Goal: Task Accomplishment & Management: Use online tool/utility

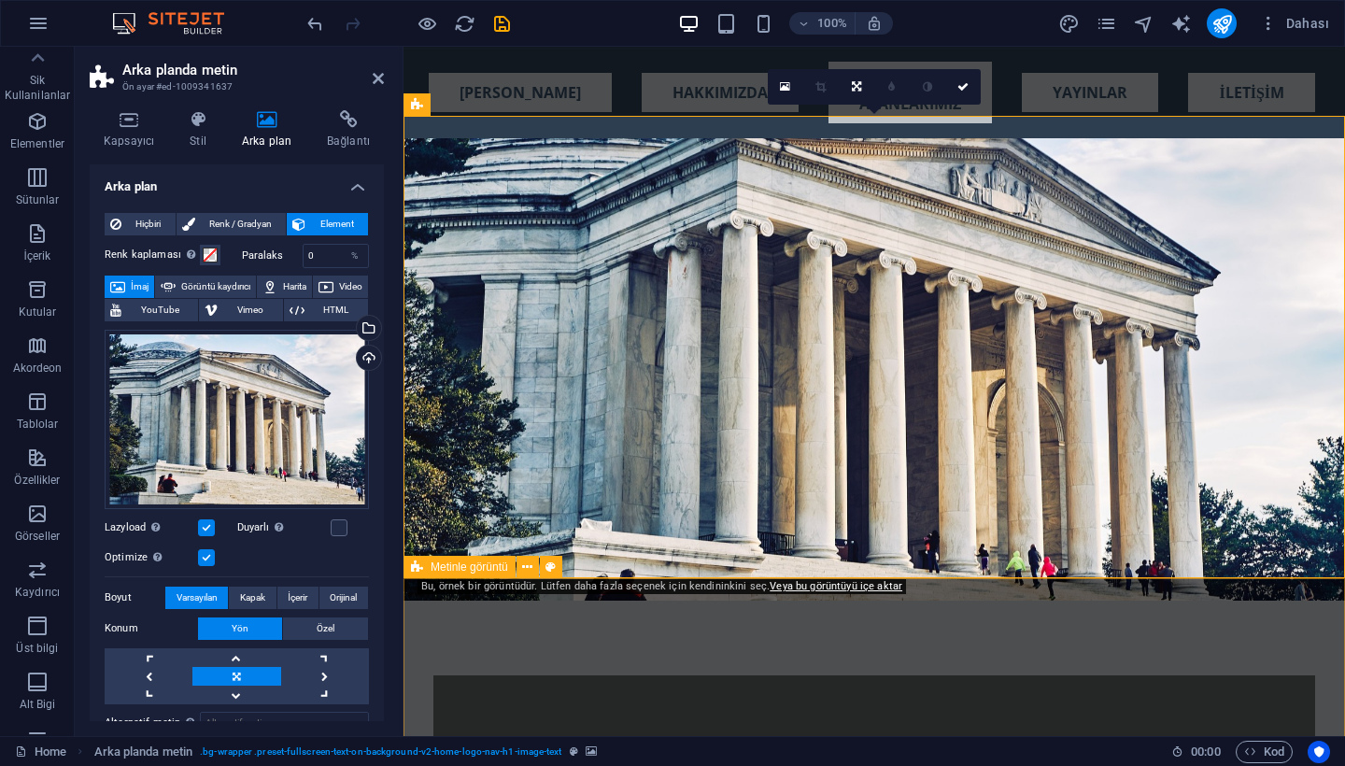
scroll to position [21, 0]
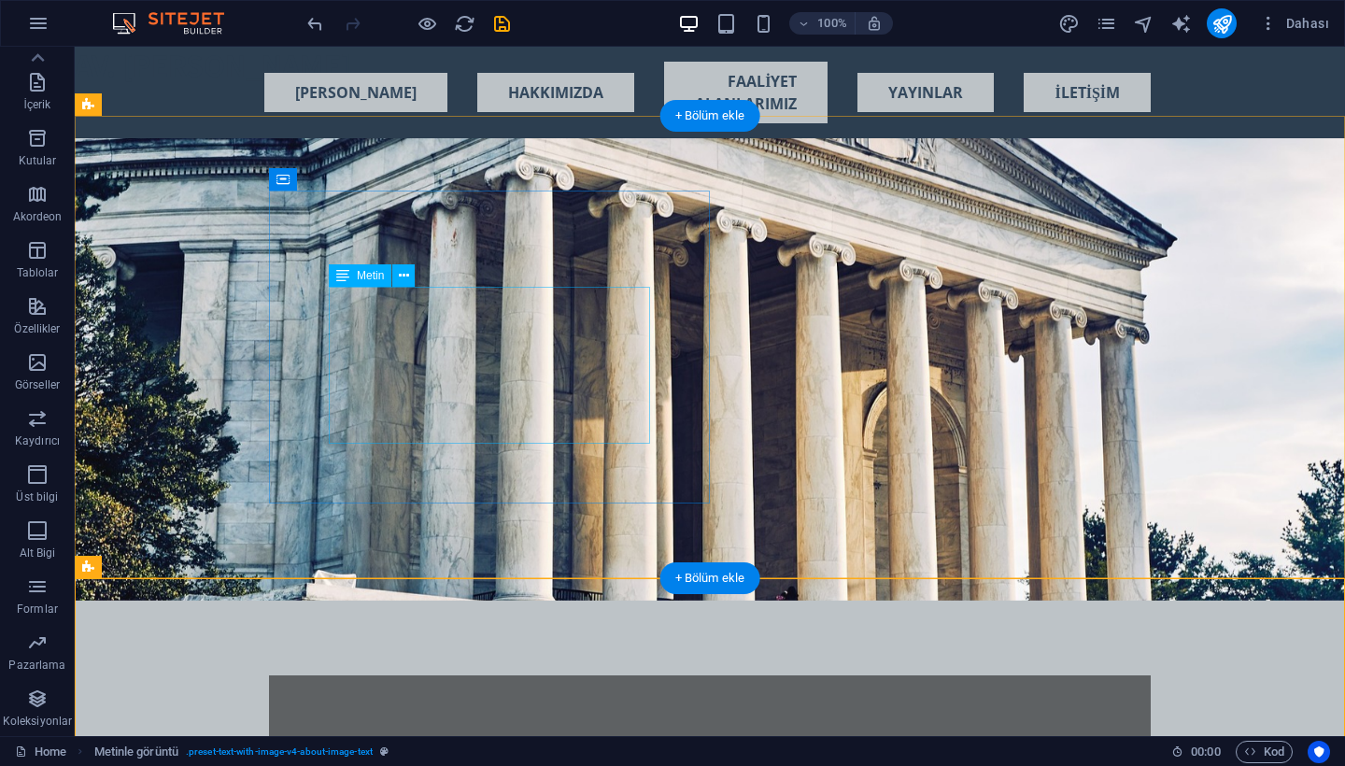
scroll to position [0, 0]
click at [132, 62] on div "Yeni metin elementi Yeni başlık Yeni metin elementi Yeni başlık ANA SAYFA HAKKI…" at bounding box center [710, 93] width 1270 height 92
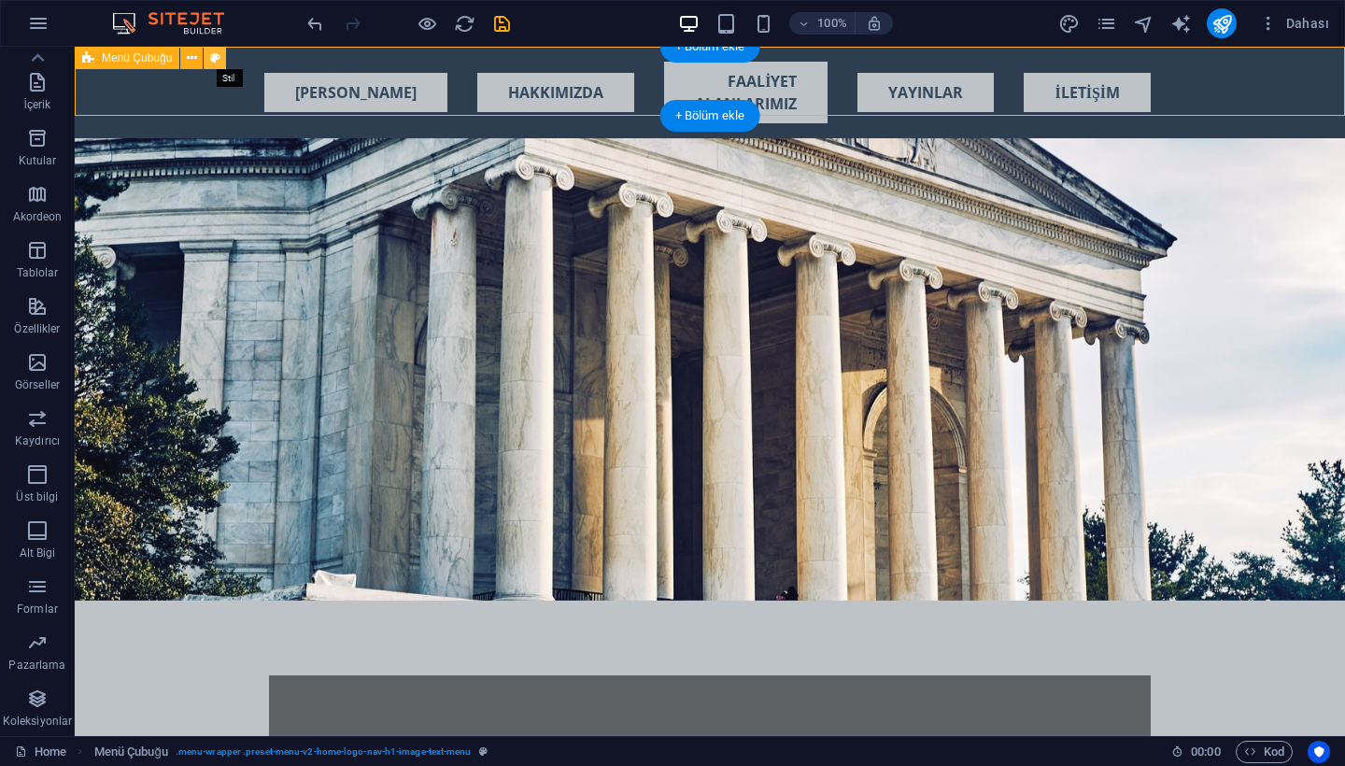
click at [211, 54] on icon at bounding box center [215, 59] width 10 height 20
select select "rem"
select select "preset-menu-v2-home-logo-nav-h1-image-text-menu"
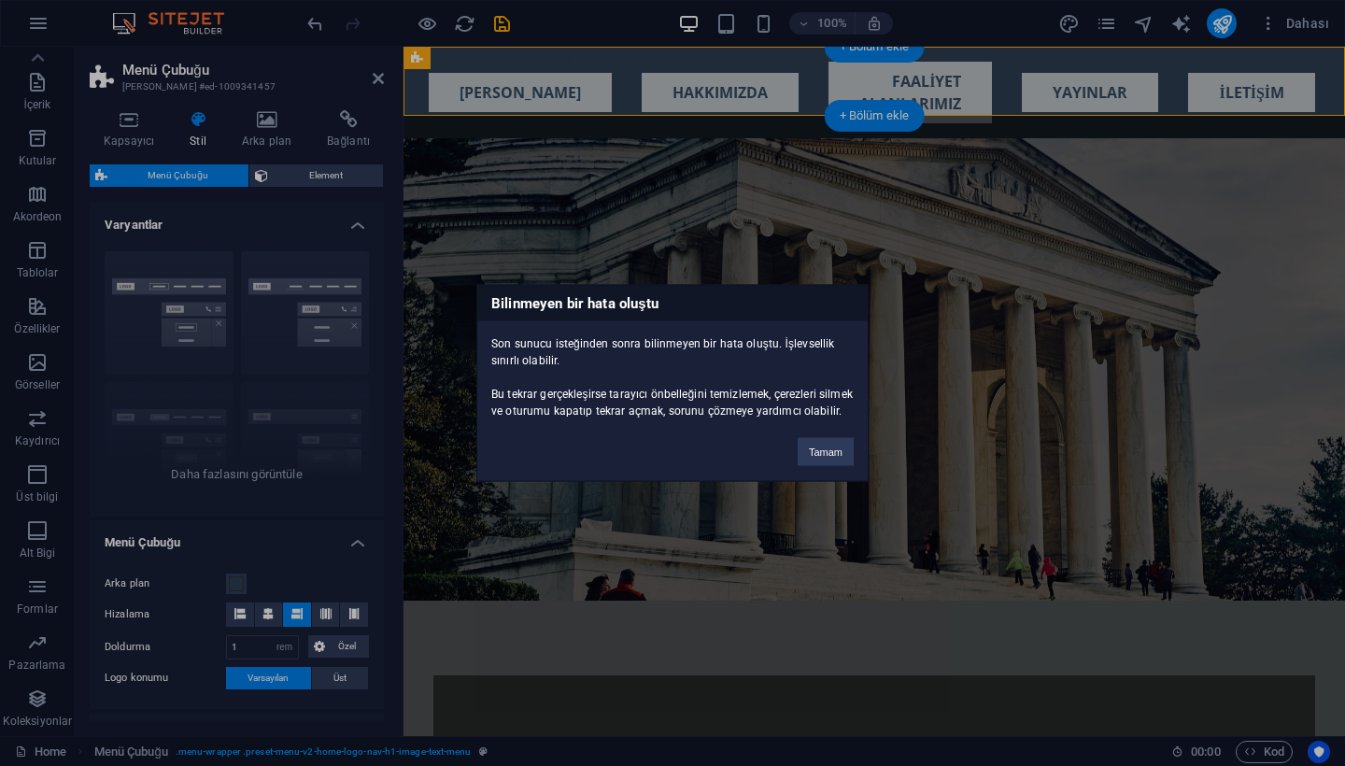
click at [179, 334] on div "Bilinmeyen bir hata oluştu Son sunucu isteğinden sonra bilinmeyen bir hata oluş…" at bounding box center [672, 383] width 1345 height 766
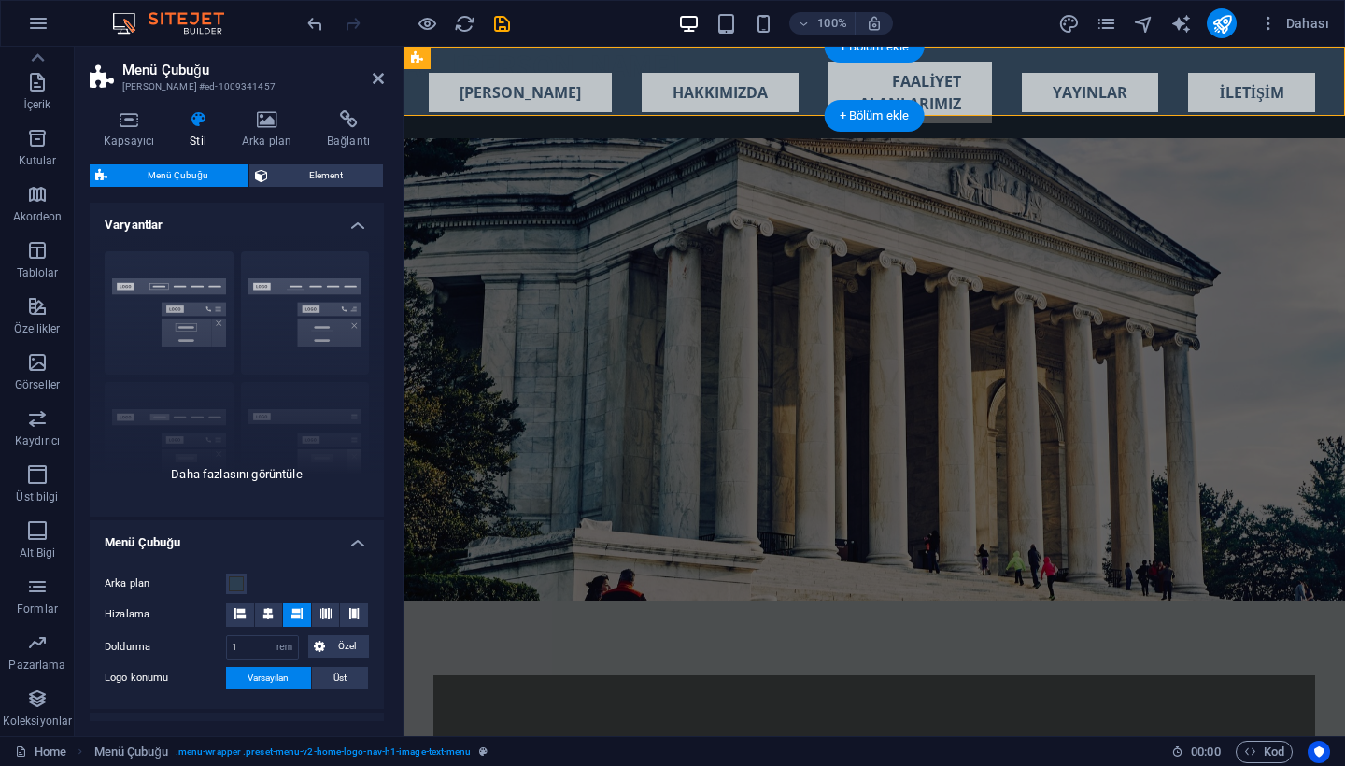
click at [195, 346] on div "Kenarlık Ortalandı Varsayılan Sabit Loki Tetikleyici Geniş XXL" at bounding box center [237, 376] width 294 height 280
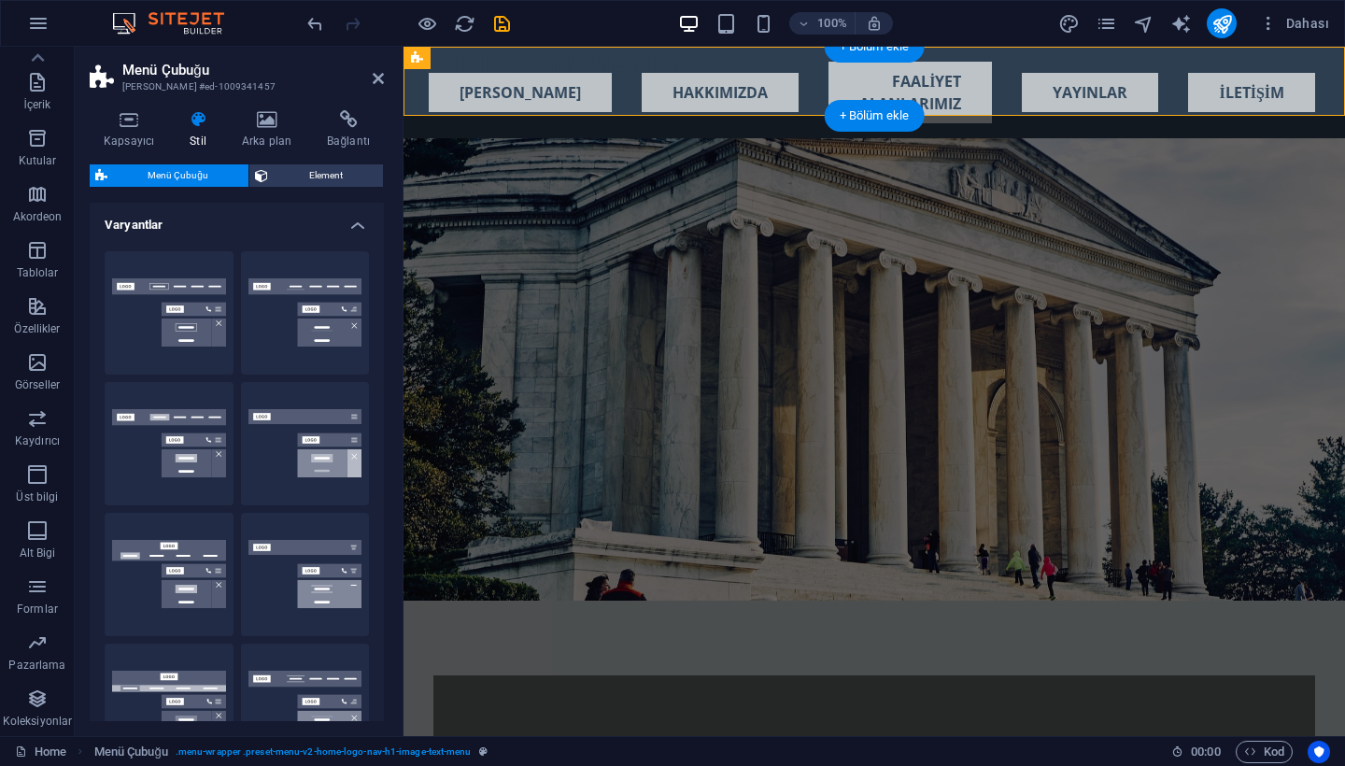
click at [195, 346] on button "Kenarlık" at bounding box center [169, 312] width 129 height 123
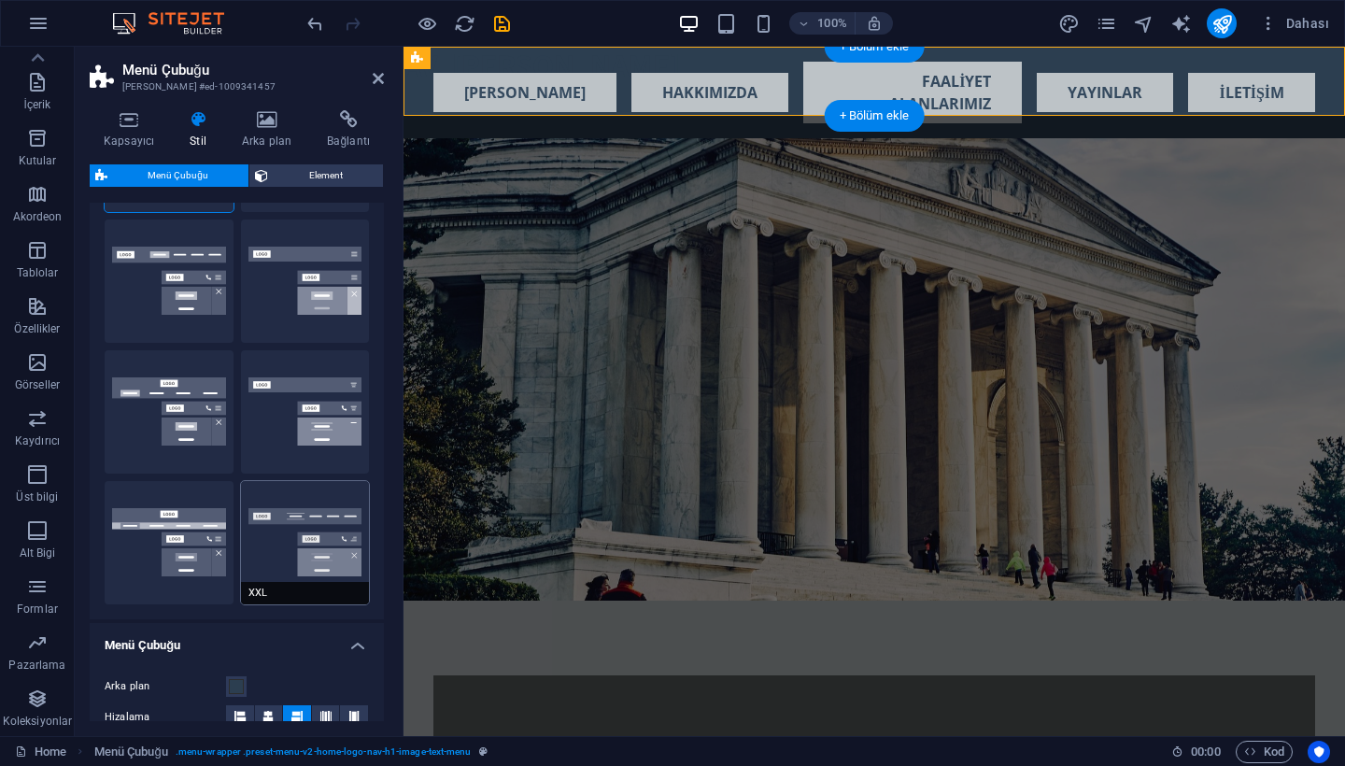
scroll to position [163, 0]
click at [297, 560] on button "XXL" at bounding box center [305, 541] width 129 height 123
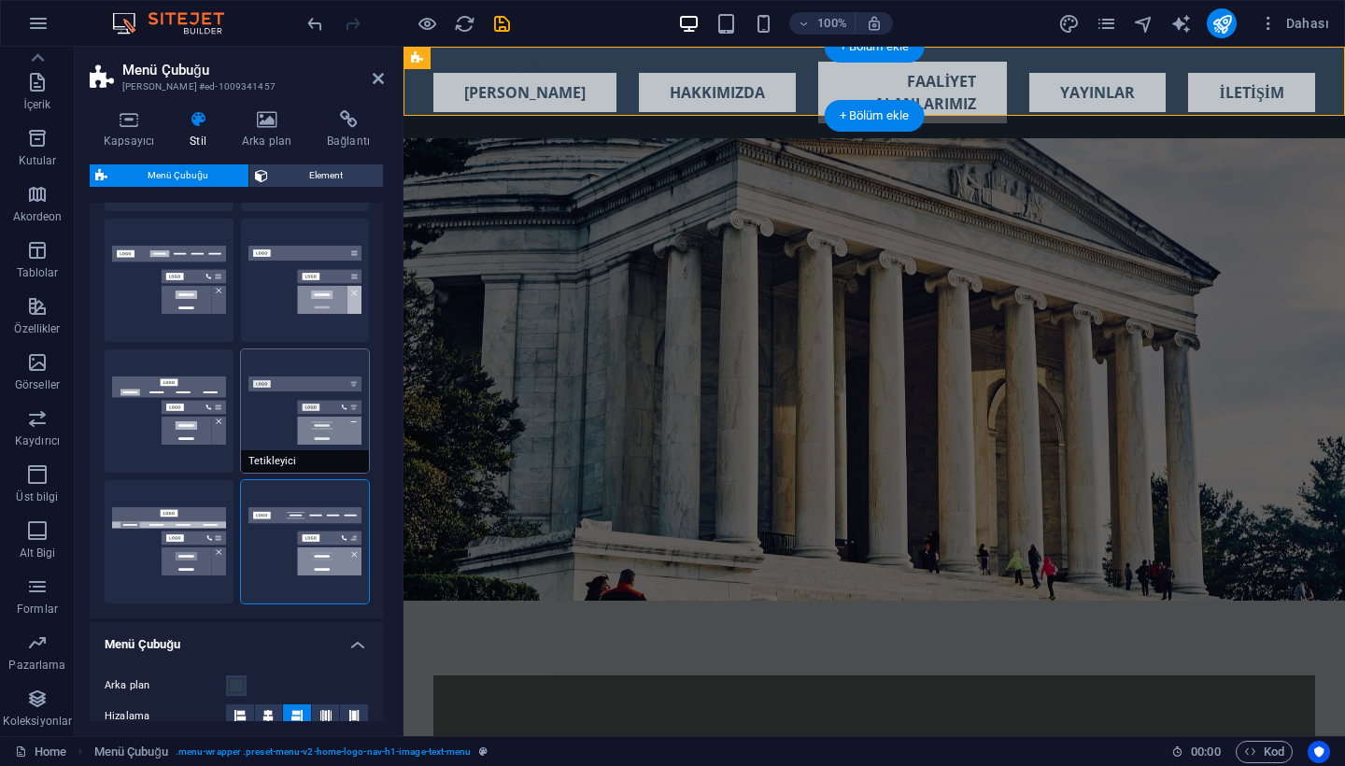
click at [321, 433] on button "Tetikleyici" at bounding box center [305, 410] width 129 height 123
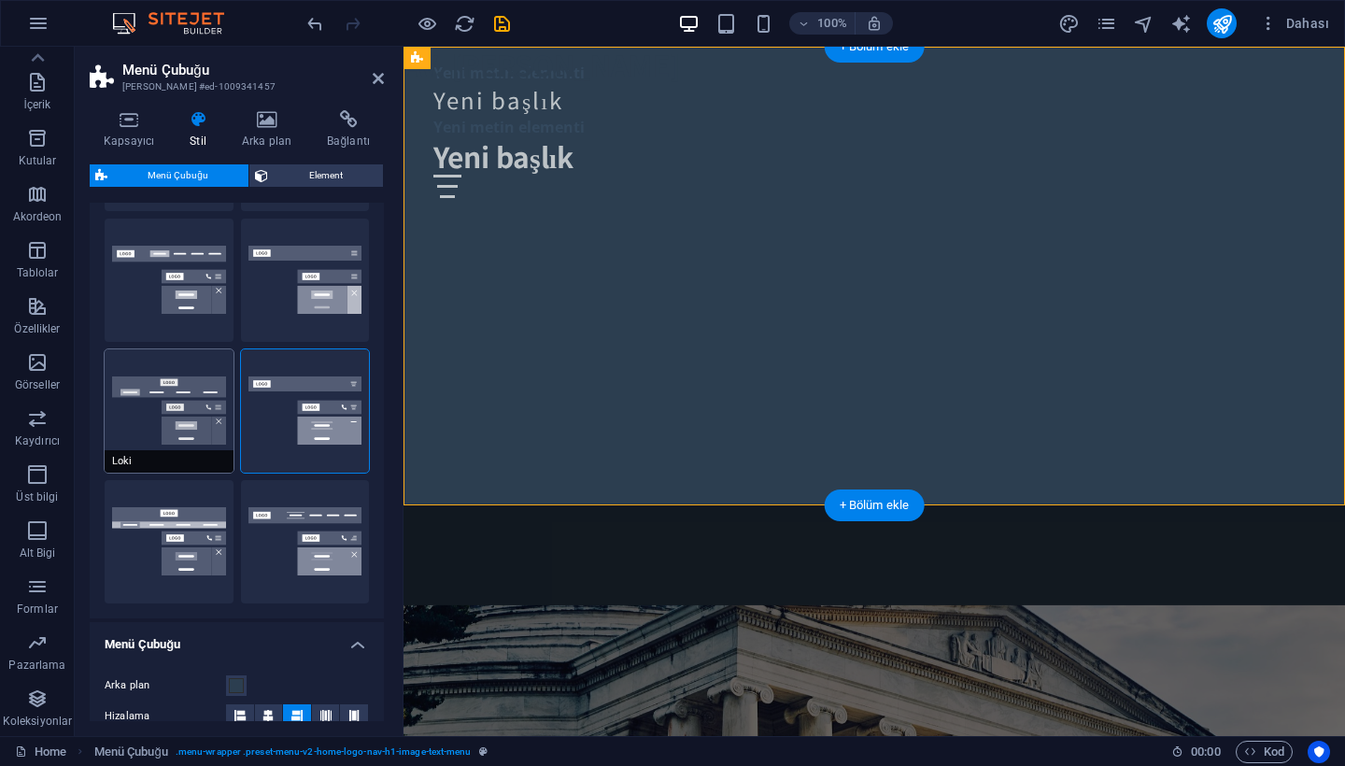
click at [174, 431] on button "Loki" at bounding box center [169, 410] width 129 height 123
type input "0"
select select "DISABLED_OPTION_VALUE"
type input "2"
type input "1"
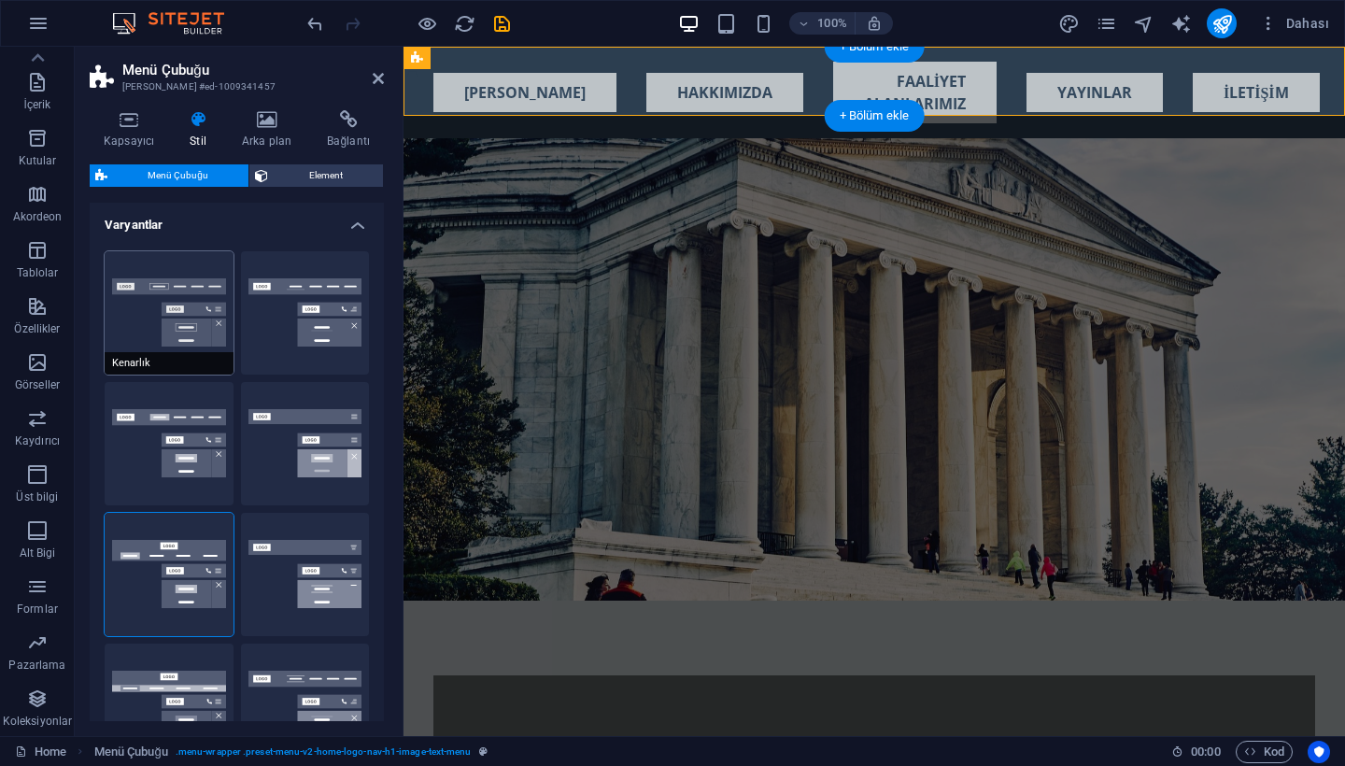
scroll to position [0, 0]
click at [198, 310] on button "Kenarlık" at bounding box center [169, 312] width 129 height 123
type input "1"
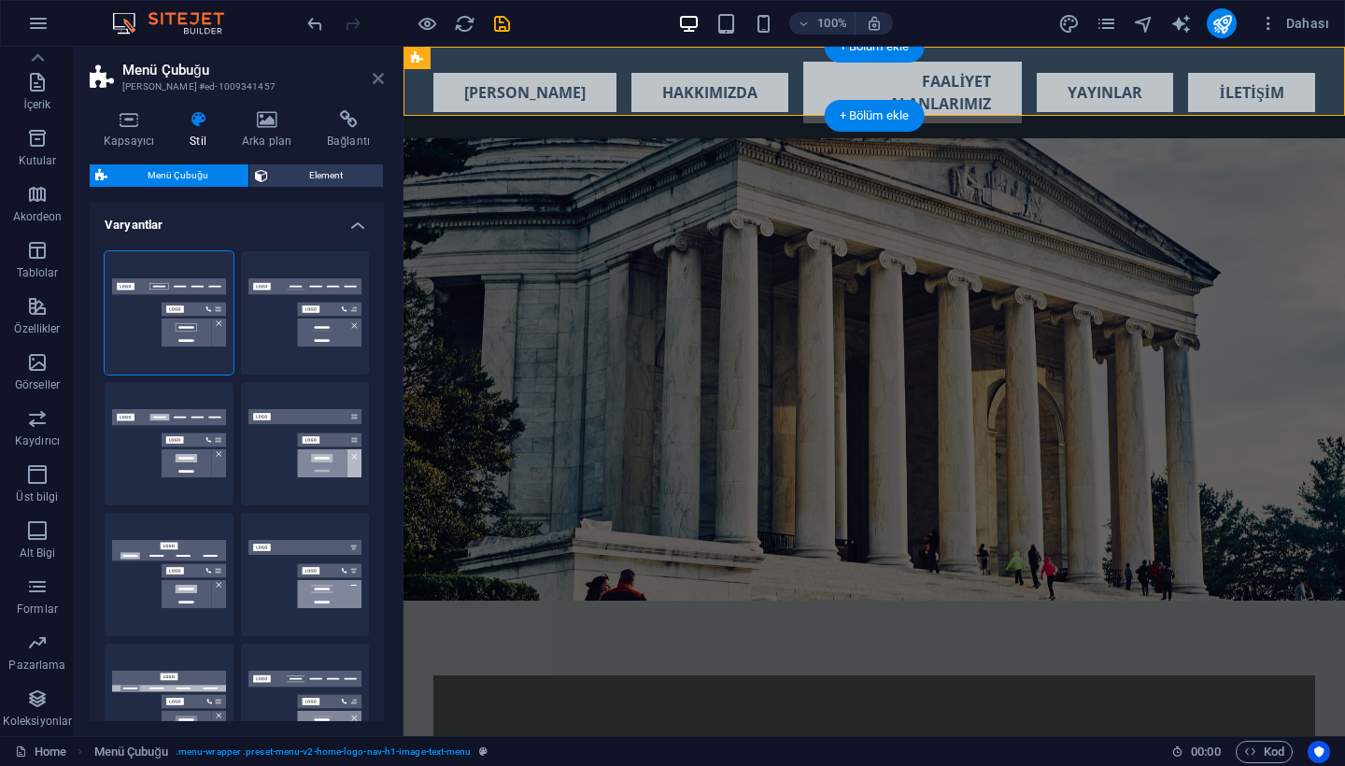
click at [381, 74] on icon at bounding box center [378, 78] width 11 height 15
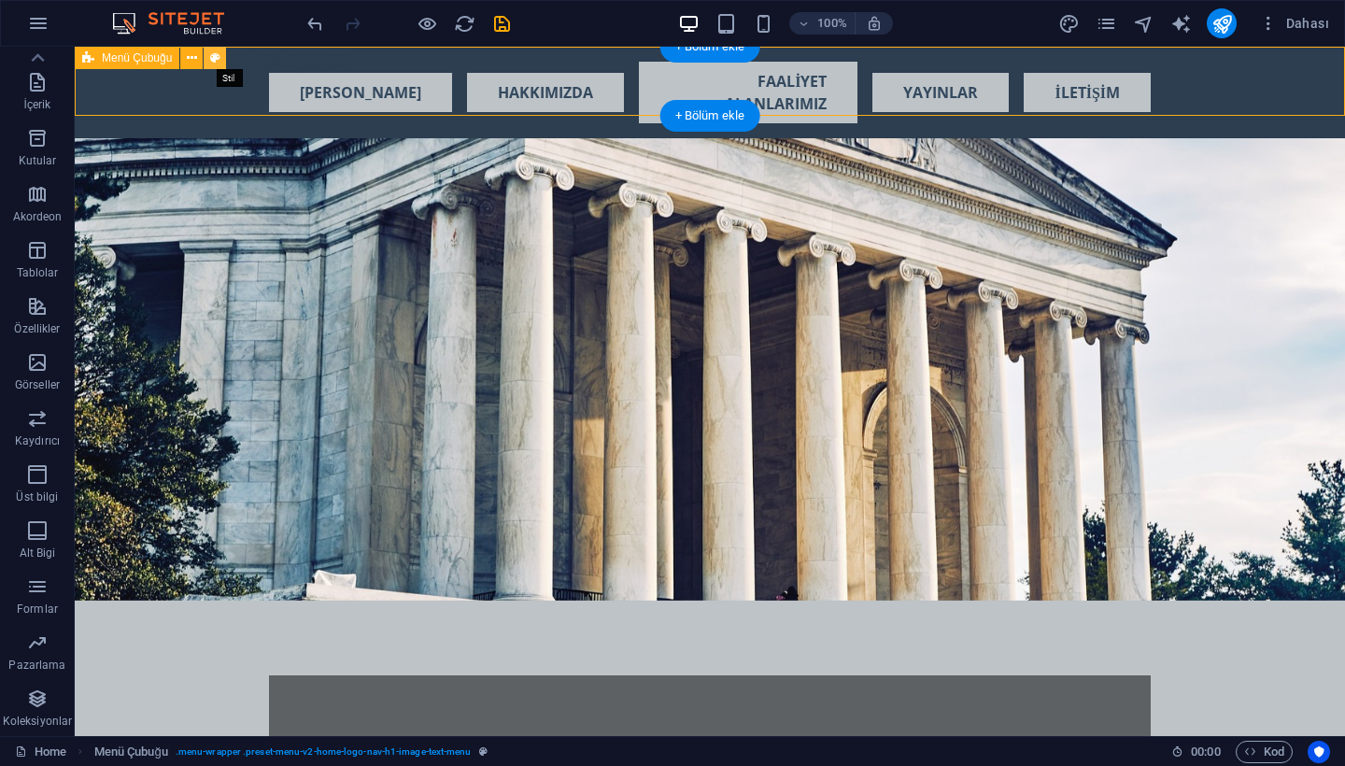
click at [216, 56] on icon at bounding box center [215, 59] width 10 height 20
select select "rem"
select select "preset-menu-v2-home-logo-nav-h1-image-text-menu"
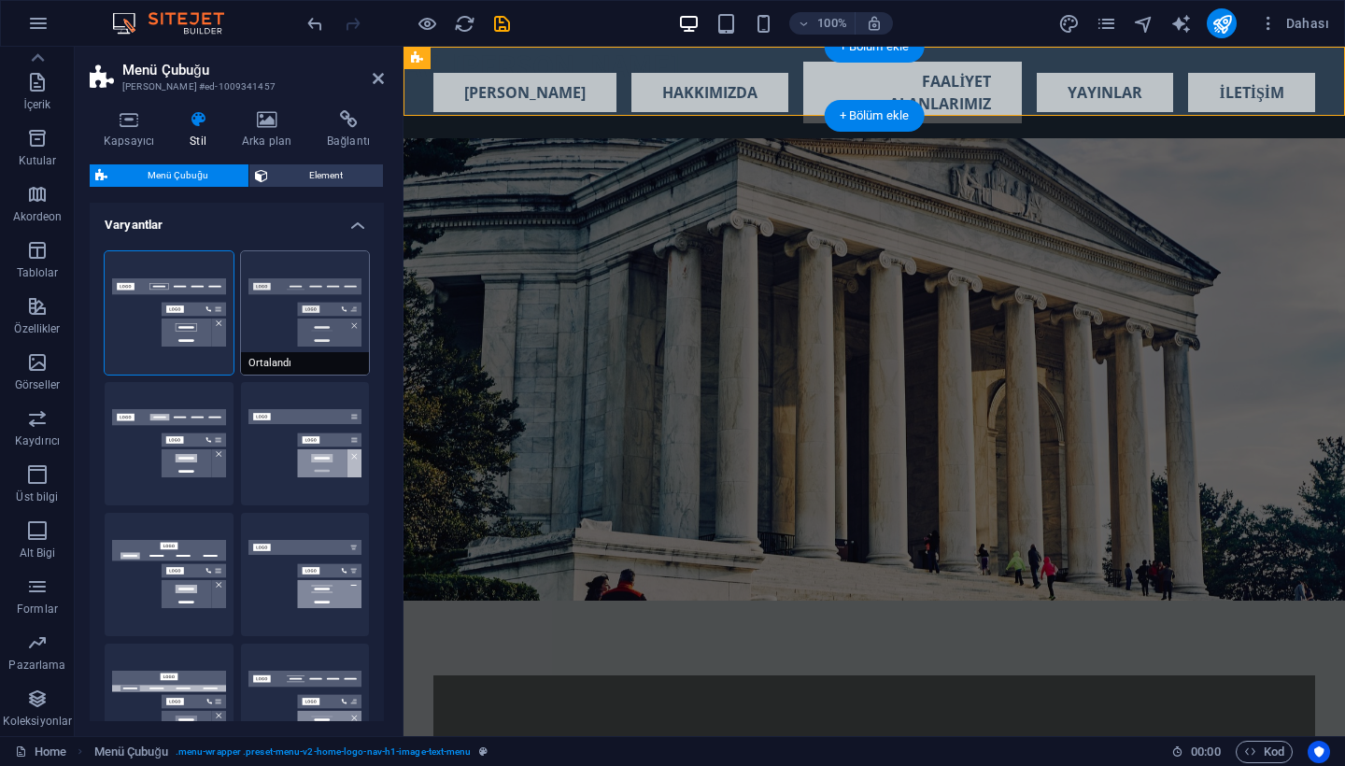
click at [307, 303] on button "Ortalandı" at bounding box center [305, 312] width 129 height 123
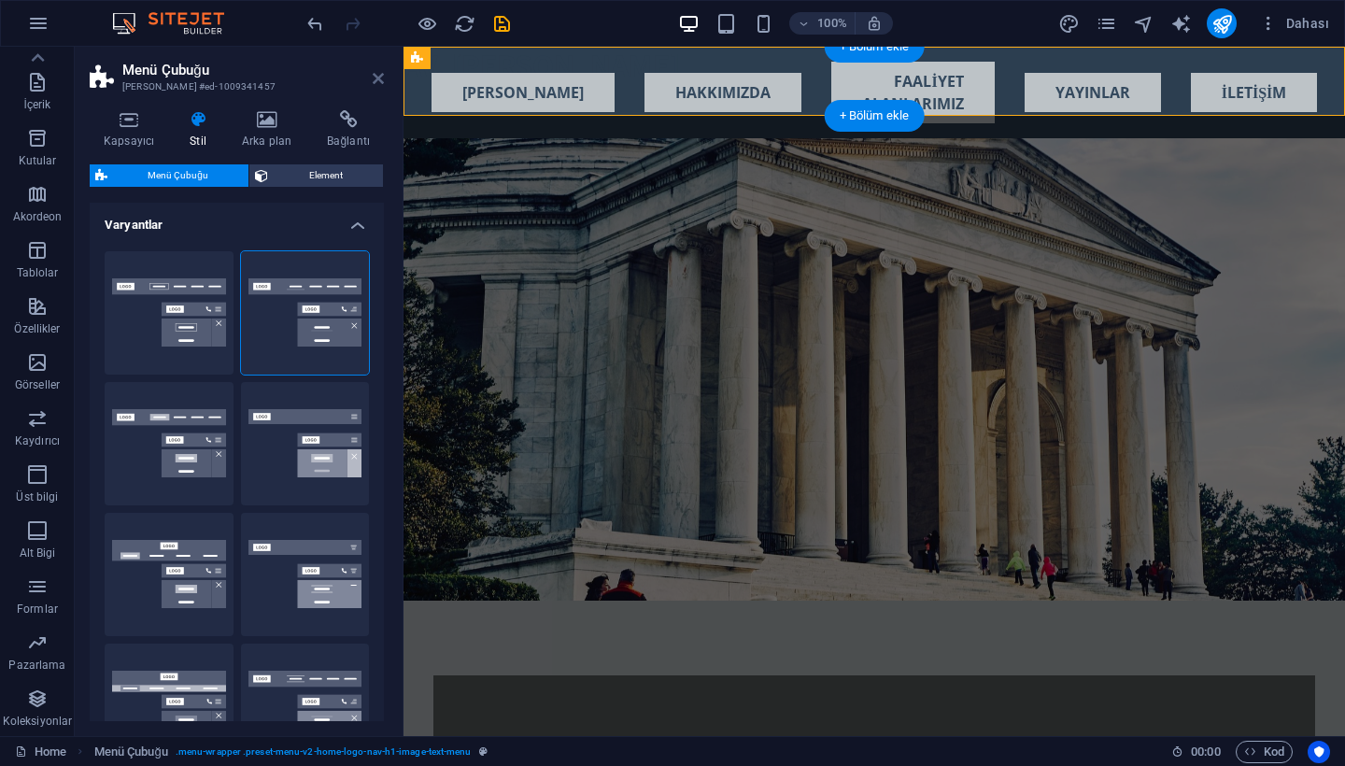
click at [381, 73] on icon at bounding box center [378, 78] width 11 height 15
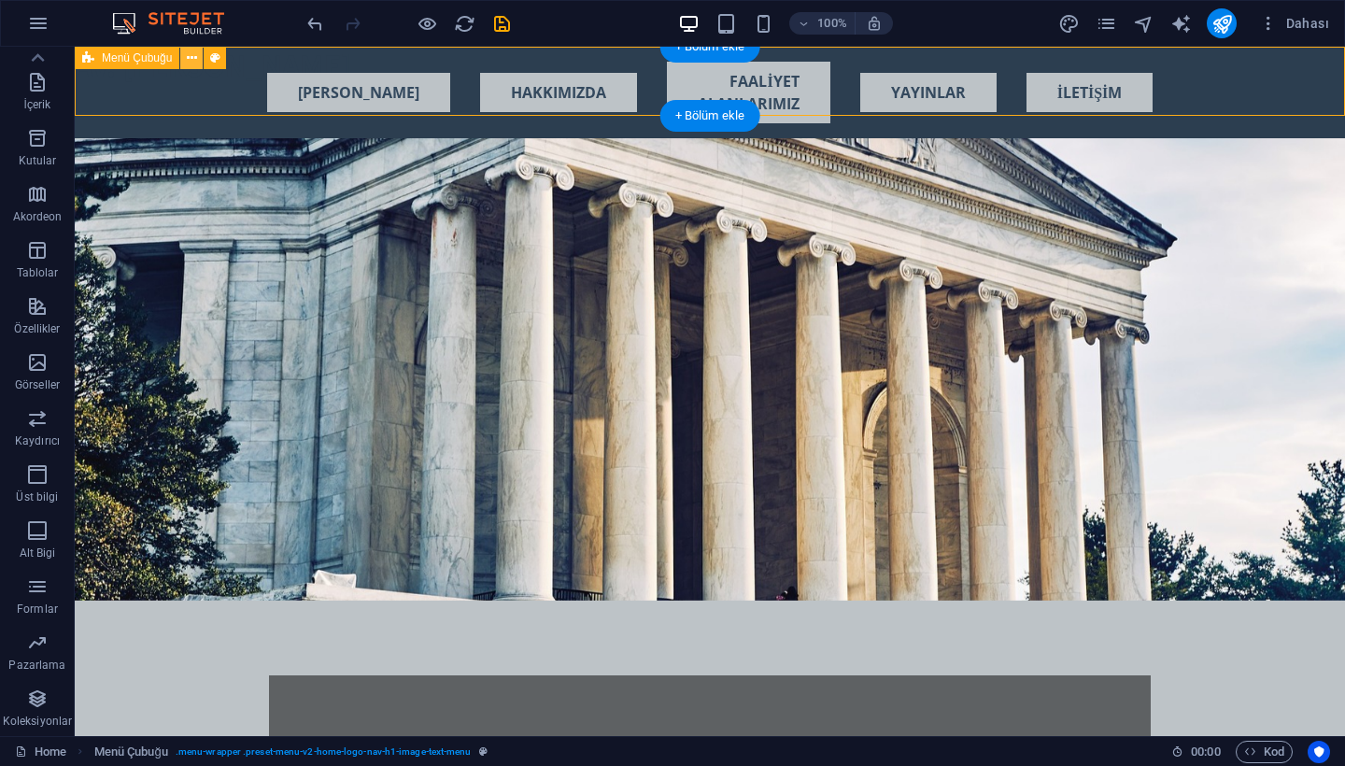
click at [194, 59] on icon at bounding box center [192, 59] width 10 height 20
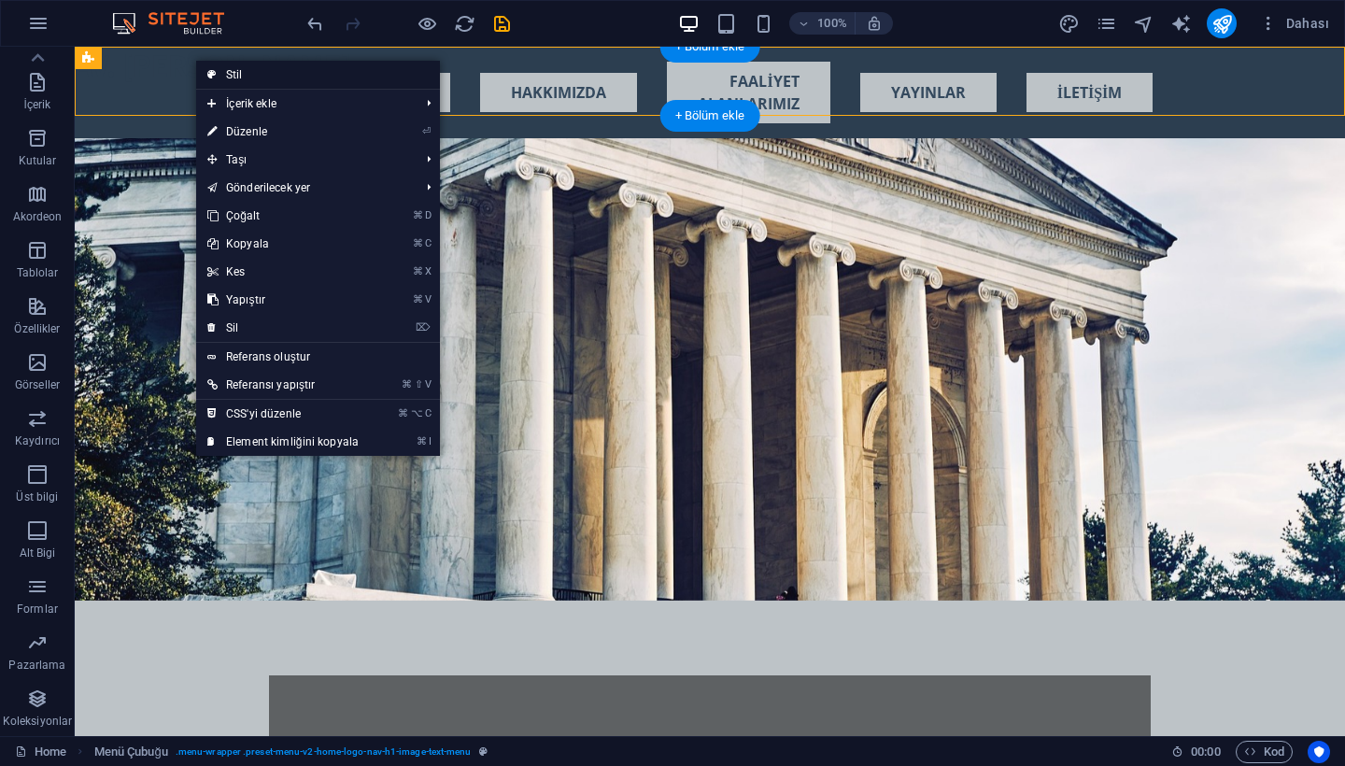
click at [216, 77] on icon at bounding box center [211, 75] width 9 height 28
select select "rem"
select select "preset-menu-v2-home-logo-nav-h1-image-text-menu"
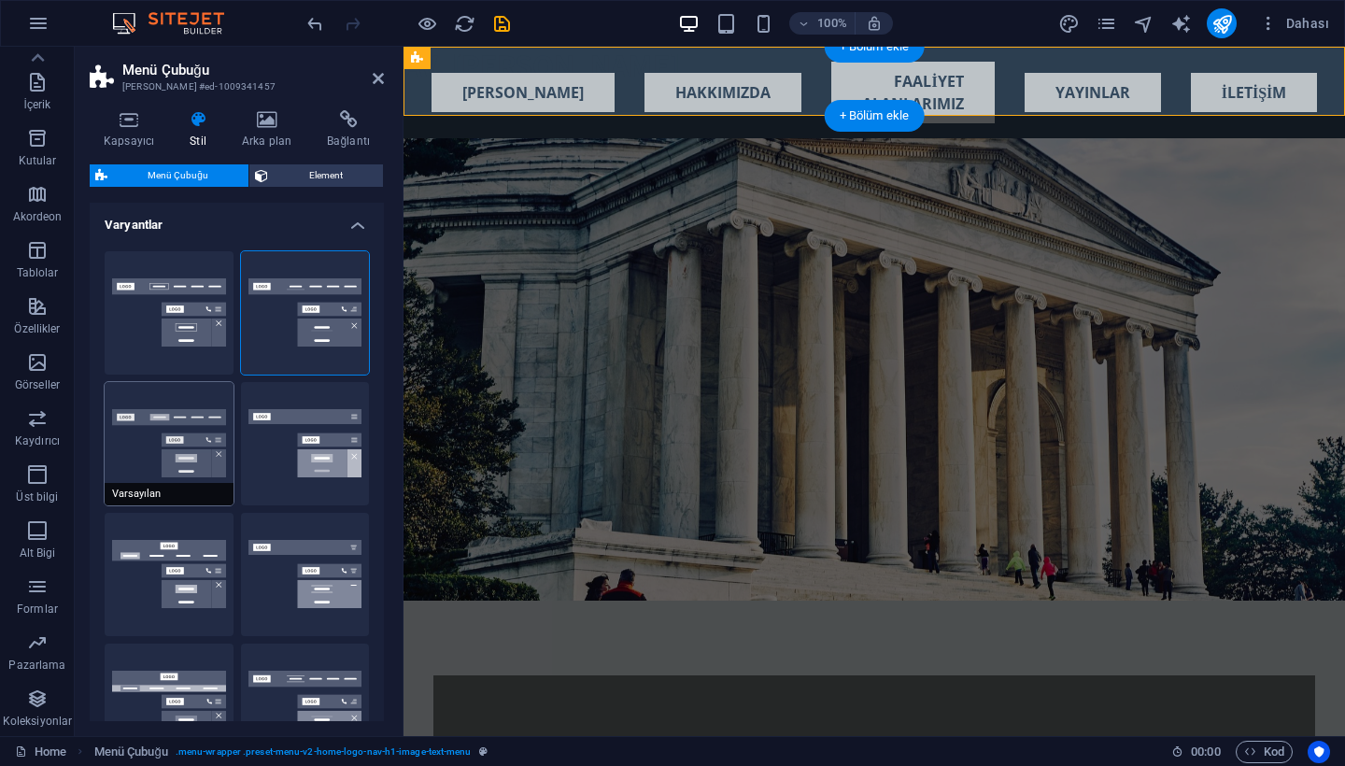
scroll to position [56, 0]
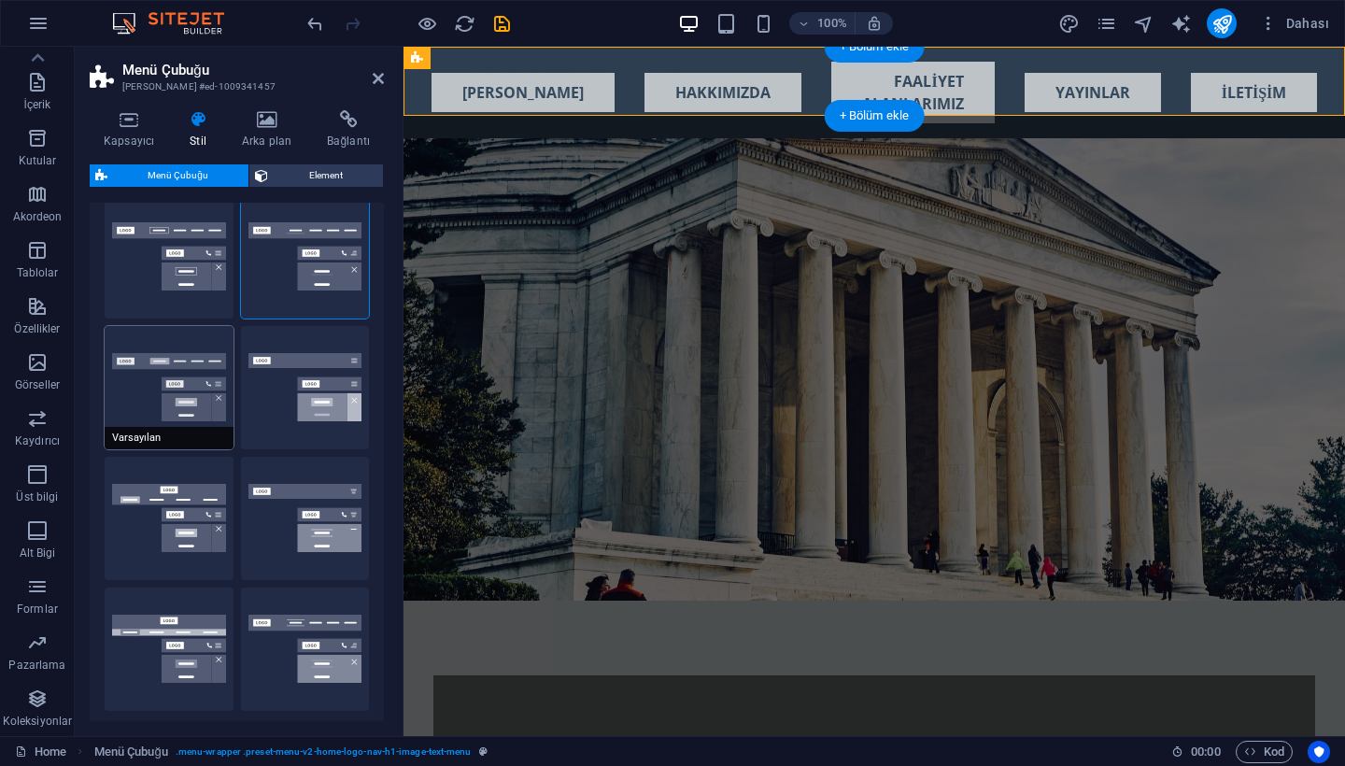
click at [202, 411] on button "Varsayılan" at bounding box center [169, 387] width 129 height 123
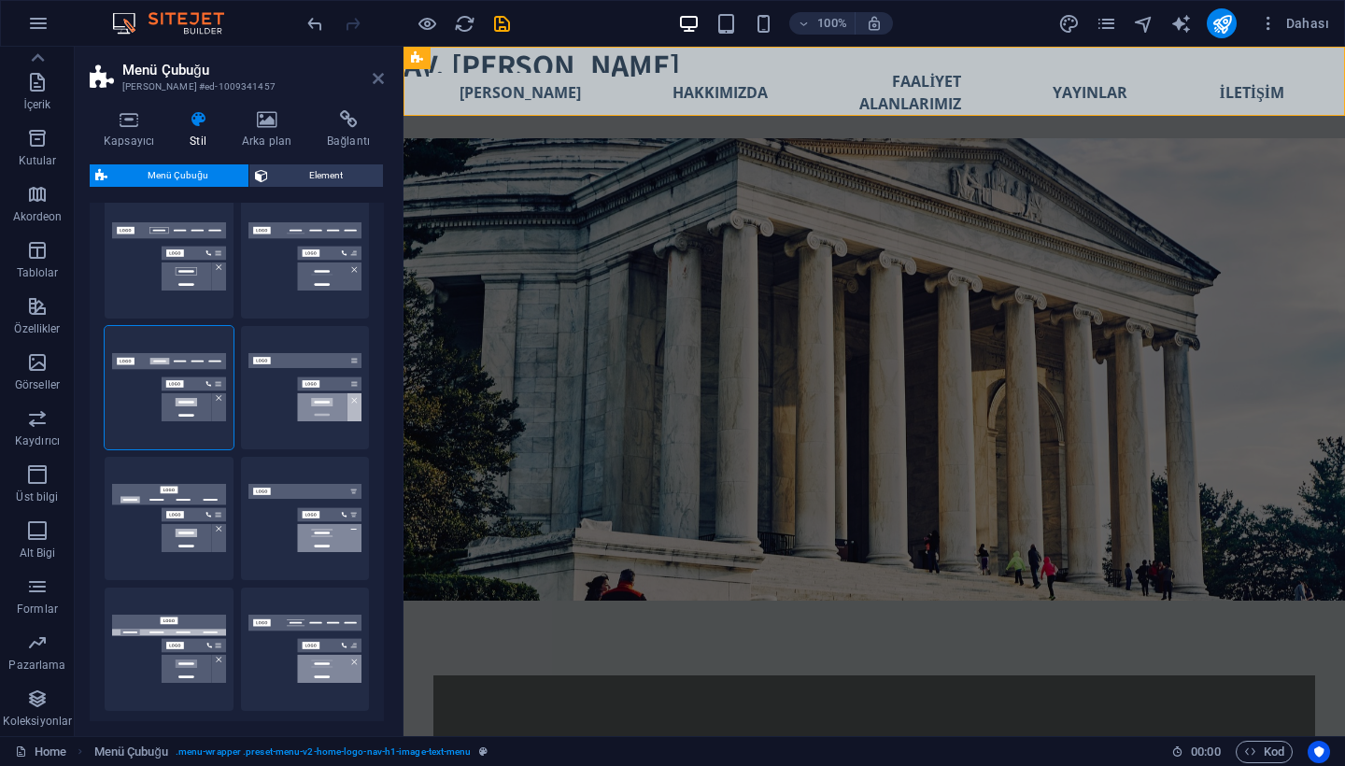
click at [383, 77] on icon at bounding box center [378, 78] width 11 height 15
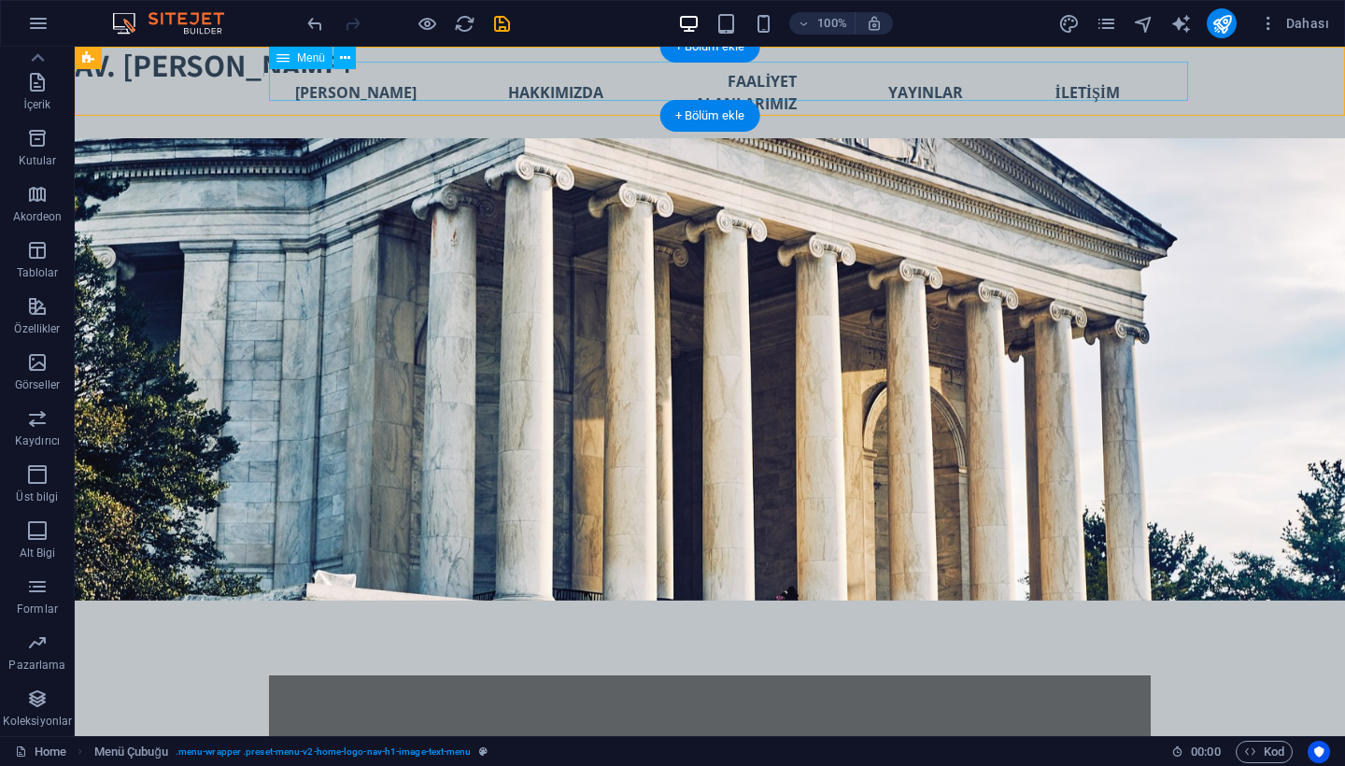
click at [344, 79] on nav "ANA SAYFA HAKKIMIZDA FAALİYET ALANLARIMIZ YAYINLAR İLETİŞİM" at bounding box center [710, 93] width 882 height 62
click at [261, 82] on div "Yeni metin elementi Yeni başlık Yeni metin elementi Yeni başlık ANA SAYFA HAKKI…" at bounding box center [710, 93] width 1270 height 92
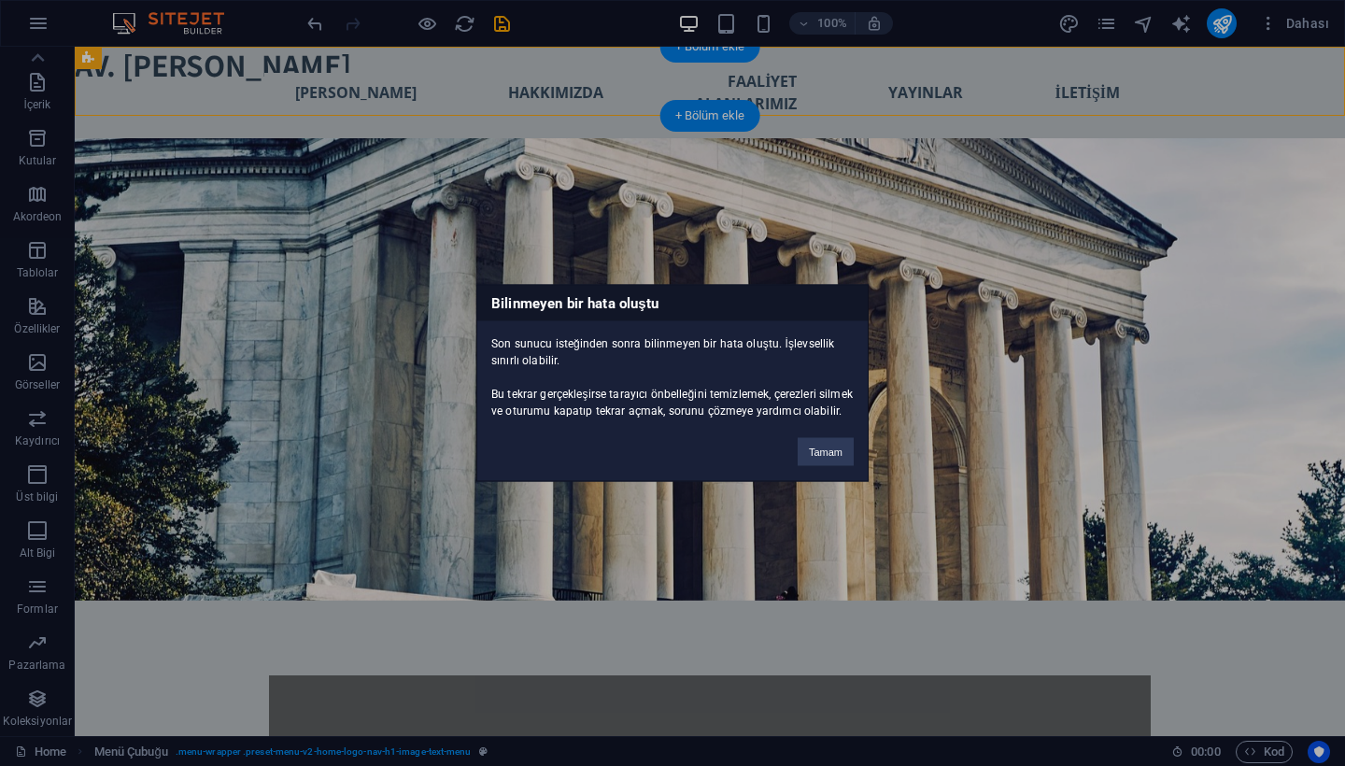
click at [219, 62] on div "Bilinmeyen bir hata oluştu Son sunucu isteğinden sonra bilinmeyen bir hata oluş…" at bounding box center [672, 383] width 1345 height 766
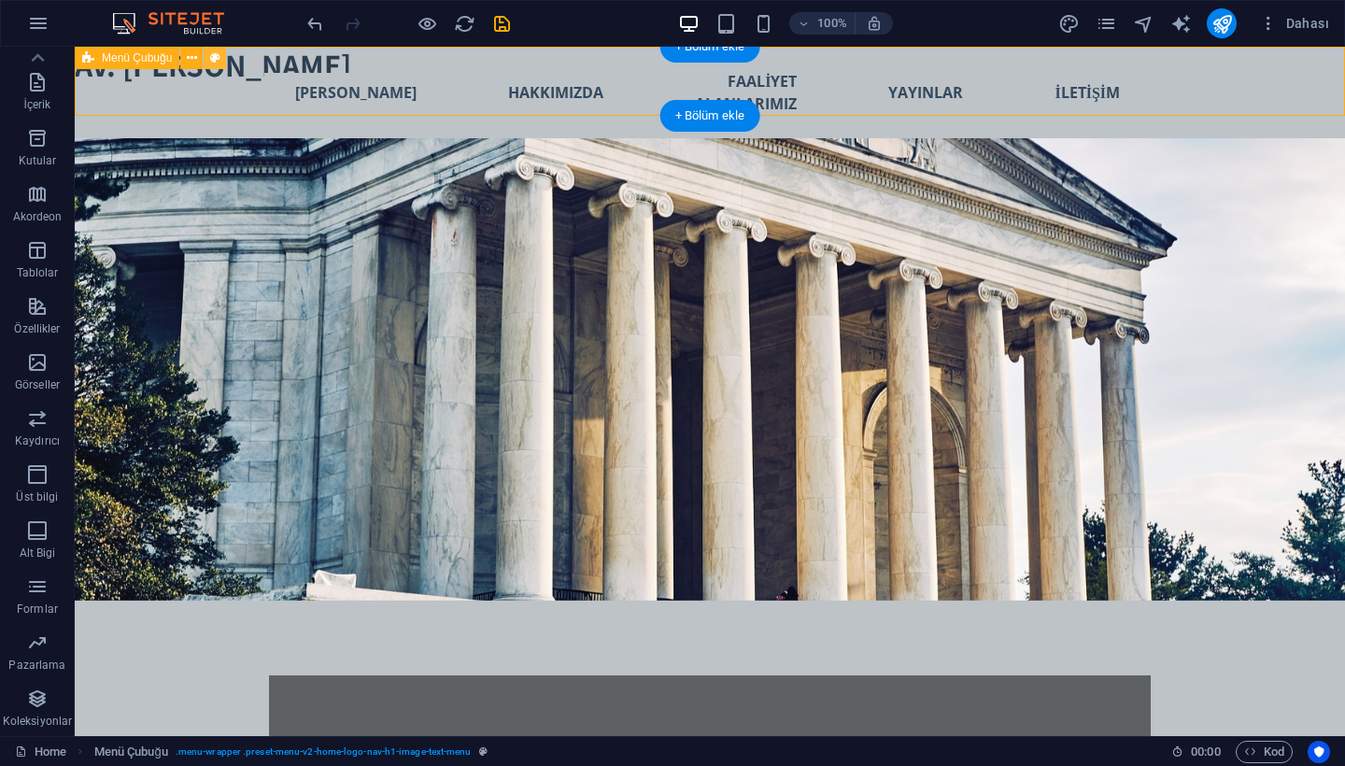
click at [216, 60] on icon at bounding box center [215, 59] width 10 height 20
select select "rem"
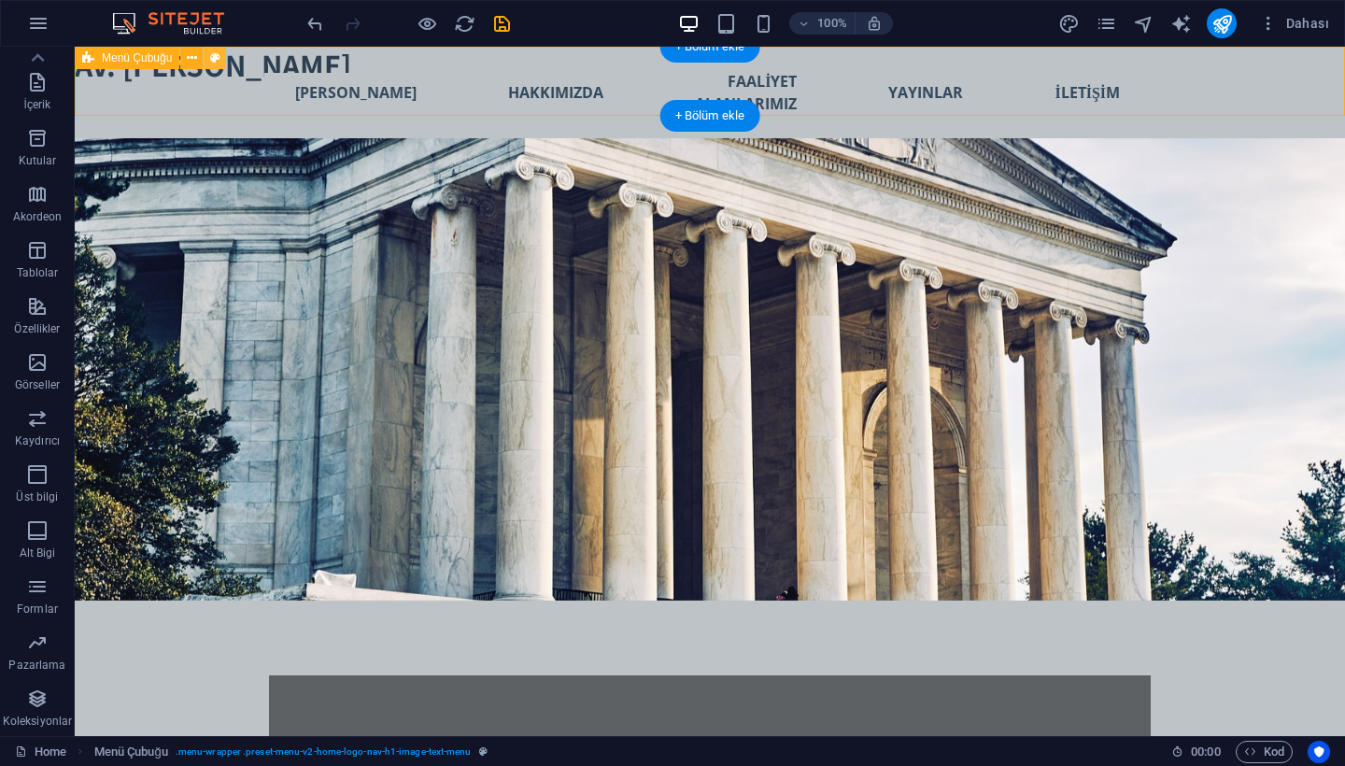
select select "rem"
select select "preset-menu-v2-home-logo-nav-h1-image-text-menu"
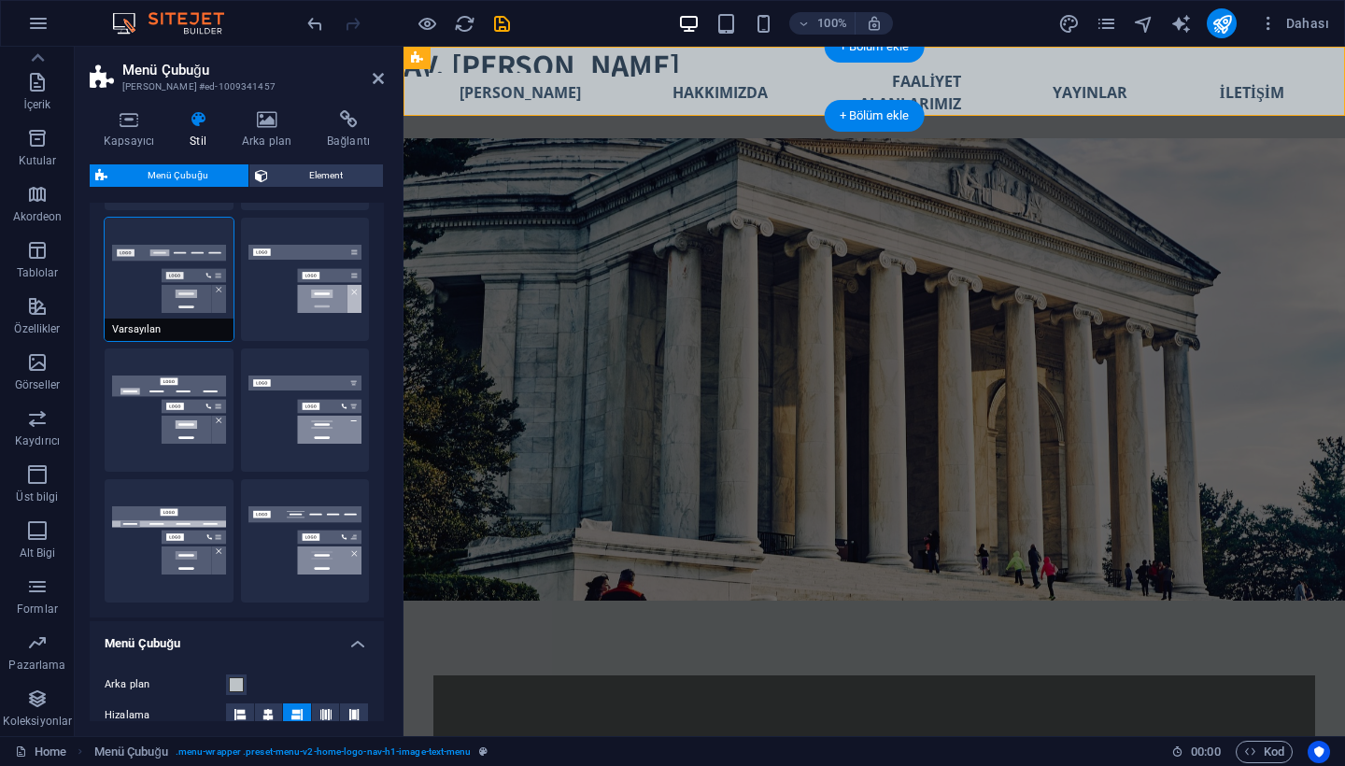
scroll to position [172, 0]
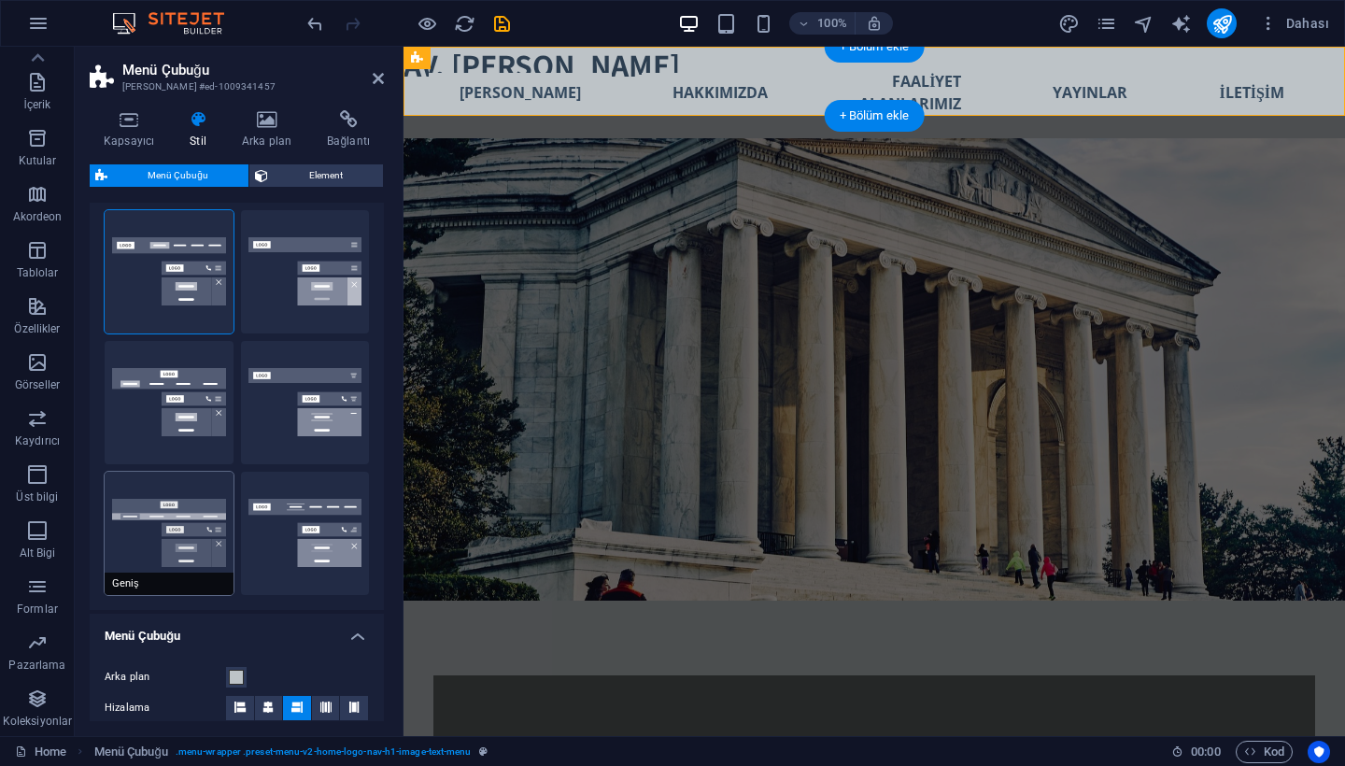
click at [173, 530] on button "Geniş" at bounding box center [169, 533] width 129 height 123
type input "0"
type input "2"
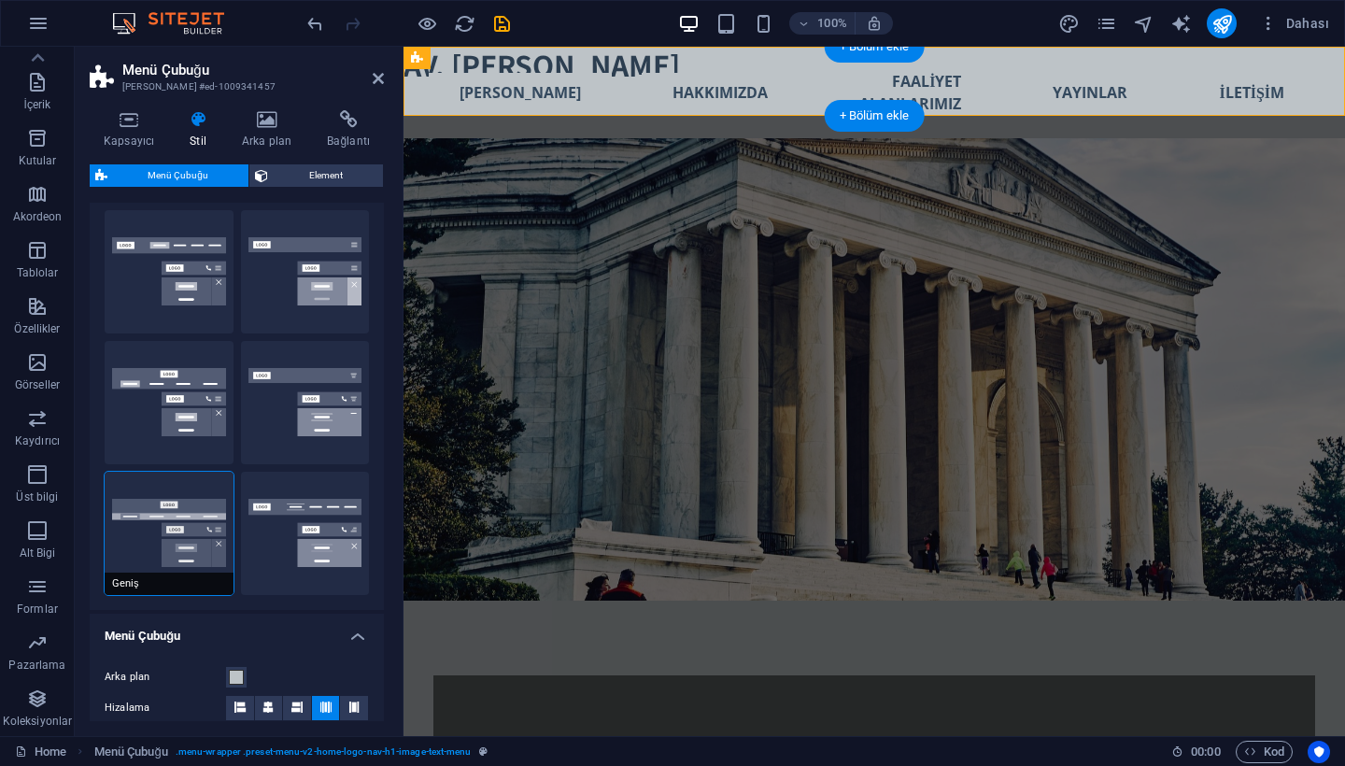
type input "2"
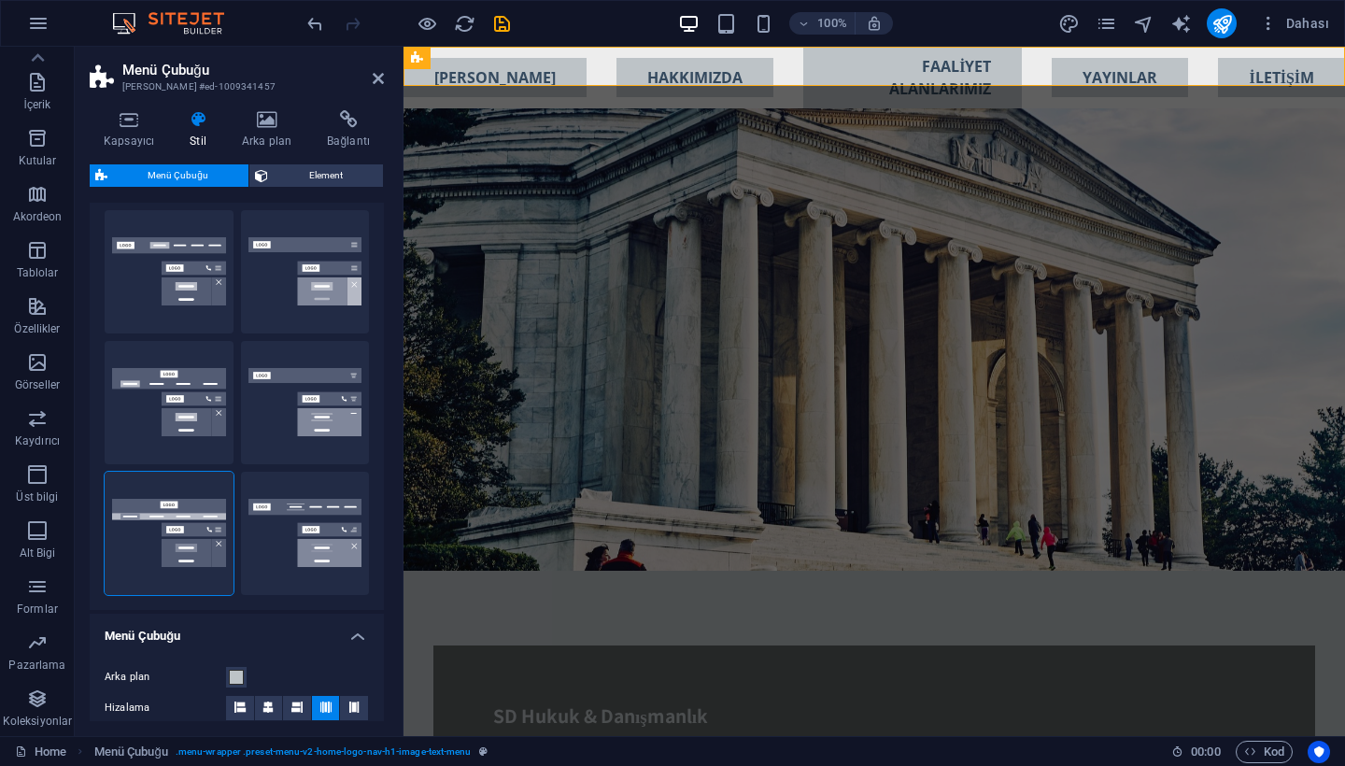
click at [510, 116] on figure at bounding box center [873, 339] width 941 height 462
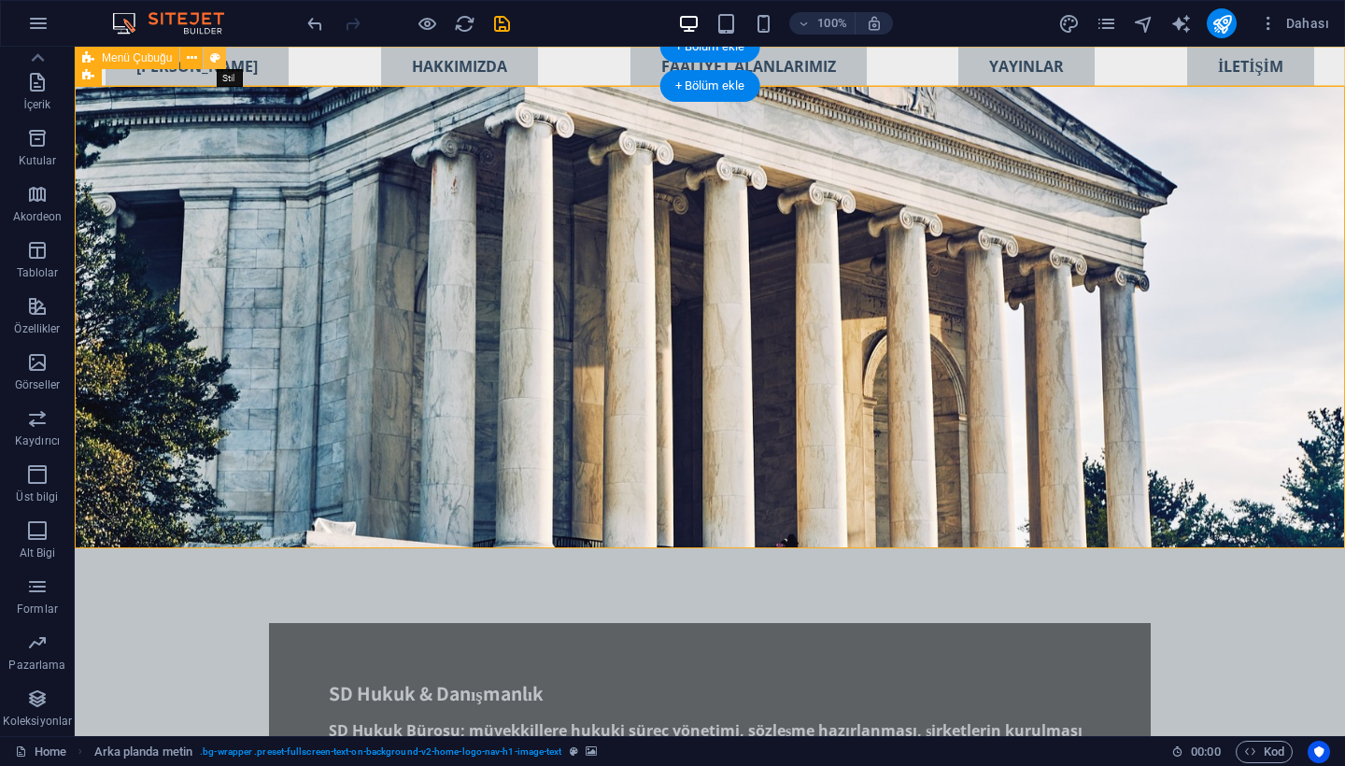
click at [224, 52] on button at bounding box center [215, 58] width 22 height 22
select select "rem"
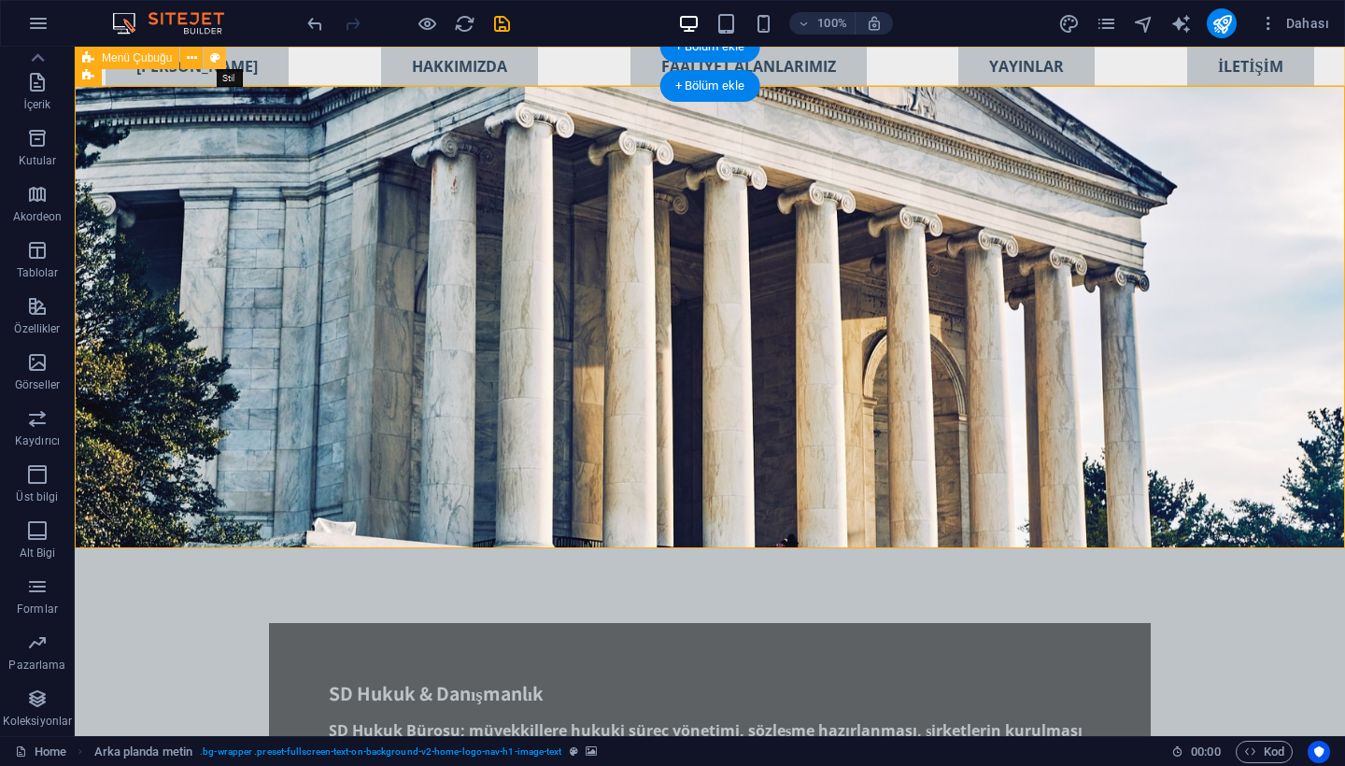
select select "rem"
select select "preset-menu-v2-home-logo-nav-h1-image-text-menu"
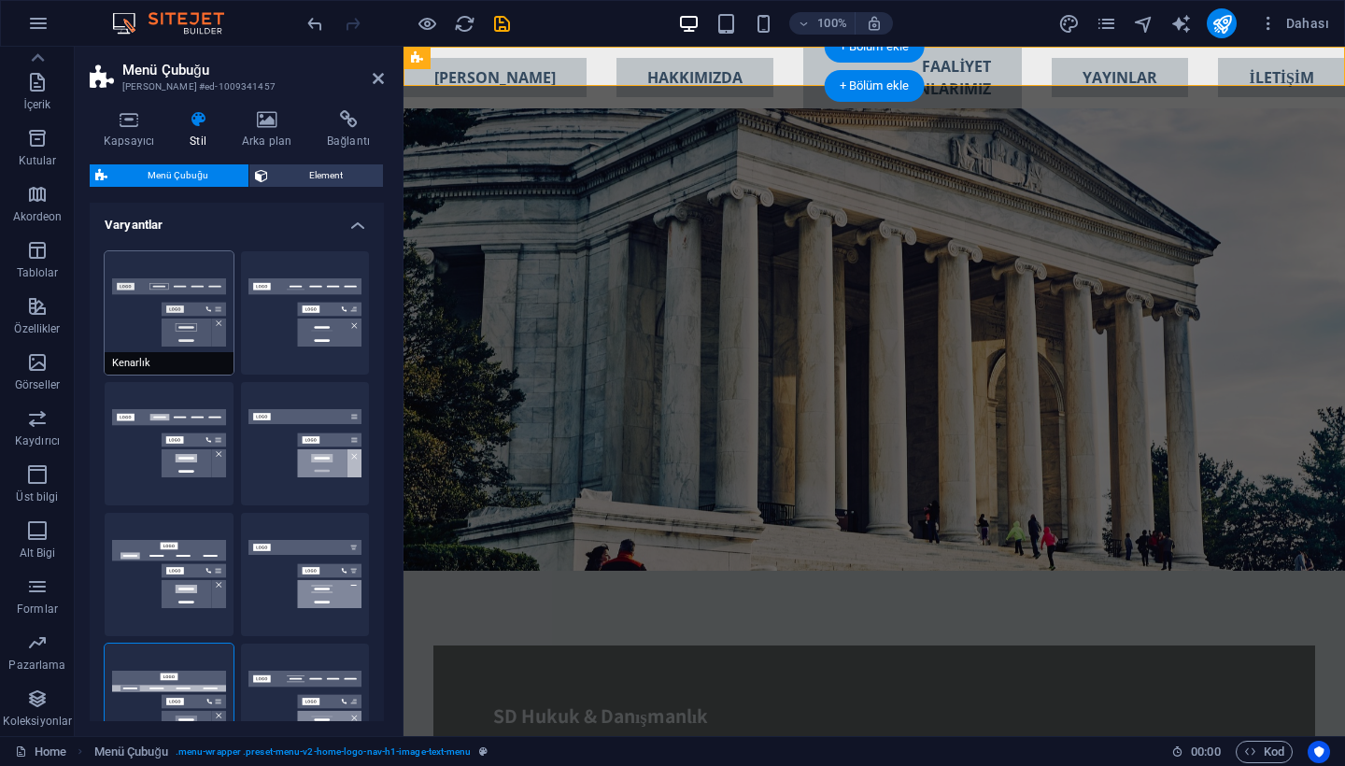
scroll to position [0, 0]
click at [198, 324] on button "Kenarlık" at bounding box center [169, 312] width 129 height 123
type input "1"
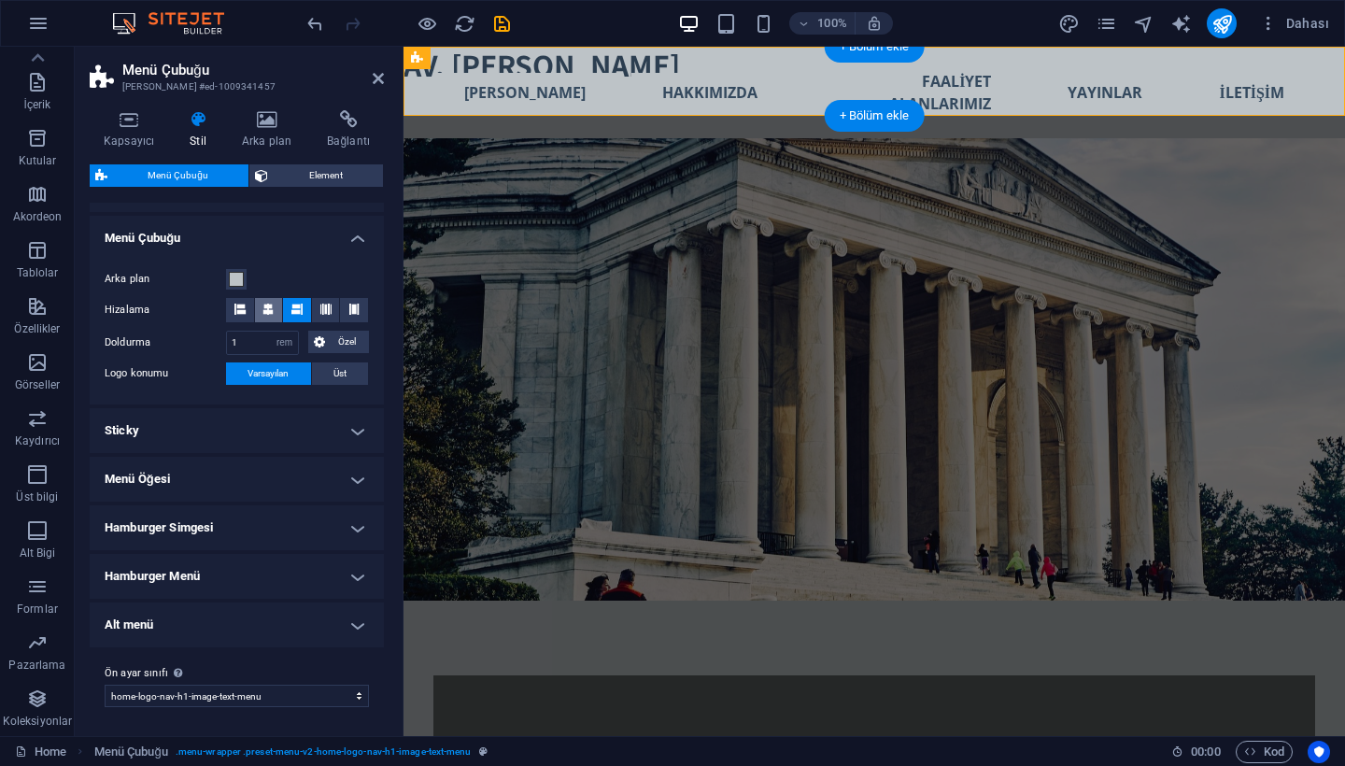
click at [259, 305] on button at bounding box center [269, 310] width 28 height 24
click at [298, 309] on icon at bounding box center [296, 309] width 11 height 11
click at [346, 349] on span "Özel" at bounding box center [348, 342] width 34 height 22
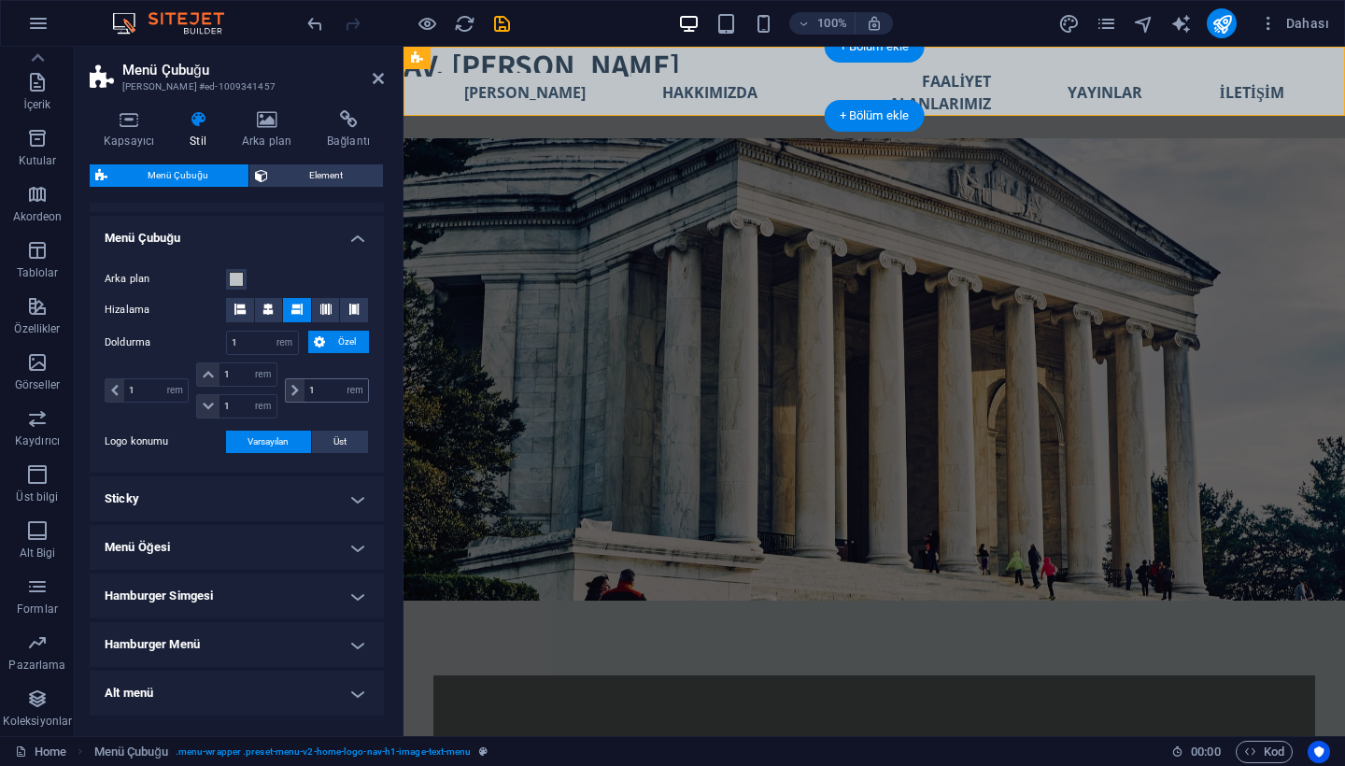
click at [291, 391] on icon at bounding box center [294, 390] width 7 height 11
click at [321, 389] on input "1" at bounding box center [336, 390] width 64 height 22
type input "4"
select select "DISABLED_OPTION_VALUE"
type input "4"
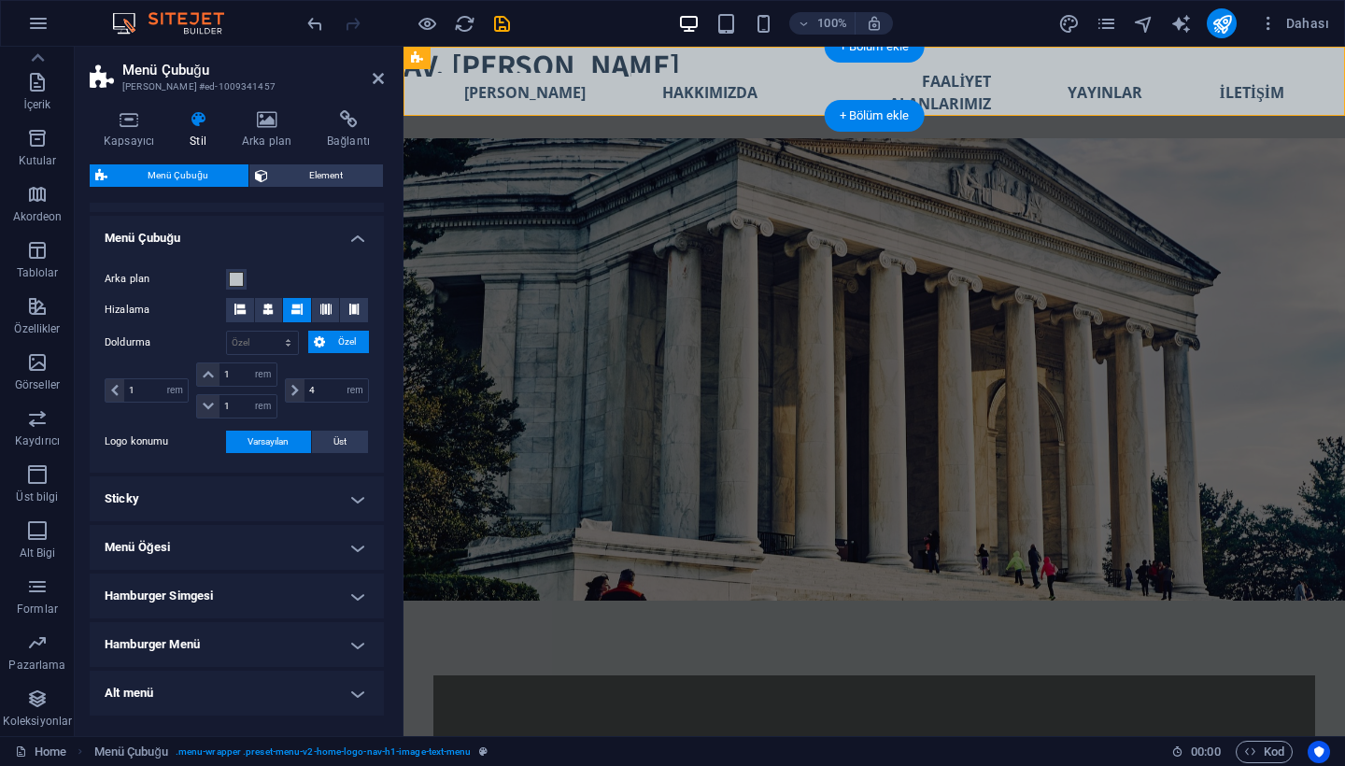
click at [346, 417] on div "4 px rem % vh vw" at bounding box center [325, 390] width 88 height 56
click at [325, 390] on input "4" at bounding box center [336, 390] width 64 height 22
type input "0"
click at [380, 73] on icon at bounding box center [378, 78] width 11 height 15
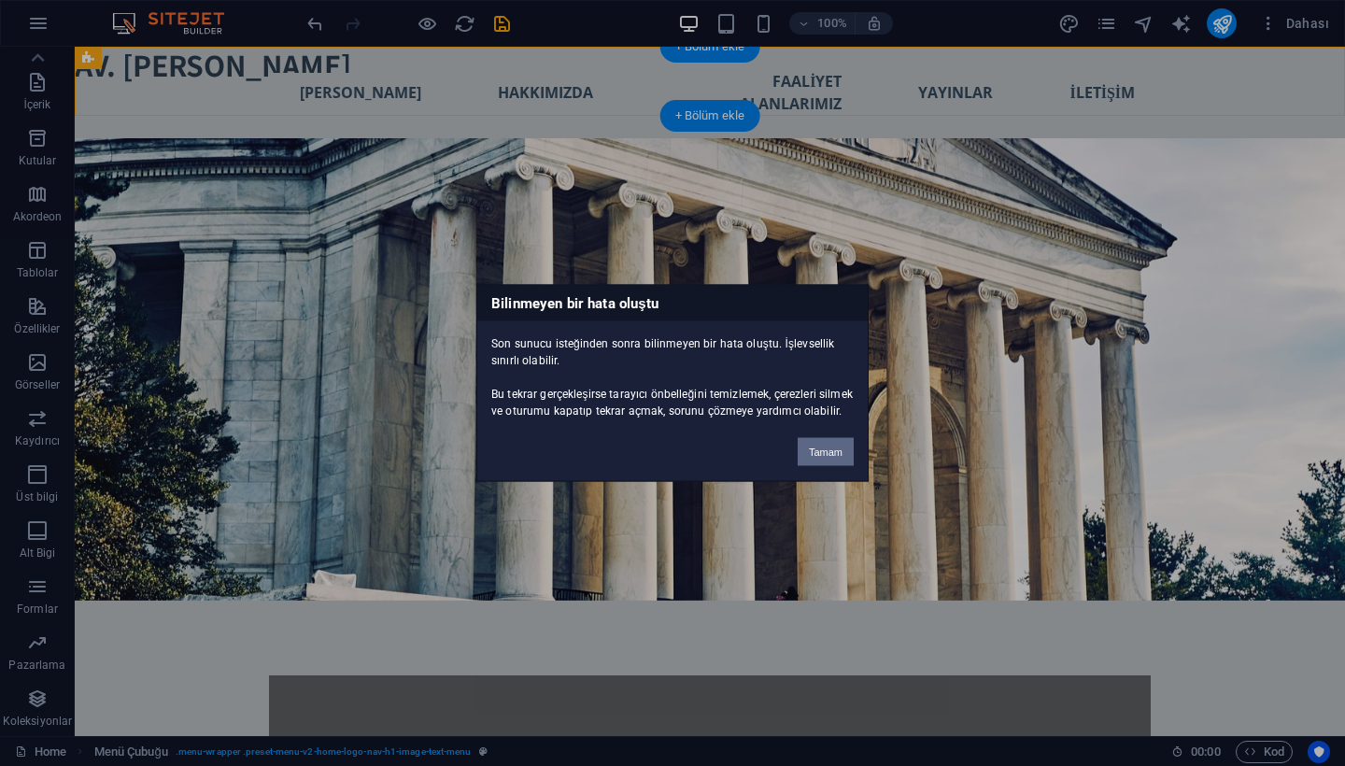
drag, startPoint x: 820, startPoint y: 447, endPoint x: 745, endPoint y: 401, distance: 88.1
click at [820, 447] on button "Tamam" at bounding box center [826, 452] width 56 height 28
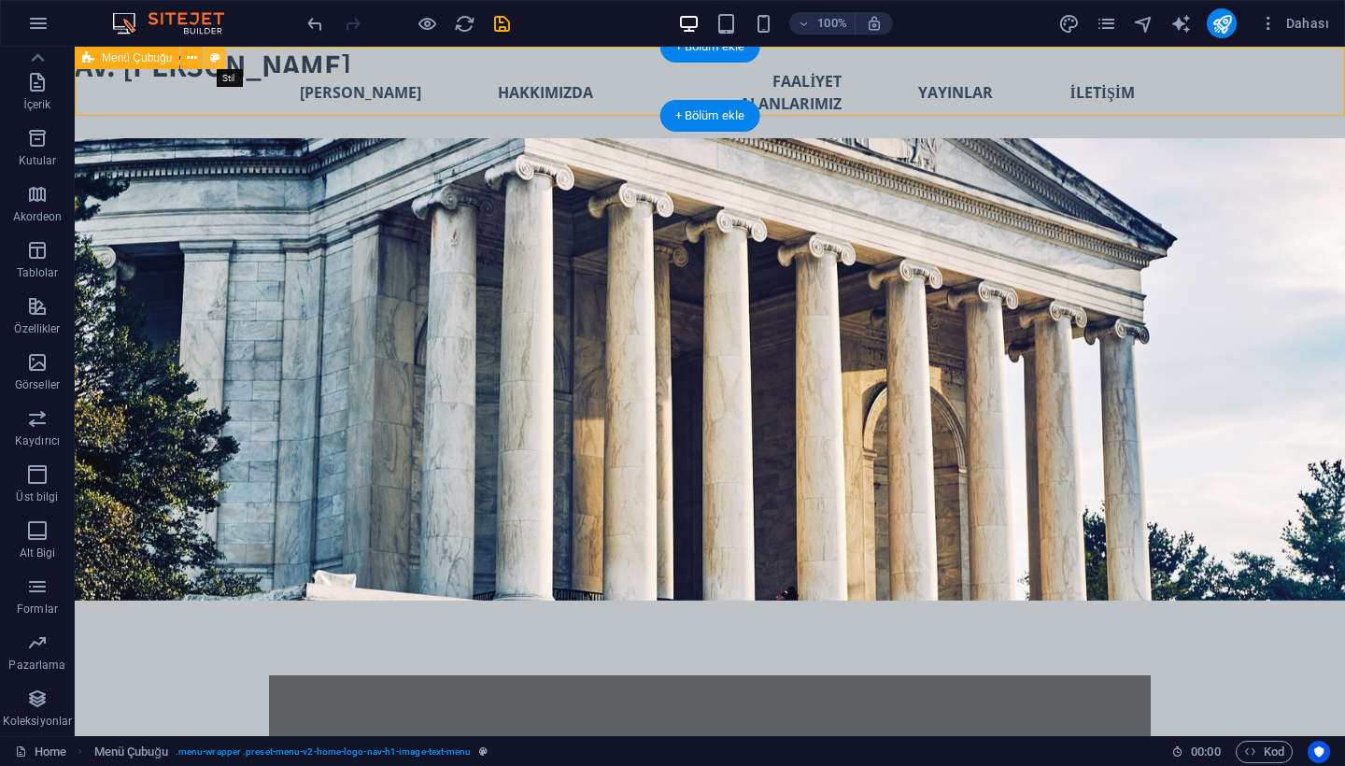
click at [210, 57] on icon at bounding box center [215, 59] width 10 height 20
select select "rem"
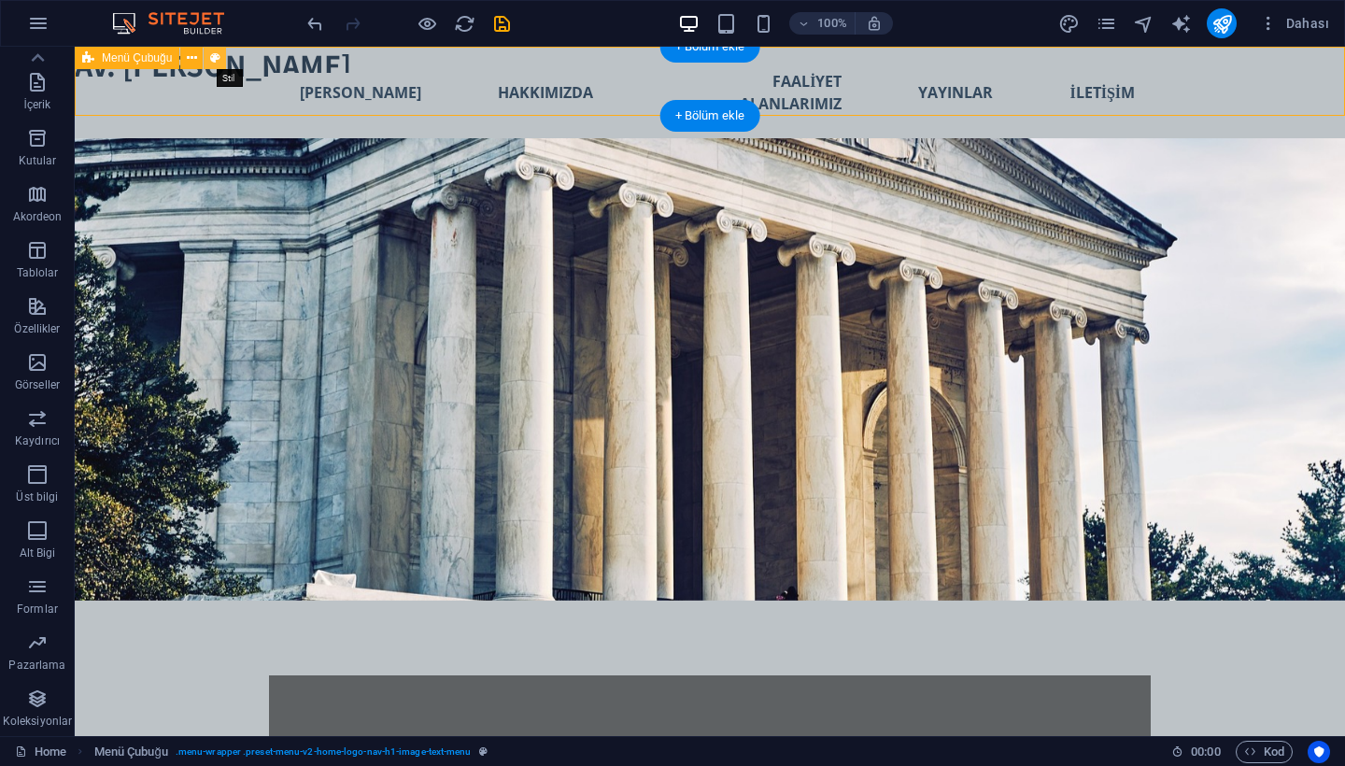
select select "preset-menu-v2-home-logo-nav-h1-image-text-menu"
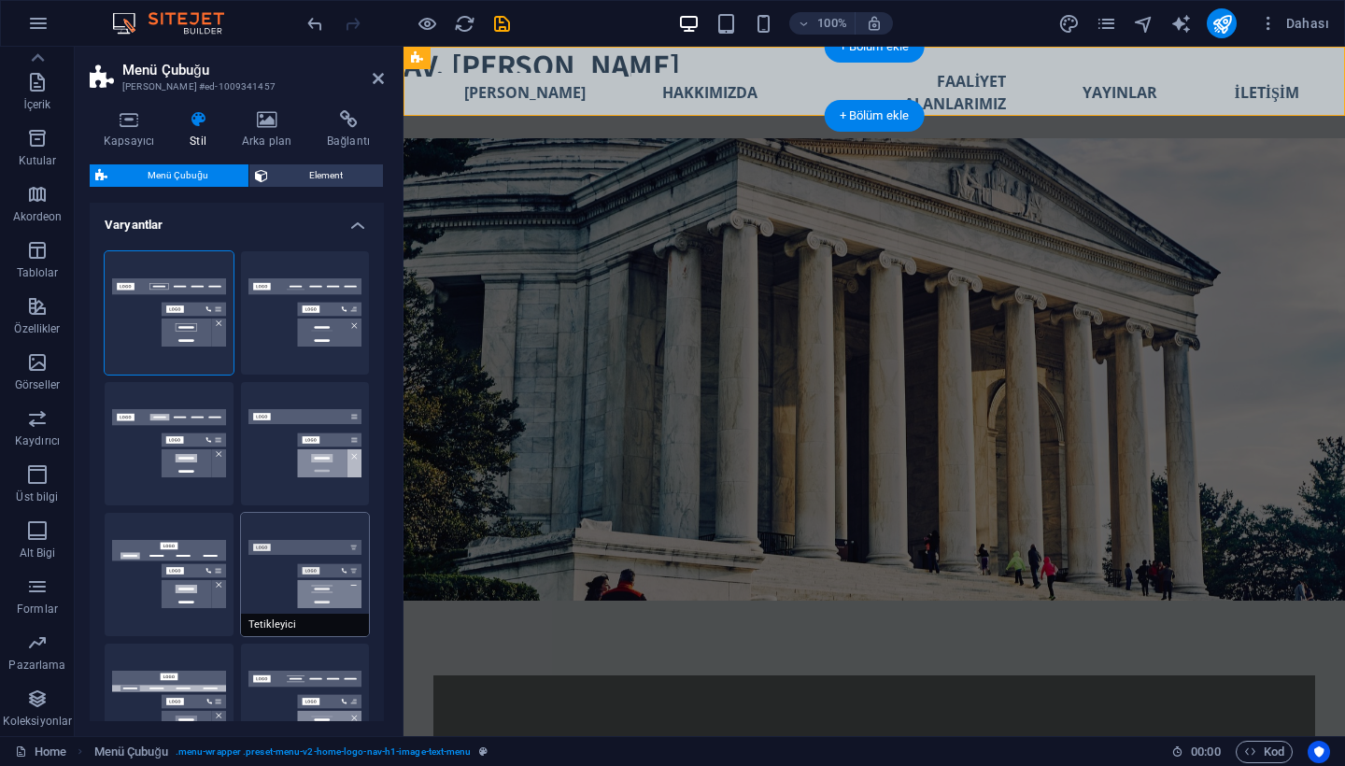
scroll to position [638, 0]
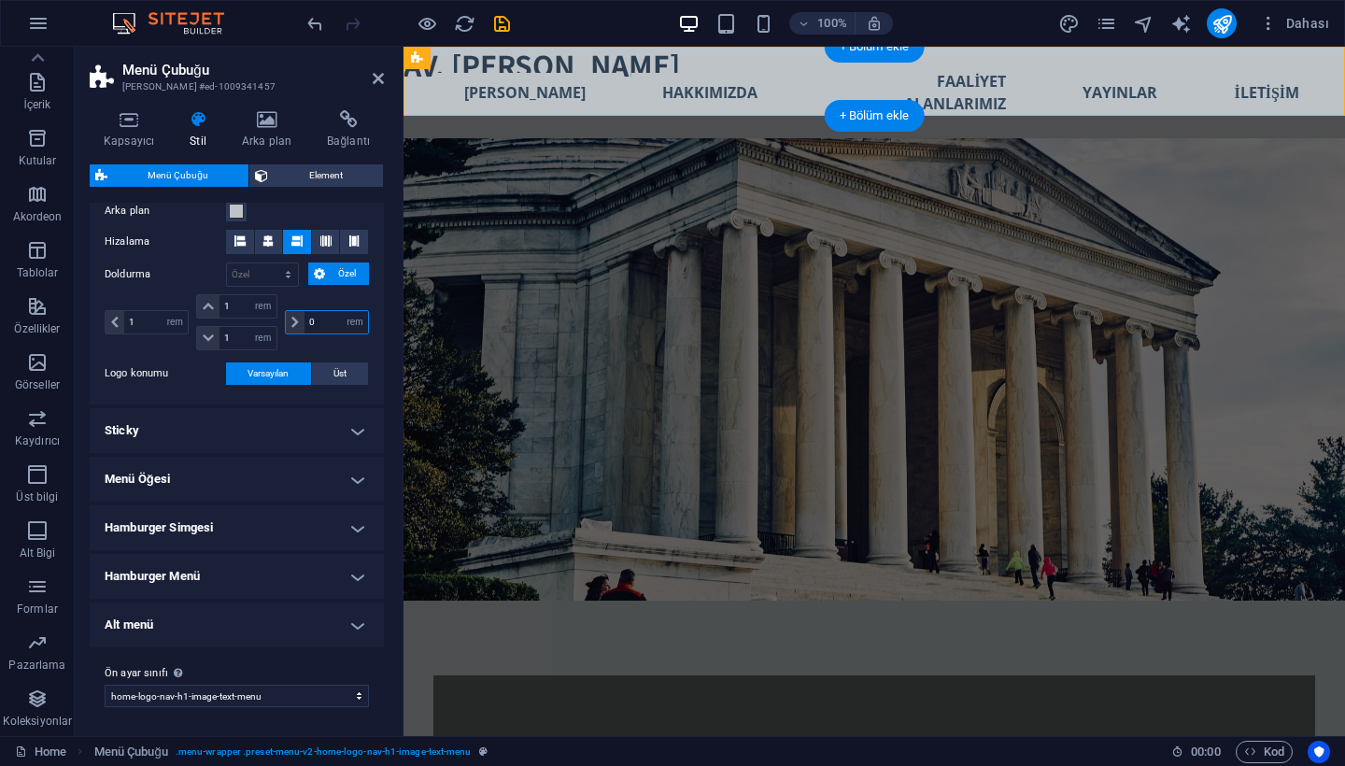
click at [331, 324] on input "0" at bounding box center [336, 322] width 64 height 22
type input "2"
click at [307, 319] on input "2" at bounding box center [336, 322] width 64 height 22
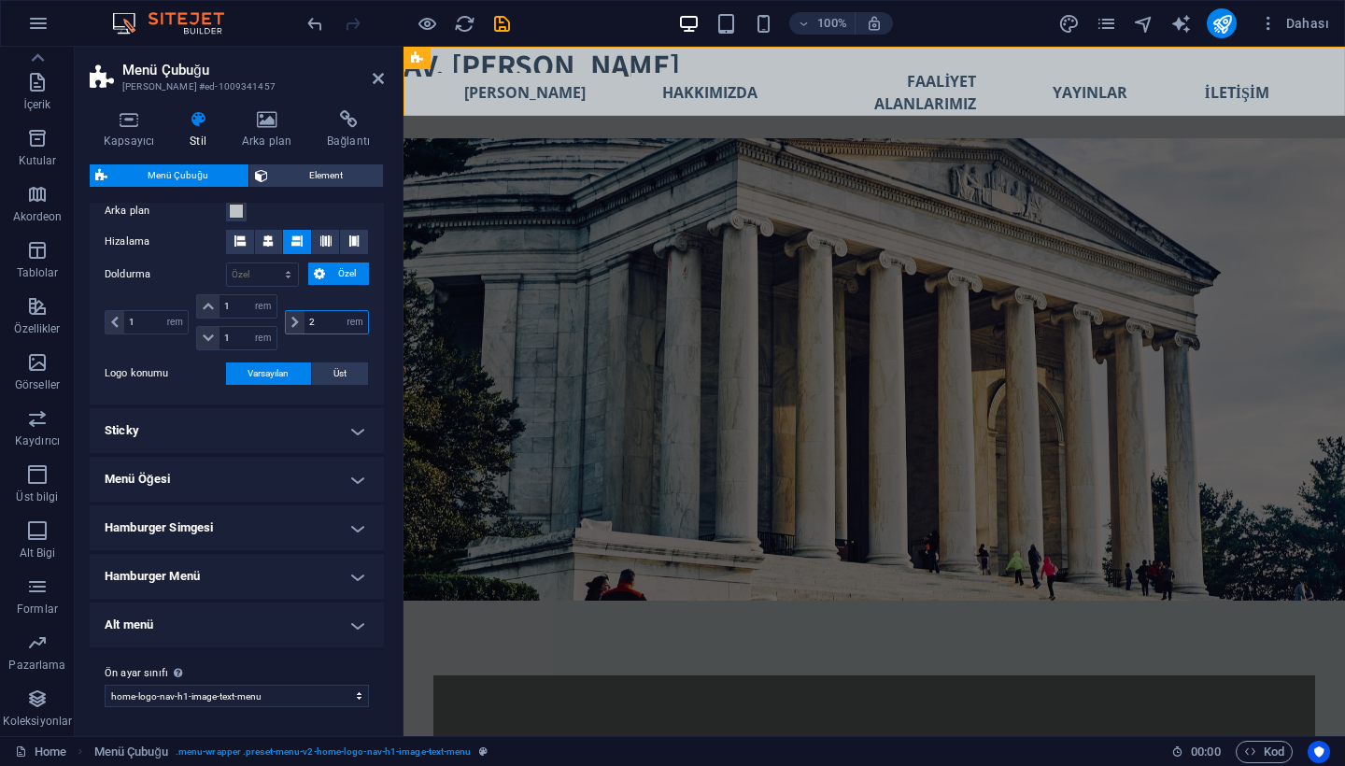
click at [325, 317] on input "2" at bounding box center [336, 322] width 64 height 22
type input "0"
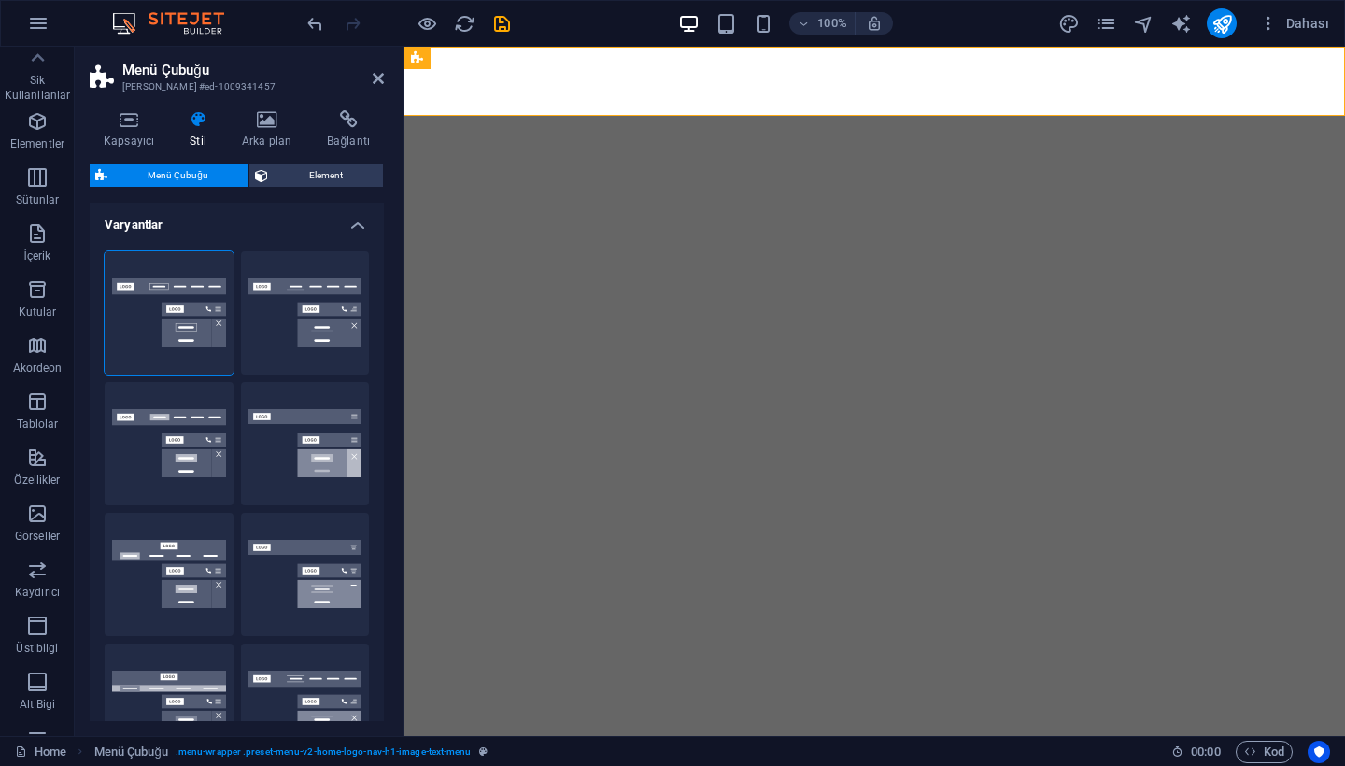
select select "rem"
select select "preset-menu-v2-home-logo-nav-h1-image-text-menu"
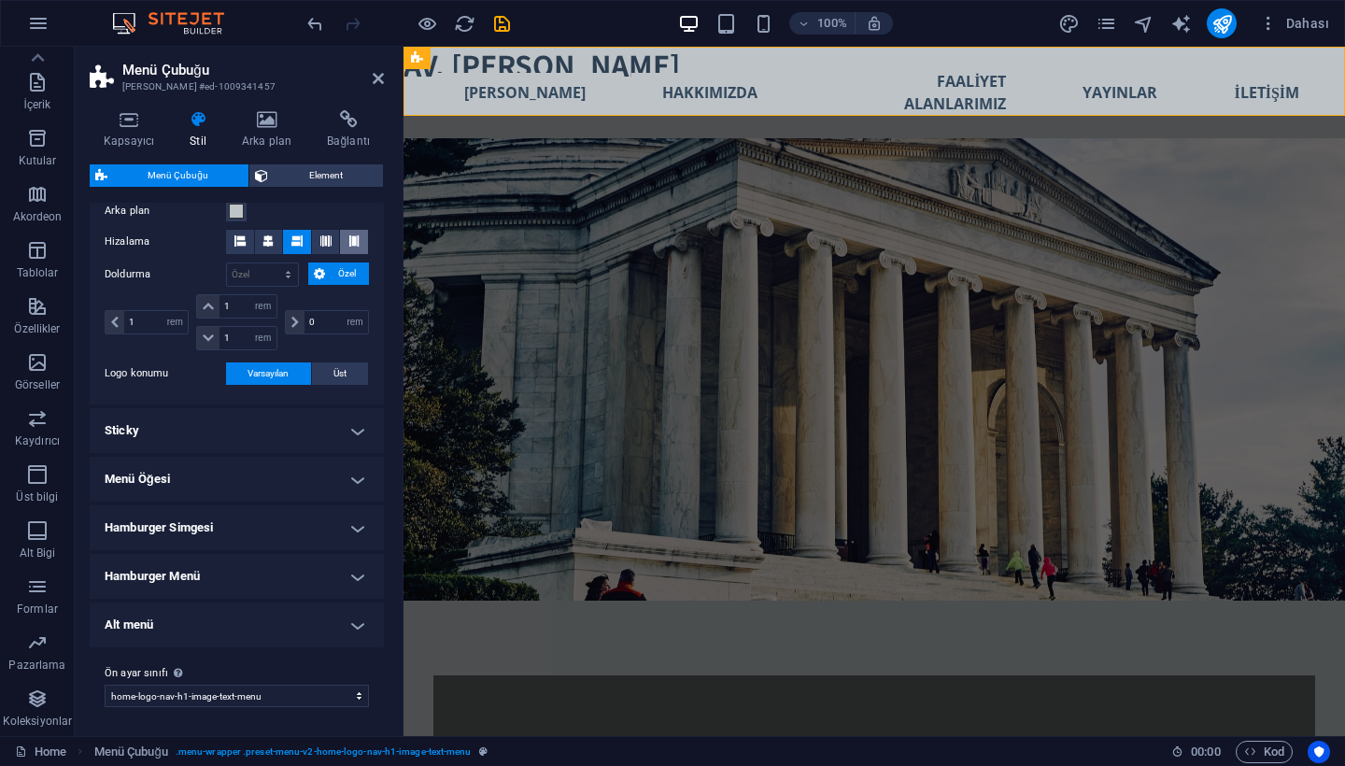
type input "0"
click at [362, 240] on button at bounding box center [354, 242] width 28 height 24
click at [247, 245] on button at bounding box center [240, 242] width 28 height 24
click at [269, 241] on icon at bounding box center [267, 240] width 11 height 11
click at [305, 244] on button at bounding box center [297, 242] width 28 height 24
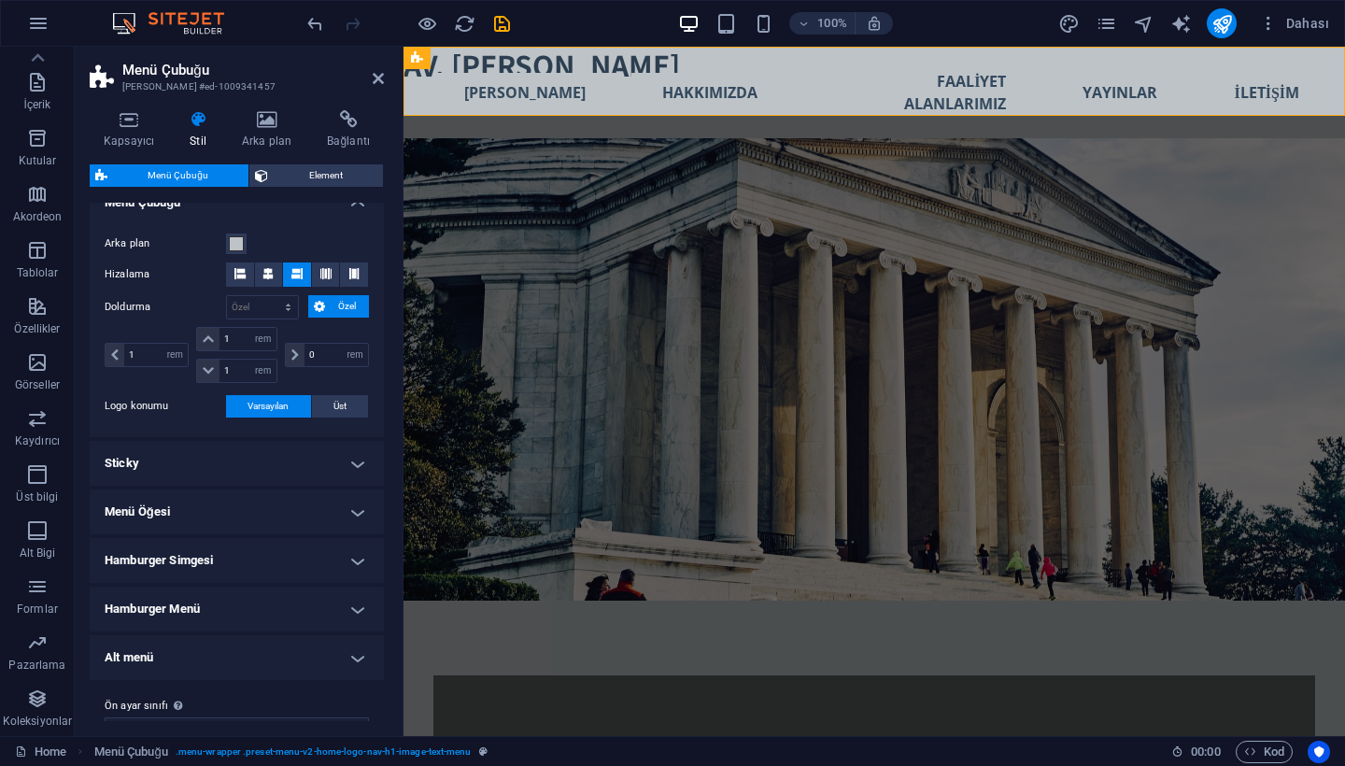
scroll to position [609, 0]
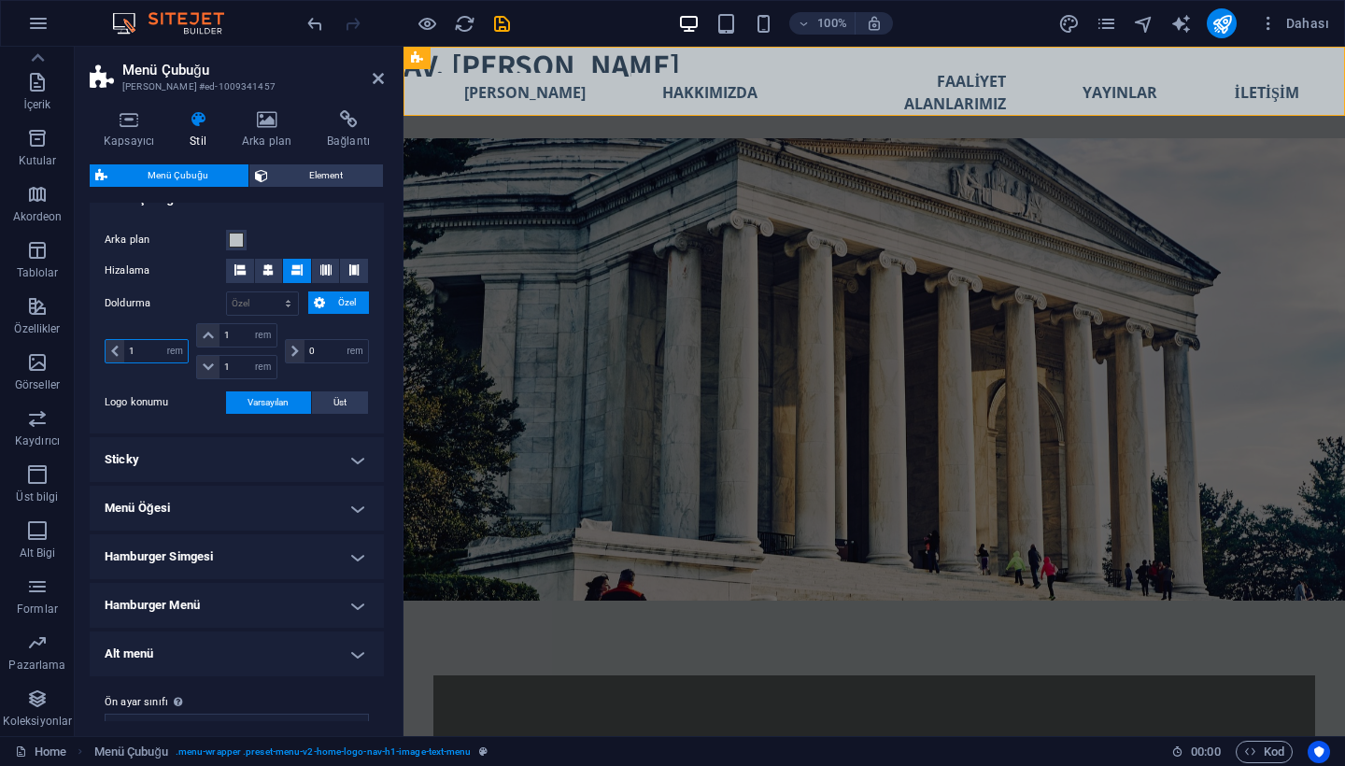
click at [139, 352] on input "1" at bounding box center [156, 351] width 64 height 22
type input "5"
type input "10"
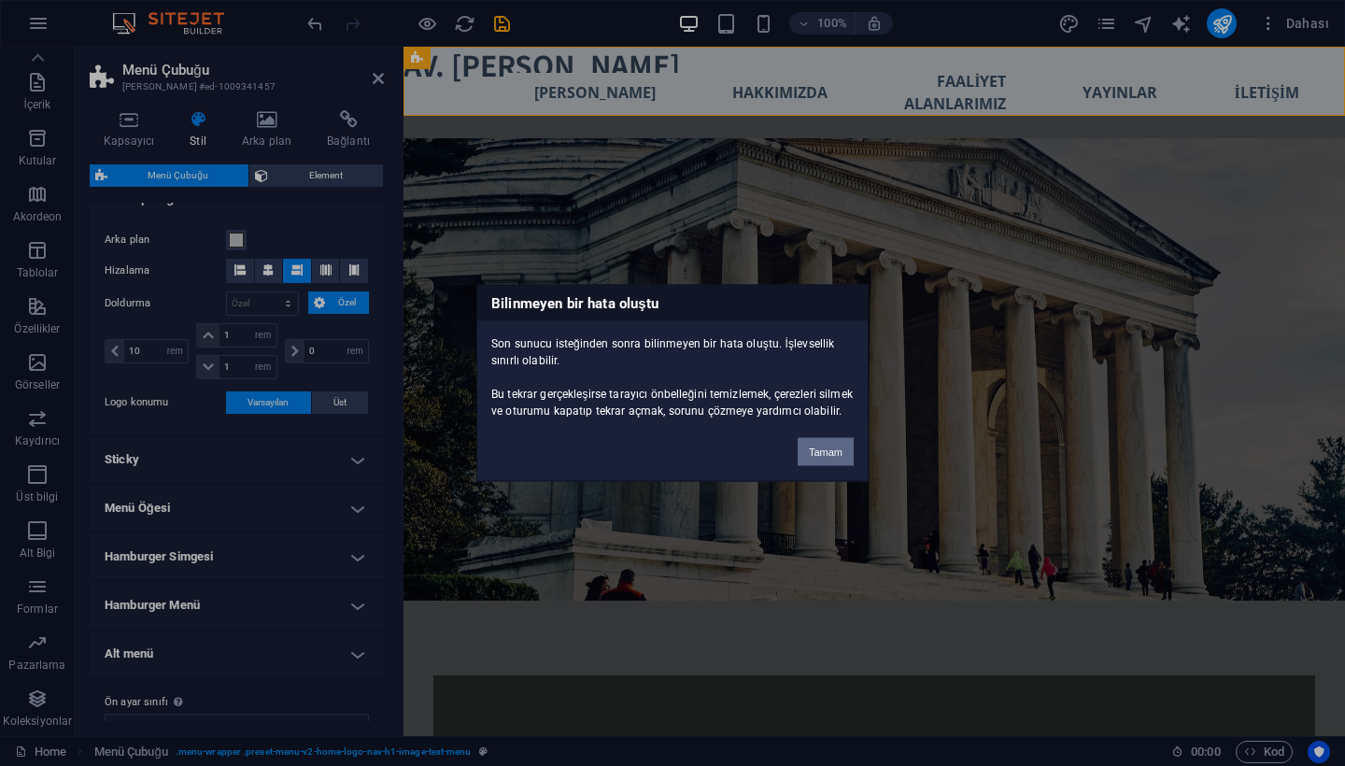
click at [826, 455] on button "Tamam" at bounding box center [826, 452] width 56 height 28
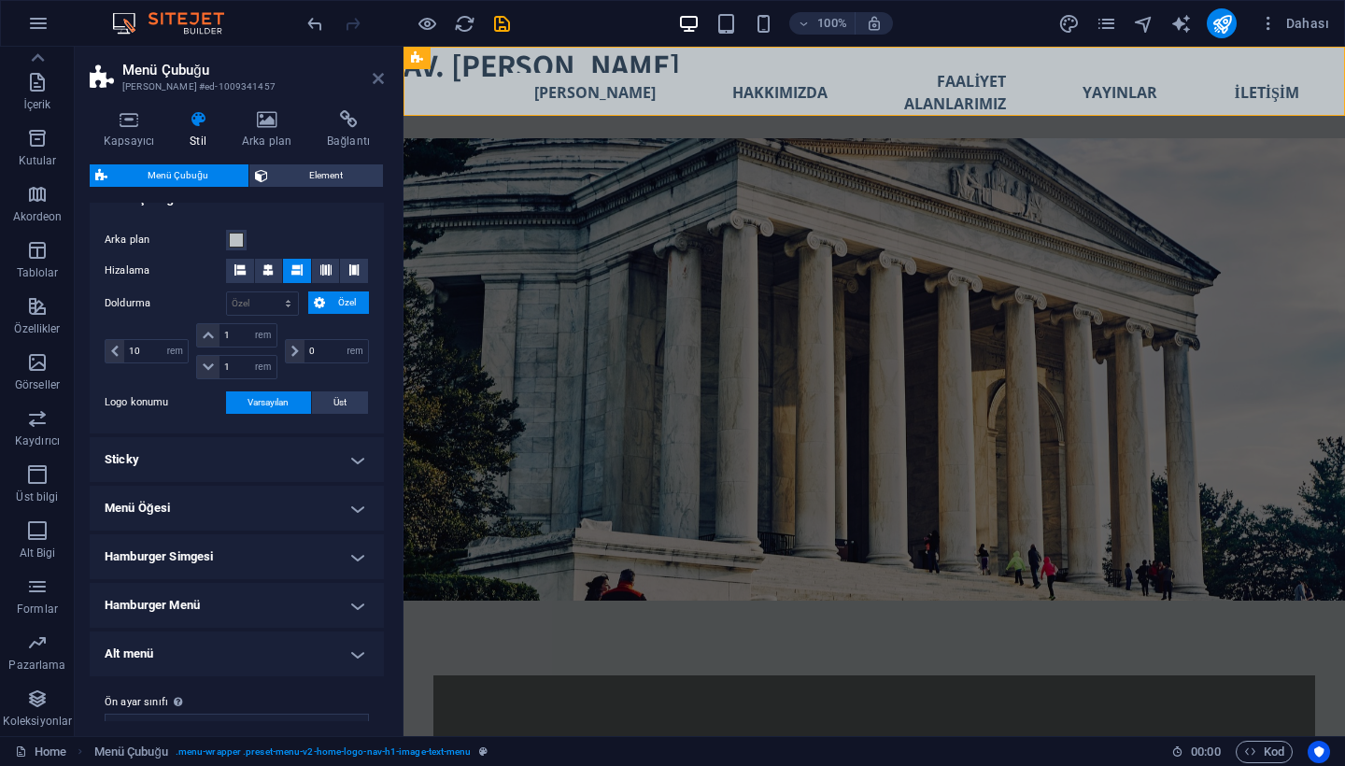
drag, startPoint x: 378, startPoint y: 78, endPoint x: 304, endPoint y: 31, distance: 88.1
click at [378, 78] on icon at bounding box center [378, 78] width 11 height 15
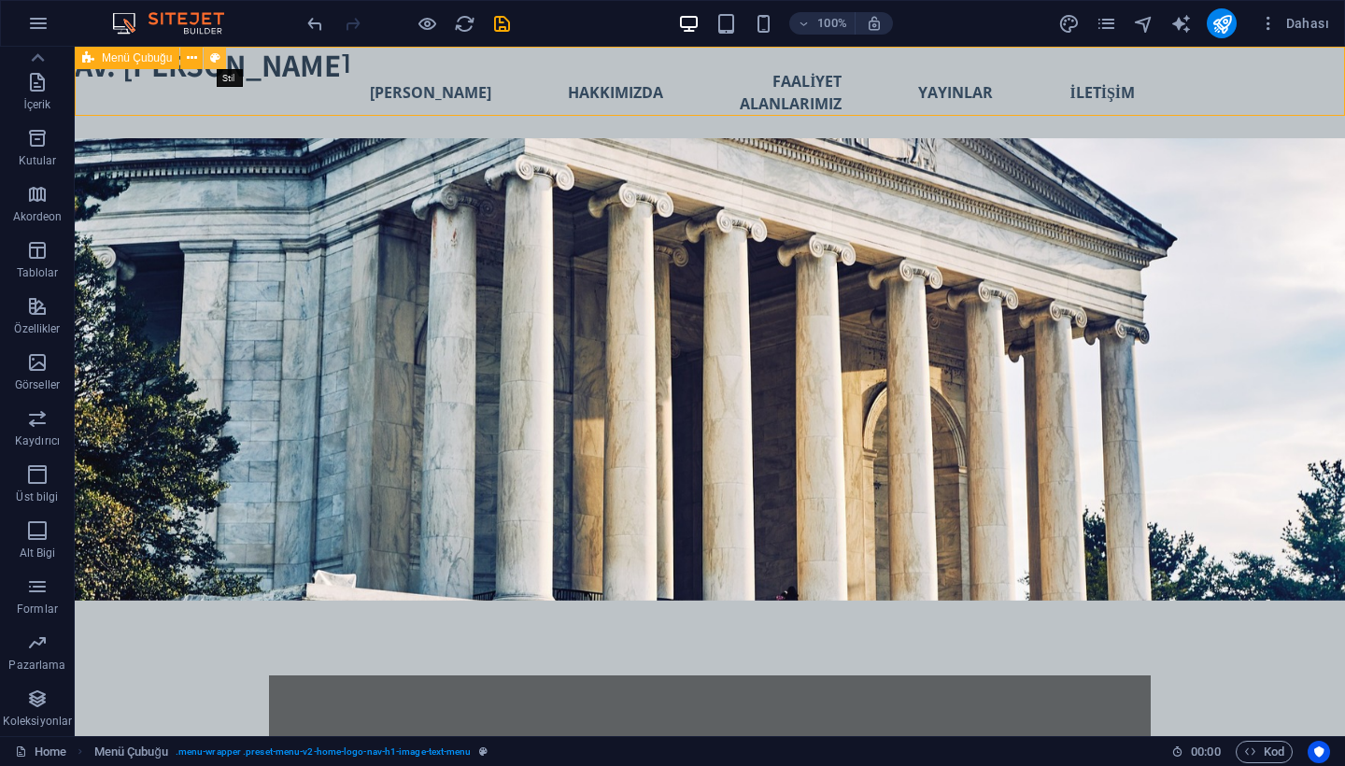
click at [215, 52] on icon at bounding box center [215, 59] width 10 height 20
select select "rem"
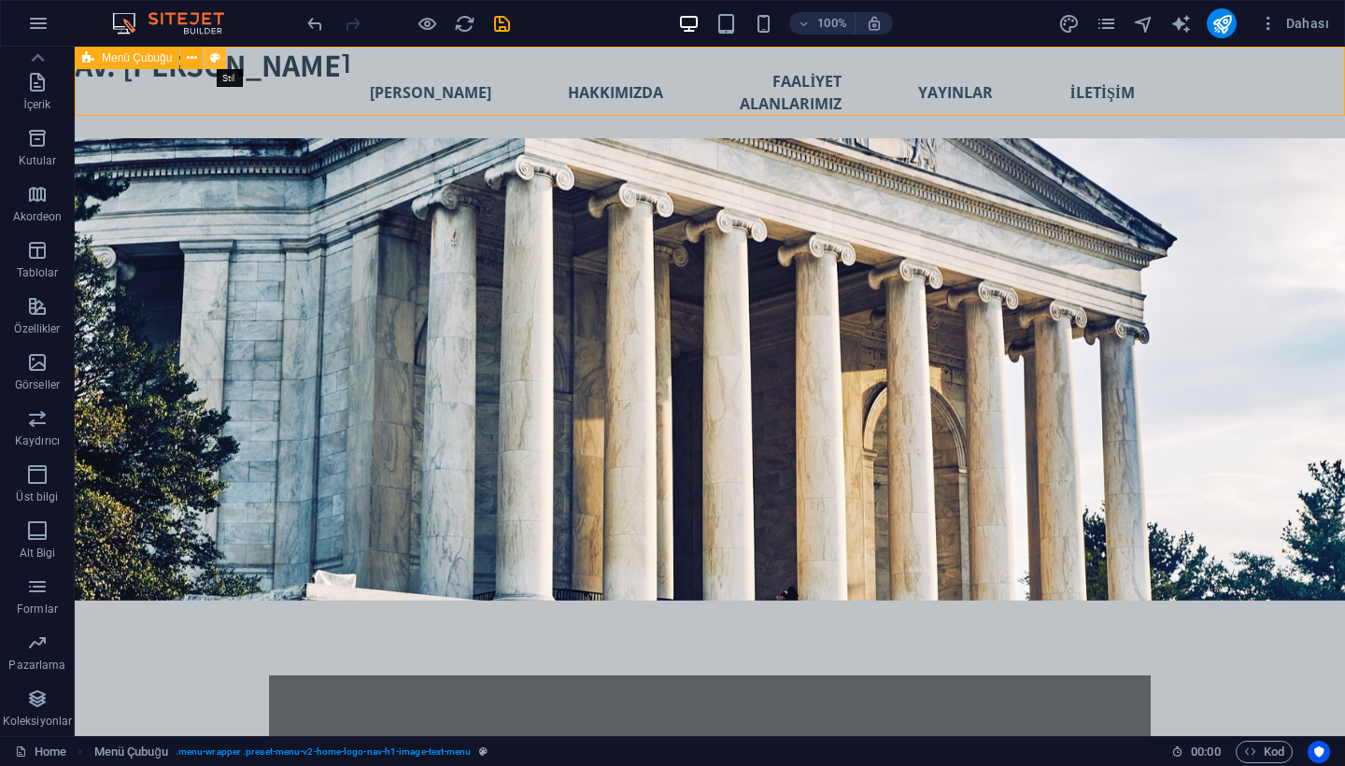
select select "preset-menu-v2-home-logo-nav-h1-image-text-menu"
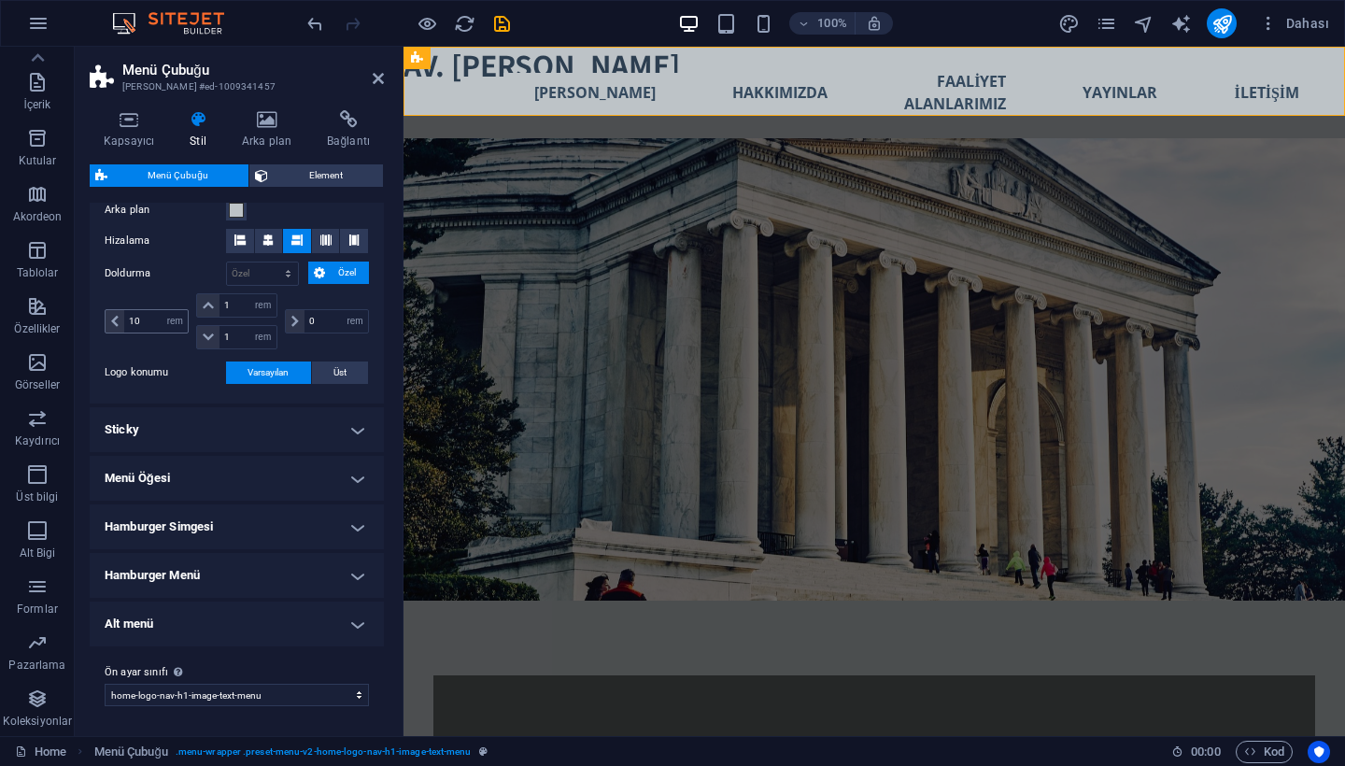
scroll to position [638, 0]
click at [148, 322] on input "10" at bounding box center [156, 322] width 64 height 22
type input "15"
click at [375, 77] on icon at bounding box center [378, 78] width 11 height 15
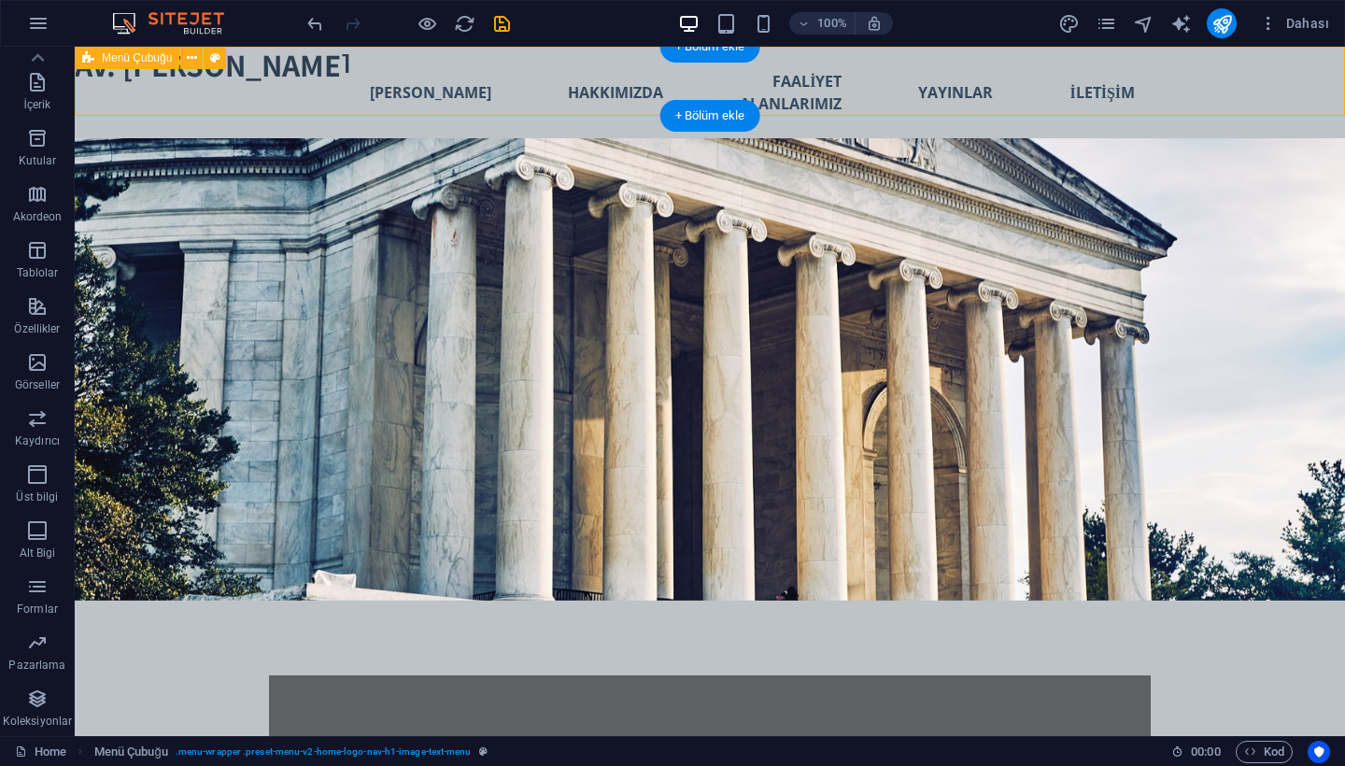
click at [253, 73] on div "Yeni metin elementi Yeni başlık Yeni metin elementi Yeni başlık ANA SAYFA HAKKI…" at bounding box center [710, 93] width 1270 height 92
click at [206, 57] on button at bounding box center [215, 58] width 22 height 22
select select "rem"
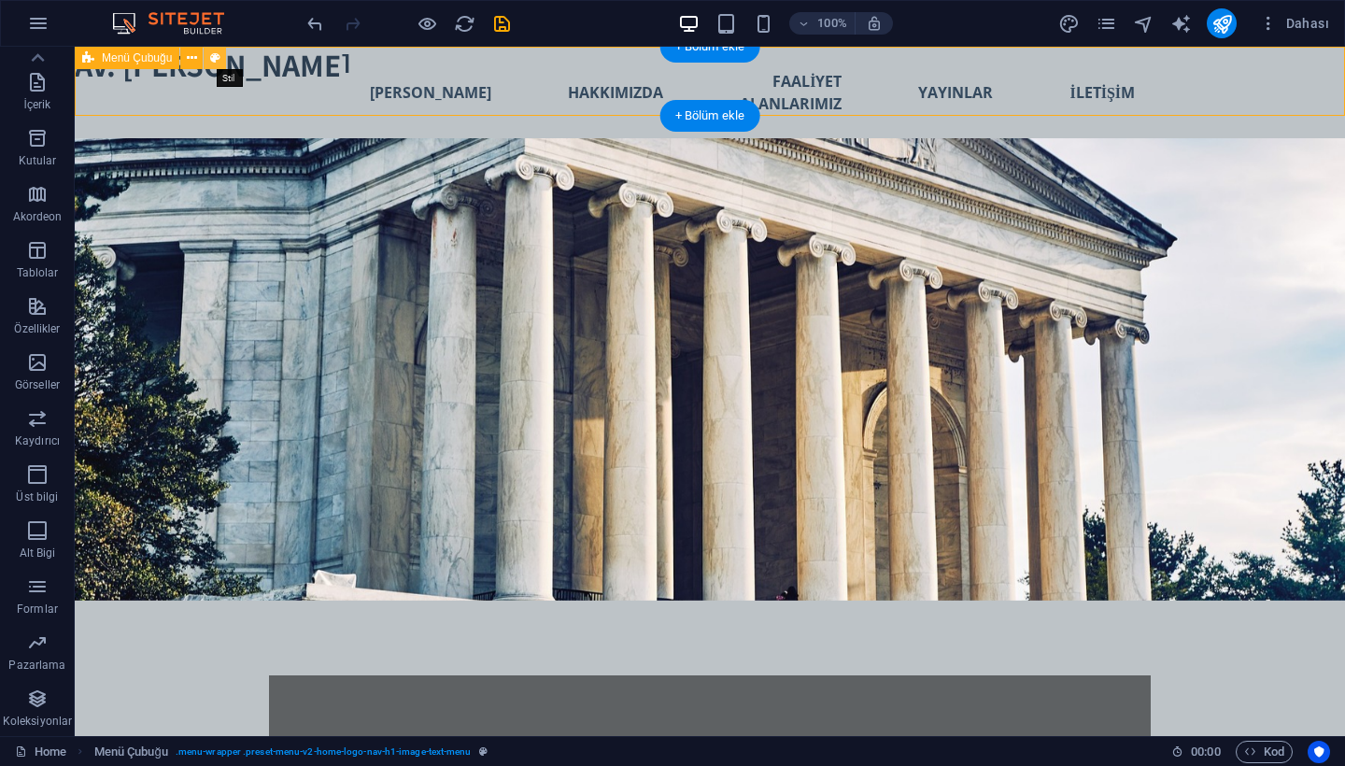
select select "rem"
select select "preset-menu-v2-home-logo-nav-h1-image-text-menu"
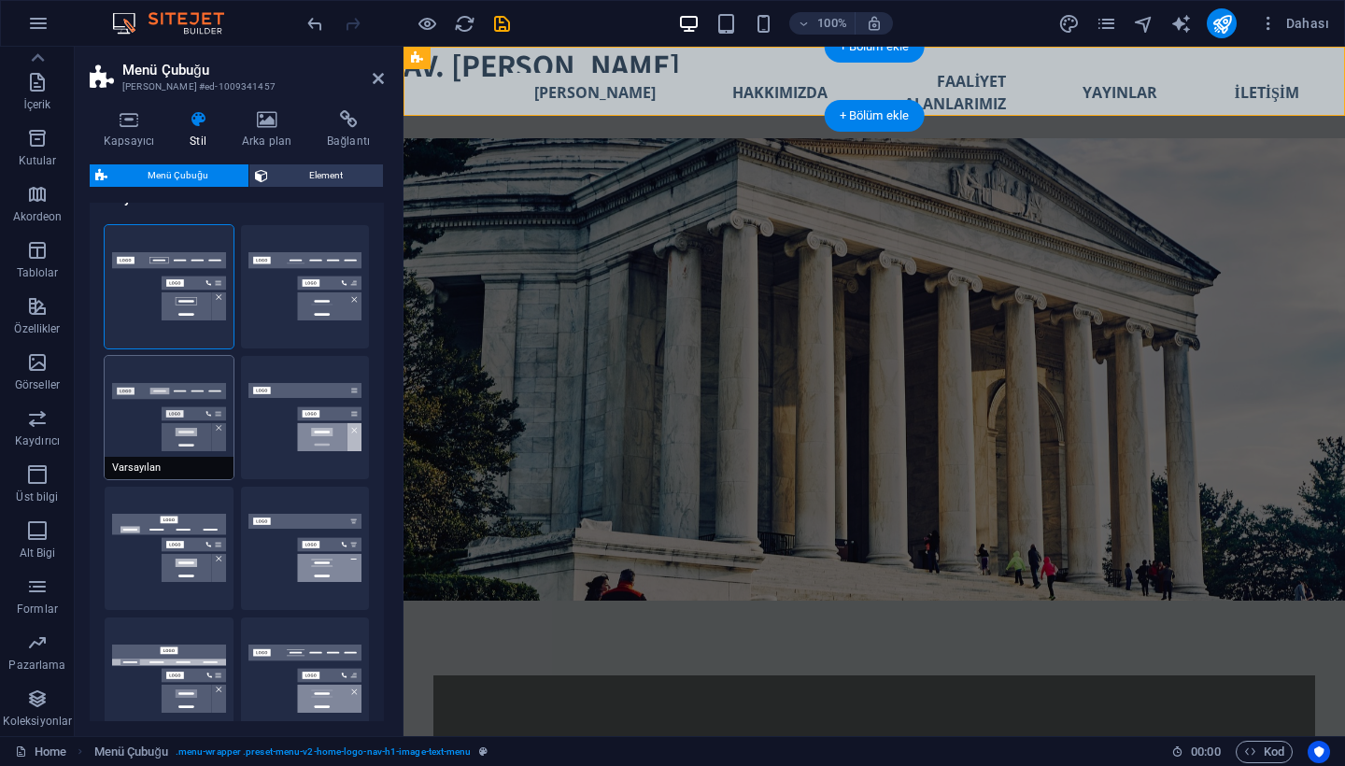
scroll to position [31, 0]
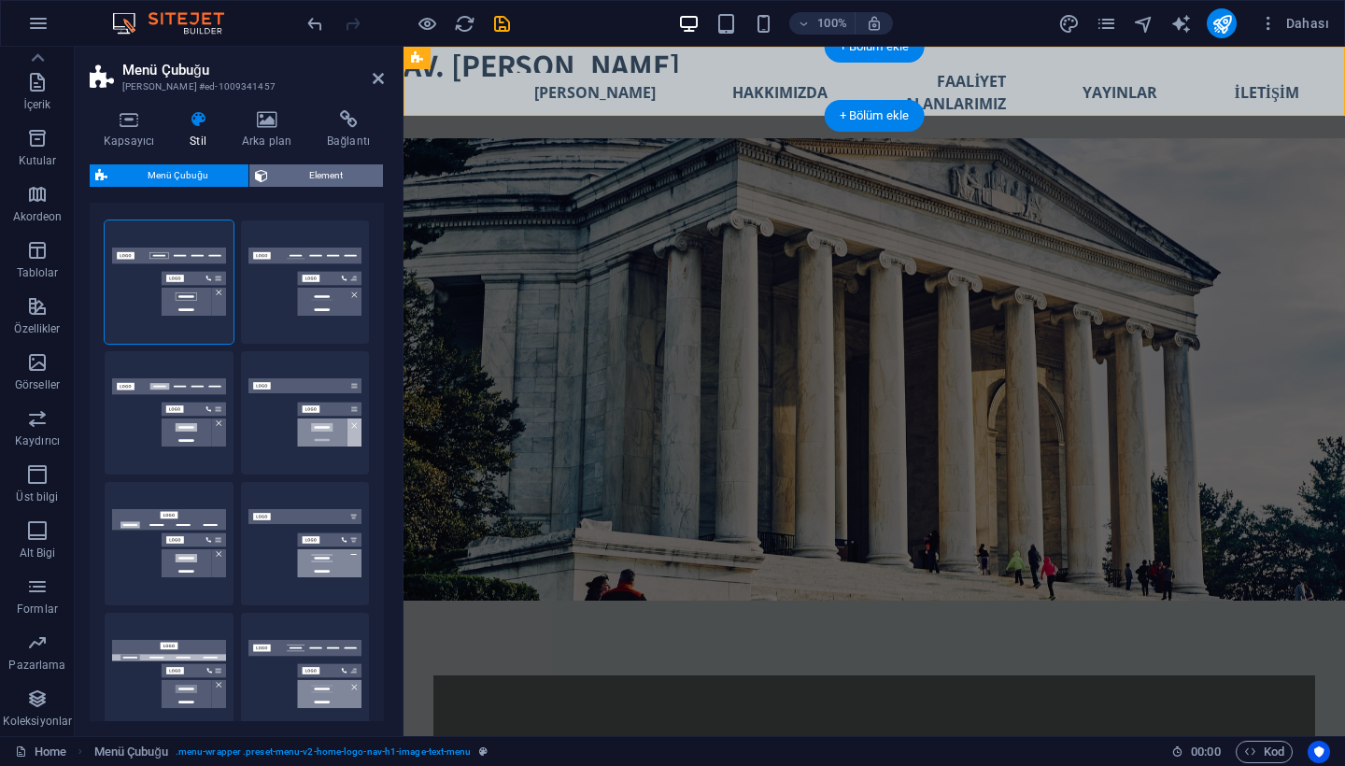
click at [347, 165] on span "Element" at bounding box center [326, 175] width 104 height 22
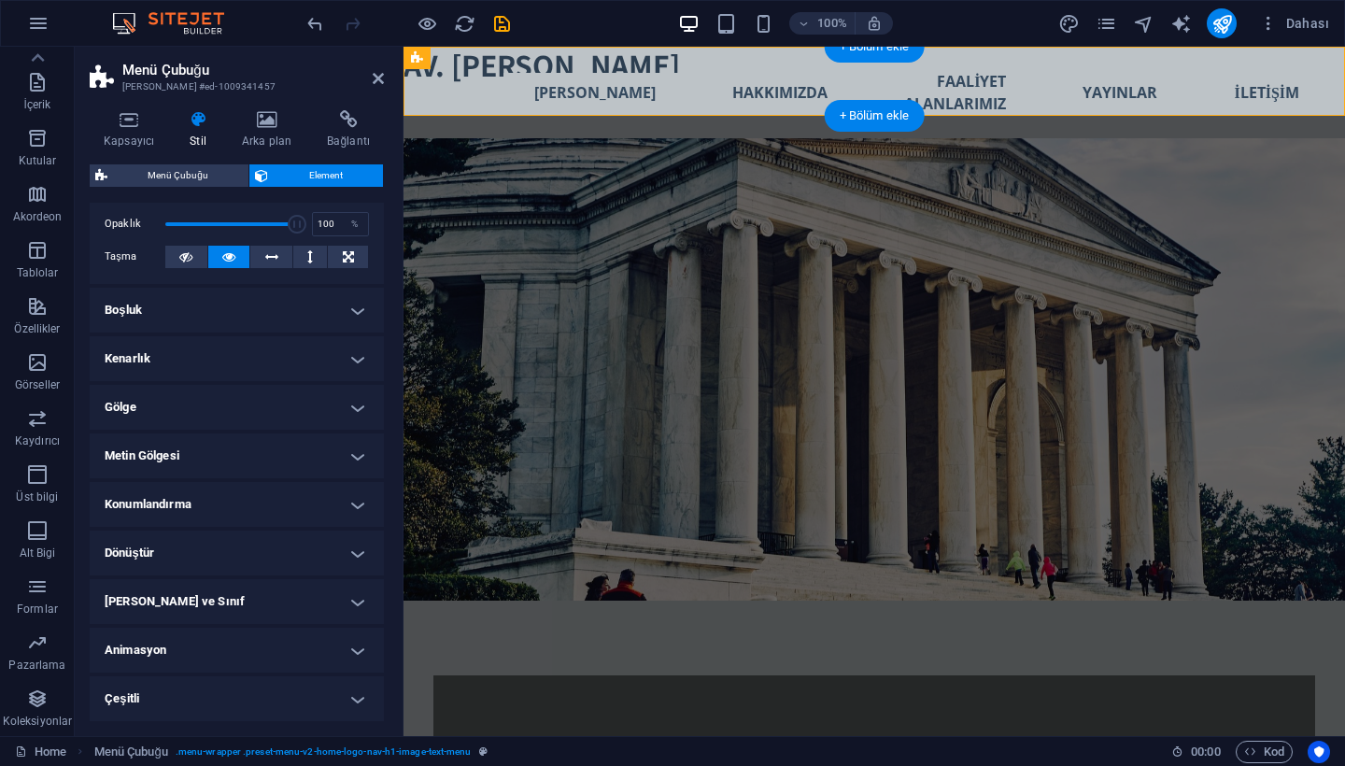
scroll to position [70, 0]
click at [373, 78] on icon at bounding box center [378, 78] width 11 height 15
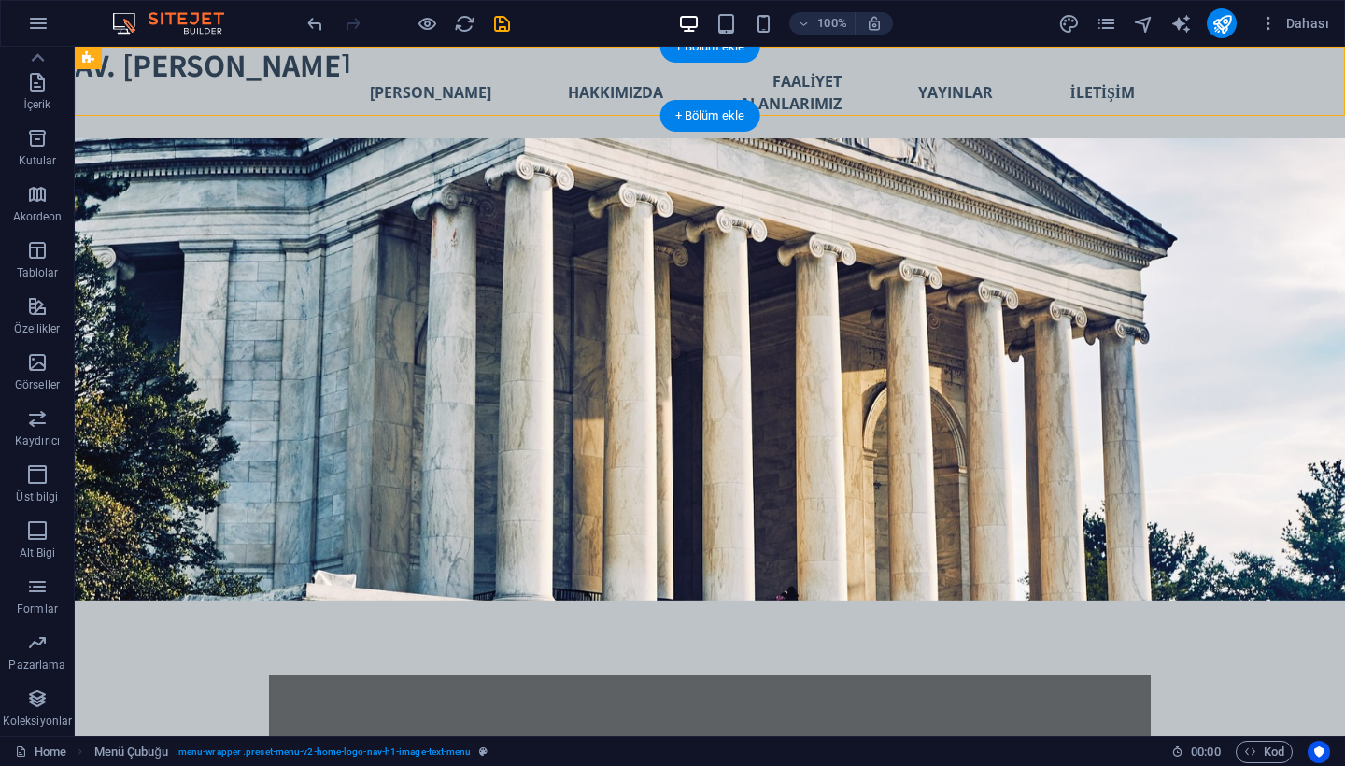
click at [196, 61] on div "Yeni metin elementi Yeni başlık Yeni metin elementi Yeni başlık ANA SAYFA HAKKI…" at bounding box center [710, 93] width 1270 height 92
click at [198, 54] on button at bounding box center [191, 58] width 22 height 22
click at [184, 57] on button at bounding box center [191, 58] width 22 height 22
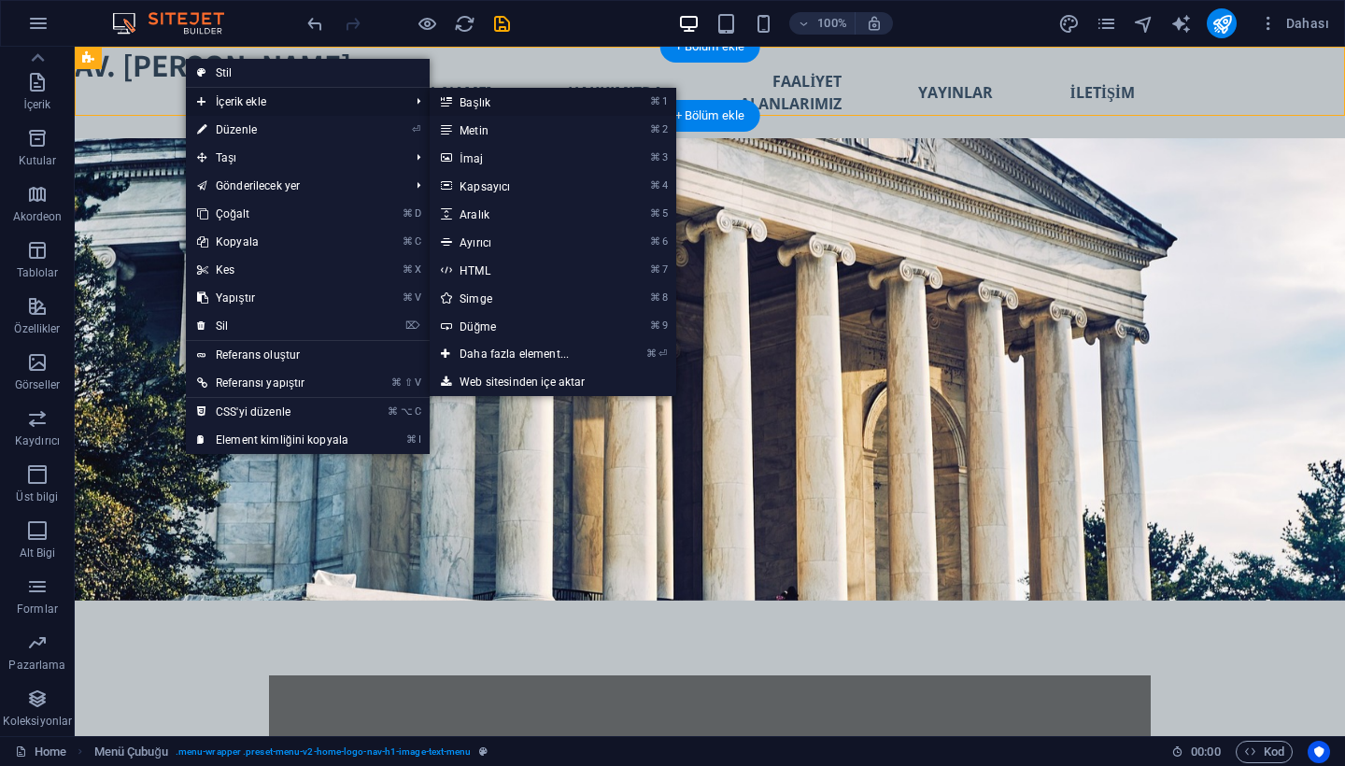
click at [530, 105] on link "⌘ 1 Başlık" at bounding box center [518, 102] width 177 height 28
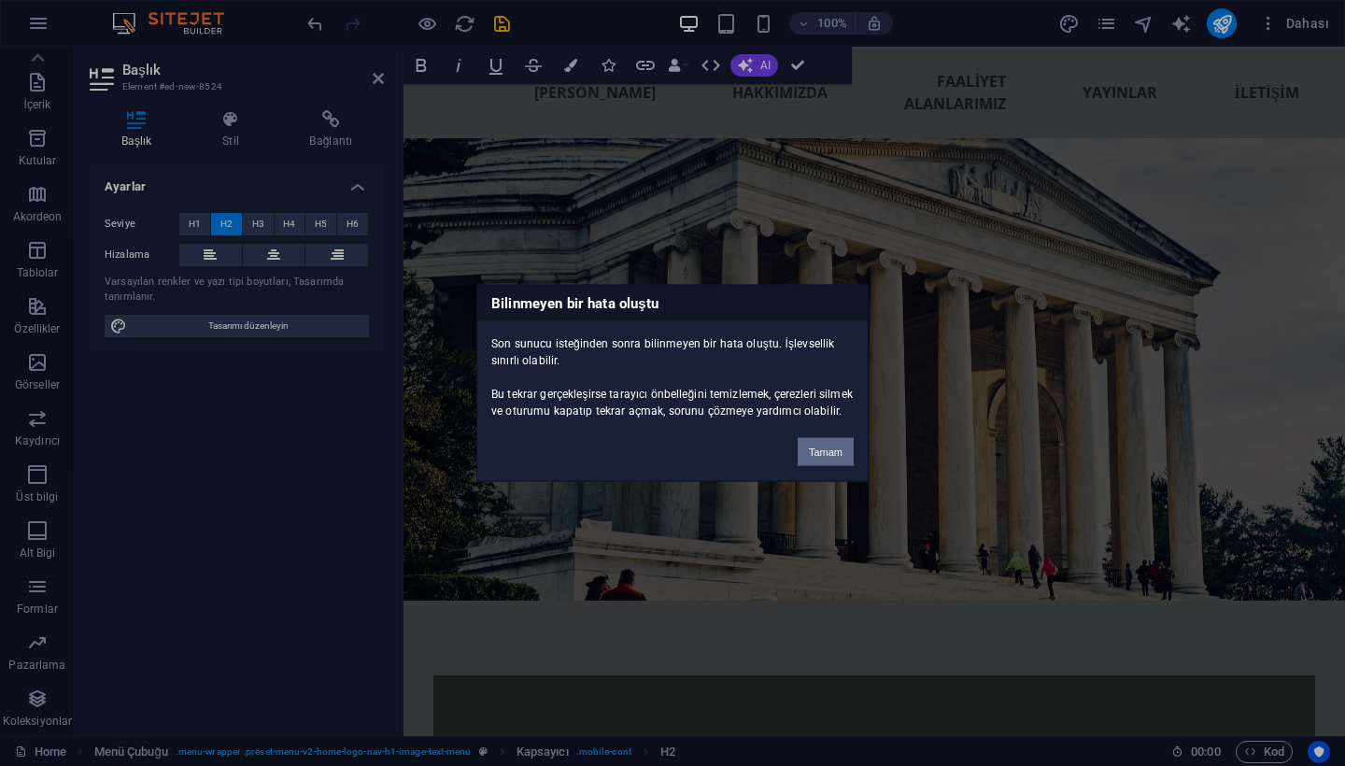
click at [822, 447] on button "Tamam" at bounding box center [826, 452] width 56 height 28
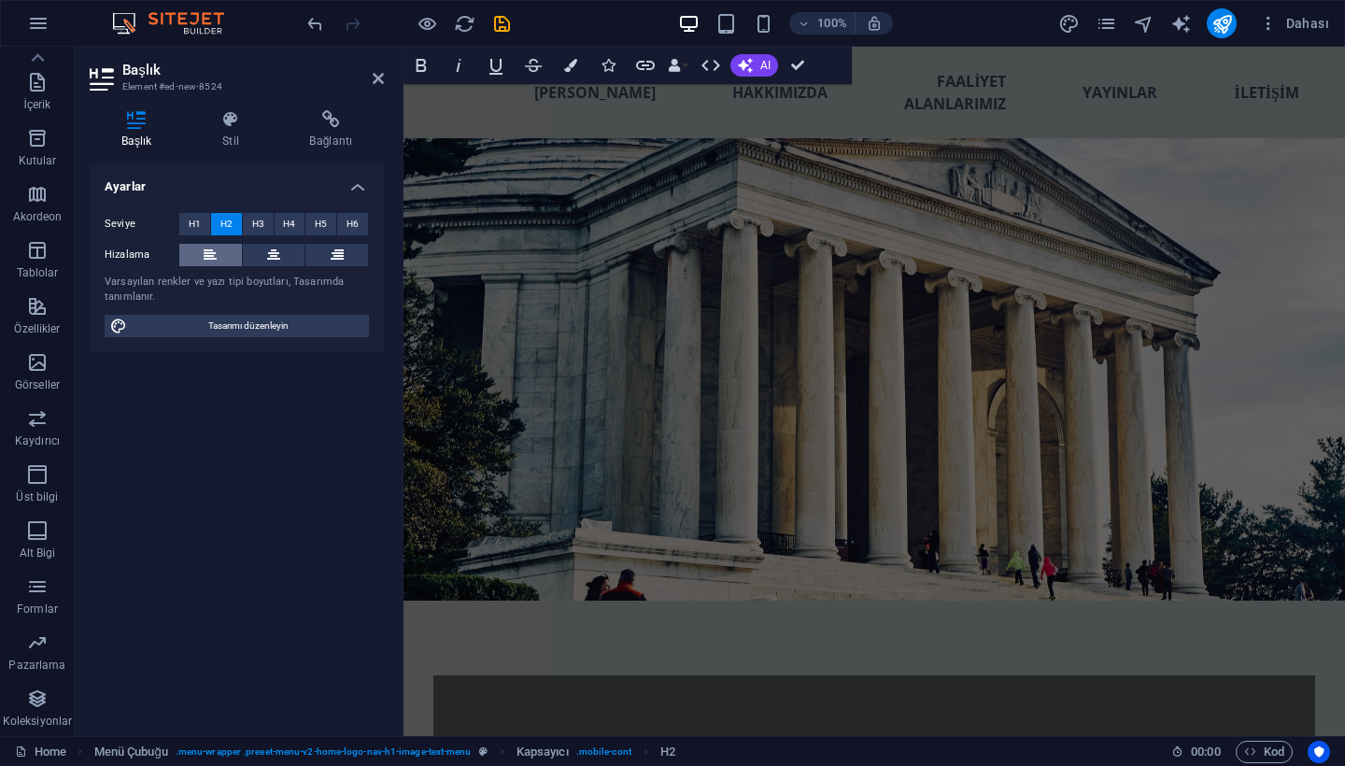
click at [219, 249] on button at bounding box center [210, 255] width 63 height 22
click at [360, 191] on h4 "Ayarlar" at bounding box center [237, 181] width 294 height 34
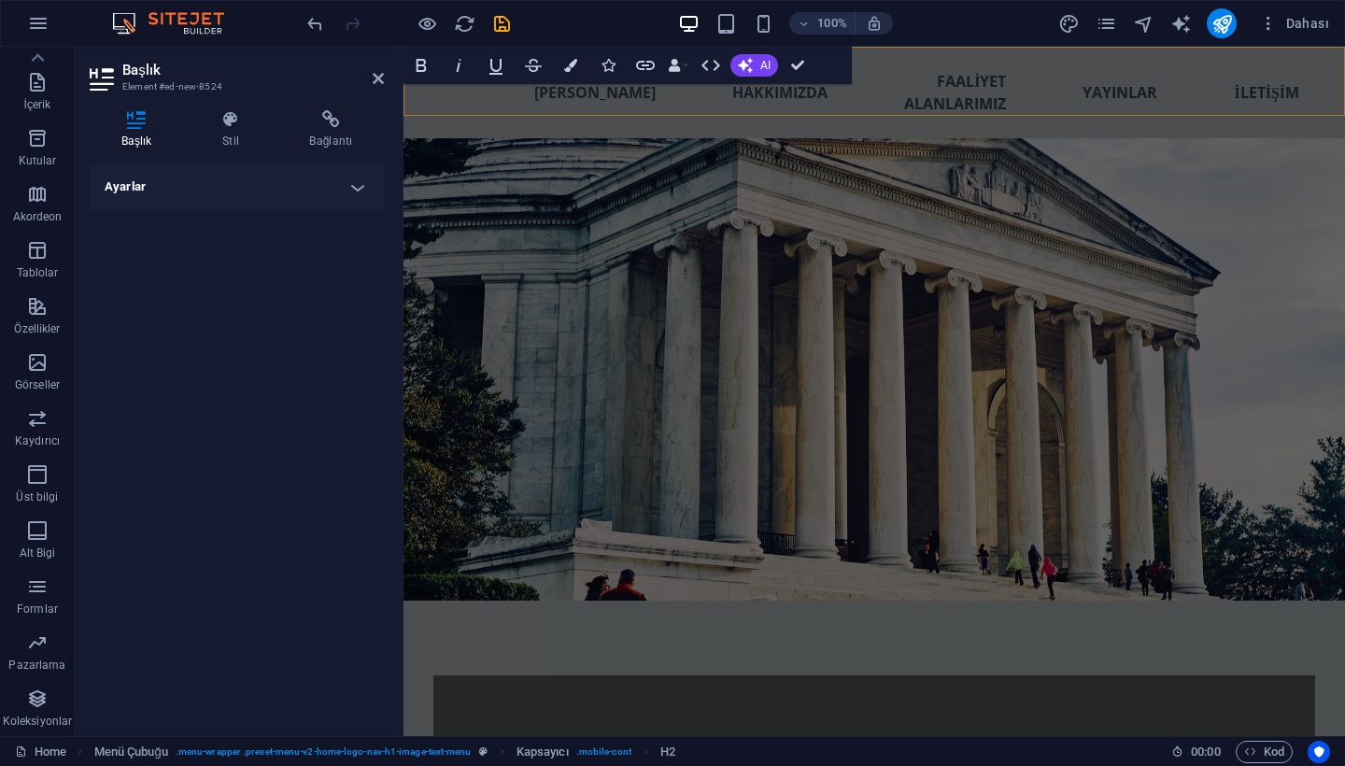
click at [648, 109] on div "Yeni başlık Yeni metin elementi Yeni başlık Yeni metin elementi Yeni başlık ANA…" at bounding box center [873, 93] width 941 height 92
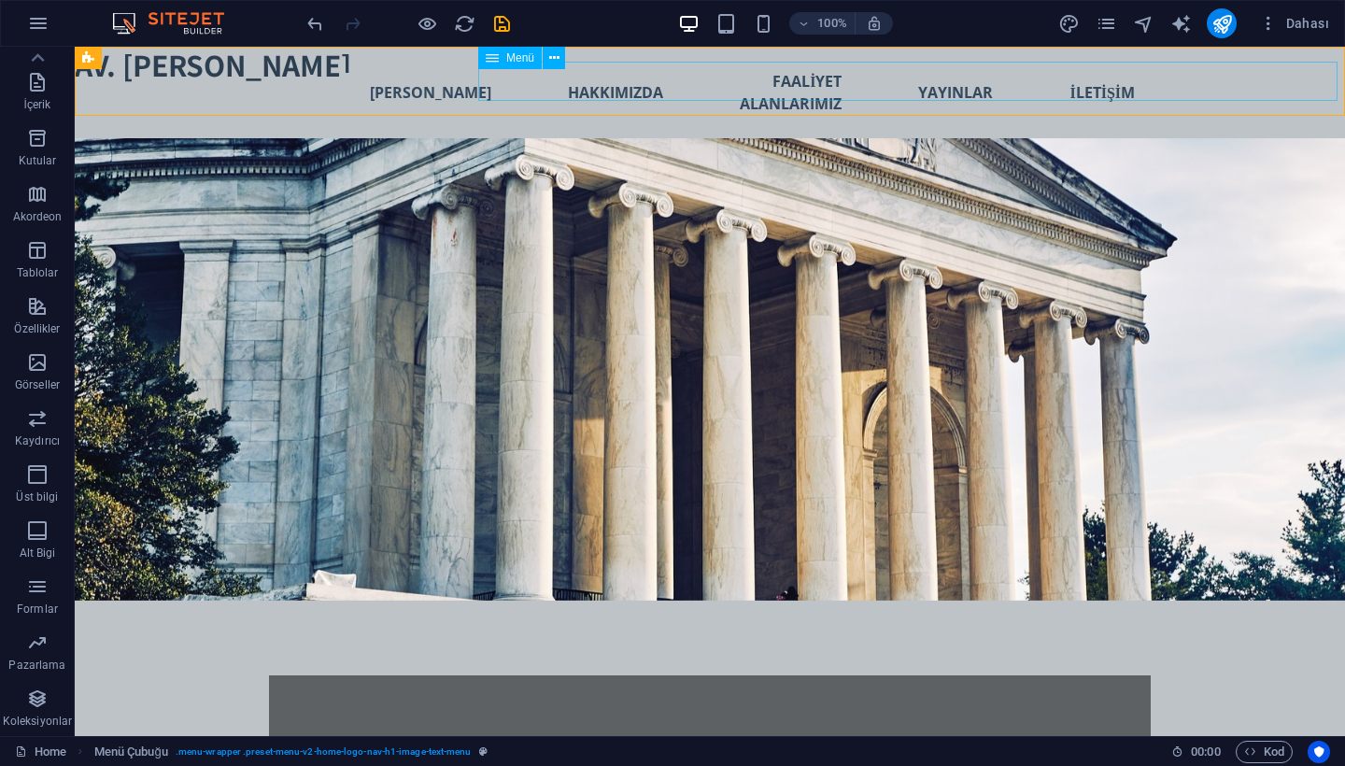
click at [723, 93] on nav "ANA SAYFA HAKKIMIZDA FAALİYET ALANLARIMIZ YAYINLAR İLETİŞİM" at bounding box center [821, 93] width 687 height 62
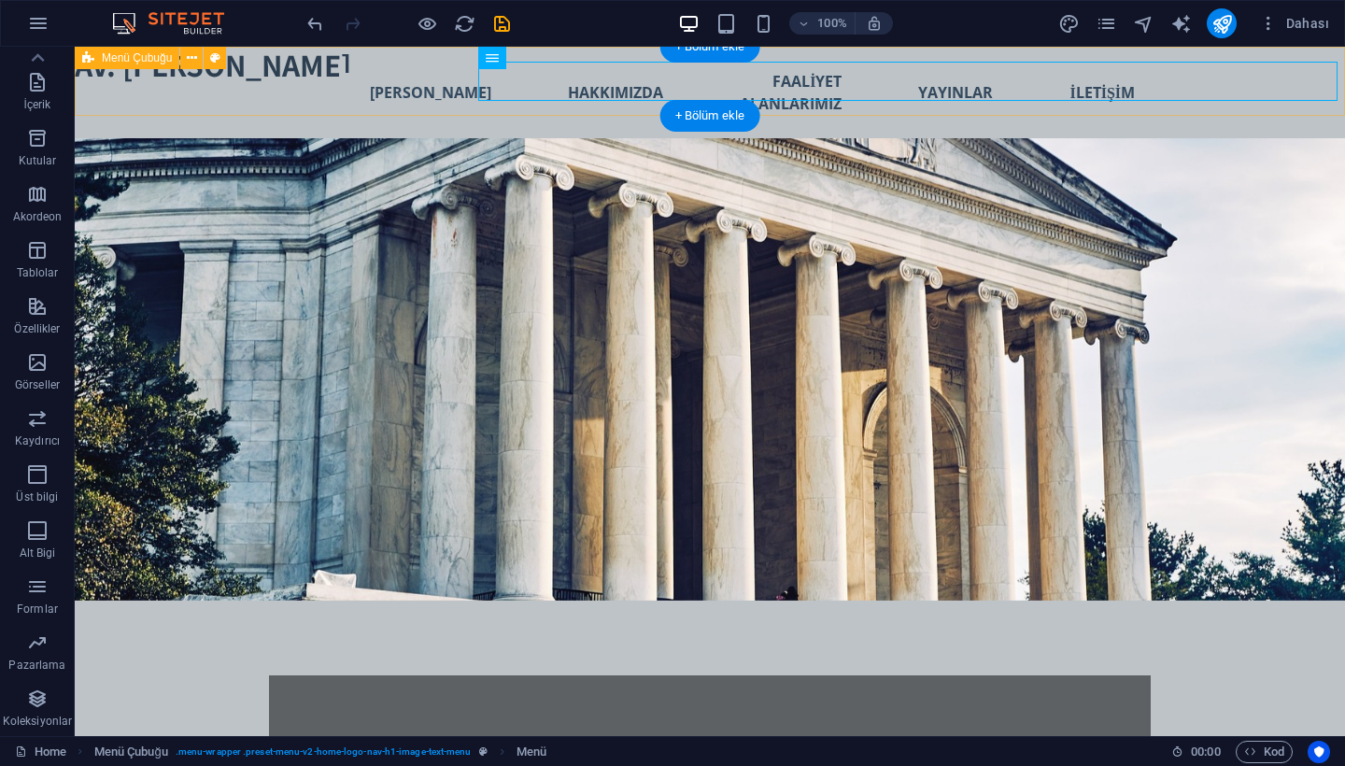
click at [409, 78] on div "Yeni başlık Yeni metin elementi Yeni başlık Yeni metin elementi Yeni başlık ANA…" at bounding box center [710, 93] width 1270 height 92
click at [554, 59] on icon at bounding box center [554, 59] width 10 height 20
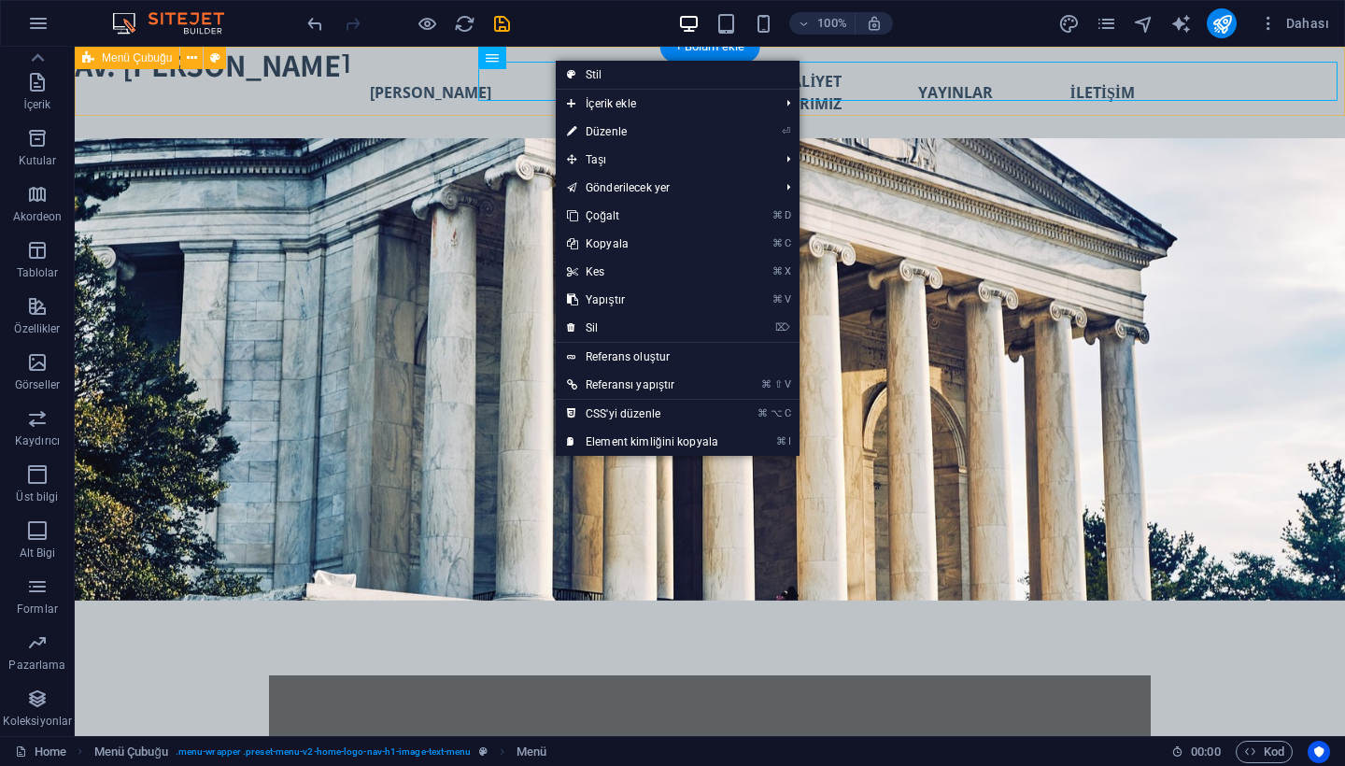
click at [338, 84] on div "Yeni başlık Yeni metin elementi Yeni başlık Yeni metin elementi Yeni başlık ANA…" at bounding box center [710, 93] width 1270 height 92
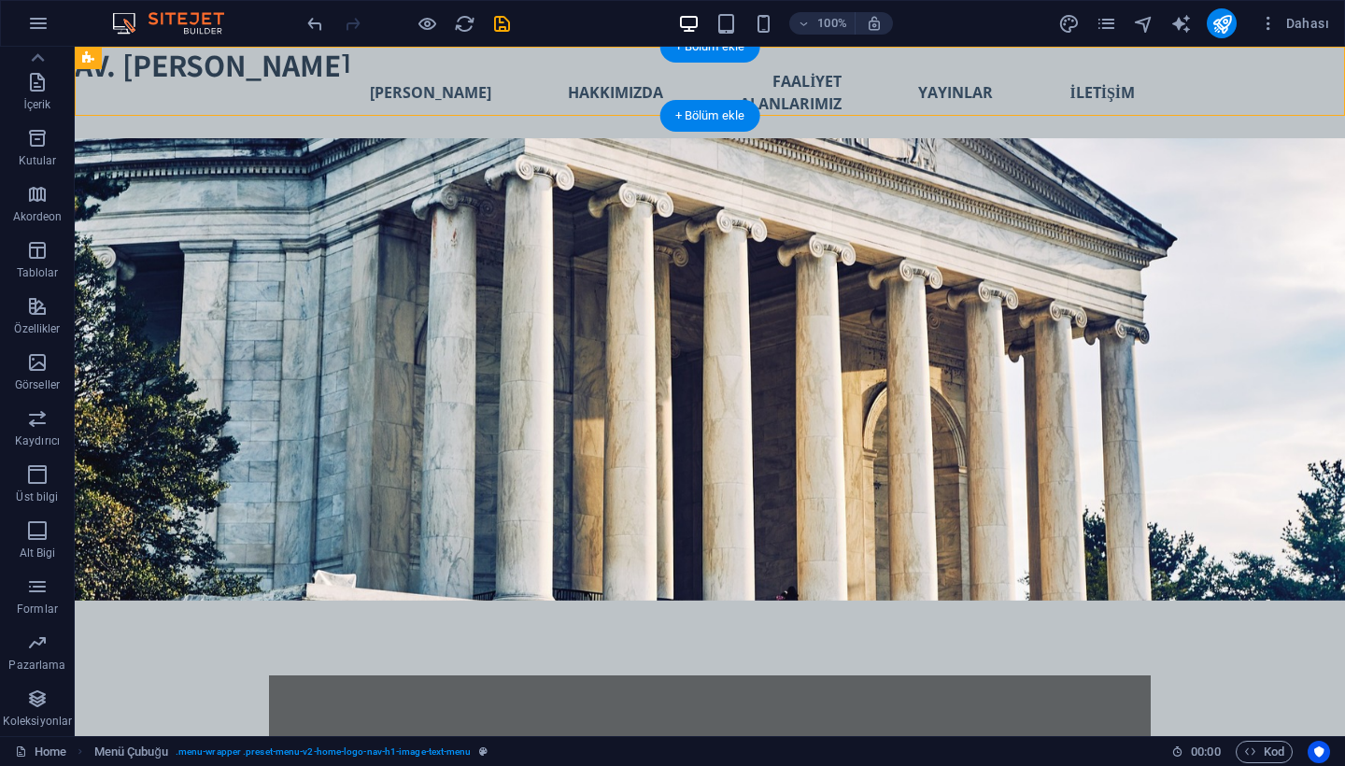
click at [223, 91] on div "Yeni başlık Yeni metin elementi Yeni başlık Yeni metin elementi Yeni başlık ANA…" at bounding box center [710, 93] width 1270 height 92
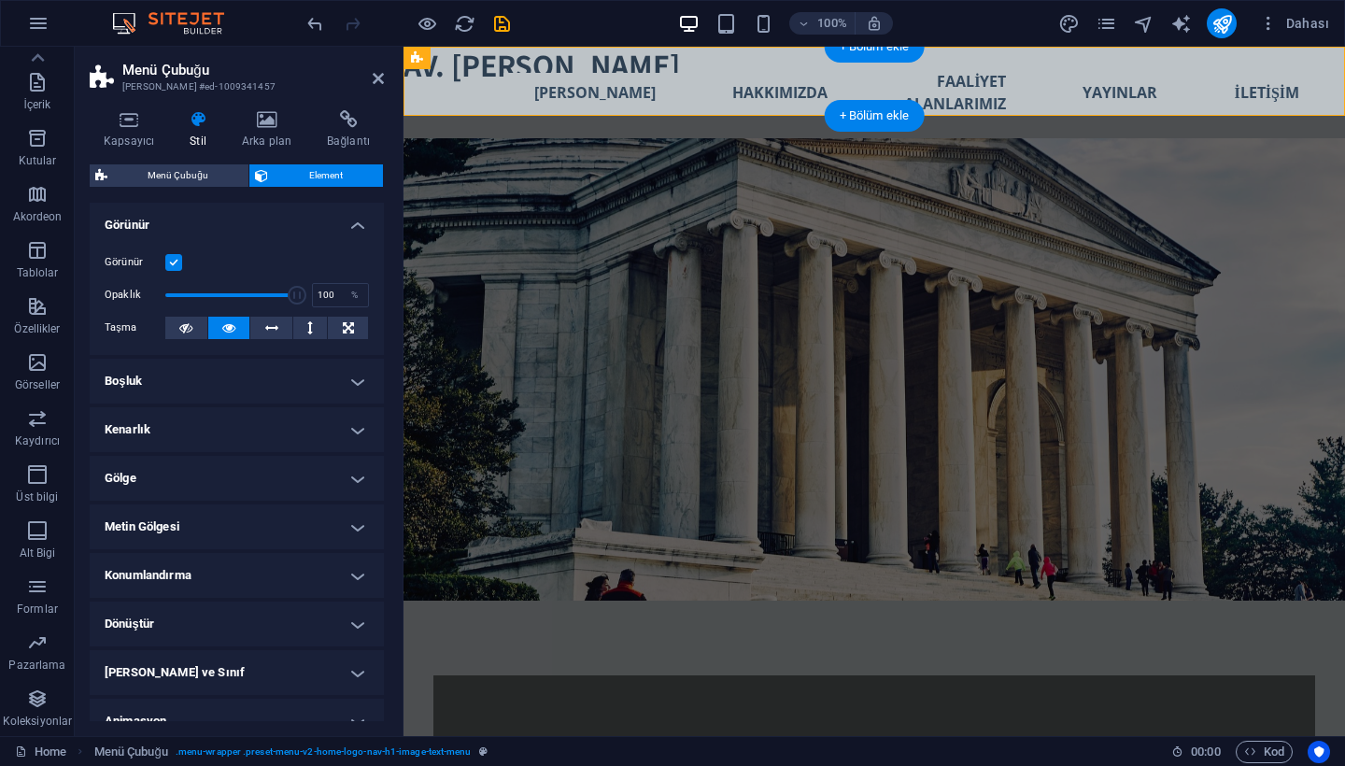
click at [223, 91] on h3 "Ön ayar #ed-1009341457" at bounding box center [234, 86] width 224 height 17
click at [383, 80] on icon at bounding box center [378, 78] width 11 height 15
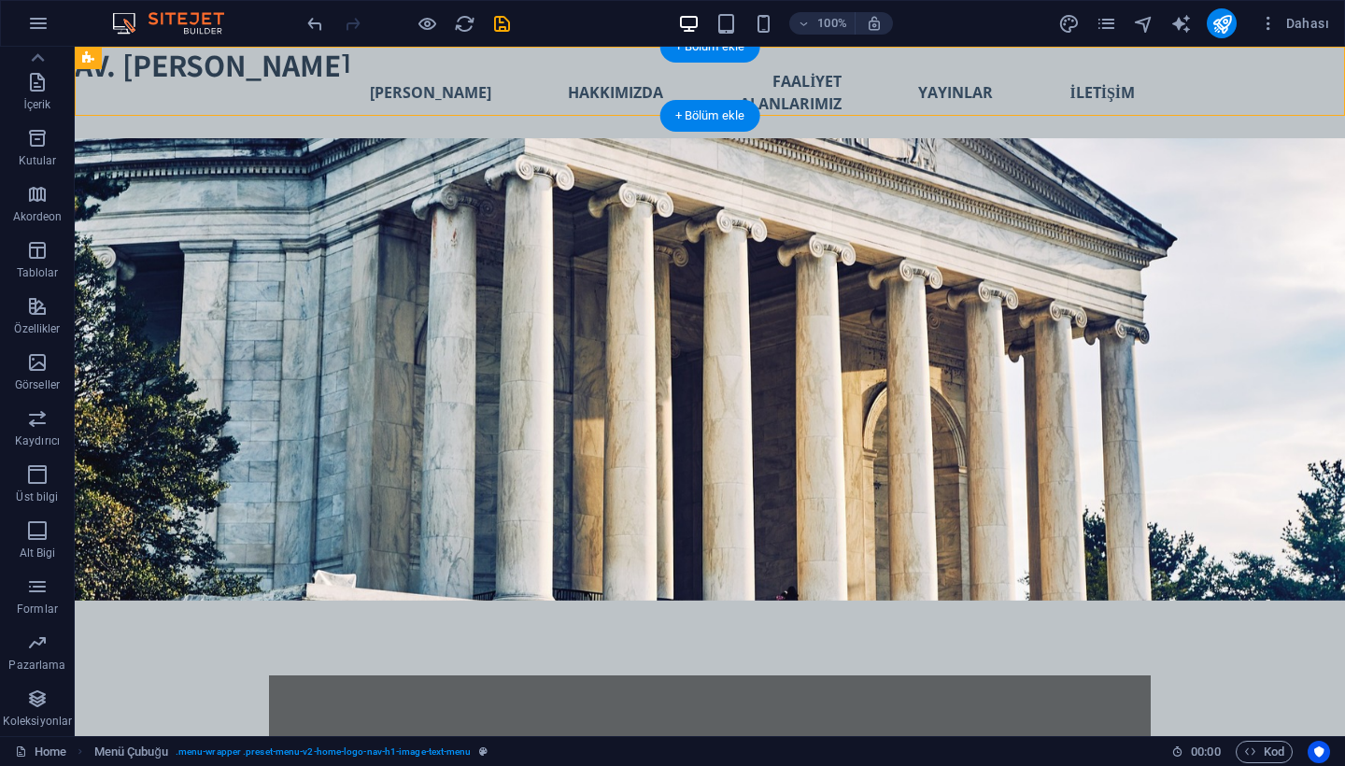
click at [532, 82] on nav "ANA SAYFA HAKKIMIZDA FAALİYET ALANLARIMIZ YAYINLAR İLETİŞİM" at bounding box center [821, 93] width 687 height 62
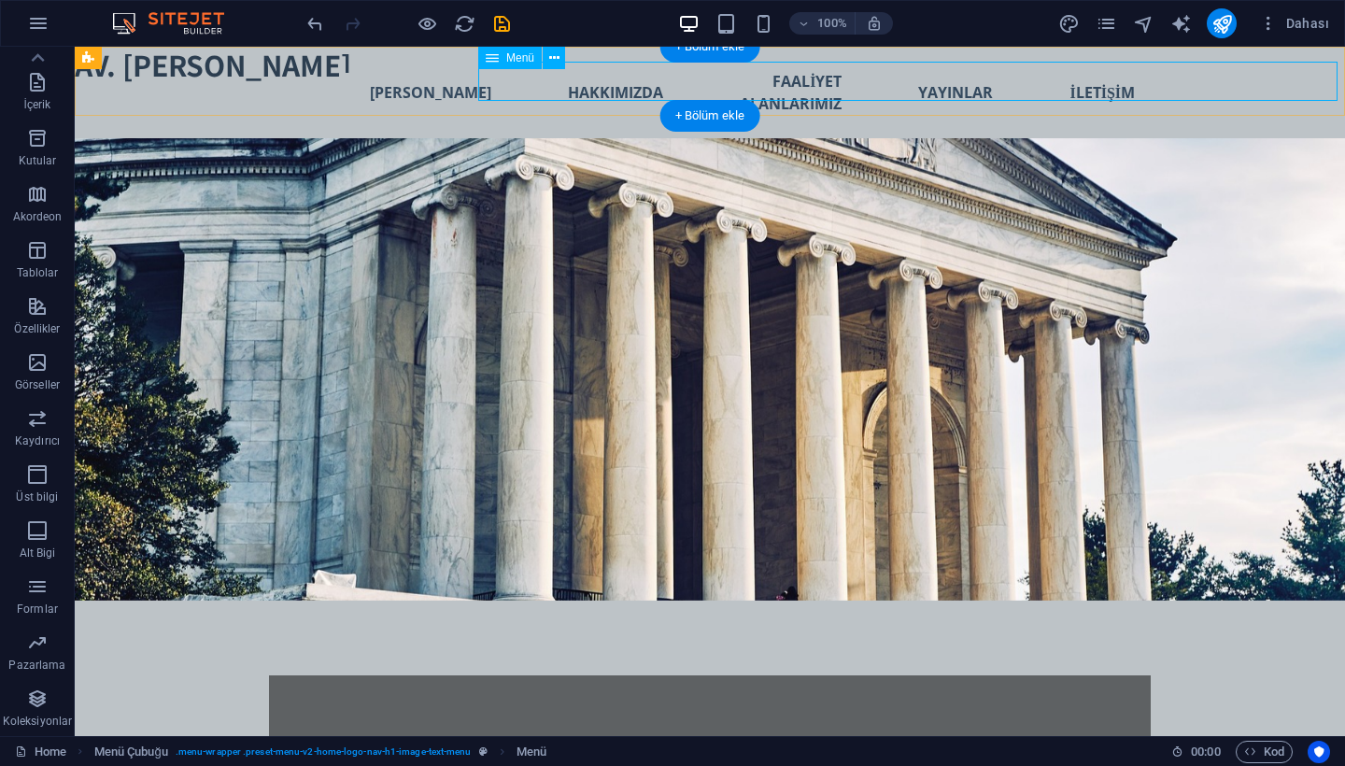
click at [487, 60] on icon at bounding box center [492, 58] width 13 height 22
click at [547, 60] on button at bounding box center [554, 58] width 22 height 22
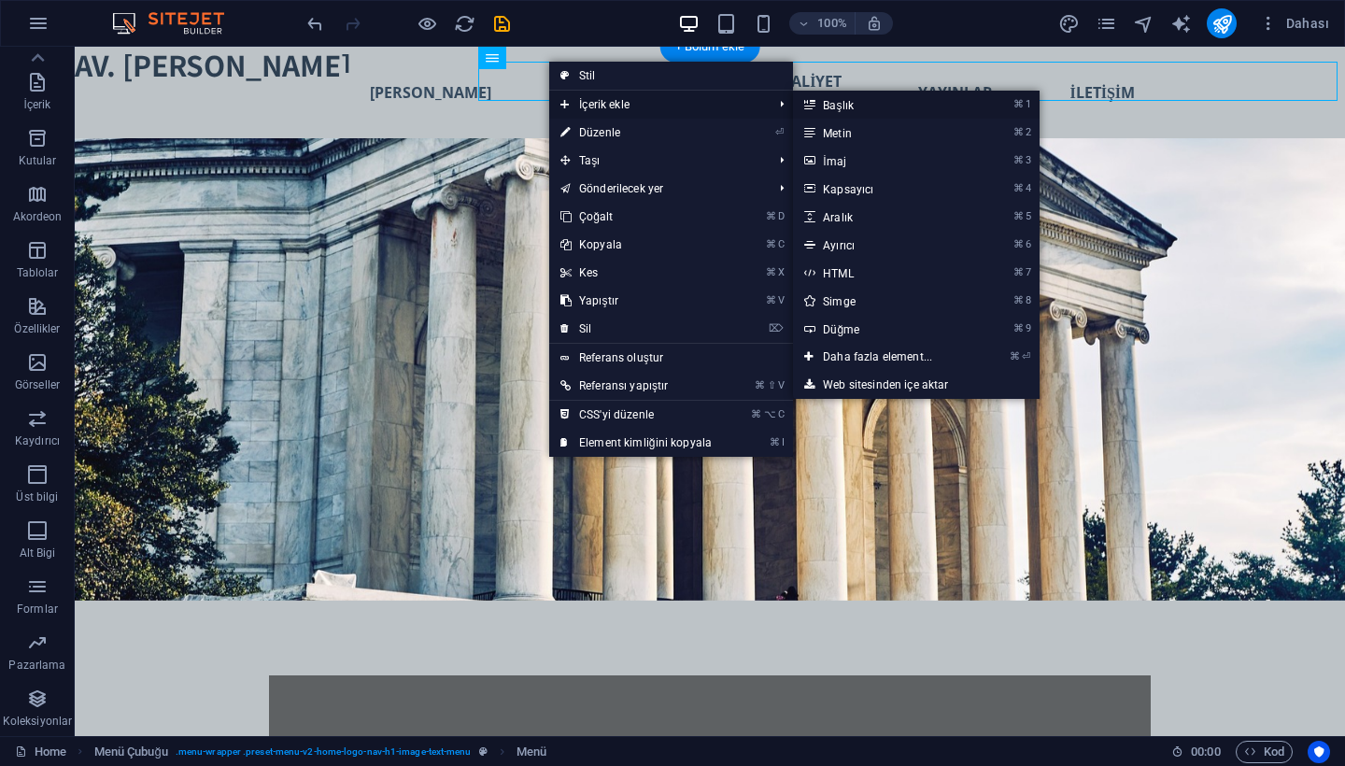
click at [881, 111] on link "⌘ 1 Başlık" at bounding box center [881, 105] width 177 height 28
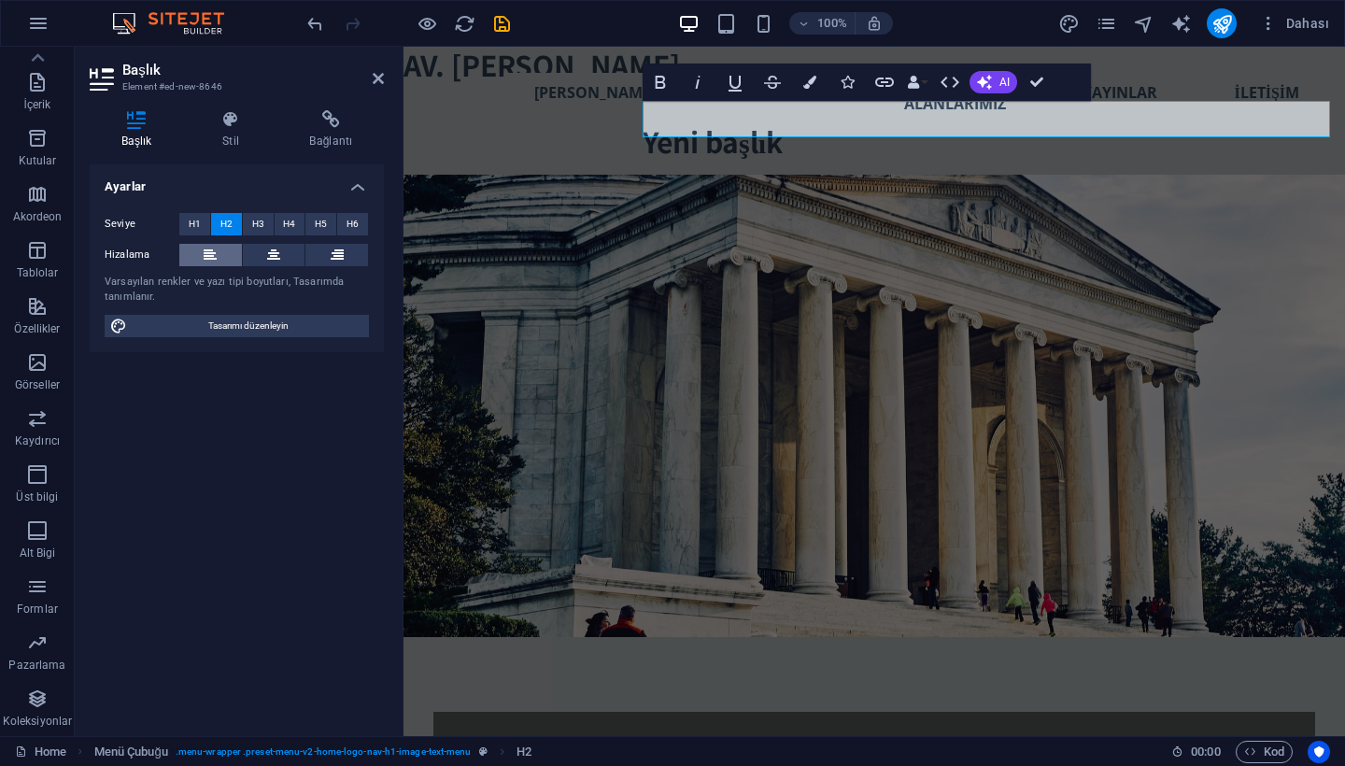
click at [214, 247] on icon at bounding box center [210, 255] width 13 height 22
click at [807, 130] on h2 "Yeni başlık" at bounding box center [986, 141] width 687 height 36
click at [672, 123] on h2 "Av. [PERSON_NAME]" at bounding box center [986, 141] width 687 height 36
click at [247, 126] on icon at bounding box center [230, 119] width 79 height 19
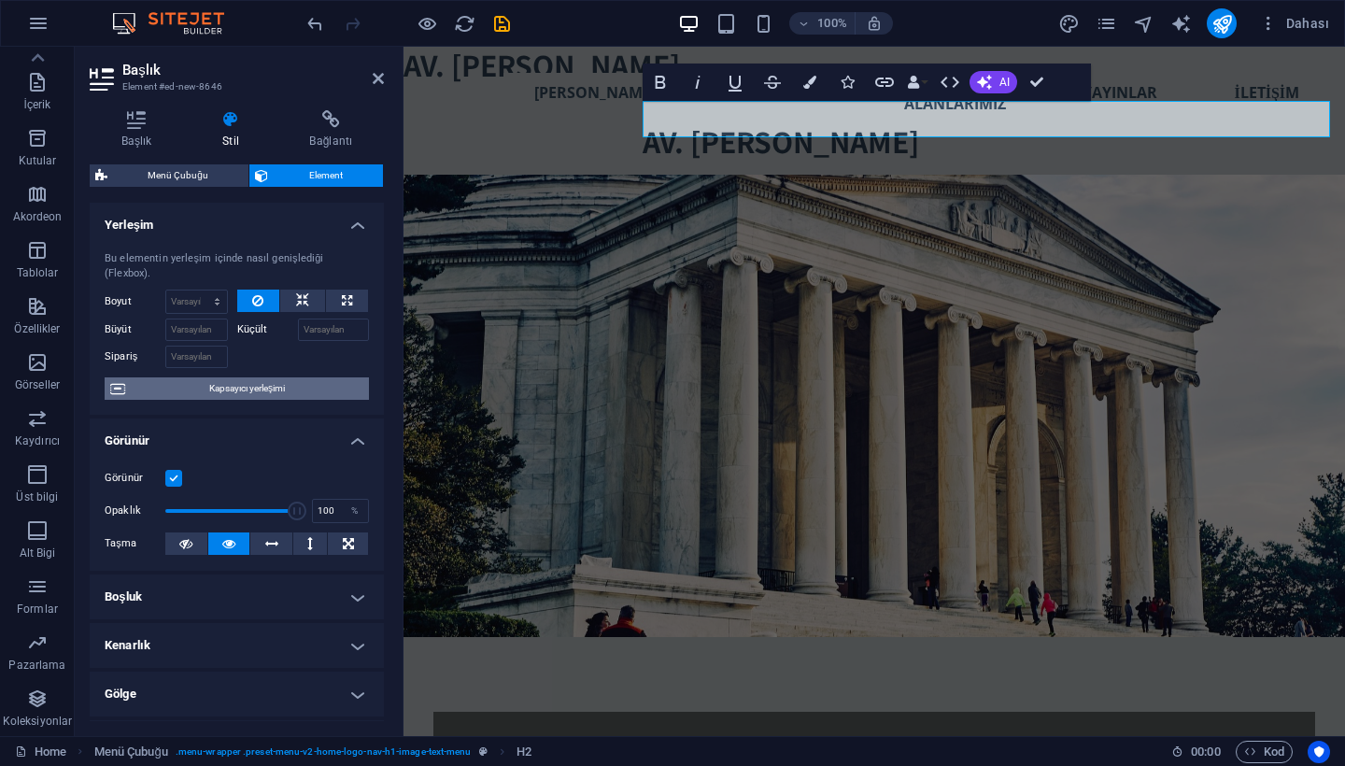
scroll to position [27, 0]
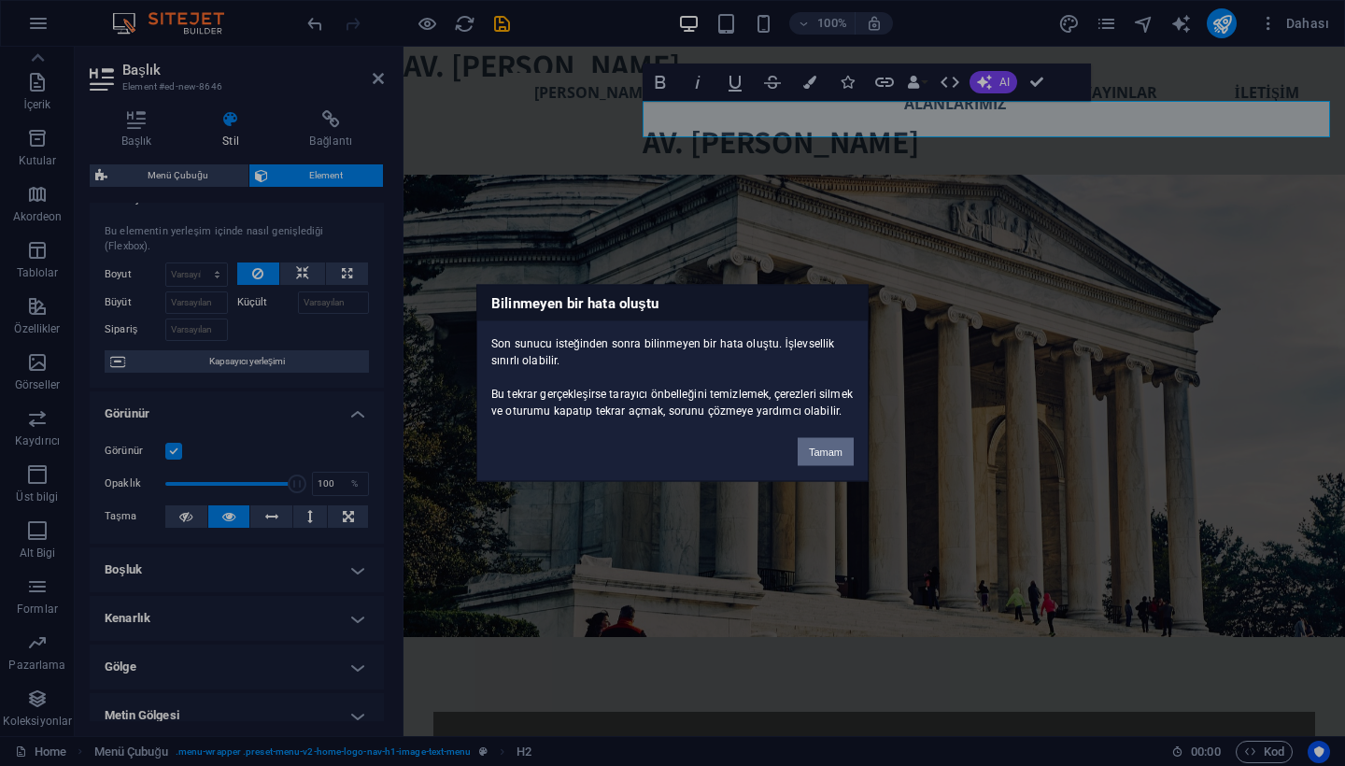
click at [836, 464] on button "Tamam" at bounding box center [826, 452] width 56 height 28
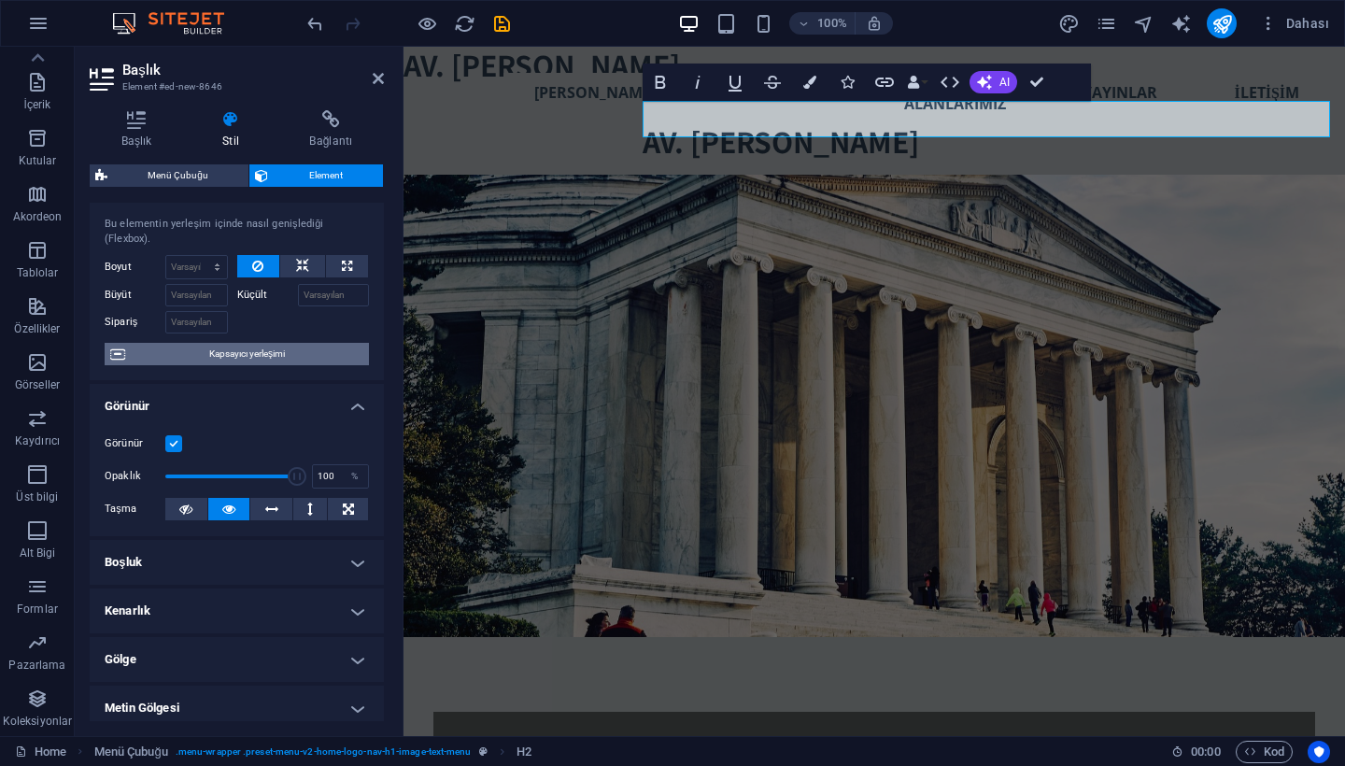
scroll to position [73, 0]
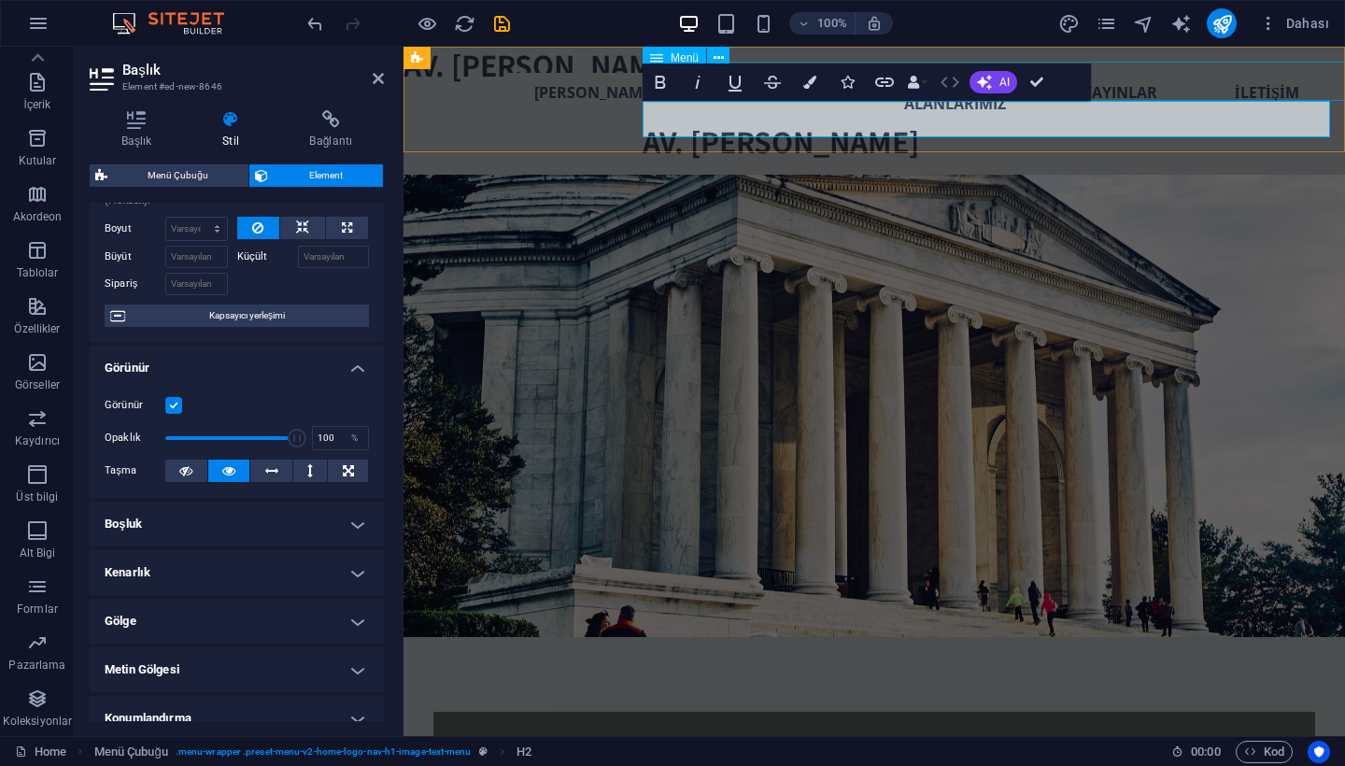
click at [943, 84] on icon "button" at bounding box center [949, 82] width 19 height 11
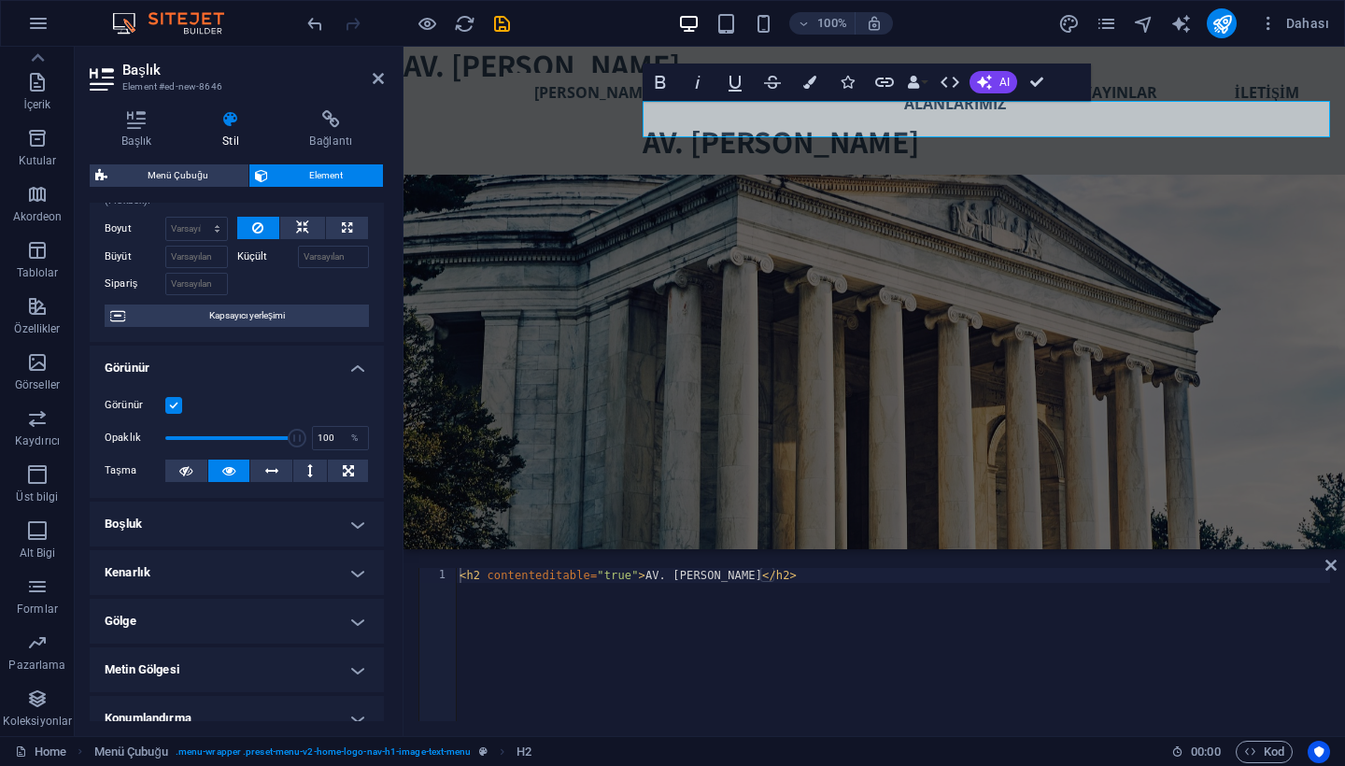
click at [1337, 577] on div "1 < h2 contenteditable = "true" > AV. SUNA DÖNDAR </ h2 > ההההההההההההההההההההה…" at bounding box center [873, 644] width 941 height 183
click at [1334, 566] on icon at bounding box center [1330, 565] width 11 height 15
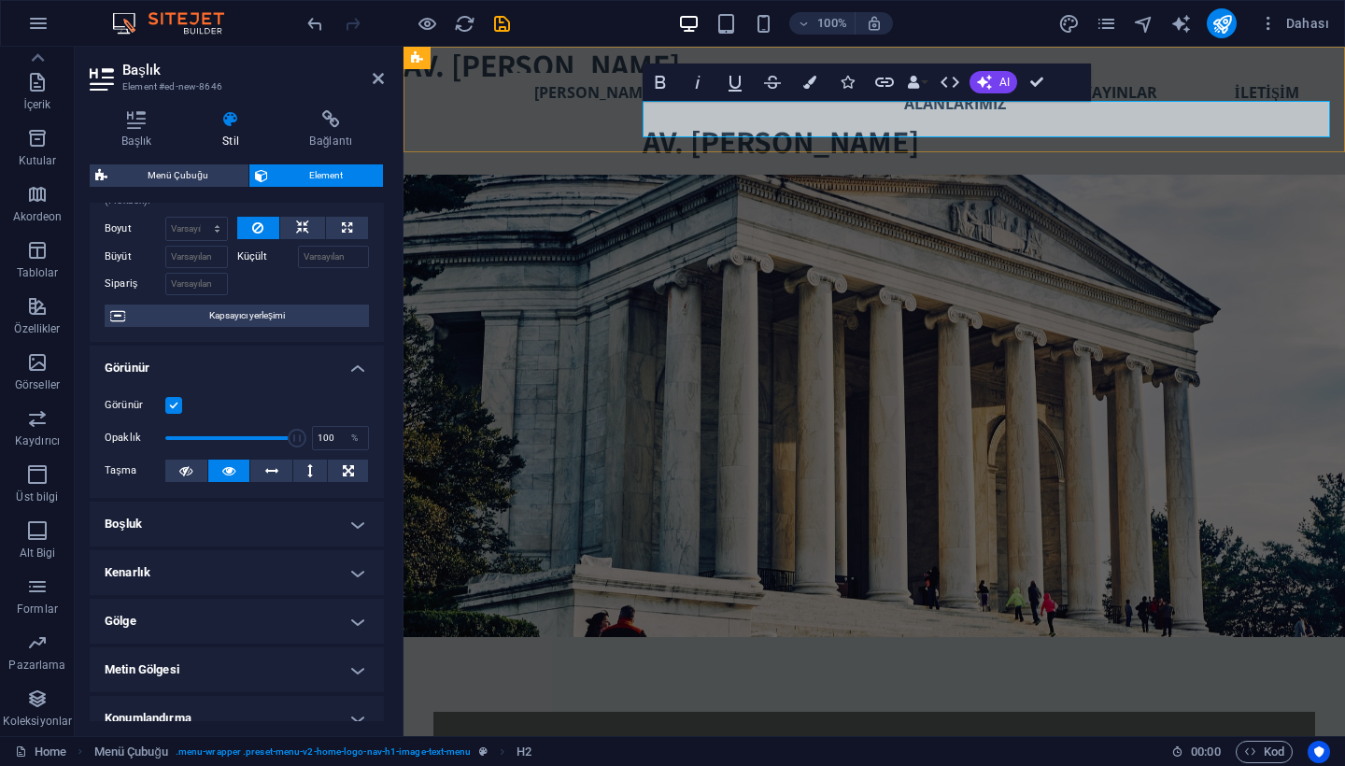
click at [647, 123] on h2 "AV. [PERSON_NAME]" at bounding box center [986, 141] width 687 height 36
drag, startPoint x: 647, startPoint y: 122, endPoint x: 632, endPoint y: 122, distance: 14.9
click at [632, 122] on div "Yeni başlık Yeni metin elementi Yeni başlık Yeni metin elementi Yeni başlık ANA…" at bounding box center [873, 111] width 941 height 128
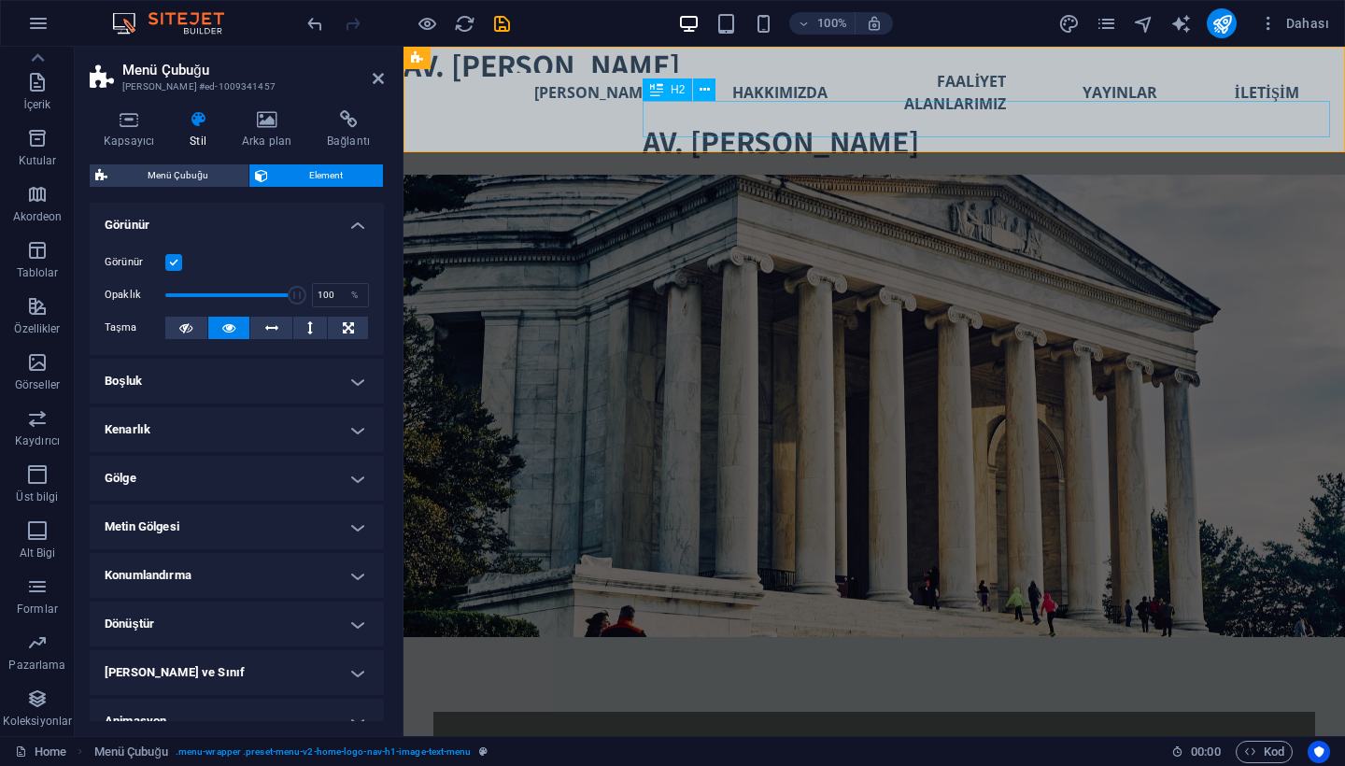
click at [679, 128] on div "AV. [PERSON_NAME]" at bounding box center [986, 141] width 687 height 36
click at [642, 116] on div "Yeni başlık Yeni metin elementi Yeni başlık Yeni metin elementi Yeni başlık ANA…" at bounding box center [873, 111] width 941 height 128
click at [646, 123] on div "AV. [PERSON_NAME]" at bounding box center [986, 141] width 687 height 36
click at [701, 89] on icon at bounding box center [705, 90] width 10 height 20
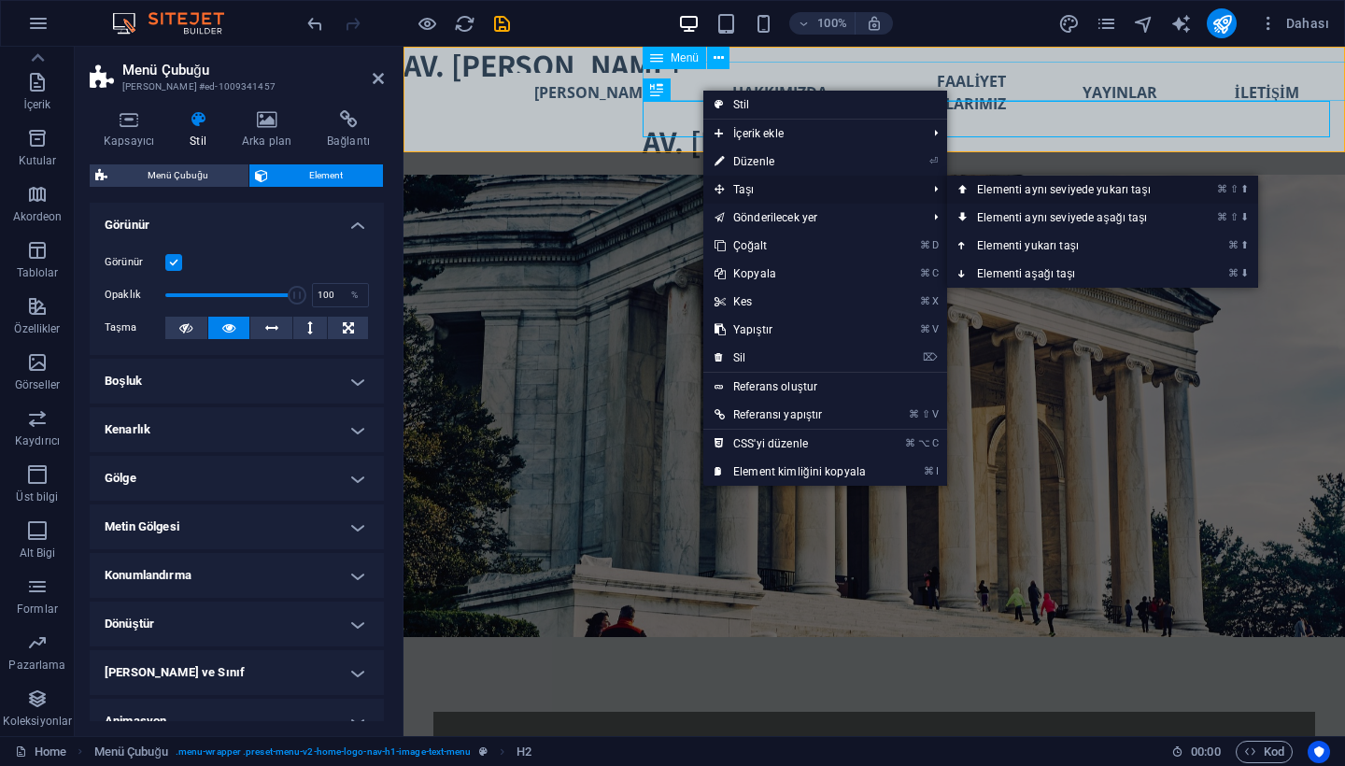
click at [1080, 185] on link "⌘ ⇧ ⬆ Elementi aynı seviyede yukarı taşı" at bounding box center [1067, 190] width 241 height 28
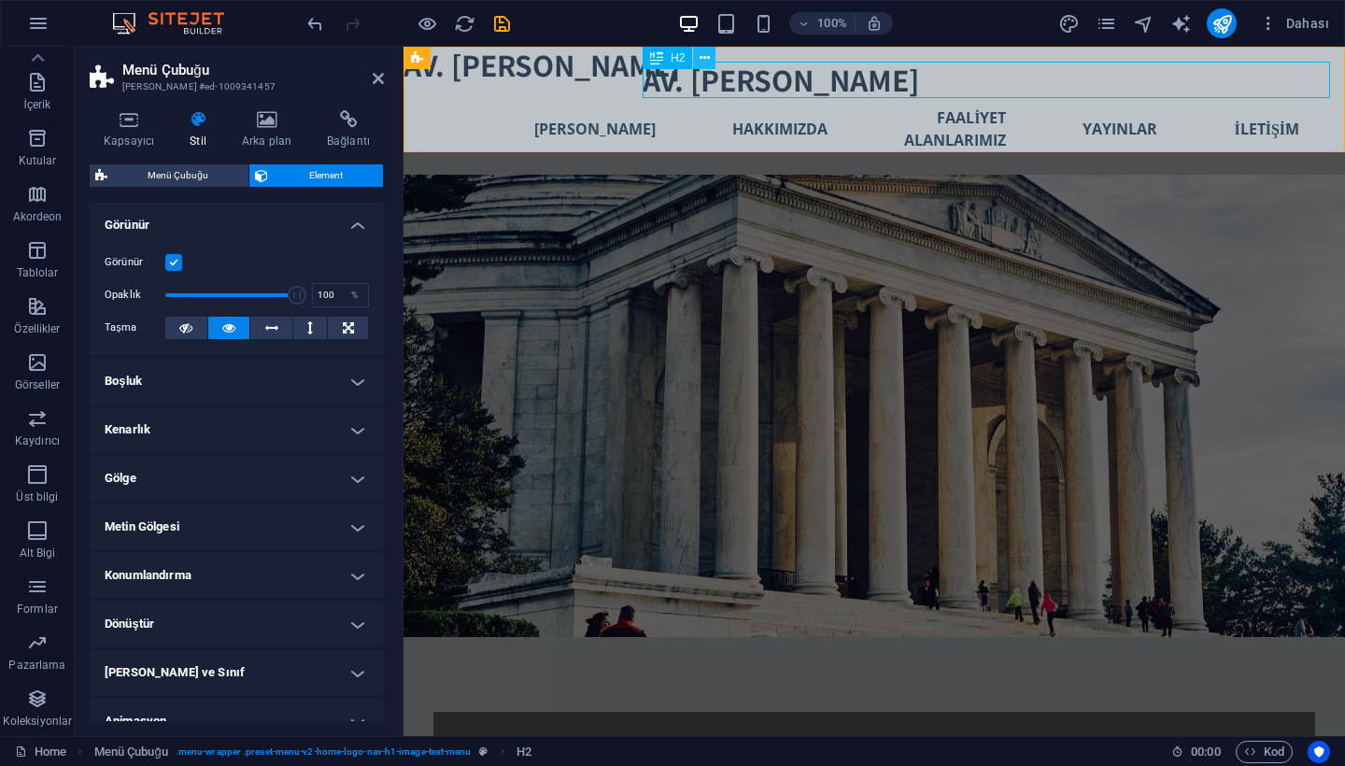
click at [703, 58] on icon at bounding box center [705, 59] width 10 height 20
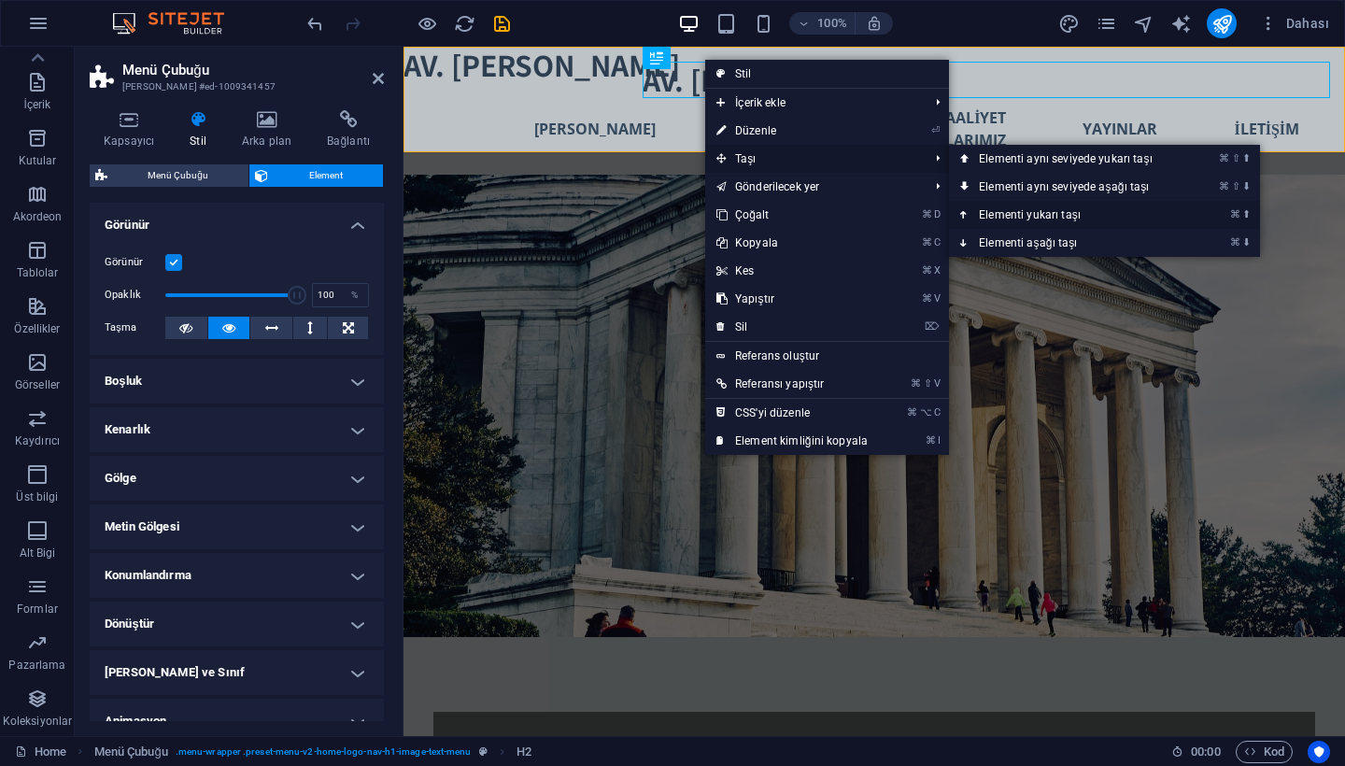
click at [1040, 215] on link "⌘ ⬆ Elementi yukarı taşı" at bounding box center [1069, 215] width 241 height 28
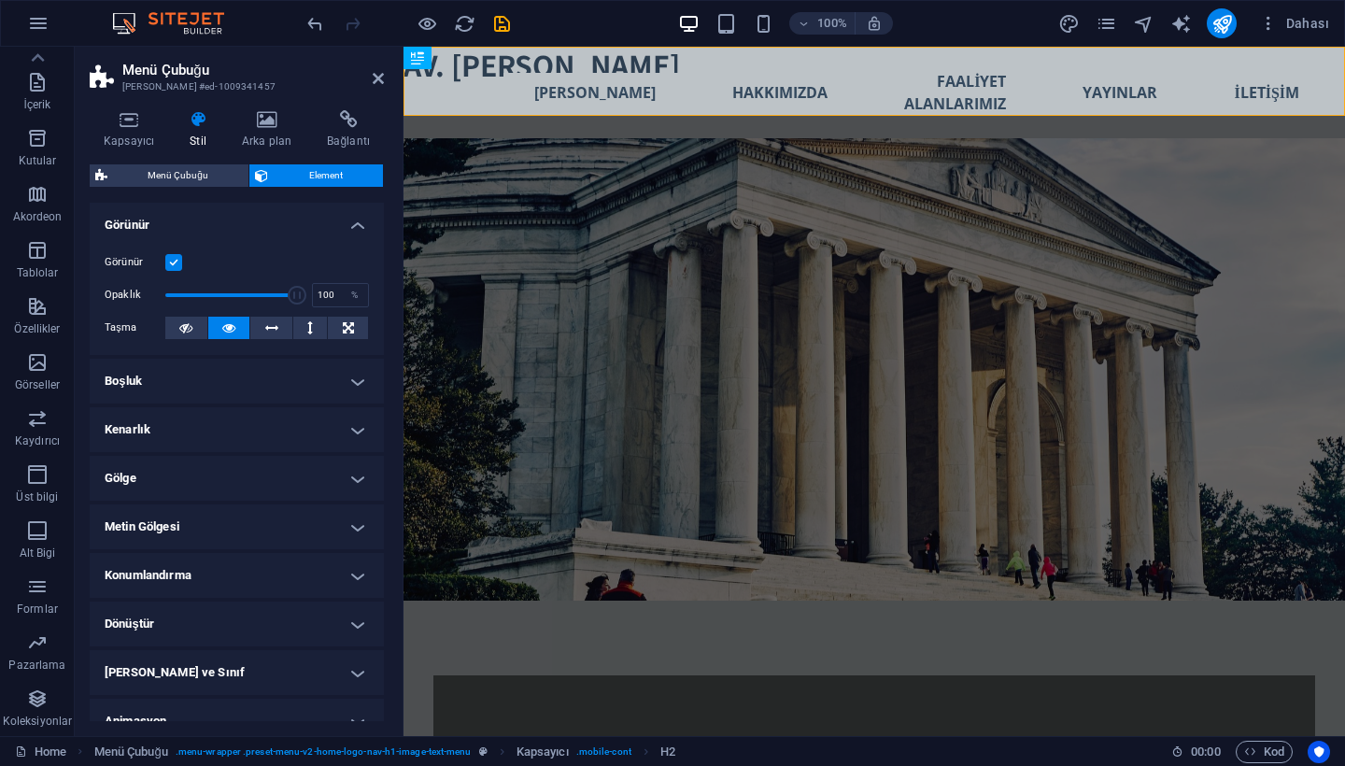
scroll to position [0, 0]
click at [316, 21] on icon "undo" at bounding box center [314, 23] width 21 height 21
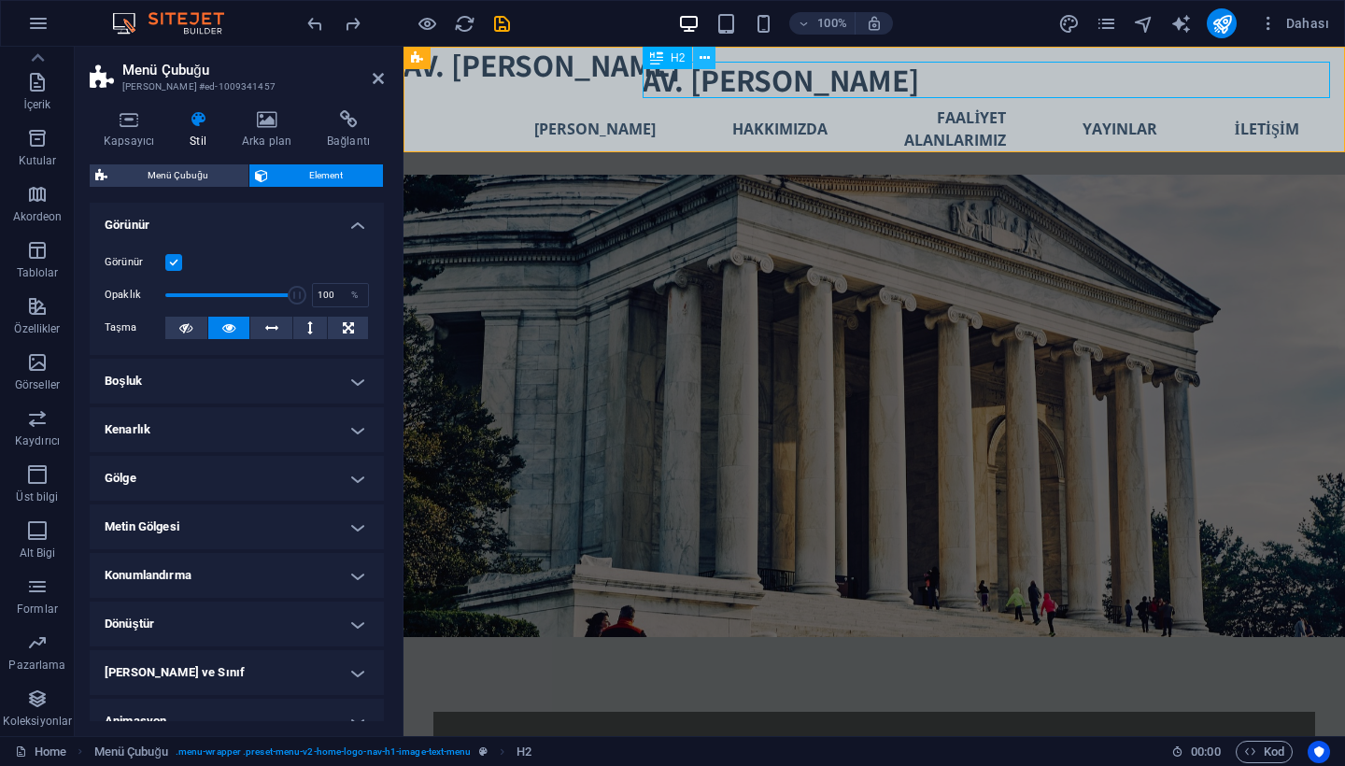
click at [707, 57] on icon at bounding box center [705, 59] width 10 height 20
click at [337, 329] on button at bounding box center [348, 328] width 40 height 22
click at [275, 326] on icon at bounding box center [271, 328] width 13 height 22
click at [792, 73] on div "AV. [PERSON_NAME]" at bounding box center [986, 80] width 687 height 36
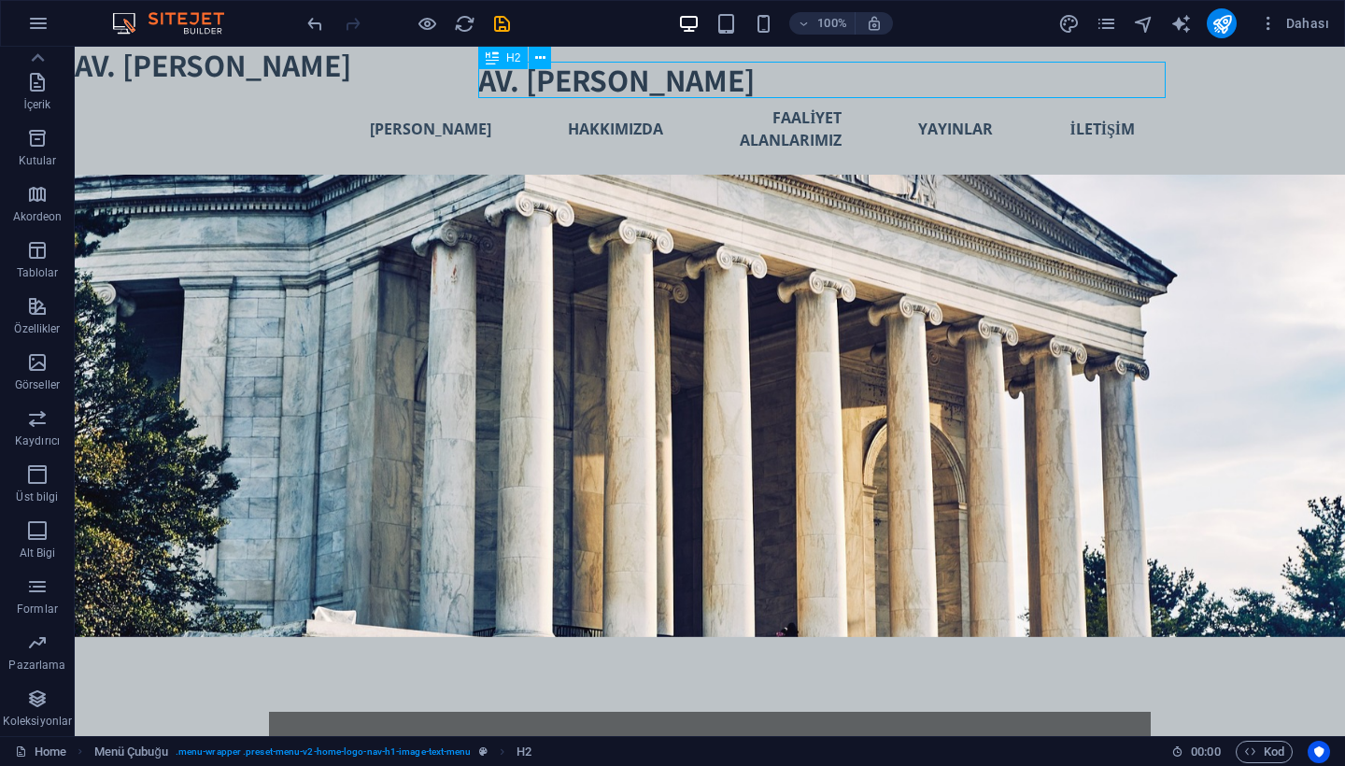
drag, startPoint x: 463, startPoint y: 74, endPoint x: 656, endPoint y: 89, distance: 193.0
click at [656, 89] on div "AV. [PERSON_NAME]" at bounding box center [821, 80] width 687 height 36
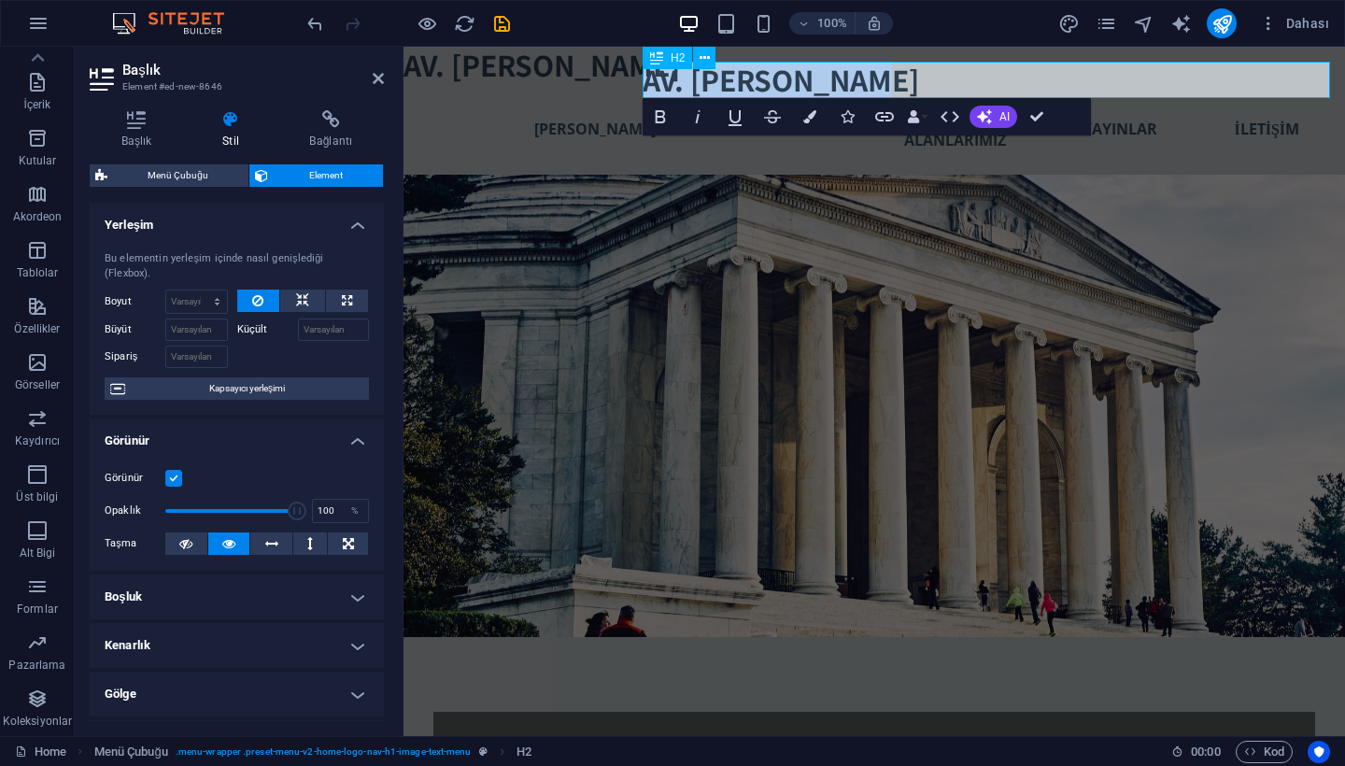
click at [691, 84] on h2 "AV. [PERSON_NAME]" at bounding box center [986, 80] width 687 height 36
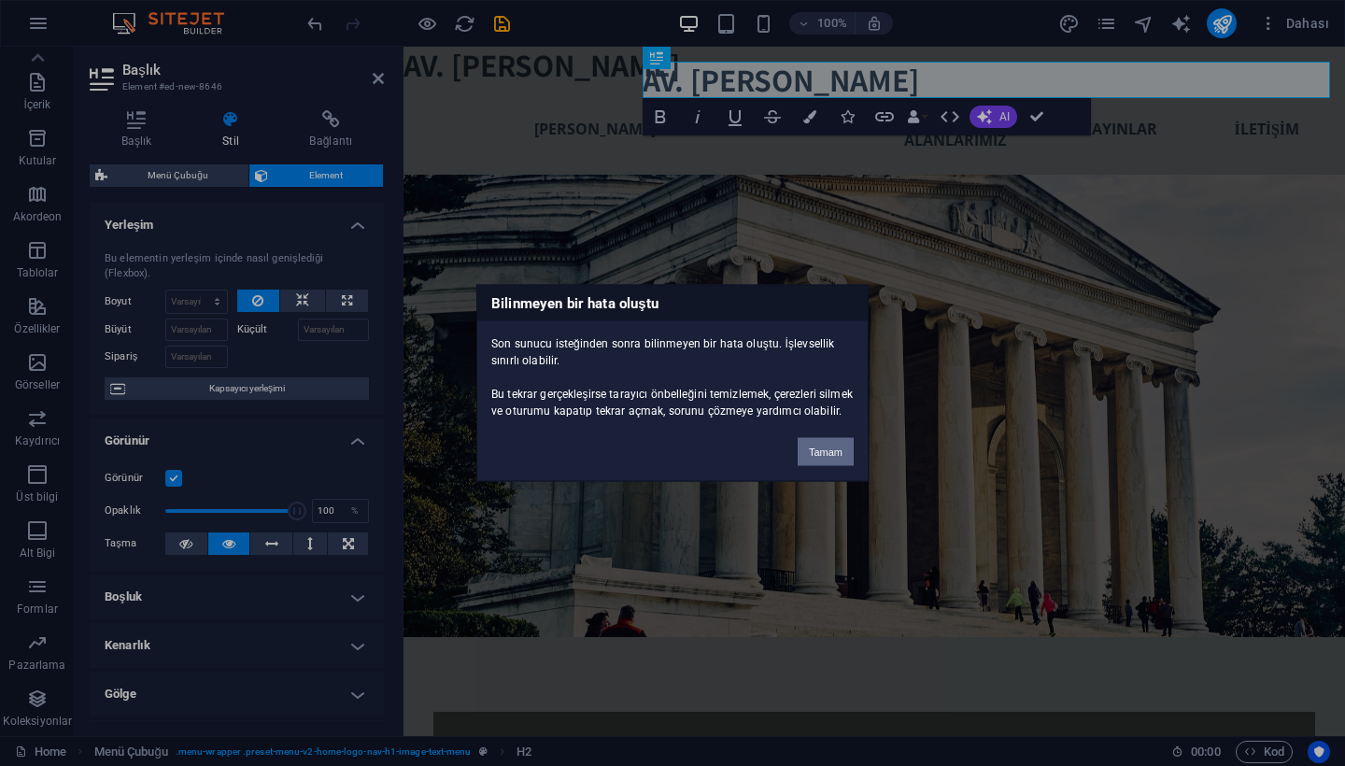
click at [811, 458] on button "Tamam" at bounding box center [826, 452] width 56 height 28
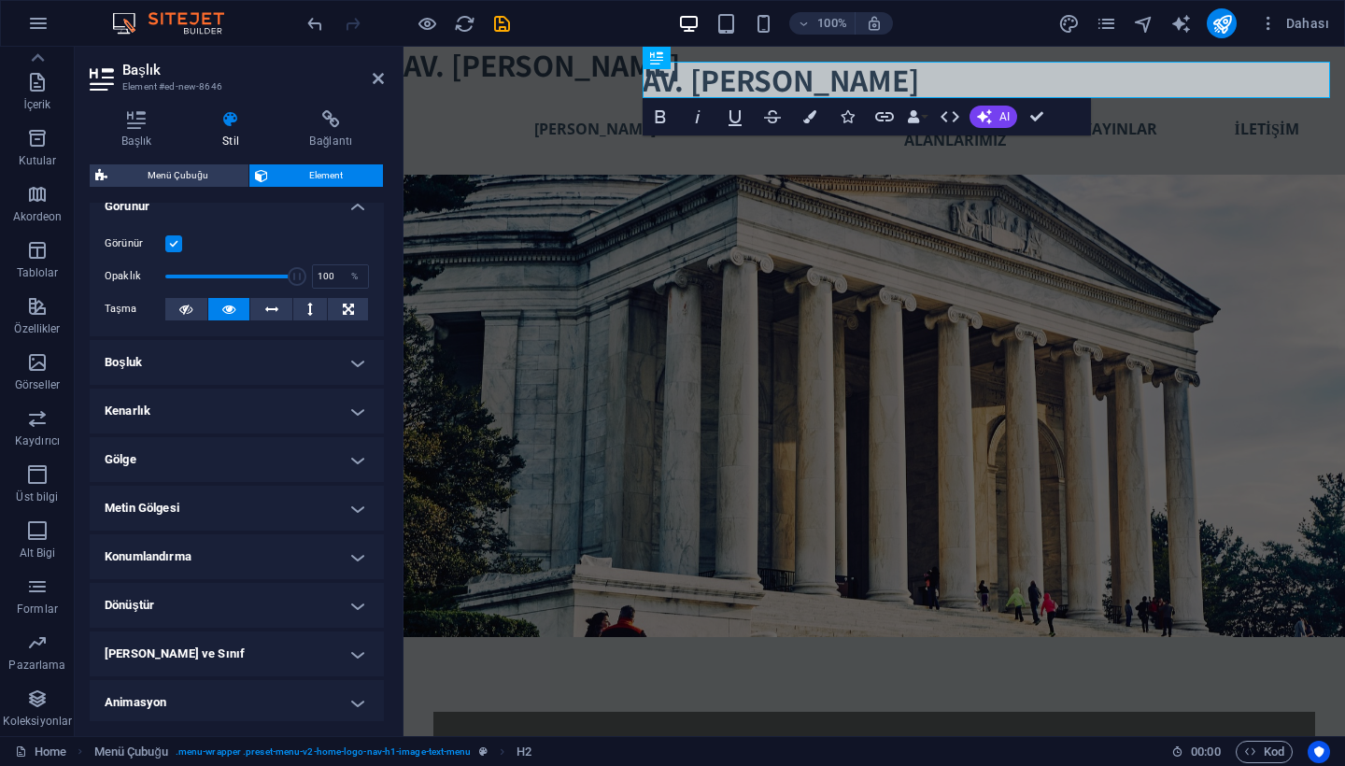
scroll to position [235, 0]
click at [246, 551] on h4 "Konumlandırma" at bounding box center [237, 555] width 294 height 45
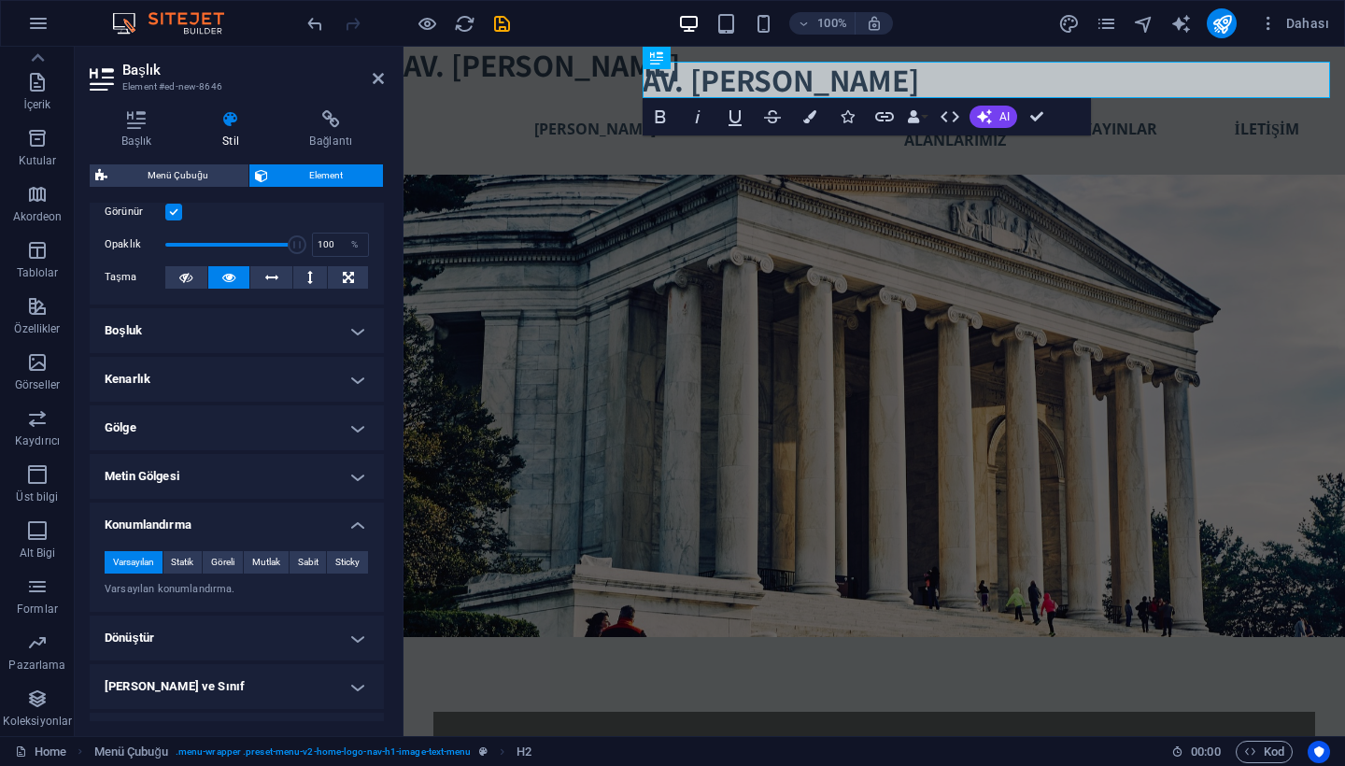
scroll to position [270, 0]
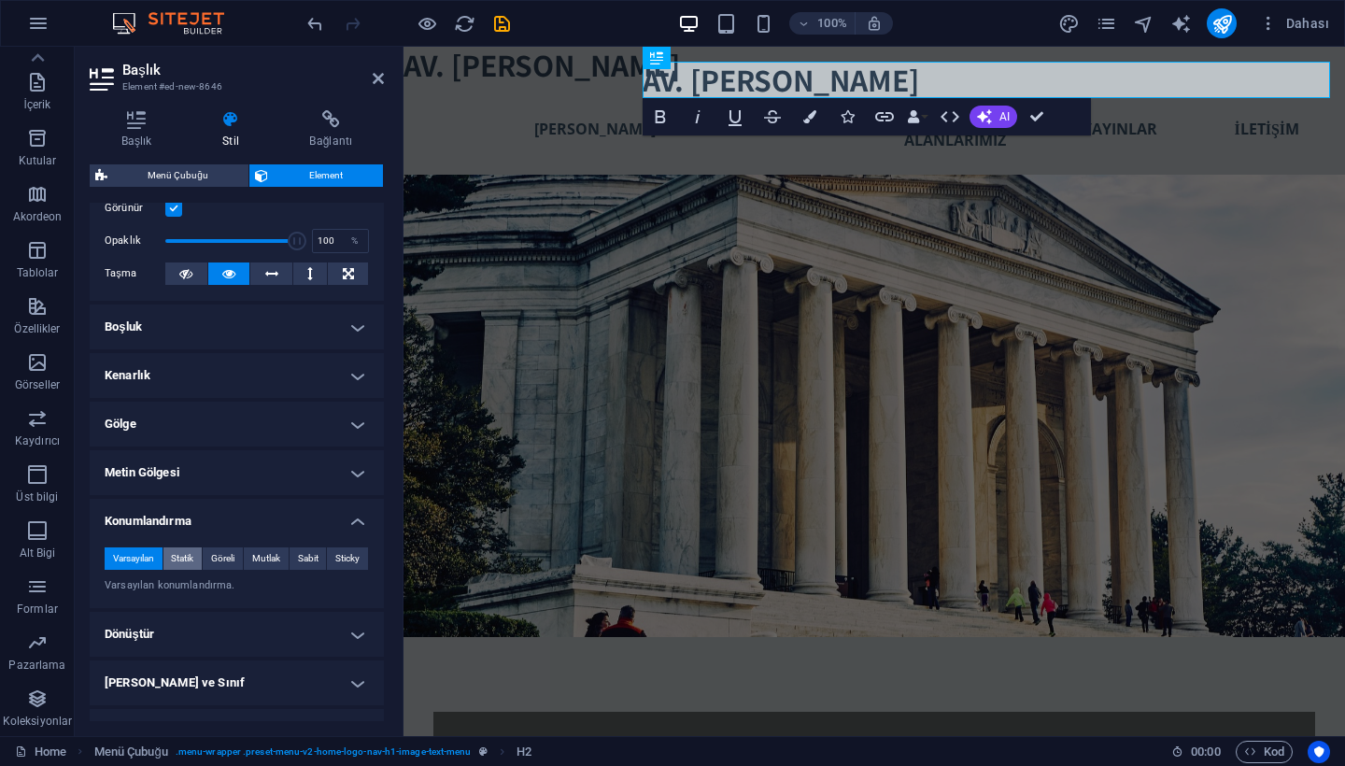
click at [172, 558] on span "Statik" at bounding box center [182, 558] width 22 height 22
click at [231, 559] on span "Göreli" at bounding box center [222, 558] width 23 height 22
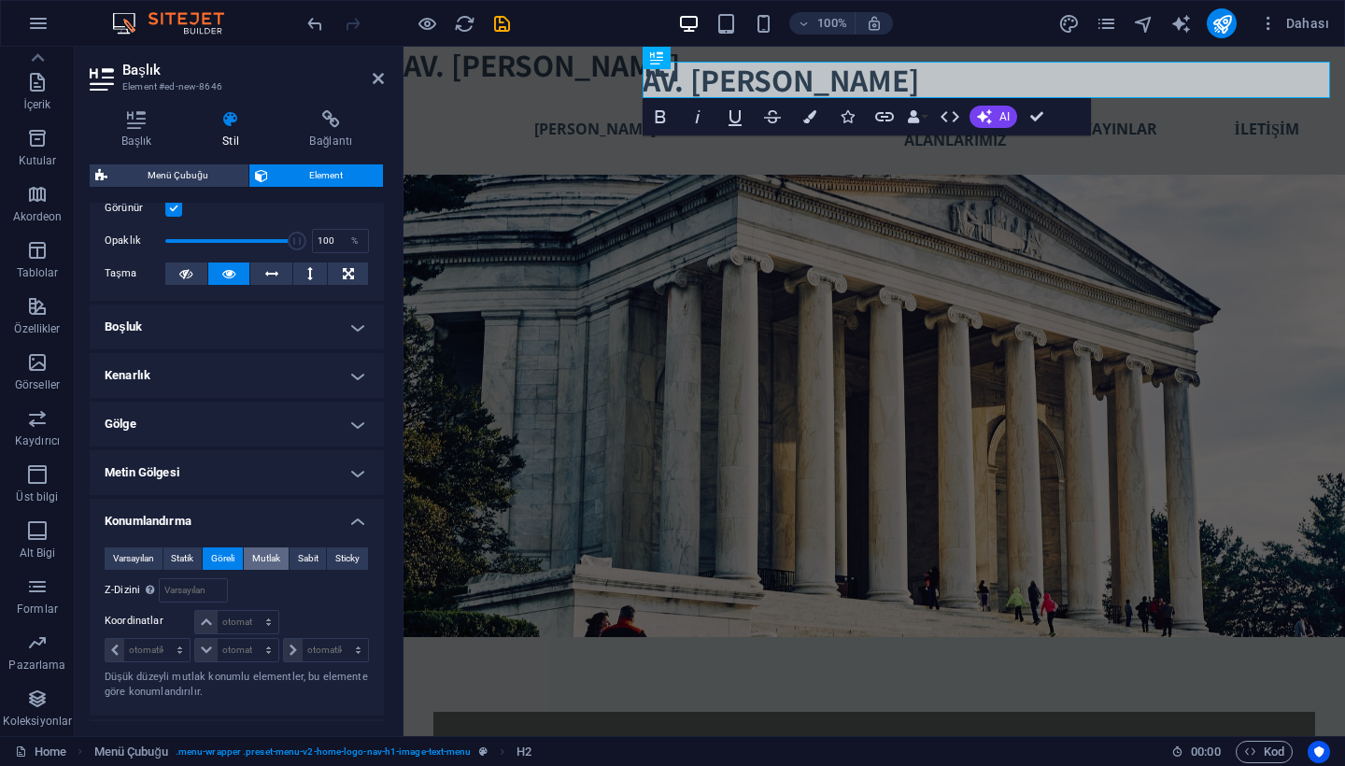
click at [271, 556] on span "Mutlak" at bounding box center [266, 558] width 28 height 22
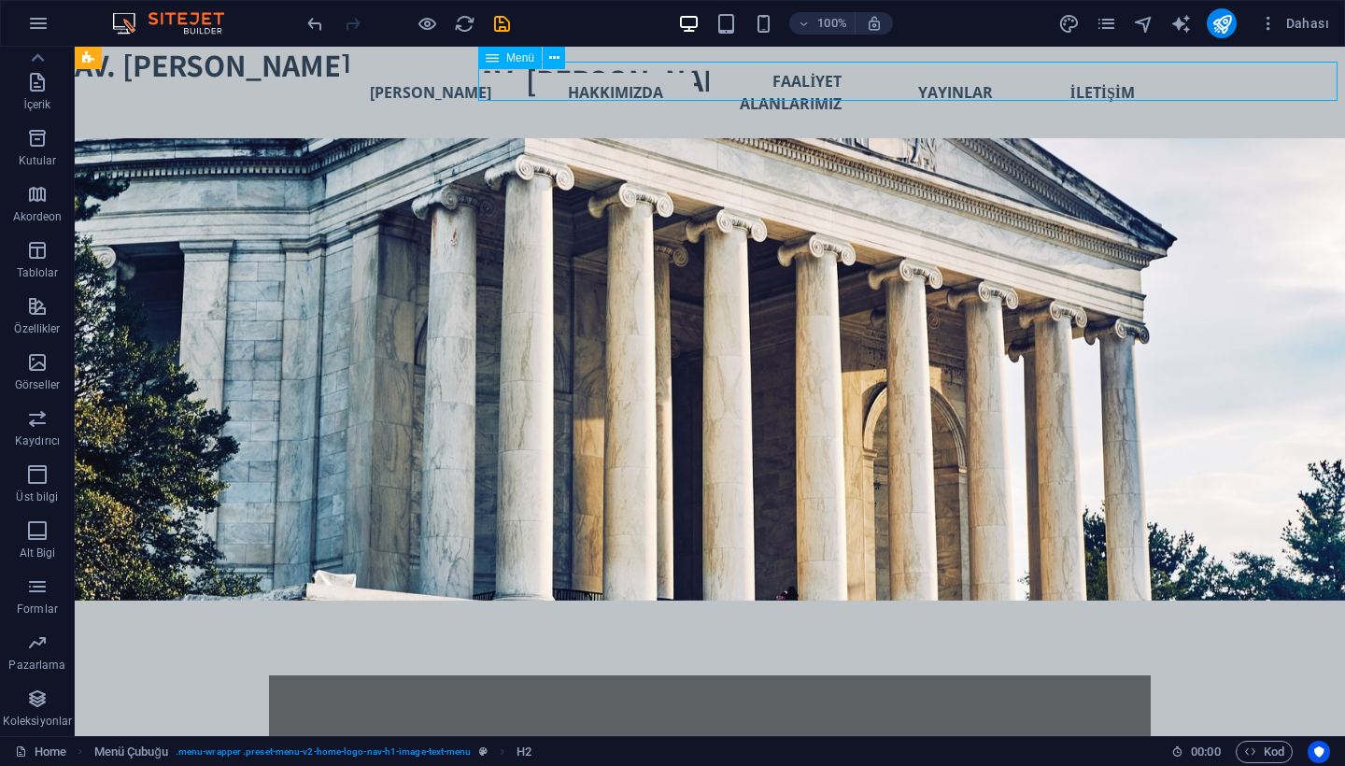
drag, startPoint x: 749, startPoint y: 127, endPoint x: 584, endPoint y: 80, distance: 171.8
click at [584, 80] on nav "ANA SAYFA HAKKIMIZDA FAALİYET ALANLARIMIZ YAYINLAR İLETİŞİM" at bounding box center [821, 93] width 687 height 62
click at [564, 87] on nav "ANA SAYFA HAKKIMIZDA FAALİYET ALANLARIMIZ YAYINLAR İLETİŞİM" at bounding box center [821, 93] width 687 height 62
click at [626, 80] on nav "ANA SAYFA HAKKIMIZDA FAALİYET ALANLARIMIZ YAYINLAR İLETİŞİM" at bounding box center [821, 93] width 687 height 62
click at [327, 15] on div at bounding box center [408, 23] width 209 height 30
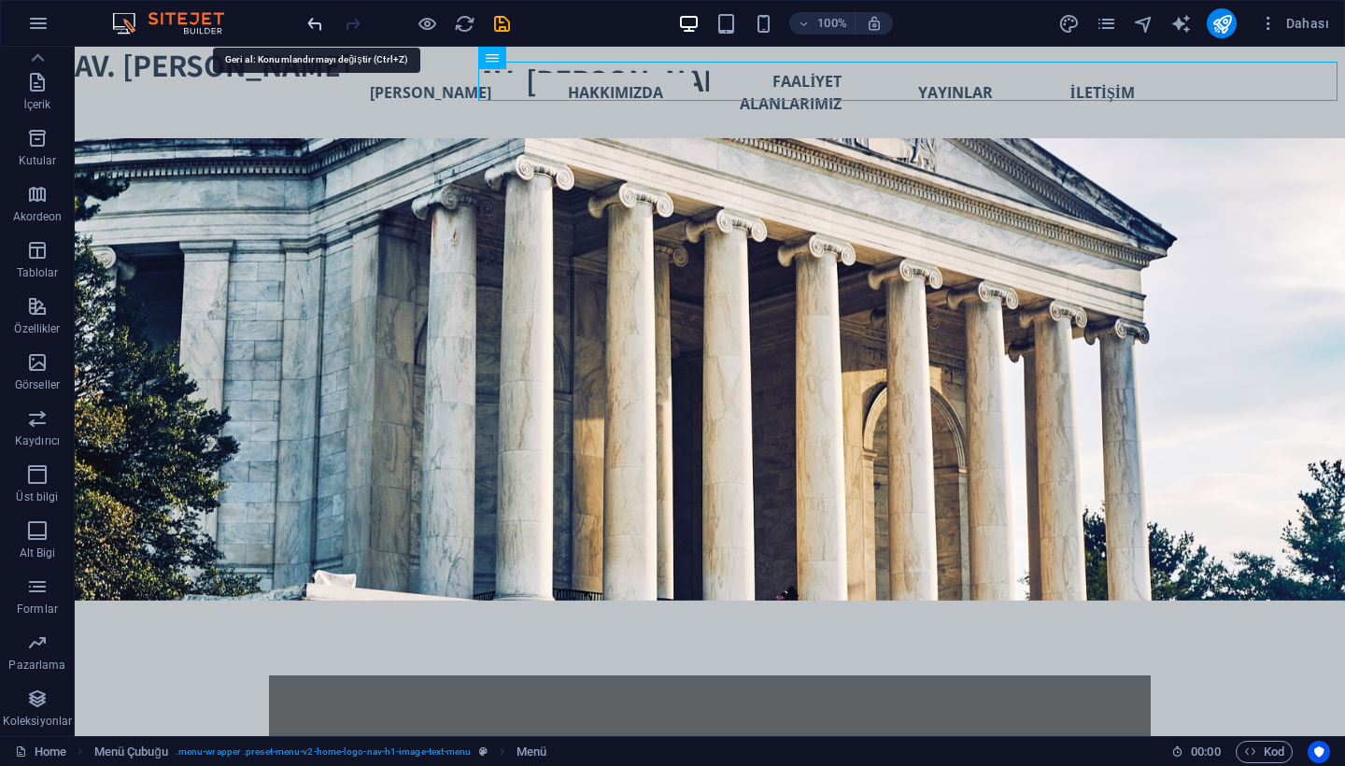
click at [319, 18] on icon "undo" at bounding box center [314, 23] width 21 height 21
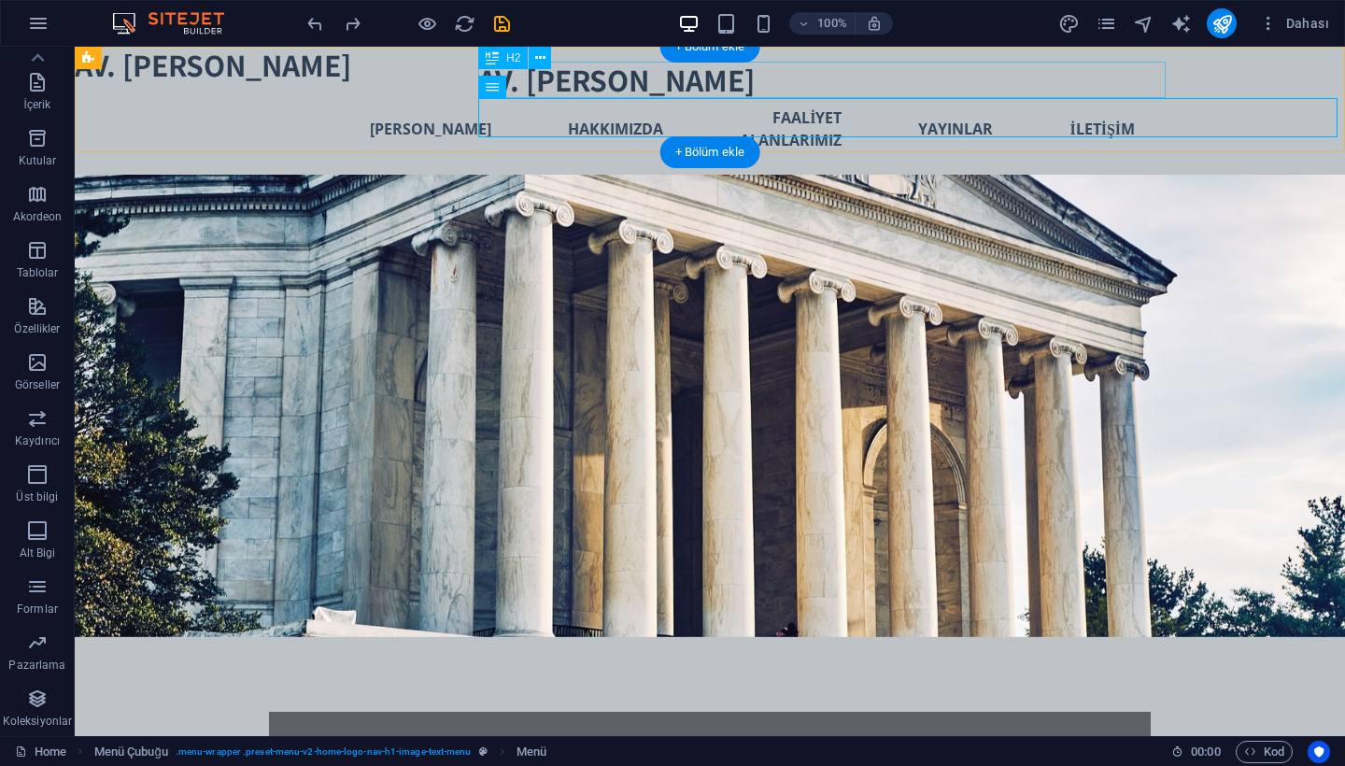
click at [689, 87] on div "AV. [PERSON_NAME]" at bounding box center [821, 80] width 687 height 36
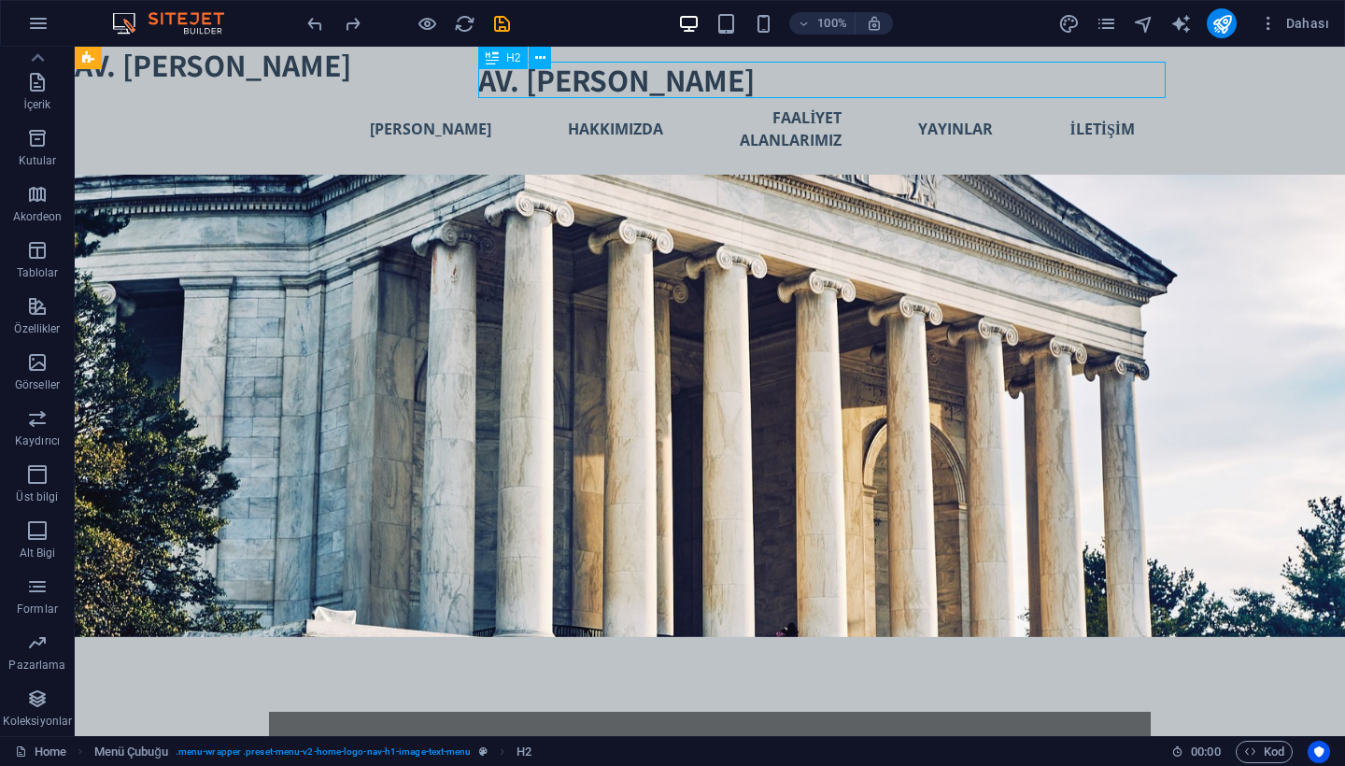
scroll to position [0, 1]
click at [545, 60] on button at bounding box center [539, 58] width 22 height 22
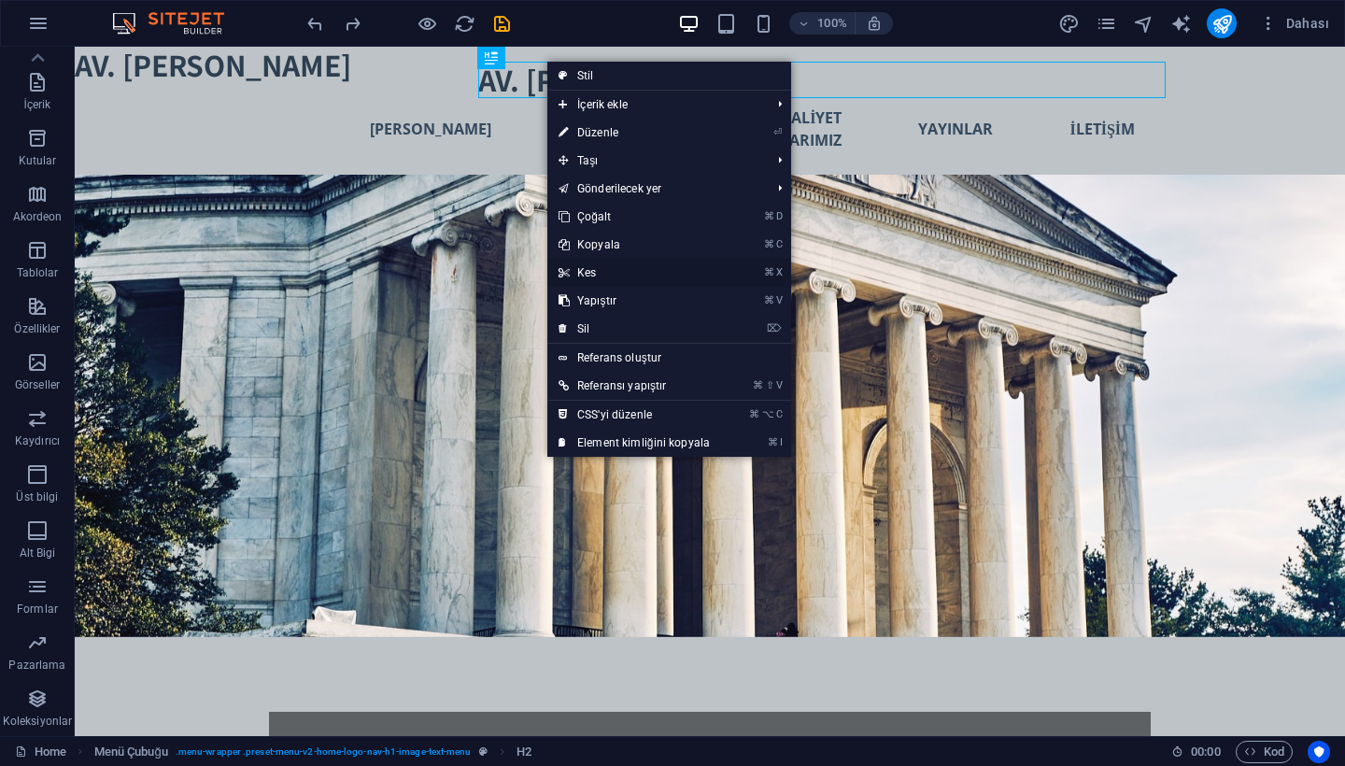
click at [629, 281] on link "⌘ X Kes" at bounding box center [634, 273] width 174 height 28
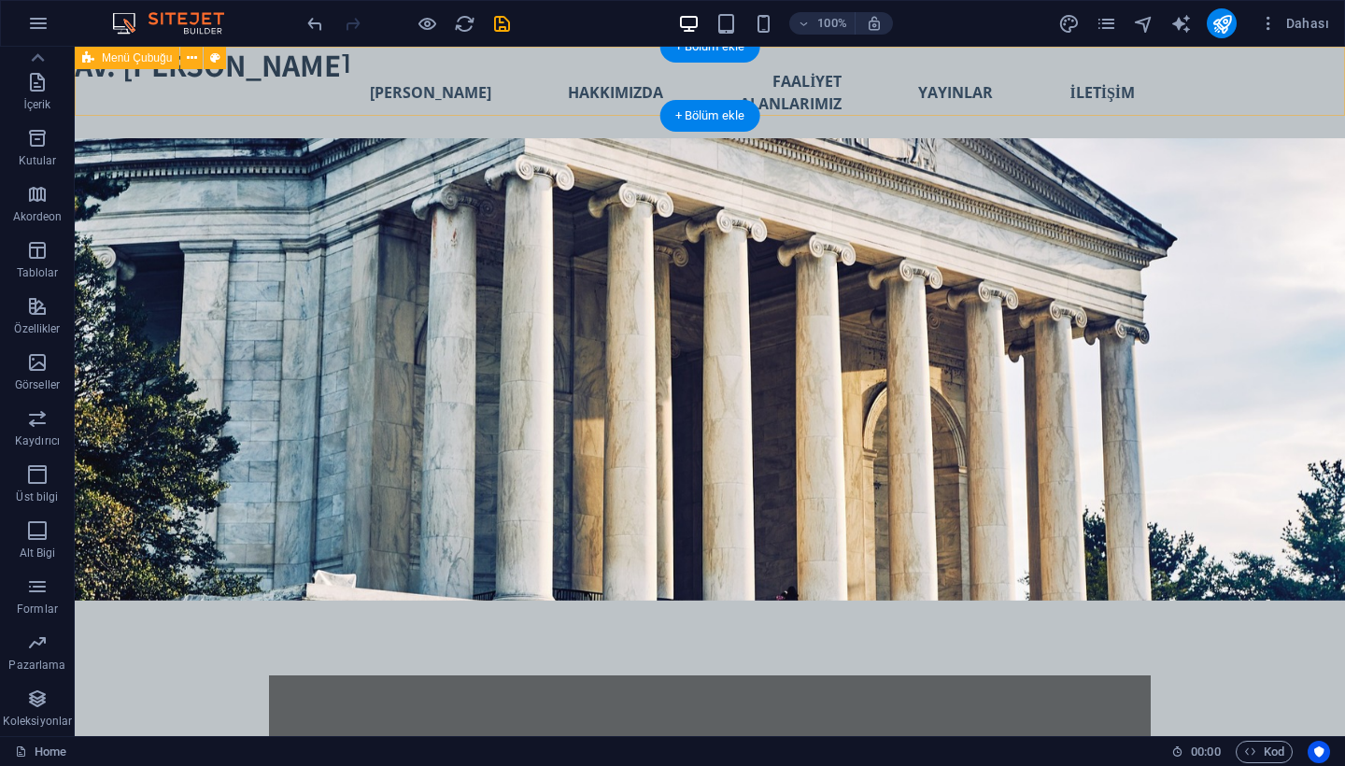
click at [229, 86] on div "Yeni başlık Yeni metin elementi Yeni başlık Yeni metin elementi Yeni başlık ANA…" at bounding box center [710, 93] width 1270 height 92
click at [228, 86] on div "Yeni başlık Yeni metin elementi Yeni başlık Yeni metin elementi Yeni başlık ANA…" at bounding box center [710, 93] width 1270 height 92
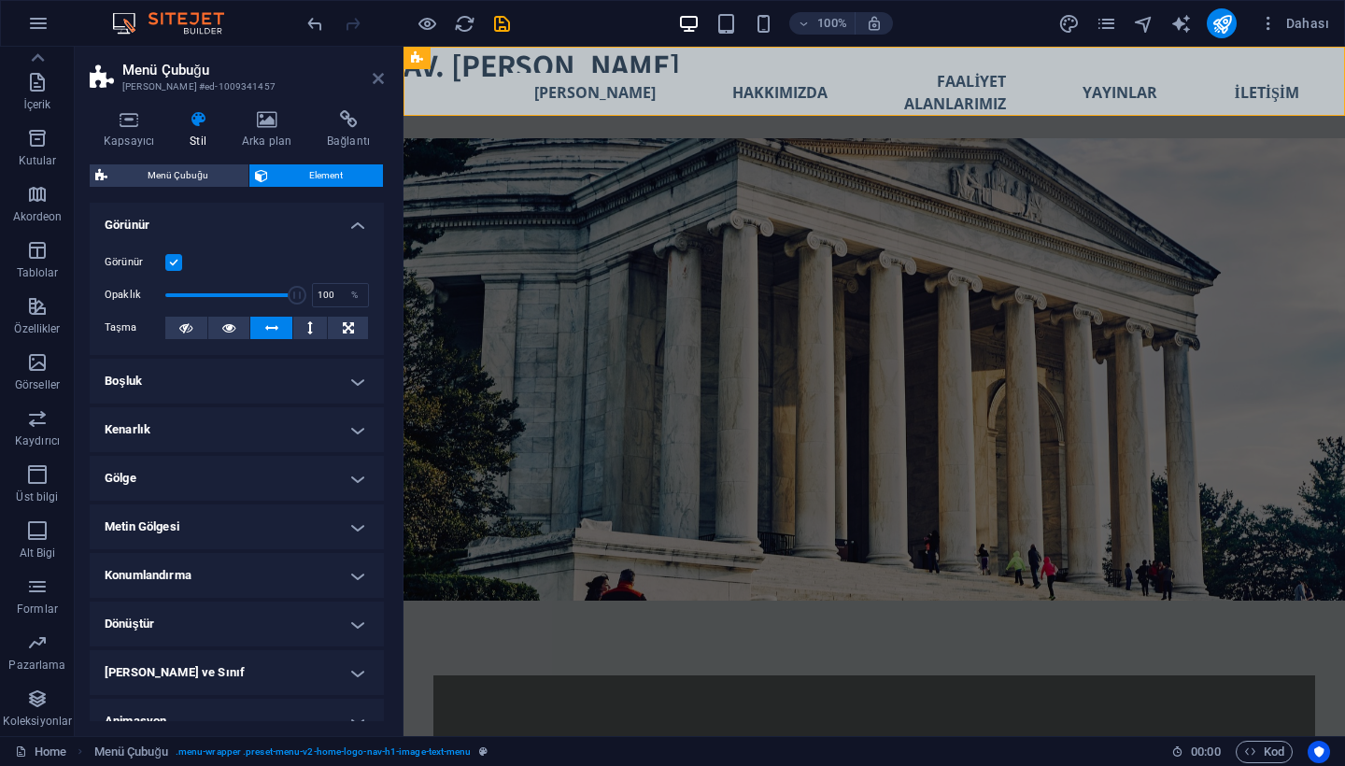
click at [377, 76] on icon at bounding box center [378, 78] width 11 height 15
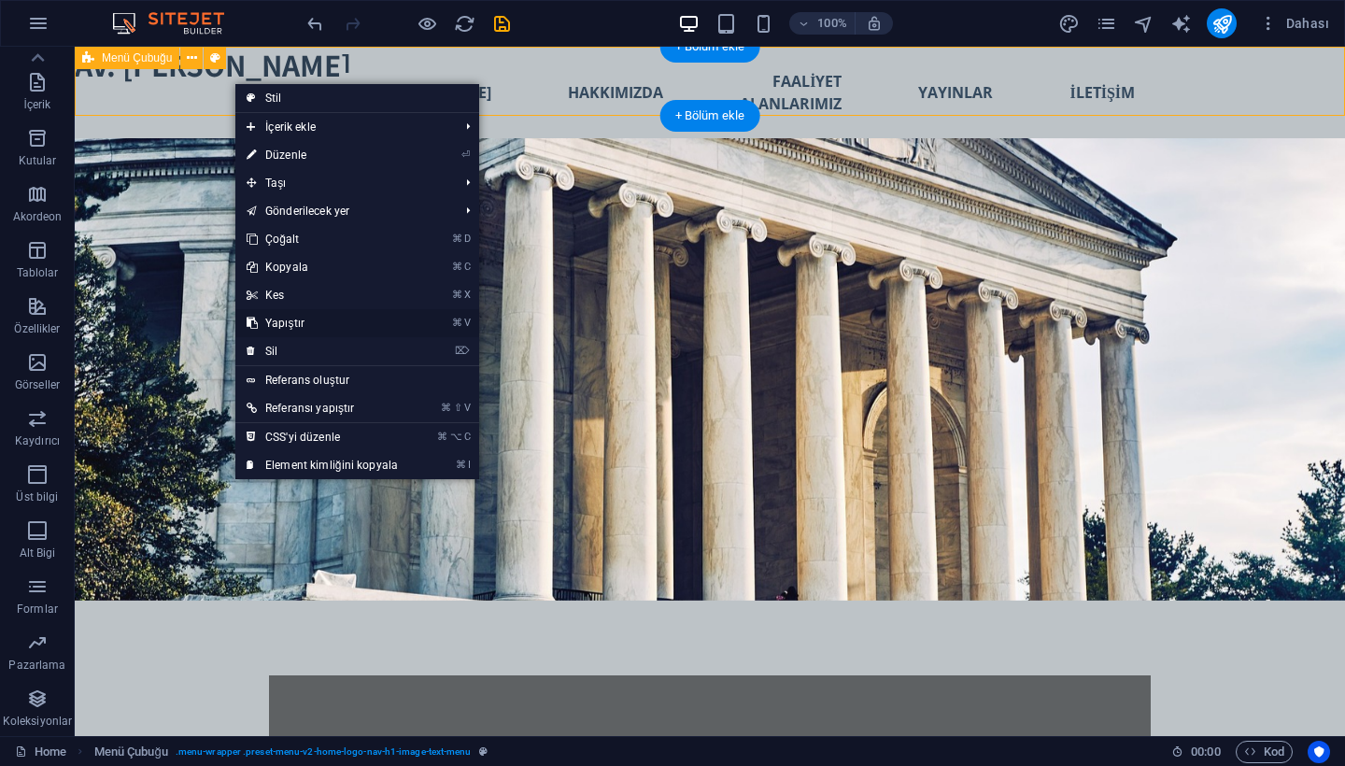
click at [298, 328] on link "⌘ V Yapıştır" at bounding box center [322, 323] width 174 height 28
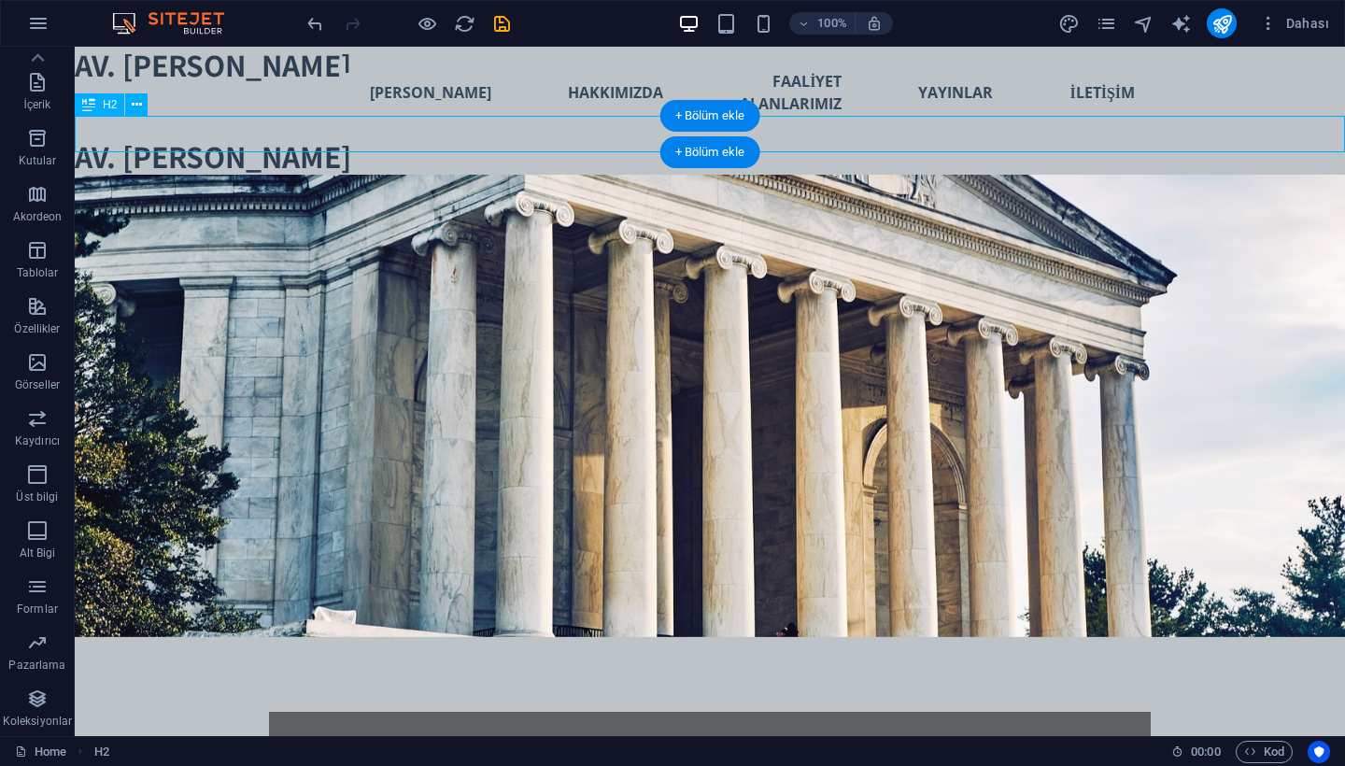
click at [362, 138] on div "AV. [PERSON_NAME]" at bounding box center [710, 156] width 1270 height 36
click at [78, 138] on div "AV. [PERSON_NAME]" at bounding box center [710, 156] width 1270 height 36
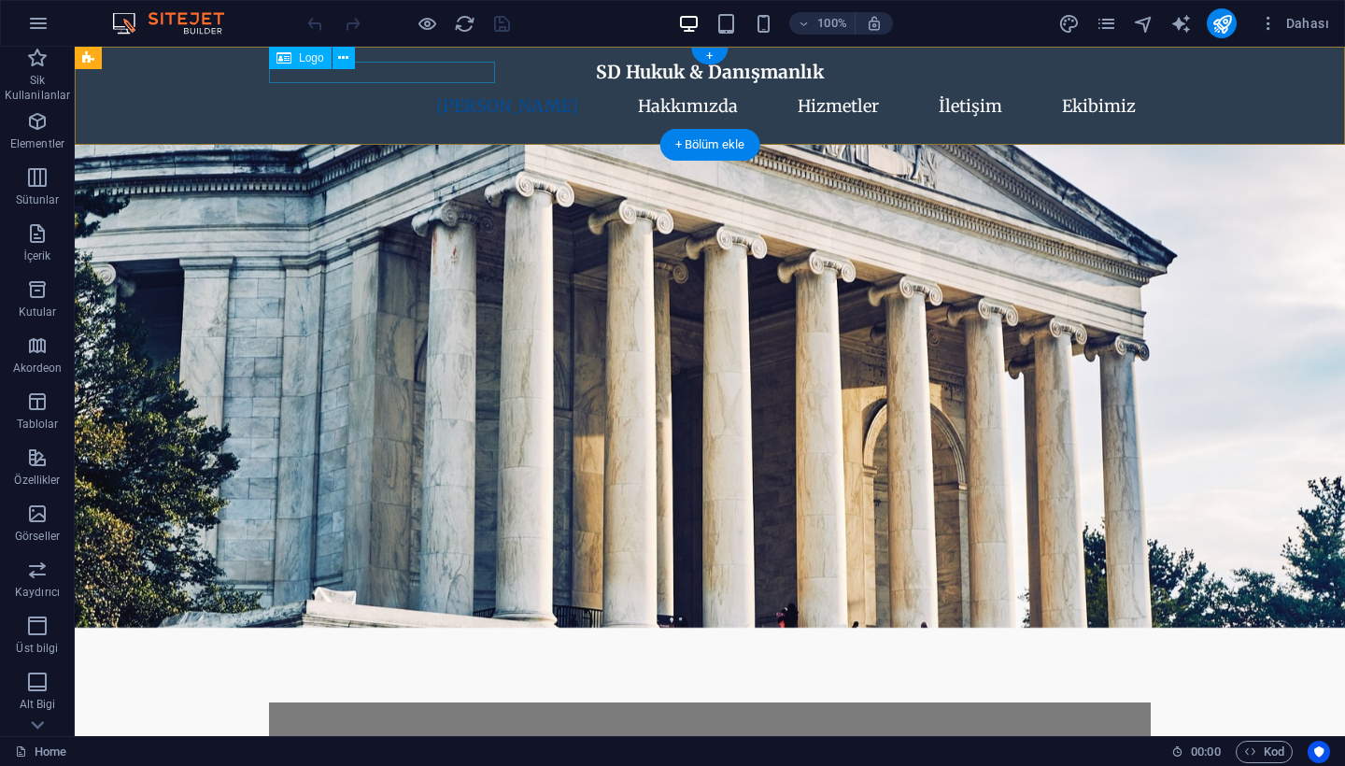
click at [480, 67] on div "SD Hukuk & Danışmanlık" at bounding box center [710, 72] width 882 height 21
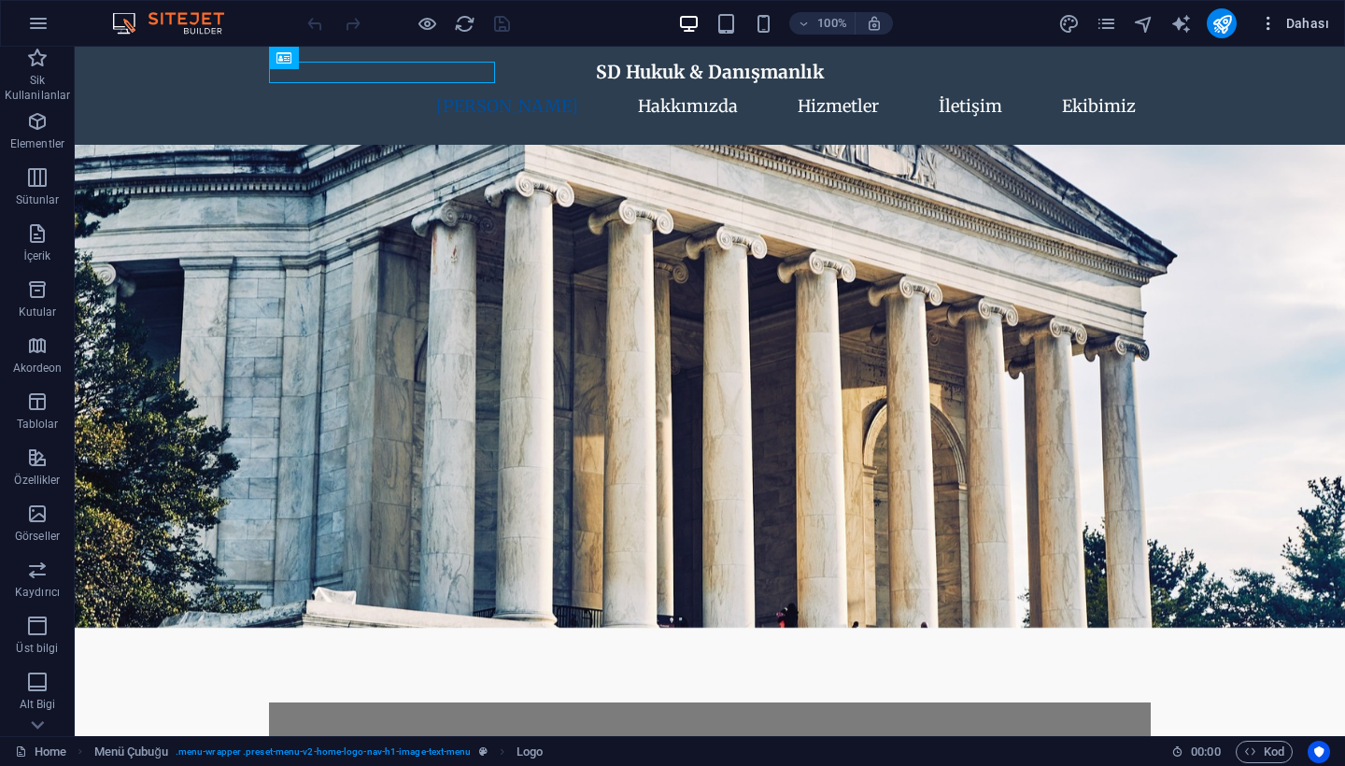
click at [1272, 23] on icon "button" at bounding box center [1268, 23] width 19 height 19
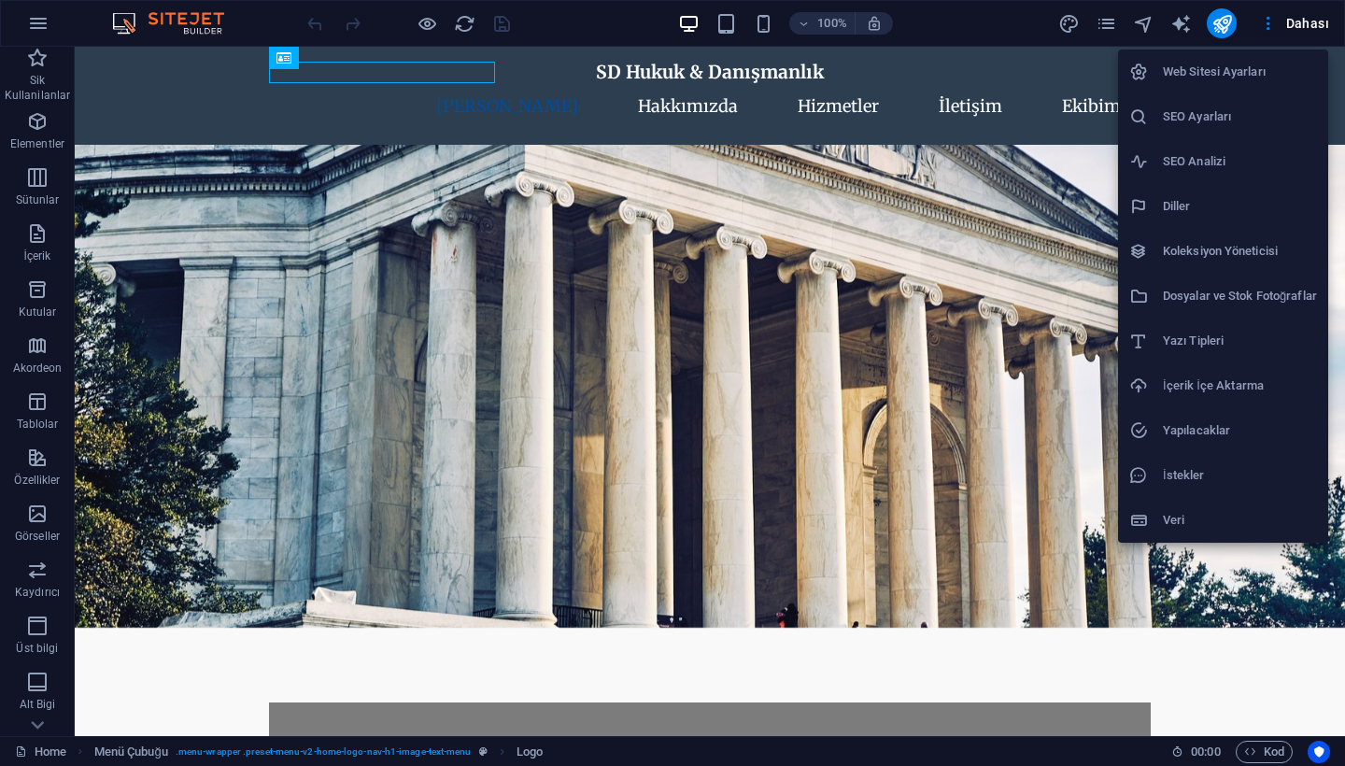
click at [1101, 27] on div at bounding box center [672, 383] width 1345 height 766
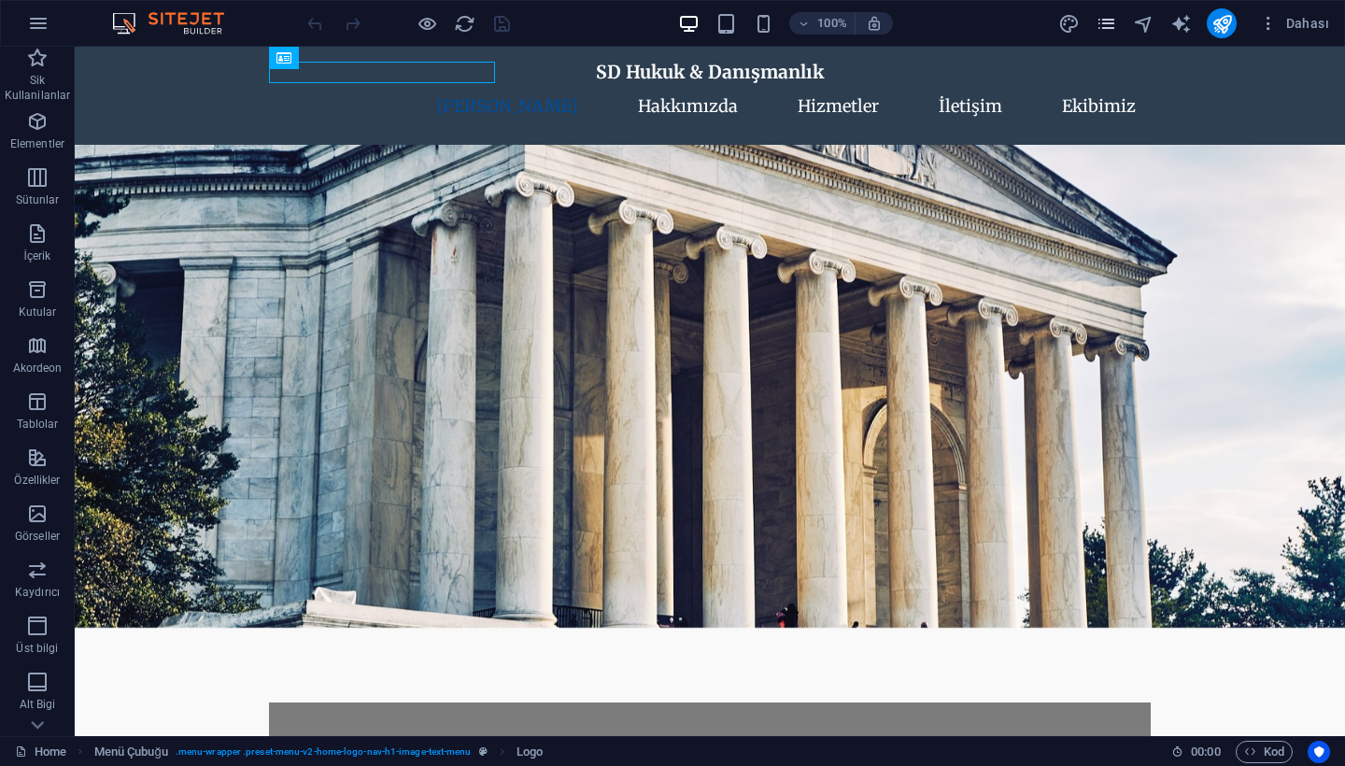
click at [1114, 26] on icon "pages" at bounding box center [1106, 23] width 21 height 21
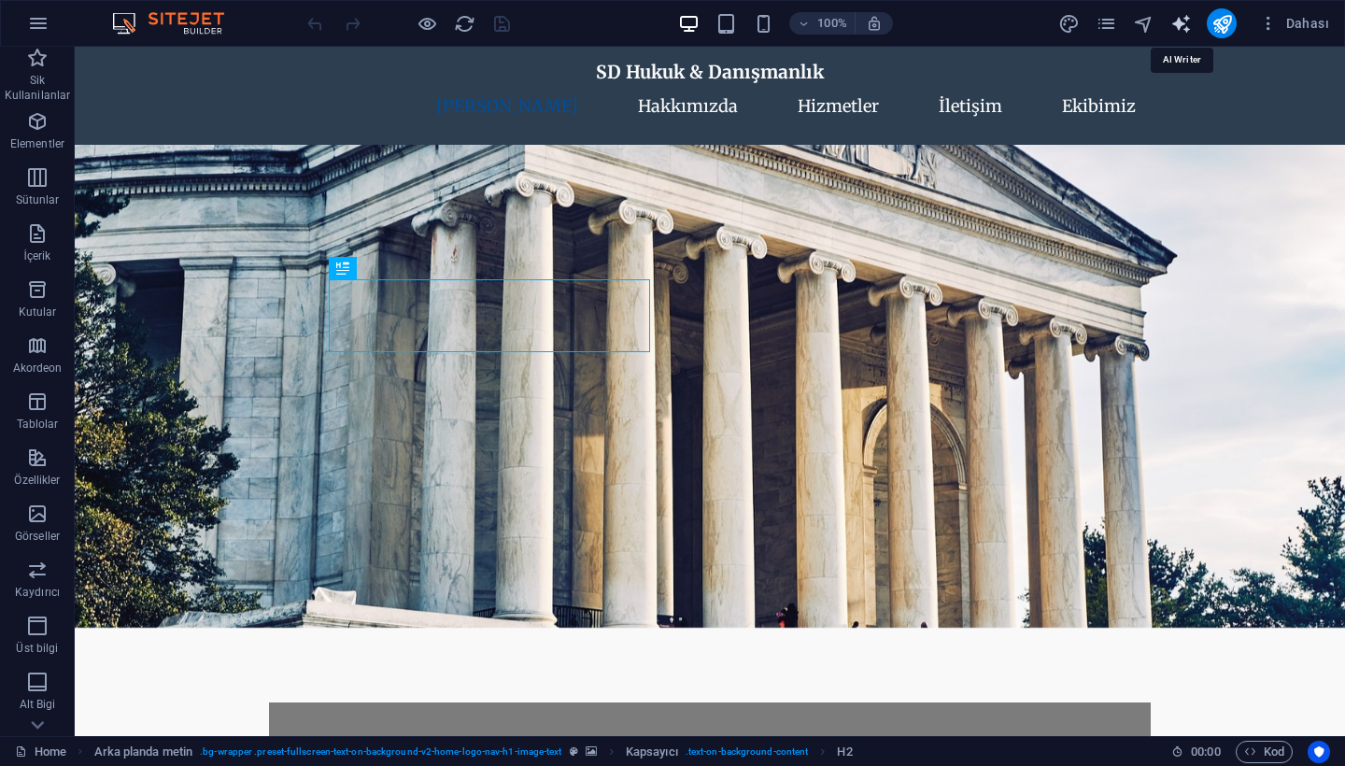
click at [1187, 24] on icon "text_generator" at bounding box center [1180, 23] width 21 height 21
select select "English"
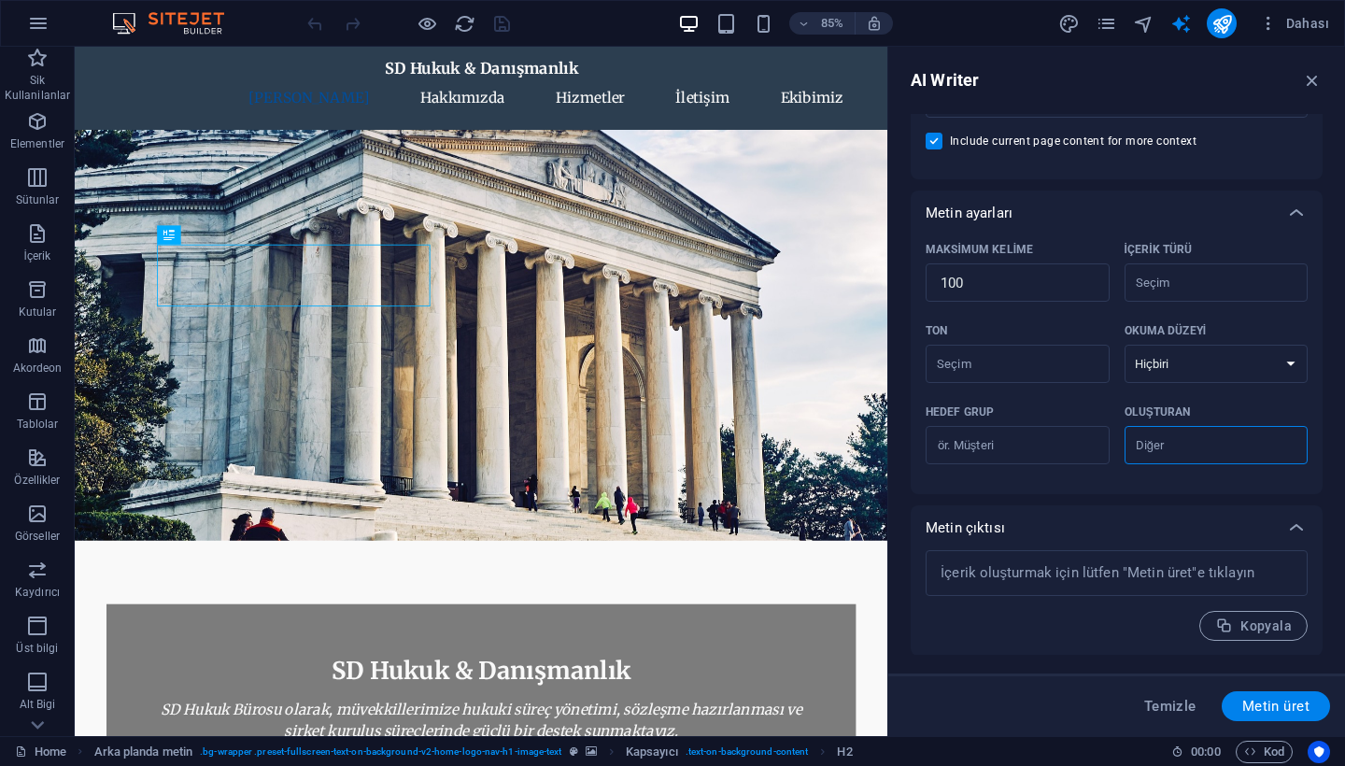
scroll to position [343, 0]
click at [1320, 76] on icon "button" at bounding box center [1312, 80] width 21 height 21
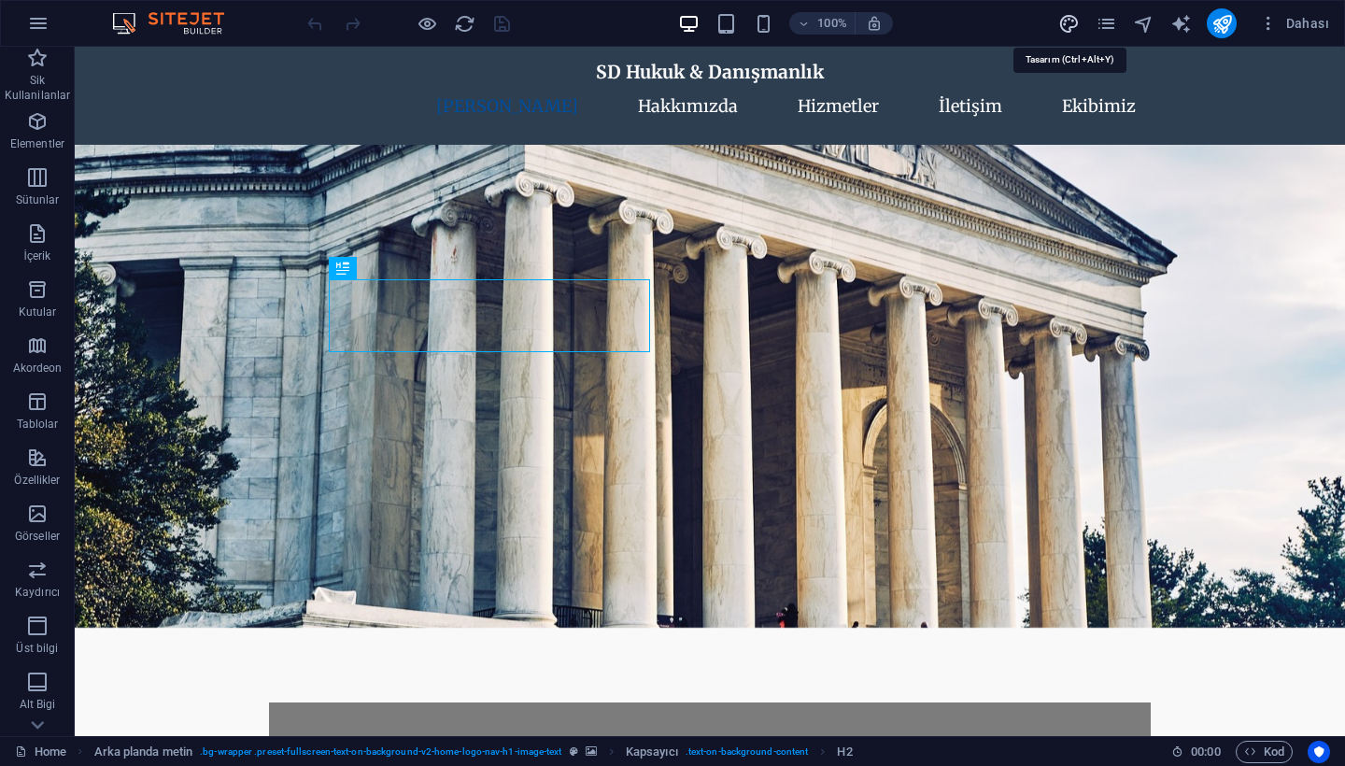
click at [1072, 29] on icon "design" at bounding box center [1068, 23] width 21 height 21
select select "px"
select select "200"
select select "px"
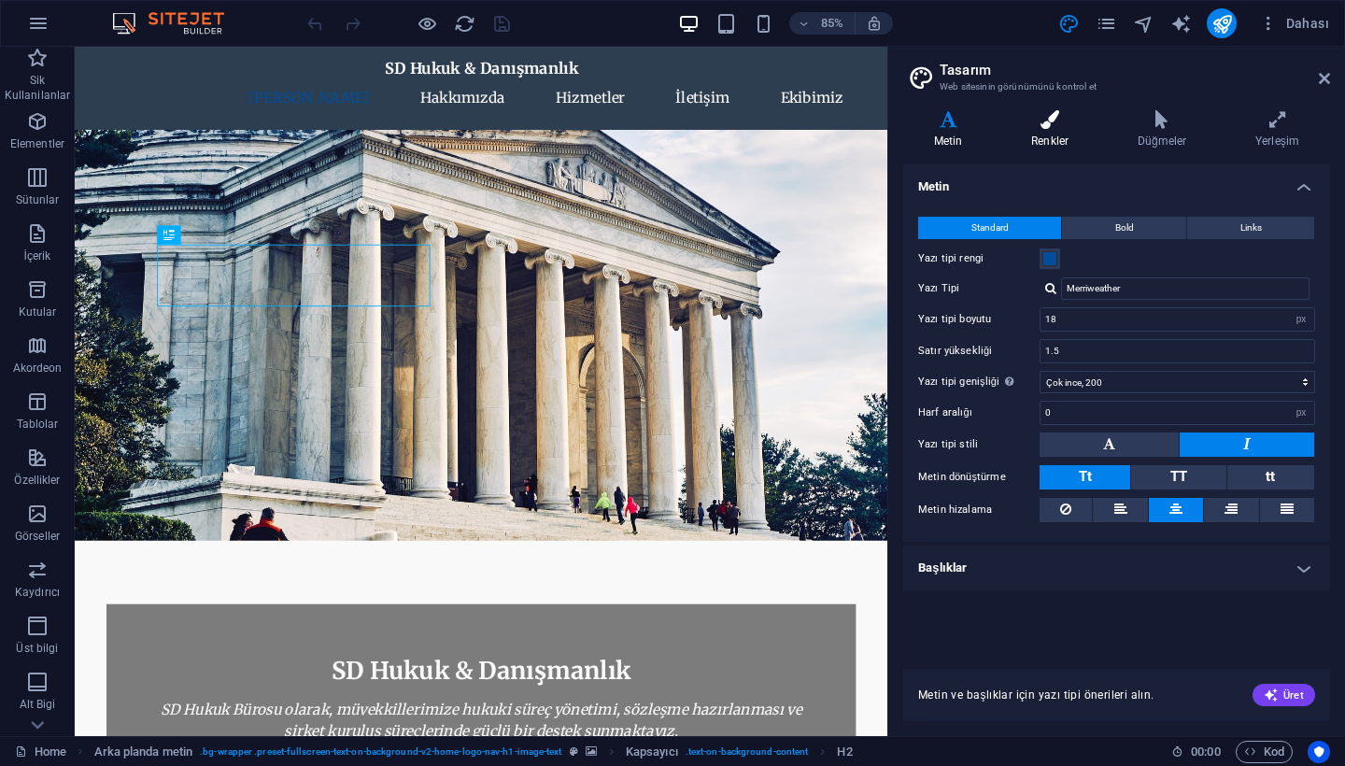
click at [1063, 115] on icon at bounding box center [1049, 119] width 99 height 19
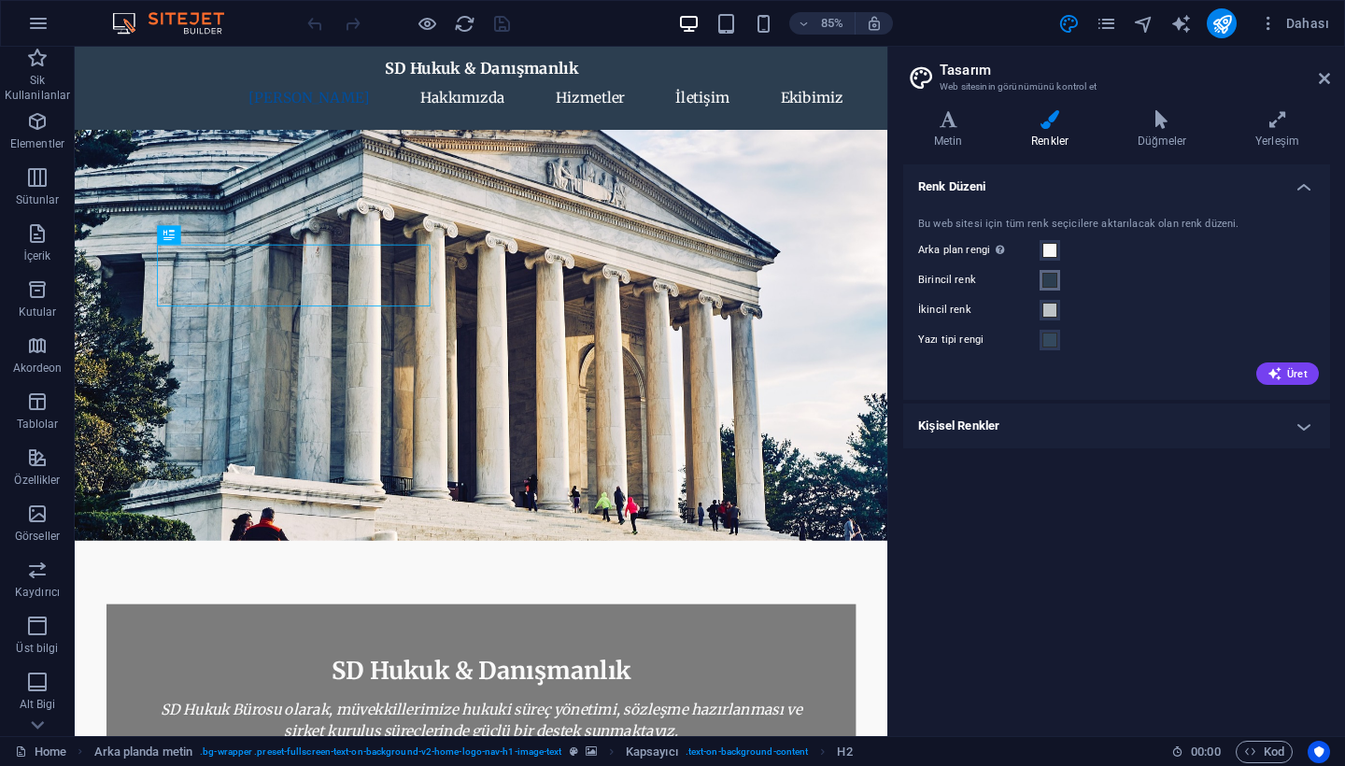
click at [1044, 273] on span at bounding box center [1049, 280] width 15 height 15
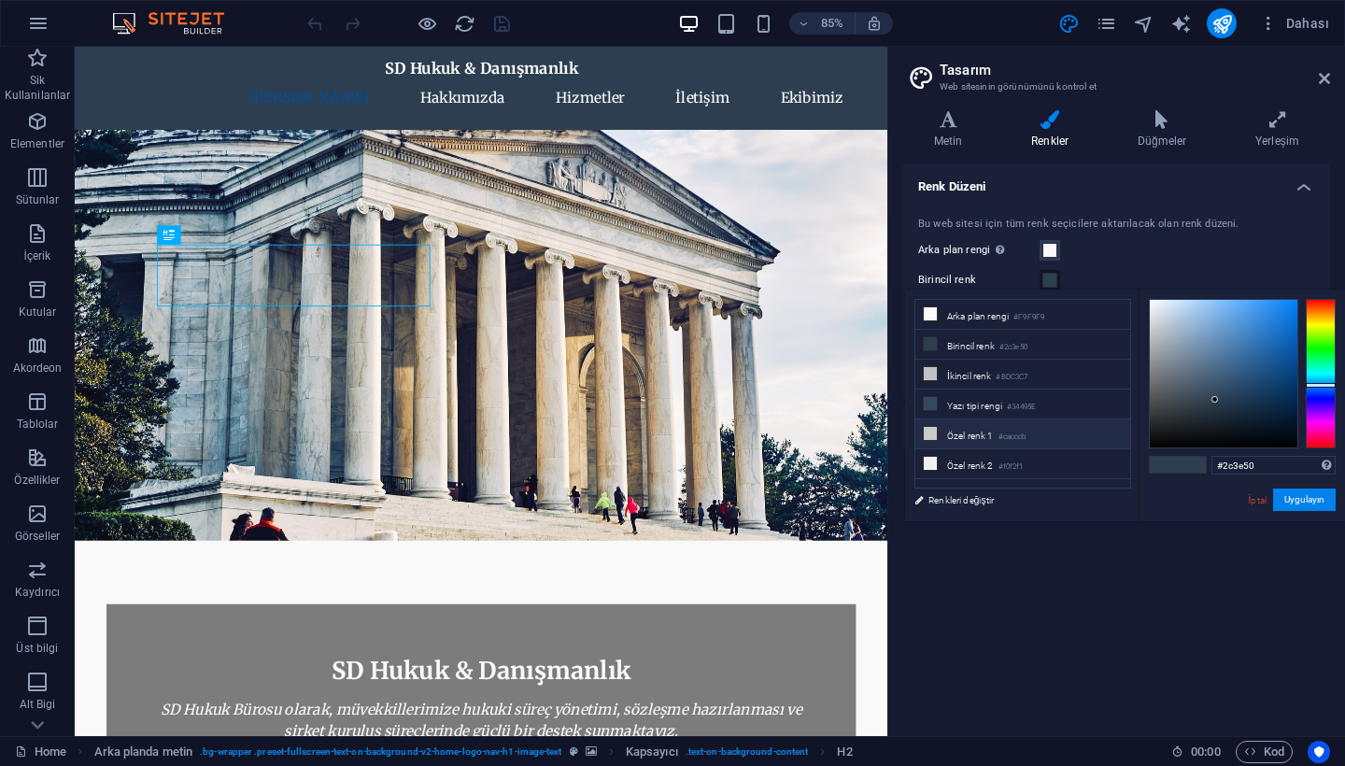
click at [933, 438] on icon at bounding box center [930, 433] width 13 height 13
type input "#cacccb"
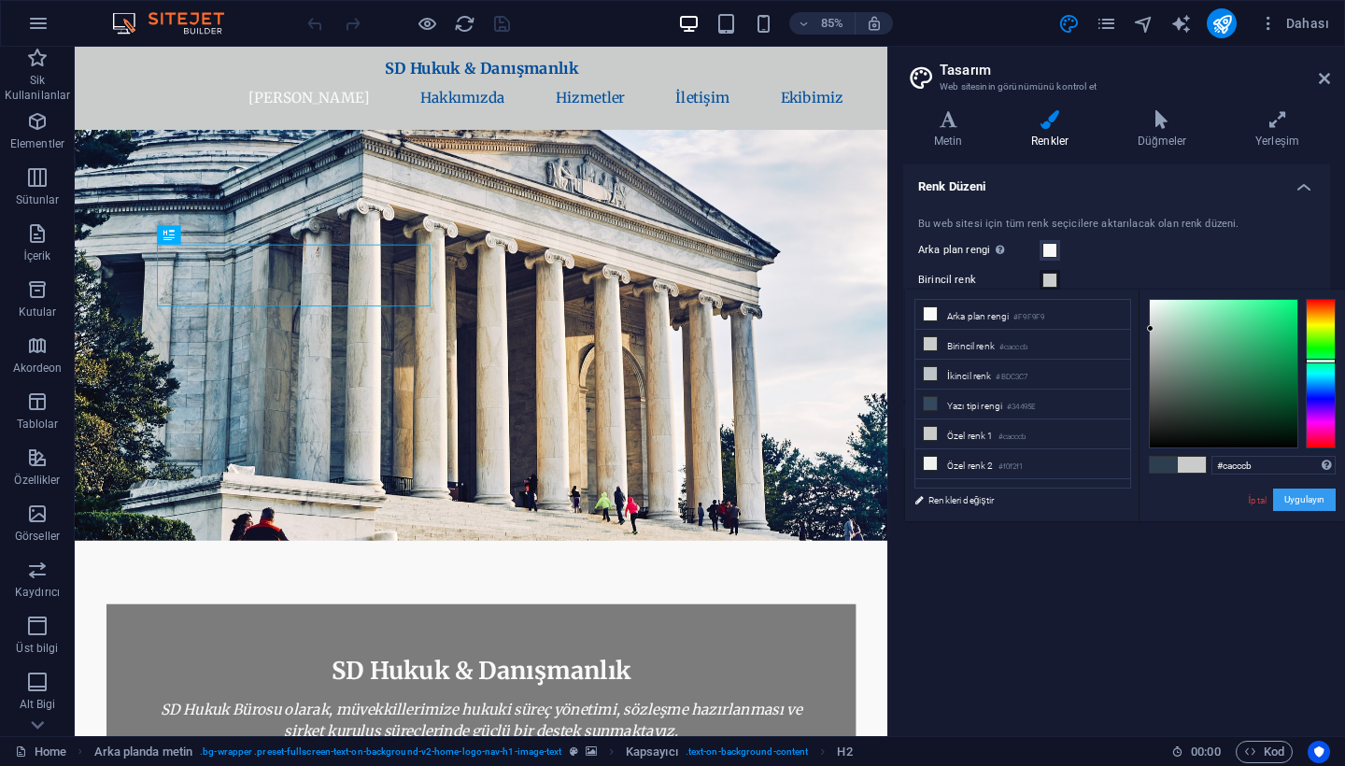
click at [1314, 496] on button "Uygulayın" at bounding box center [1304, 499] width 63 height 22
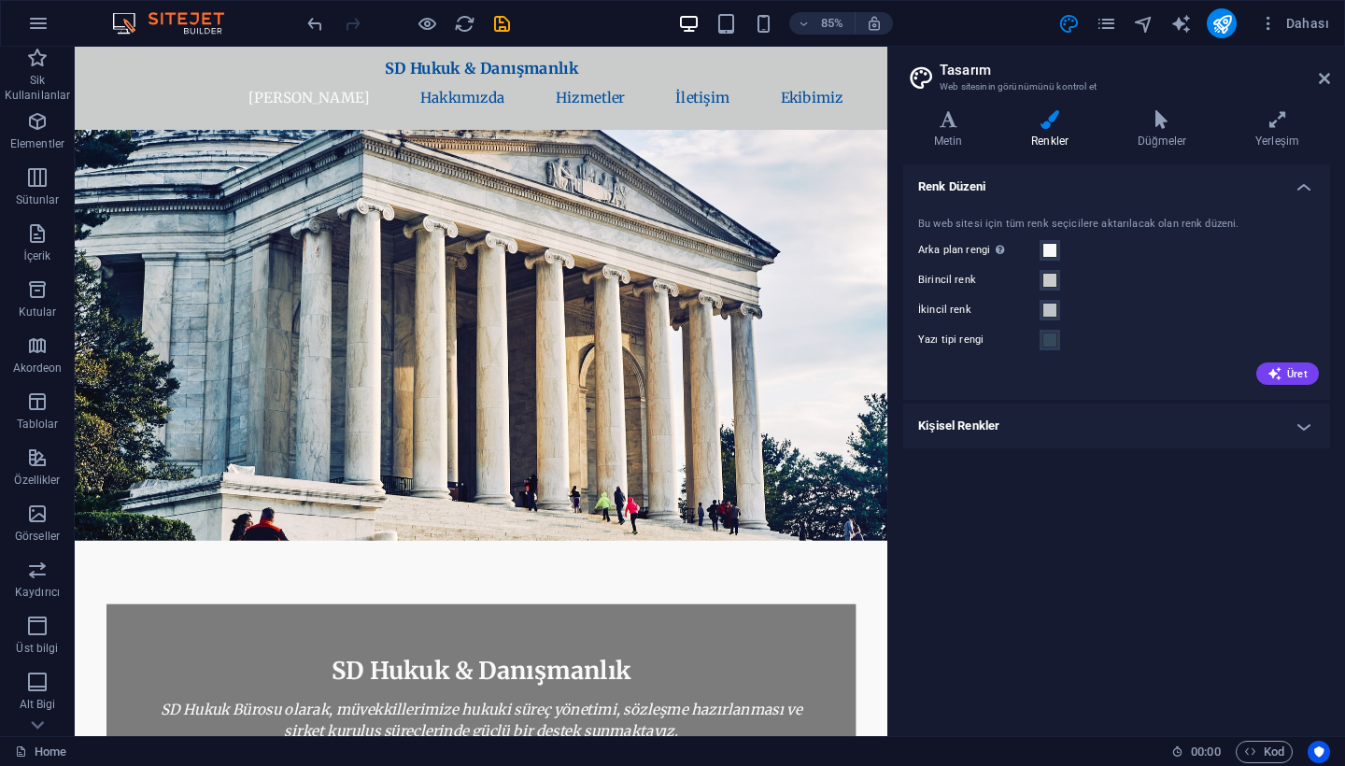
scroll to position [0, 0]
click at [1049, 247] on span at bounding box center [1049, 250] width 15 height 15
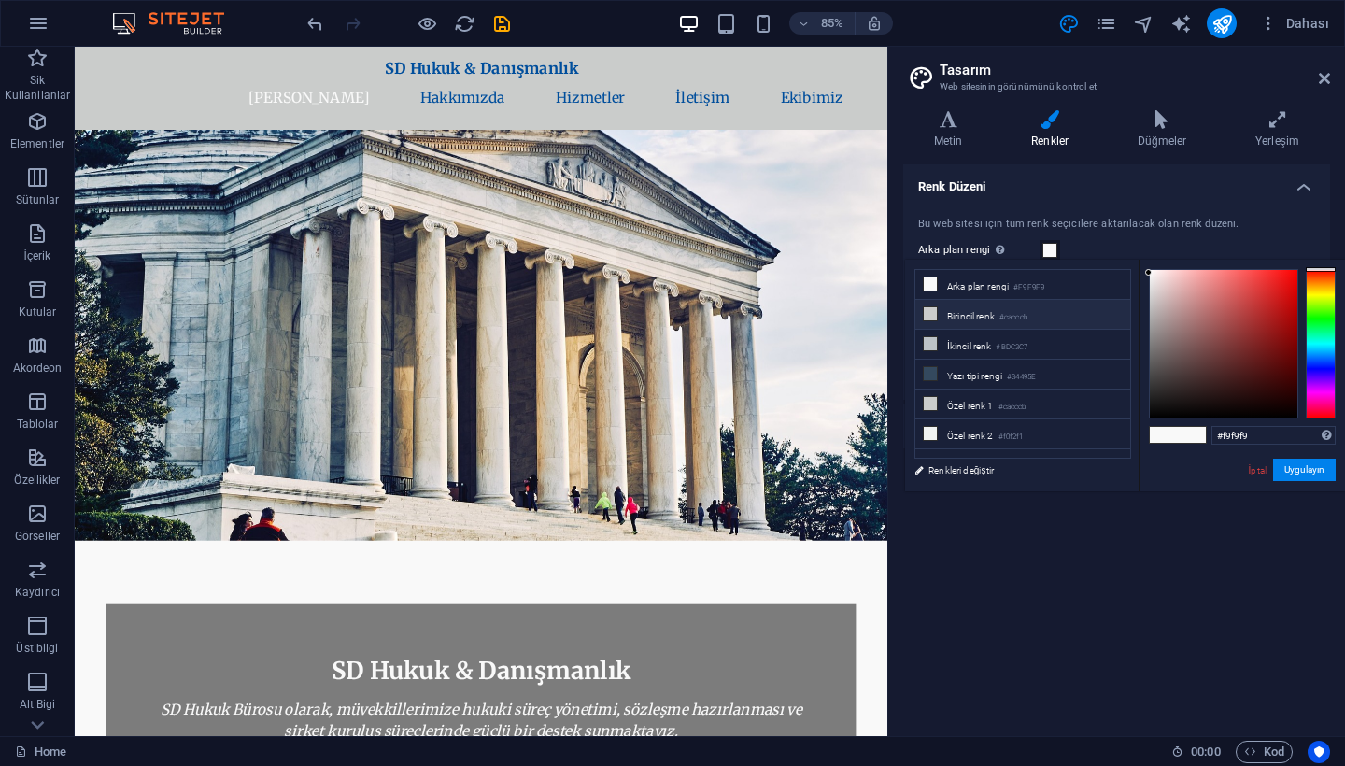
click at [983, 320] on li "Birincil renk #cacccb" at bounding box center [1022, 315] width 215 height 30
type input "#cacccb"
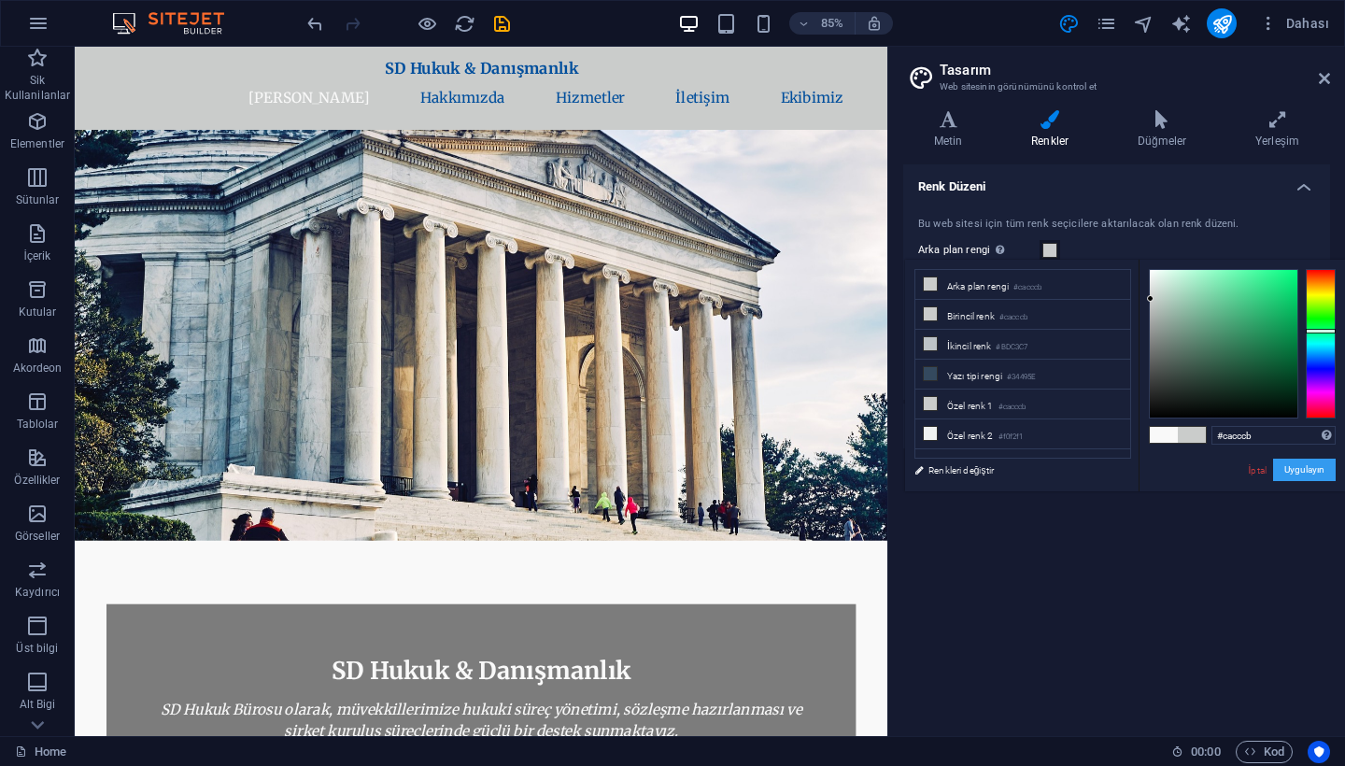
click at [1321, 472] on button "Uygulayın" at bounding box center [1304, 470] width 63 height 22
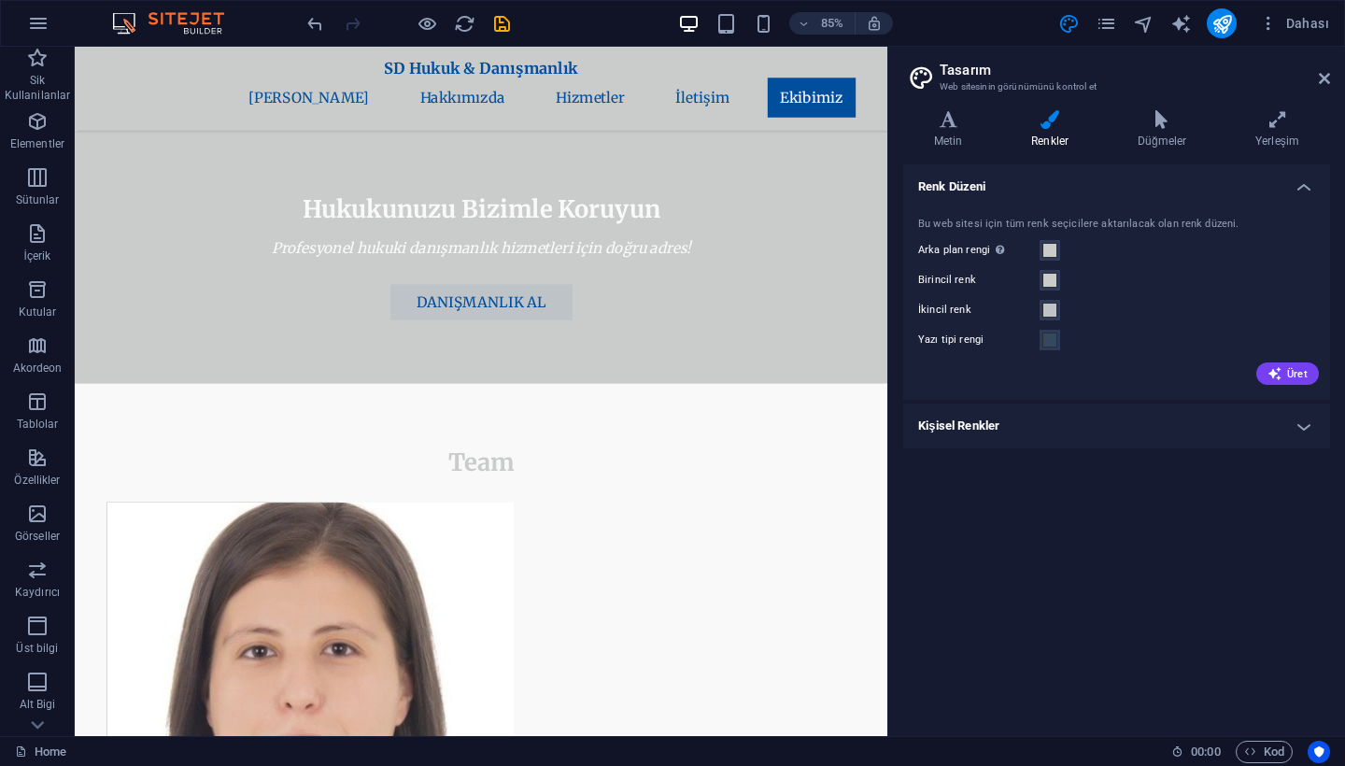
scroll to position [3558, 0]
click at [1276, 371] on icon "button" at bounding box center [1274, 373] width 15 height 15
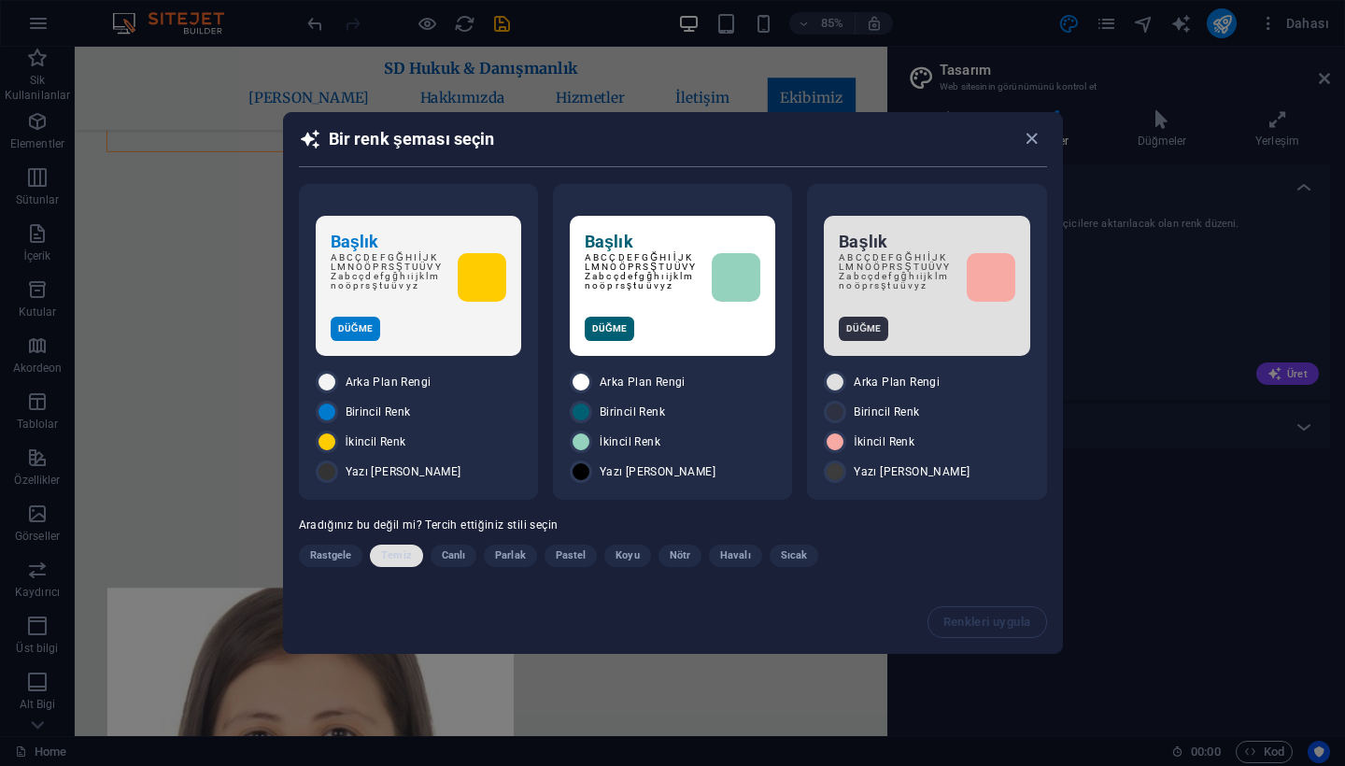
click at [383, 556] on span "Temiz" at bounding box center [396, 555] width 30 height 22
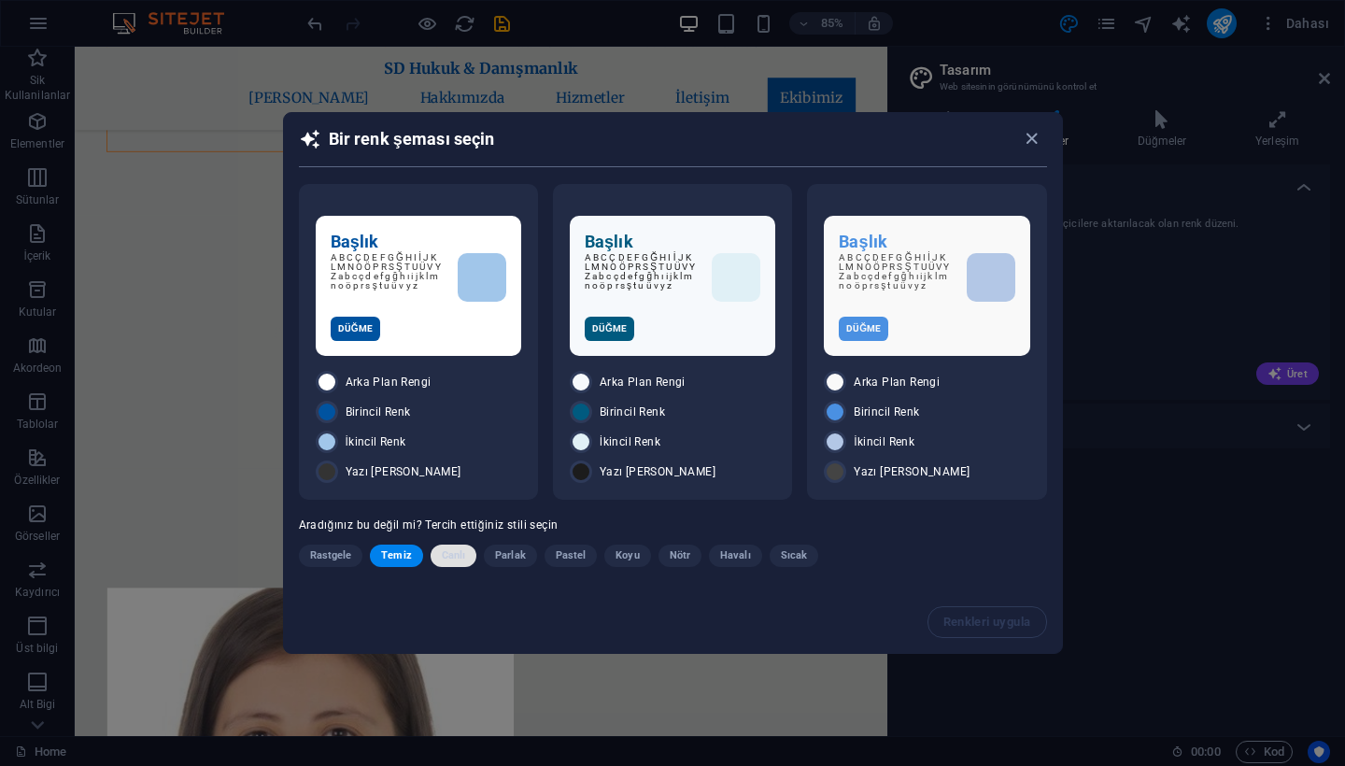
click at [448, 557] on span "Canlı" at bounding box center [453, 555] width 23 height 22
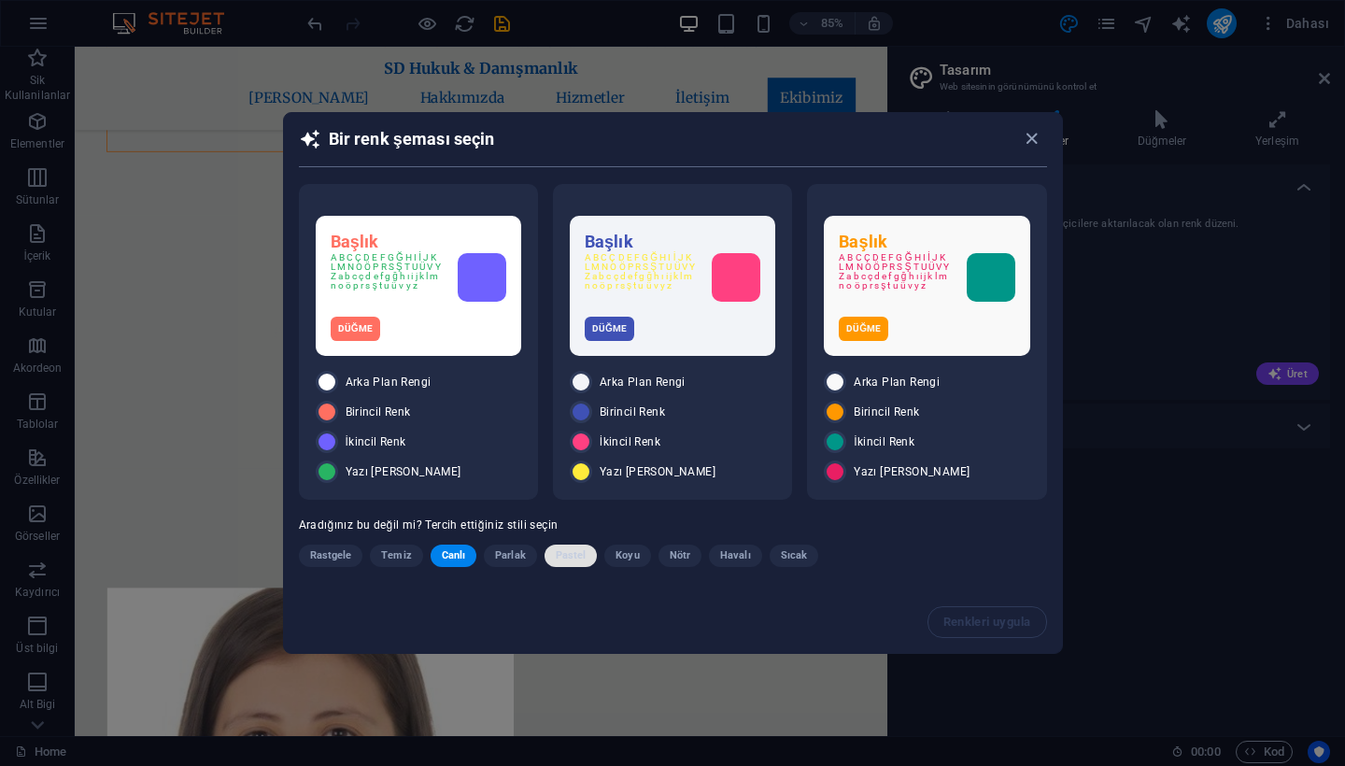
click at [588, 565] on button "Pastel" at bounding box center [570, 555] width 53 height 22
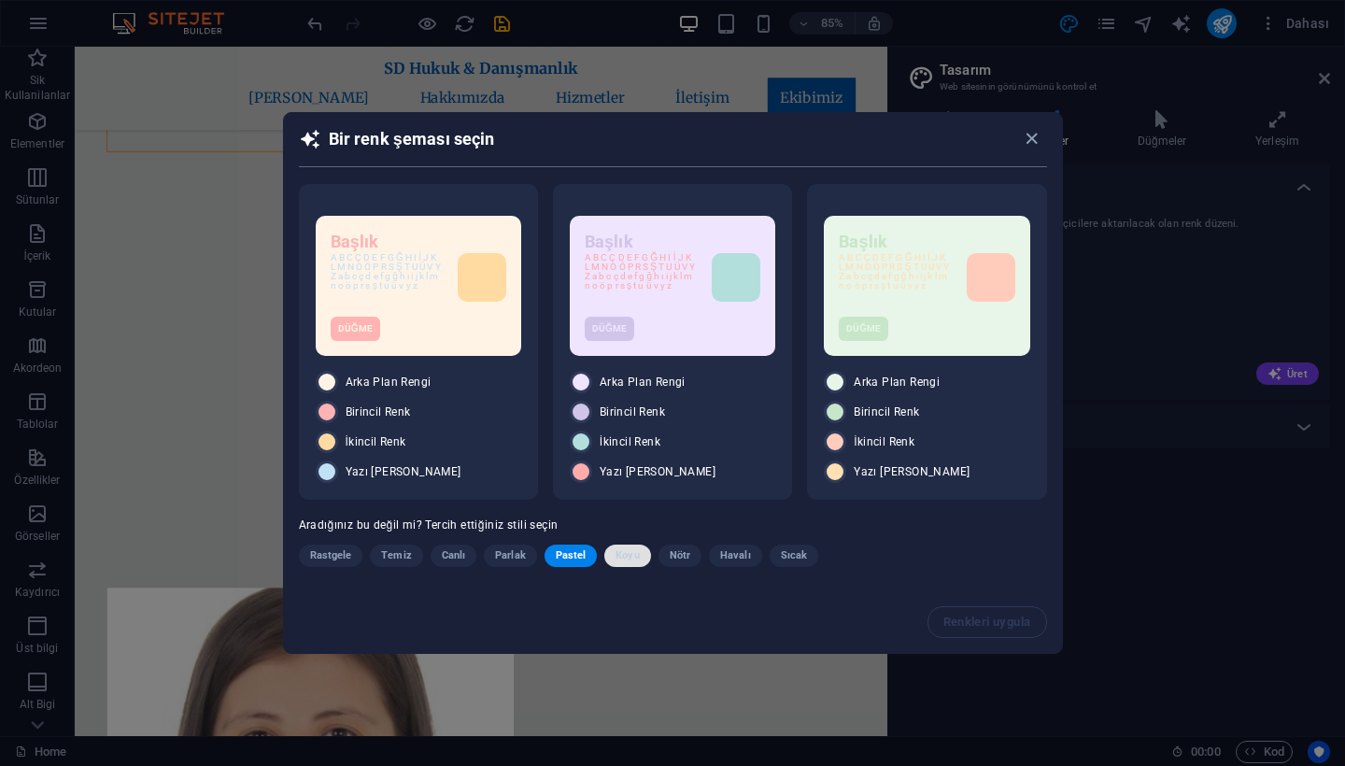
click at [631, 556] on span "Koyu" at bounding box center [626, 555] width 23 height 22
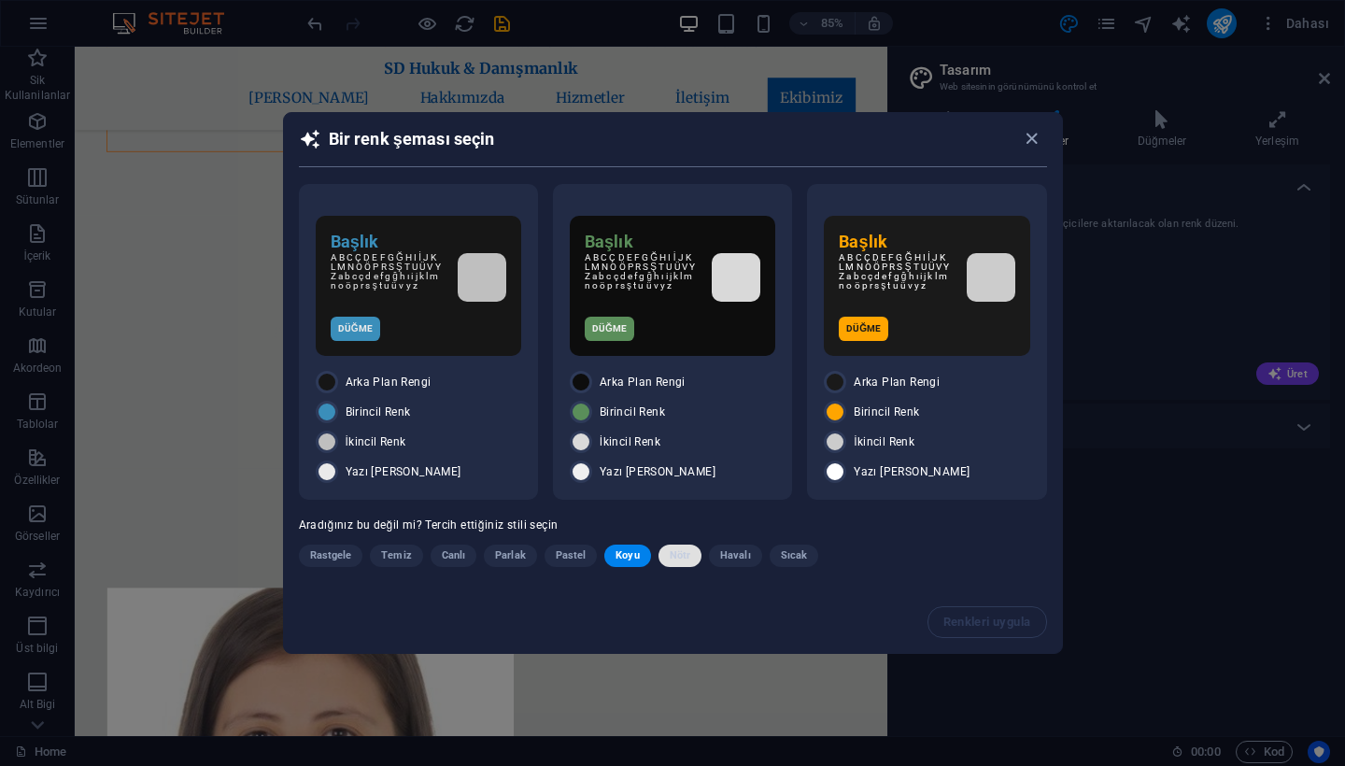
click at [679, 558] on span "Nötr" at bounding box center [680, 555] width 21 height 22
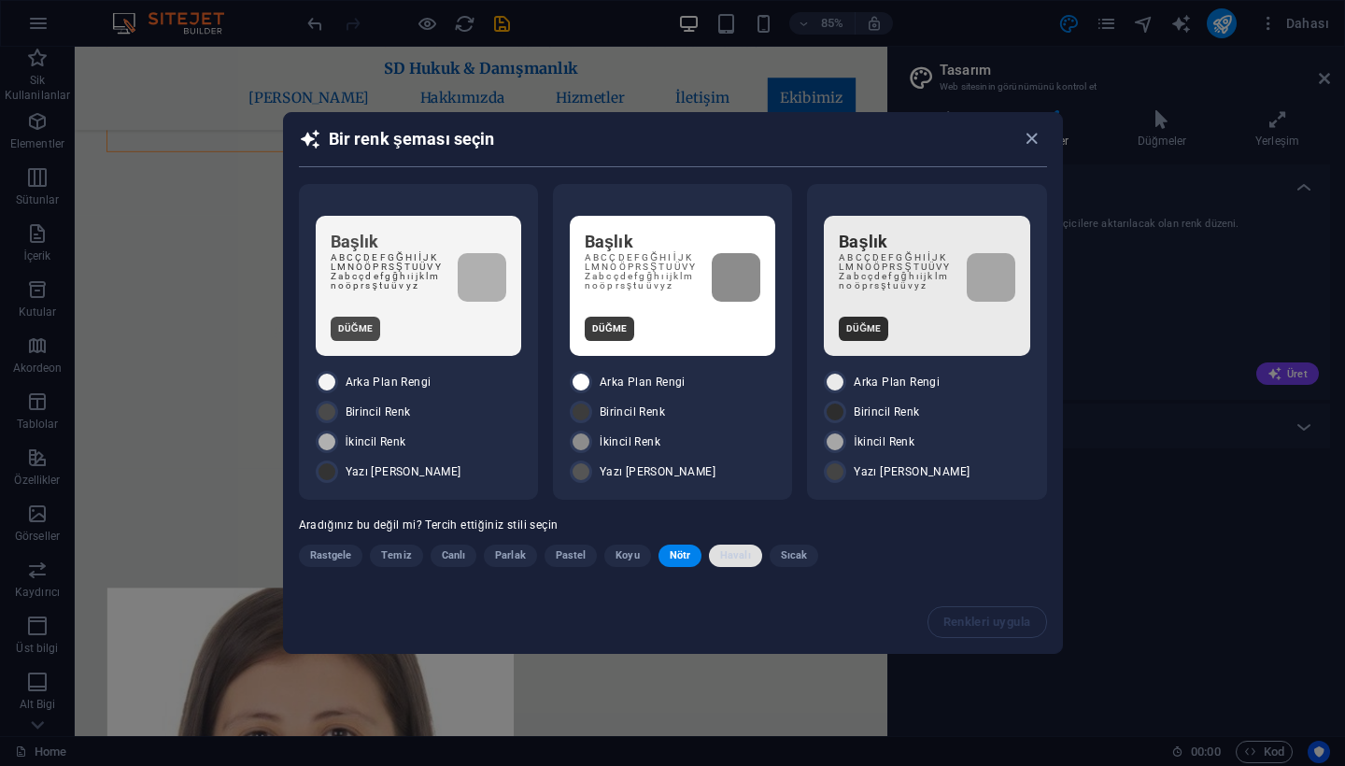
click at [735, 558] on span "Havalı" at bounding box center [735, 555] width 31 height 22
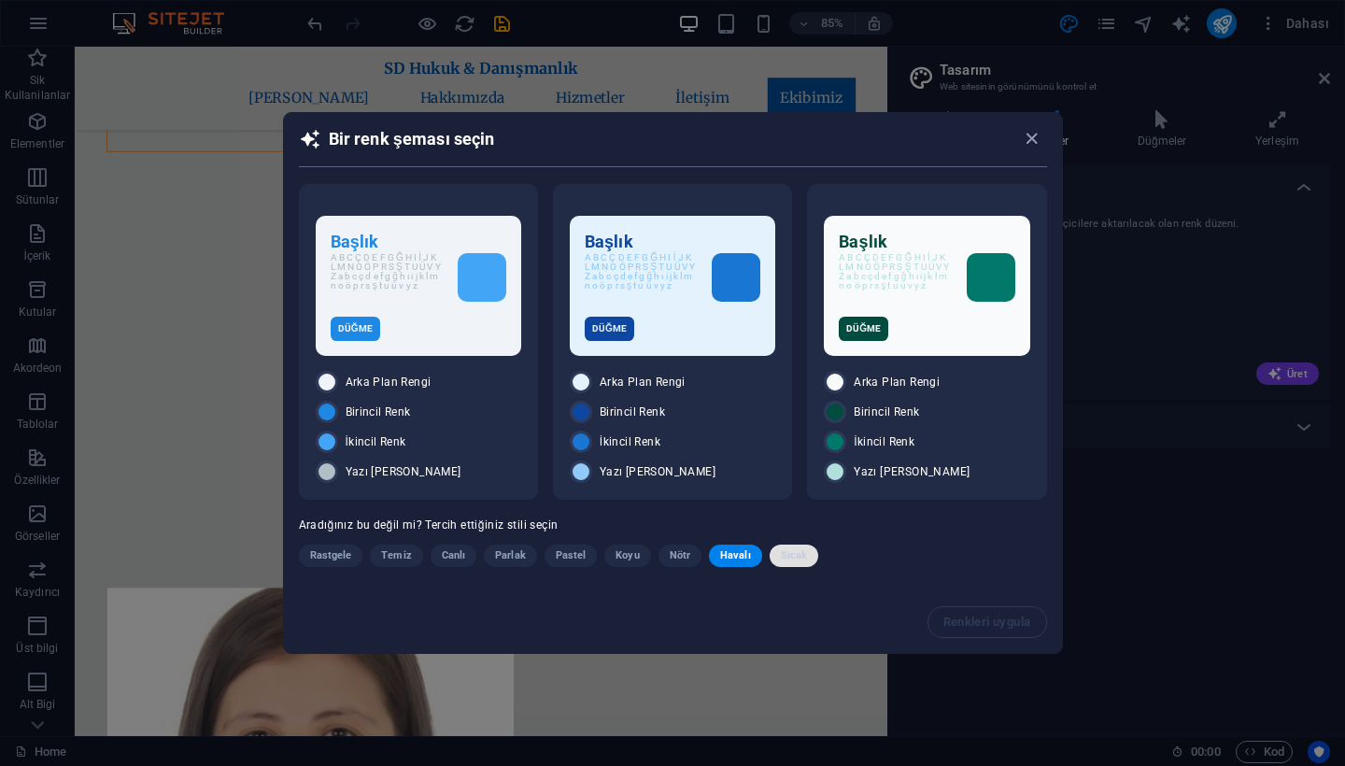
click at [781, 555] on span "Sıcak" at bounding box center [794, 555] width 26 height 22
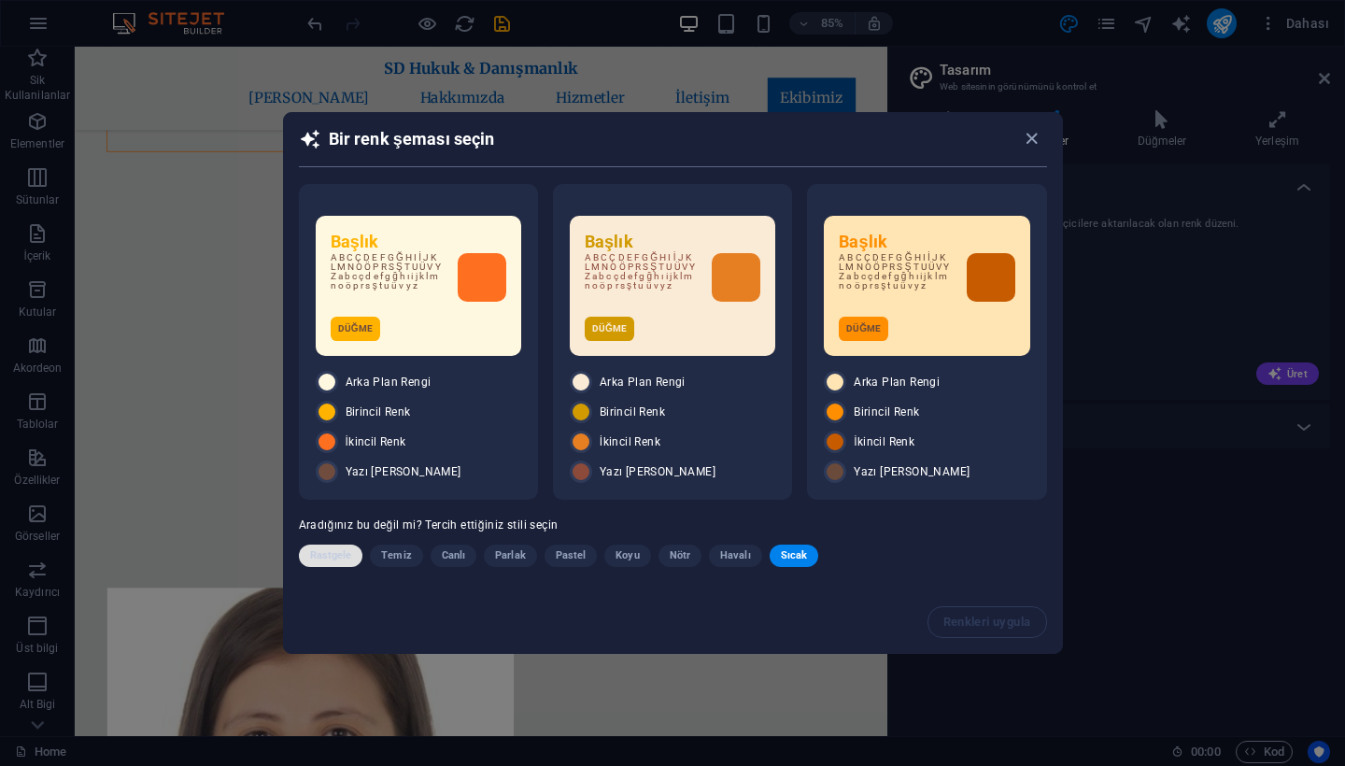
click at [329, 556] on span "Rastgele" at bounding box center [331, 555] width 42 height 22
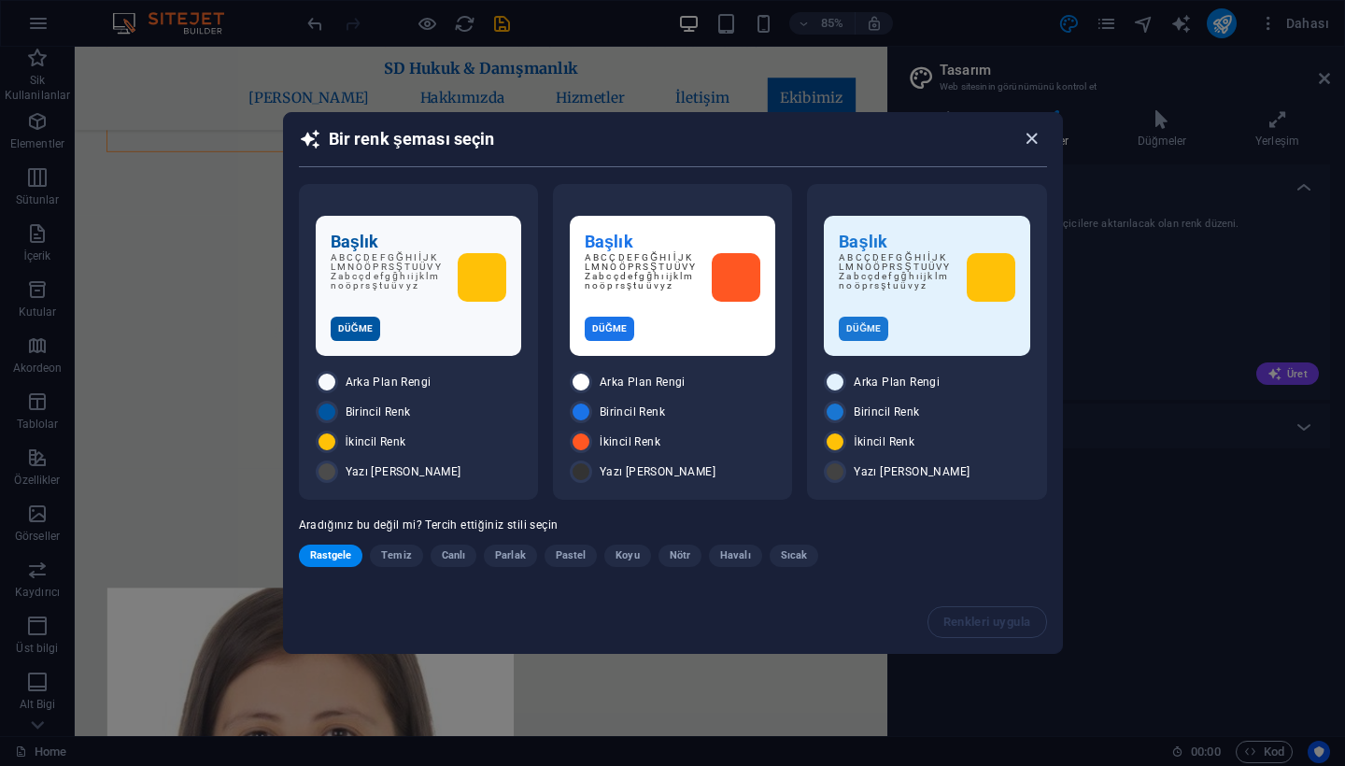
click at [1038, 134] on icon "button" at bounding box center [1031, 138] width 21 height 21
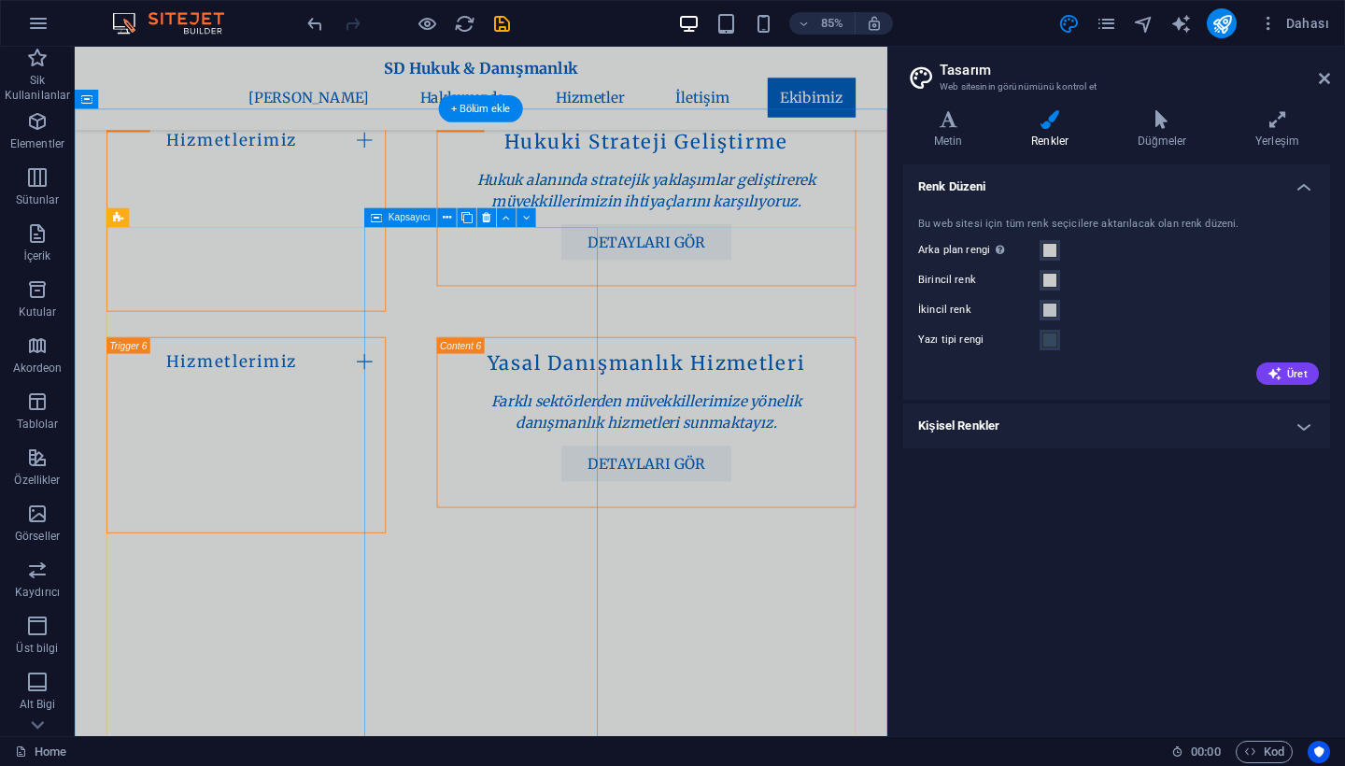
scroll to position [3081, 0]
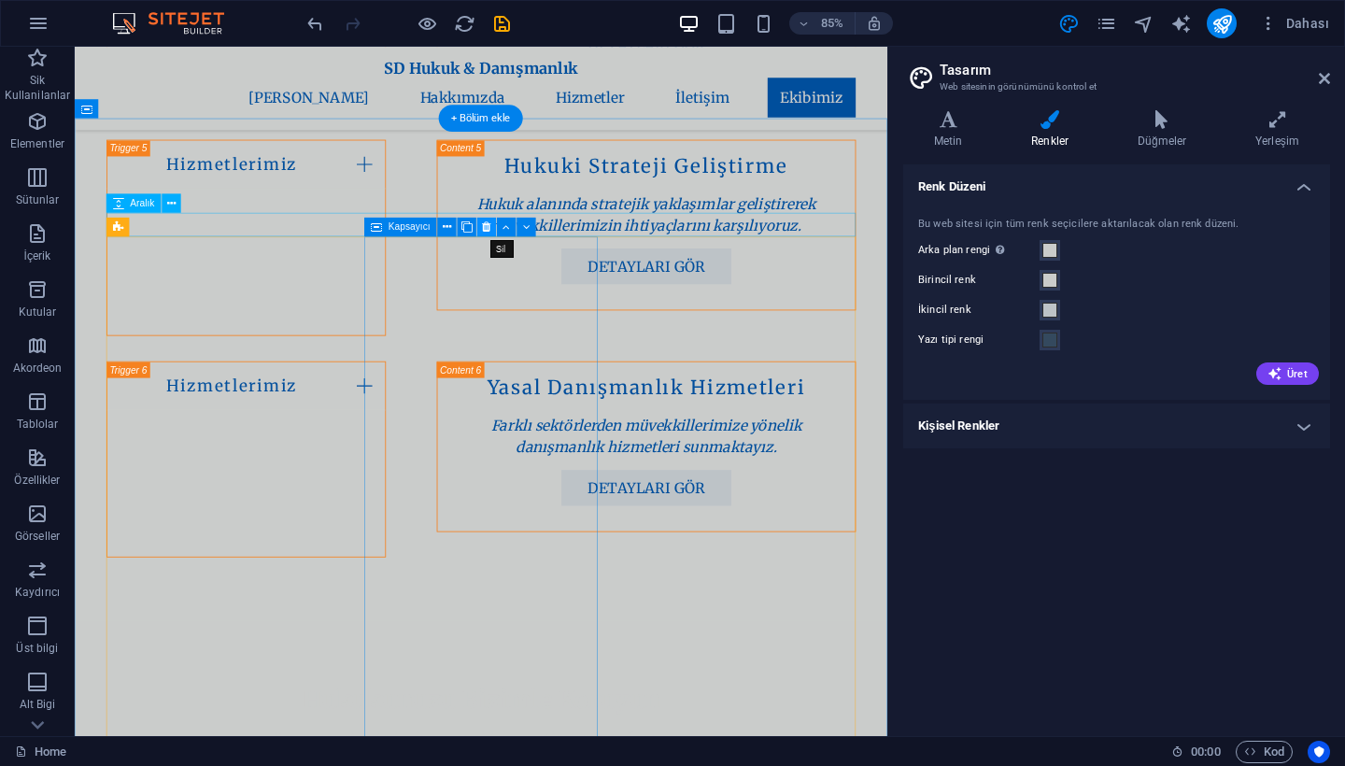
click at [484, 222] on icon at bounding box center [487, 227] width 8 height 17
click at [455, 223] on icon at bounding box center [452, 227] width 8 height 17
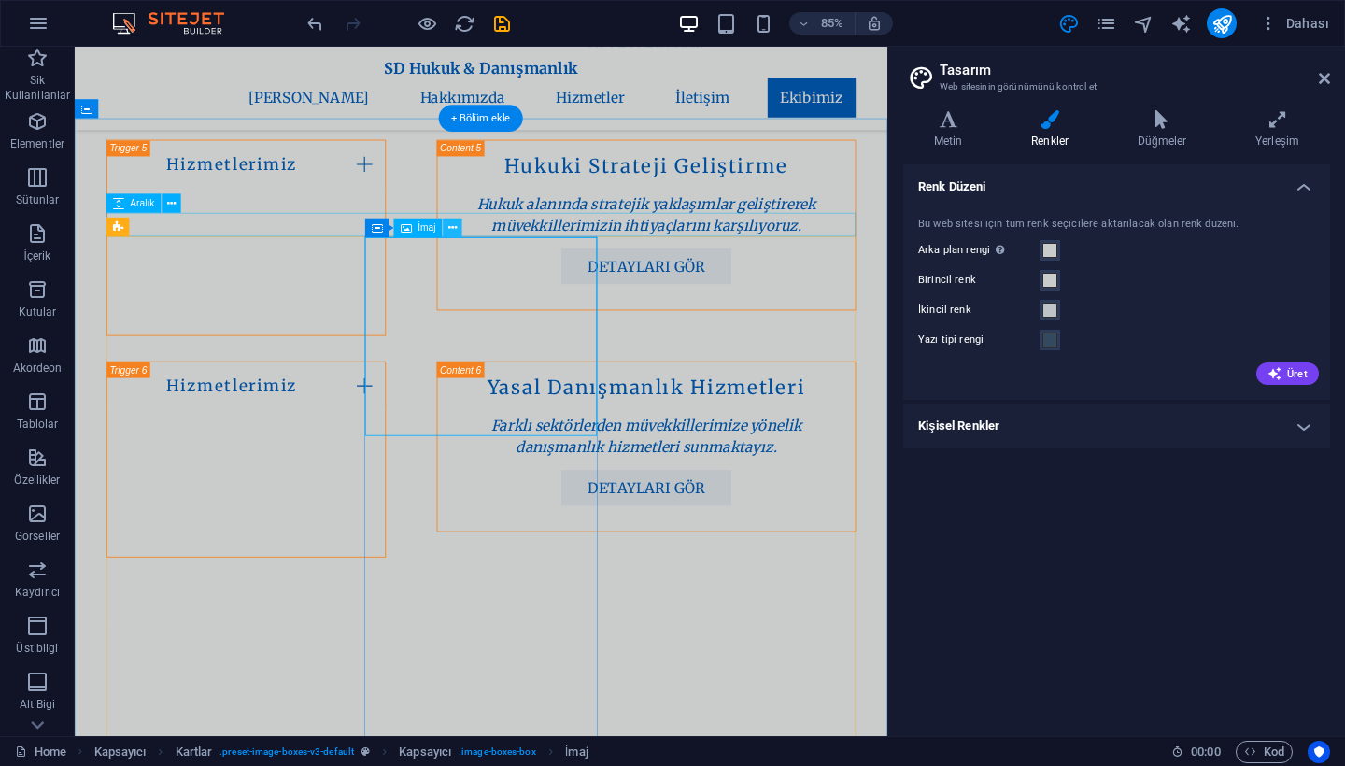
click at [451, 227] on icon at bounding box center [452, 227] width 8 height 17
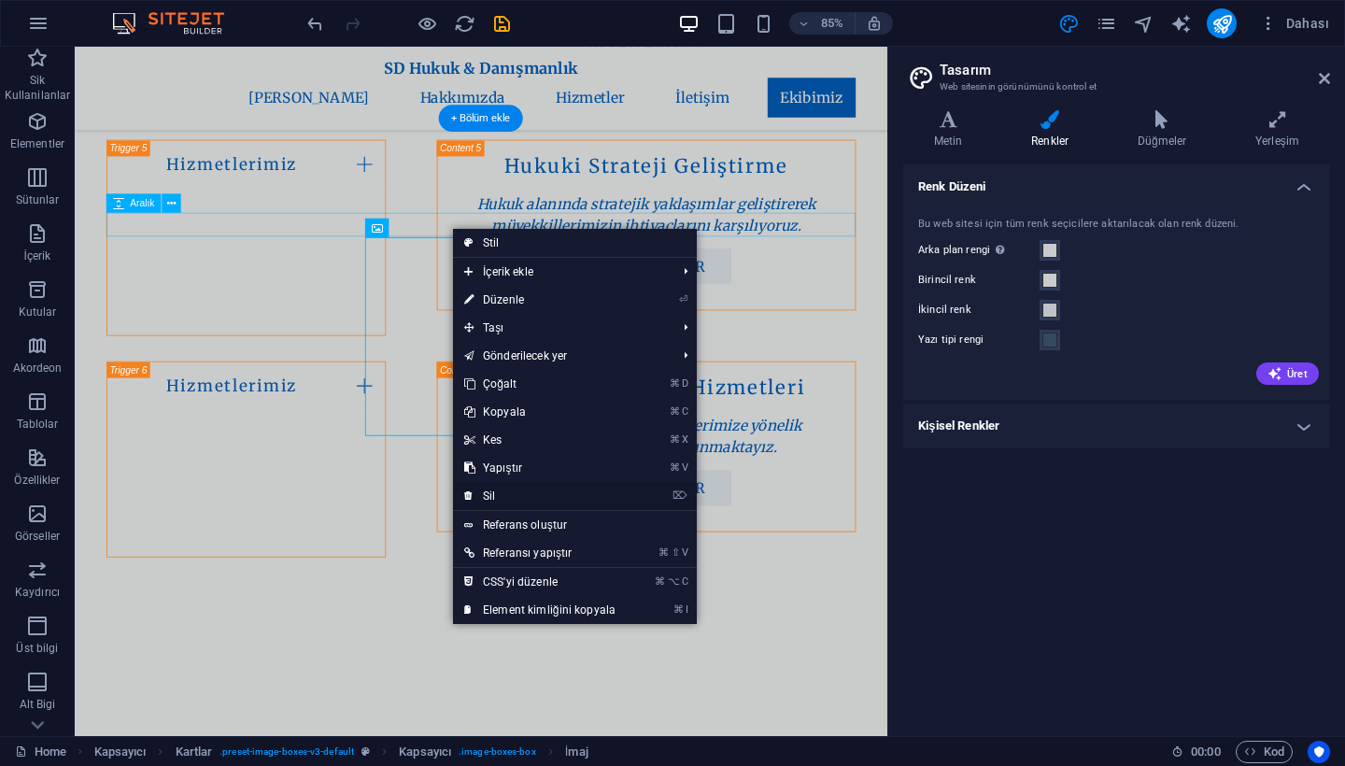
click at [530, 492] on link "⌦ Sil" at bounding box center [540, 496] width 174 height 28
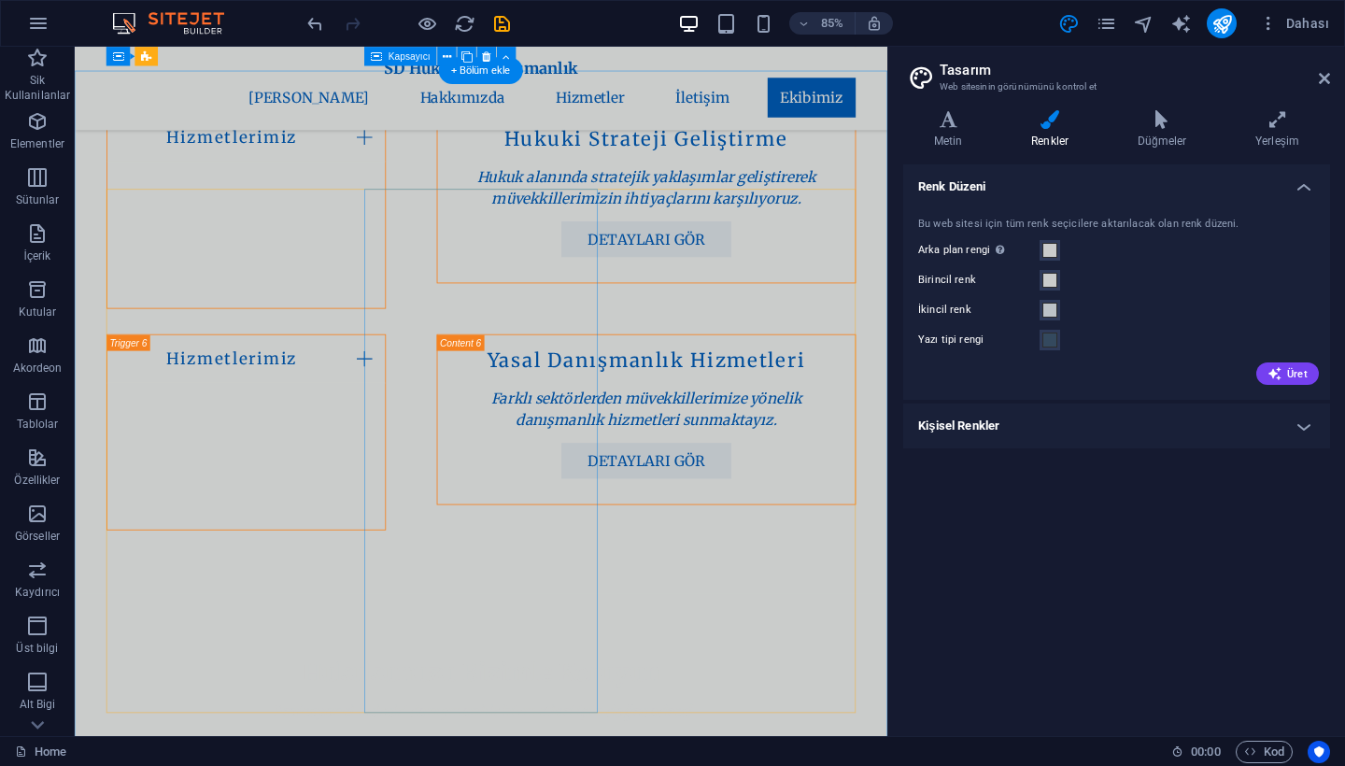
scroll to position [3052, 0]
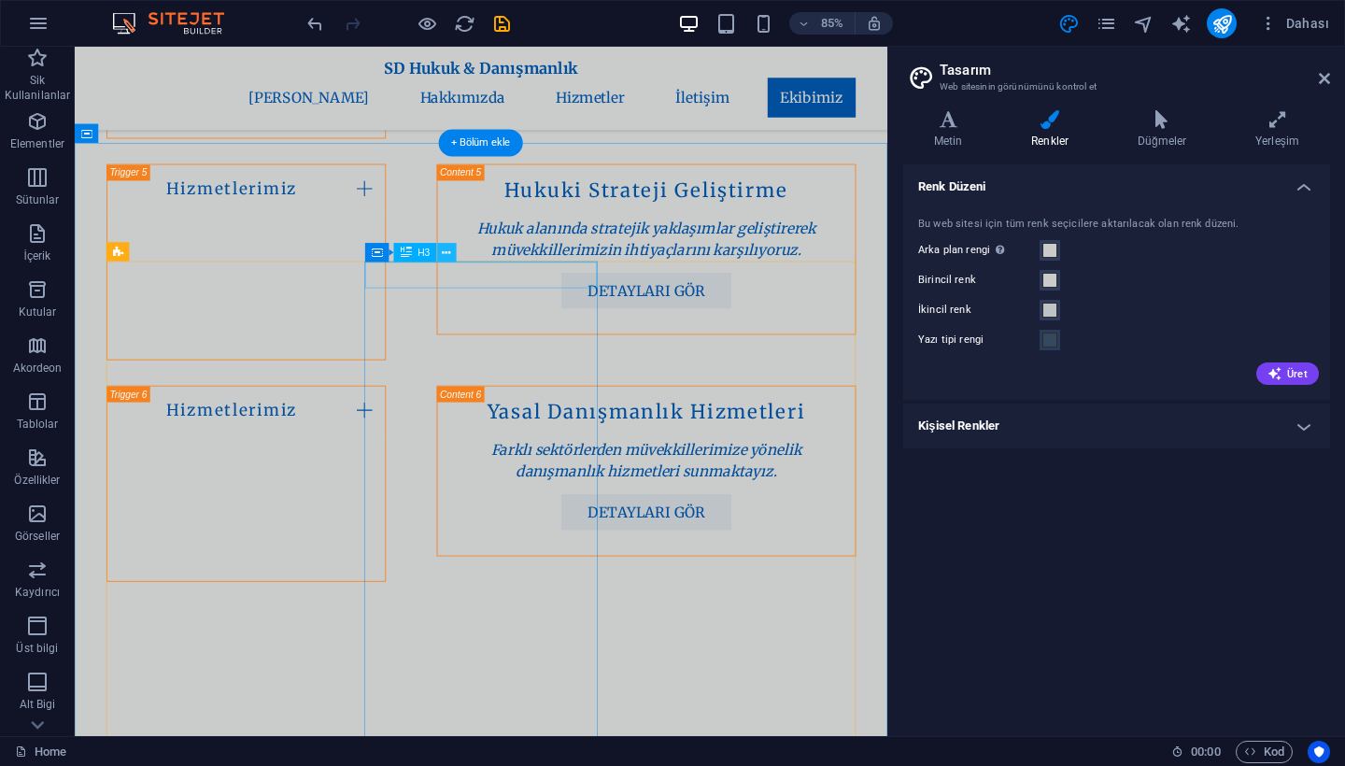
click at [443, 251] on icon at bounding box center [447, 252] width 8 height 17
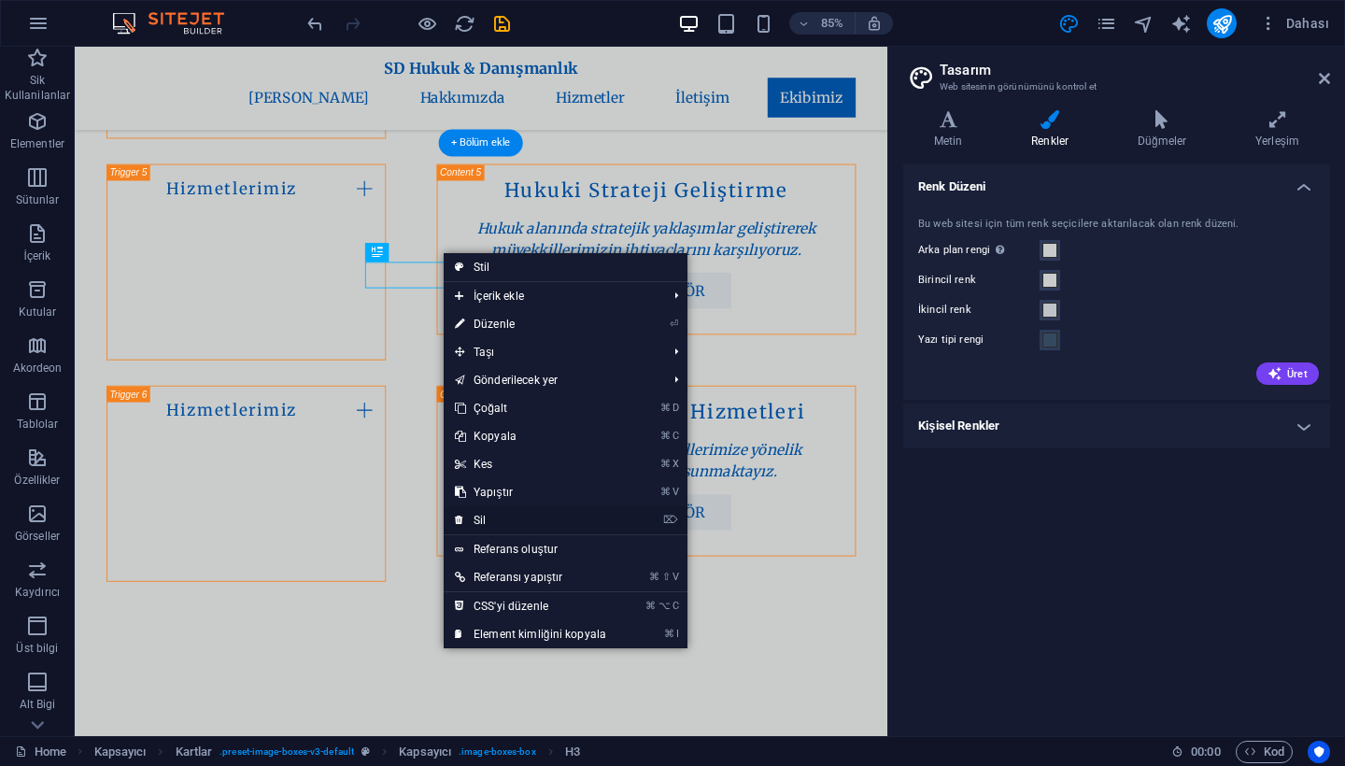
click at [504, 517] on link "⌦ Sil" at bounding box center [531, 520] width 174 height 28
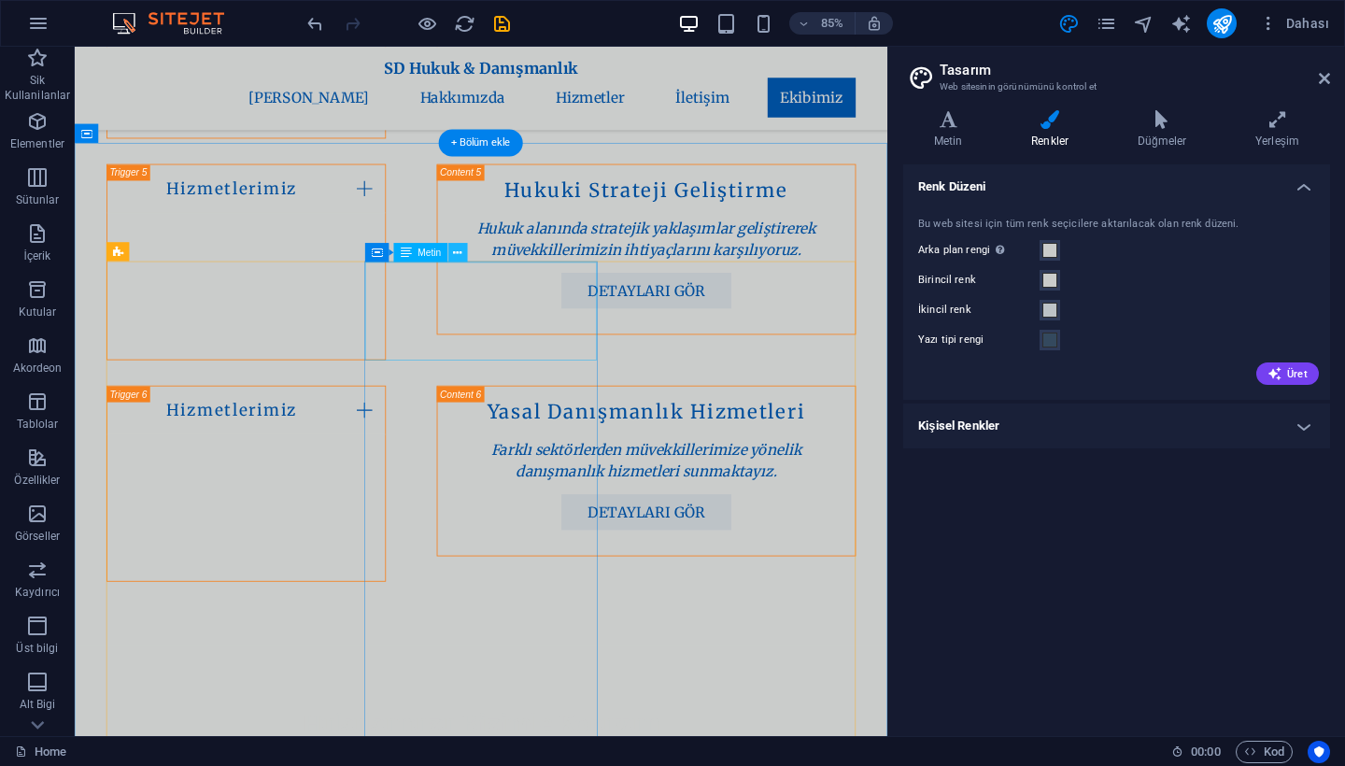
click at [459, 247] on icon at bounding box center [458, 252] width 8 height 17
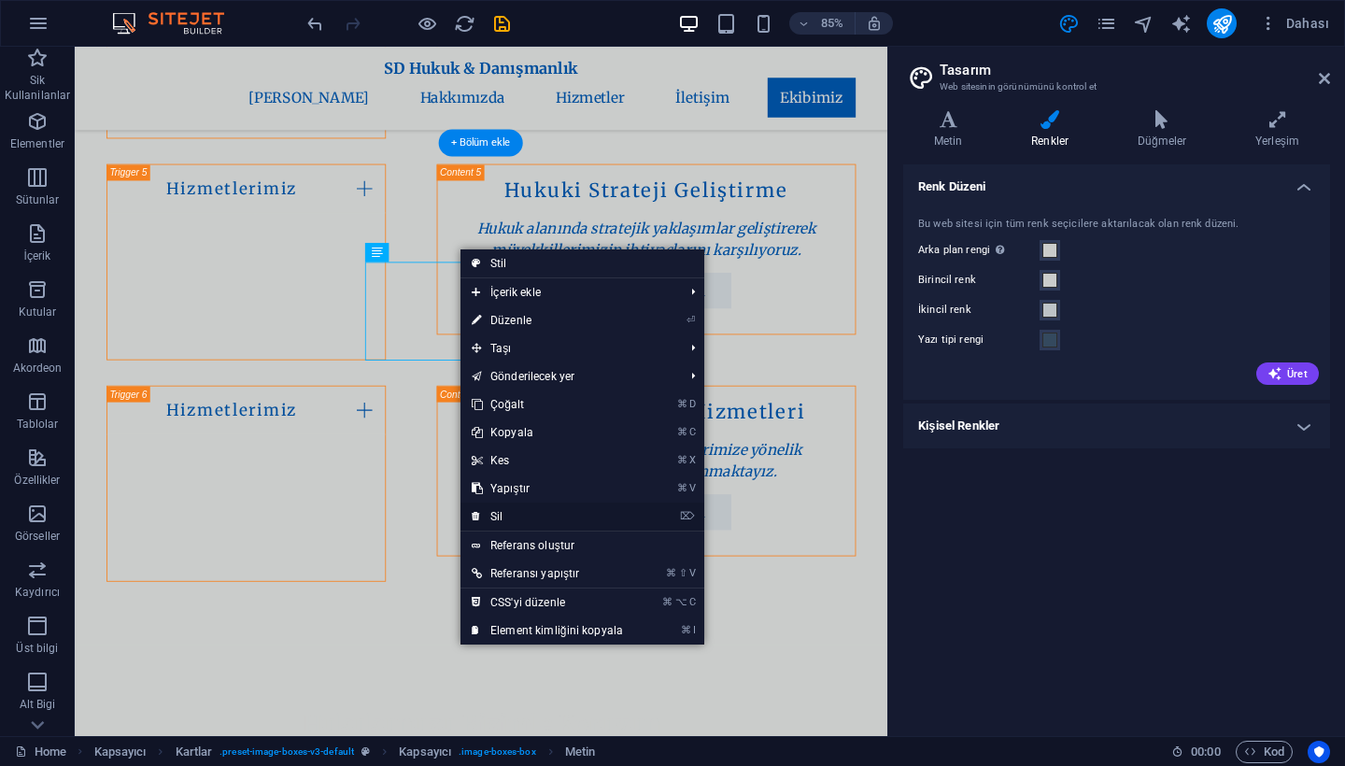
click at [519, 519] on link "⌦ Sil" at bounding box center [547, 516] width 174 height 28
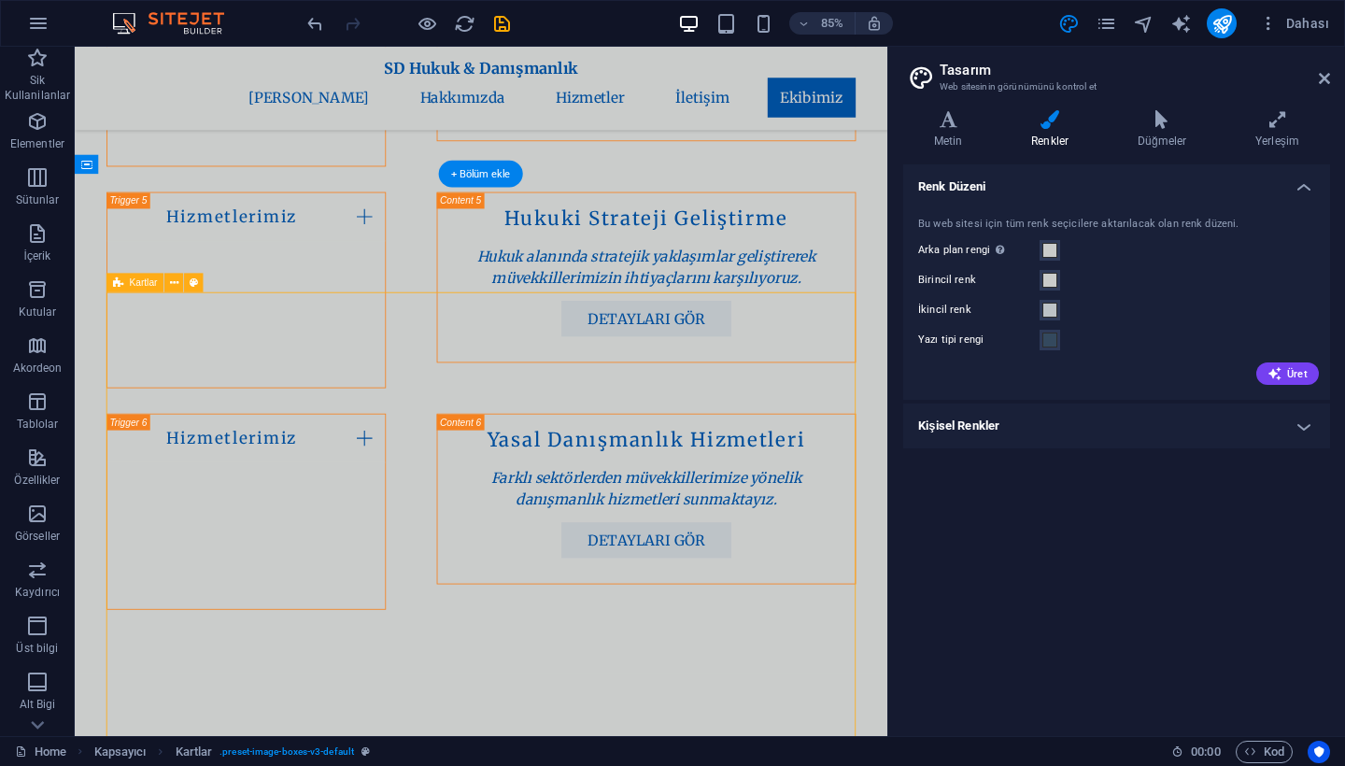
scroll to position [3016, 0]
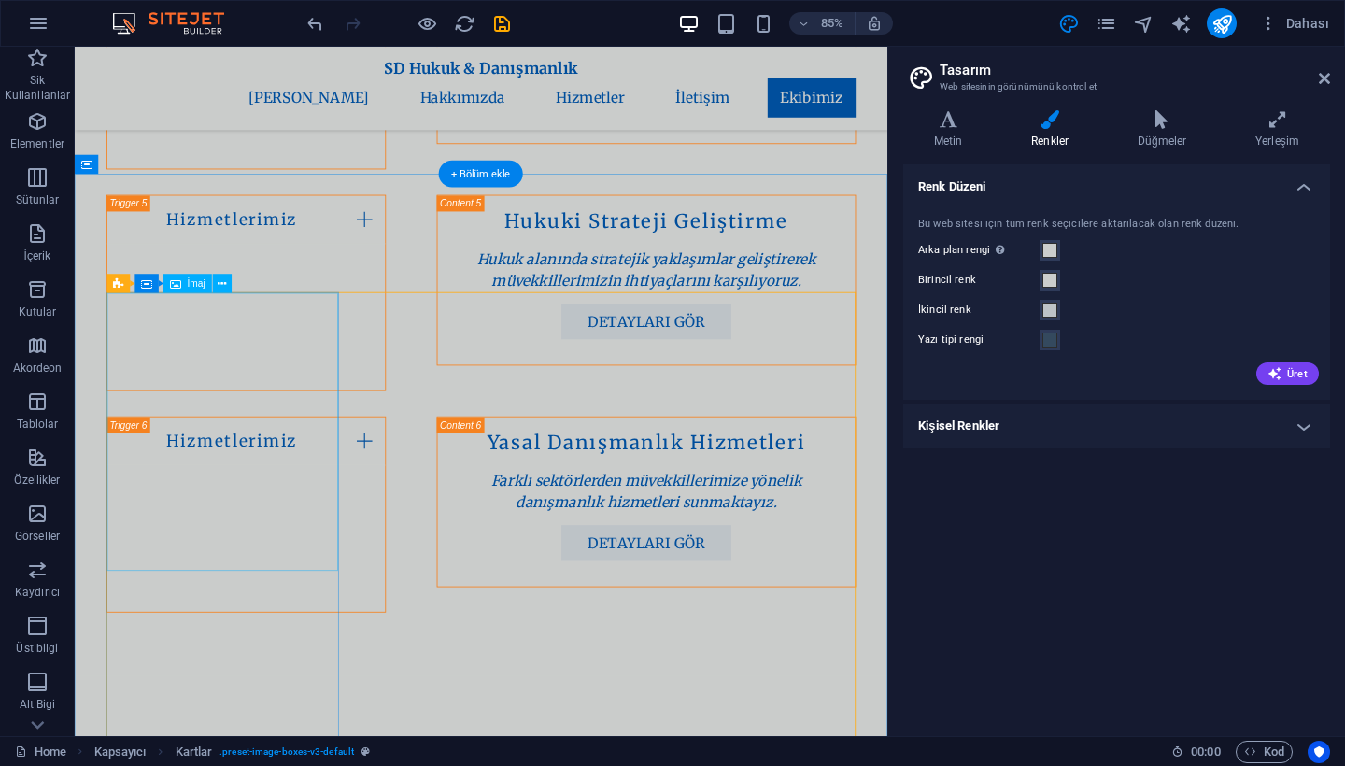
click at [184, 277] on span "Kapsayıcı" at bounding box center [179, 281] width 42 height 9
click at [184, 287] on span "Kapsayıcı" at bounding box center [179, 281] width 42 height 9
click at [211, 283] on button at bounding box center [216, 282] width 19 height 19
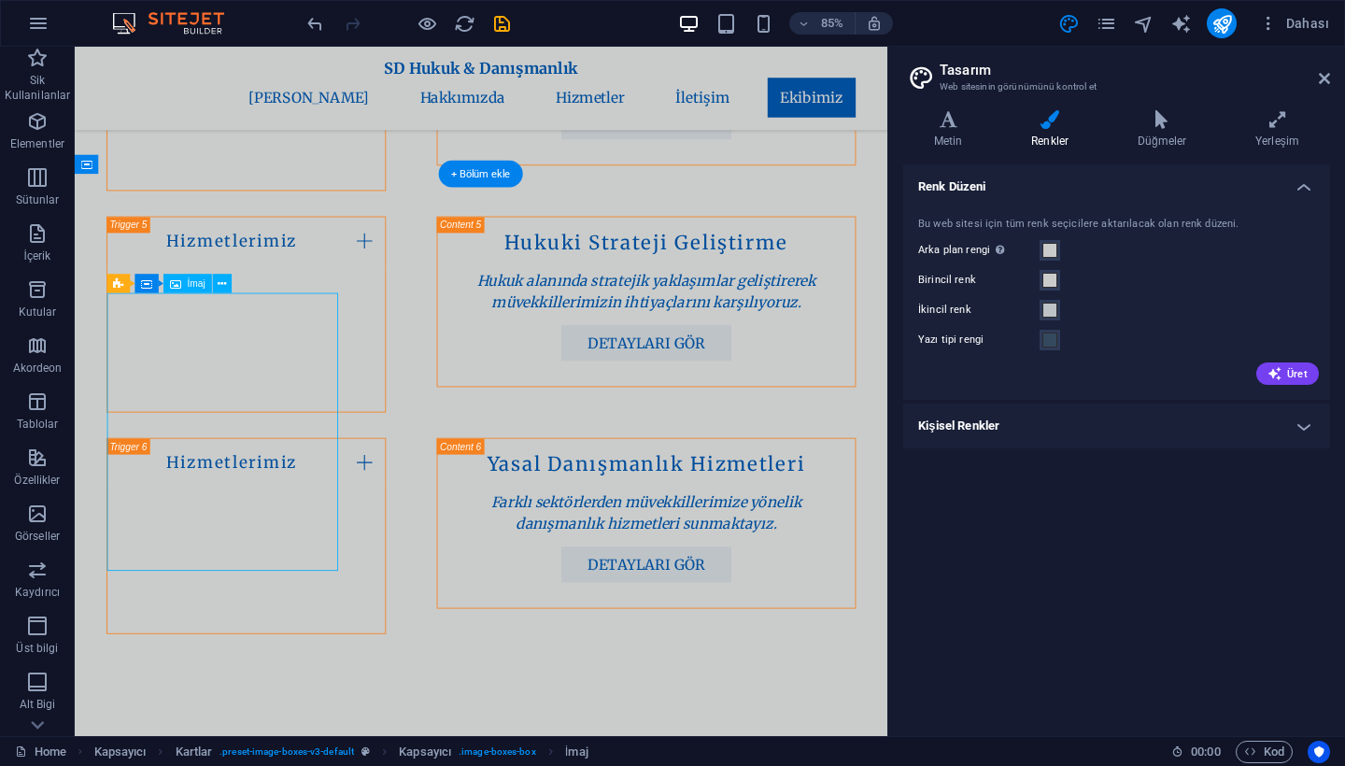
select select "vw"
select select "px"
select select "%"
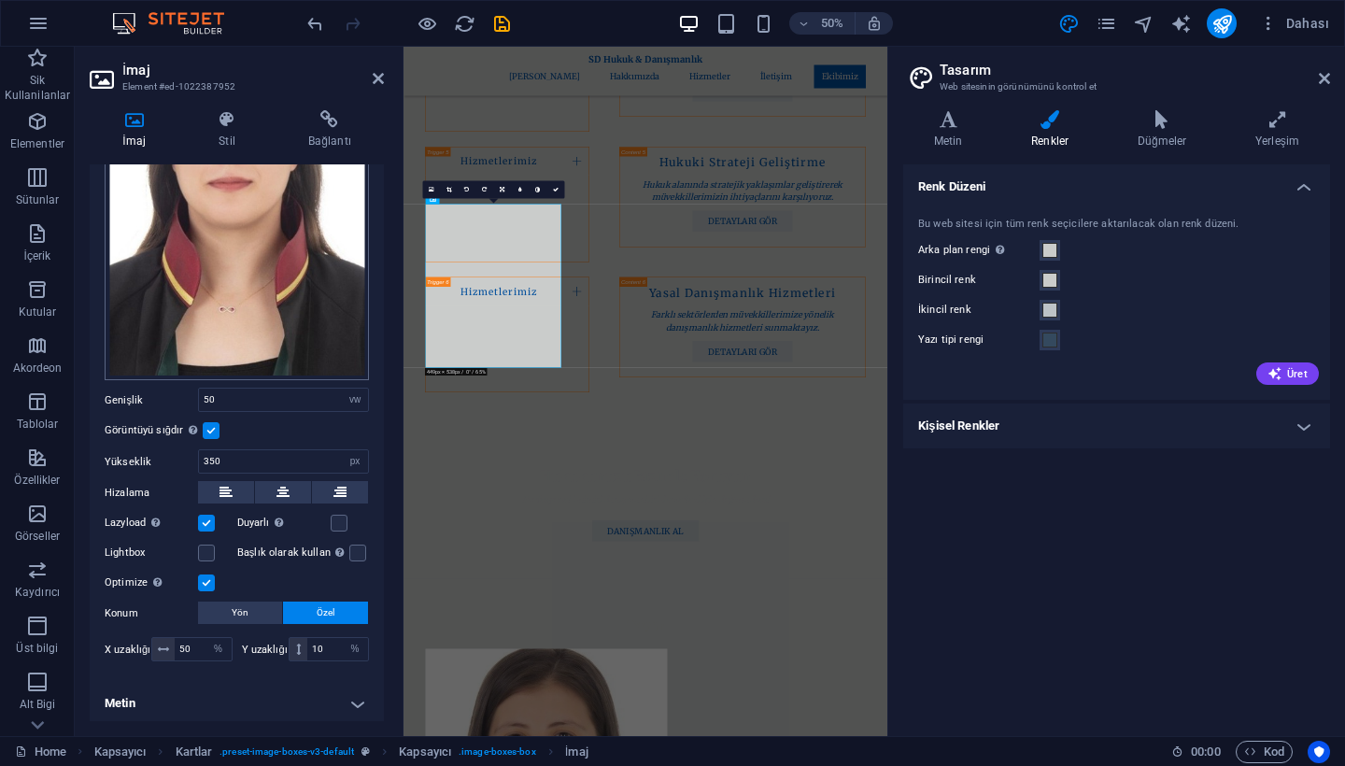
scroll to position [205, 0]
click at [206, 423] on label at bounding box center [211, 431] width 17 height 17
click at [0, 0] on input "Görüntüyü sığdır Görüntüyü otomatik olarak sabit bir genişliğe ve yüksekliğe sı…" at bounding box center [0, 0] width 0 height 0
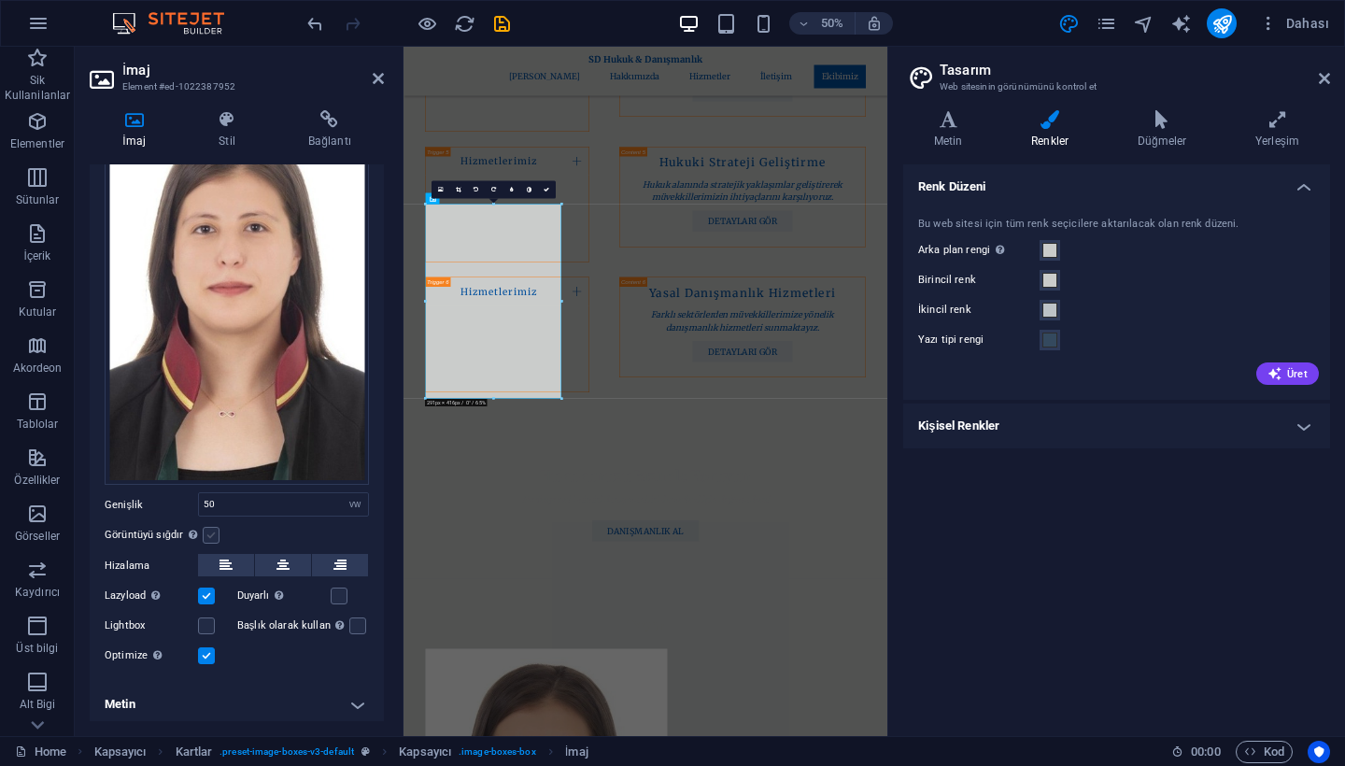
click at [211, 532] on label at bounding box center [211, 535] width 17 height 17
click at [0, 0] on input "Görüntüyü sığdır Görüntüyü otomatik olarak sabit bir genişliğe ve yüksekliğe sı…" at bounding box center [0, 0] width 0 height 0
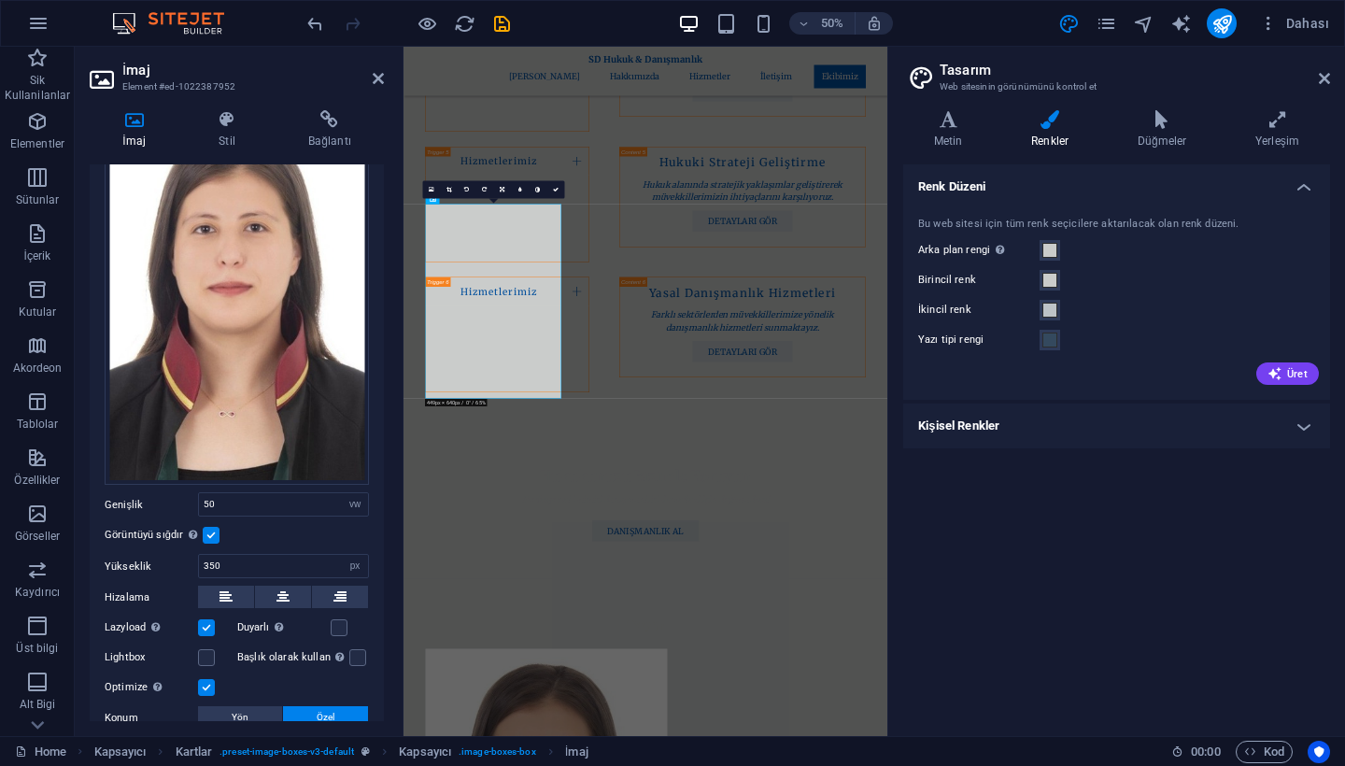
click at [211, 532] on label at bounding box center [211, 535] width 17 height 17
click at [0, 0] on input "Görüntüyü sığdır Görüntüyü otomatik olarak sabit bir genişliğe ve yüksekliğe sı…" at bounding box center [0, 0] width 0 height 0
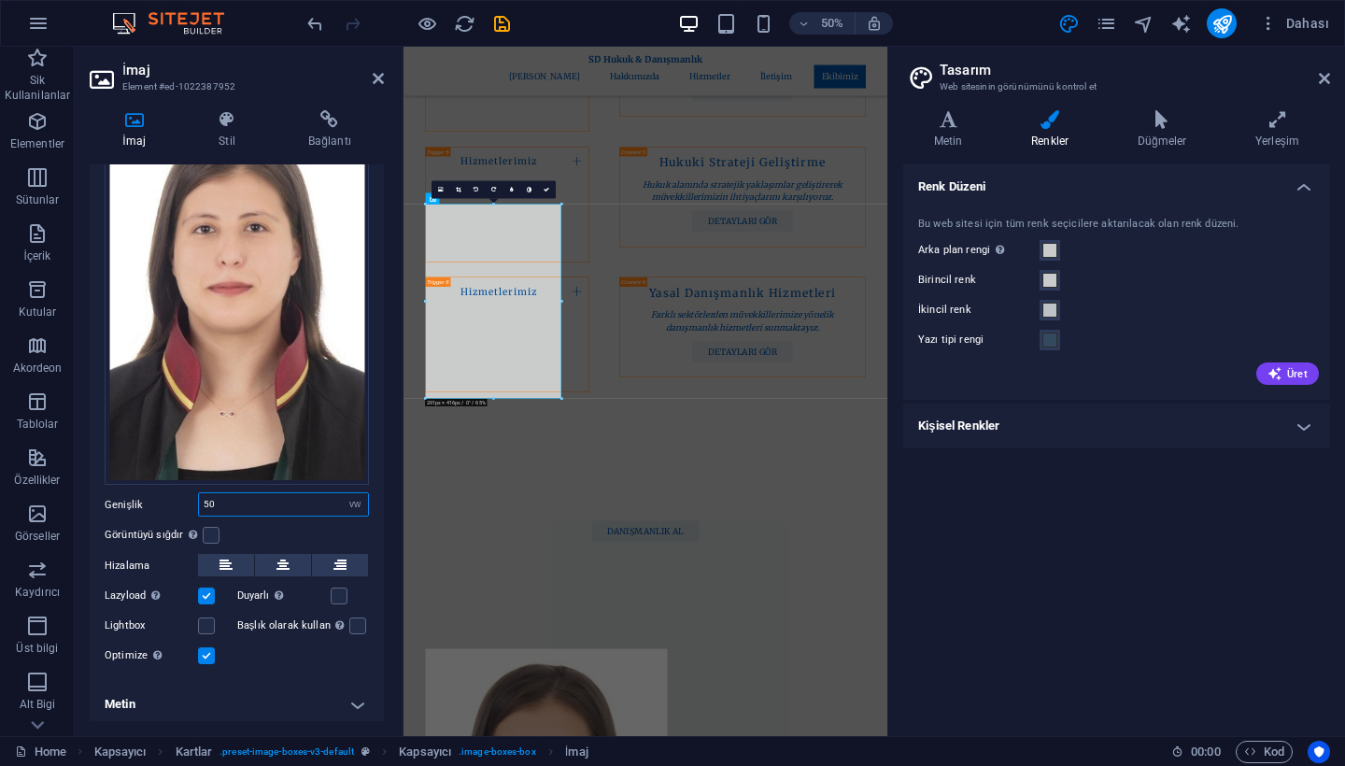
click at [317, 494] on input "50" at bounding box center [283, 504] width 169 height 22
type input "5"
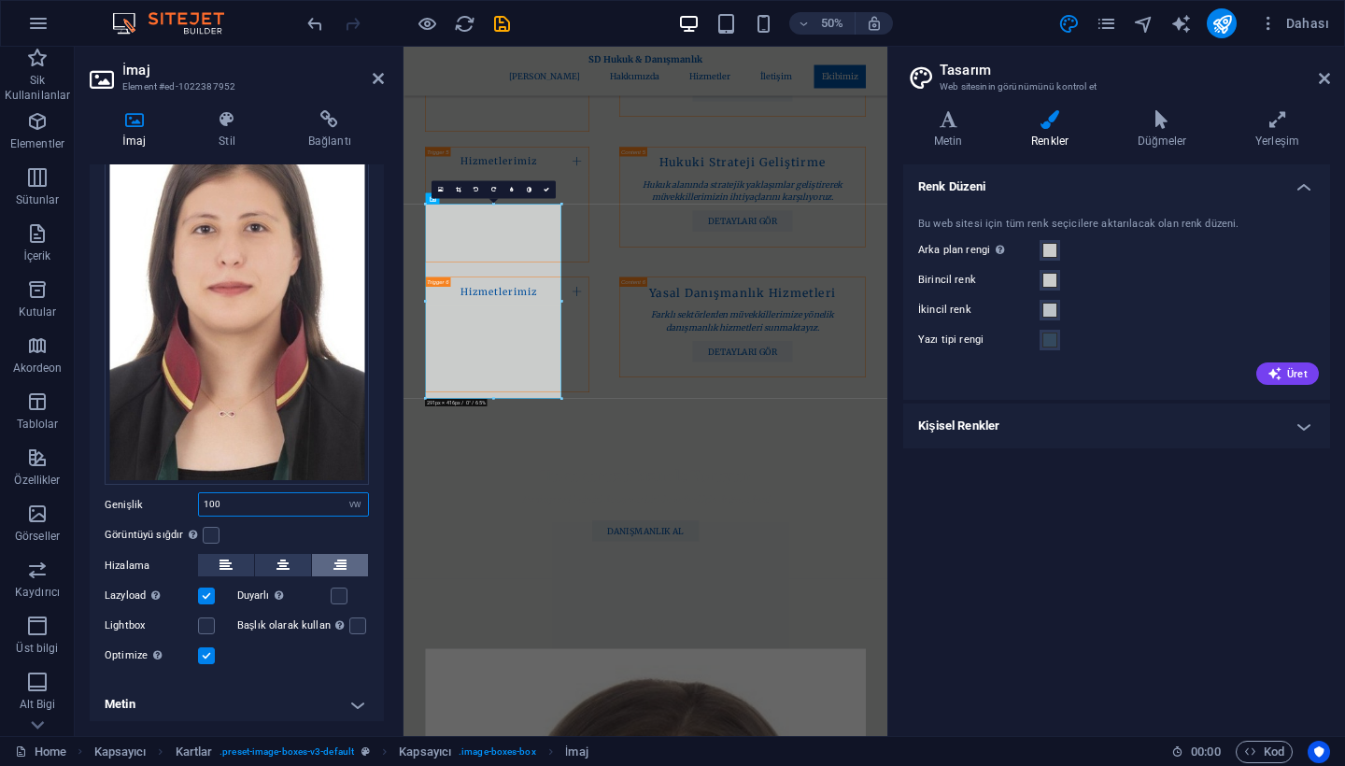
type input "100"
click at [208, 528] on label at bounding box center [211, 535] width 17 height 17
click at [0, 0] on input "Görüntüyü sığdır Görüntüyü otomatik olarak sabit bir genişliğe ve yüksekliğe sı…" at bounding box center [0, 0] width 0 height 0
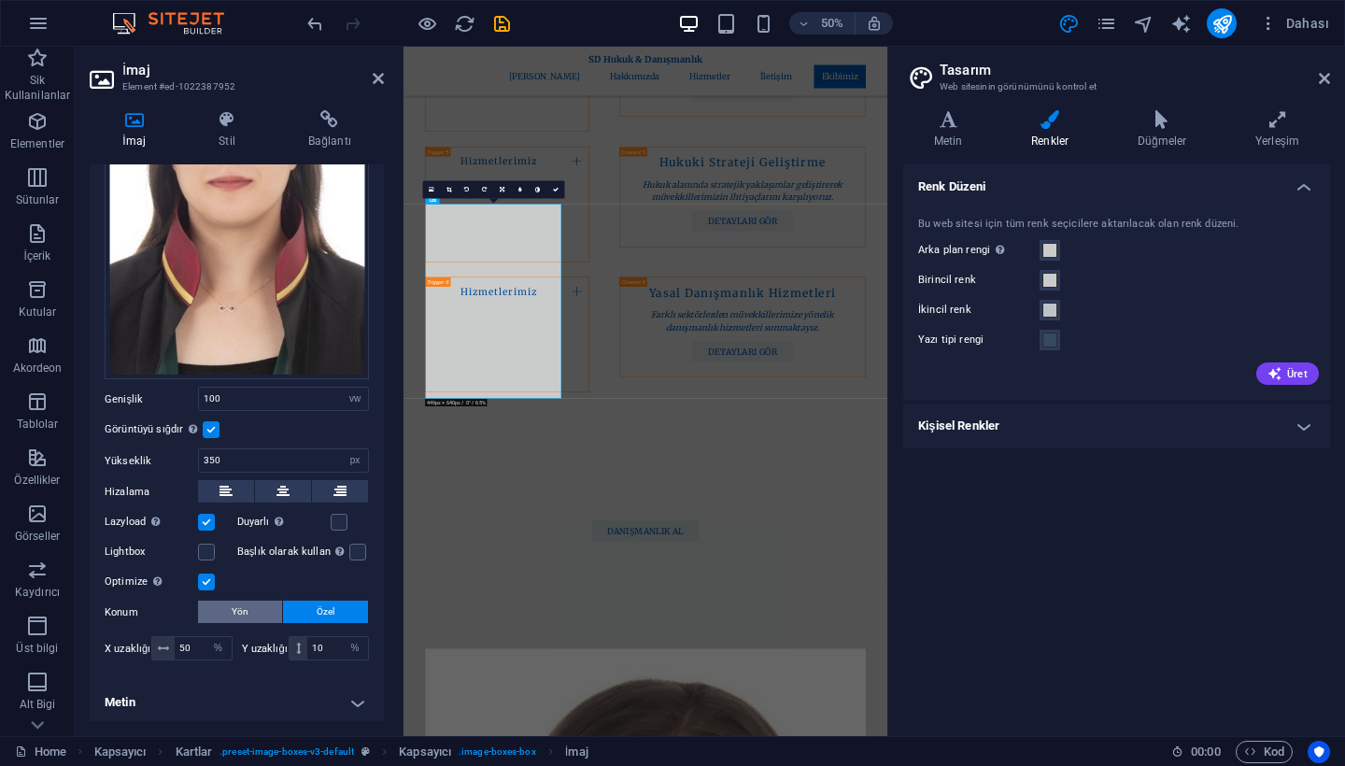
scroll to position [205, 0]
click at [379, 82] on icon at bounding box center [378, 78] width 11 height 15
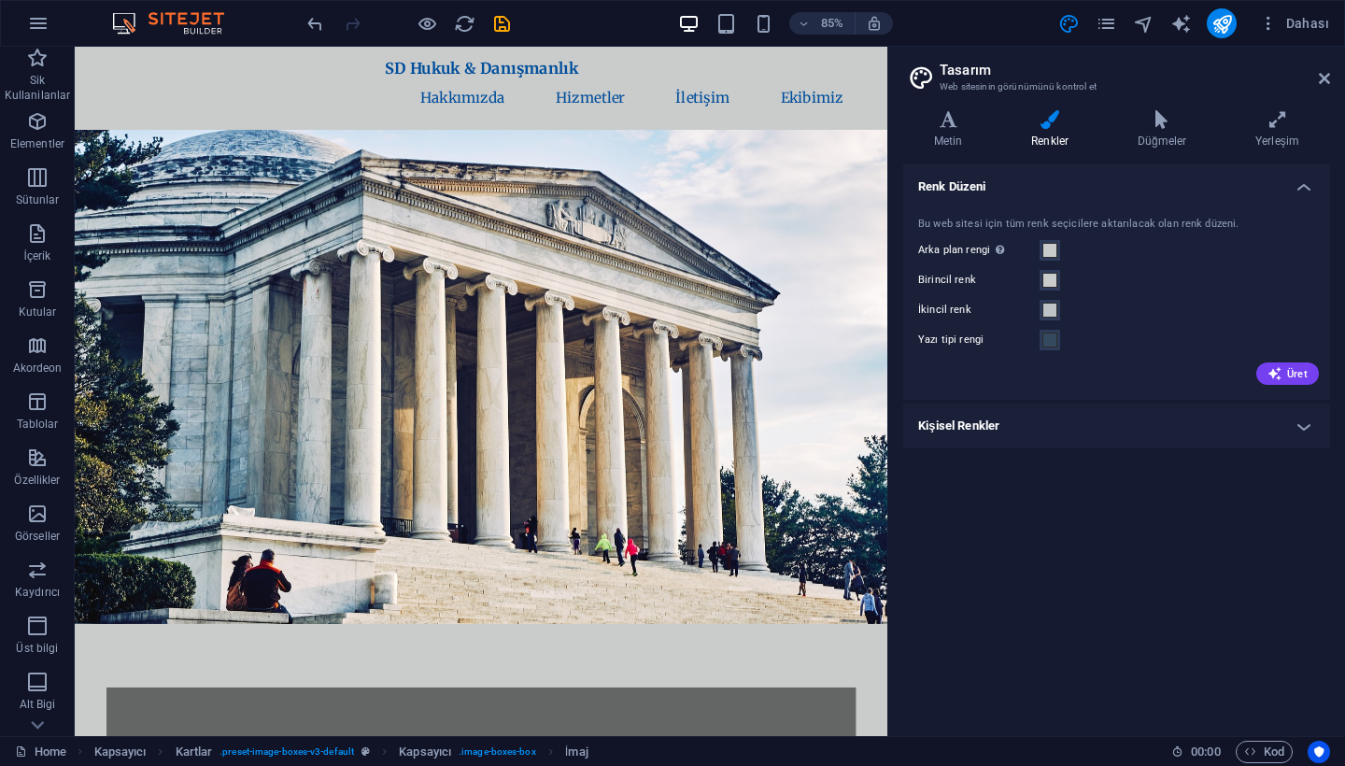
scroll to position [0, 0]
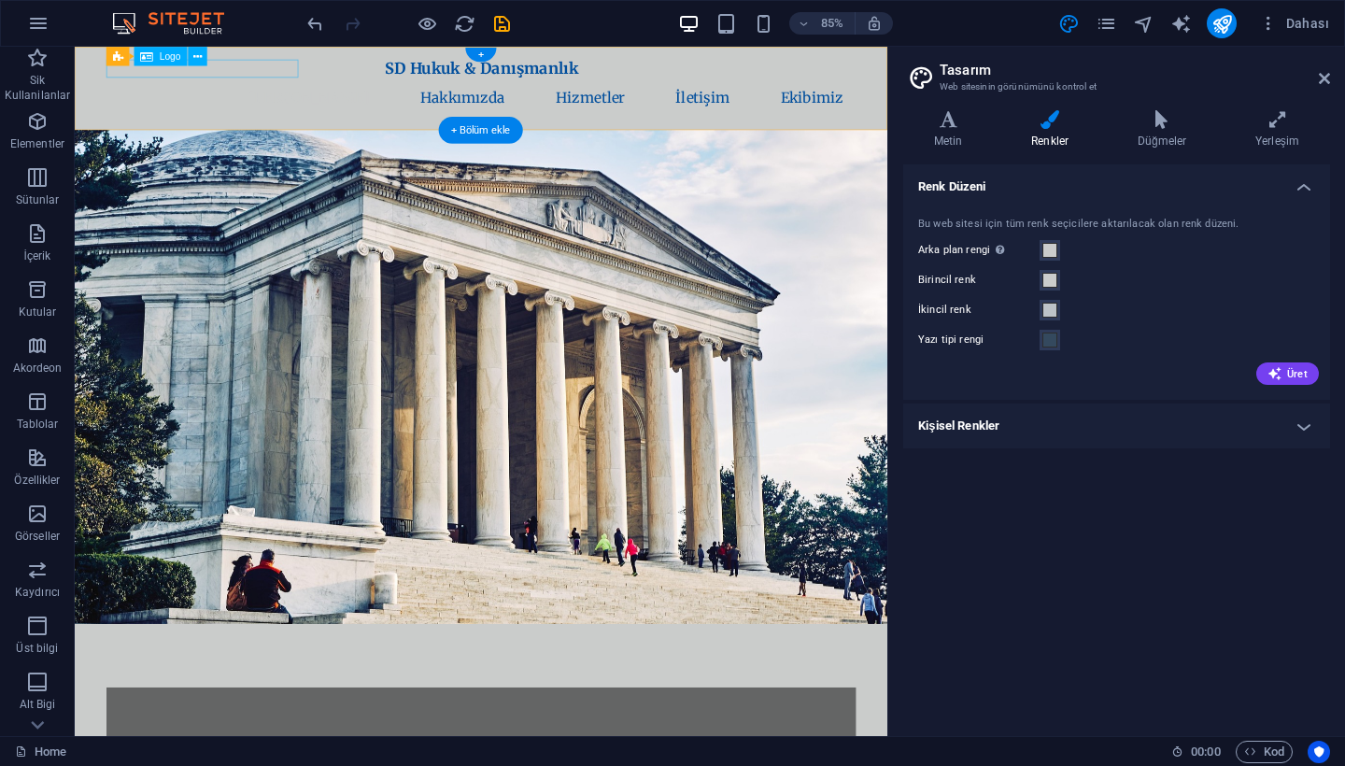
click at [306, 71] on div "SD Hukuk & Danışmanlık" at bounding box center [553, 72] width 882 height 21
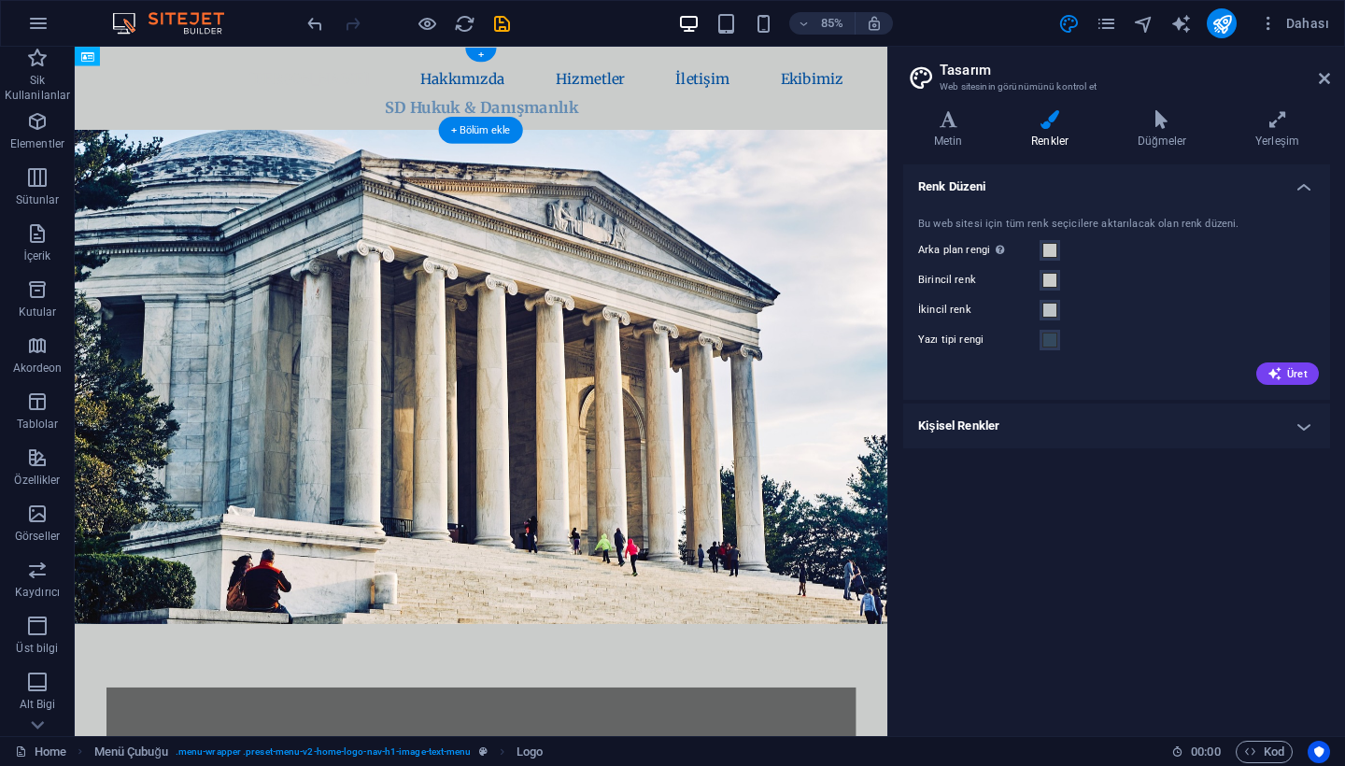
drag, startPoint x: 306, startPoint y: 71, endPoint x: 306, endPoint y: 88, distance: 16.8
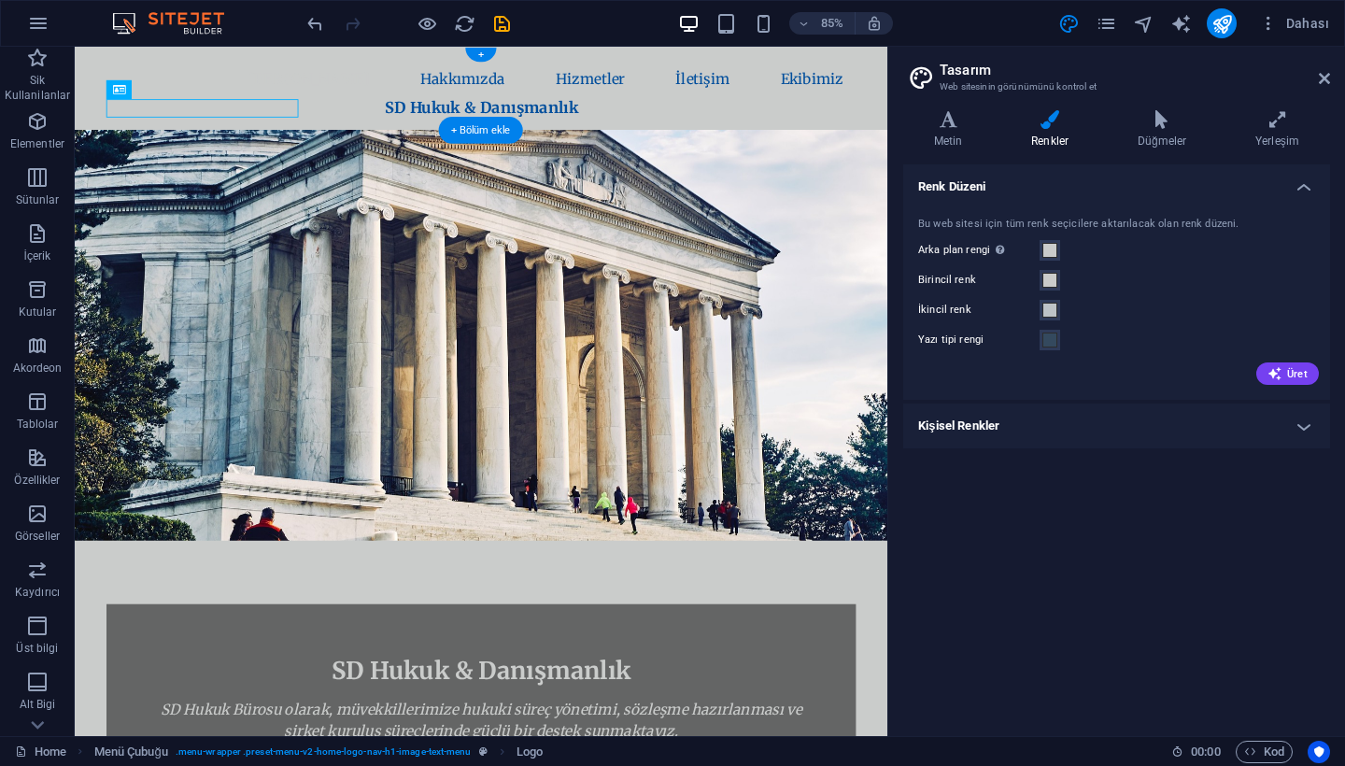
click at [460, 67] on nav "Ana Sayfa Hakkımızda Hizmetler İletişim Ekibimiz" at bounding box center [553, 85] width 882 height 47
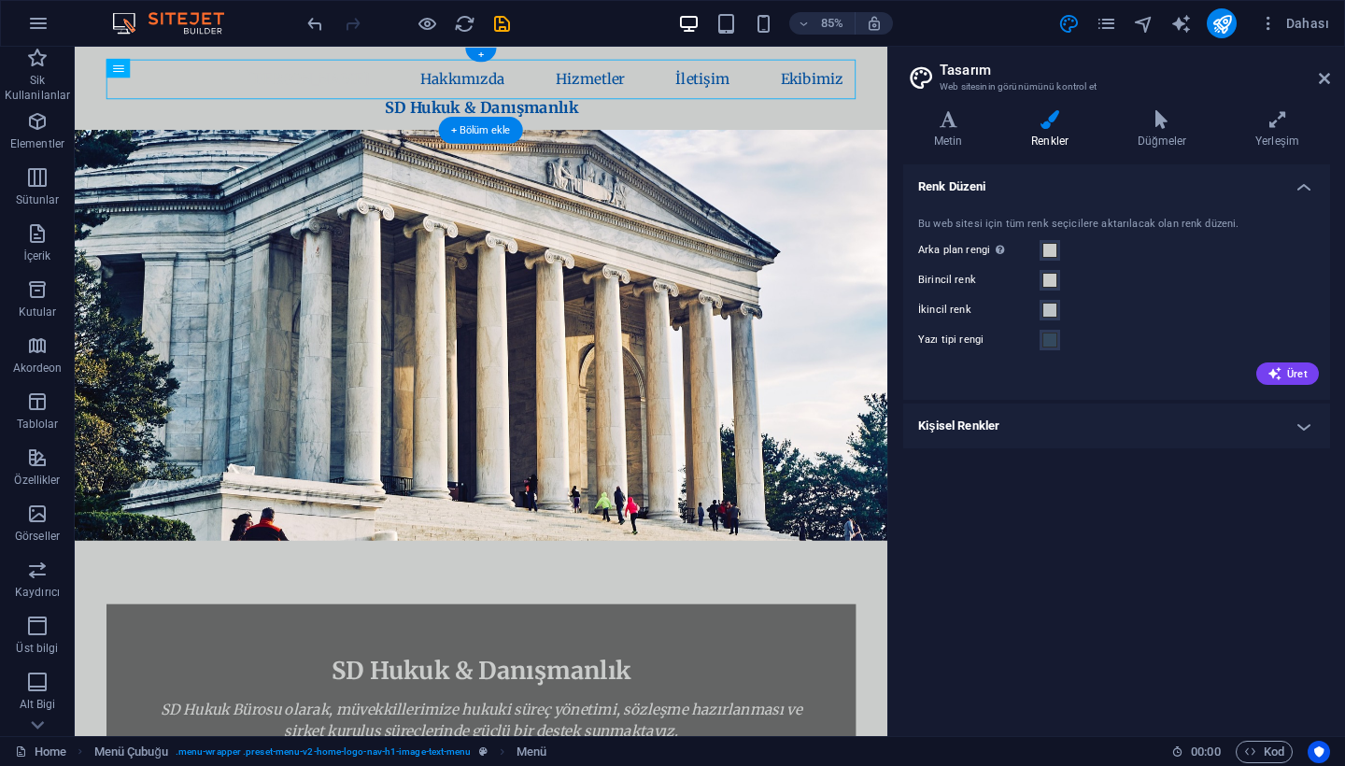
click at [494, 82] on nav "Ana Sayfa Hakkımızda Hizmetler İletişim Ekibimiz" at bounding box center [553, 85] width 882 height 47
drag, startPoint x: 117, startPoint y: 73, endPoint x: 186, endPoint y: 113, distance: 79.9
click at [117, 73] on nav "Ana Sayfa Hakkımızda Hizmetler İletişim Ekibimiz" at bounding box center [553, 85] width 882 height 47
click at [137, 95] on nav "Ana Sayfa Hakkımızda Hizmetler İletişim Ekibimiz" at bounding box center [553, 85] width 882 height 47
click at [115, 56] on span "Menü Çubuğu" at bounding box center [128, 55] width 60 height 9
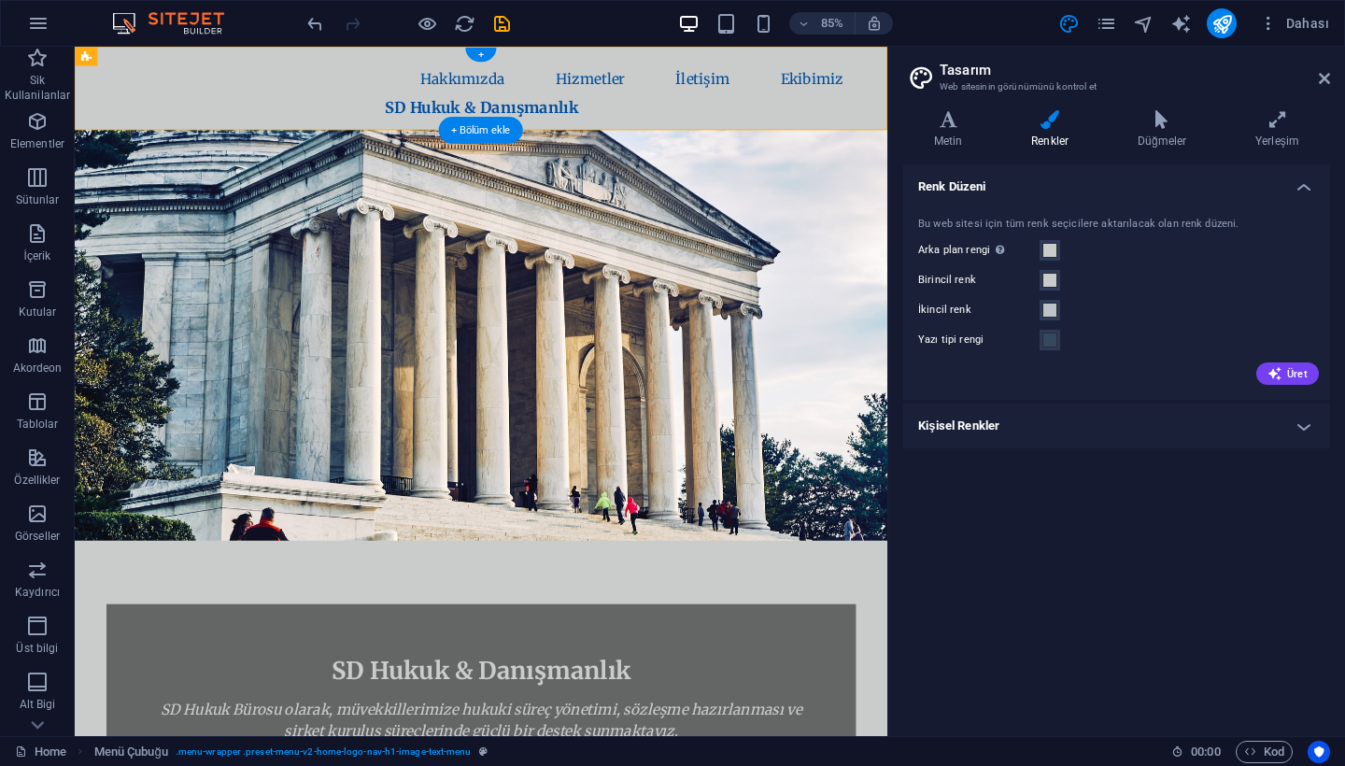
click at [485, 65] on nav "Ana Sayfa Hakkımızda Hizmetler İletişim Ekibimiz" at bounding box center [553, 85] width 882 height 47
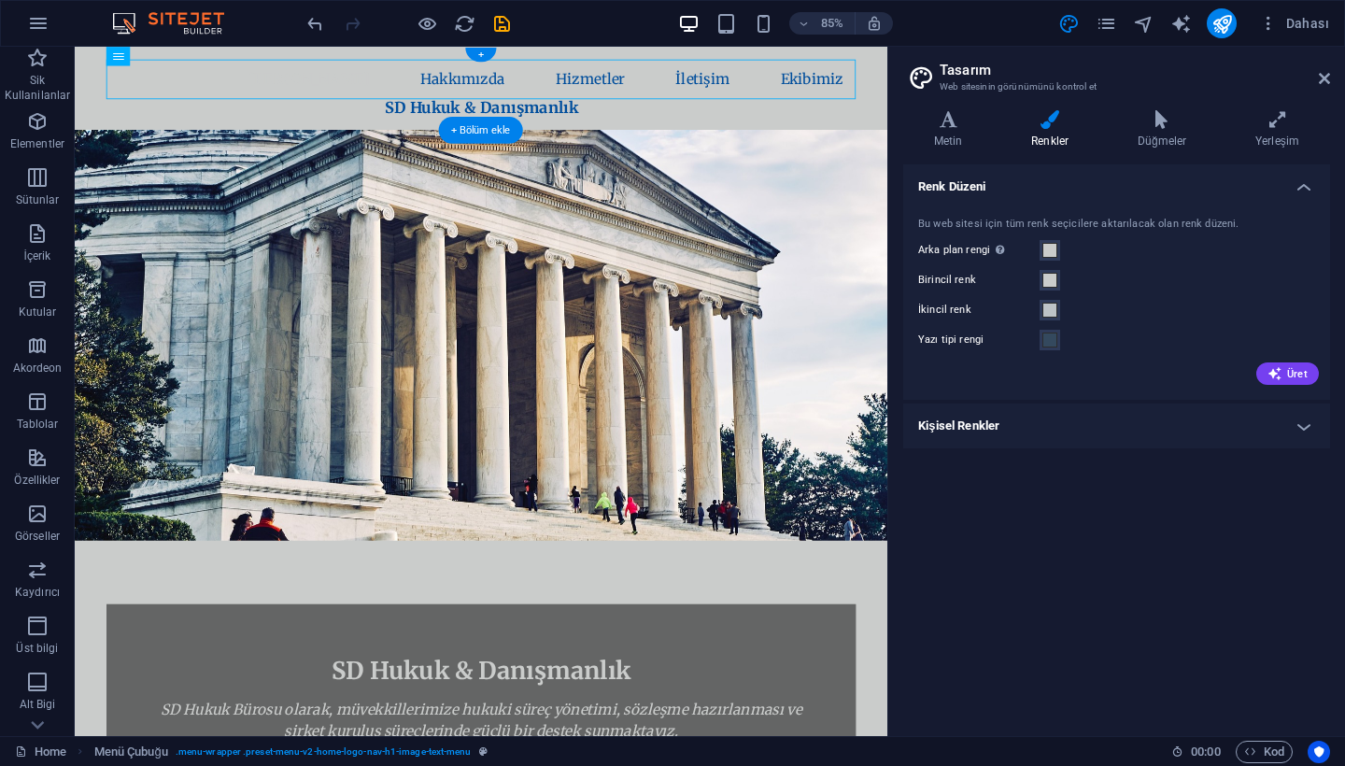
click at [485, 65] on nav "Ana Sayfa Hakkımızda Hizmetler İletişim Ekibimiz" at bounding box center [553, 85] width 882 height 47
select select
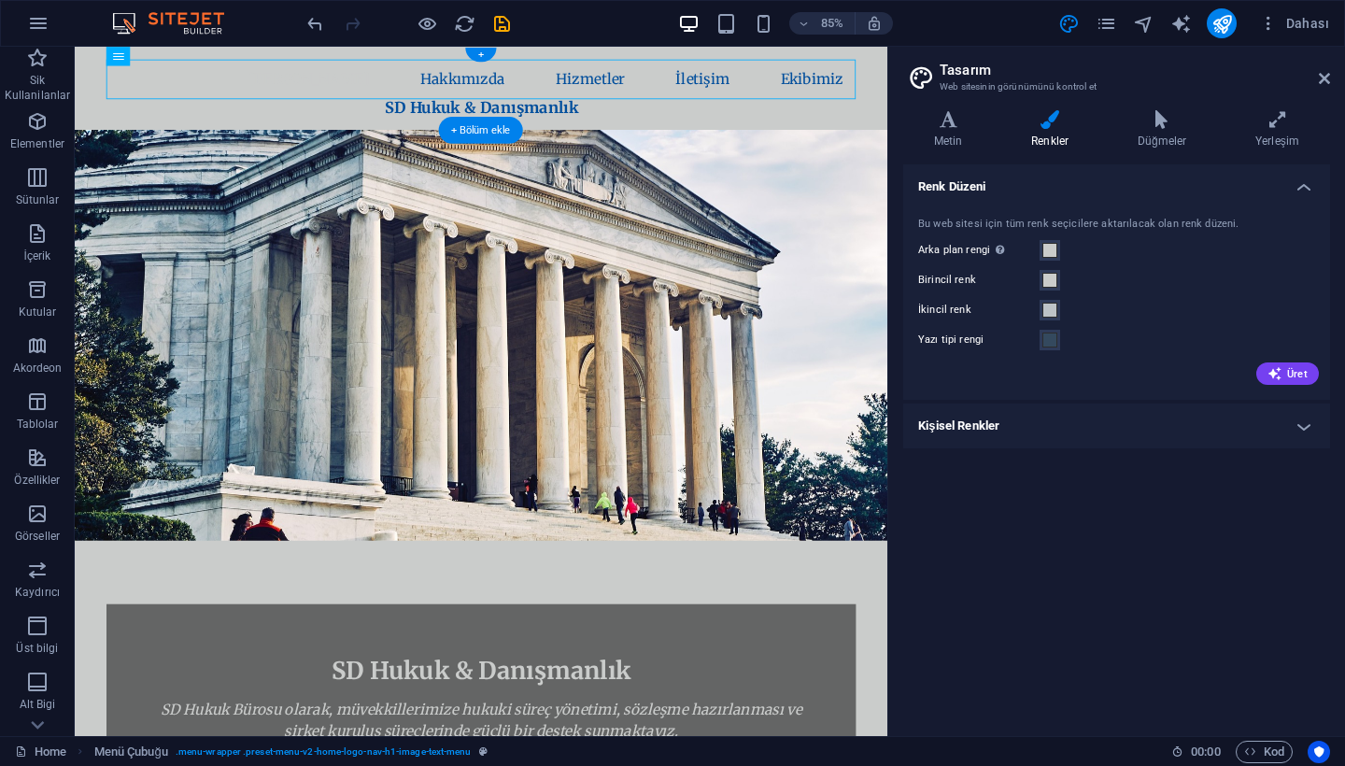
select select
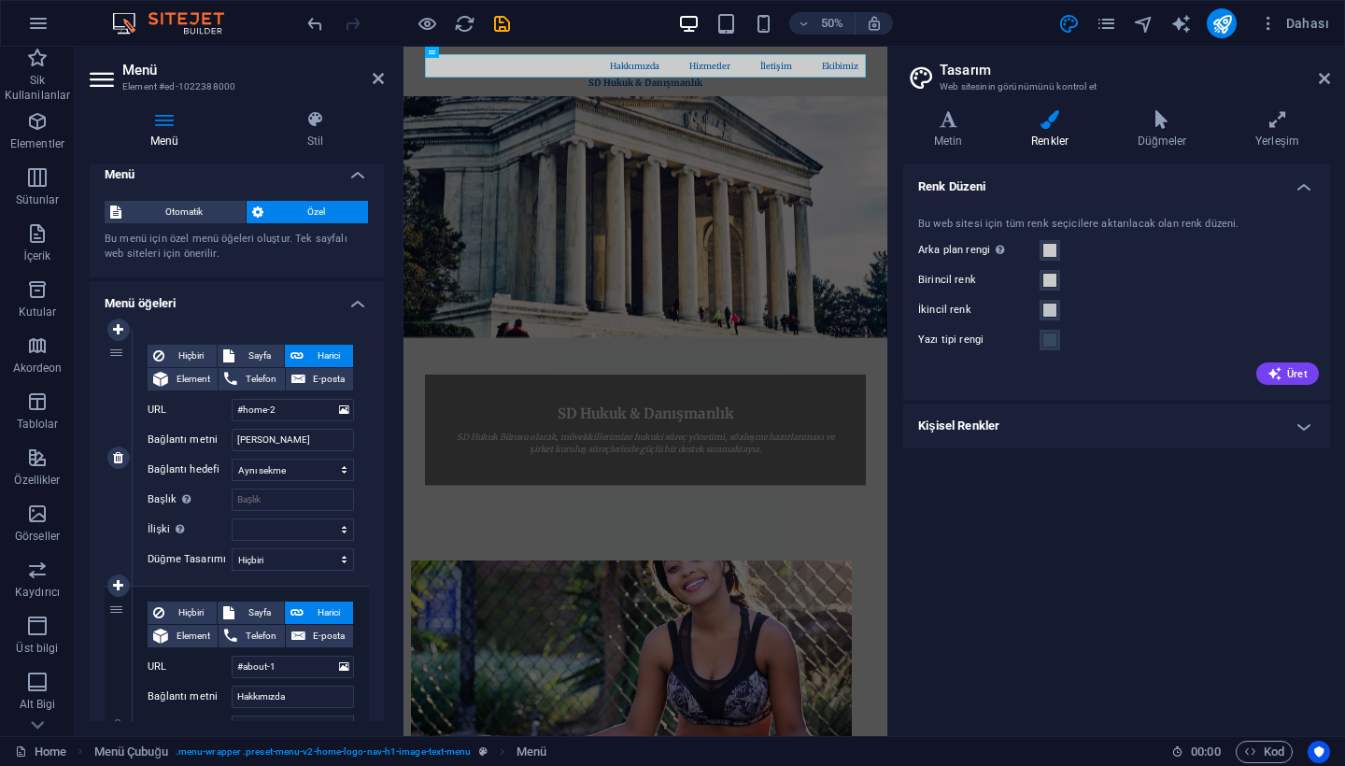
scroll to position [4, 0]
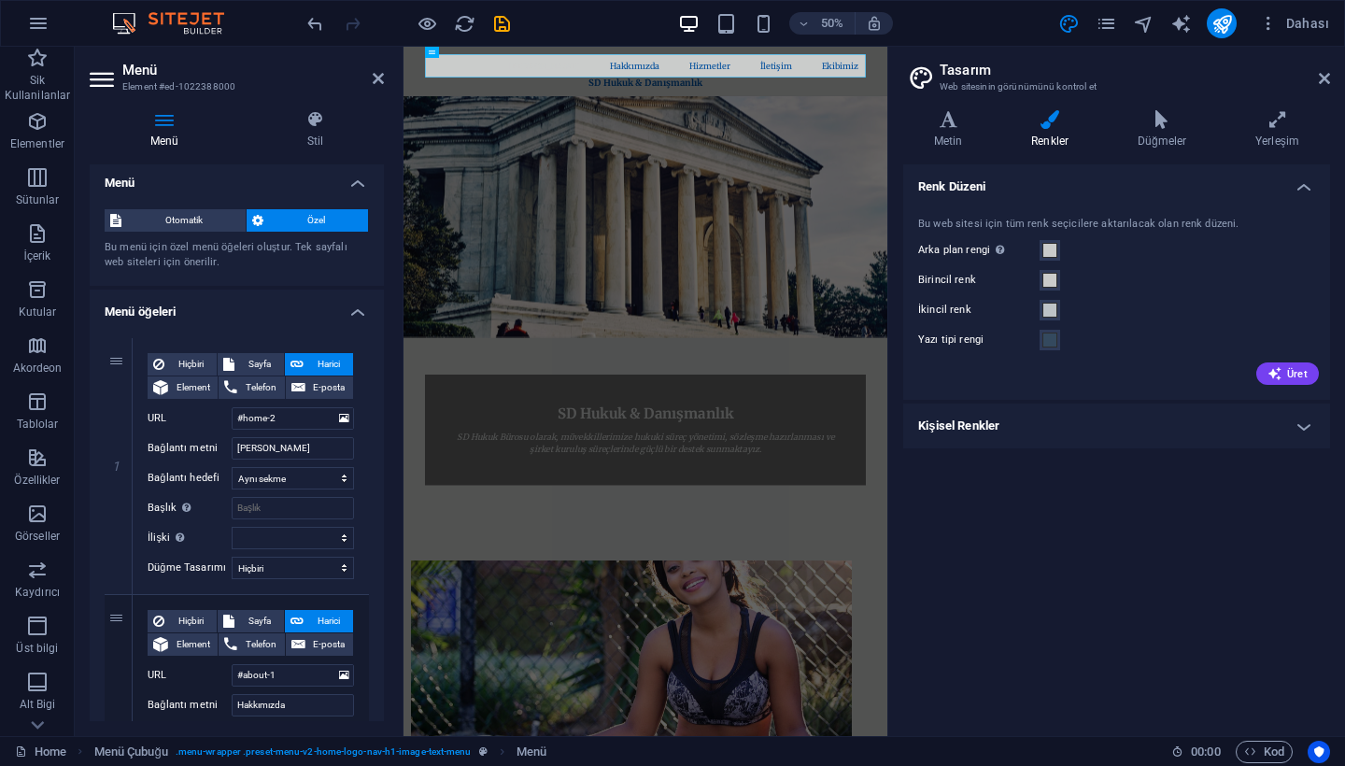
click at [118, 337] on icon at bounding box center [118, 338] width 10 height 13
select select
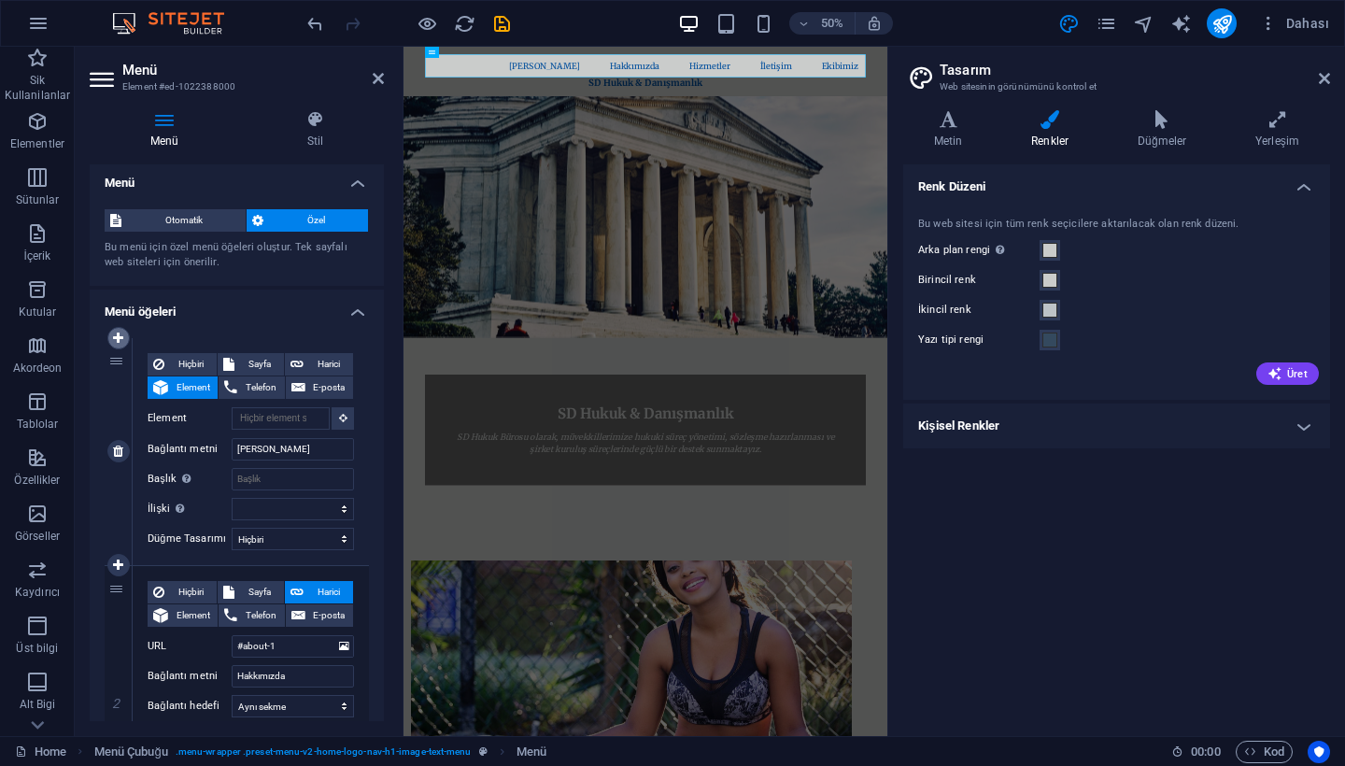
select select
type input "#home-2"
type input "[PERSON_NAME]"
select select
type input "#about-1"
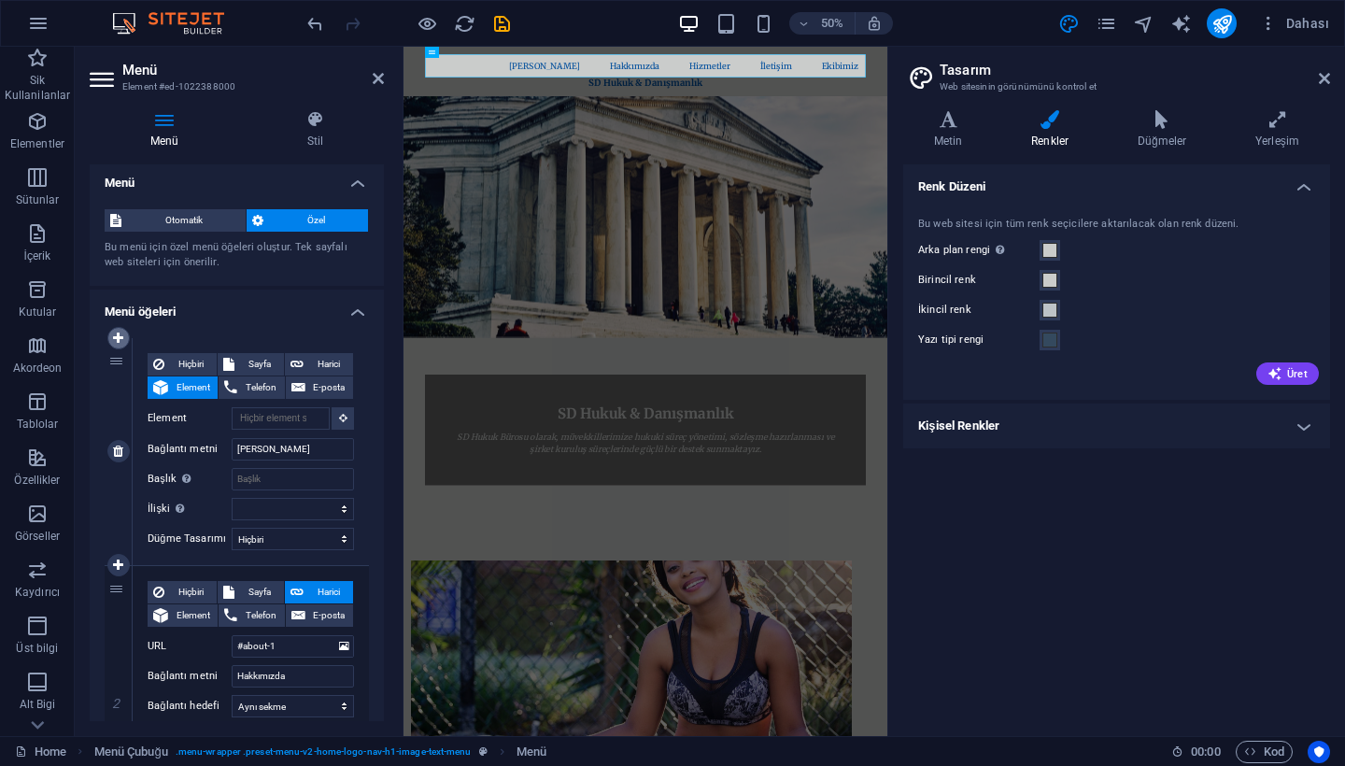
type input "Hakkımızda"
select select
type input "#services-4"
type input "Hizmetler"
select select
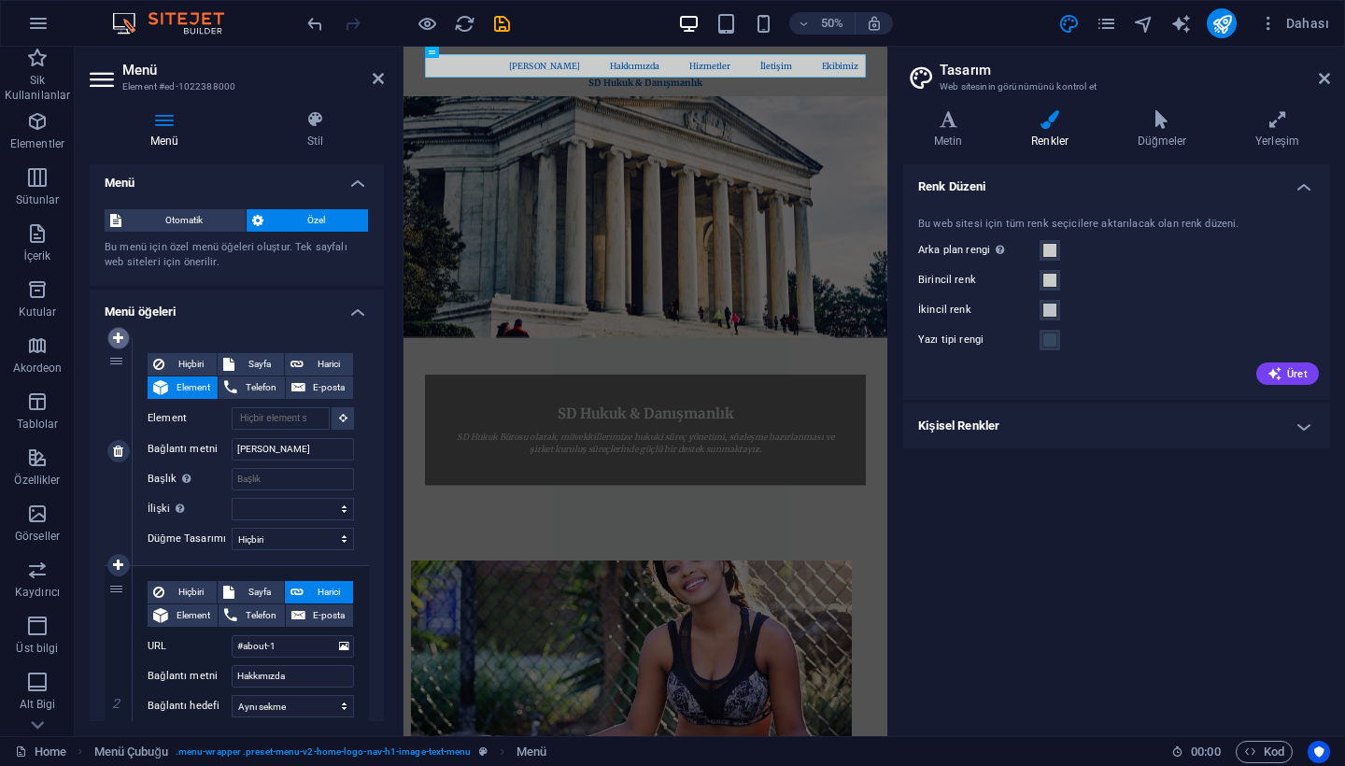
type input "#cta-1"
type input "İletişim"
select select
click at [309, 448] on input "Bağlantı metni" at bounding box center [293, 449] width 122 height 22
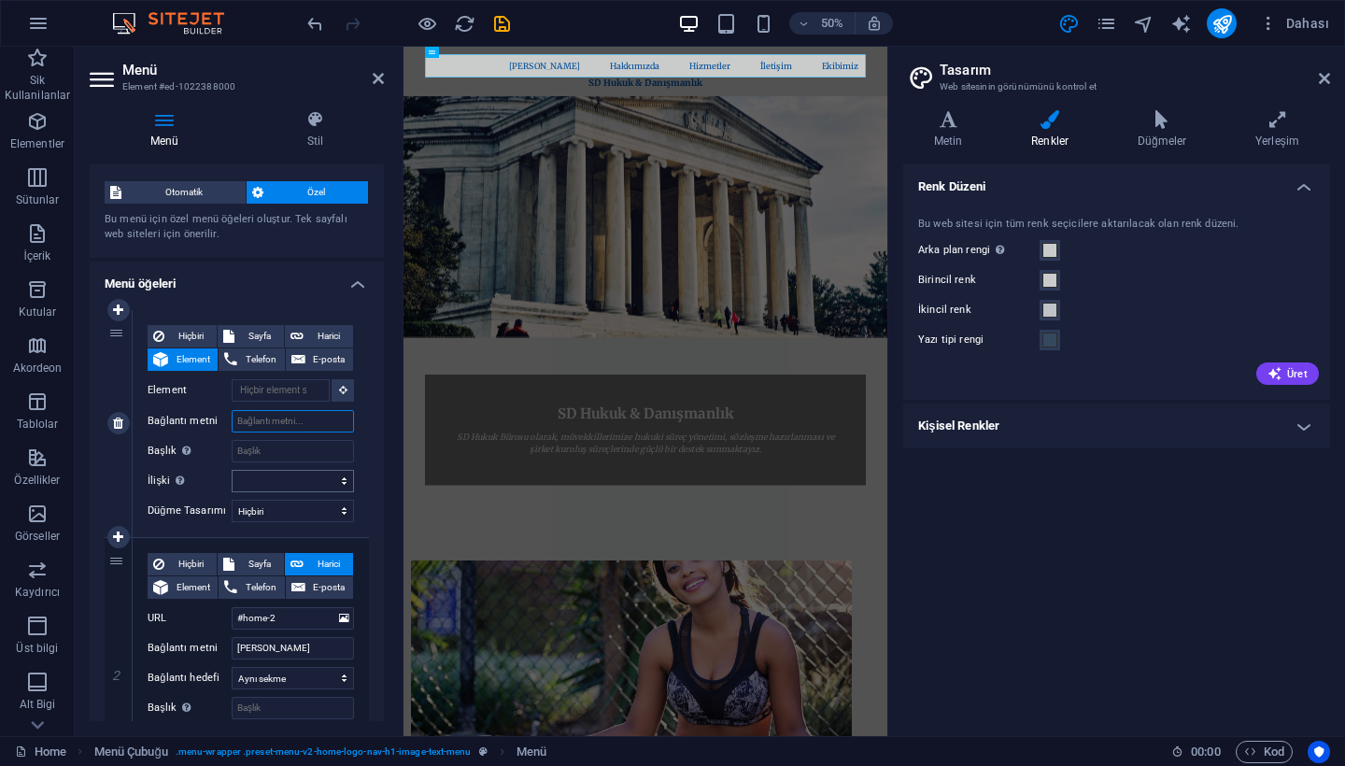
type input "A"
select select
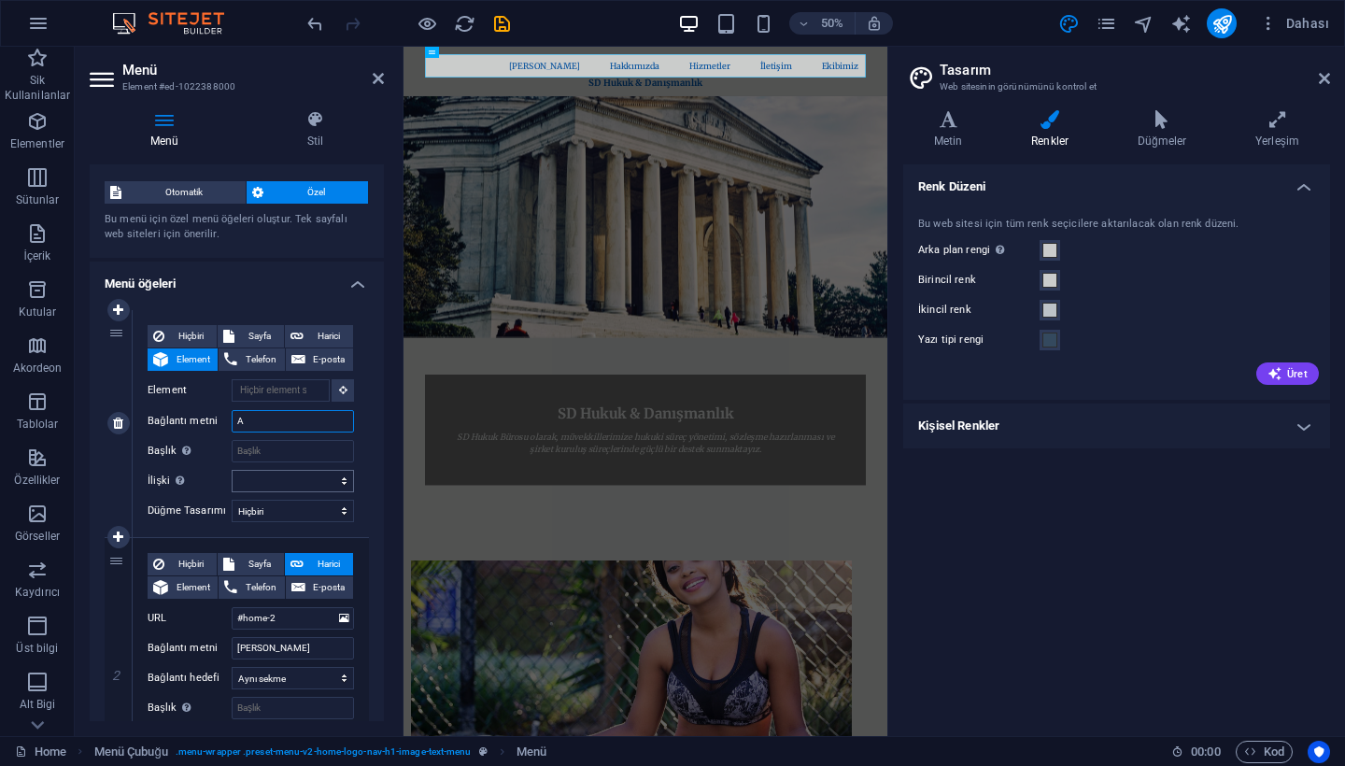
select select
type input "Av"
select select
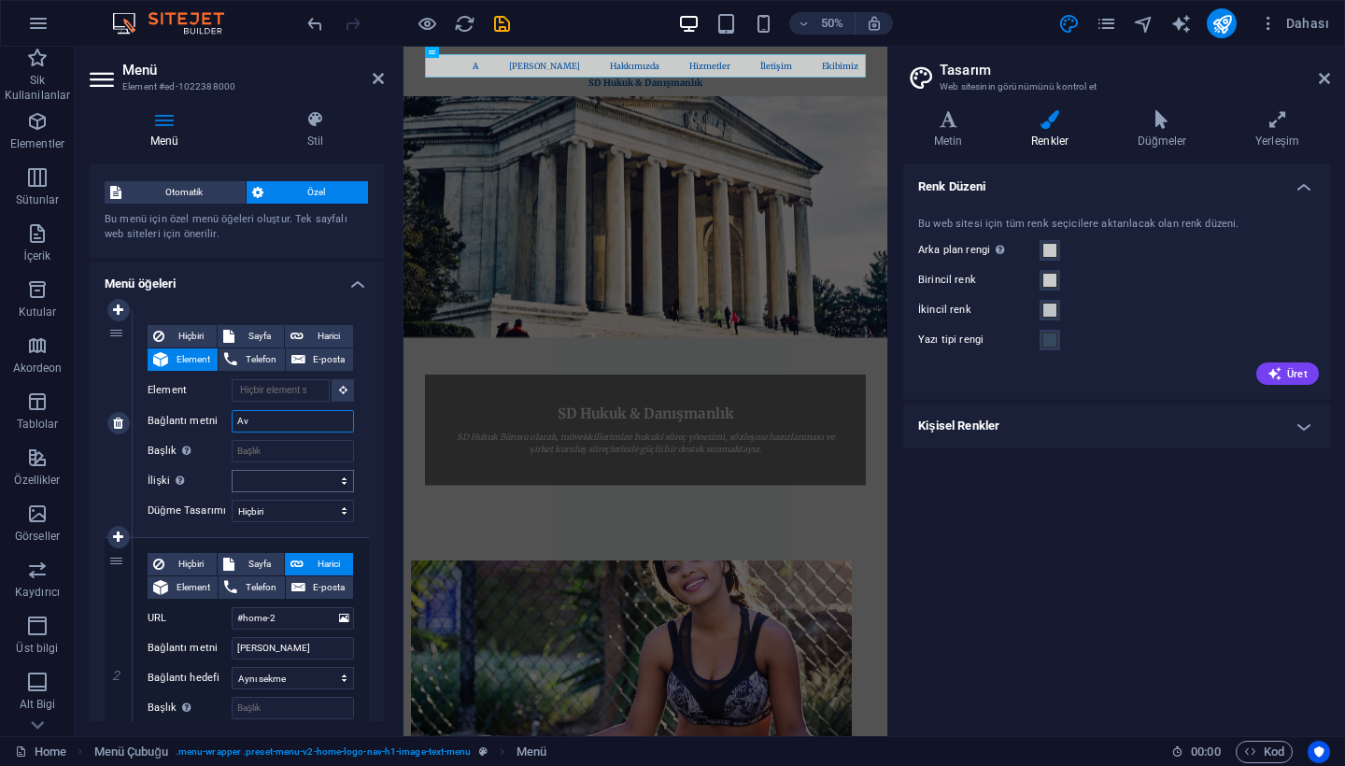
select select
type input "A"
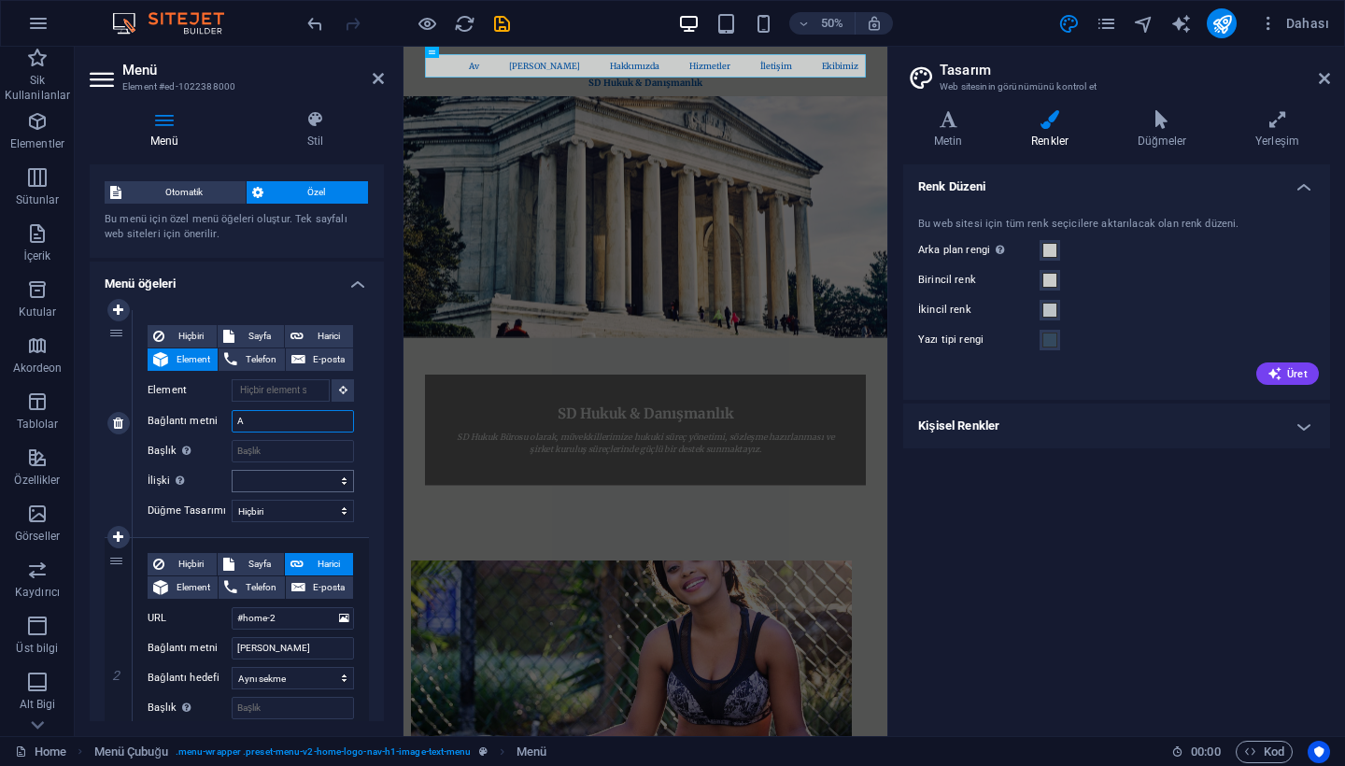
select select
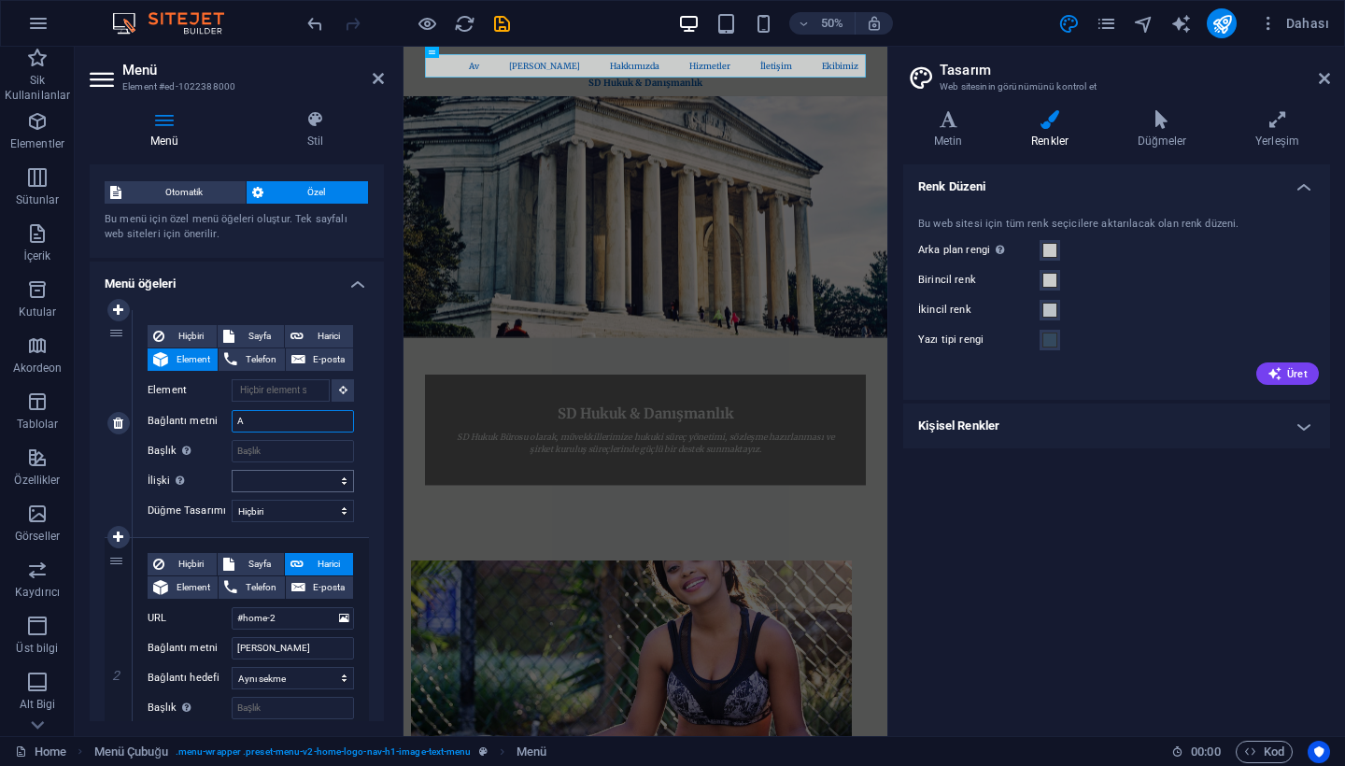
select select
type input "AV. [PERSON_NAME]"
select select
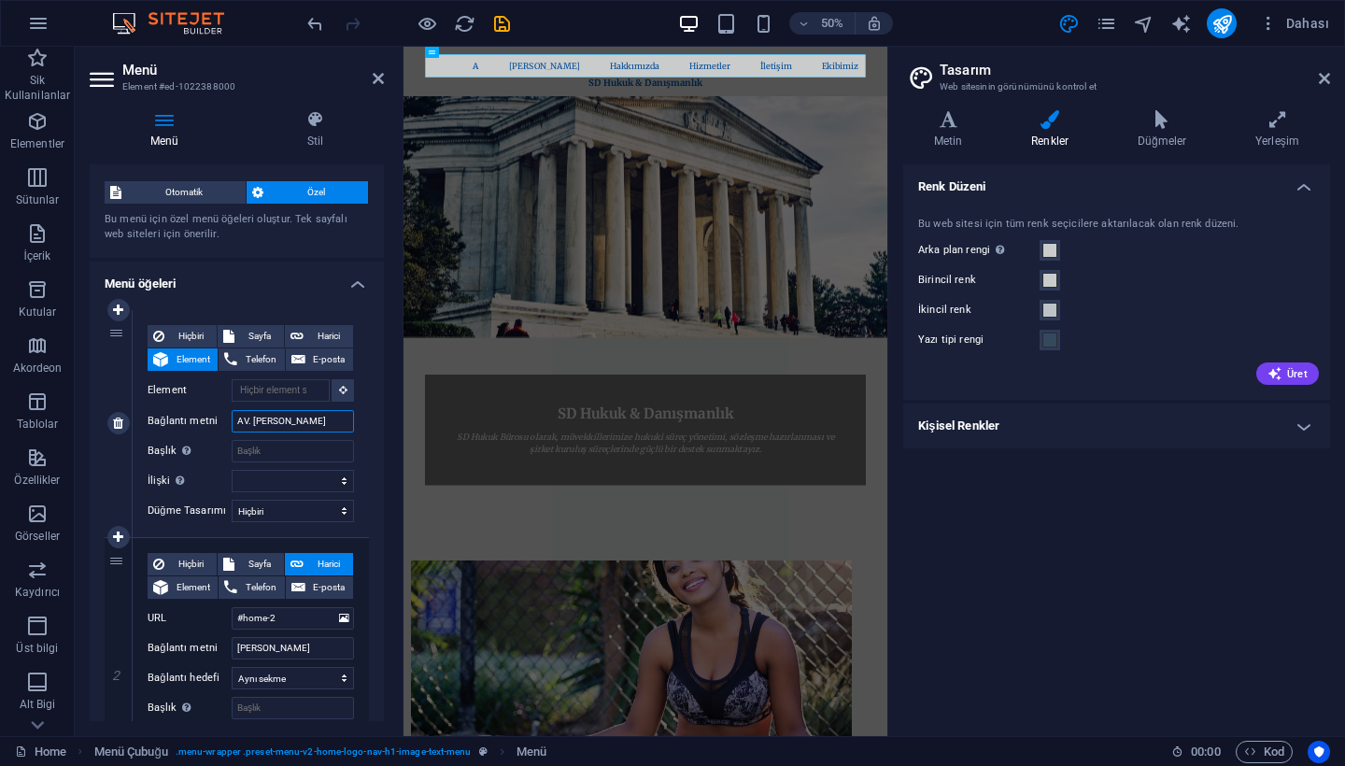
select select
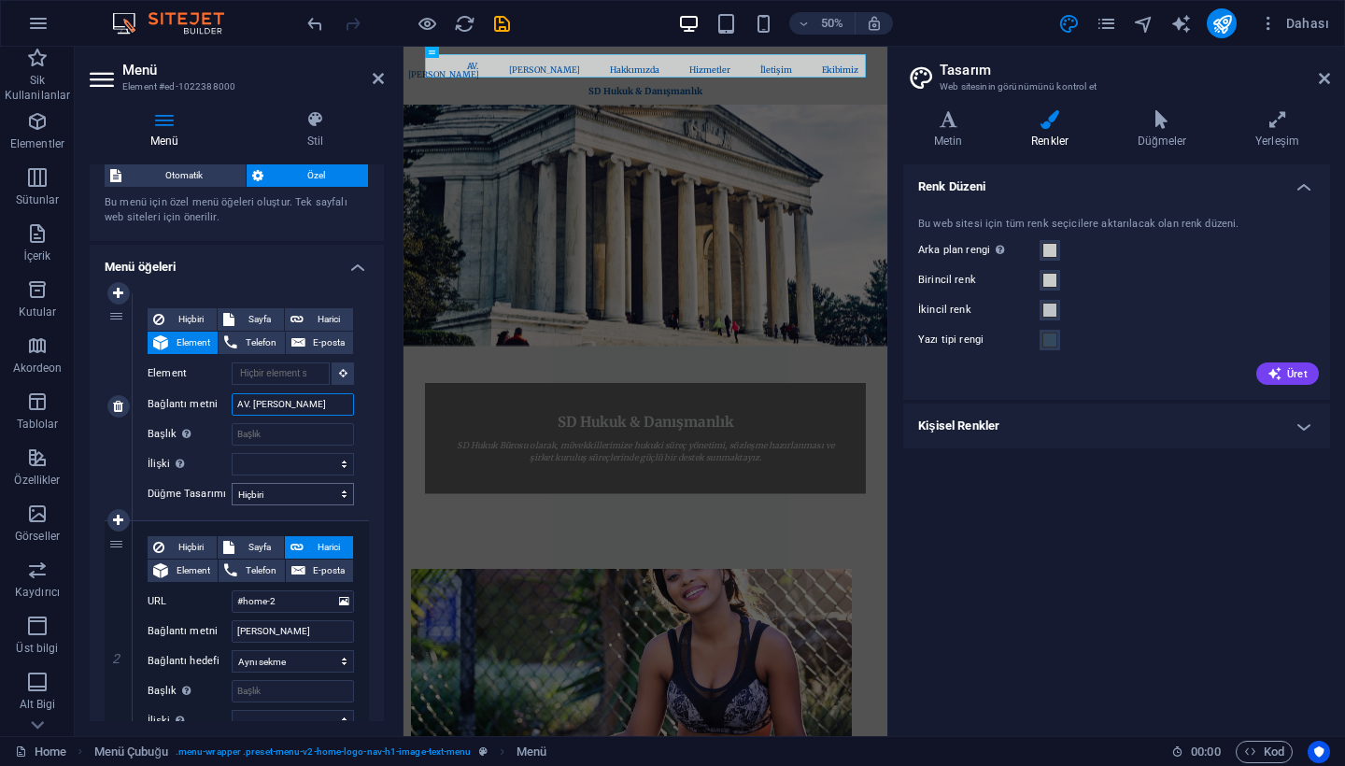
scroll to position [50, 0]
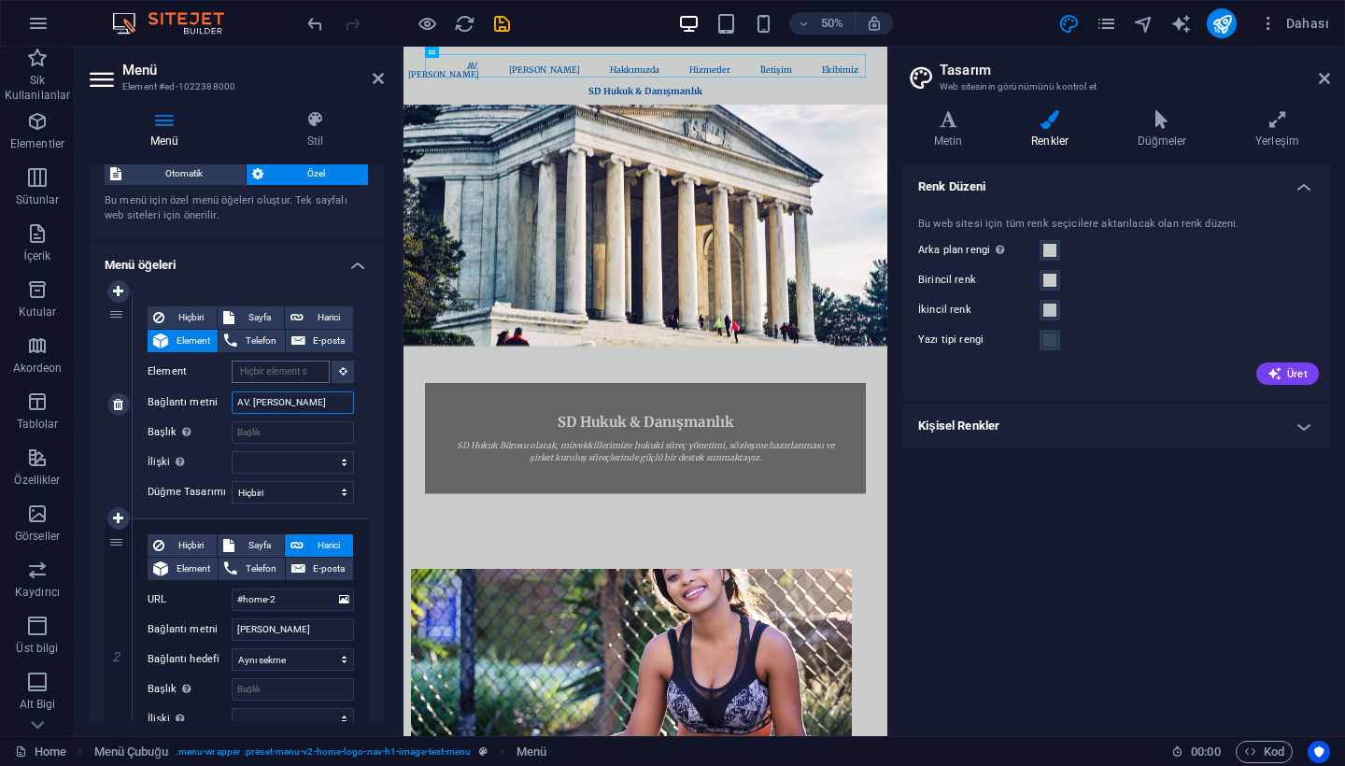
type input "AV. [PERSON_NAME]"
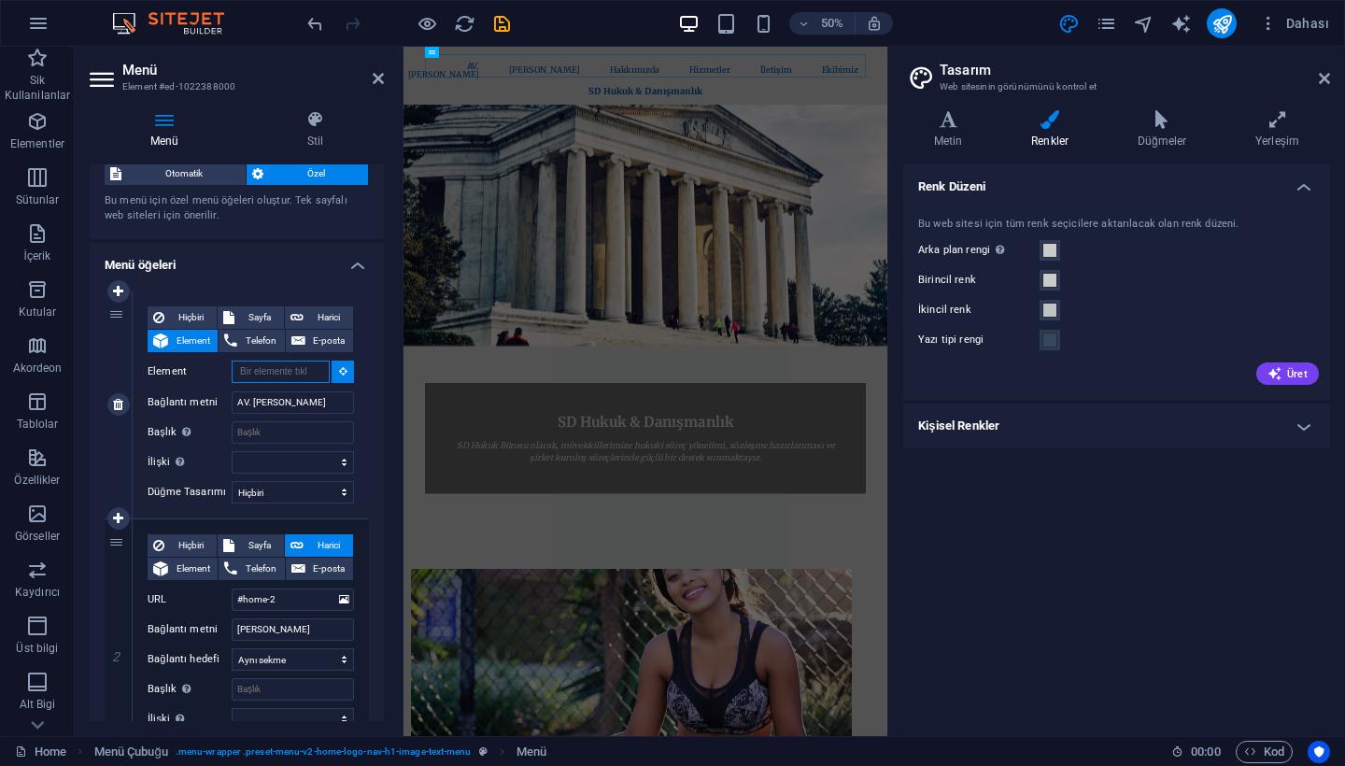
click at [290, 371] on input "Element" at bounding box center [281, 372] width 98 height 22
click at [536, 82] on nav "AV. SUNA DÖNDAR Ana Sayfa Hakkımızda Hizmetler İletişim Ekibimiz" at bounding box center [887, 94] width 882 height 64
type input "#ed-1022388000"
select select
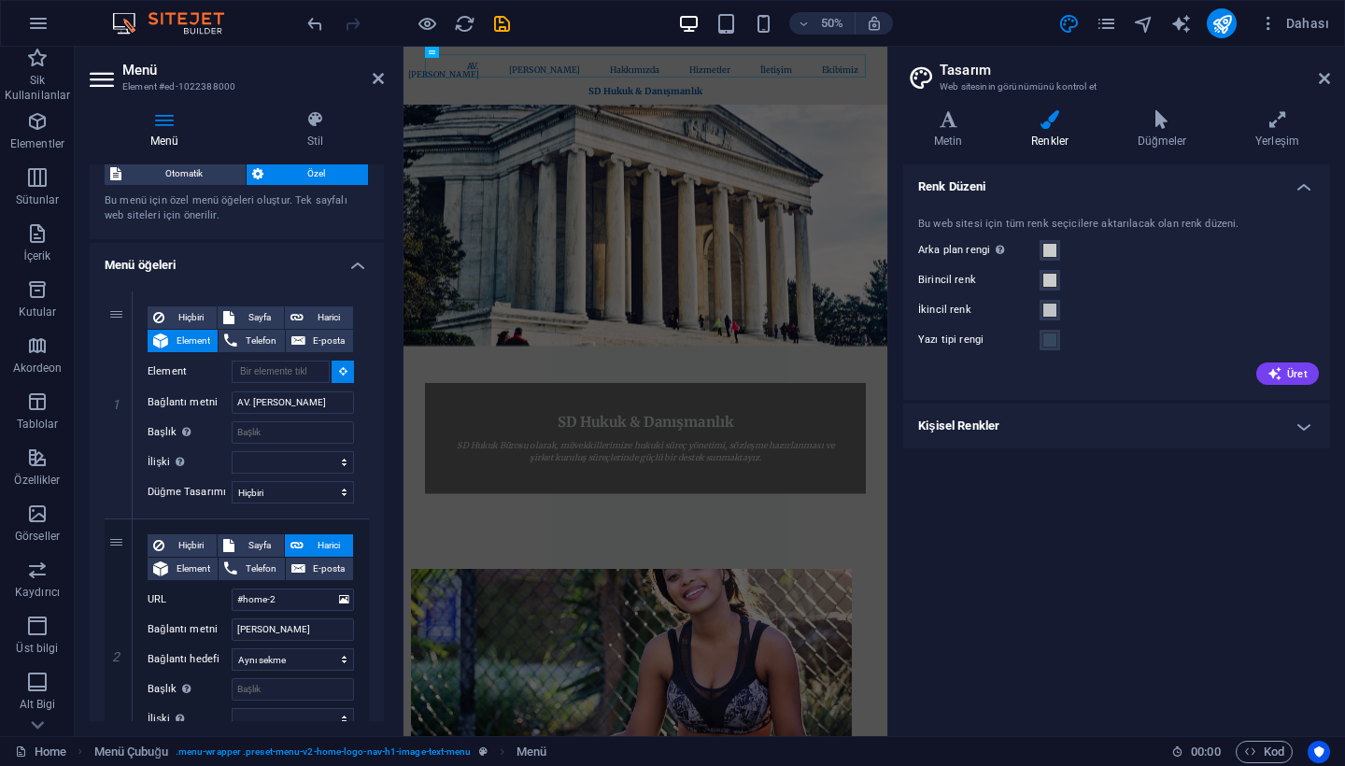
select select
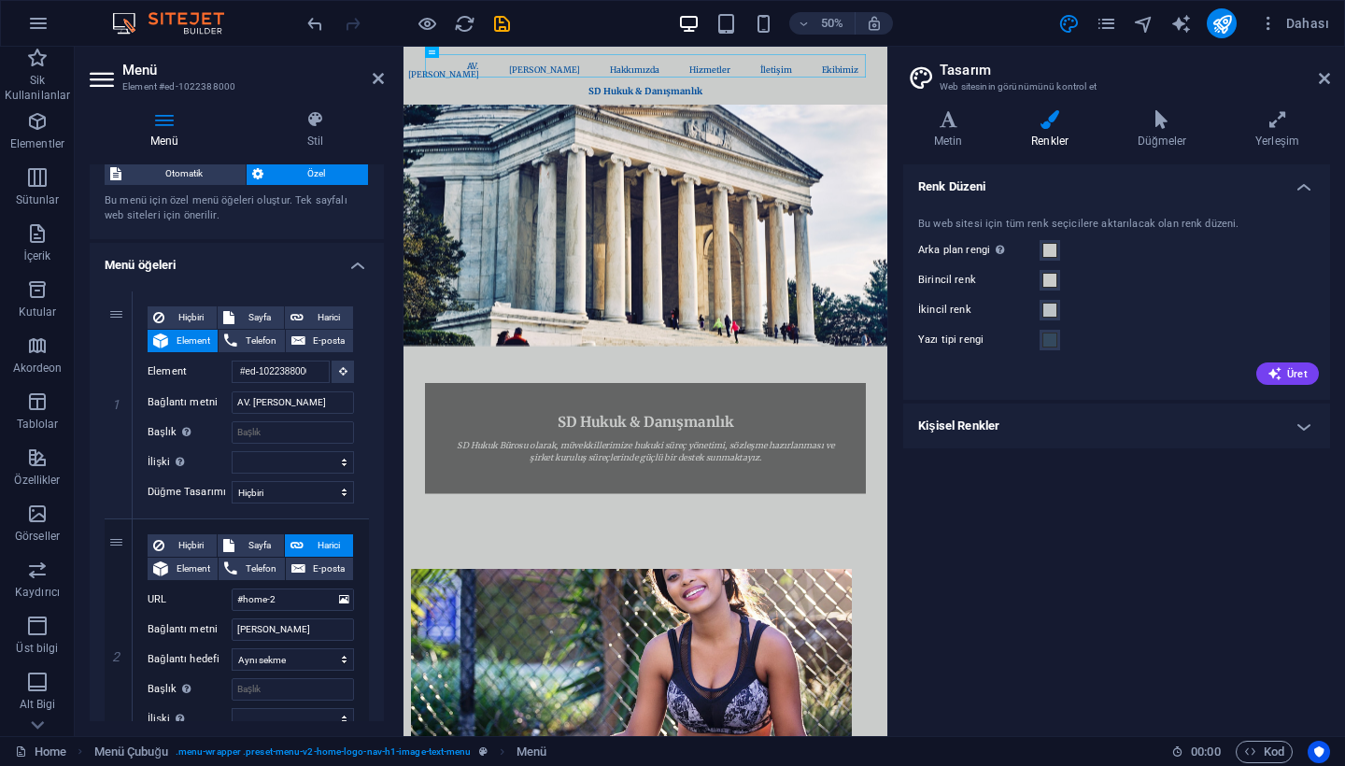
click at [581, 90] on nav "AV. SUNA DÖNDAR Ana Sayfa Hakkımızda Hizmetler İletişim Ekibimiz" at bounding box center [887, 94] width 882 height 64
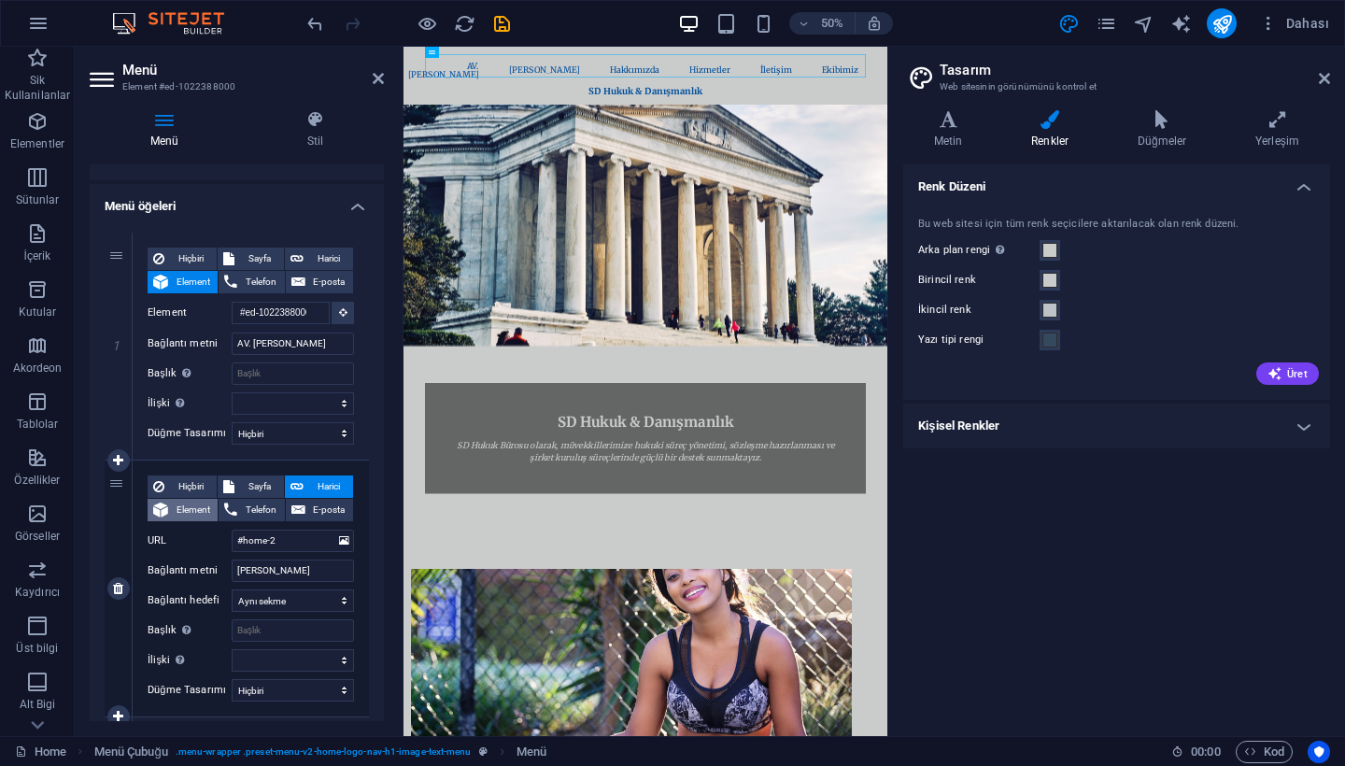
scroll to position [115, 0]
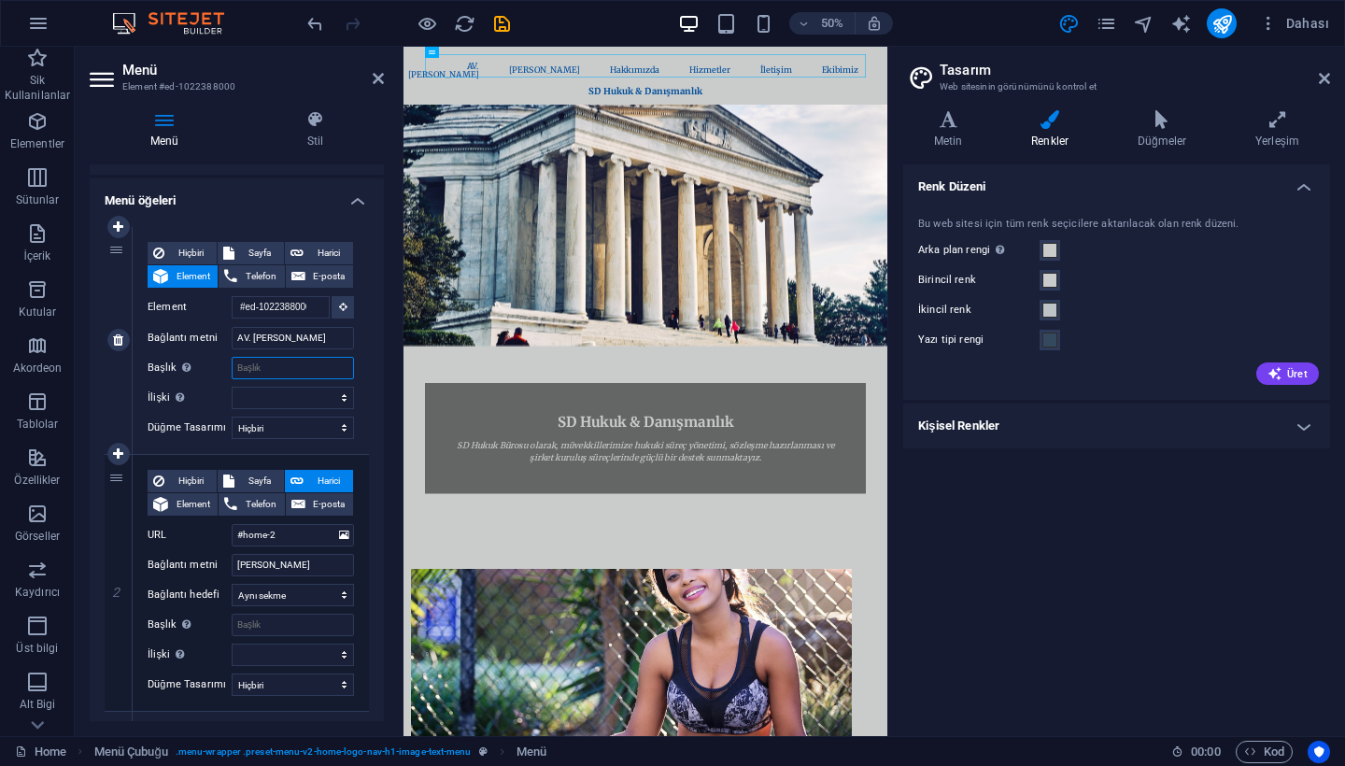
click at [294, 369] on input "Başlık Ek bağlantı tanımının bağlantı metniyle aynı olmaması gerekir. Başlık, g…" at bounding box center [293, 368] width 122 height 22
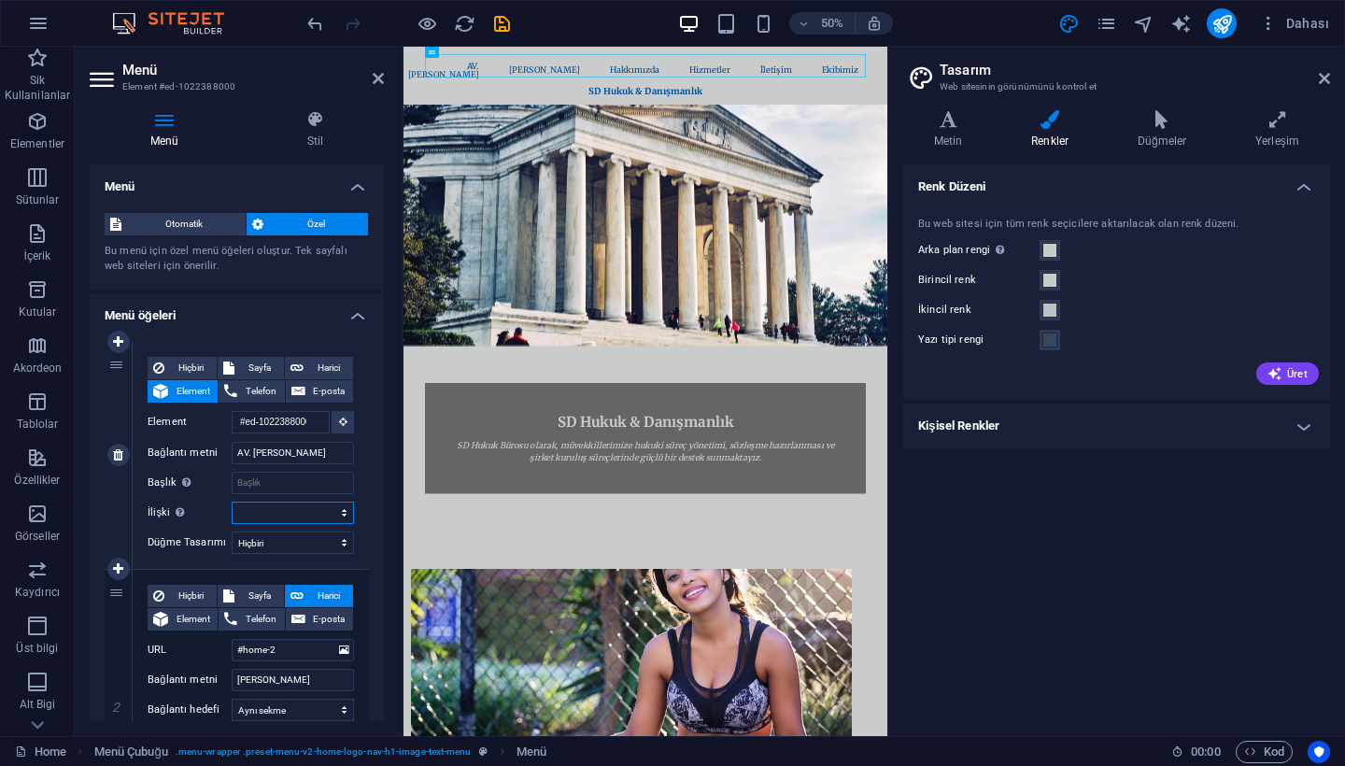
scroll to position [30, 0]
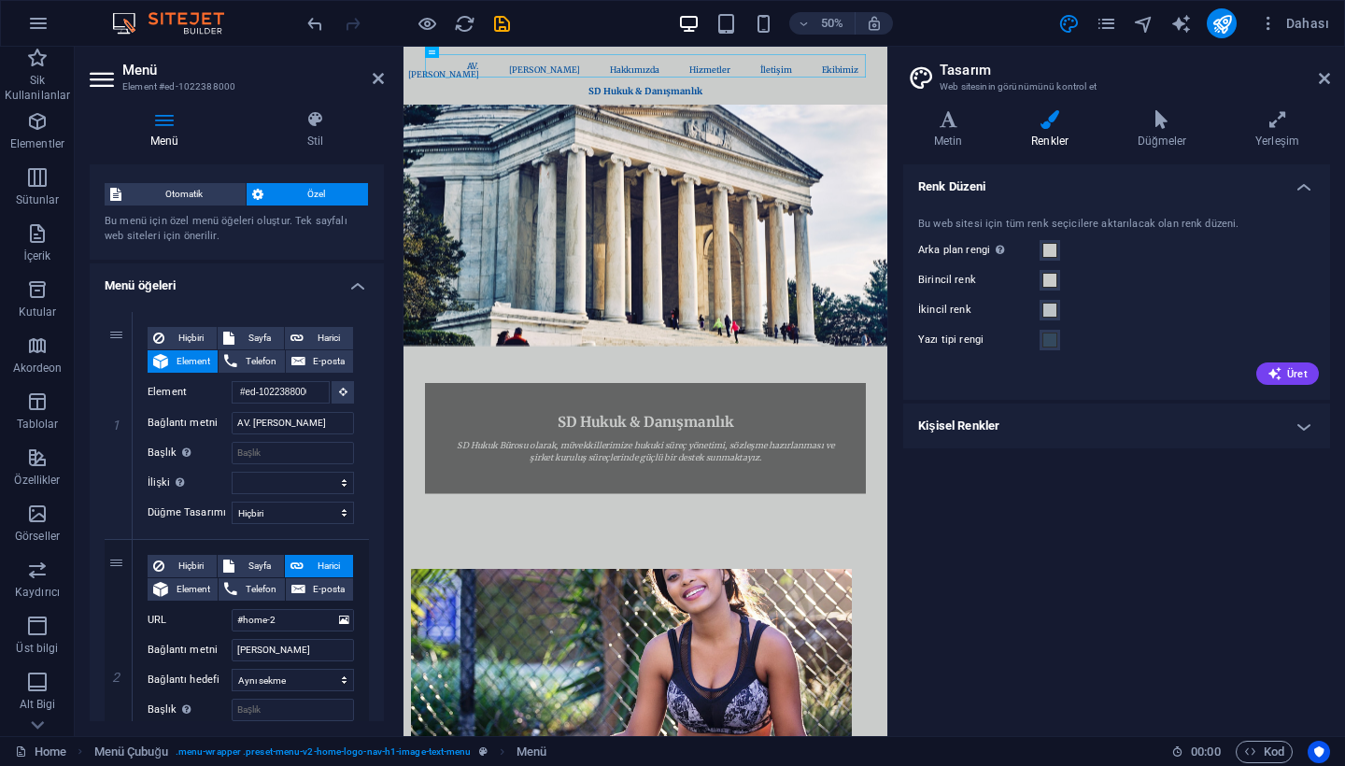
click at [628, 88] on nav "AV. SUNA DÖNDAR Ana Sayfa Hakkımızda Hizmetler İletişim Ekibimiz" at bounding box center [887, 94] width 882 height 64
click at [120, 312] on icon at bounding box center [118, 311] width 10 height 13
select select
type input "#ed-1022388000"
type input "AV. [PERSON_NAME]"
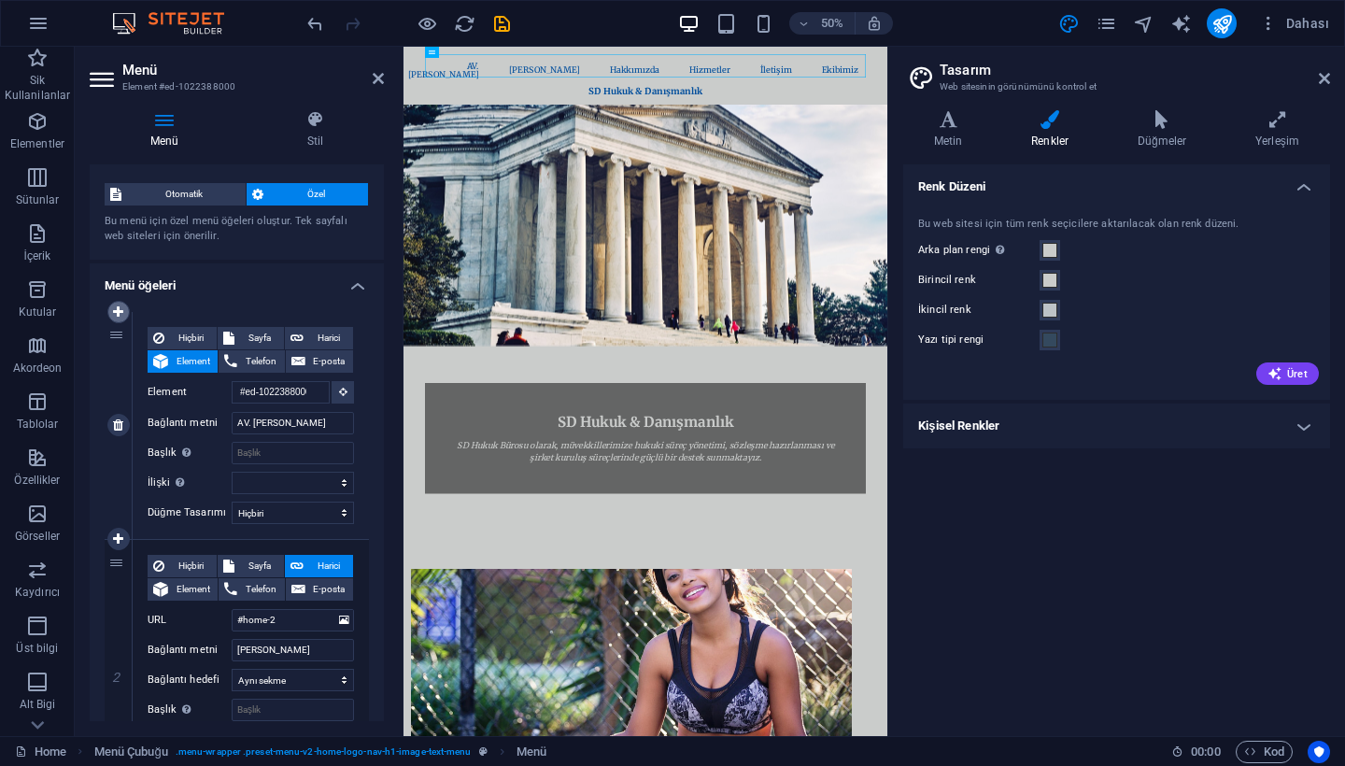
select select
type input "#home-2"
type input "[PERSON_NAME]"
select select
type input "#about-1"
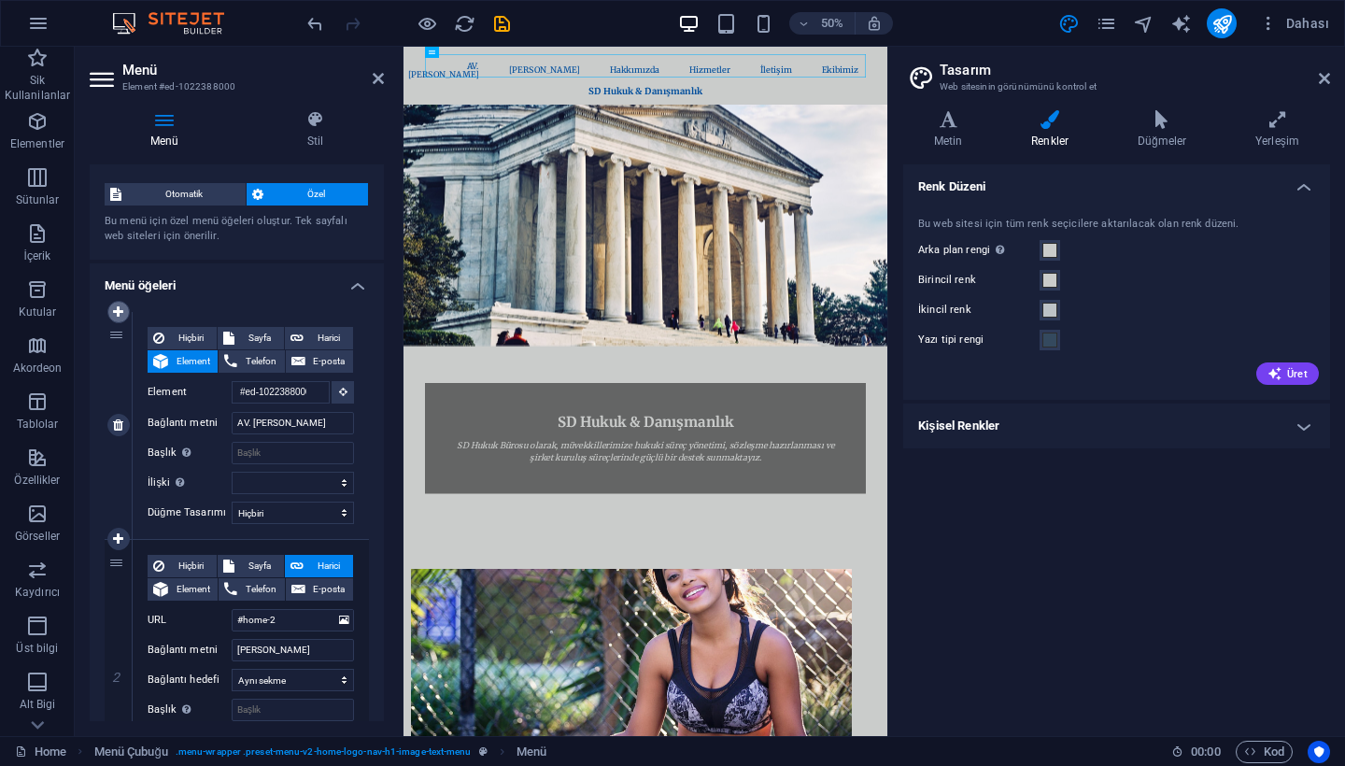
type input "Hakkımızda"
select select
type input "#services-4"
type input "Hizmetler"
select select
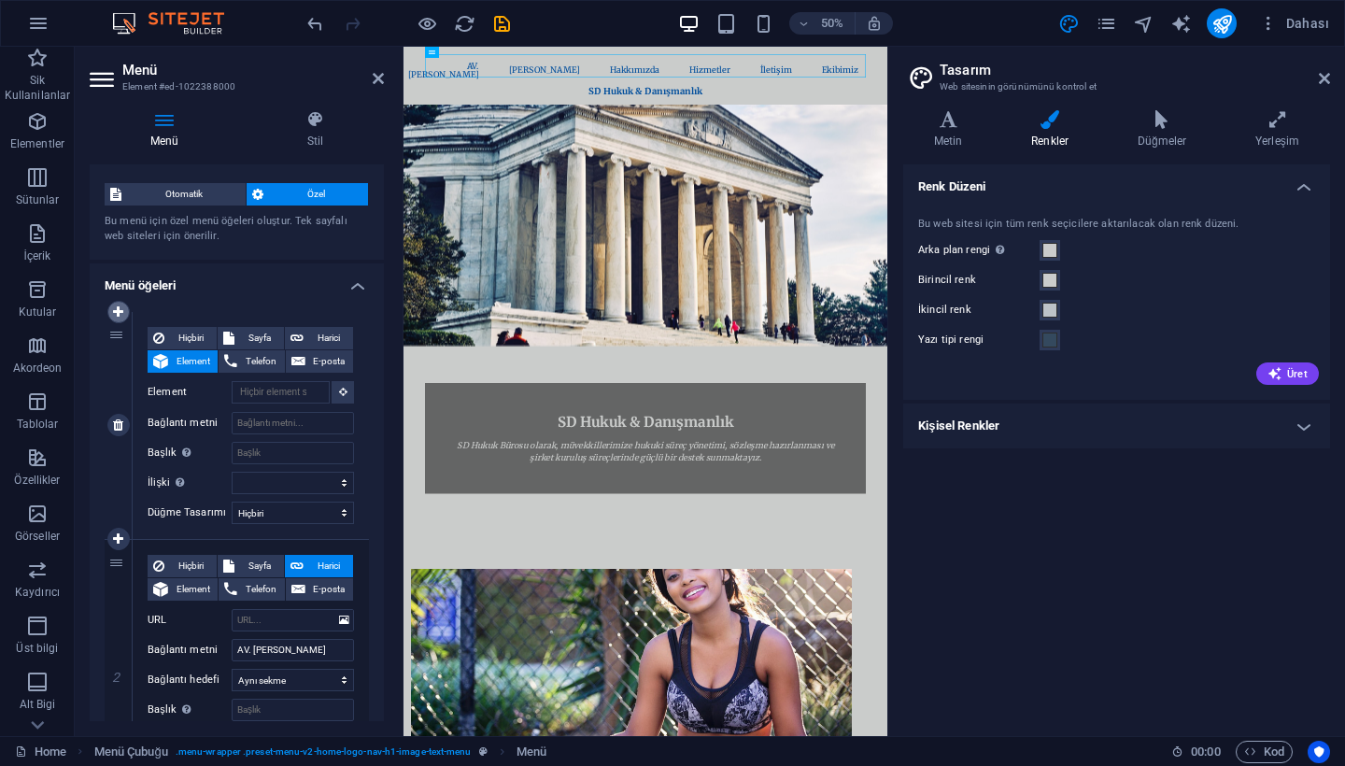
type input "#cta-1"
type input "İletişim"
select select
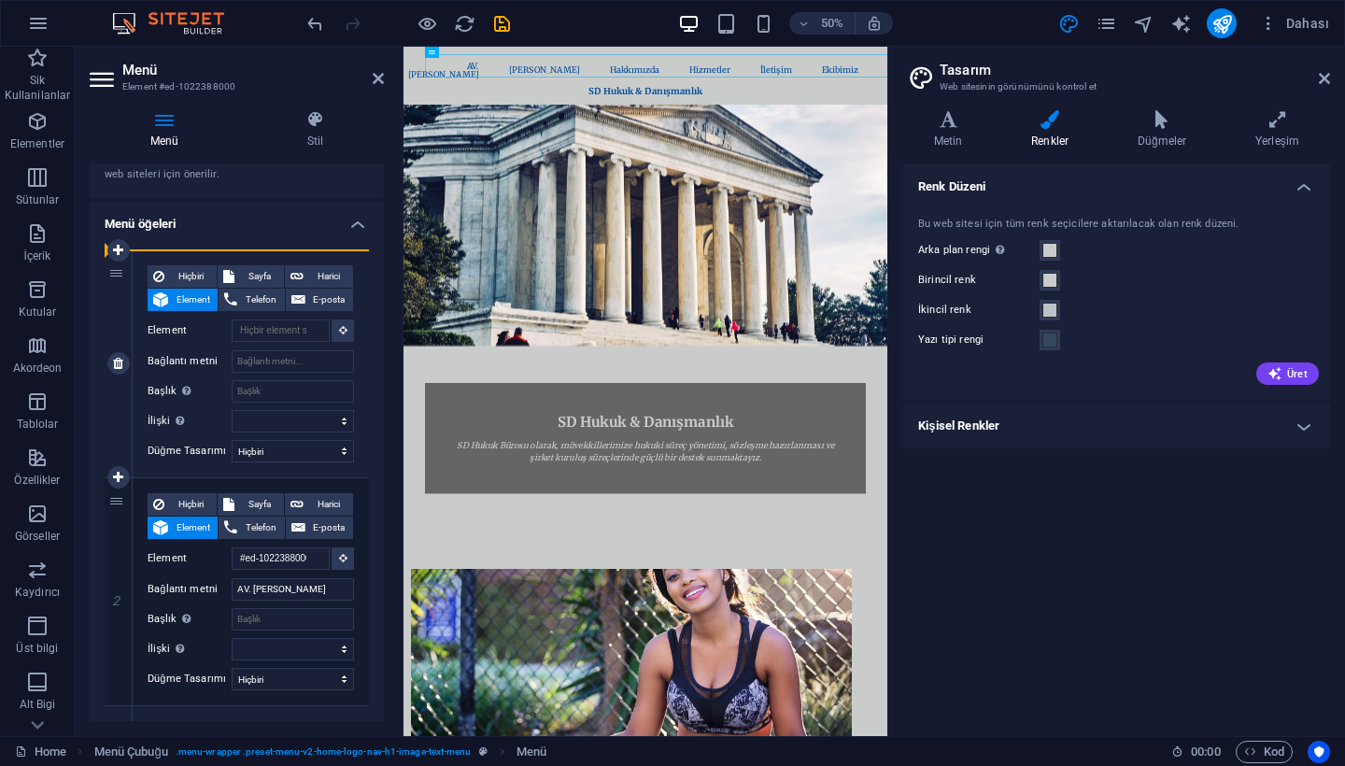
drag, startPoint x: 120, startPoint y: 501, endPoint x: 118, endPoint y: 346, distance: 155.0
type input "#ed-1022388000"
type input "AV. [PERSON_NAME]"
select select
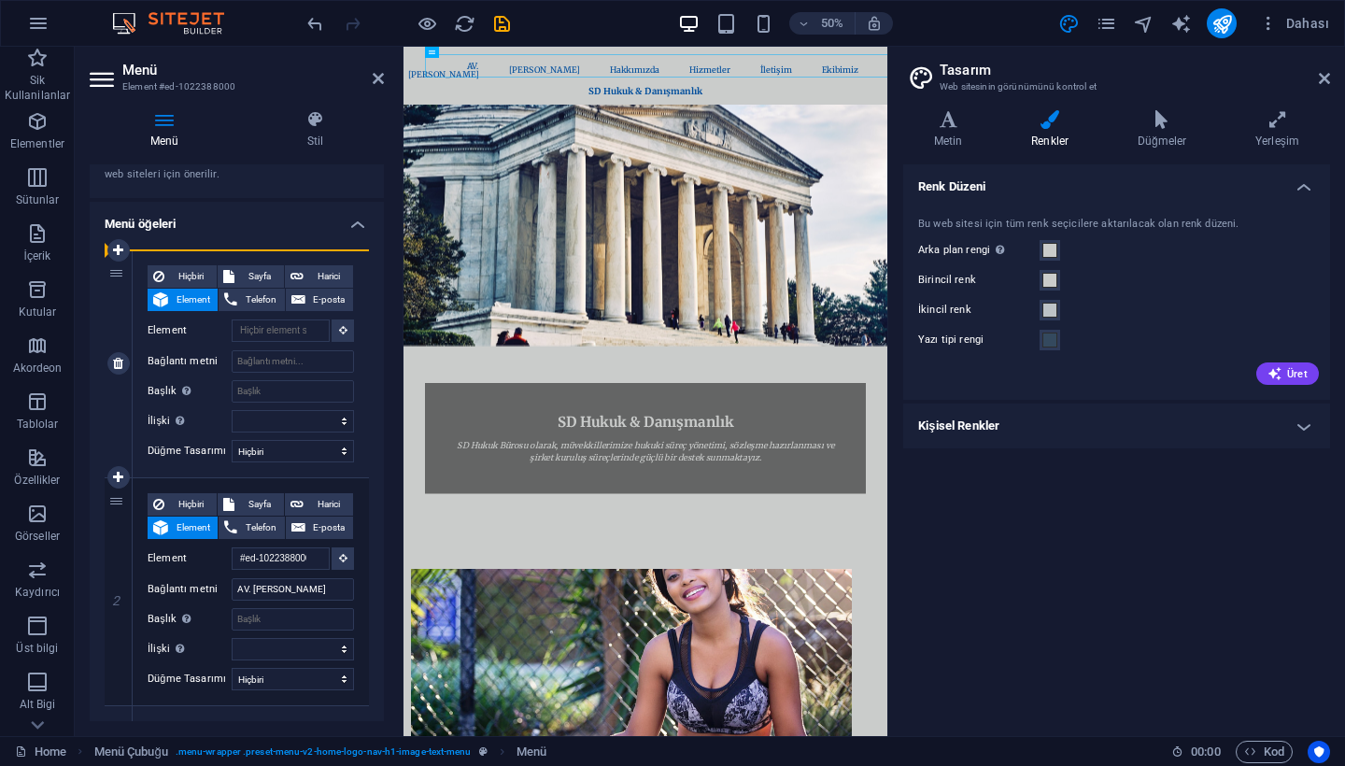
select select
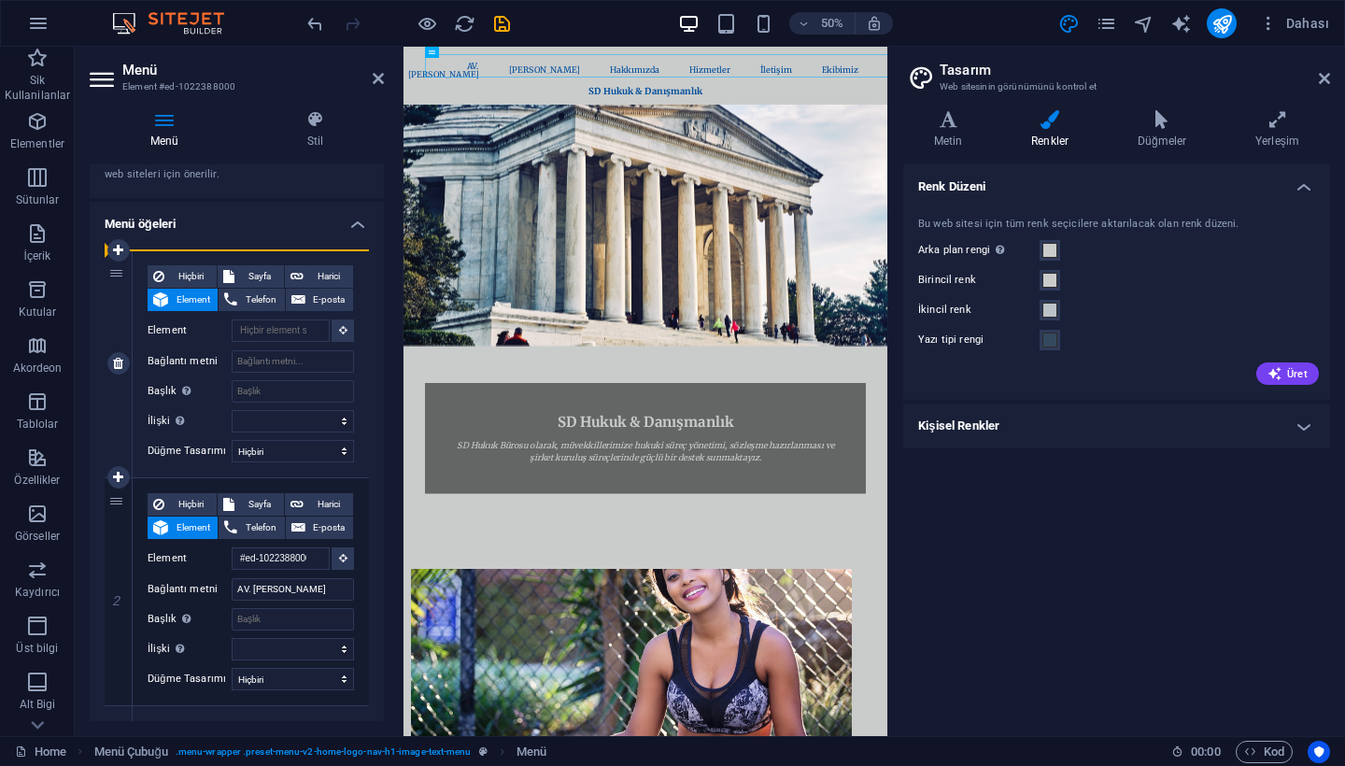
select select
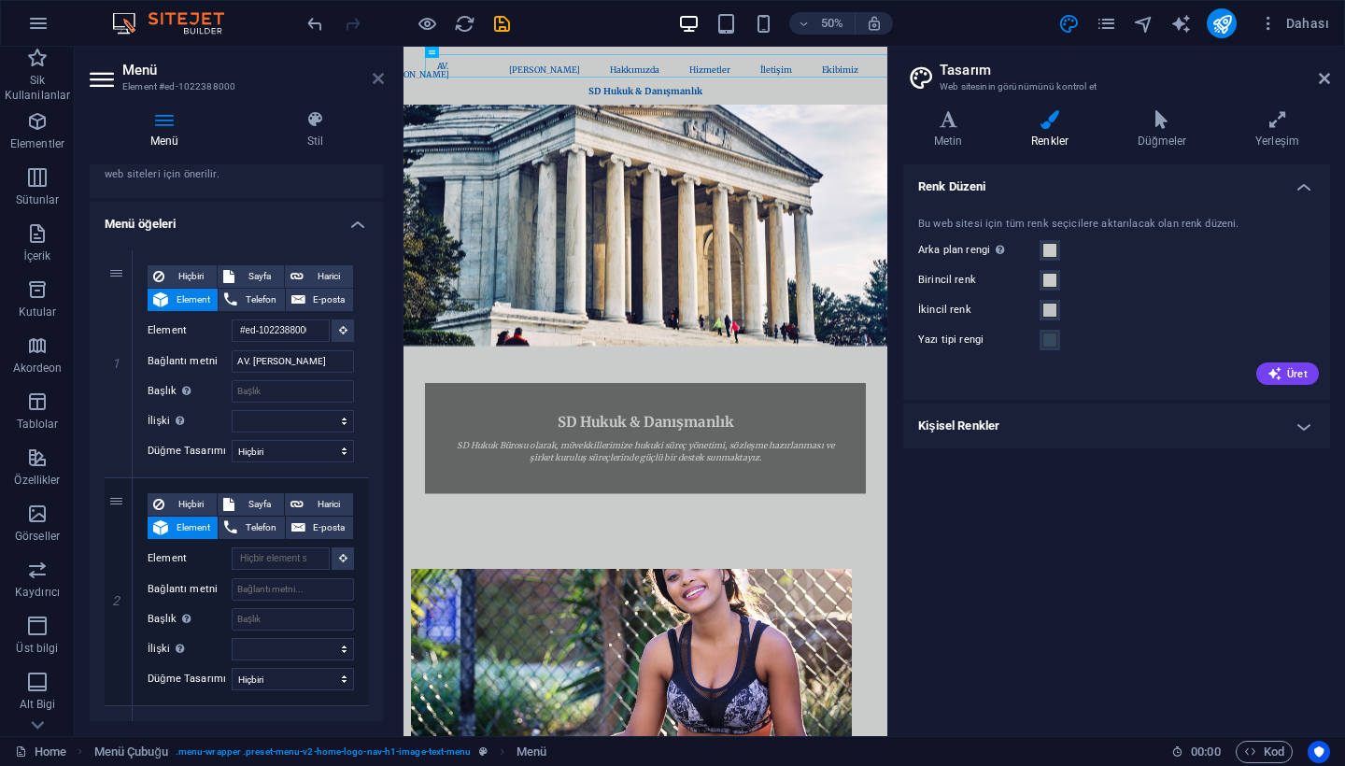
click at [381, 83] on icon at bounding box center [378, 78] width 11 height 15
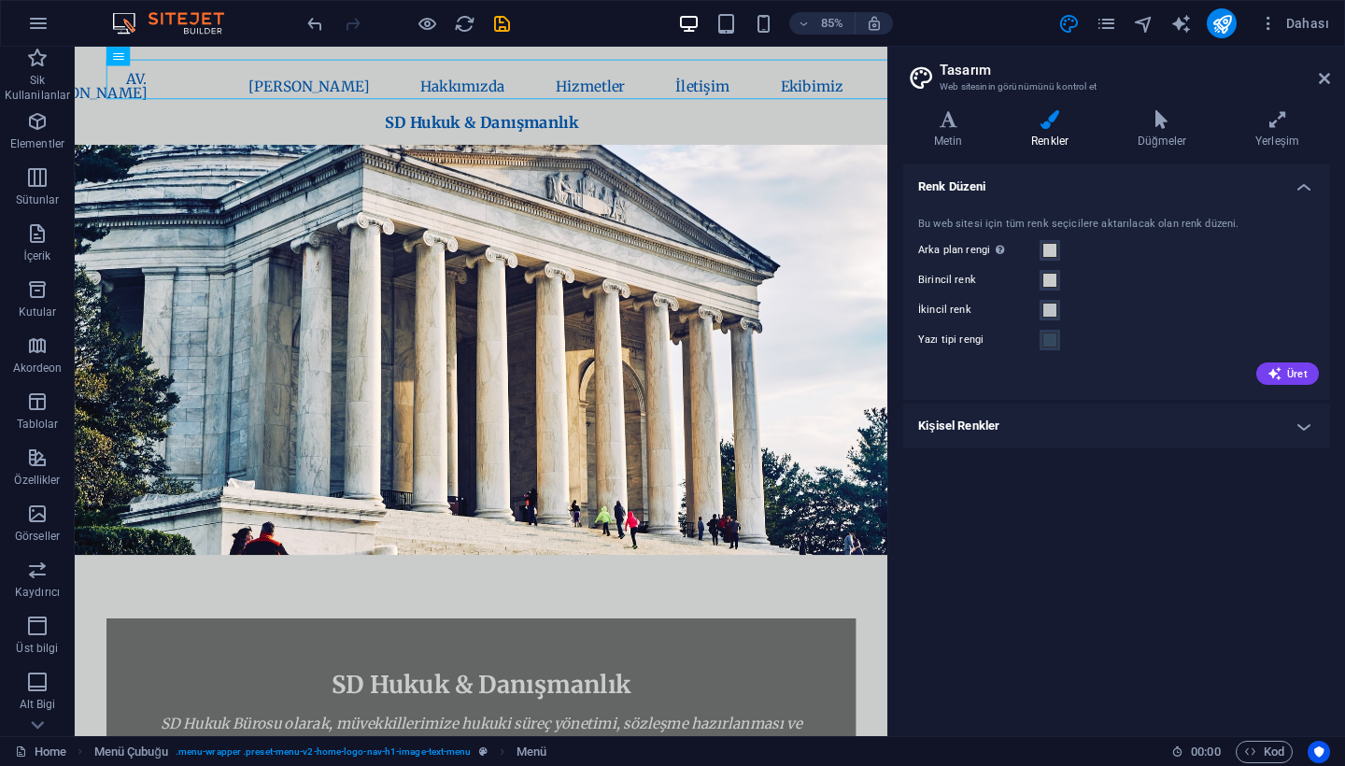
click at [1330, 79] on aside "Tasarım Web sitesinin görünümünü kontrol et Varyantlar Metin Renkler Düğmeler Y…" at bounding box center [1116, 391] width 458 height 689
click at [1324, 79] on icon at bounding box center [1324, 78] width 11 height 15
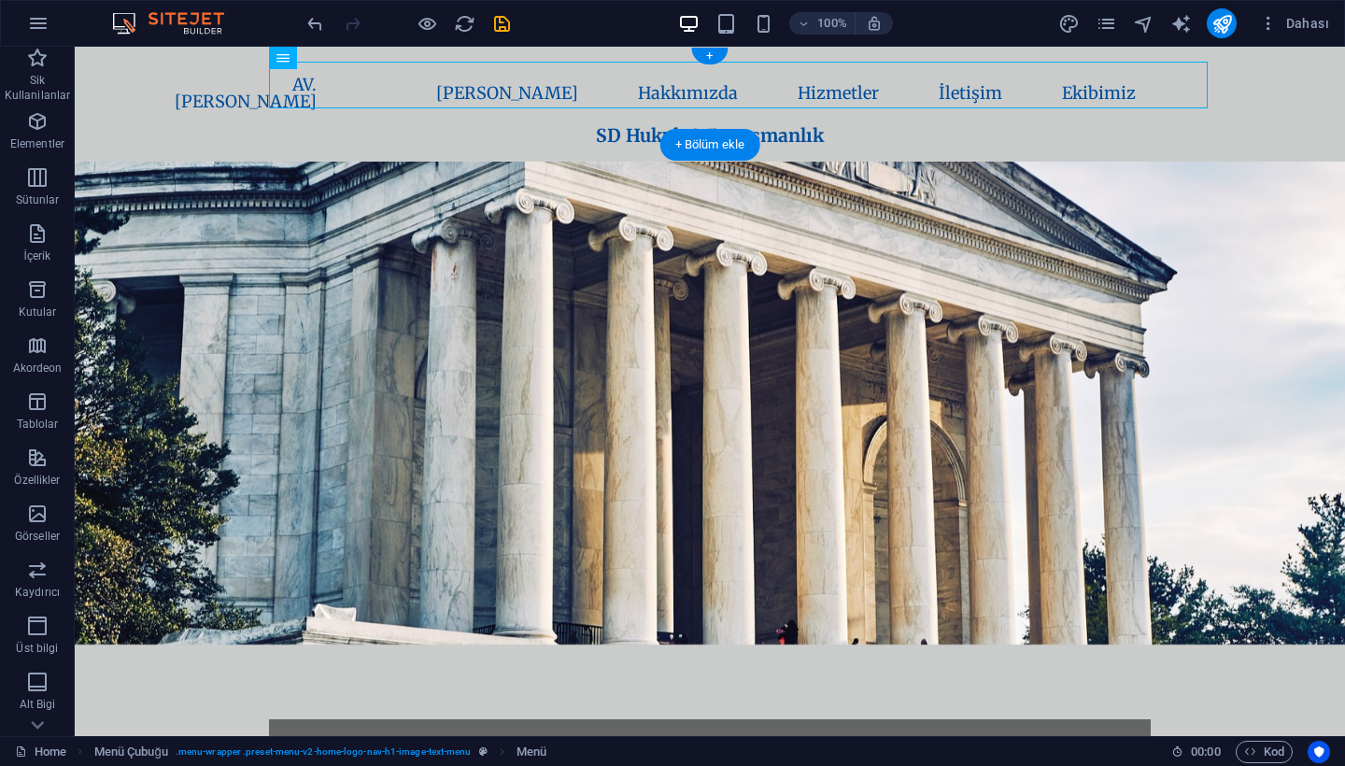
click at [351, 82] on nav "AV. SUNA DÖNDAR Ana Sayfa Hakkımızda Hizmetler İletişim Ekibimiz" at bounding box center [710, 94] width 882 height 64
select select
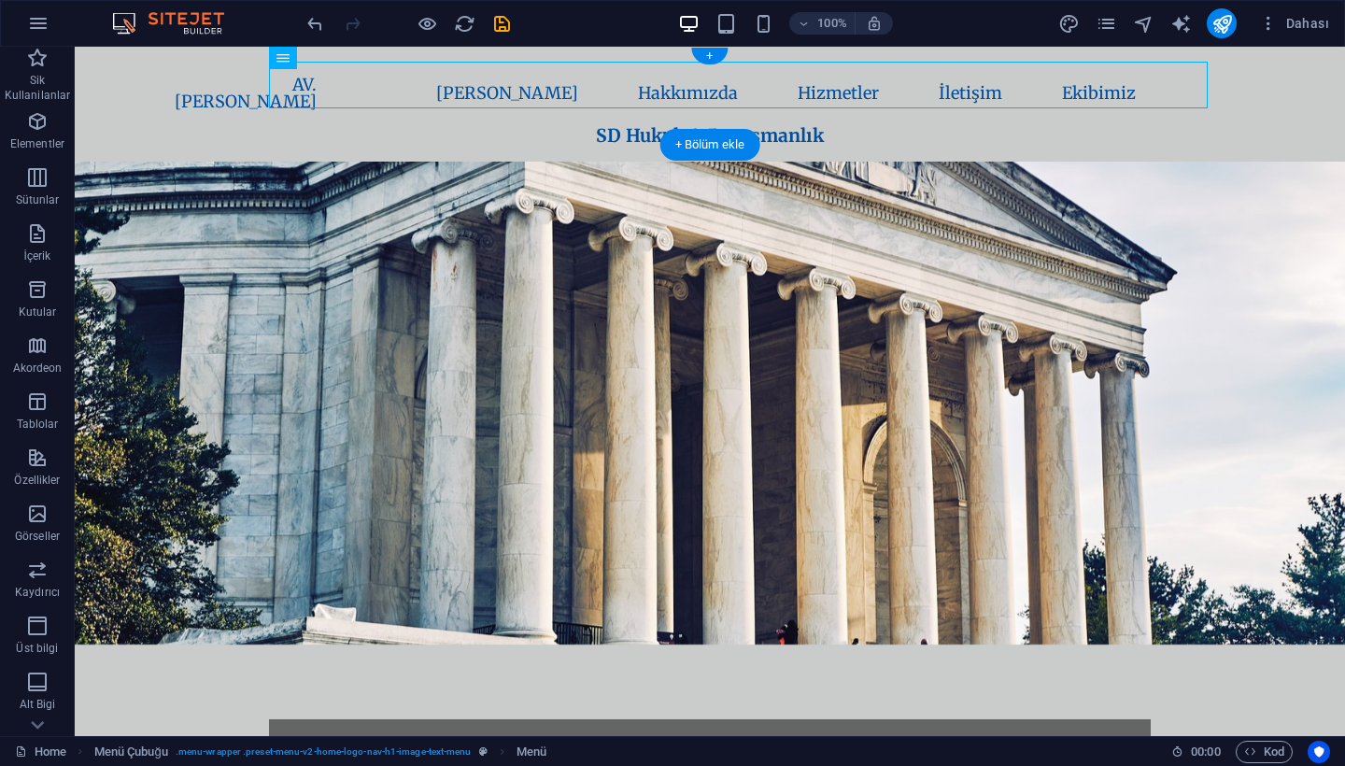
select select
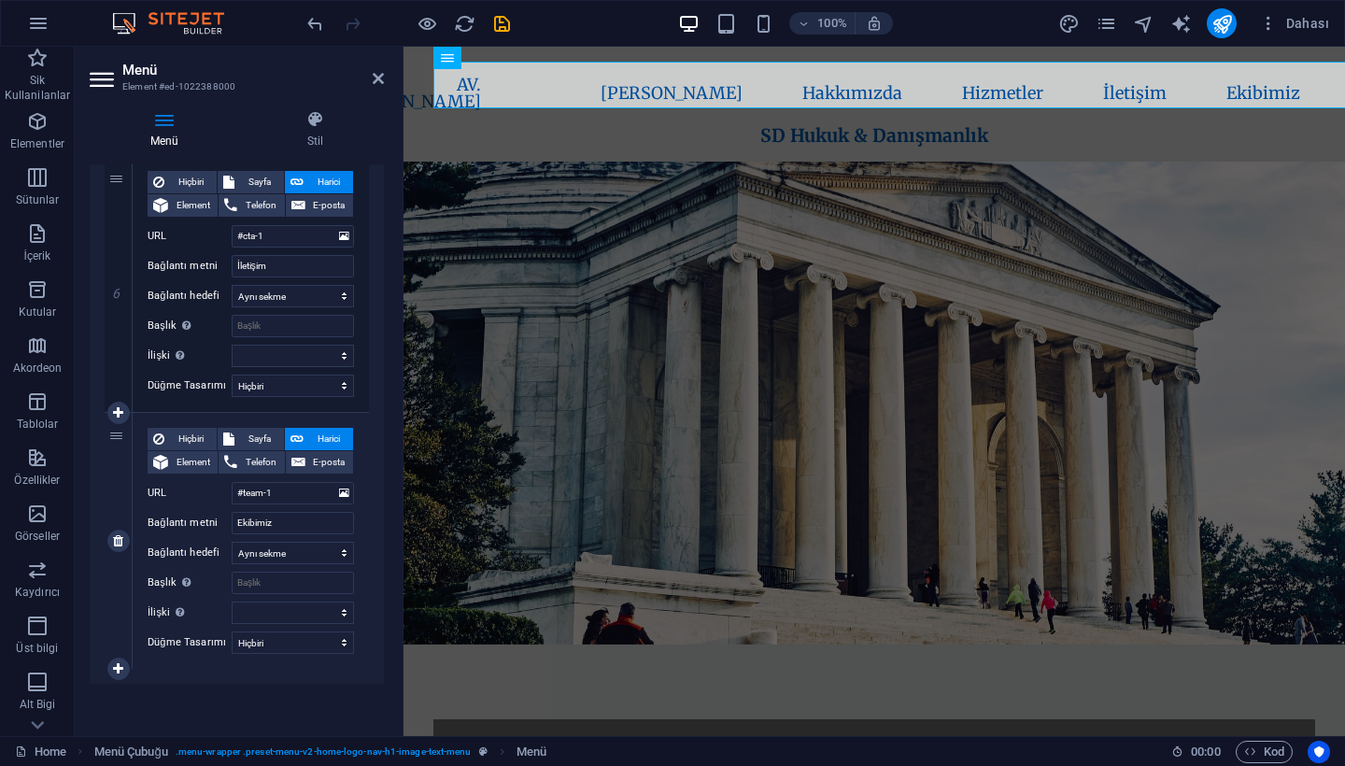
scroll to position [1412, 0]
drag, startPoint x: 118, startPoint y: 436, endPoint x: 115, endPoint y: 186, distance: 250.3
select select
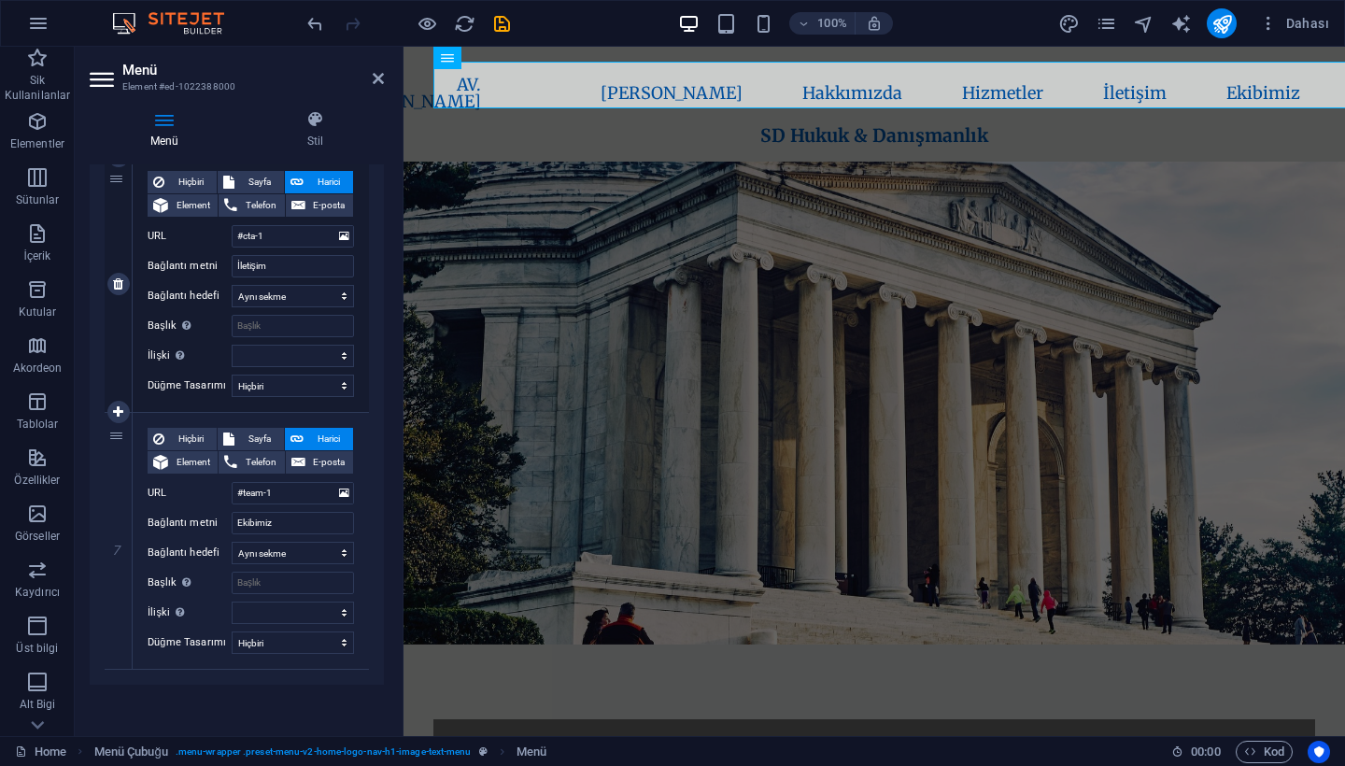
select select
type input "#team-1"
type input "Ekibimiz"
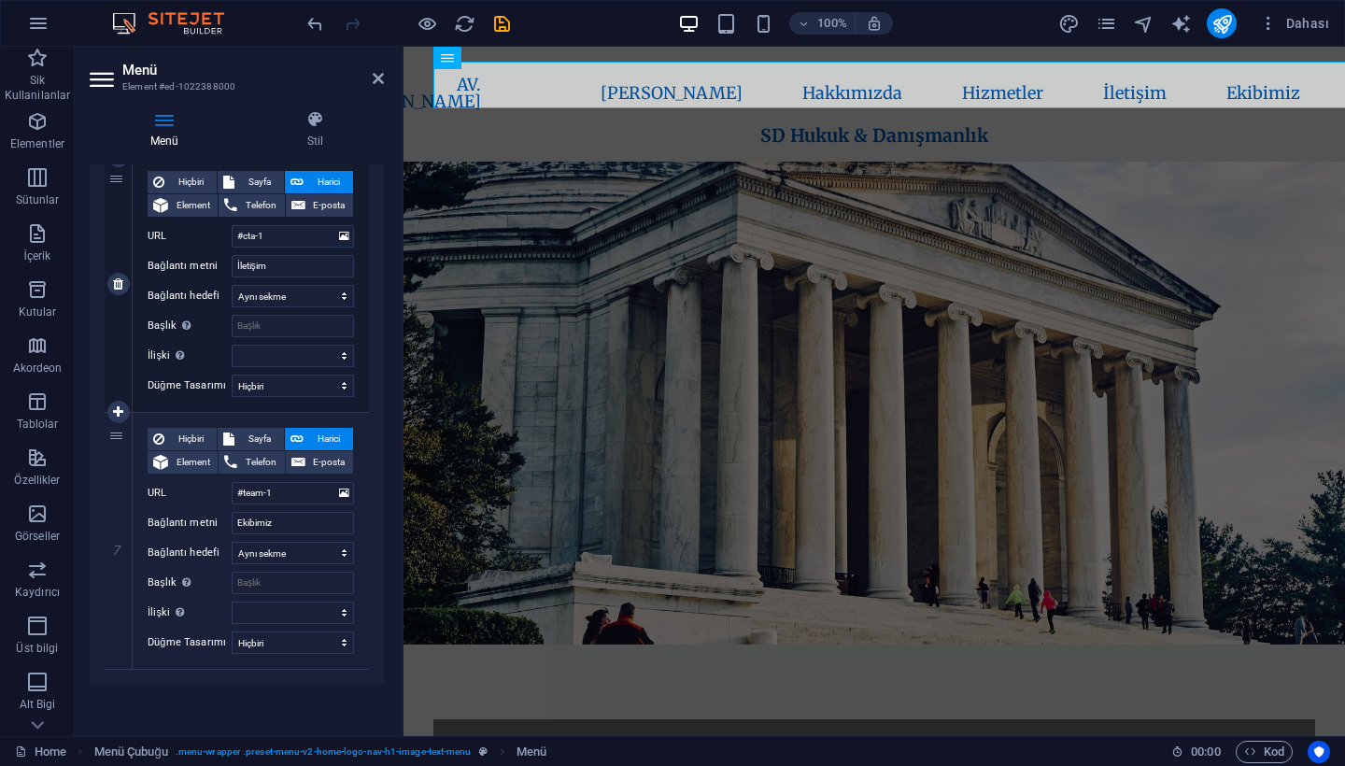
select select
type input "#cta-1"
type input "İletişim"
select select
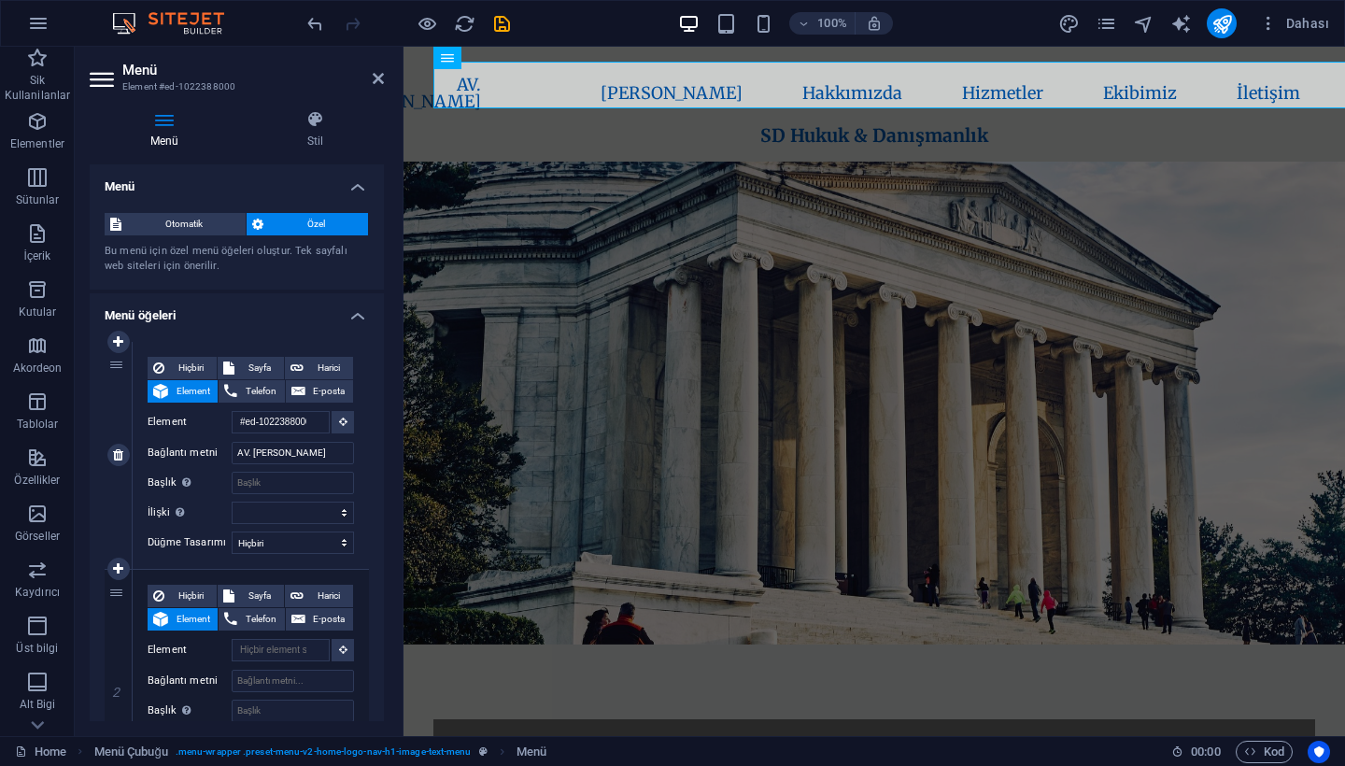
scroll to position [0, 0]
click at [120, 567] on icon at bounding box center [118, 568] width 10 height 13
select select
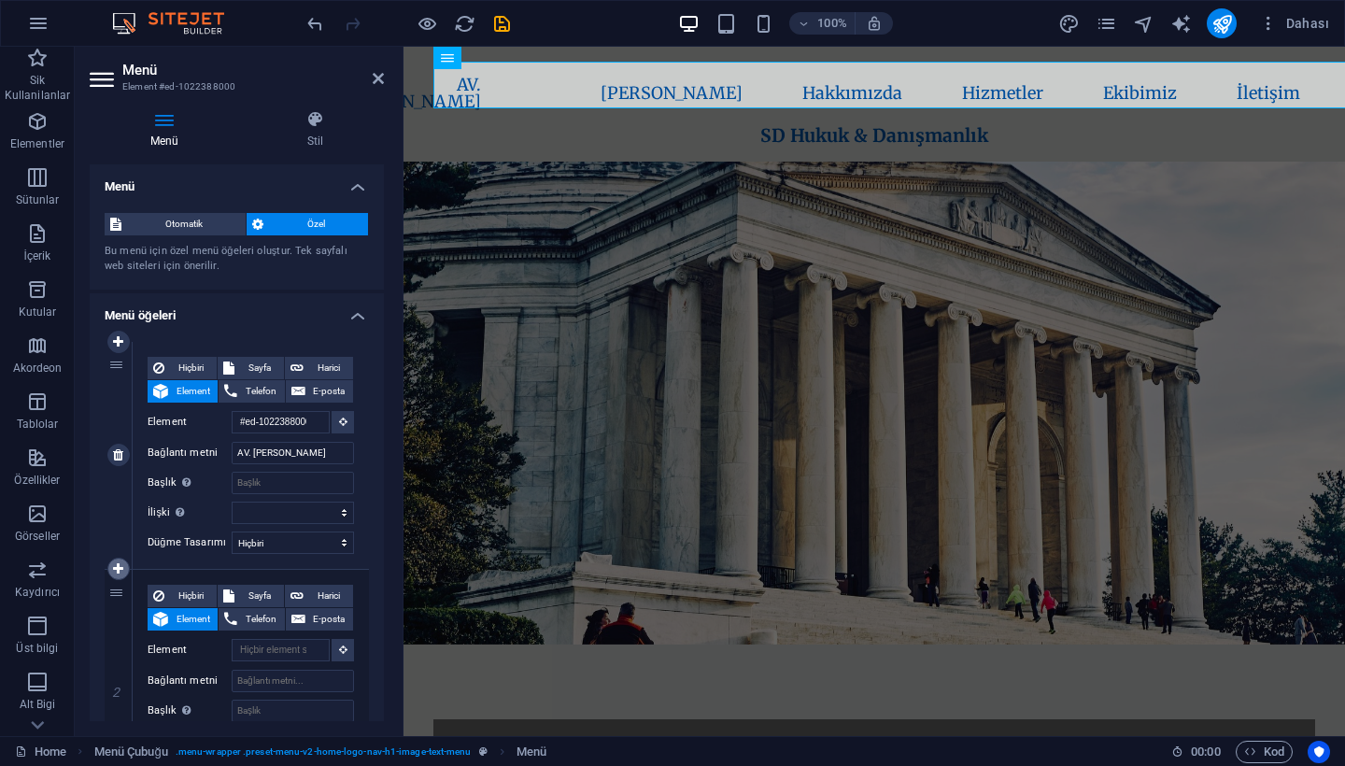
type input "#home-2"
type input "[PERSON_NAME]"
select select
type input "#about-1"
type input "Hakkımızda"
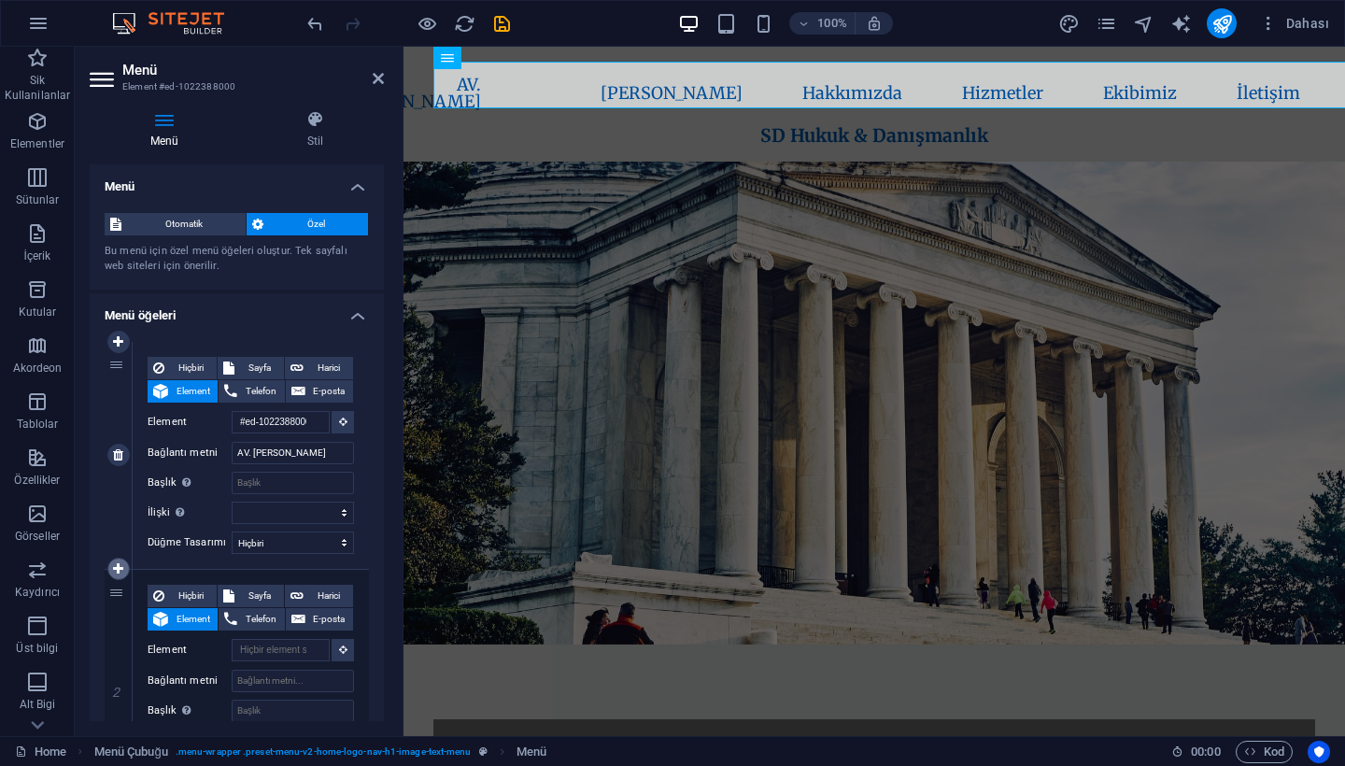
select select
type input "#services-4"
type input "Hizmetler"
select select
type input "#team-1"
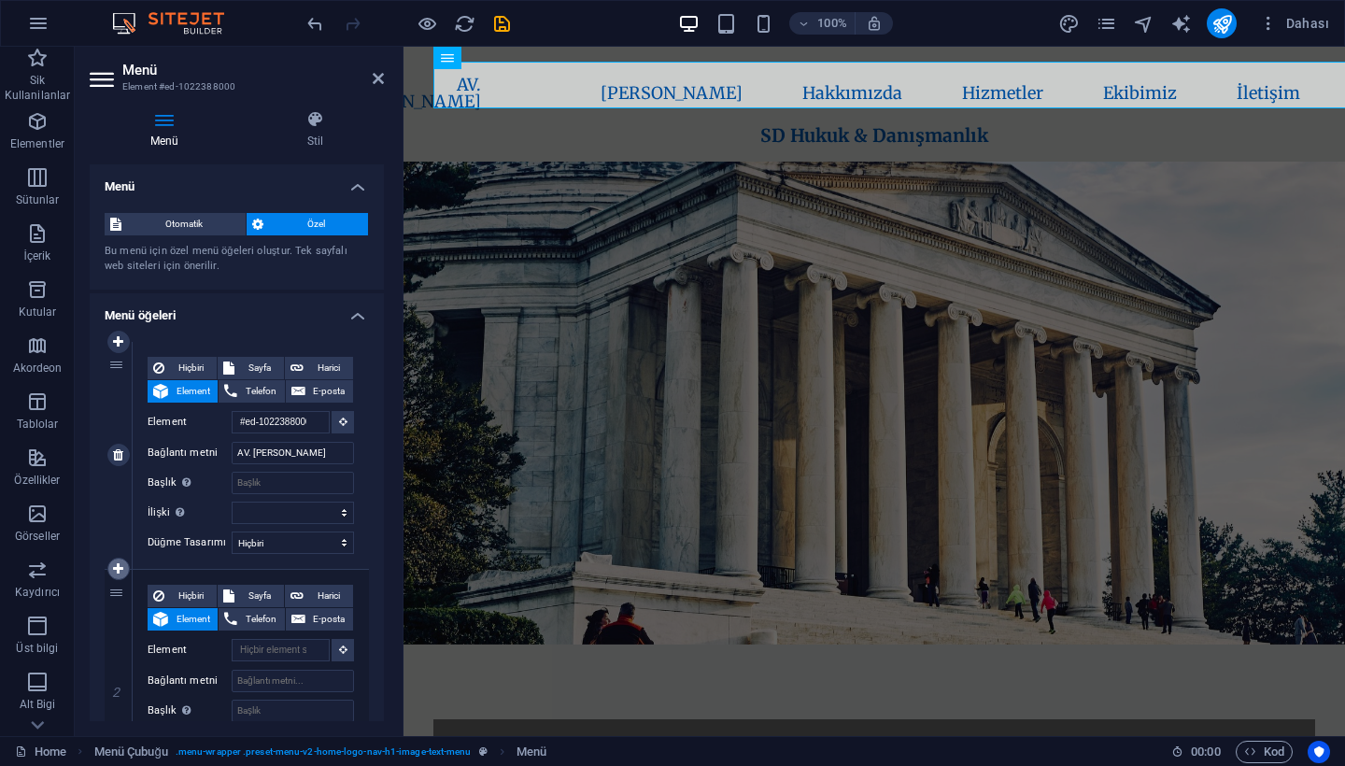
type input "Ekibimiz"
select select
click at [120, 567] on icon at bounding box center [118, 568] width 10 height 13
select select
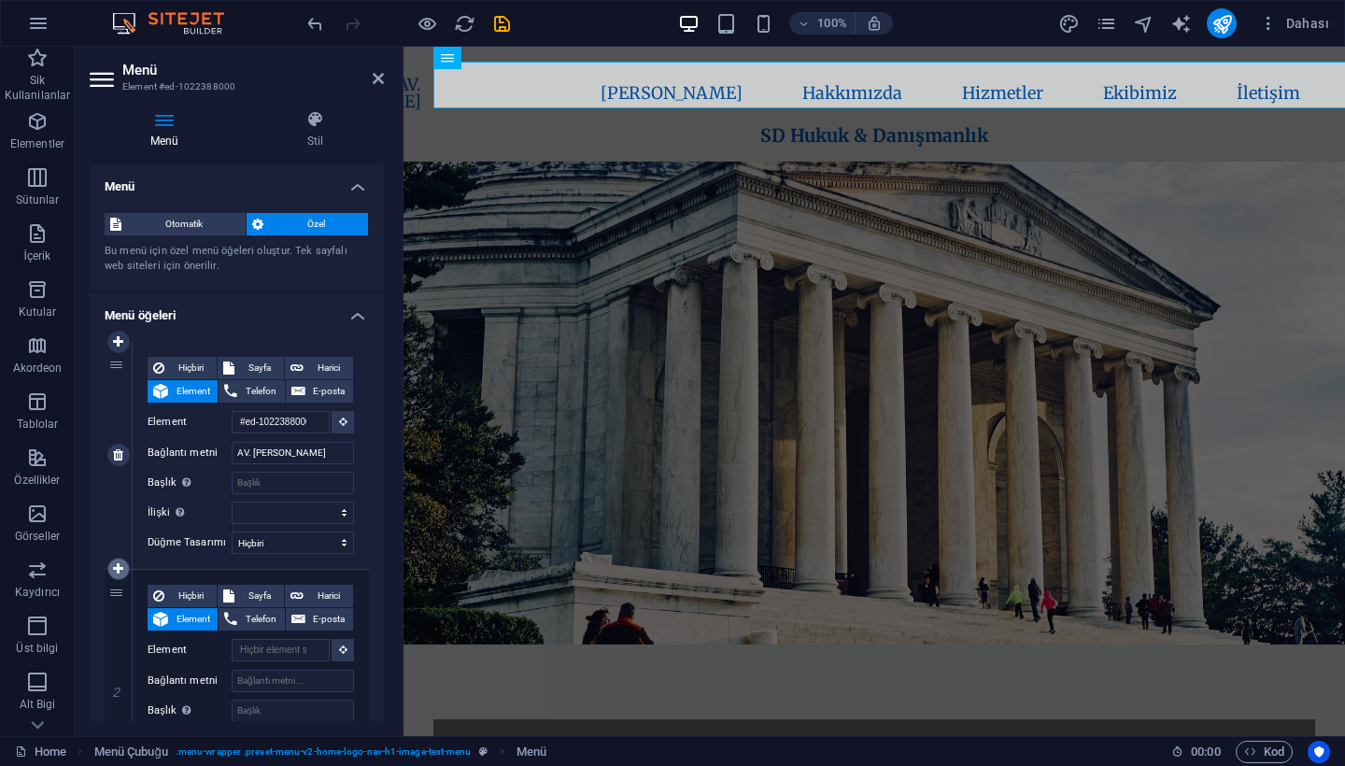
select select
type input "#home-2"
type input "[PERSON_NAME]"
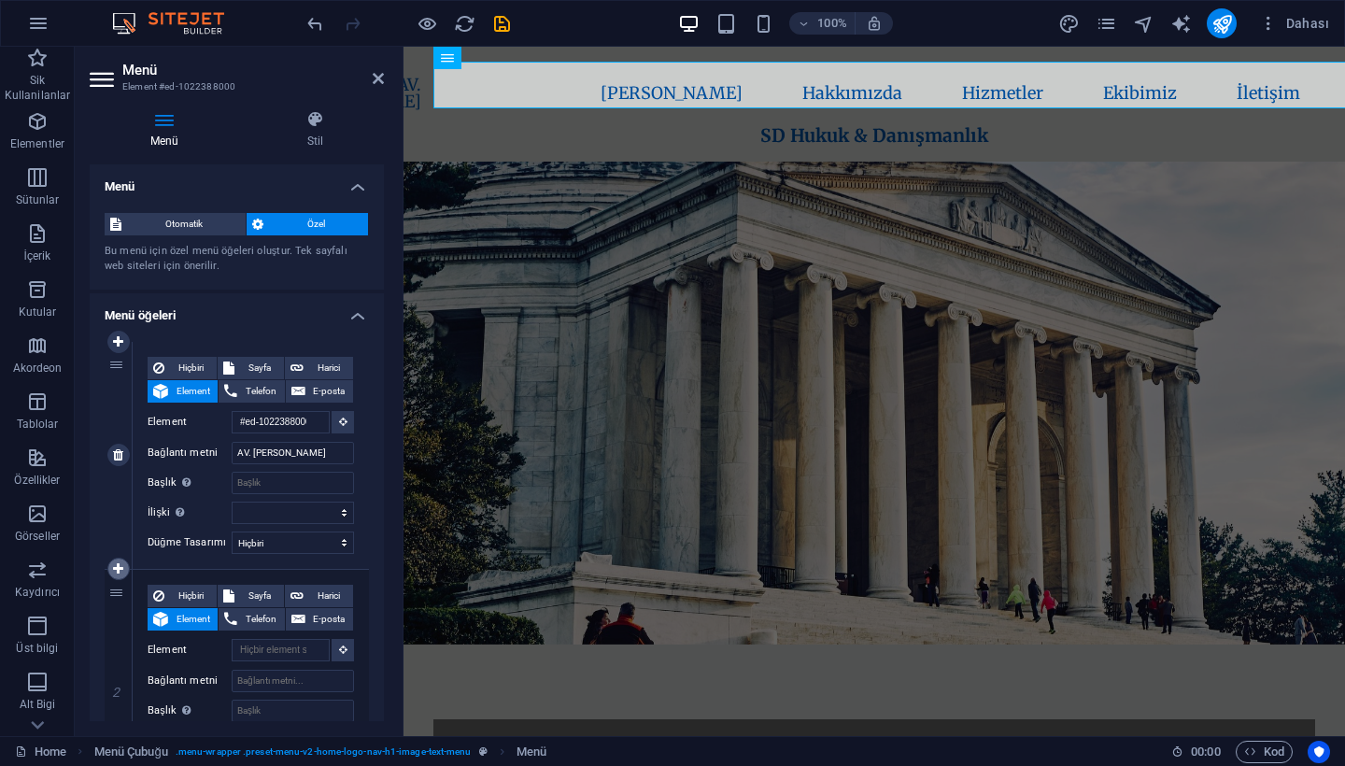
select select
type input "#about-1"
type input "Hakkımızda"
select select
type input "#services-4"
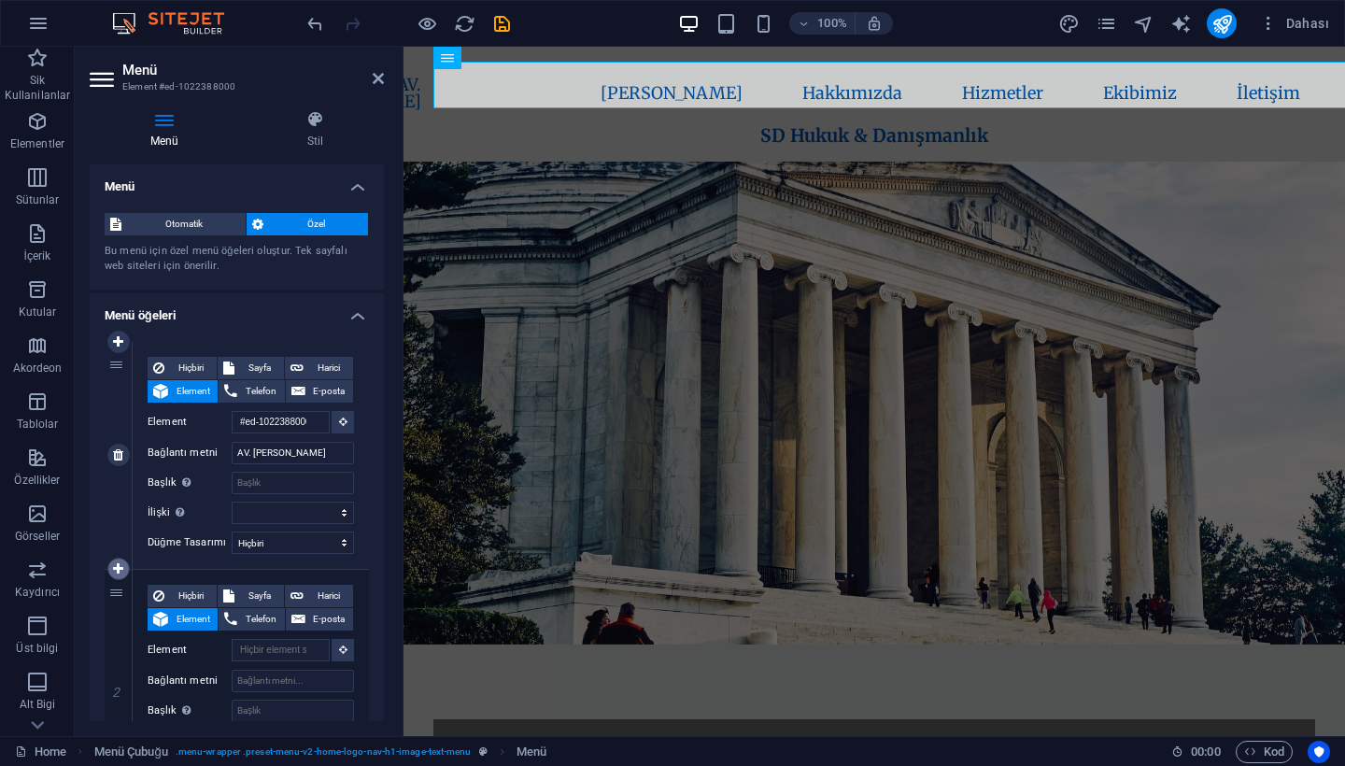
type input "Hizmetler"
select select
type input "#team-1"
type input "Ekibimiz"
select select
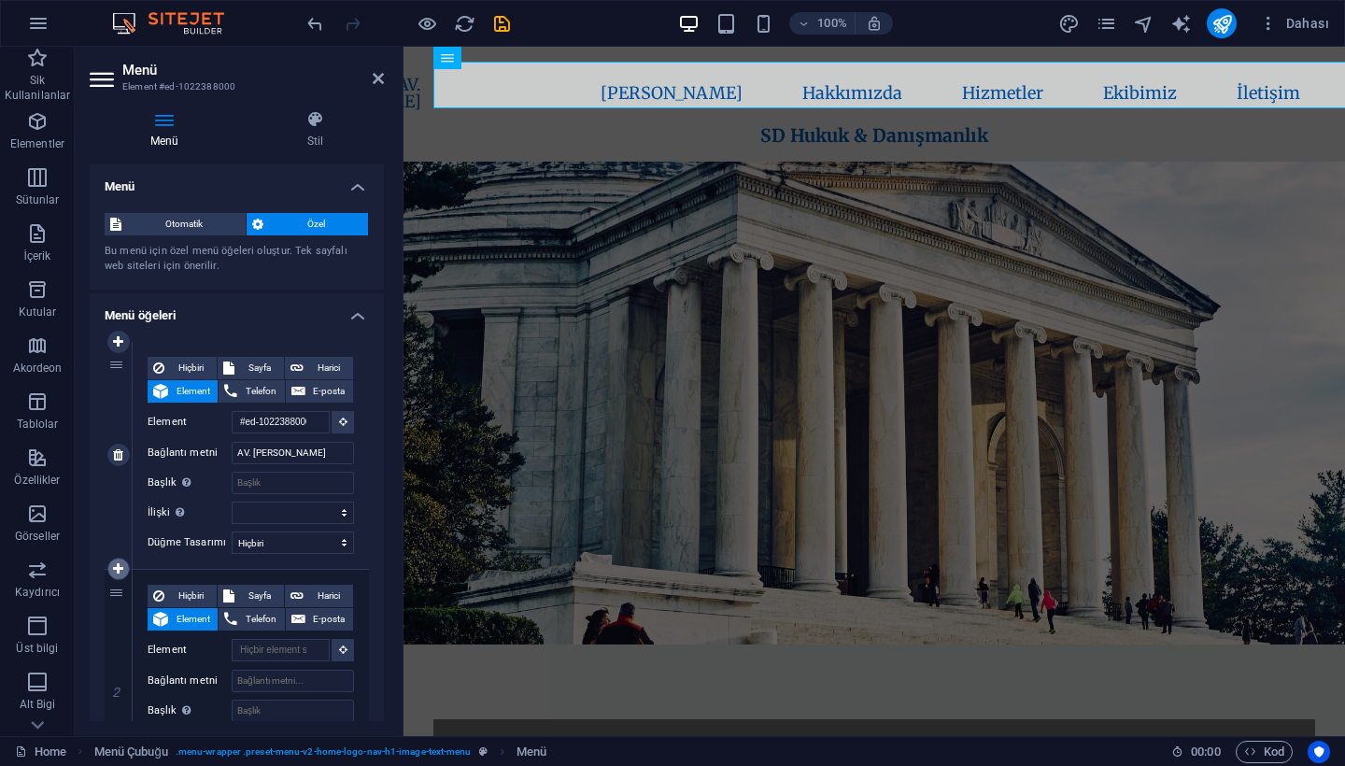
select select
click at [120, 567] on icon at bounding box center [118, 568] width 10 height 13
select select
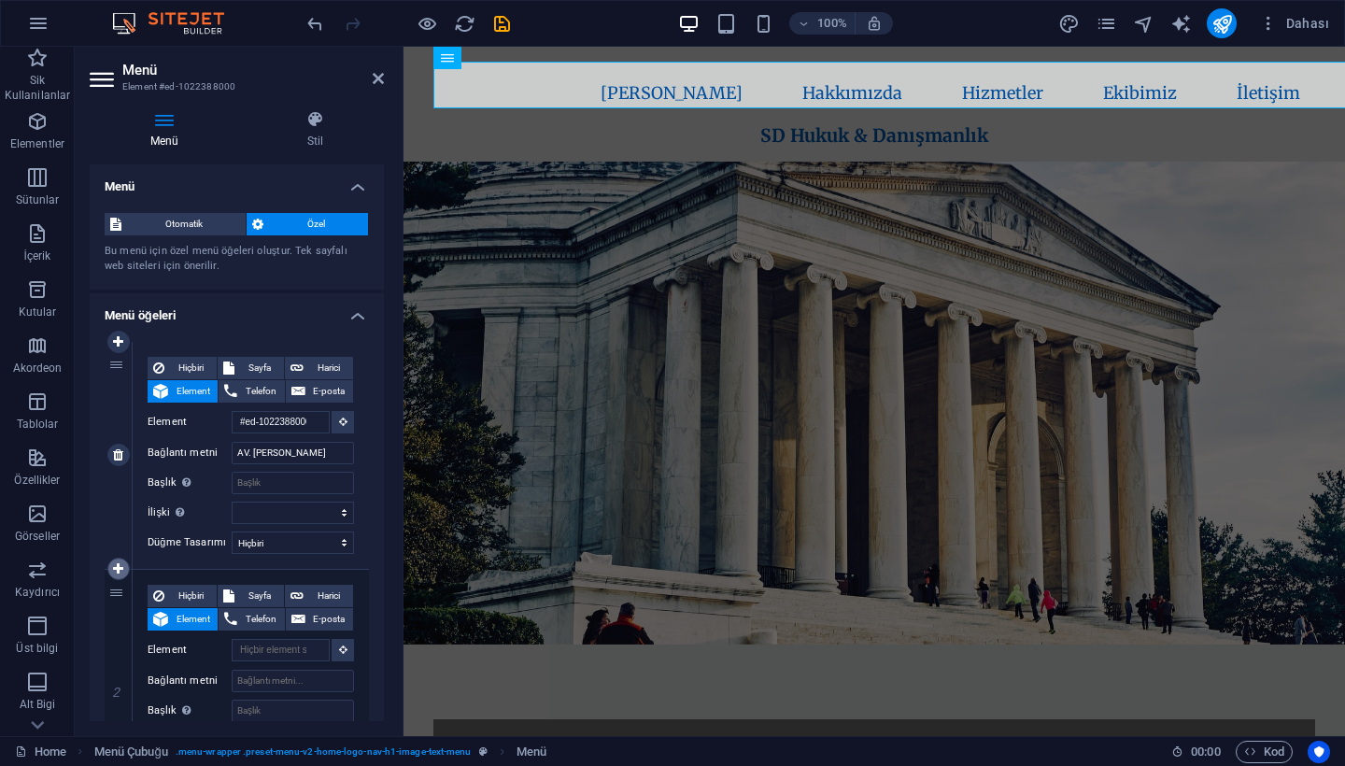
select select
type input "#home-2"
type input "[PERSON_NAME]"
select select
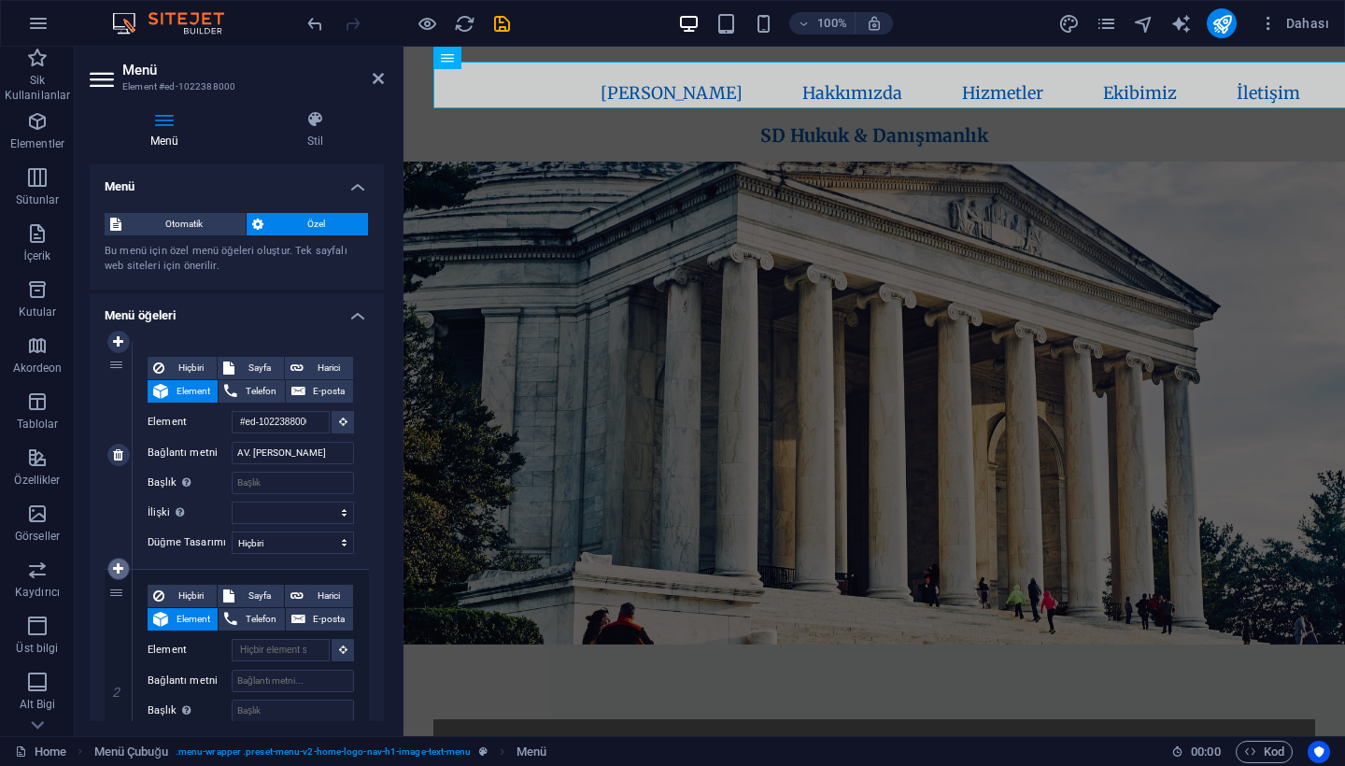
type input "#about-1"
type input "Hakkımızda"
select select
type input "#services-4"
type input "Hizmetler"
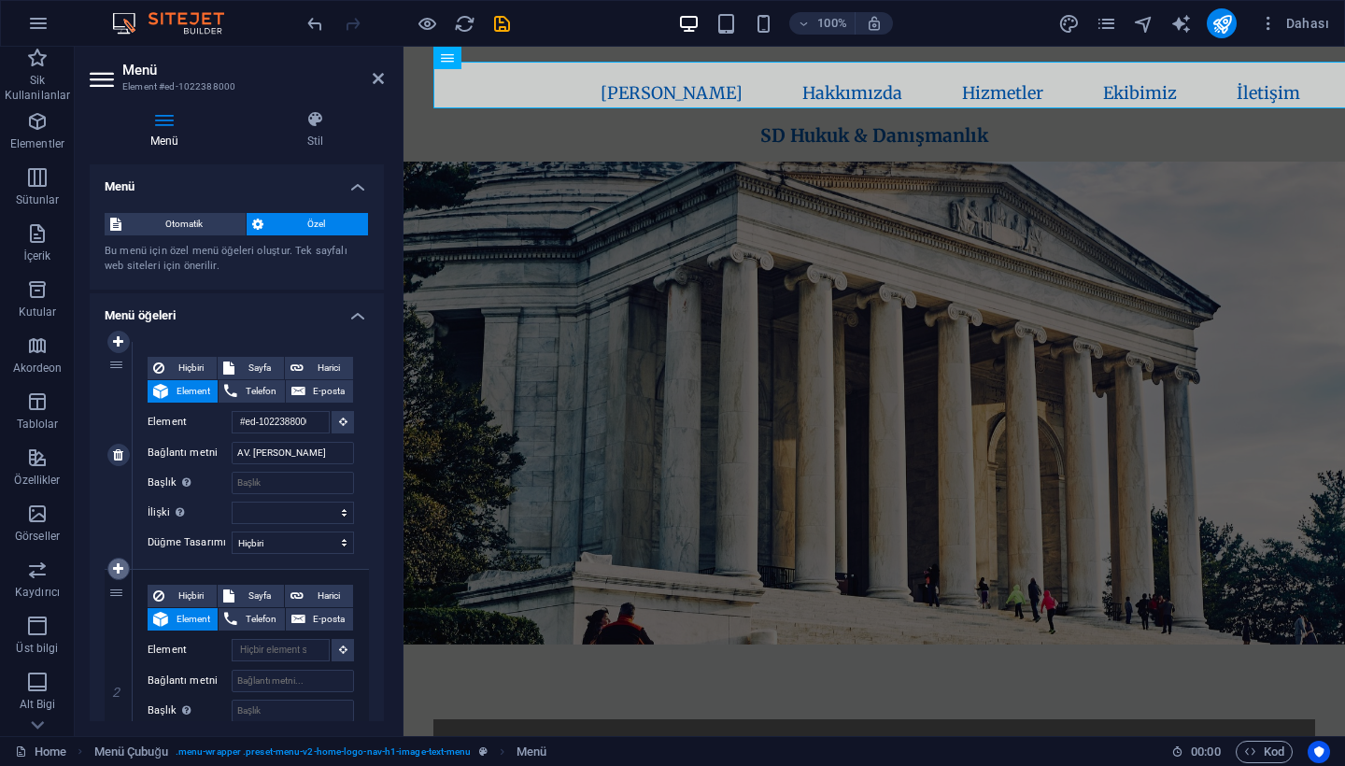
select select
type input "#team-1"
type input "Ekibimiz"
select select
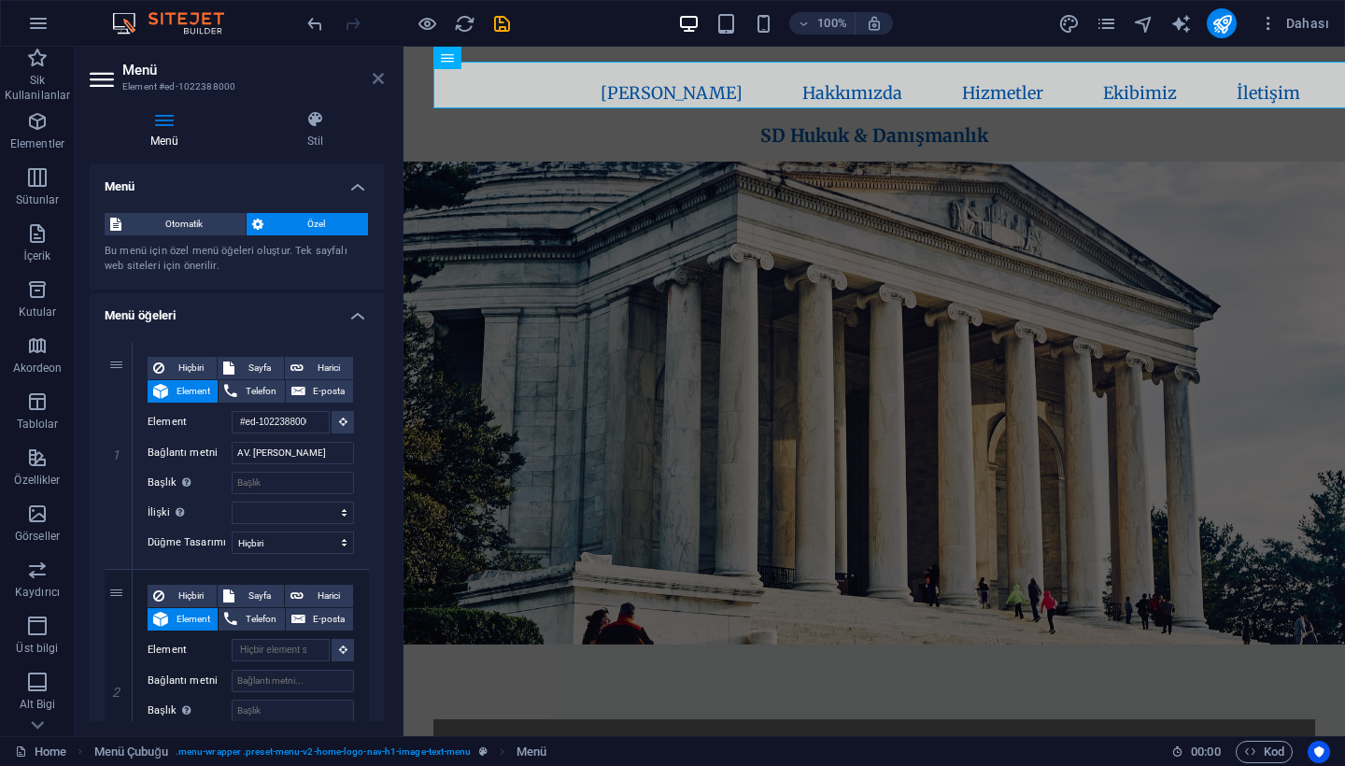
click at [378, 86] on link at bounding box center [378, 79] width 11 height 16
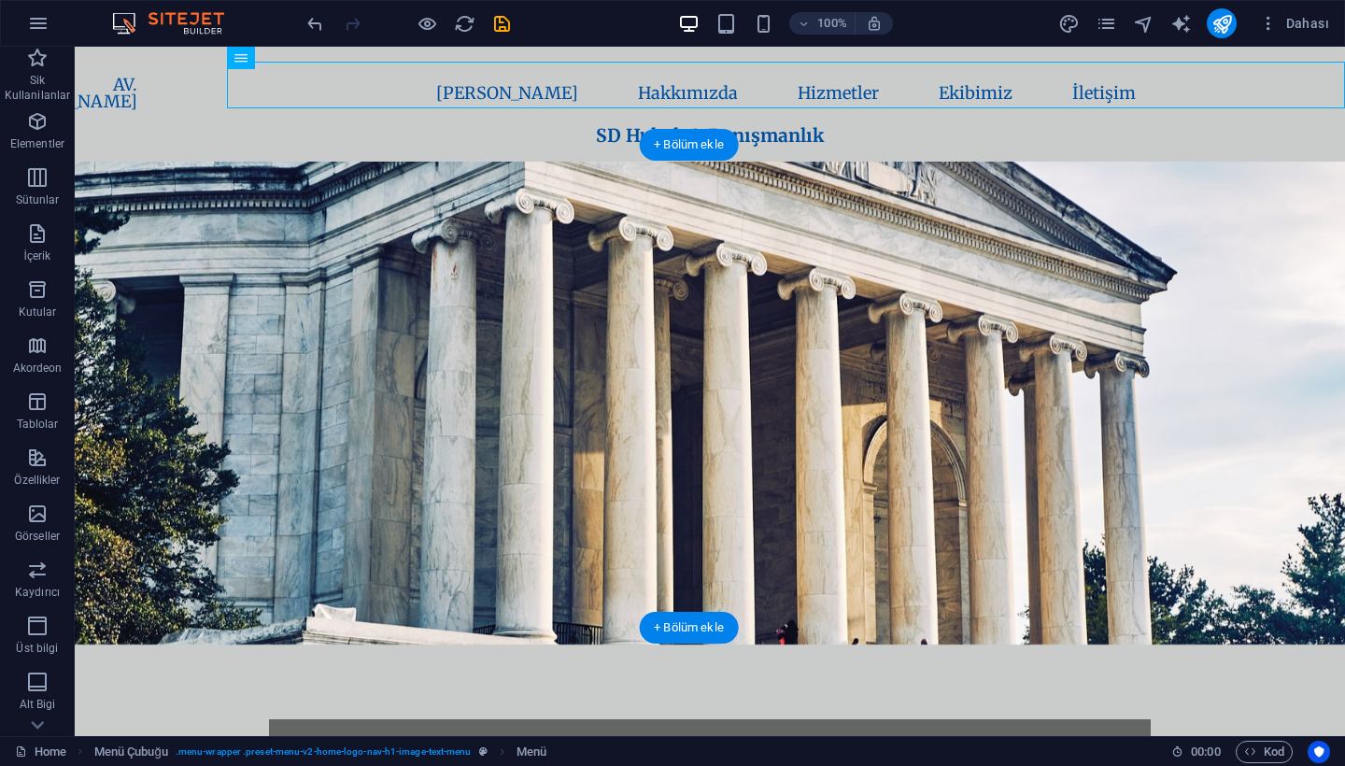
scroll to position [0, 42]
click at [355, 92] on nav "AV. [PERSON_NAME] [PERSON_NAME] Hakkımızda Hizmetler Ekibimiz İletişim" at bounding box center [710, 94] width 882 height 64
select select
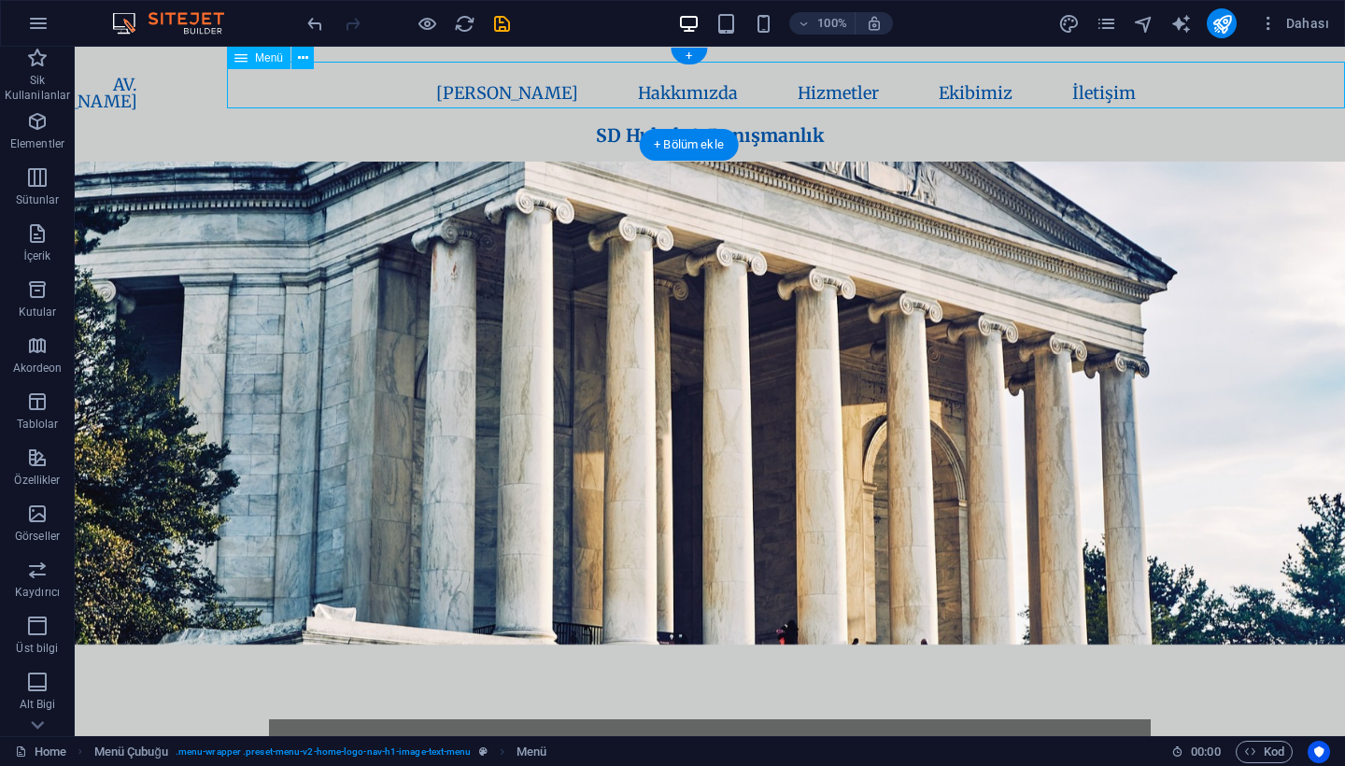
select select
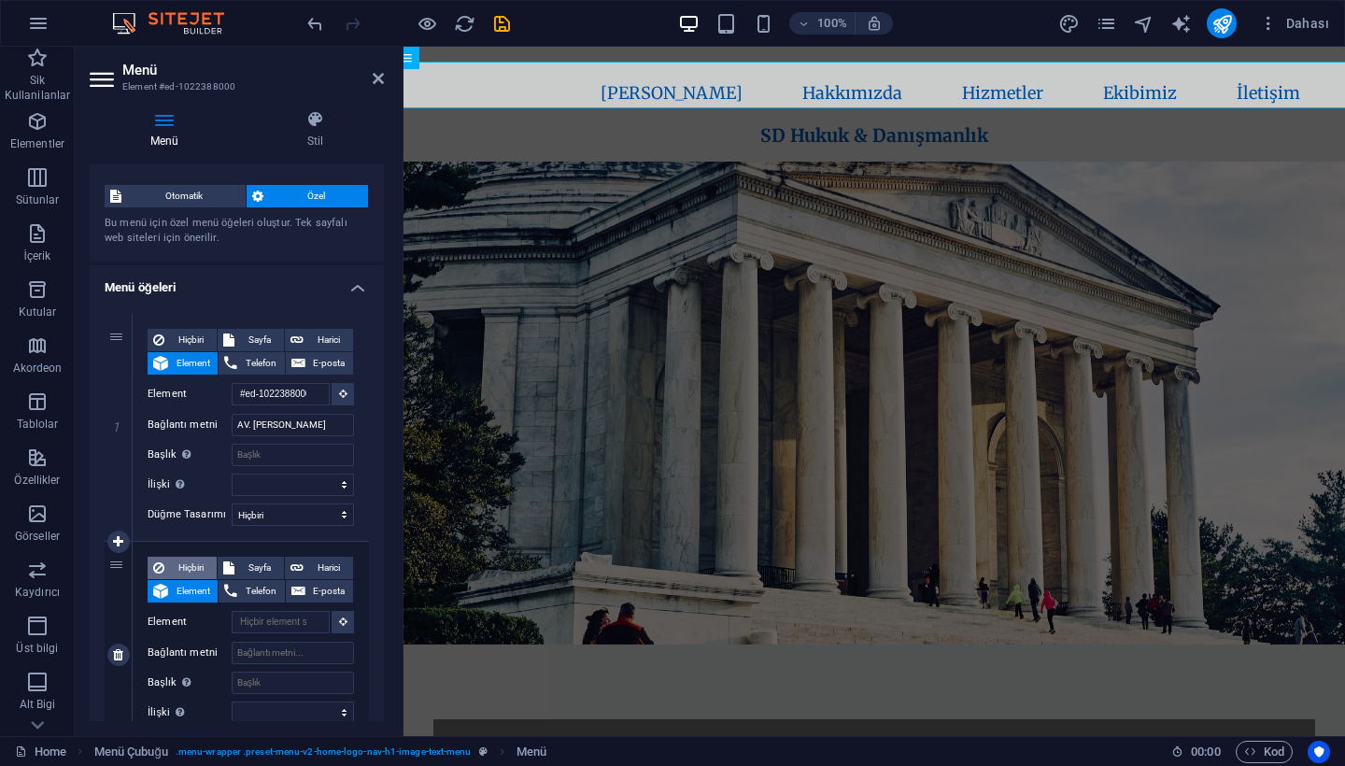
scroll to position [75, 0]
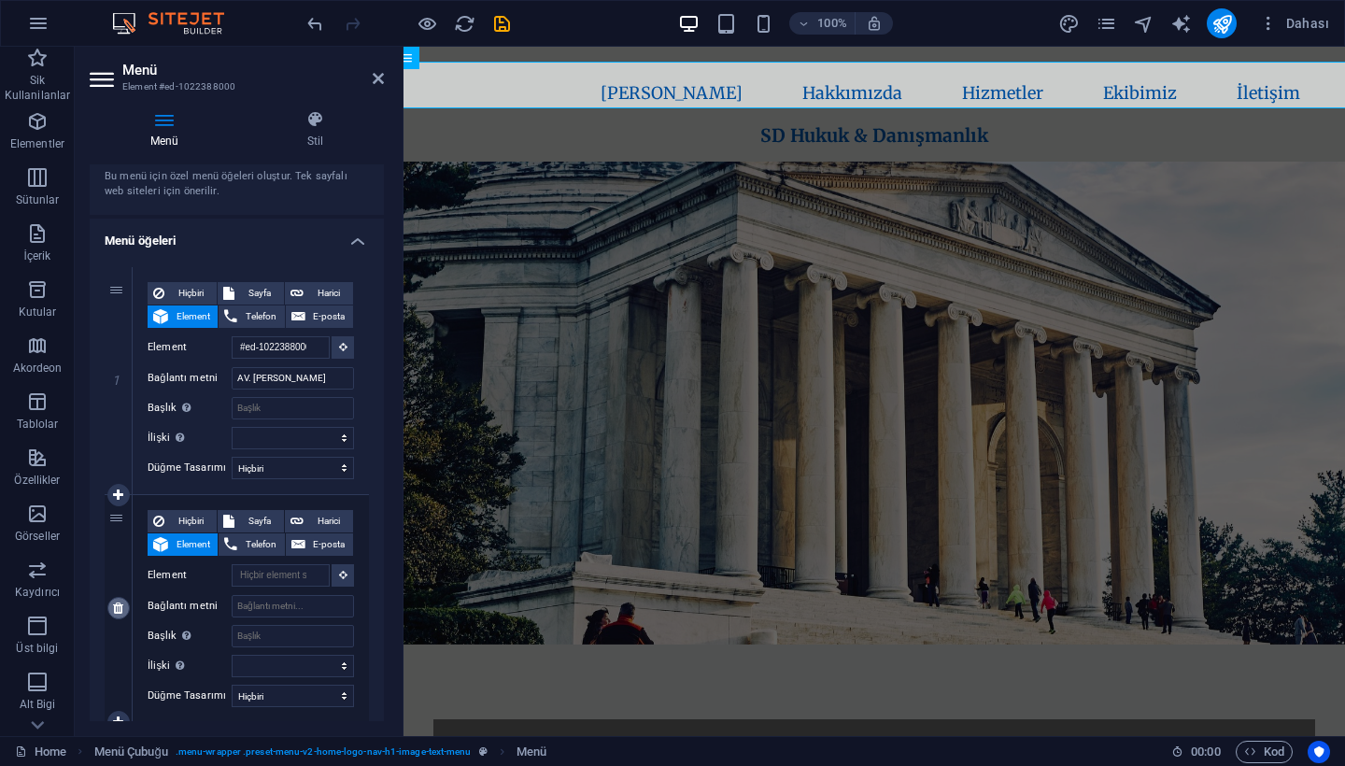
click at [115, 613] on icon at bounding box center [118, 607] width 10 height 13
select select
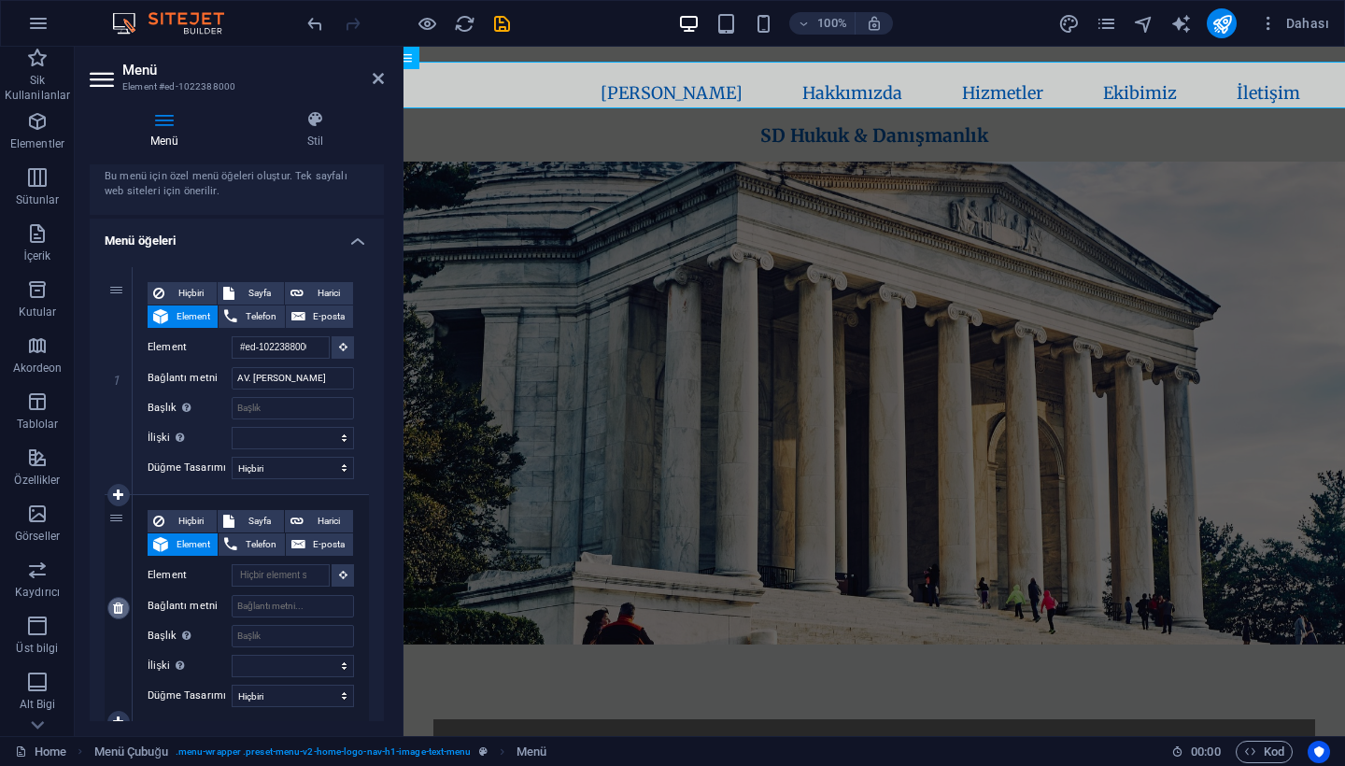
type input "#home-2"
type input "[PERSON_NAME]"
select select
type input "#about-1"
type input "Hakkımızda"
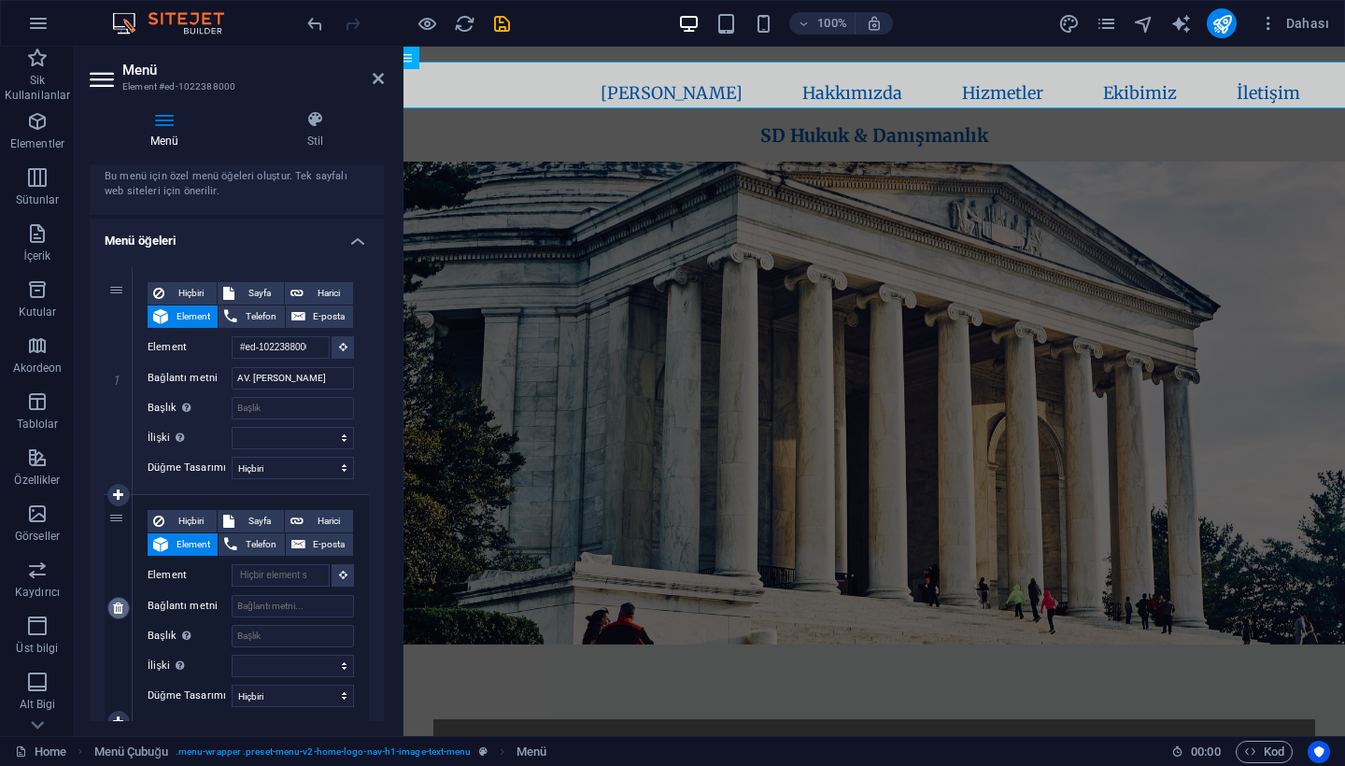
select select
type input "#services-4"
type input "Hizmetler"
select select
type input "#team-1"
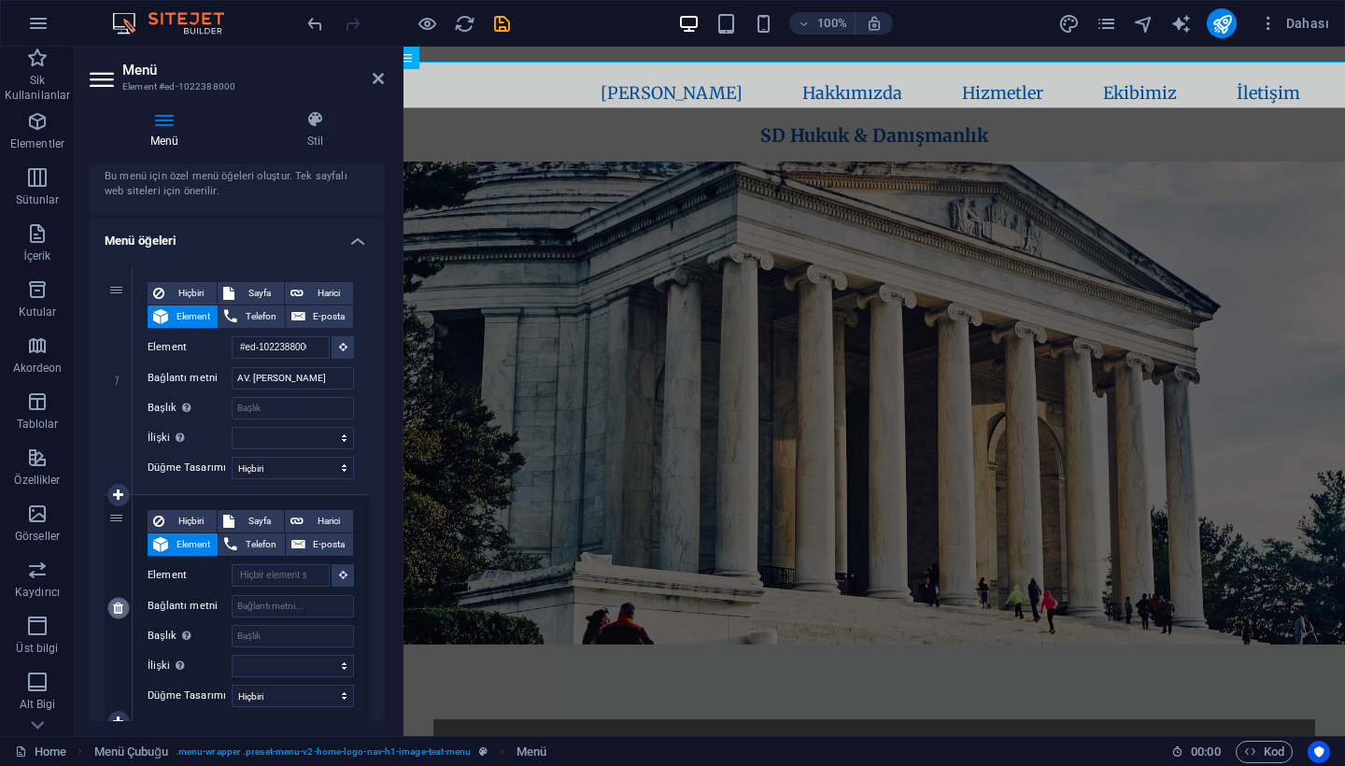
type input "Ekibimiz"
select select
type input "#cta-1"
type input "İletişim"
select select
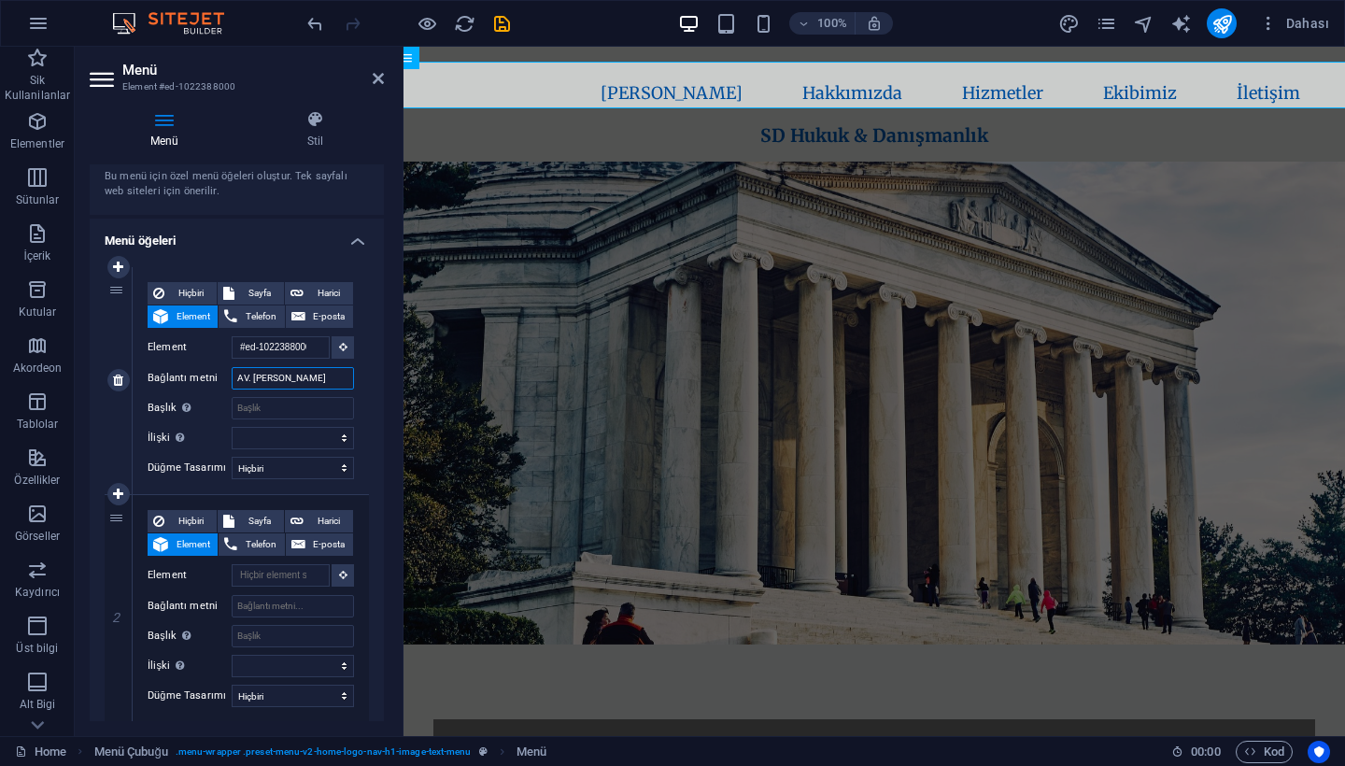
drag, startPoint x: 325, startPoint y: 372, endPoint x: 211, endPoint y: 373, distance: 113.9
click at [209, 373] on div "Bağlantı metni AV. SUNA DÖNDAR" at bounding box center [251, 378] width 206 height 22
click at [323, 124] on icon at bounding box center [315, 119] width 137 height 19
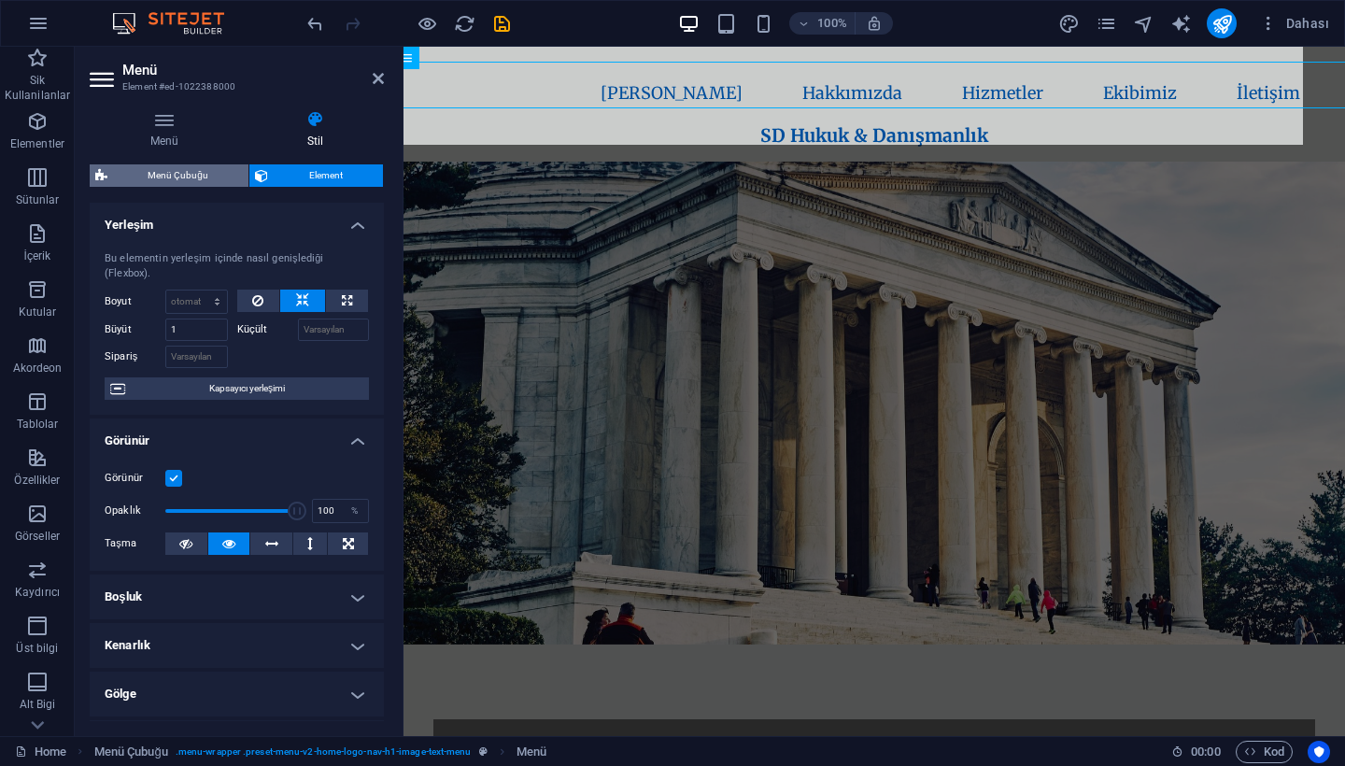
scroll to position [0, 0]
click at [179, 169] on span "Menü Çubuğu" at bounding box center [178, 175] width 130 height 22
select select "rem"
select select "preset-menu-v2-home-logo-nav-h1-image-text-menu"
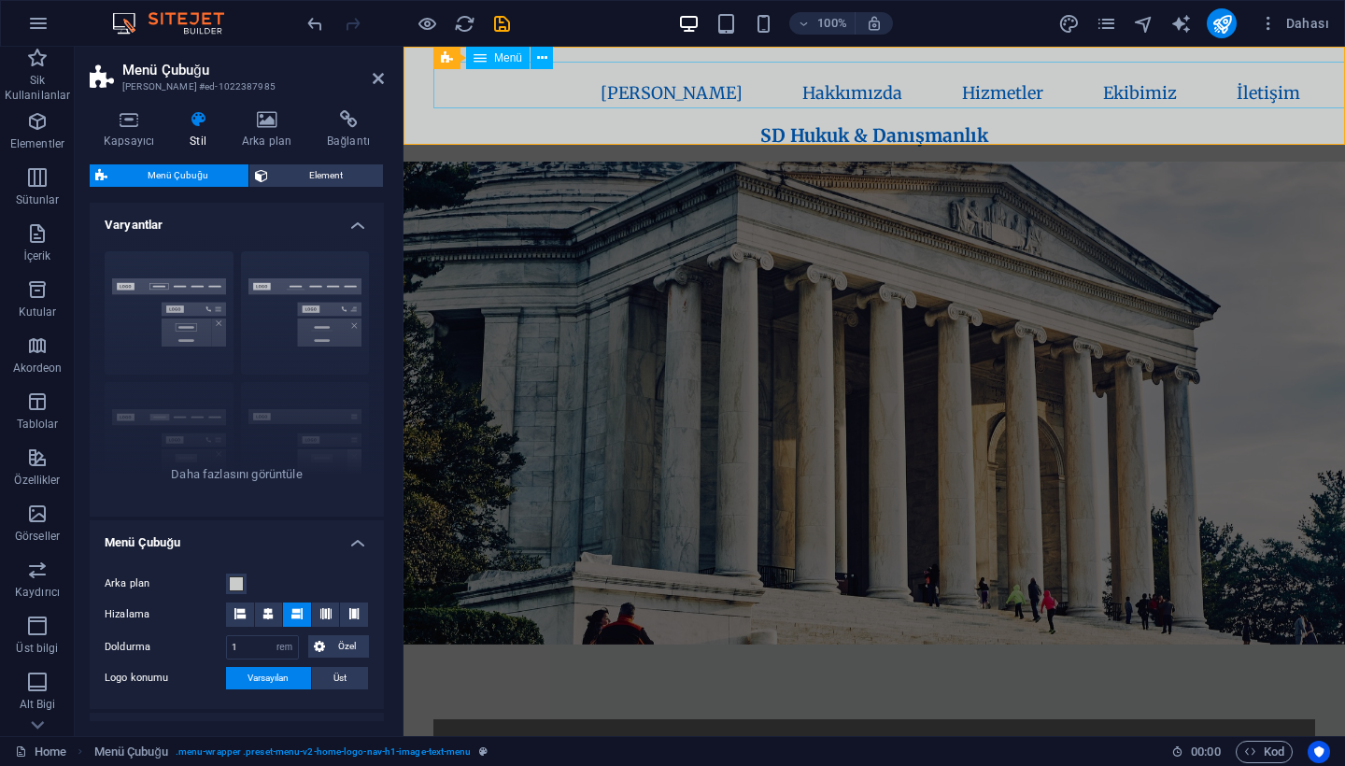
click at [537, 86] on nav "AV. [PERSON_NAME] [PERSON_NAME] Hakkımızda Hizmetler Ekibimiz İletişim" at bounding box center [874, 94] width 882 height 64
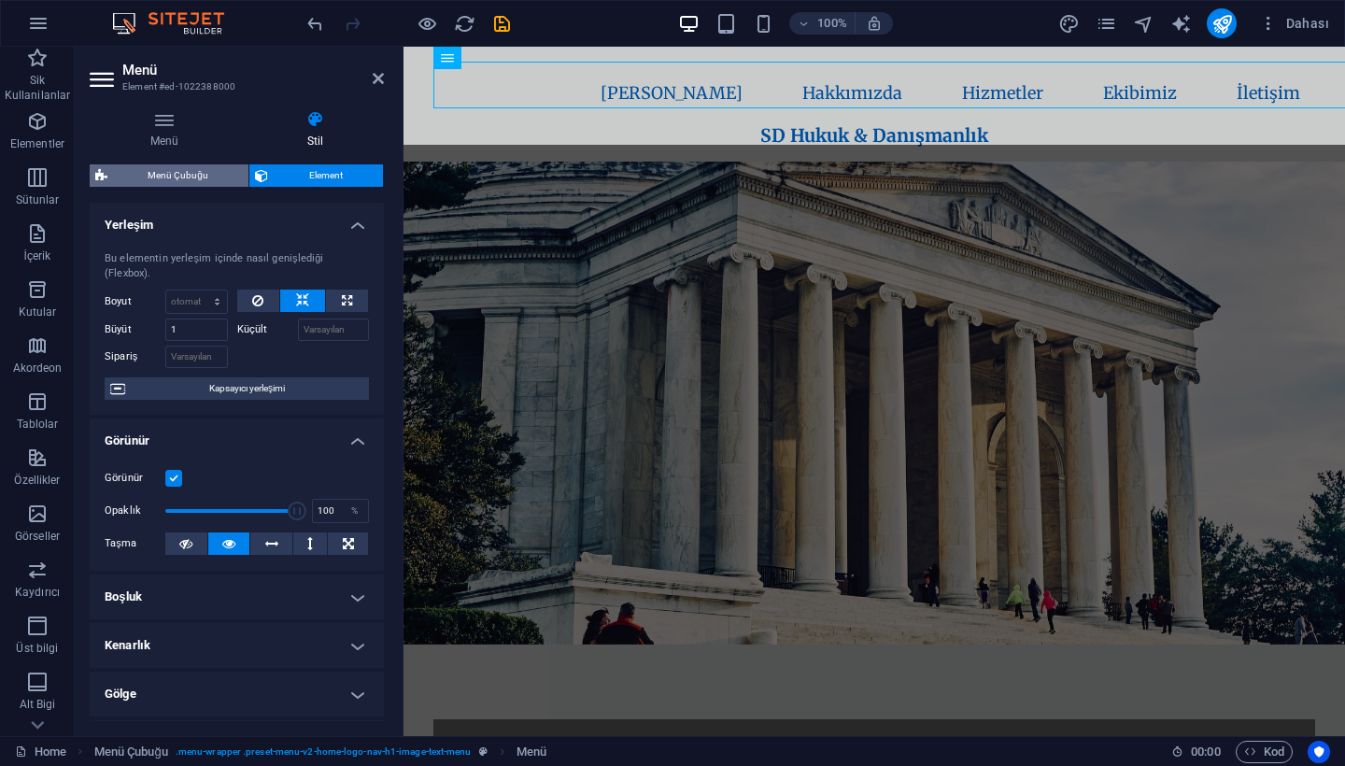
click at [200, 166] on span "Menü Çubuğu" at bounding box center [178, 175] width 130 height 22
select select "rem"
select select "preset-menu-v2-home-logo-nav-h1-image-text-menu"
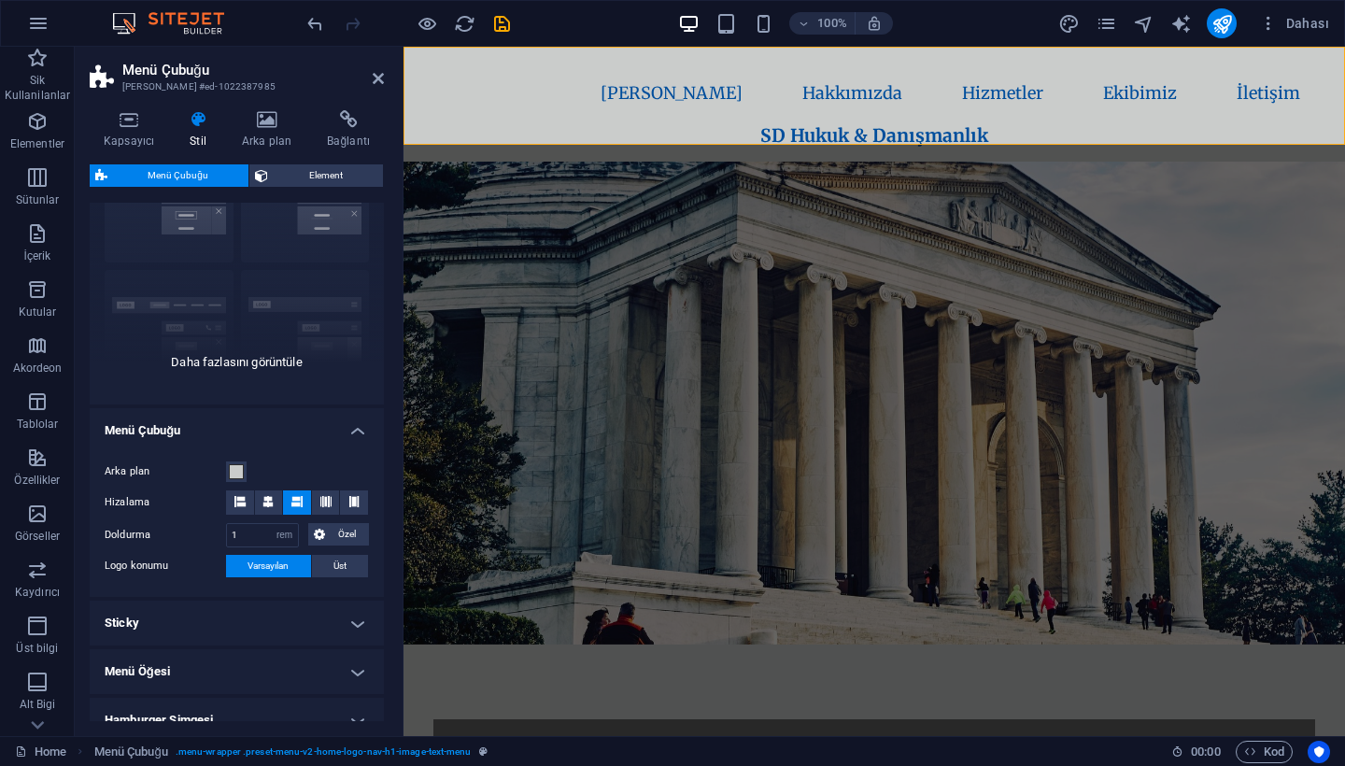
scroll to position [115, 0]
click at [240, 502] on icon at bounding box center [239, 498] width 11 height 11
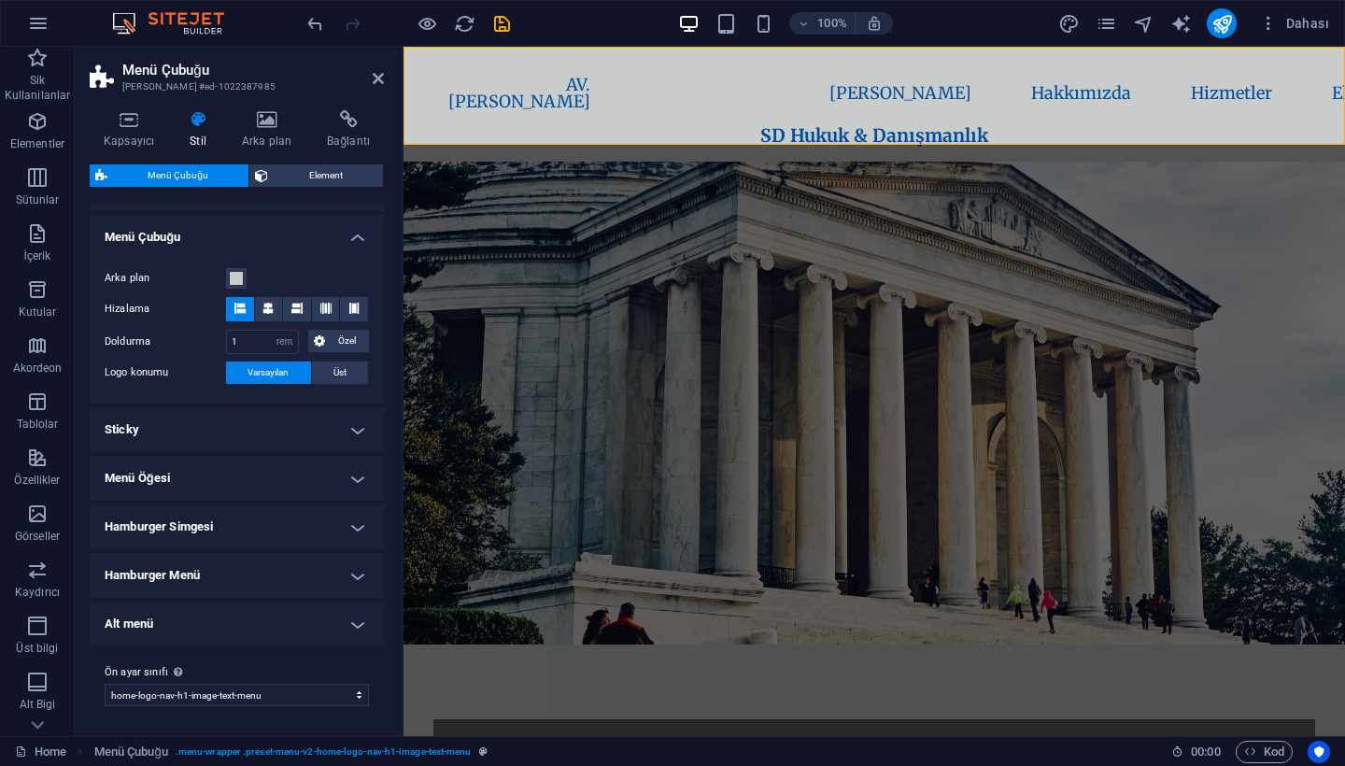
scroll to position [304, 0]
click at [380, 76] on icon at bounding box center [378, 78] width 11 height 15
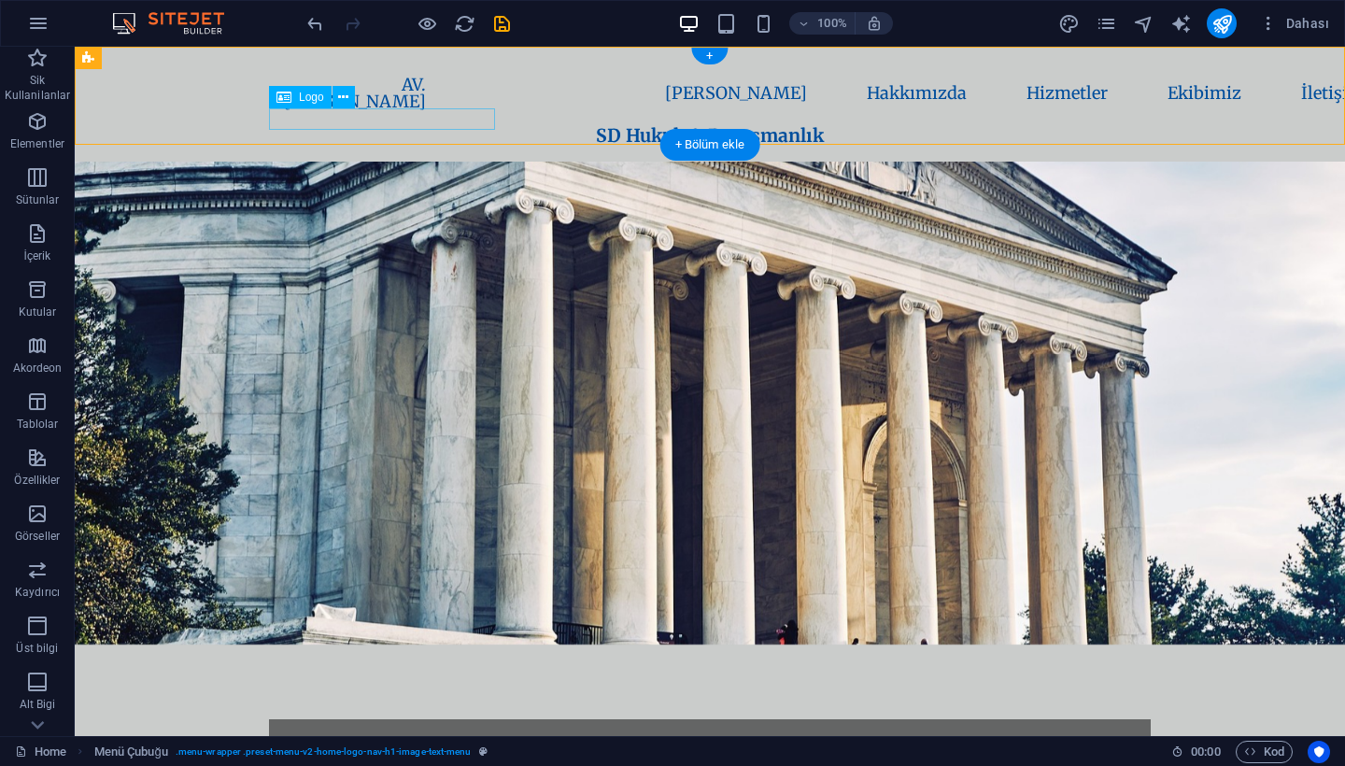
click at [417, 126] on div "SD Hukuk & Danışmanlık" at bounding box center [710, 135] width 882 height 21
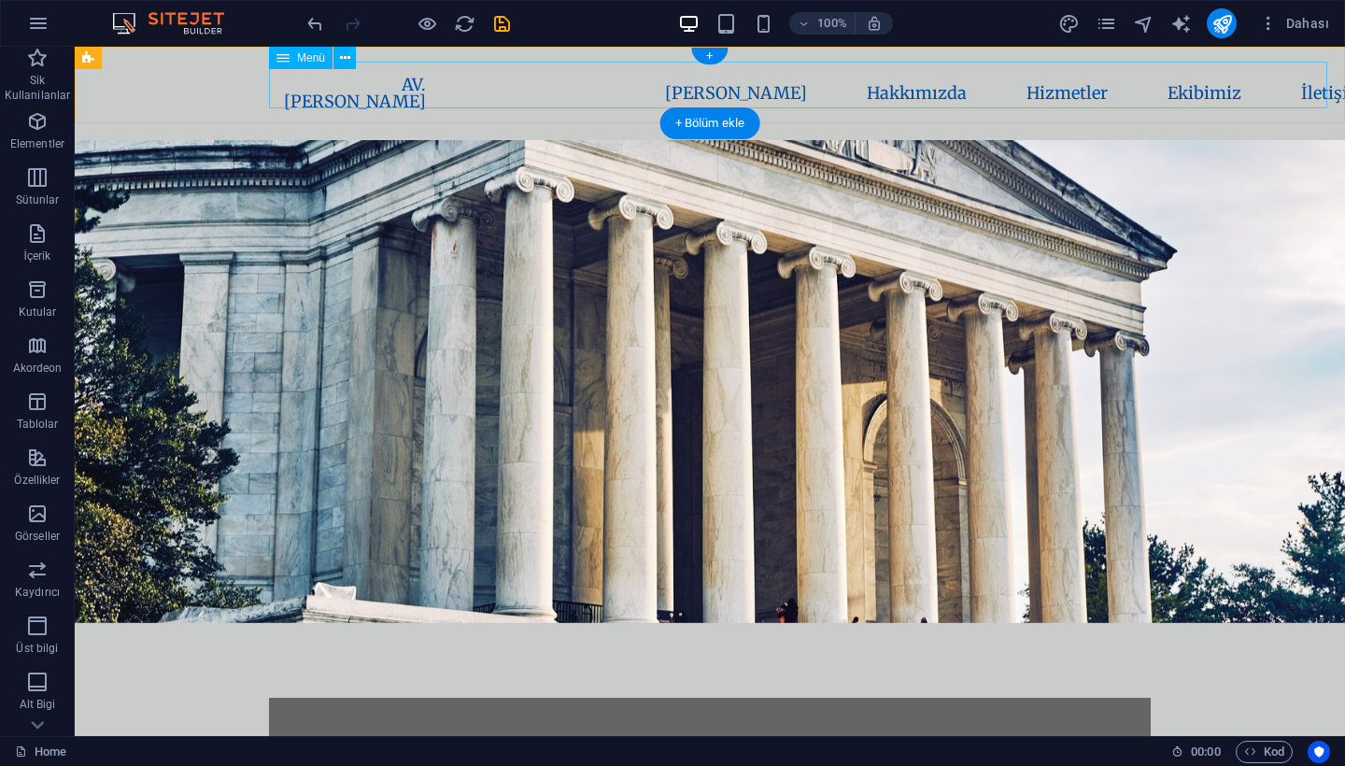
click at [382, 86] on nav "AV. [PERSON_NAME] [PERSON_NAME] Hakkımızda Hizmetler Ekibimiz İletişim" at bounding box center [710, 94] width 882 height 64
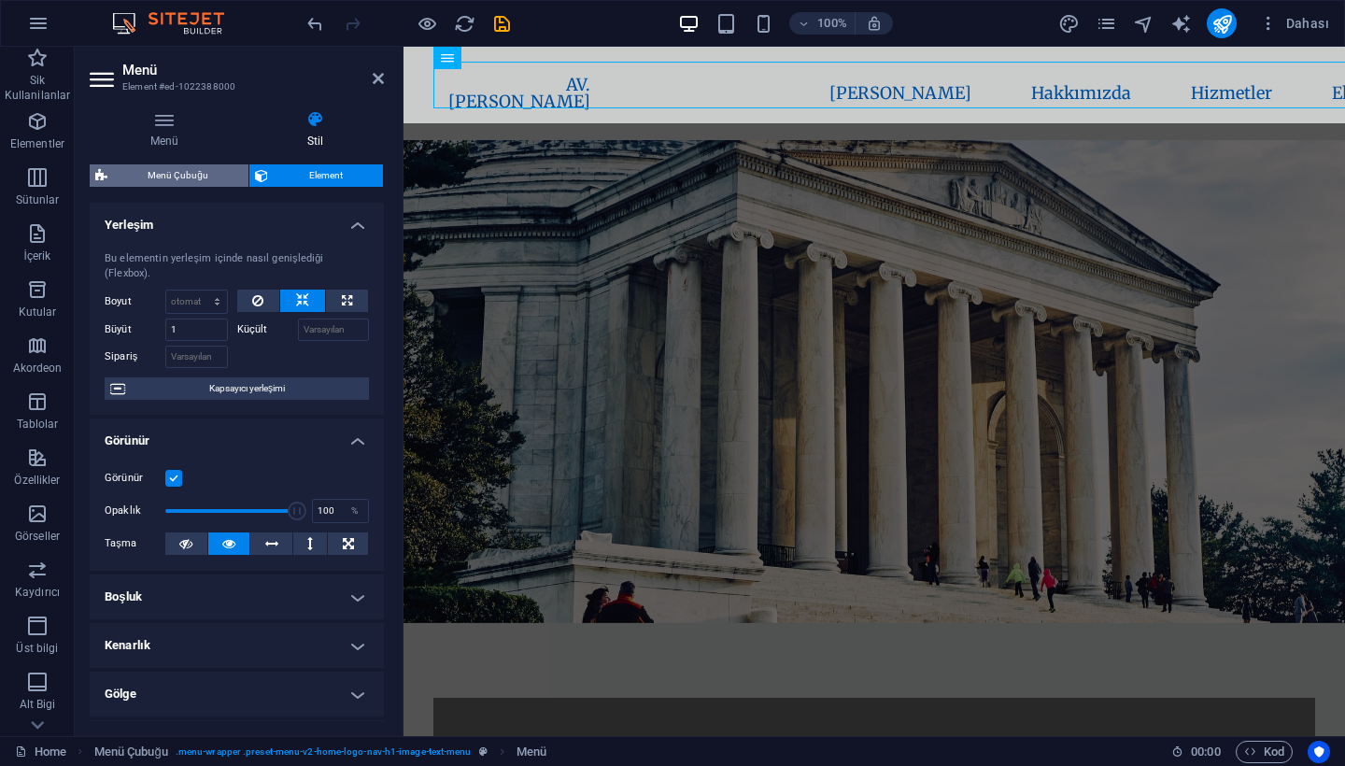
click at [199, 177] on span "Menü Çubuğu" at bounding box center [178, 175] width 130 height 22
select select "rem"
select select "preset-menu-v2-home-logo-nav-h1-image-text-menu"
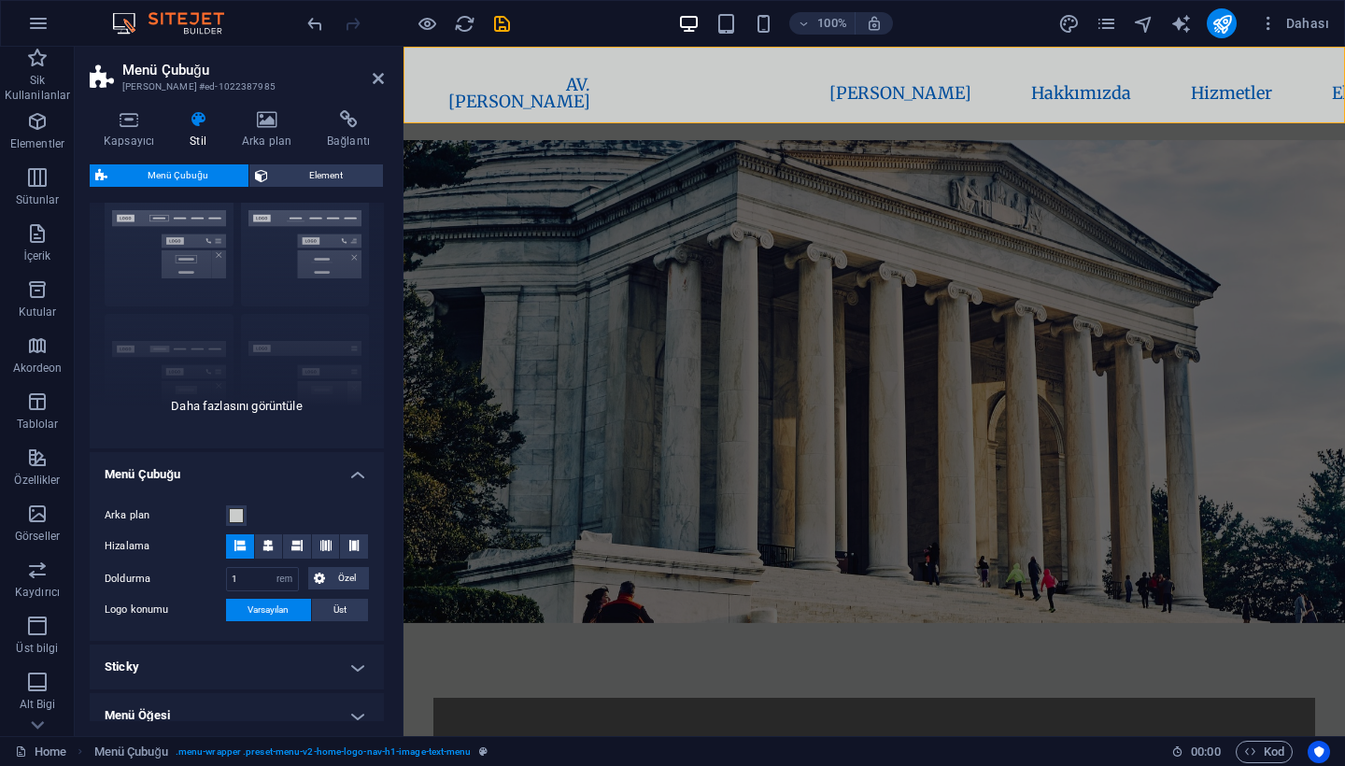
scroll to position [70, 0]
click at [262, 583] on input "1" at bounding box center [262, 577] width 71 height 22
type input "3"
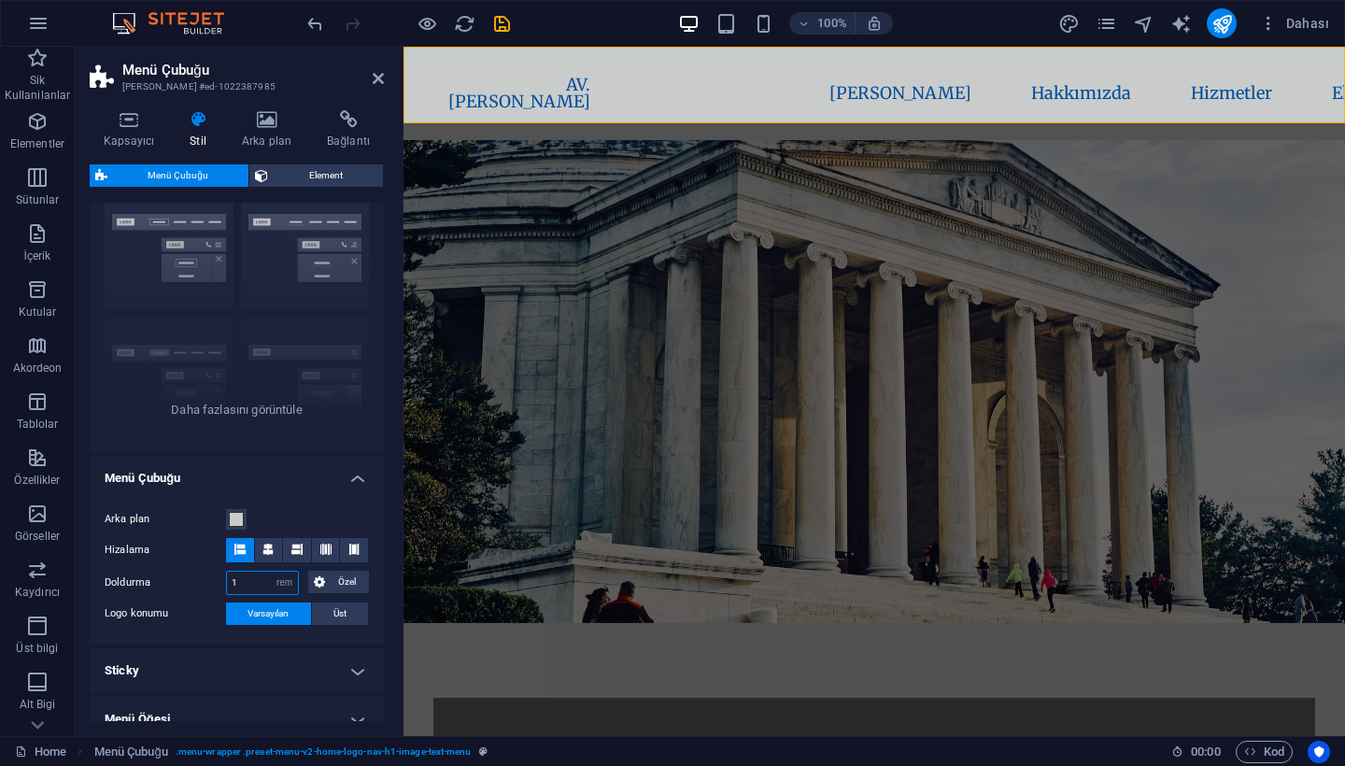
scroll to position [51, 0]
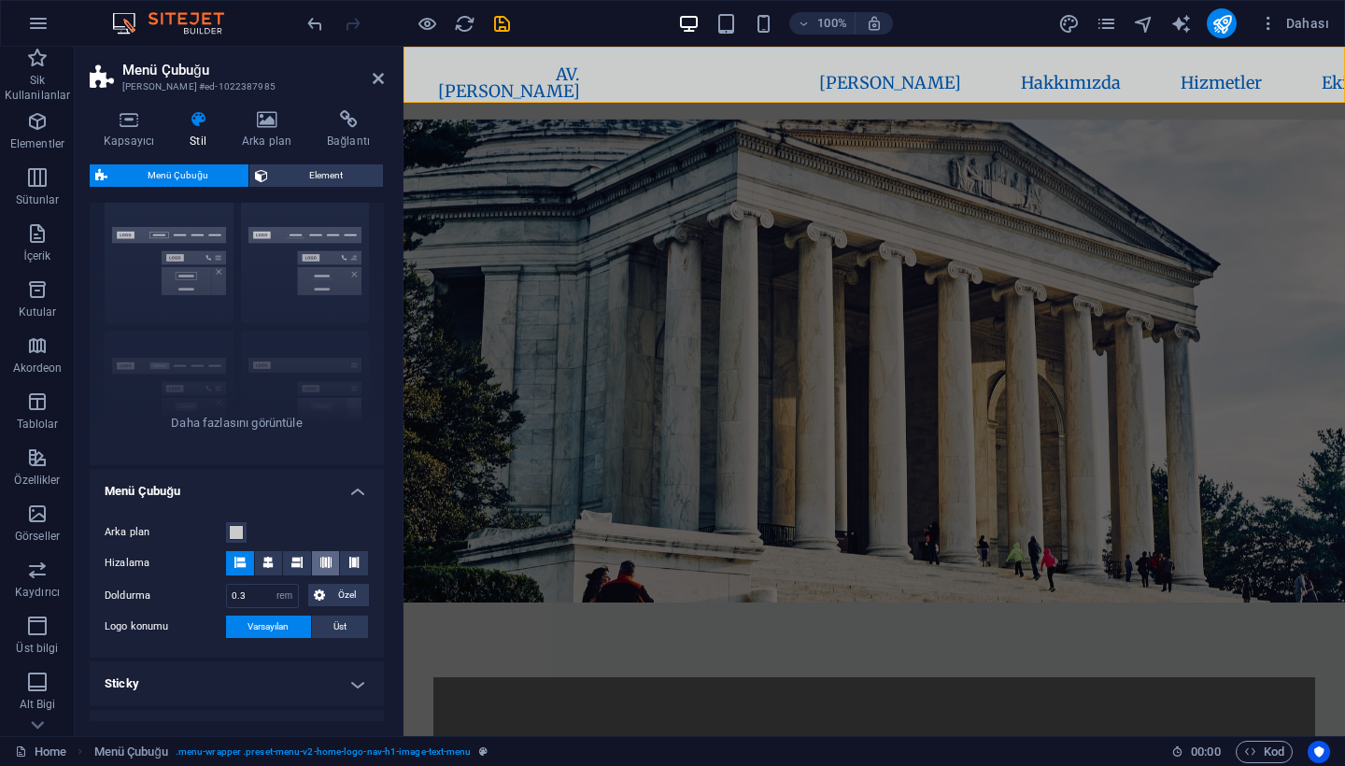
click at [327, 569] on span at bounding box center [325, 563] width 11 height 24
click at [351, 565] on icon at bounding box center [353, 562] width 11 height 11
click at [376, 81] on icon at bounding box center [378, 78] width 11 height 15
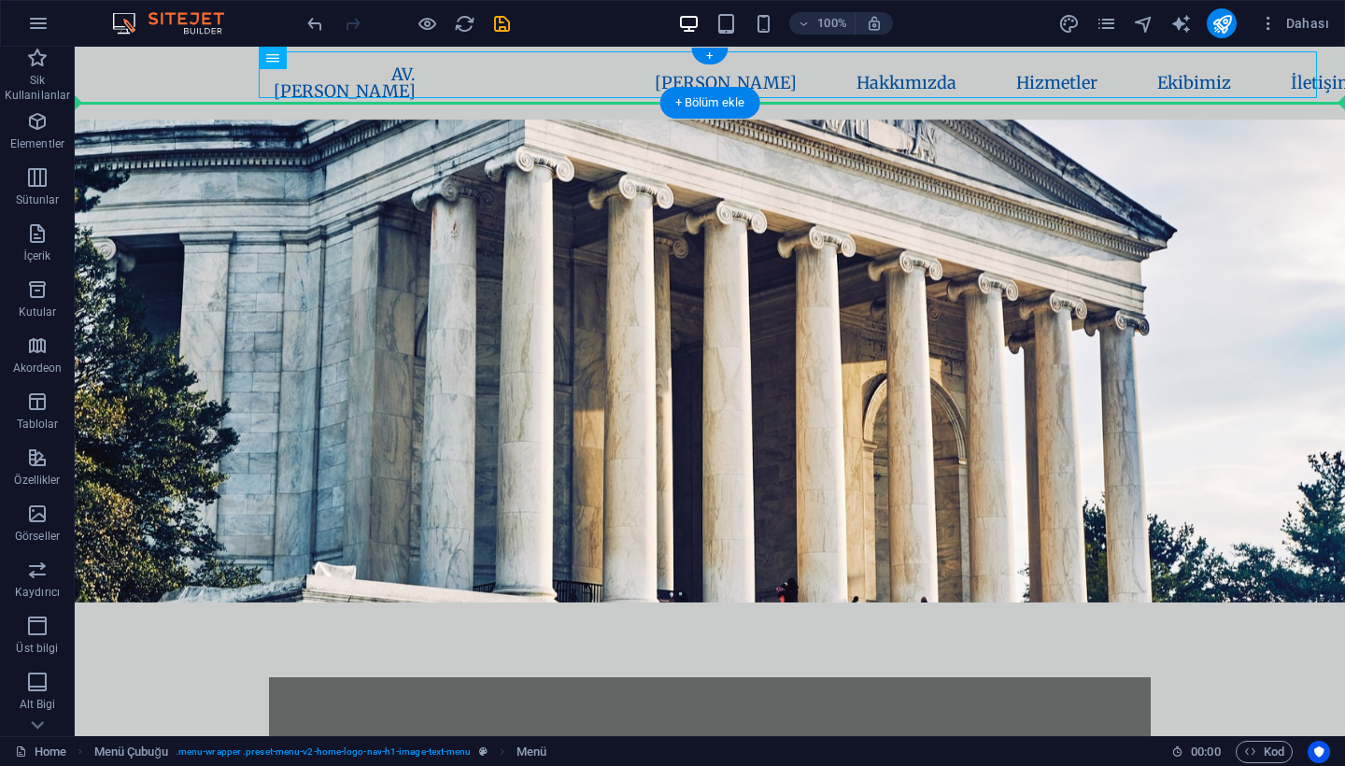
drag, startPoint x: 475, startPoint y: 93, endPoint x: 388, endPoint y: 102, distance: 88.2
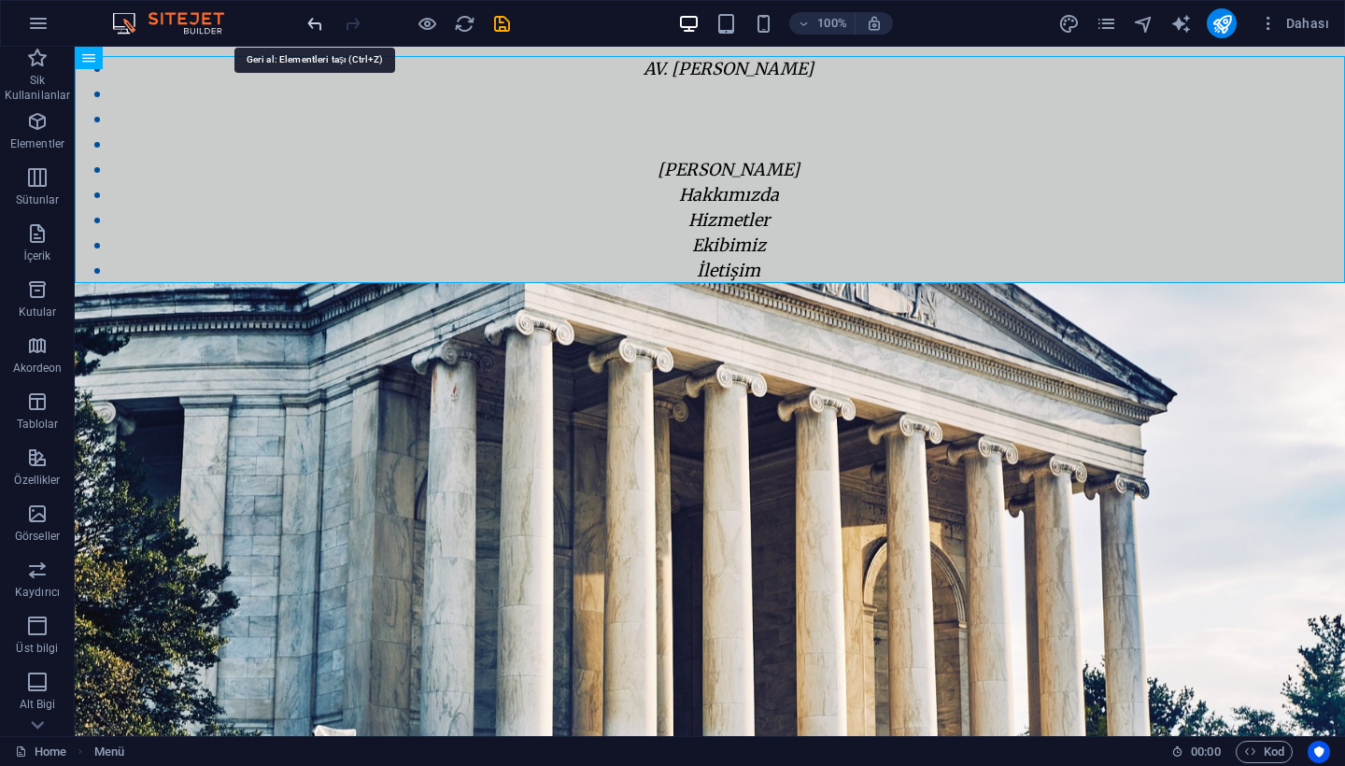
click at [313, 21] on icon "undo" at bounding box center [314, 23] width 21 height 21
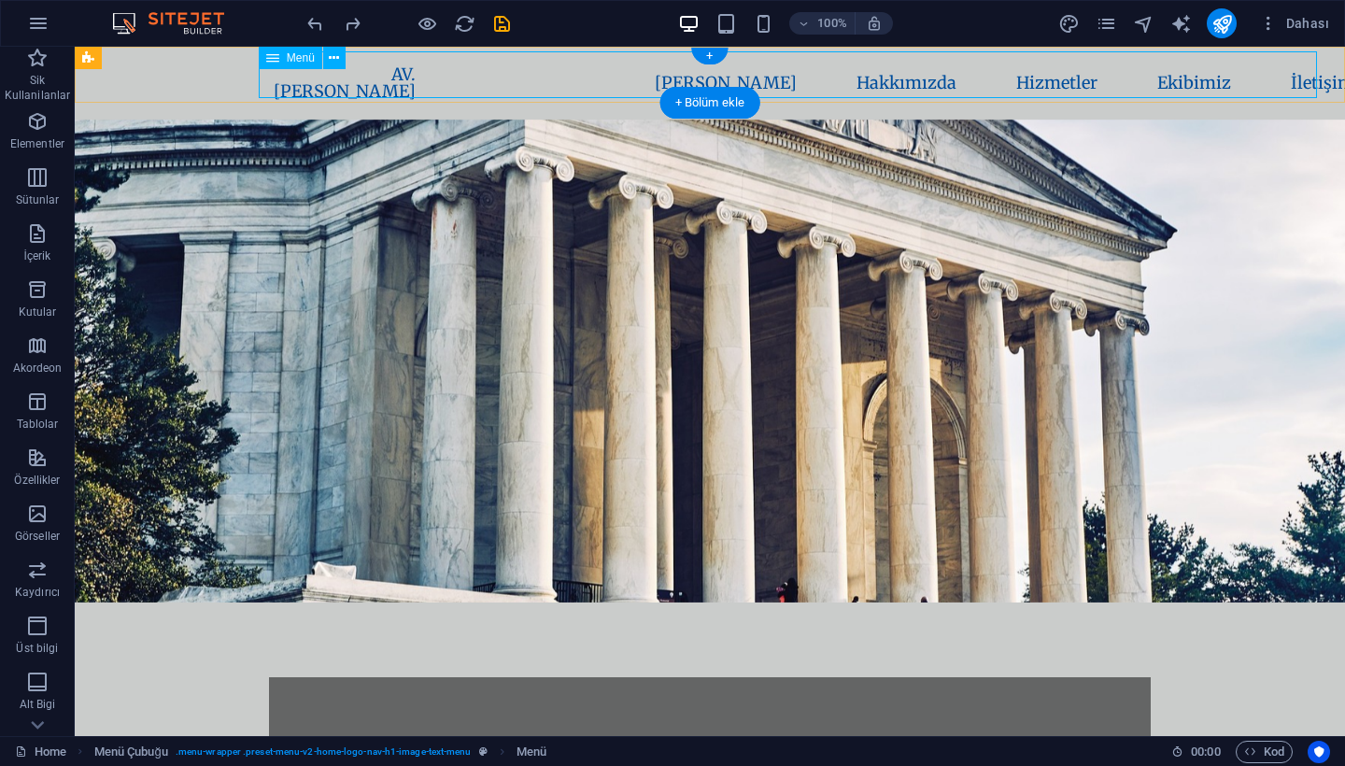
click at [270, 60] on icon at bounding box center [272, 58] width 13 height 22
drag, startPoint x: 269, startPoint y: 59, endPoint x: 199, endPoint y: 60, distance: 70.1
click at [199, 60] on div "H2 Arka planda metin Kapsayıcı Menü Menü Çubuğu Metinle görüntü Metin Kapsayıcı…" at bounding box center [710, 391] width 1270 height 689
click at [331, 54] on icon at bounding box center [334, 59] width 10 height 20
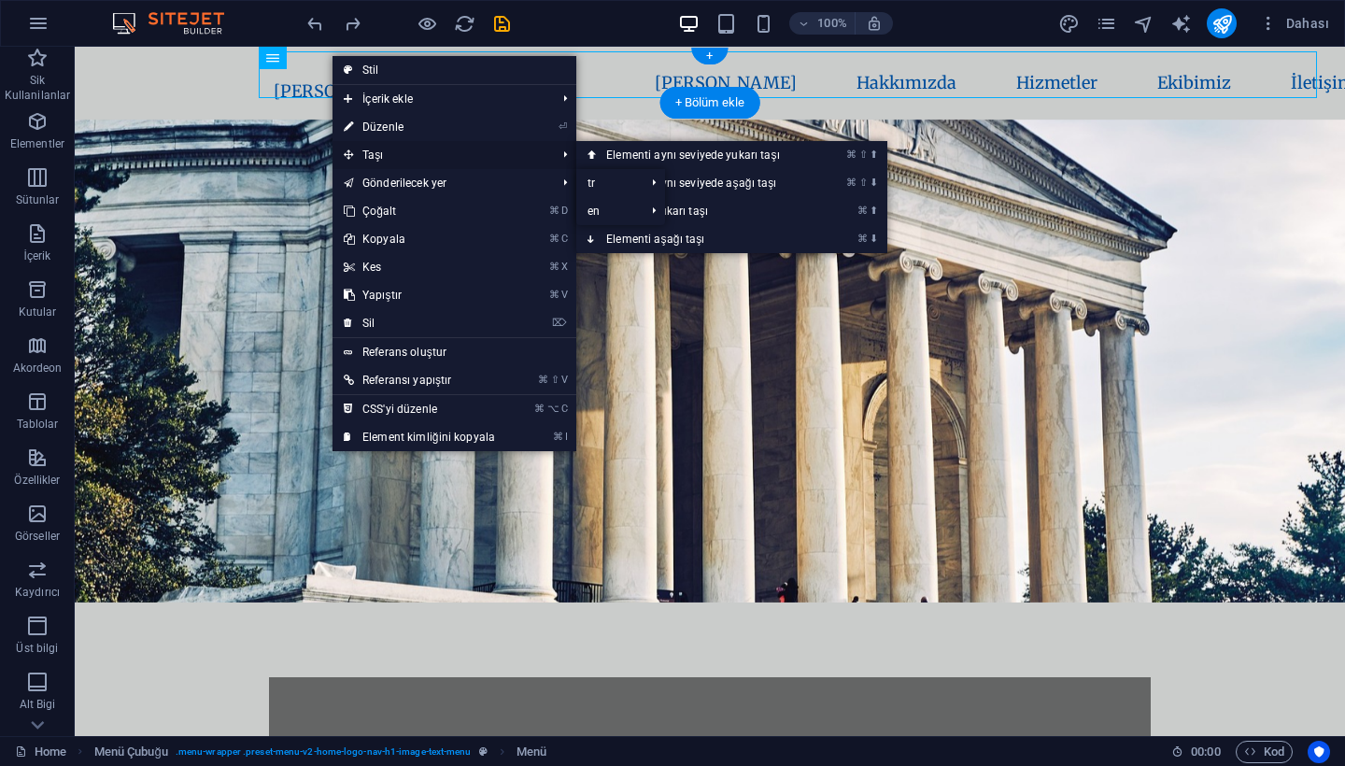
click at [451, 161] on span "Taşı" at bounding box center [440, 155] width 216 height 28
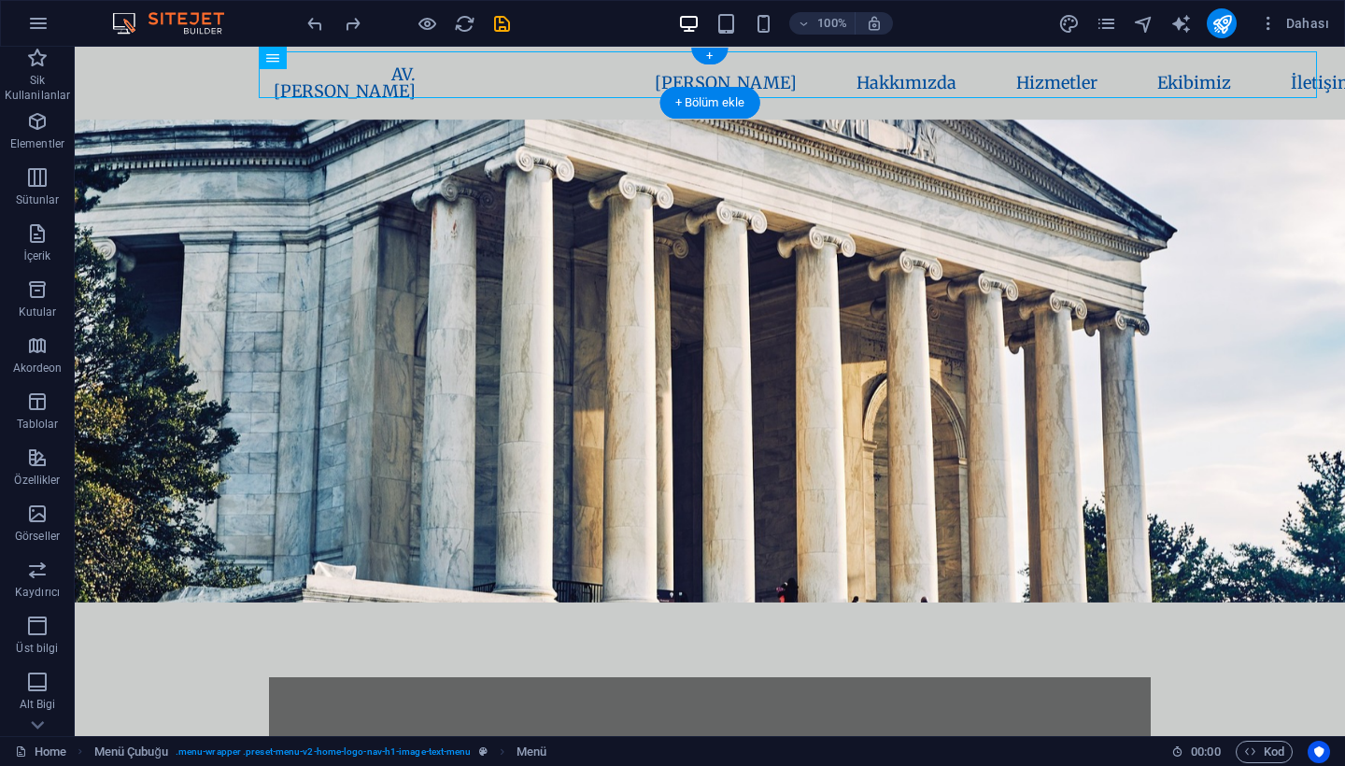
click at [317, 62] on nav "AV. [PERSON_NAME] [PERSON_NAME] Hakkımızda Hizmetler Ekibimiz İletişim" at bounding box center [710, 83] width 902 height 64
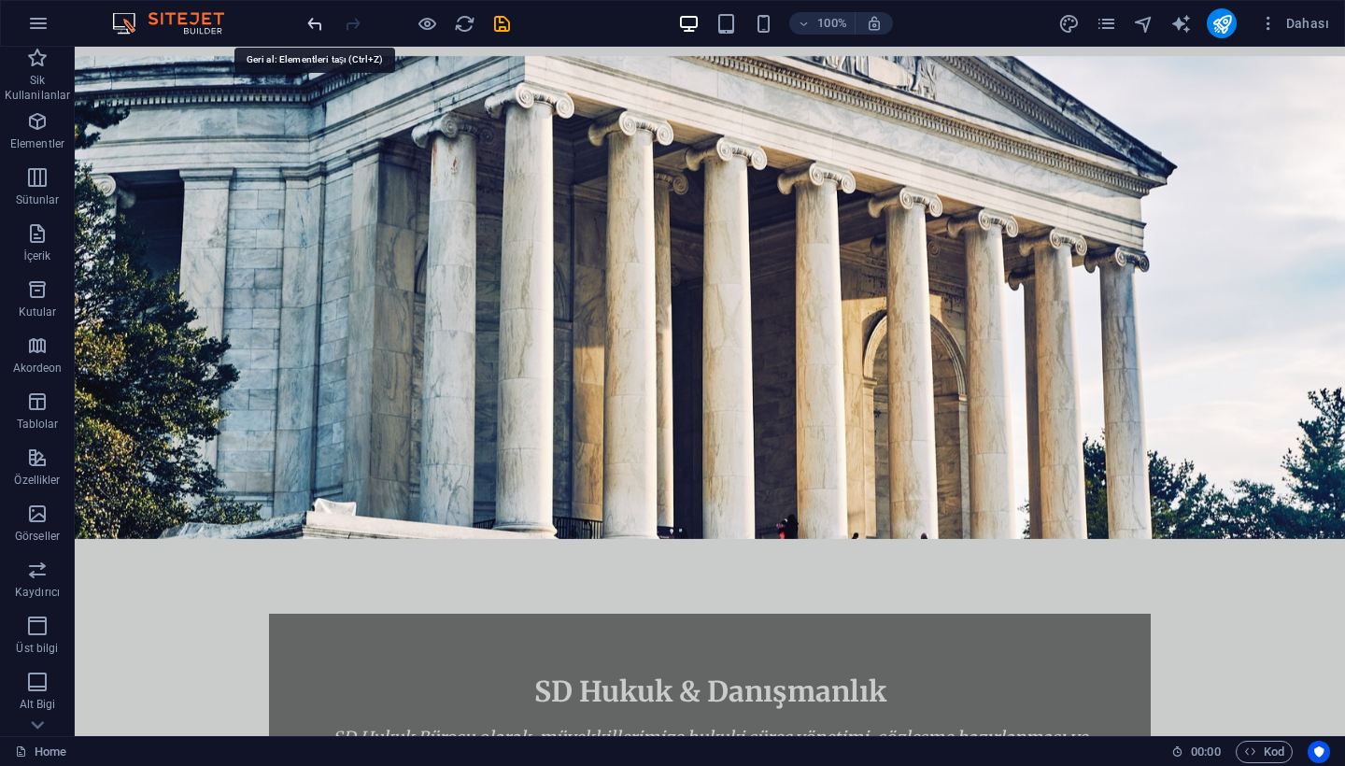
click at [319, 25] on icon "undo" at bounding box center [314, 23] width 21 height 21
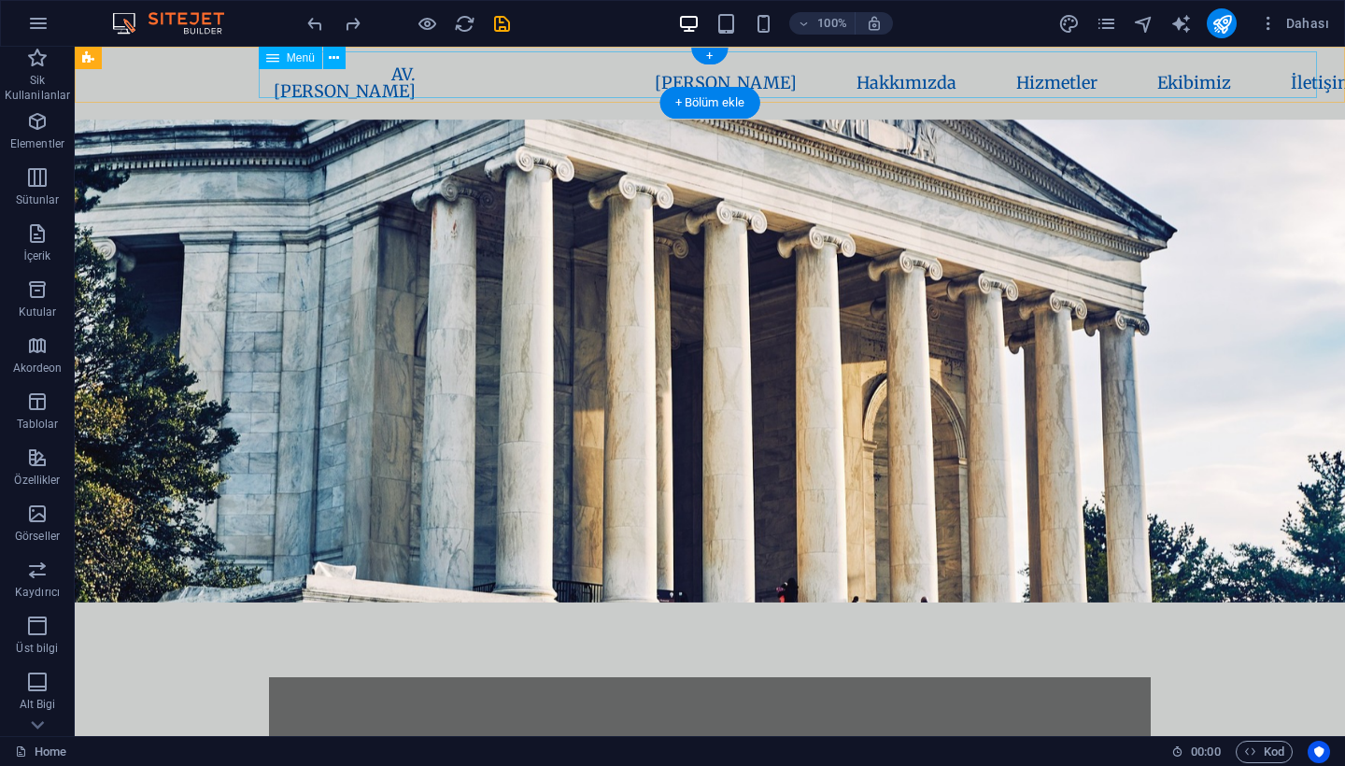
click at [473, 75] on nav "AV. [PERSON_NAME] [PERSON_NAME] Hakkımızda Hizmetler Ekibimiz İletişim" at bounding box center [710, 83] width 902 height 64
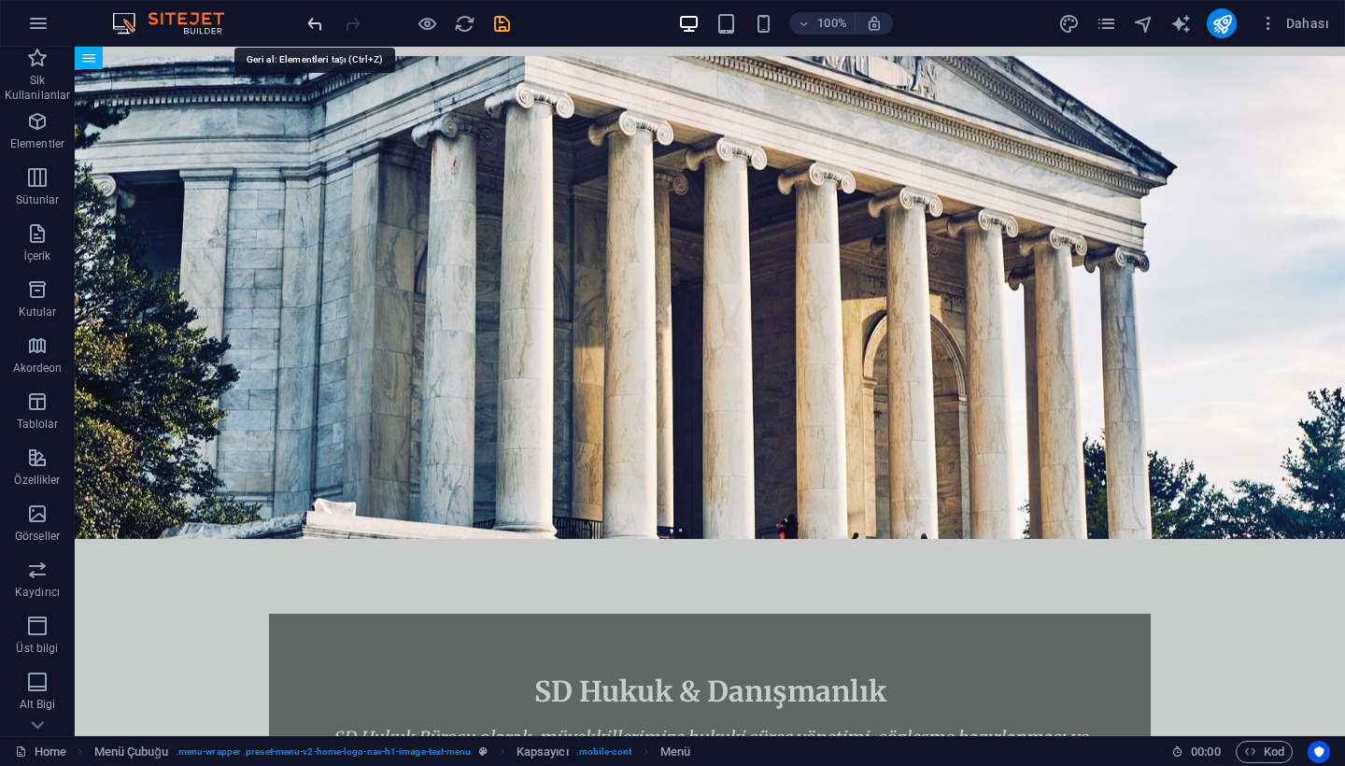
click at [315, 26] on icon "undo" at bounding box center [314, 23] width 21 height 21
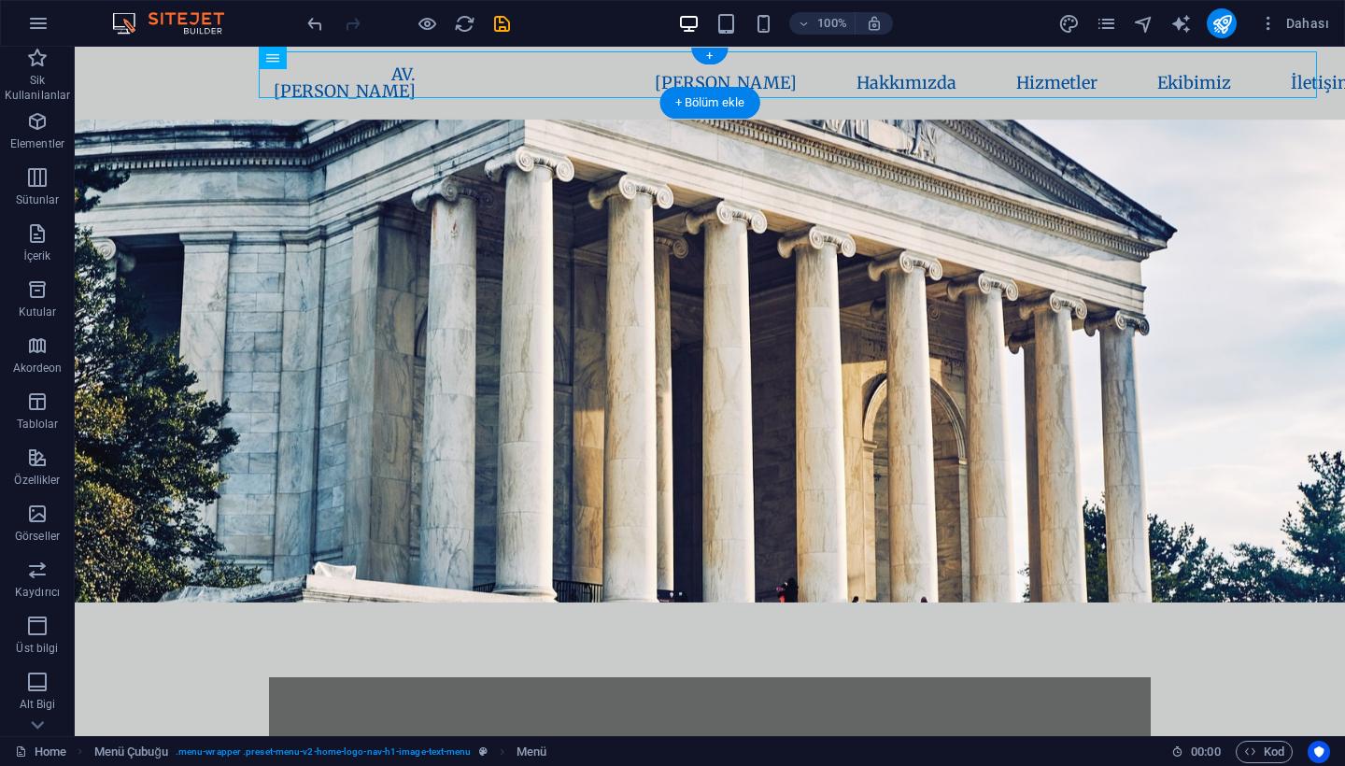
click at [306, 72] on nav "AV. [PERSON_NAME] [PERSON_NAME] Hakkımızda Hizmetler Ekibimiz İletişim" at bounding box center [710, 83] width 902 height 64
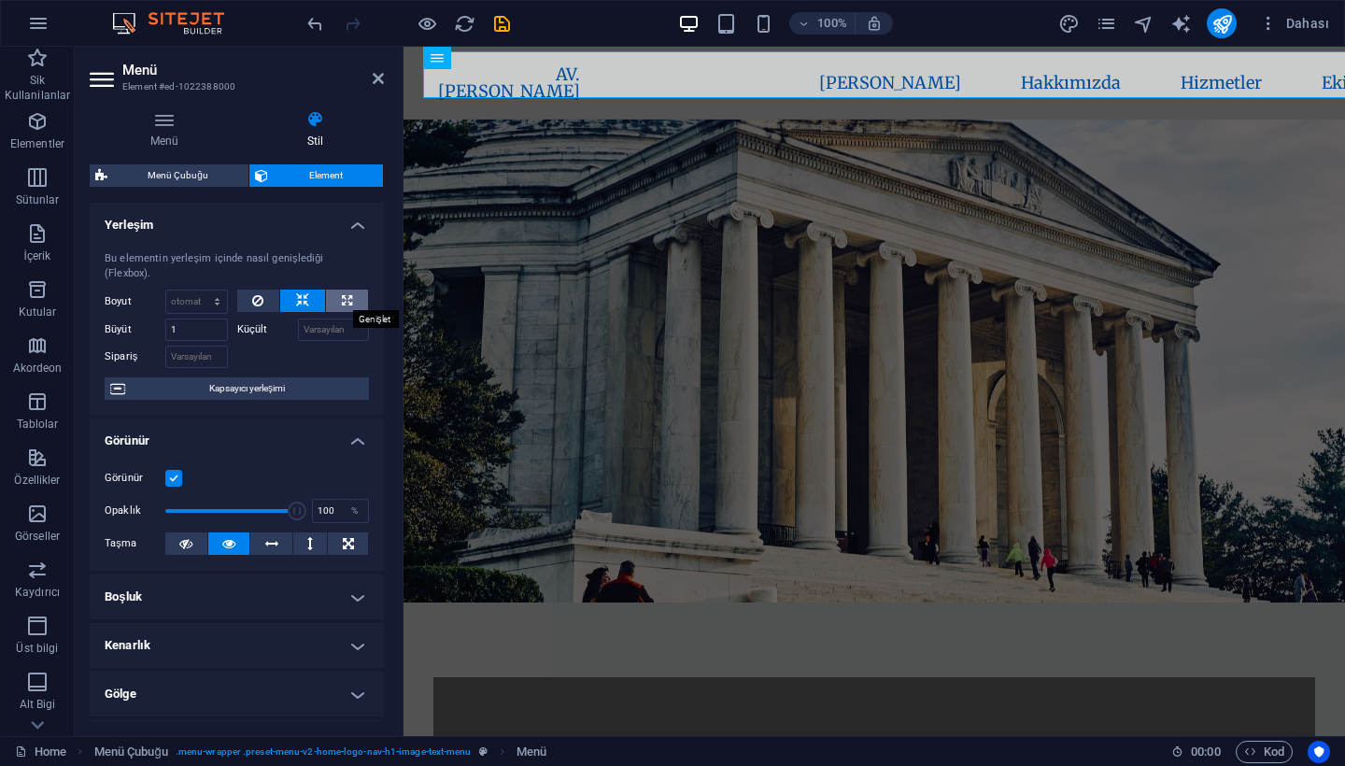
click at [342, 302] on icon at bounding box center [347, 301] width 10 height 22
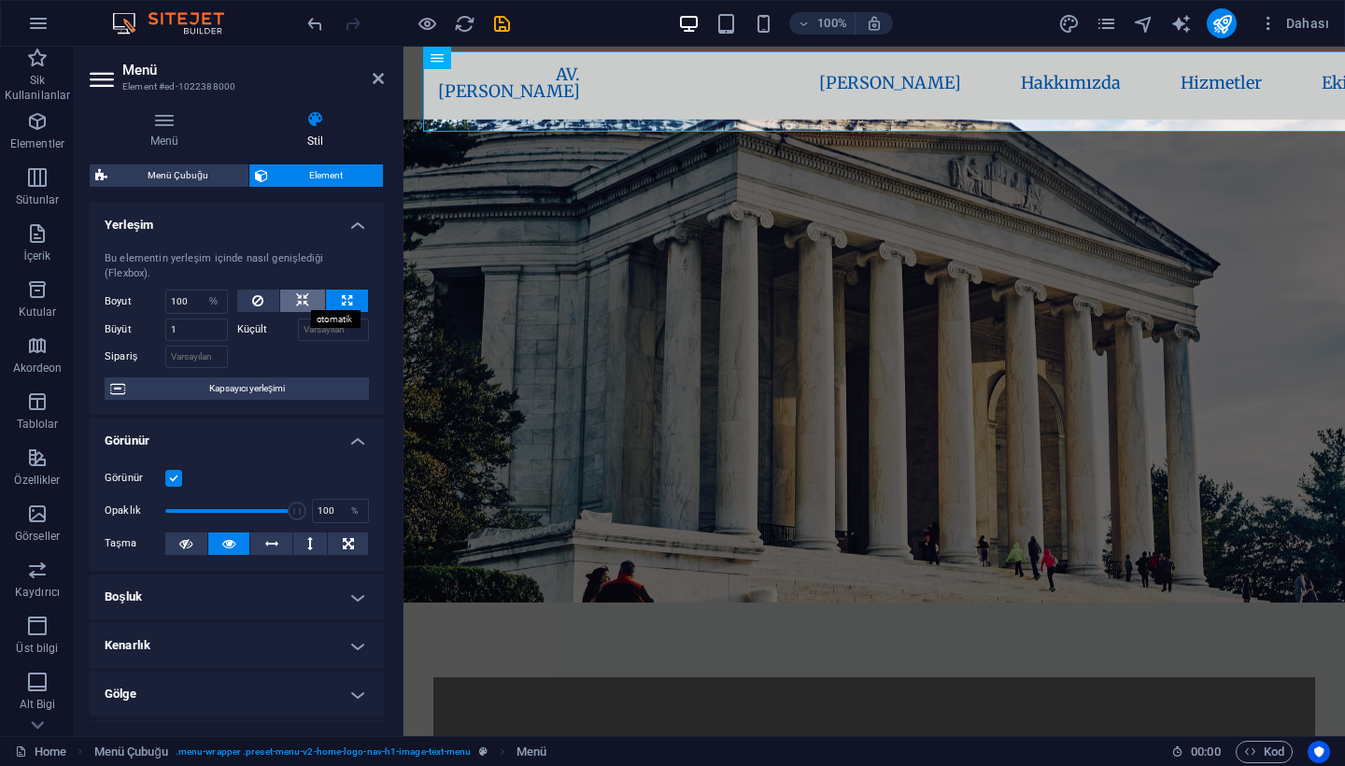
click at [310, 301] on button at bounding box center [302, 301] width 45 height 22
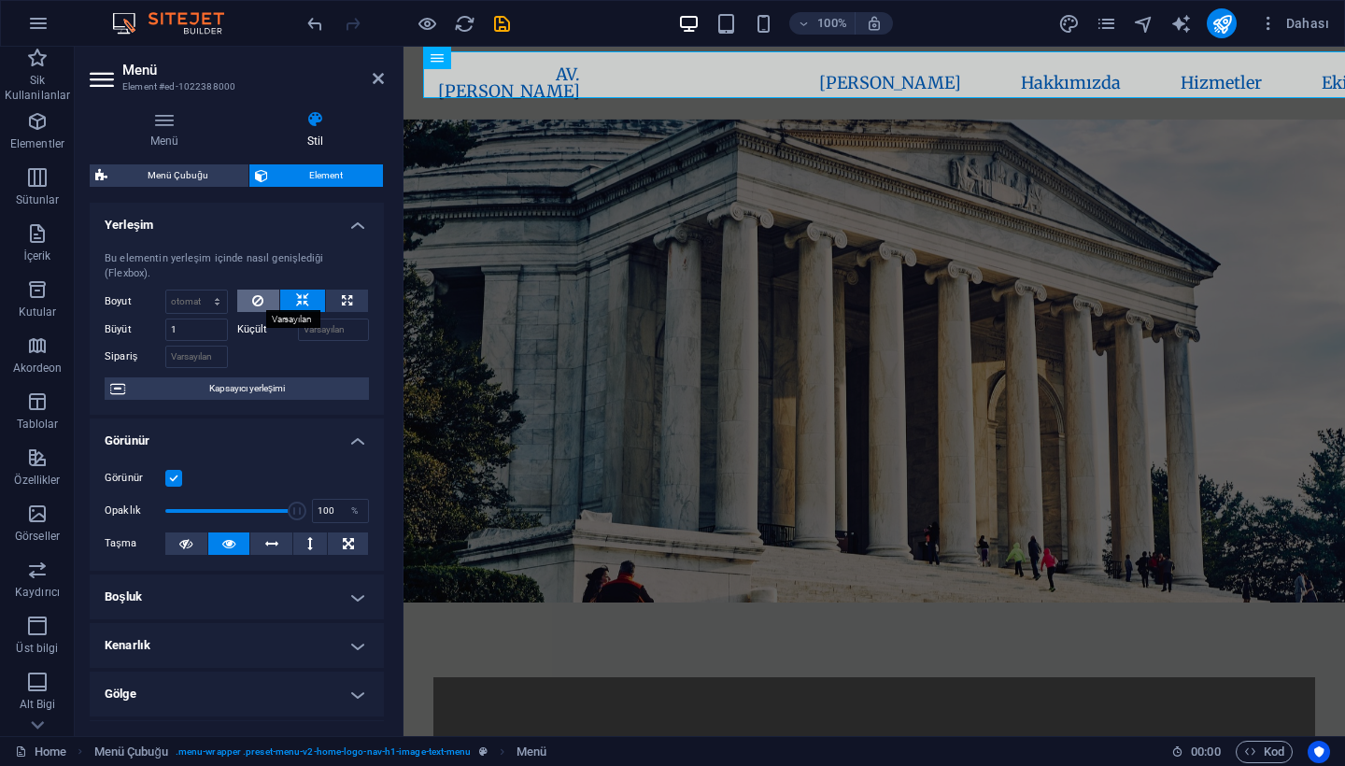
click at [257, 303] on icon at bounding box center [257, 301] width 11 height 22
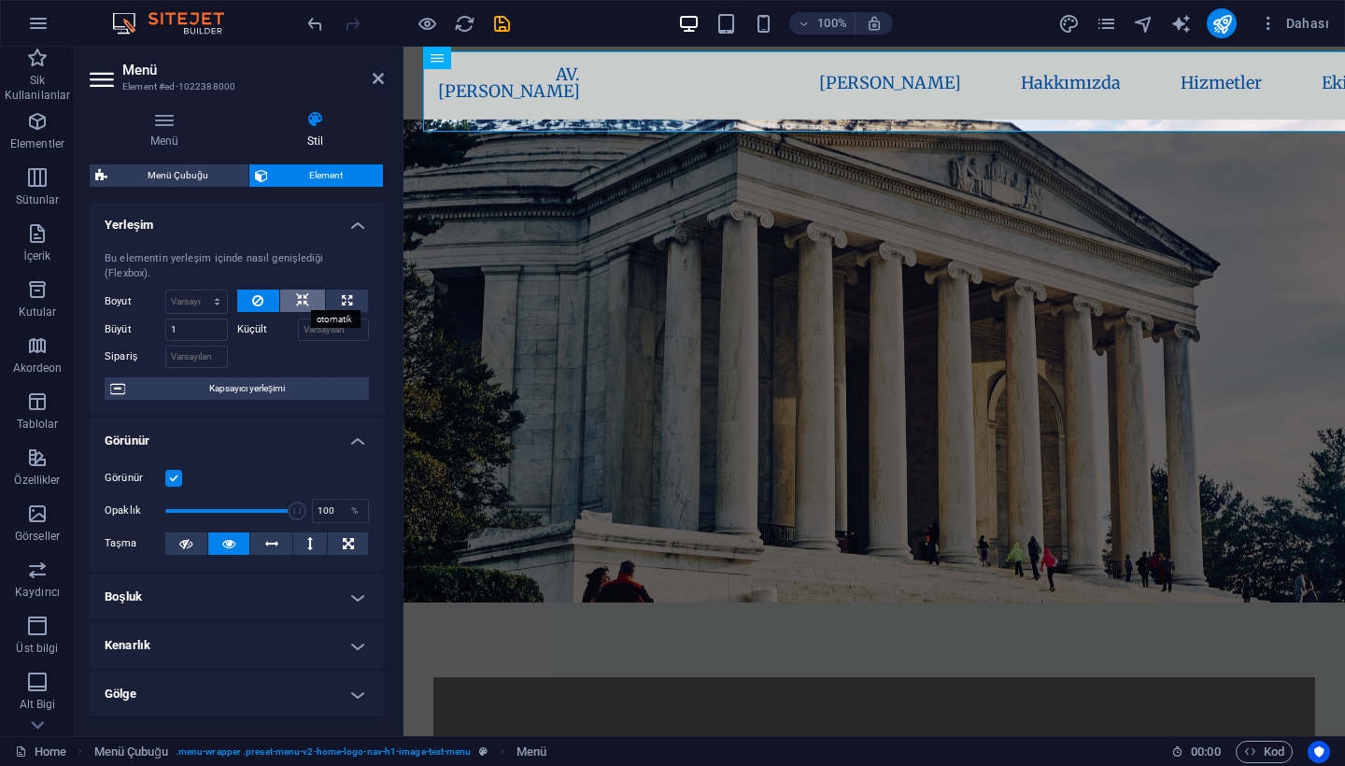
click at [301, 303] on icon at bounding box center [302, 301] width 13 height 22
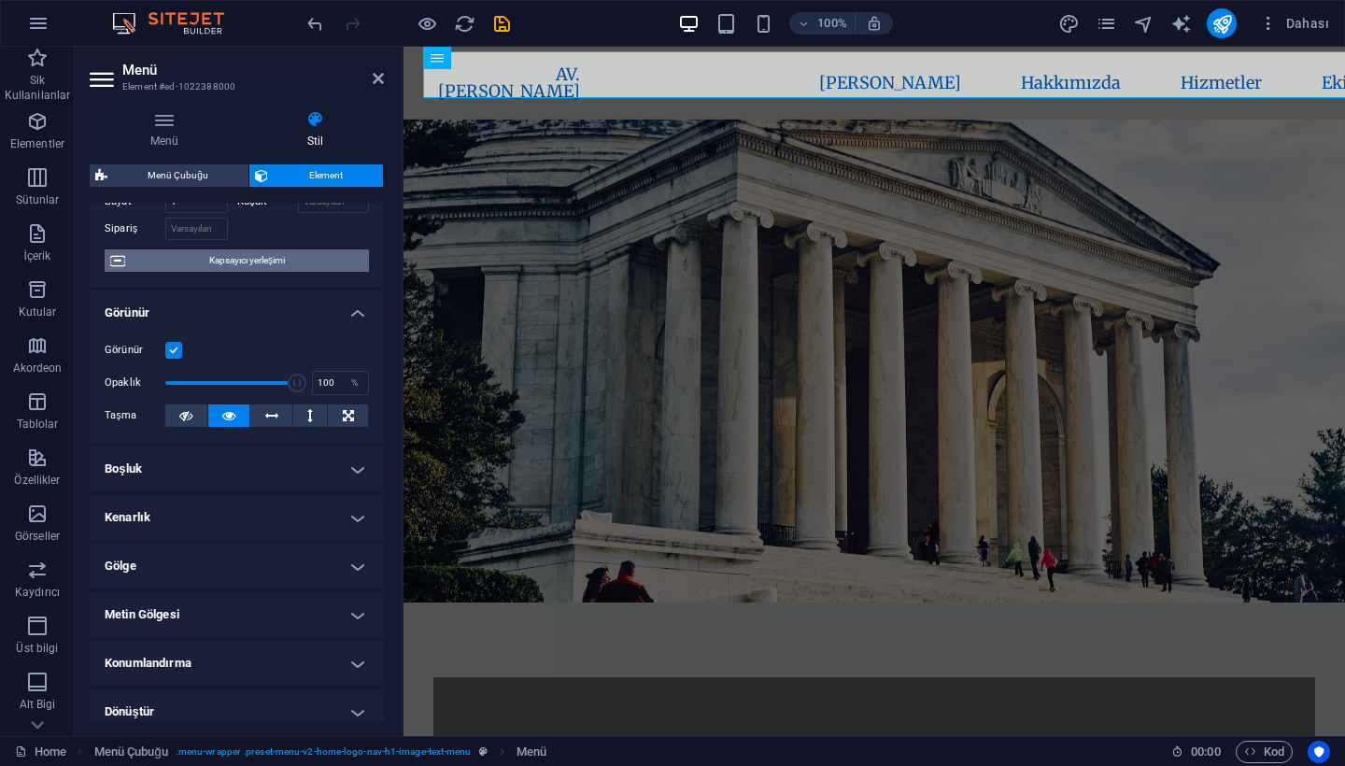
scroll to position [182, 0]
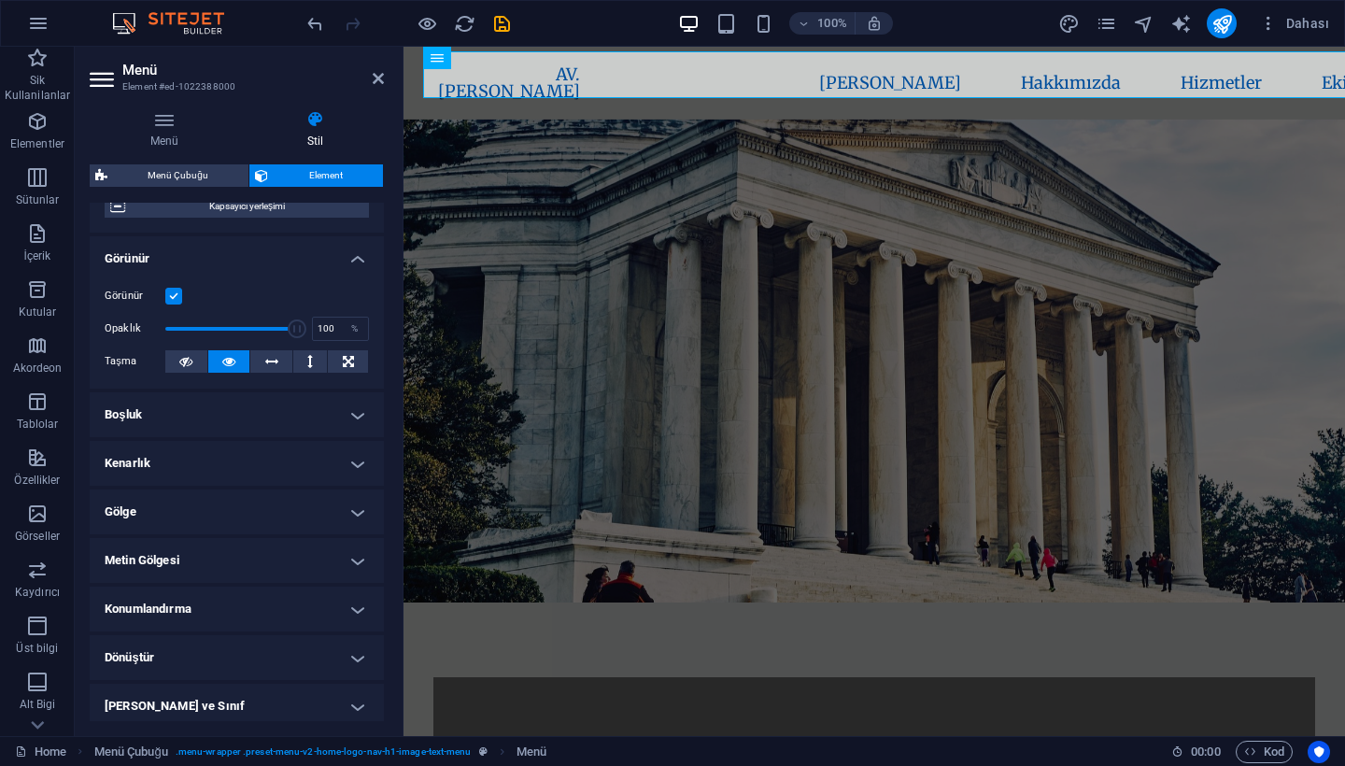
click at [205, 432] on h4 "Boşluk" at bounding box center [237, 414] width 294 height 45
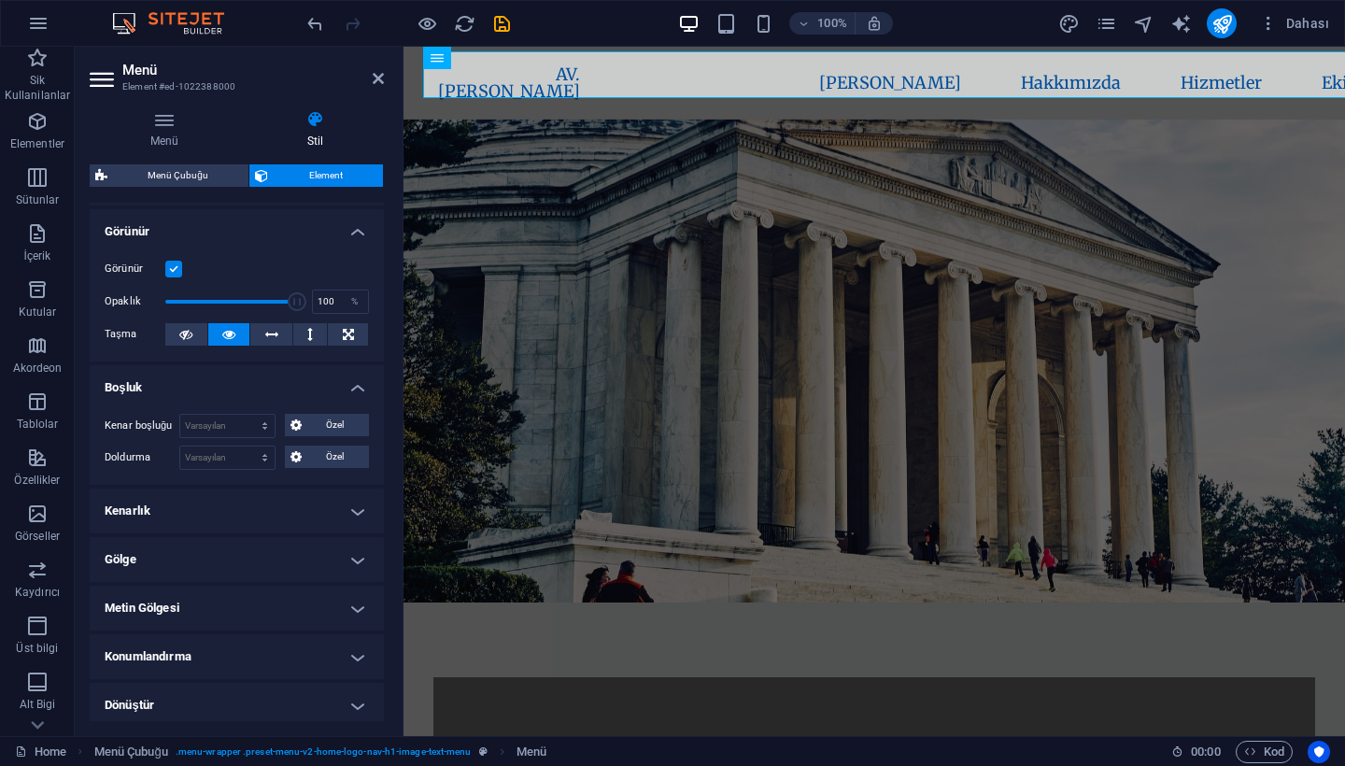
scroll to position [211, 0]
click at [319, 449] on span "Özel" at bounding box center [335, 455] width 57 height 22
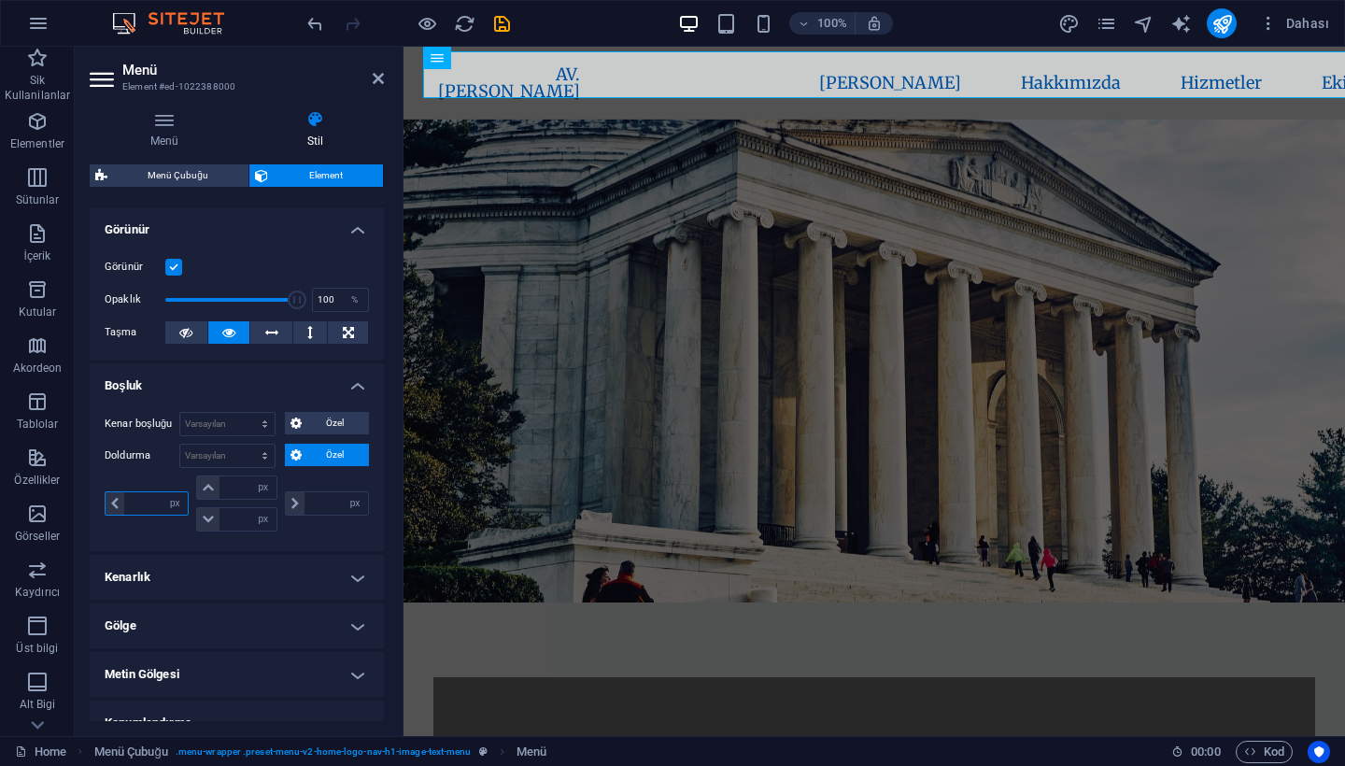
click at [153, 503] on input "number" at bounding box center [156, 503] width 64 height 22
click at [318, 502] on input "0" at bounding box center [336, 503] width 64 height 22
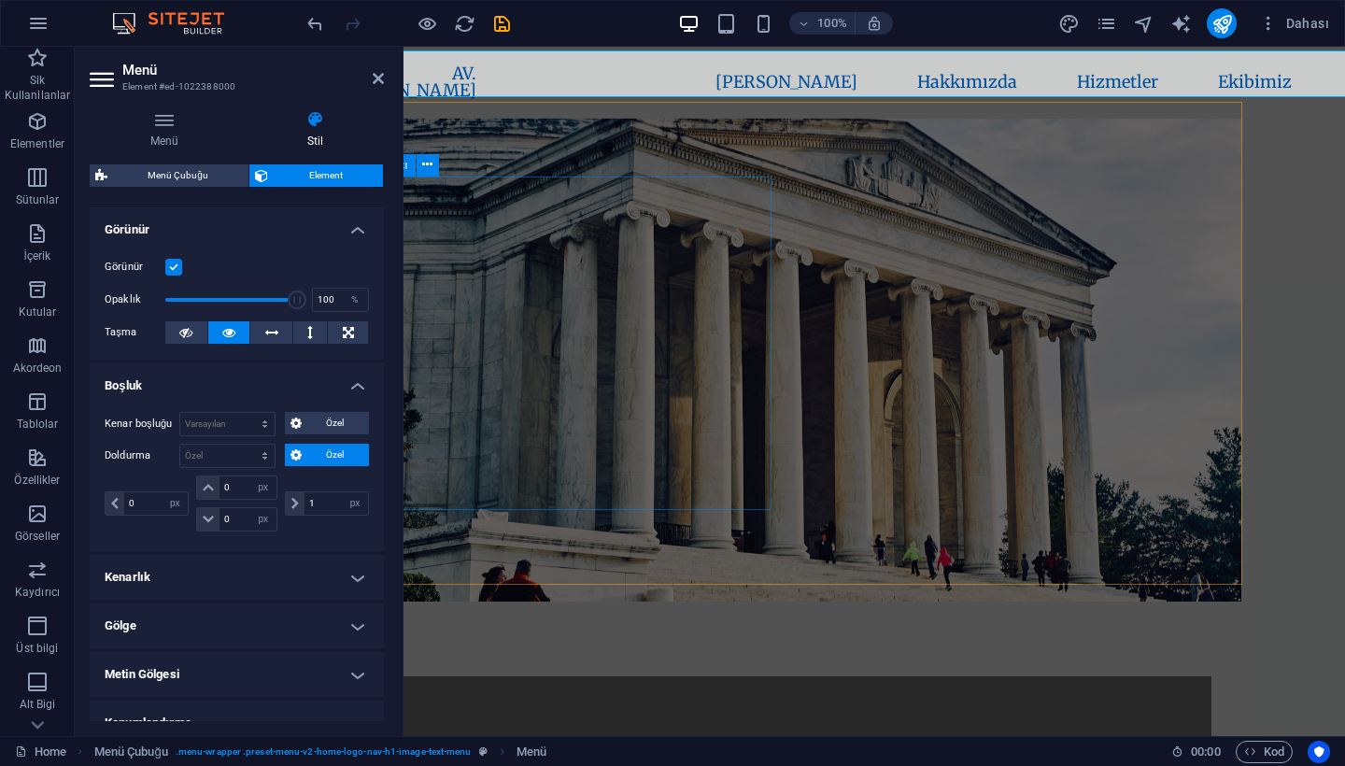
scroll to position [1, 103]
click at [154, 502] on input "0" at bounding box center [156, 503] width 64 height 22
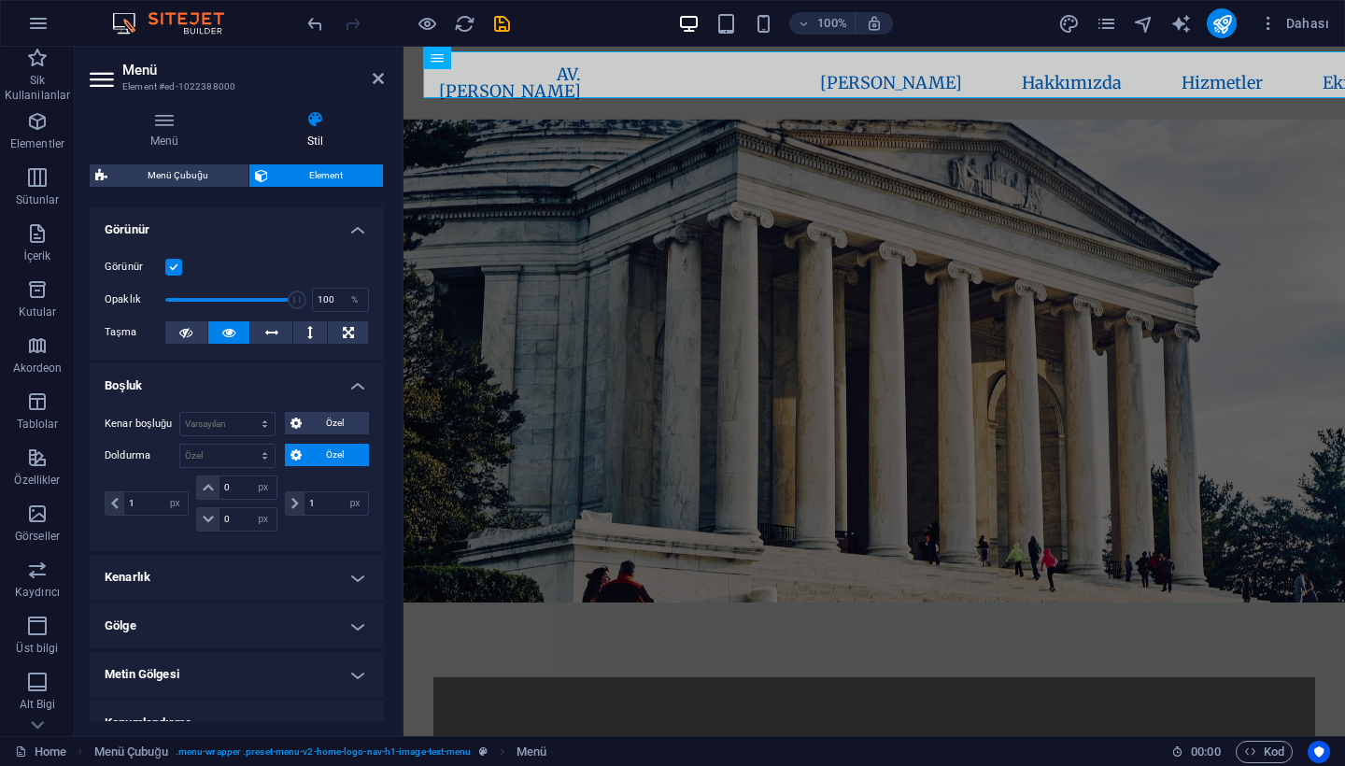
scroll to position [0, 0]
click at [149, 502] on input "1" at bounding box center [156, 503] width 64 height 22
click at [380, 71] on icon at bounding box center [378, 78] width 11 height 15
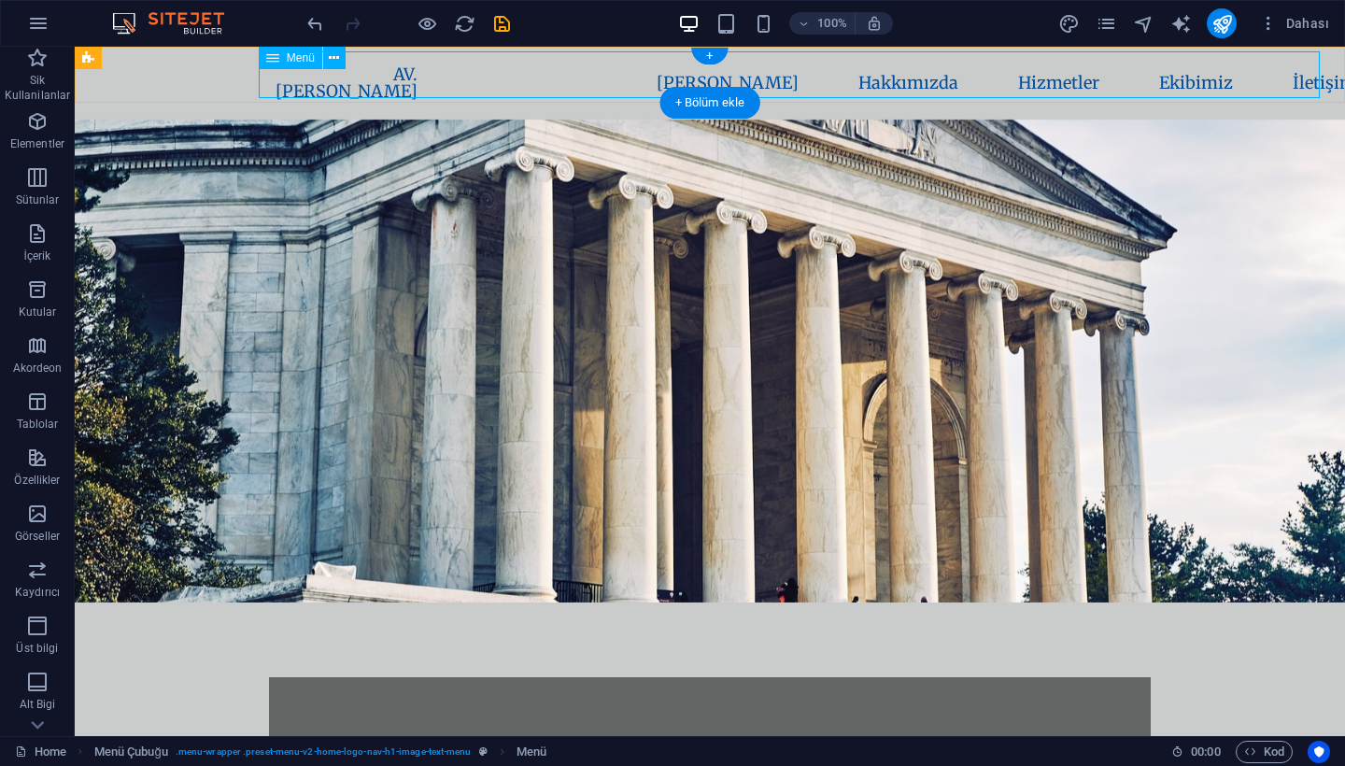
click at [420, 70] on nav "AV. [PERSON_NAME] [PERSON_NAME] Hakkımızda Hizmetler Ekibimiz İletişim" at bounding box center [710, 83] width 902 height 64
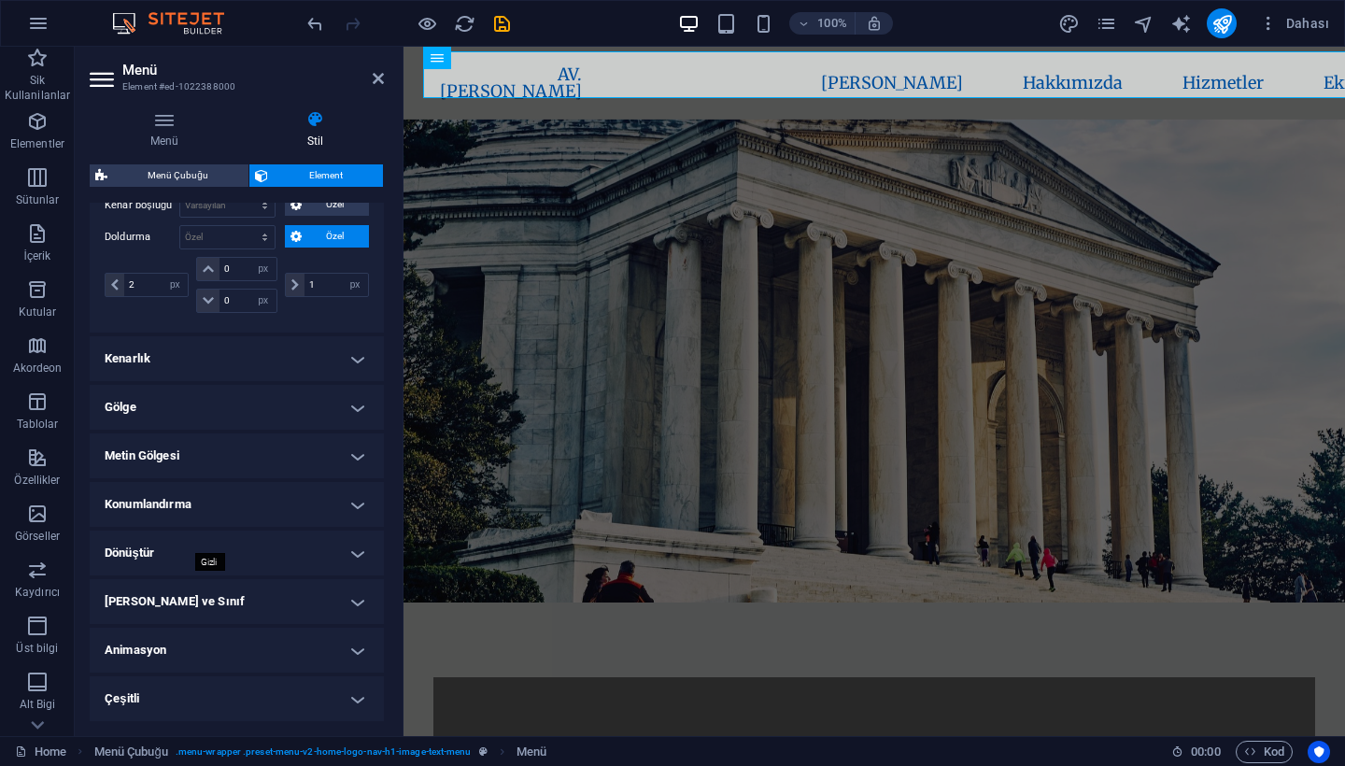
scroll to position [428, 0]
click at [135, 278] on input "2" at bounding box center [156, 287] width 64 height 22
click at [160, 122] on icon at bounding box center [164, 119] width 149 height 19
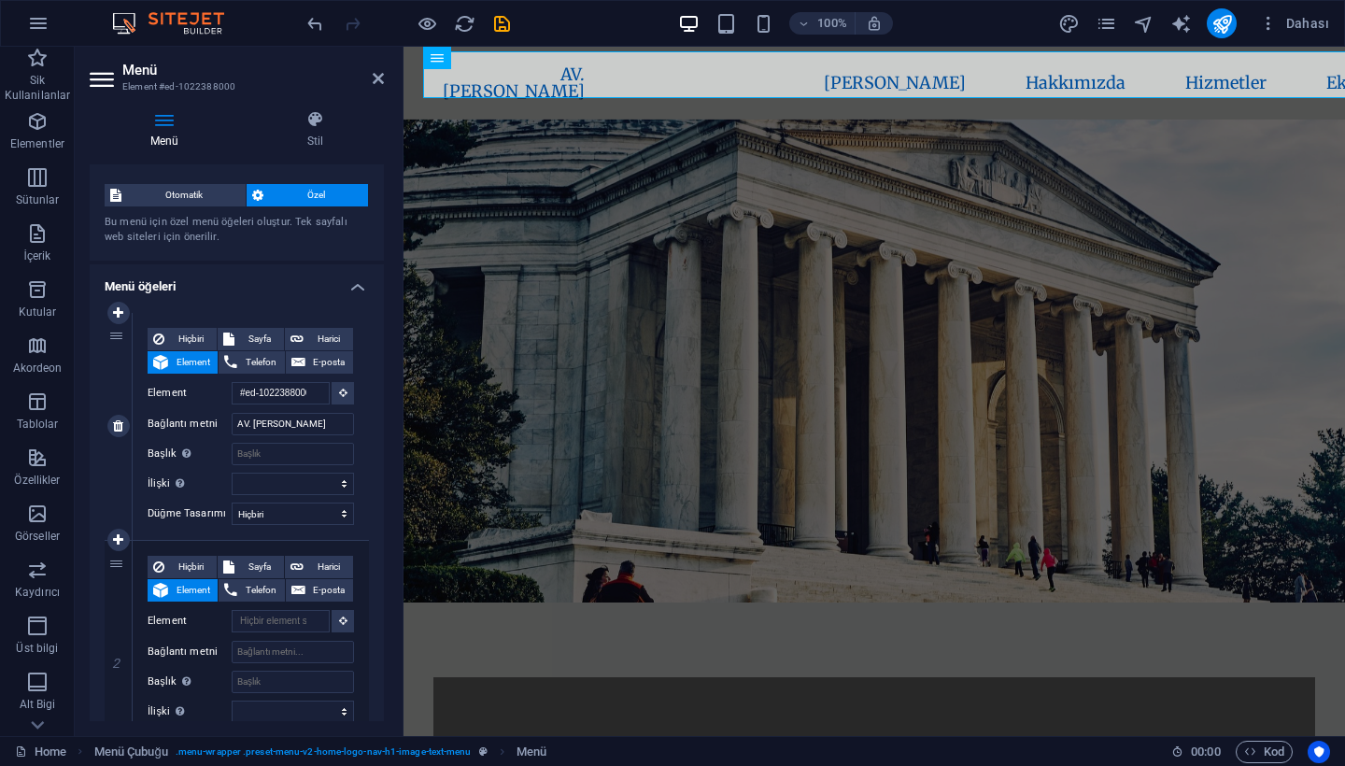
scroll to position [30, 0]
drag, startPoint x: 233, startPoint y: 421, endPoint x: 351, endPoint y: 424, distance: 117.7
click at [351, 424] on div "Hiçbiri Sayfa Harici Element Telefon E-posta Sayfa Home Home İLETİŞİM HAKKIMIZD…" at bounding box center [251, 425] width 236 height 227
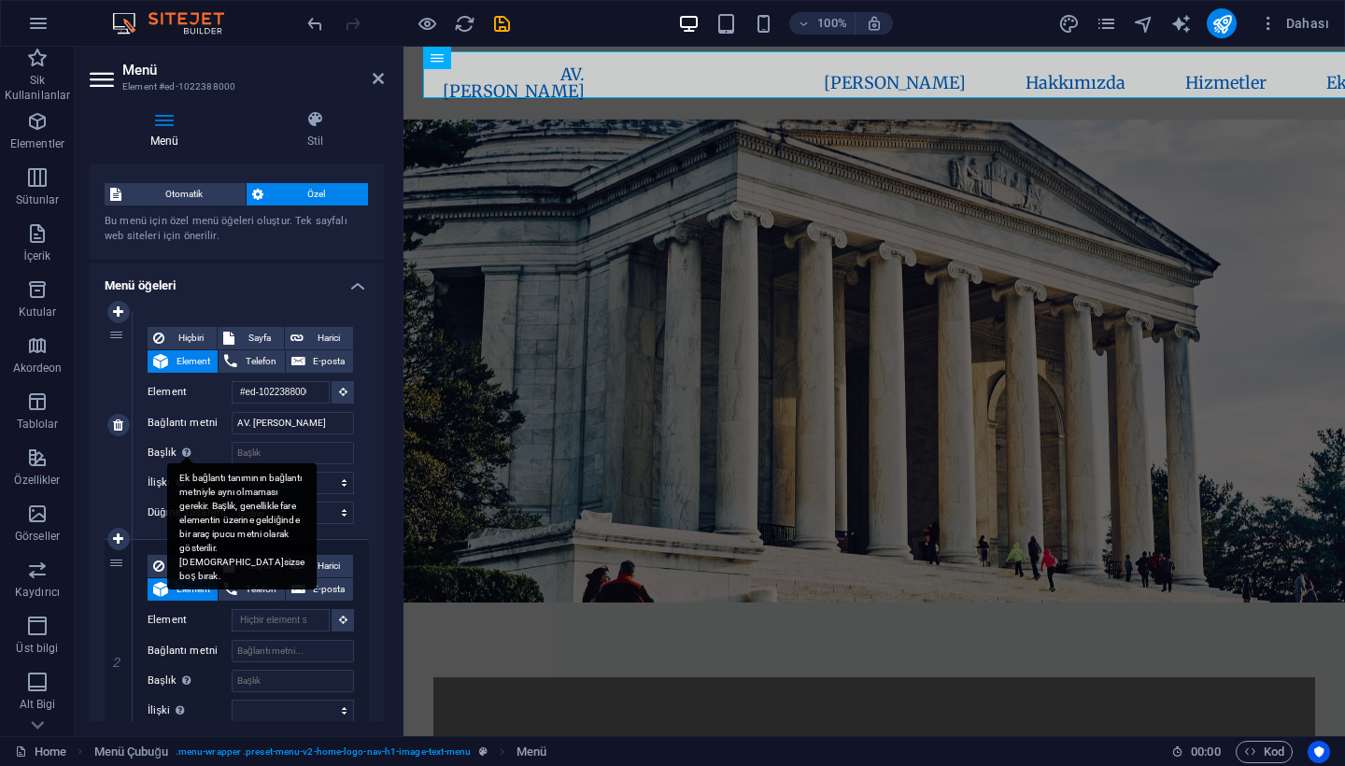
click at [195, 457] on div "Ek bağlantı tanımının bağlantı metniyle aynı olmaması gerekir. Başlık, genellik…" at bounding box center [186, 452] width 19 height 22
click at [232, 457] on input "Başlık Ek bağlantı tanımının bağlantı metniyle aynı olmaması gerekir. Başlık, g…" at bounding box center [293, 453] width 122 height 22
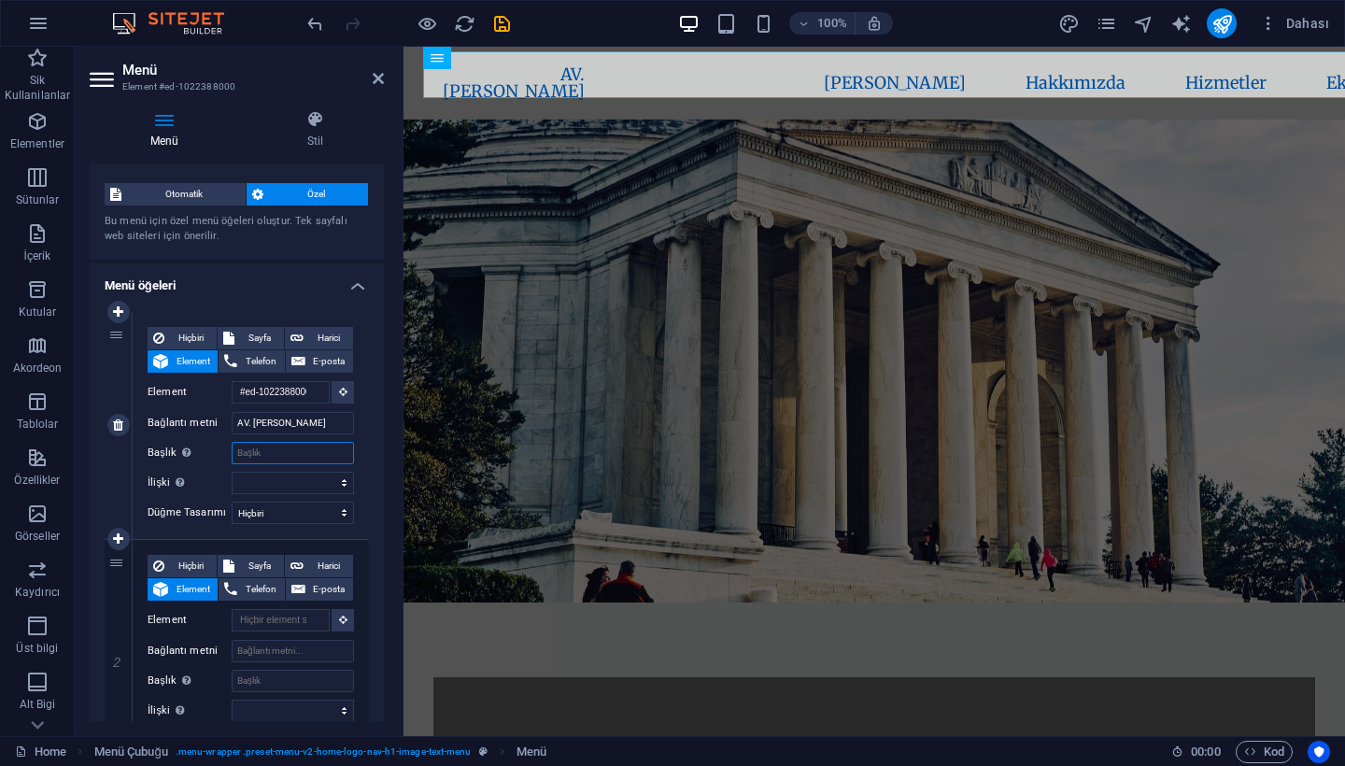
click at [265, 453] on input "Başlık Ek bağlantı tanımının bağlantı metniyle aynı olmaması gerekir. Başlık, g…" at bounding box center [293, 453] width 122 height 22
drag, startPoint x: 240, startPoint y: 419, endPoint x: 333, endPoint y: 423, distance: 93.5
click at [333, 423] on input "AV. [PERSON_NAME]" at bounding box center [293, 423] width 122 height 22
click at [301, 454] on input "Başlık Ek bağlantı tanımının bağlantı metniyle aynı olmaması gerekir. Başlık, g…" at bounding box center [293, 453] width 122 height 22
paste input "AV. [PERSON_NAME]"
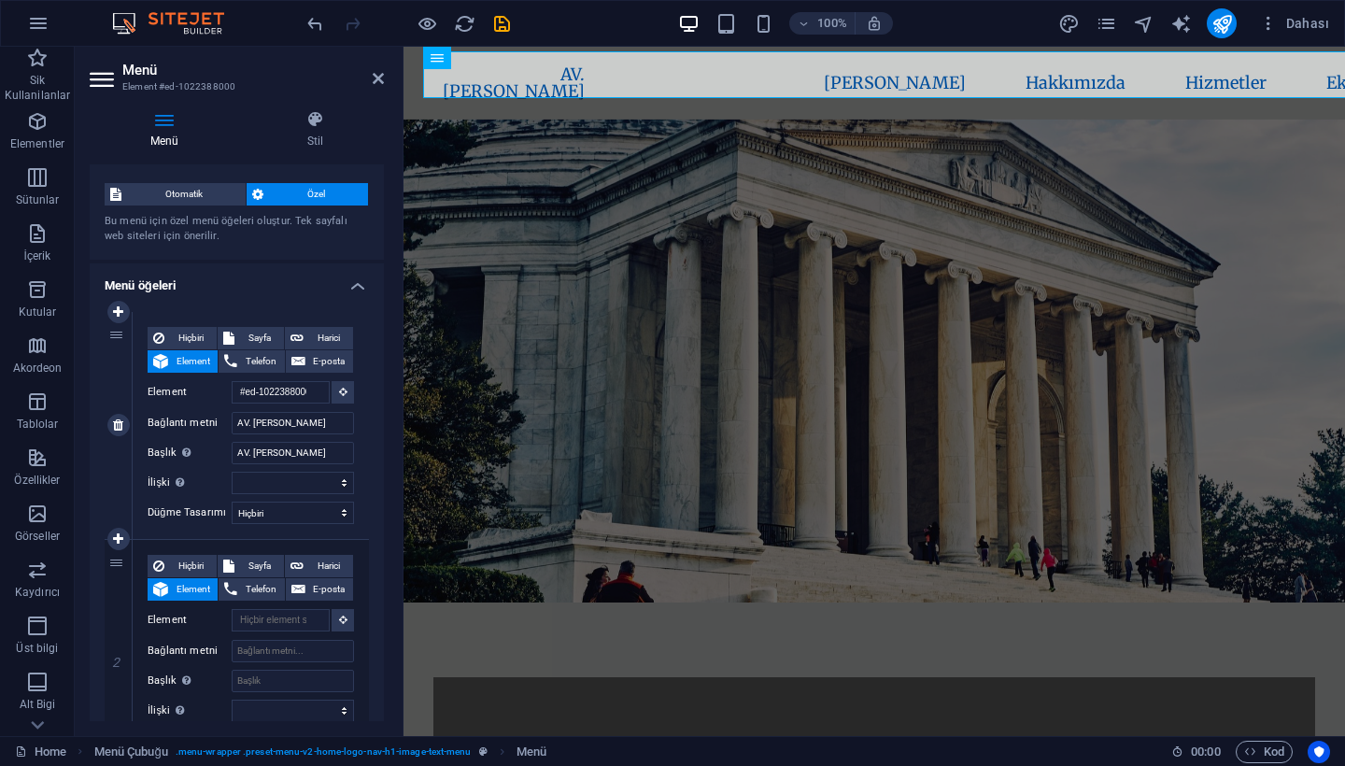
click at [221, 467] on div "Hiçbiri Sayfa Harici Element Telefon E-posta Sayfa Home Home İLETİŞİM HAKKIMIZD…" at bounding box center [251, 410] width 206 height 167
click at [382, 84] on icon at bounding box center [378, 78] width 11 height 15
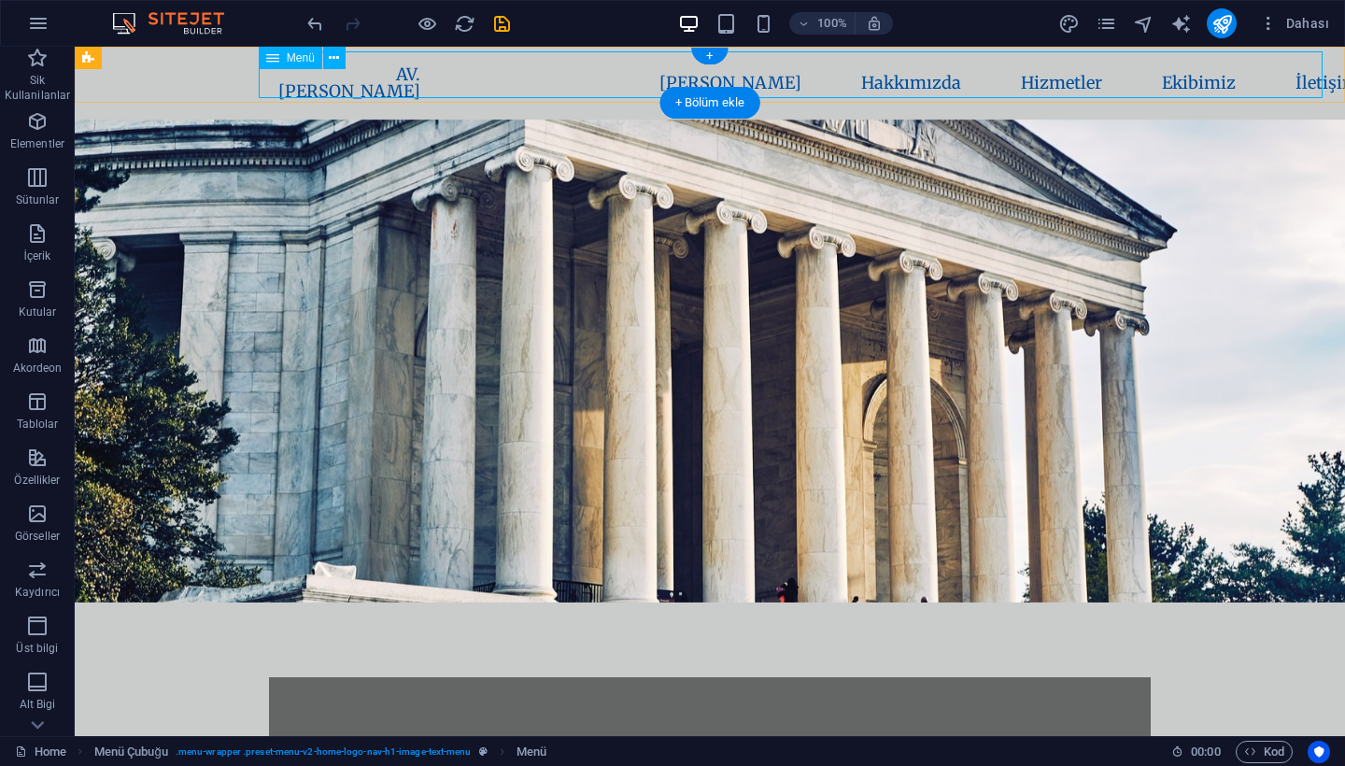
click at [458, 67] on nav "AV. [PERSON_NAME] [PERSON_NAME] Hakkımızda Hizmetler Ekibimiz İletişim" at bounding box center [710, 83] width 902 height 64
click at [207, 78] on div "AV. [PERSON_NAME] [PERSON_NAME] Hakkımızda Hizmetler Ekibimiz İletişim" at bounding box center [710, 83] width 1270 height 73
click at [405, 71] on nav "AV. [PERSON_NAME] [PERSON_NAME] Hakkımızda Hizmetler Ekibimiz İletişim" at bounding box center [710, 83] width 902 height 64
click at [333, 57] on icon at bounding box center [334, 59] width 10 height 20
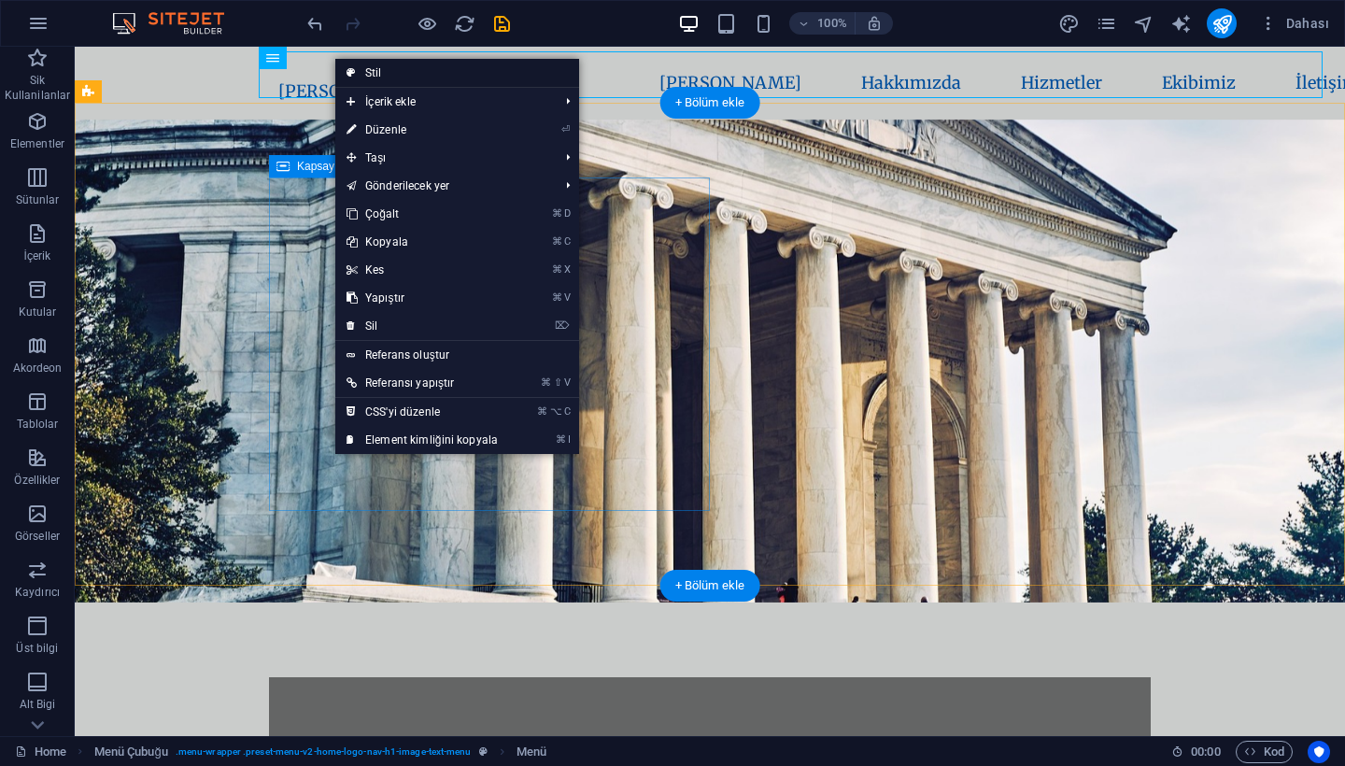
click at [407, 72] on link "Stil" at bounding box center [457, 73] width 244 height 28
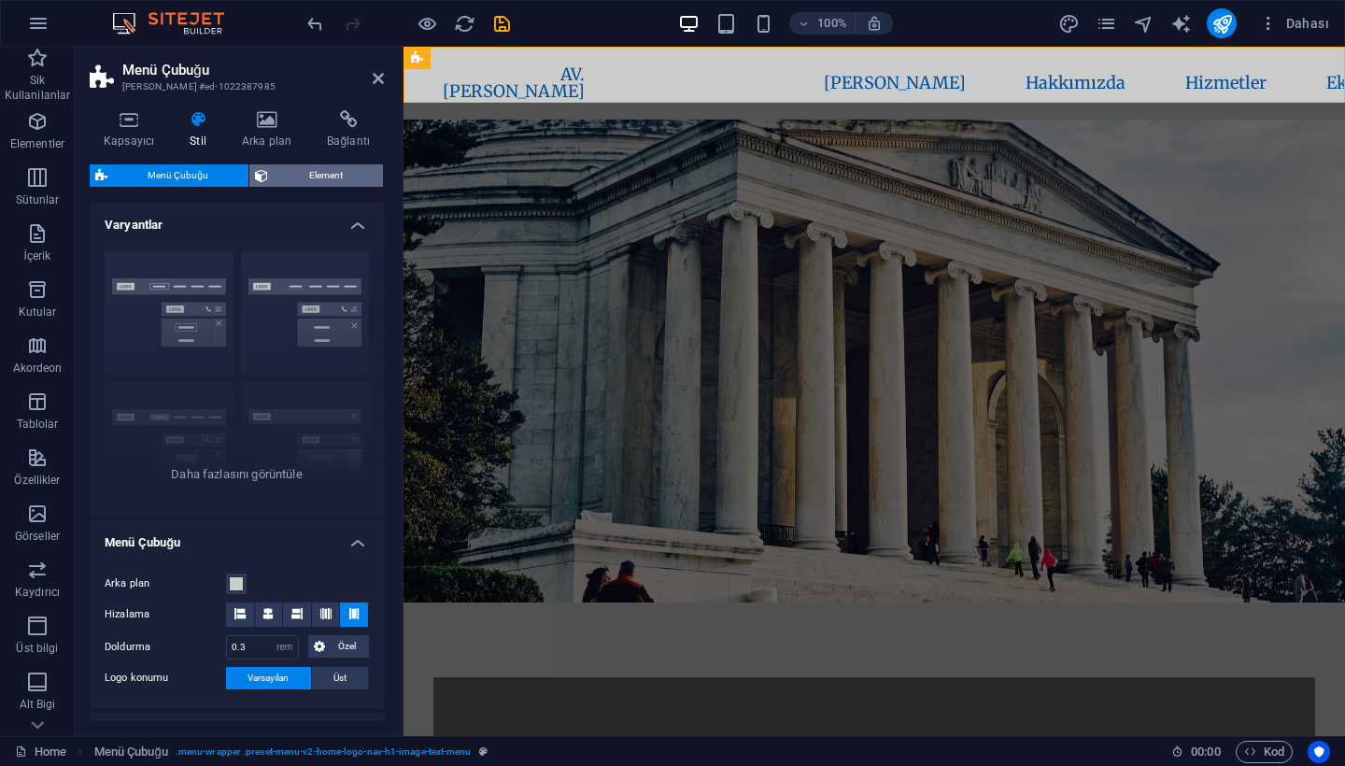
scroll to position [0, 0]
click at [323, 173] on span "Element" at bounding box center [326, 175] width 104 height 22
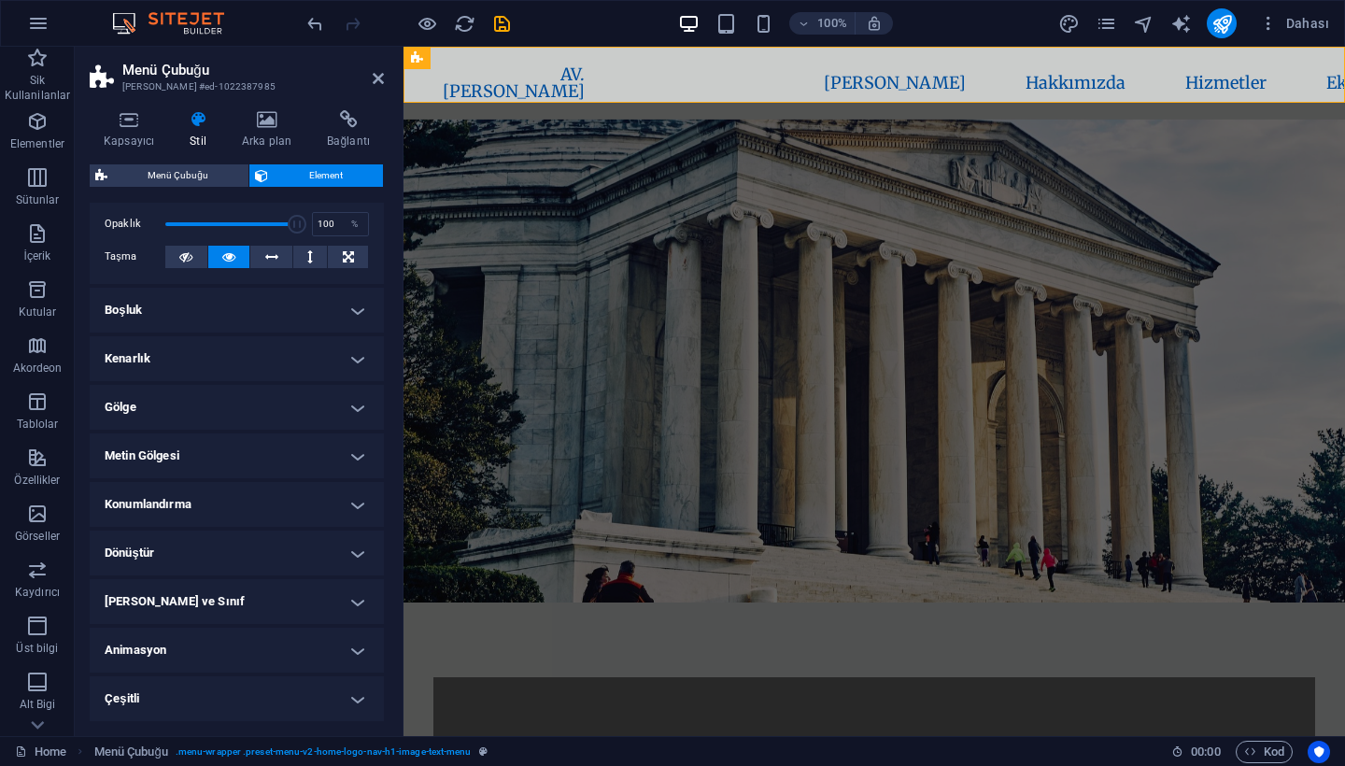
scroll to position [70, 0]
click at [164, 497] on h4 "Konumlandırma" at bounding box center [237, 505] width 294 height 45
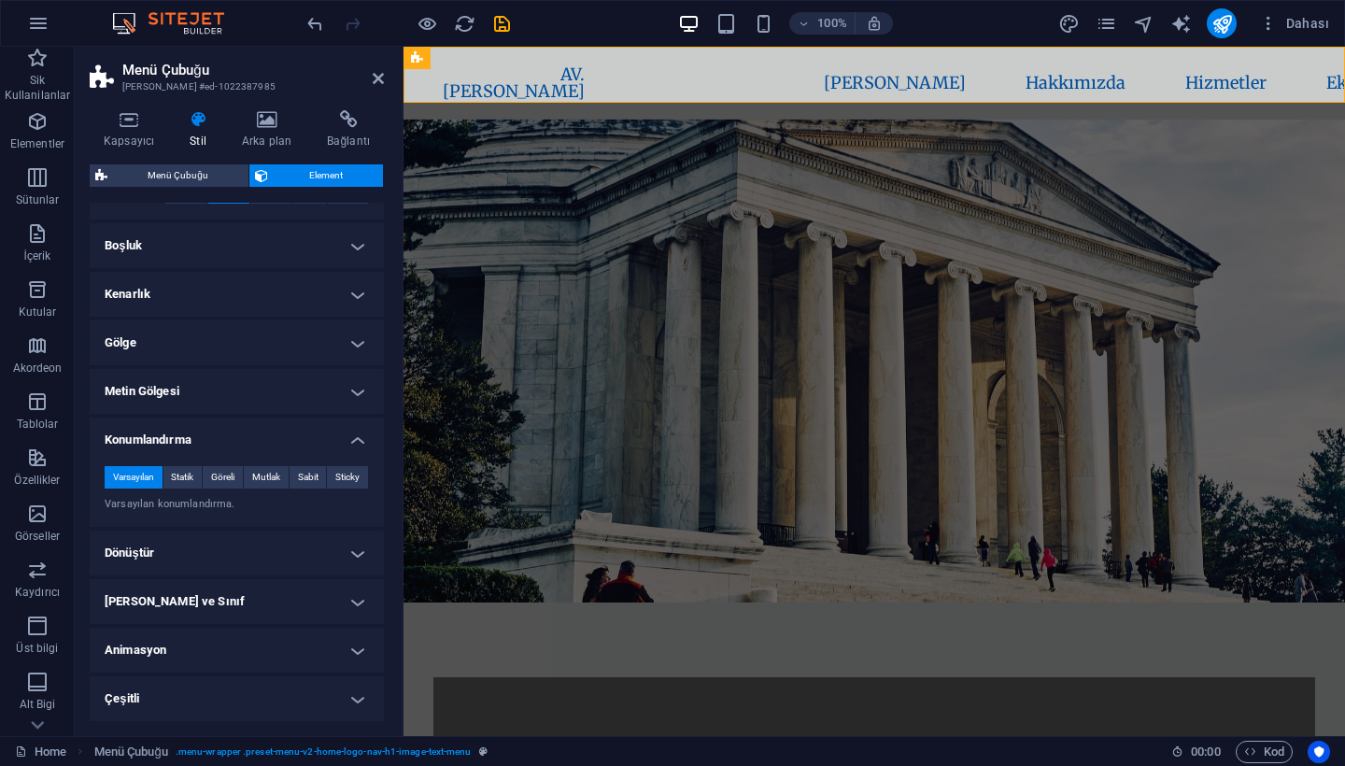
scroll to position [134, 0]
click at [185, 485] on span "Statik" at bounding box center [182, 478] width 22 height 22
click at [225, 483] on span "Göreli" at bounding box center [222, 478] width 23 height 22
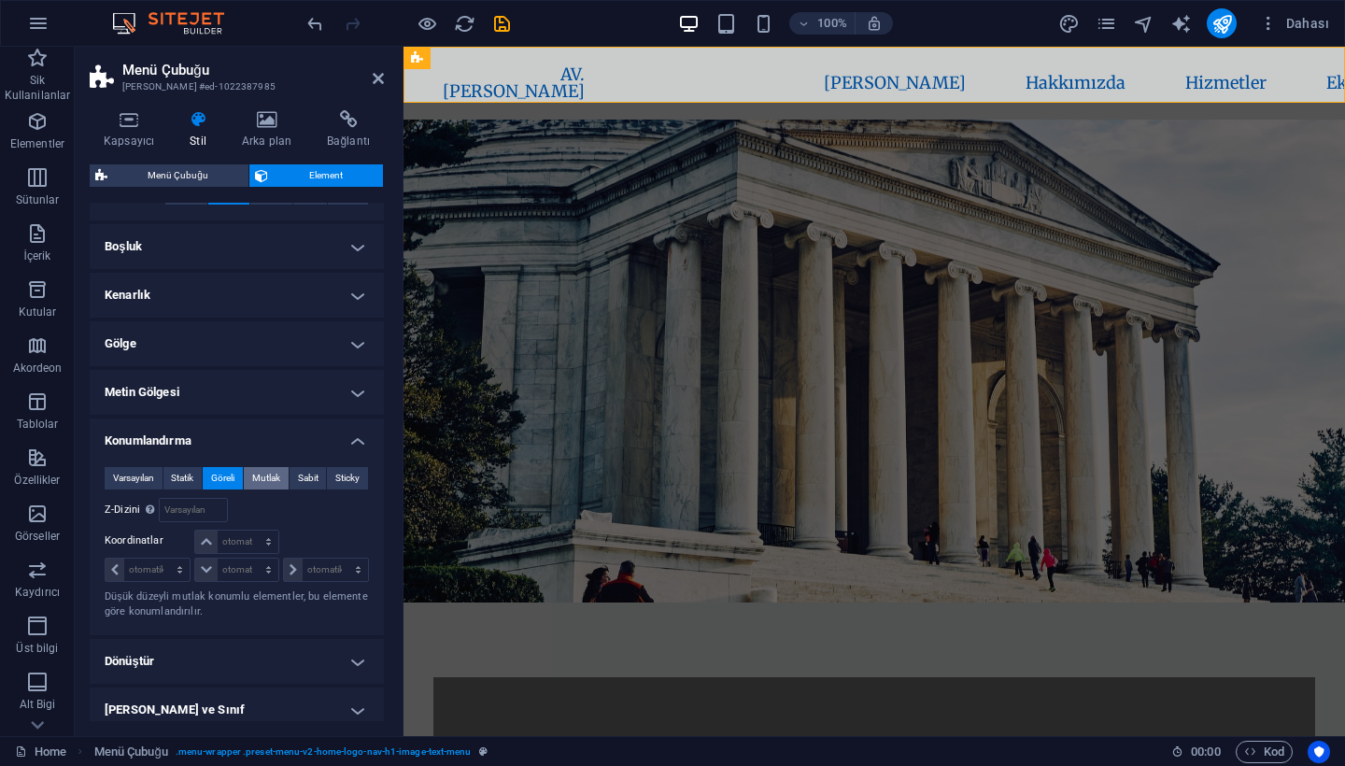
click at [276, 481] on span "Mutlak" at bounding box center [266, 478] width 28 height 22
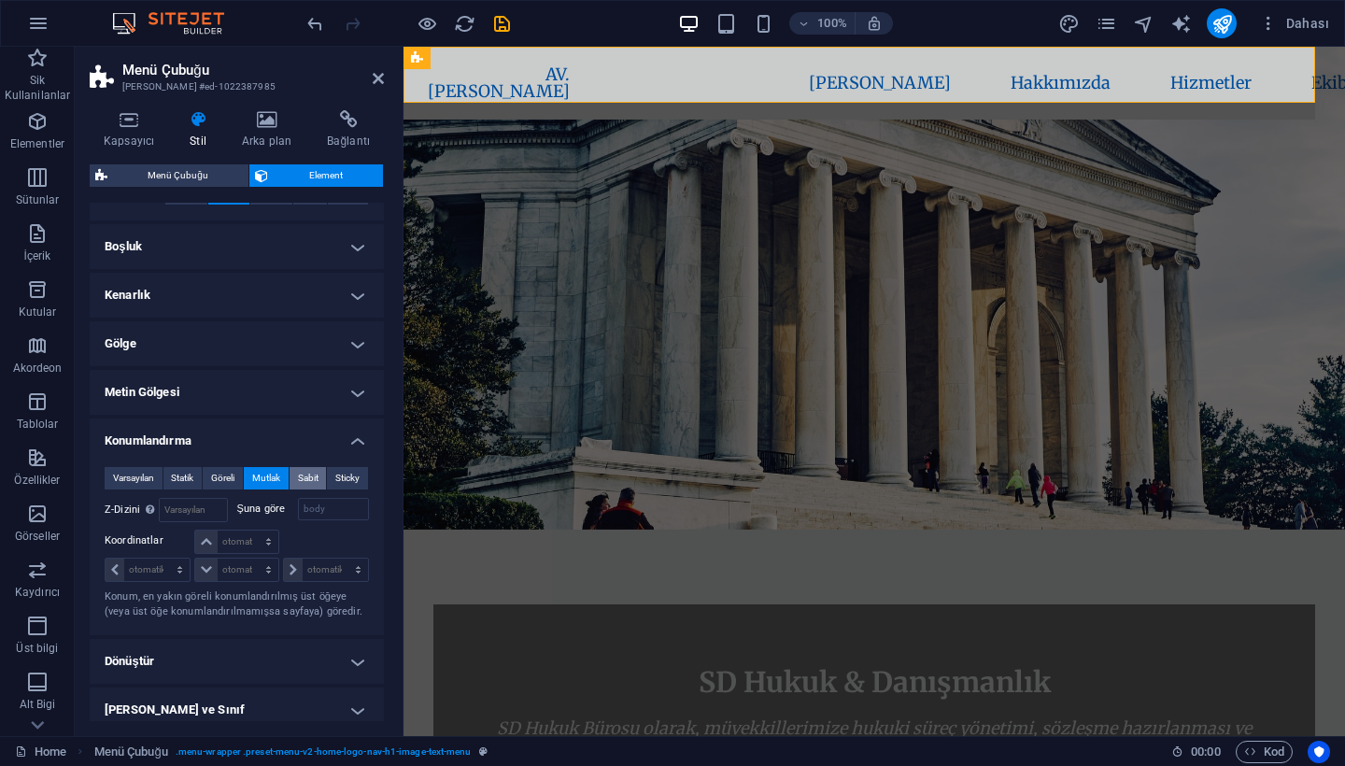
click at [314, 470] on span "Sabit" at bounding box center [308, 478] width 21 height 22
click at [356, 474] on span "Sticky" at bounding box center [347, 478] width 24 height 22
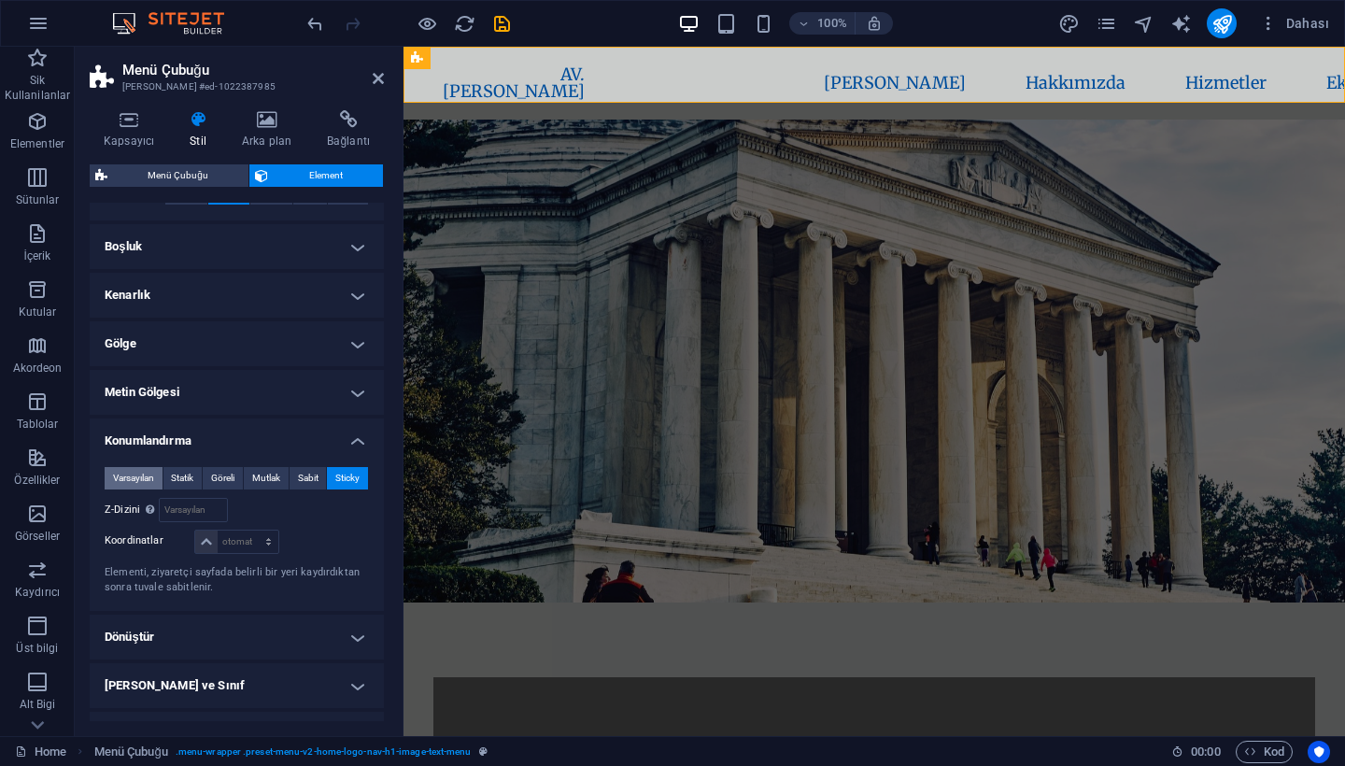
click at [142, 483] on span "Varsayılan" at bounding box center [133, 478] width 41 height 22
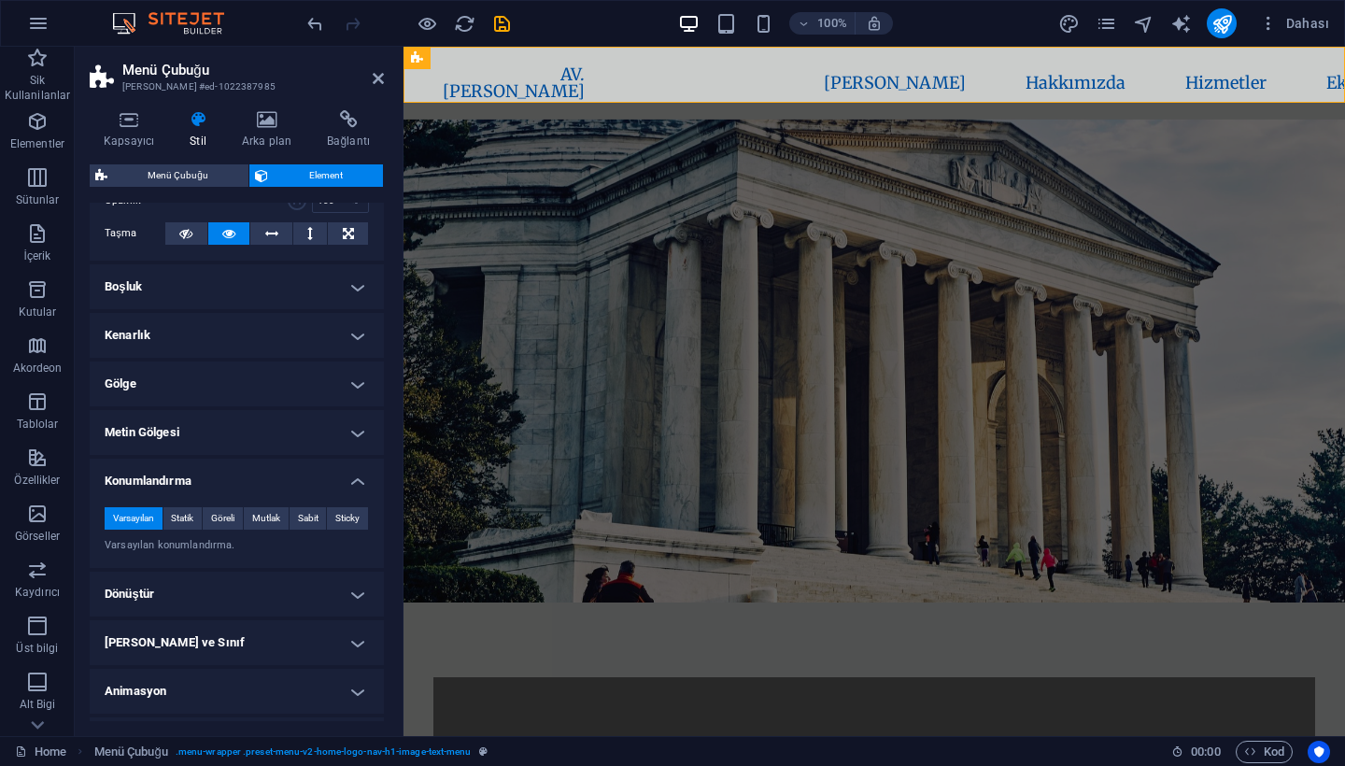
scroll to position [45, 0]
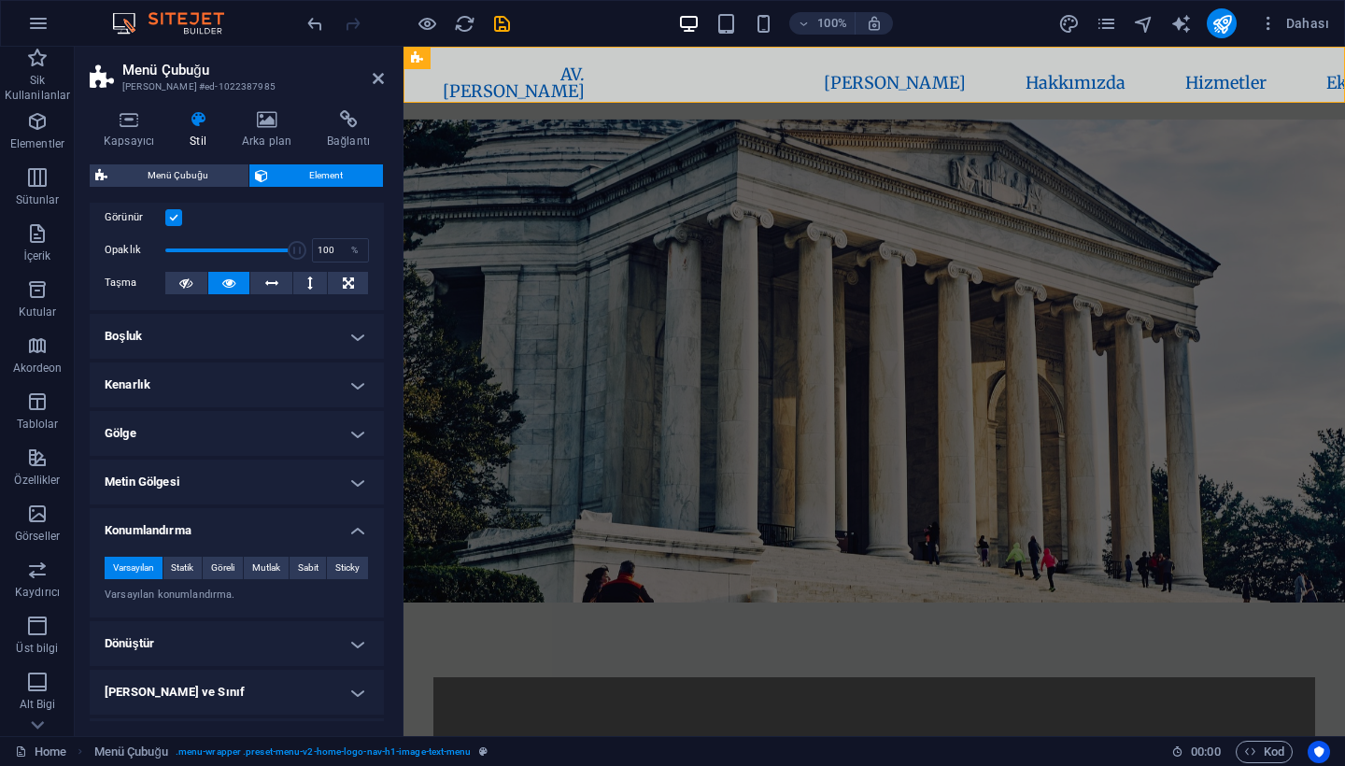
click at [188, 519] on h4 "Konumlandırma" at bounding box center [237, 525] width 294 height 34
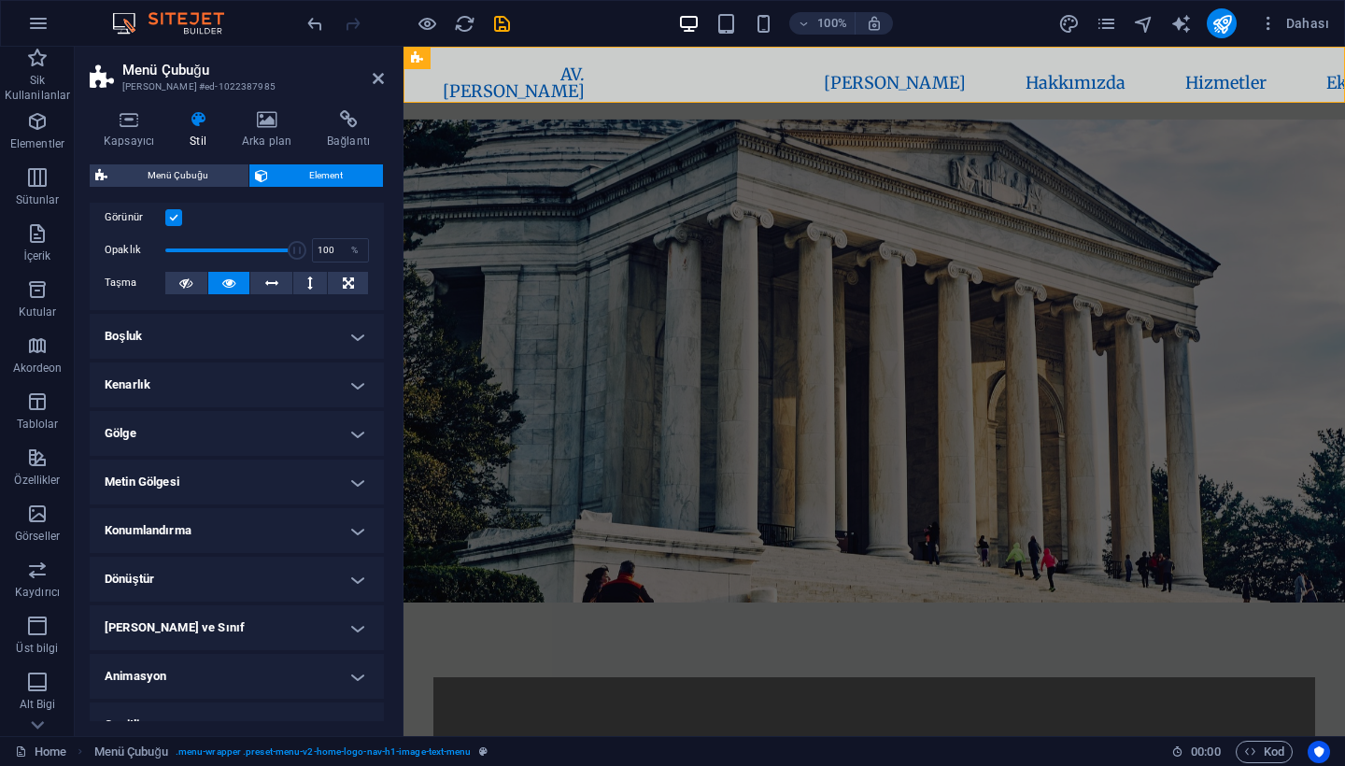
scroll to position [19, 0]
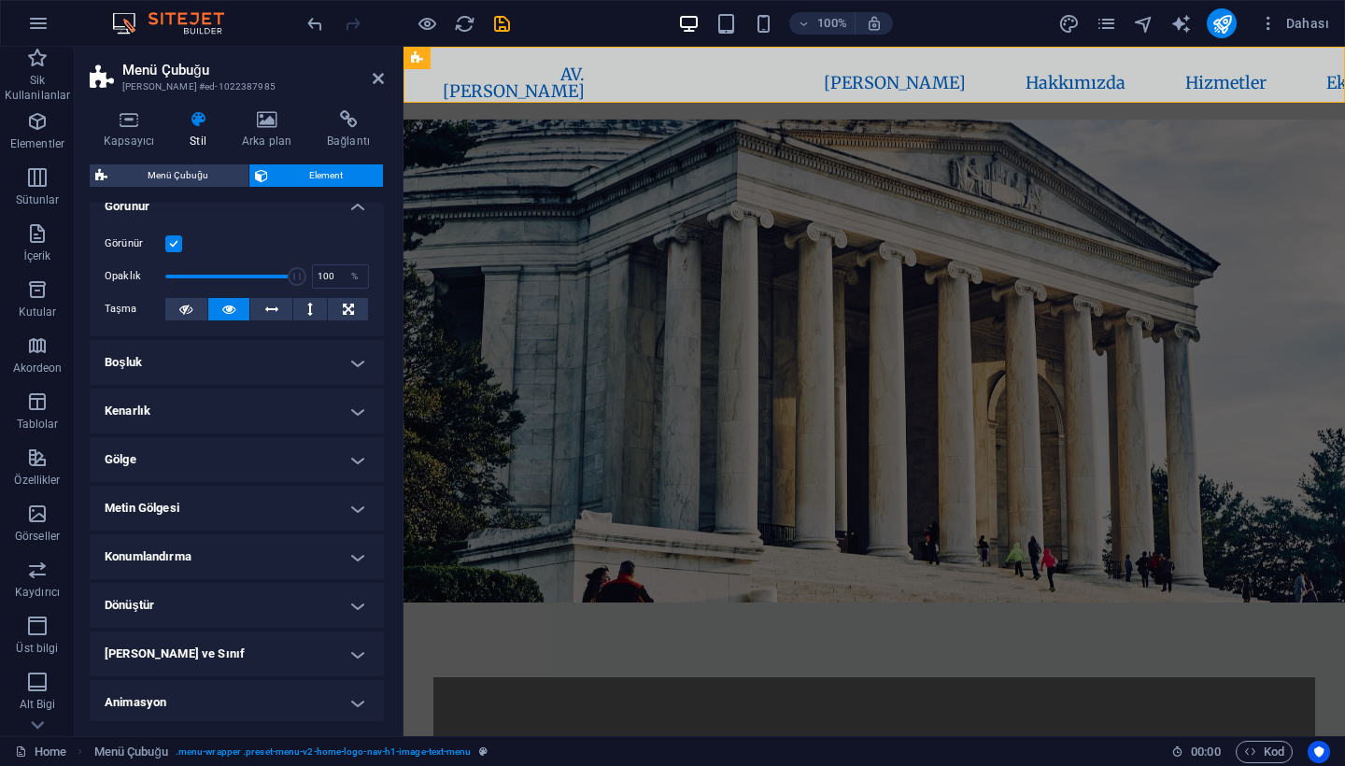
click at [213, 361] on h4 "Boşluk" at bounding box center [237, 362] width 294 height 45
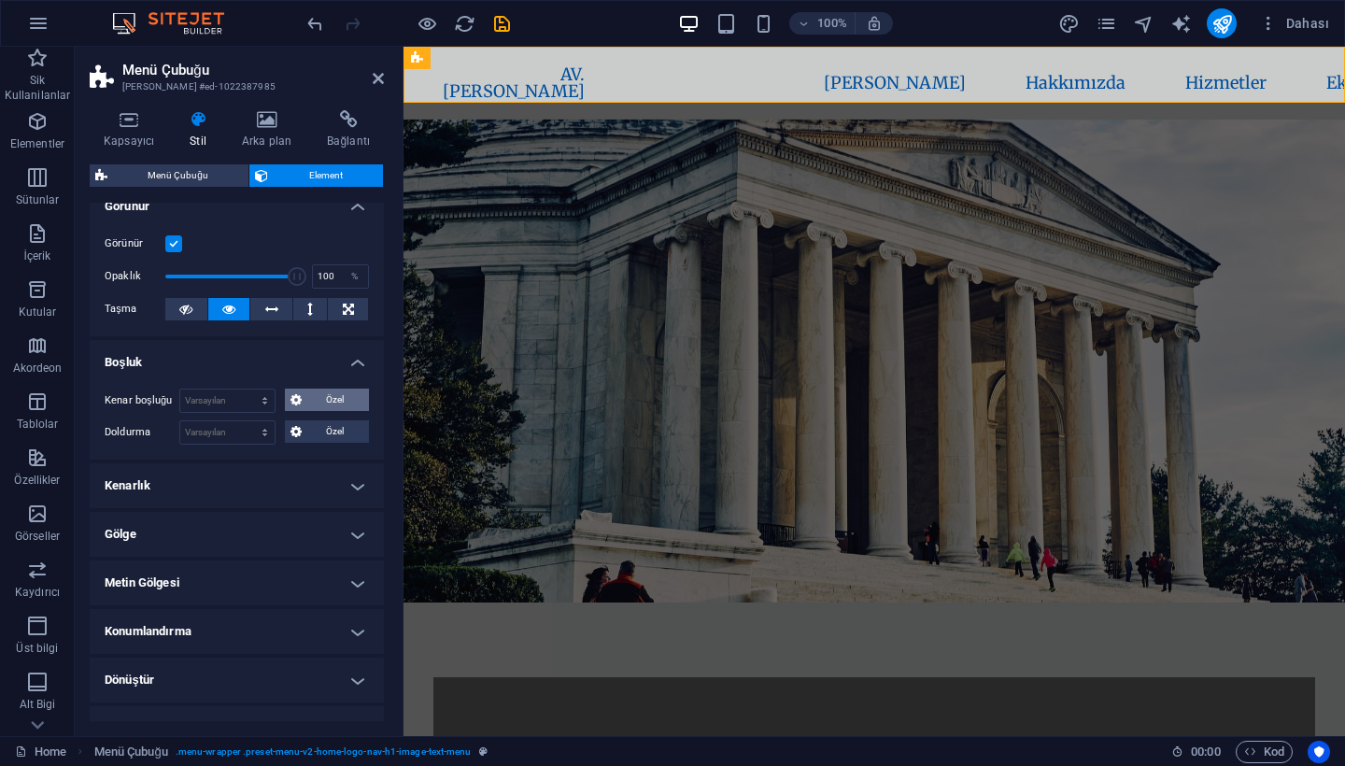
click at [327, 398] on span "Özel" at bounding box center [335, 400] width 57 height 22
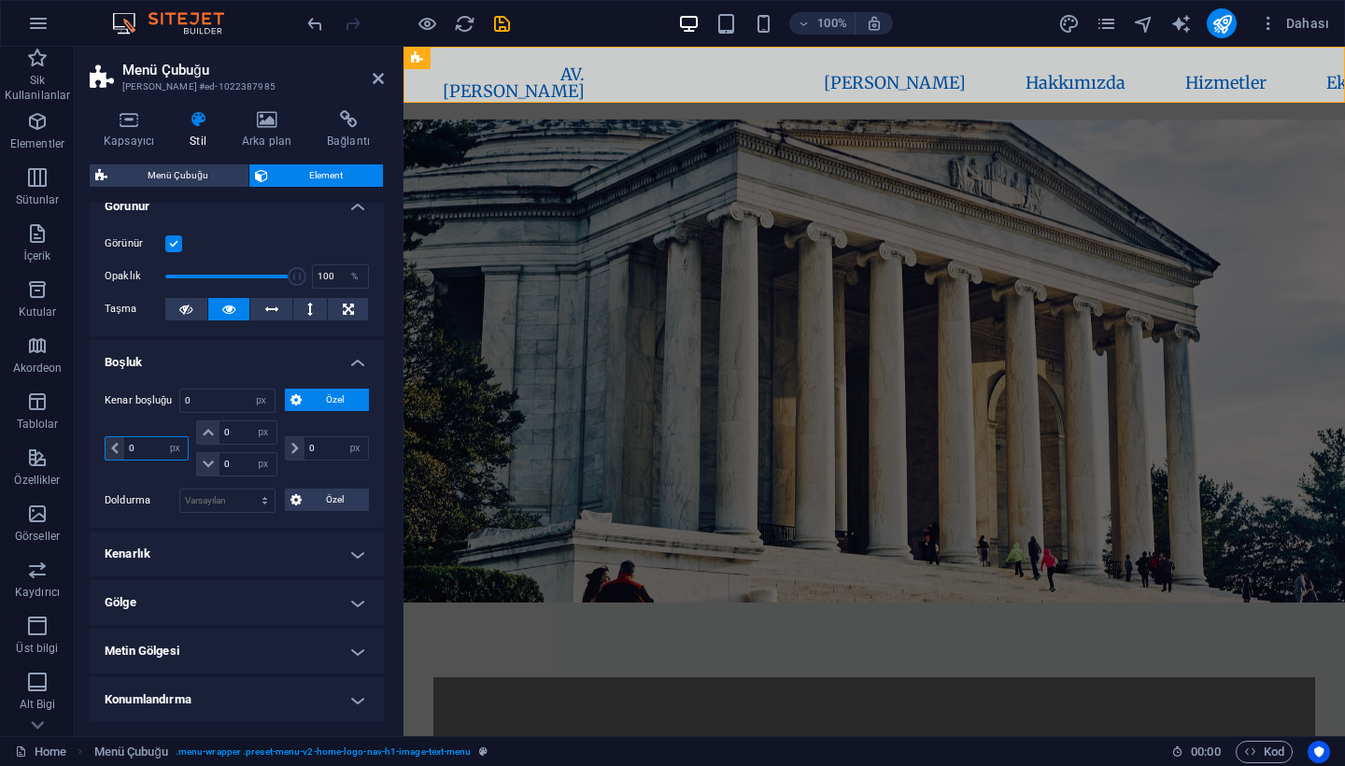
click at [147, 451] on input "0" at bounding box center [156, 448] width 64 height 22
click at [324, 453] on input "0" at bounding box center [336, 448] width 64 height 22
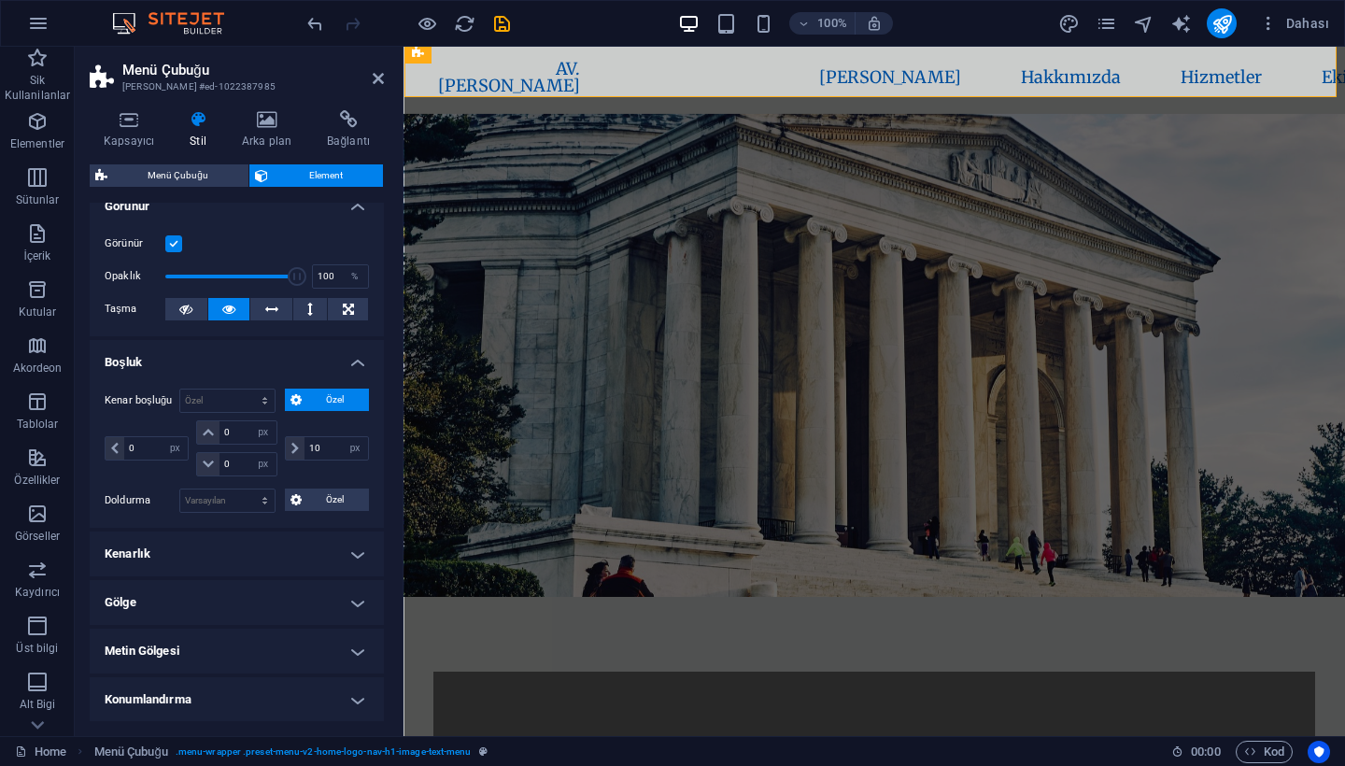
scroll to position [6, 0]
click at [326, 448] on input "10" at bounding box center [336, 448] width 64 height 22
click at [377, 79] on icon at bounding box center [378, 78] width 11 height 15
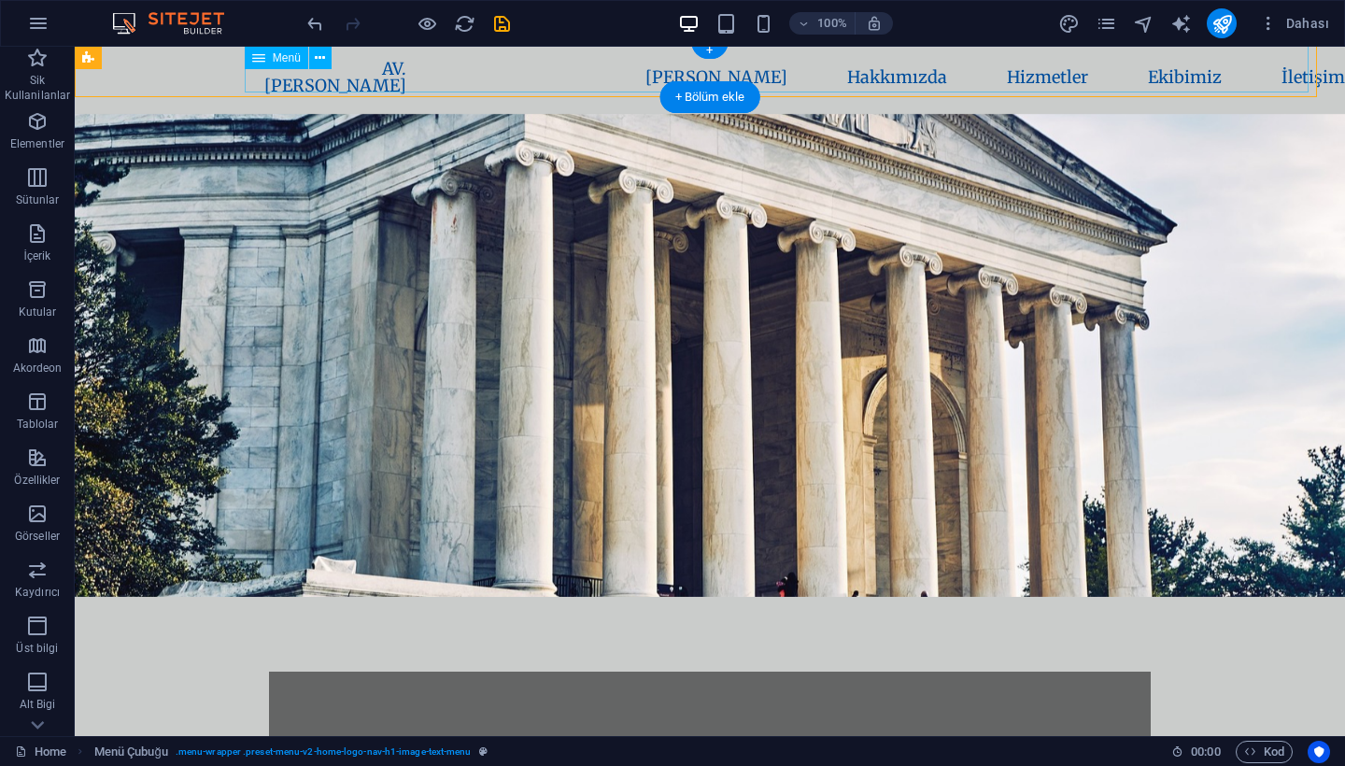
scroll to position [0, 0]
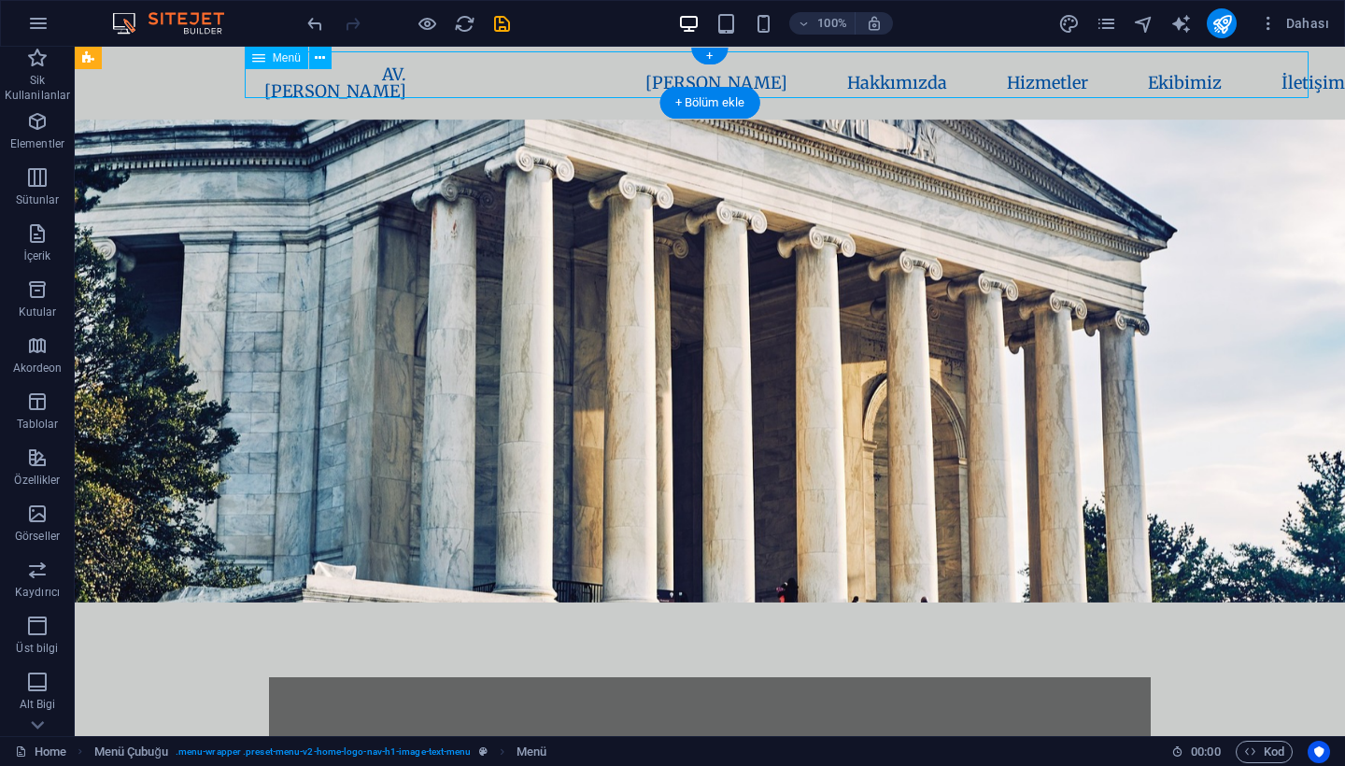
drag, startPoint x: 385, startPoint y: 58, endPoint x: 318, endPoint y: 57, distance: 66.3
click at [317, 57] on nav "AV. [PERSON_NAME] [PERSON_NAME] Hakkımızda Hizmetler Ekibimiz İletişim" at bounding box center [696, 83] width 902 height 64
click at [352, 67] on nav "AV. [PERSON_NAME] [PERSON_NAME] Hakkımızda Hizmetler Ekibimiz İletişim" at bounding box center [696, 83] width 902 height 64
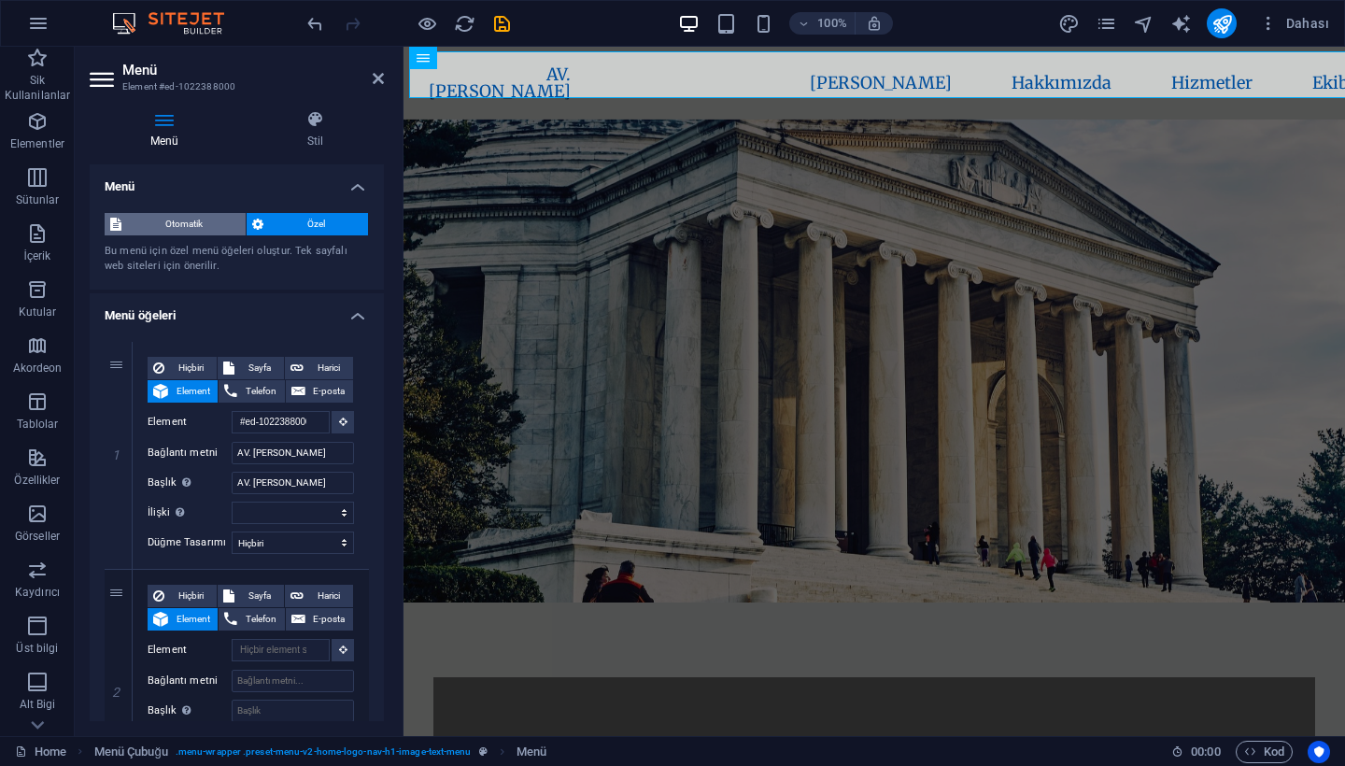
click at [193, 217] on span "Otomatik" at bounding box center [183, 224] width 113 height 22
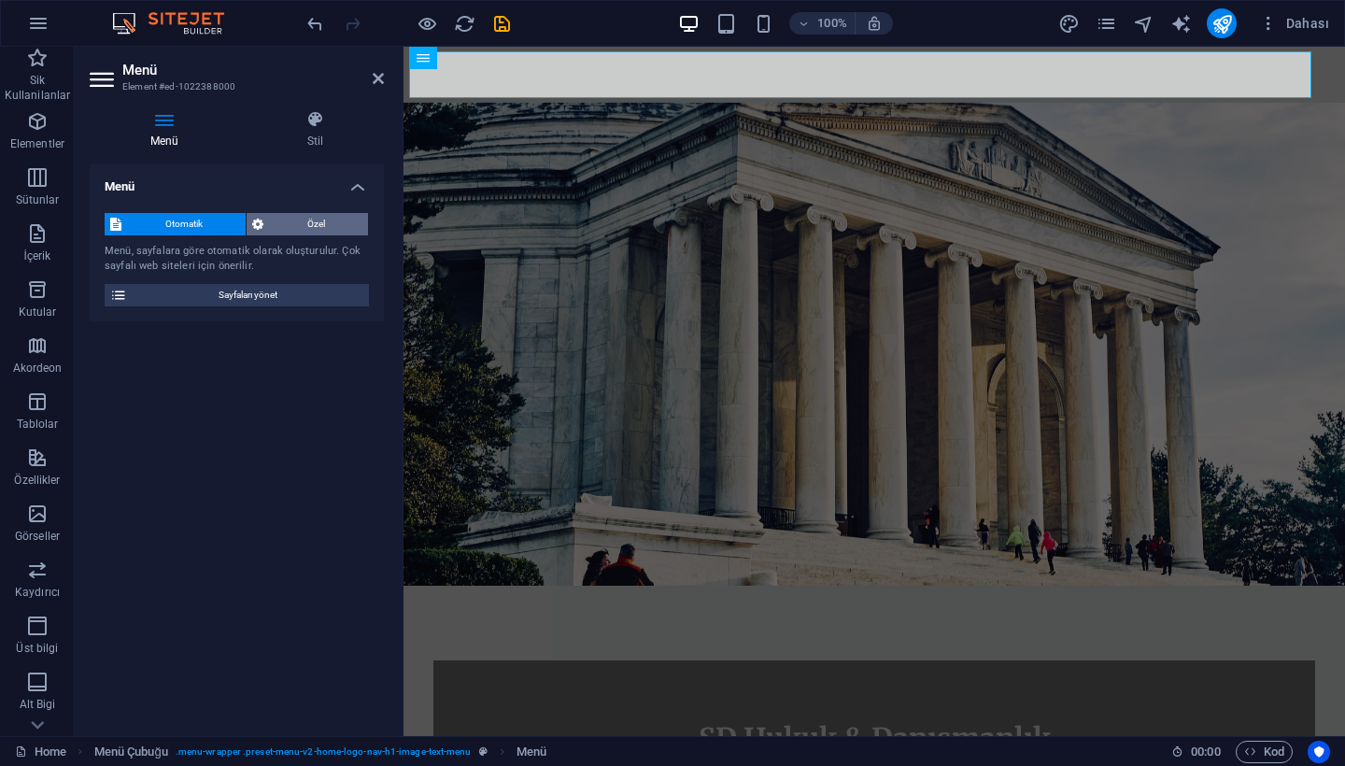
click at [301, 226] on span "Özel" at bounding box center [315, 224] width 93 height 22
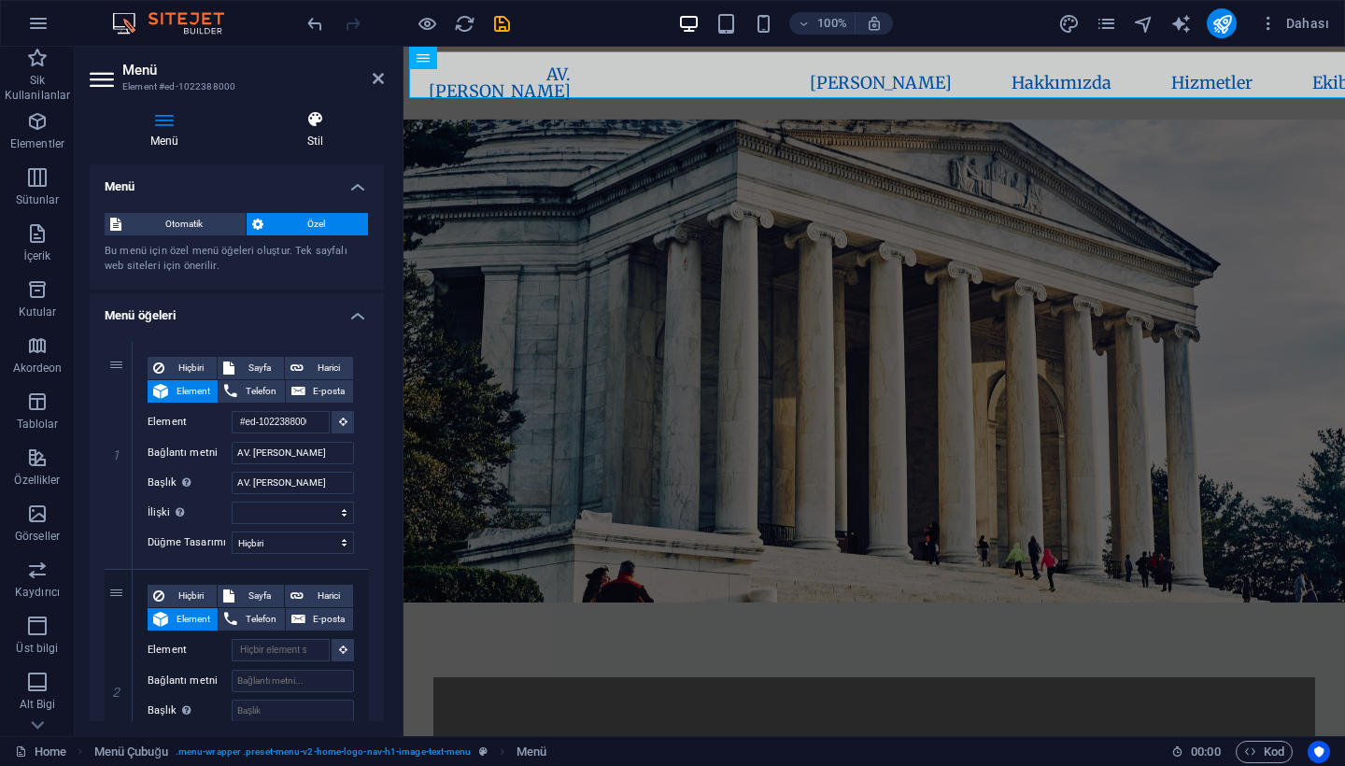
click at [318, 147] on h4 "Stil" at bounding box center [315, 129] width 137 height 39
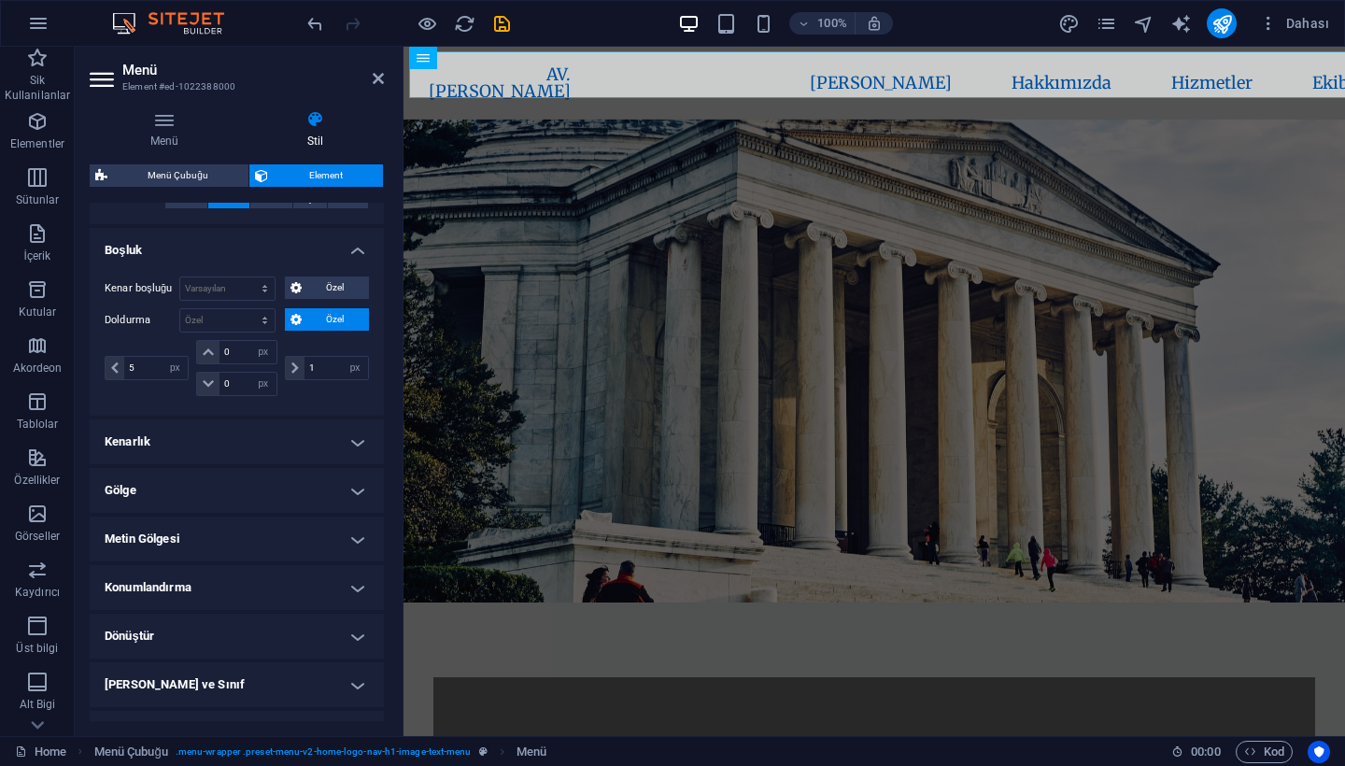
scroll to position [329, 0]
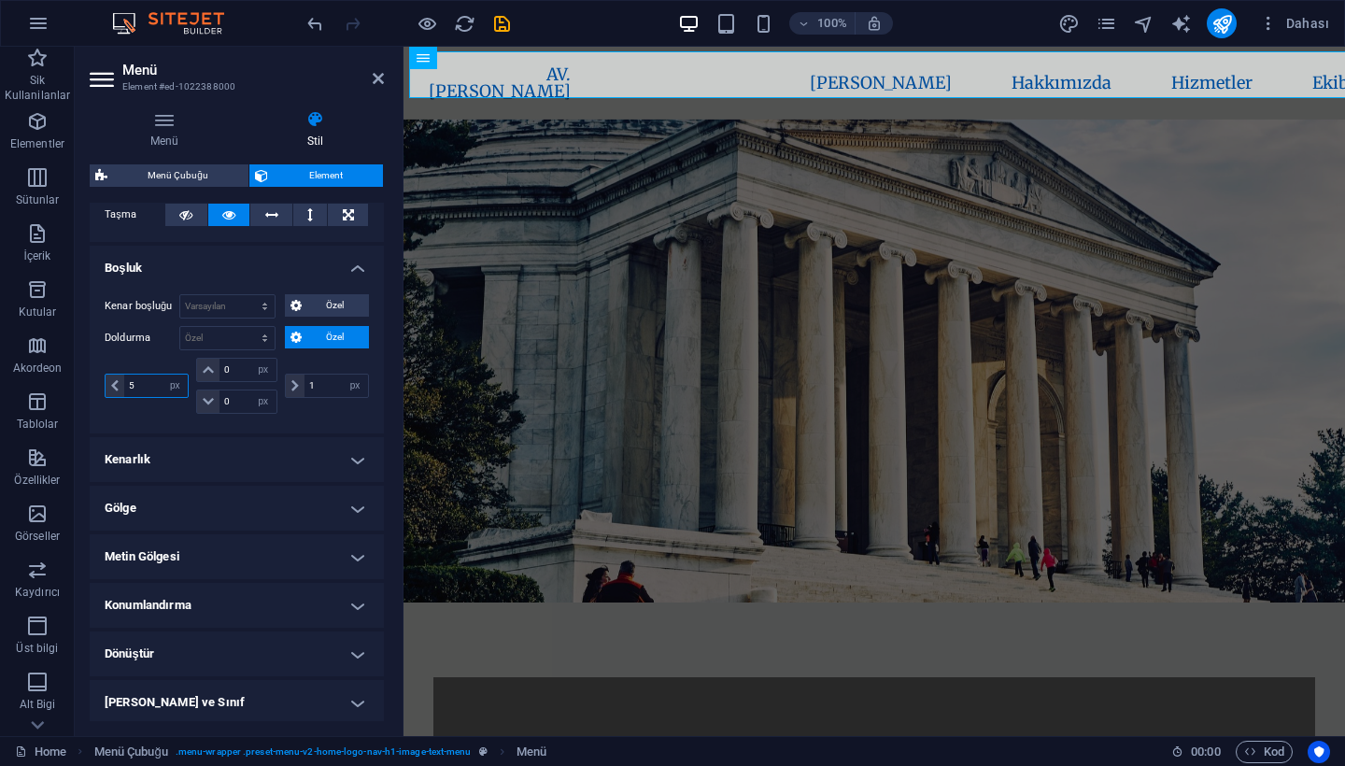
click at [148, 386] on input "5" at bounding box center [156, 386] width 64 height 22
click at [329, 380] on input "1" at bounding box center [336, 386] width 64 height 22
click at [323, 385] on input "30" at bounding box center [336, 386] width 64 height 22
click at [727, 68] on nav "AV. [PERSON_NAME] [PERSON_NAME] Hakkımızda Hizmetler Ekibimiz İletişim" at bounding box center [860, 83] width 902 height 64
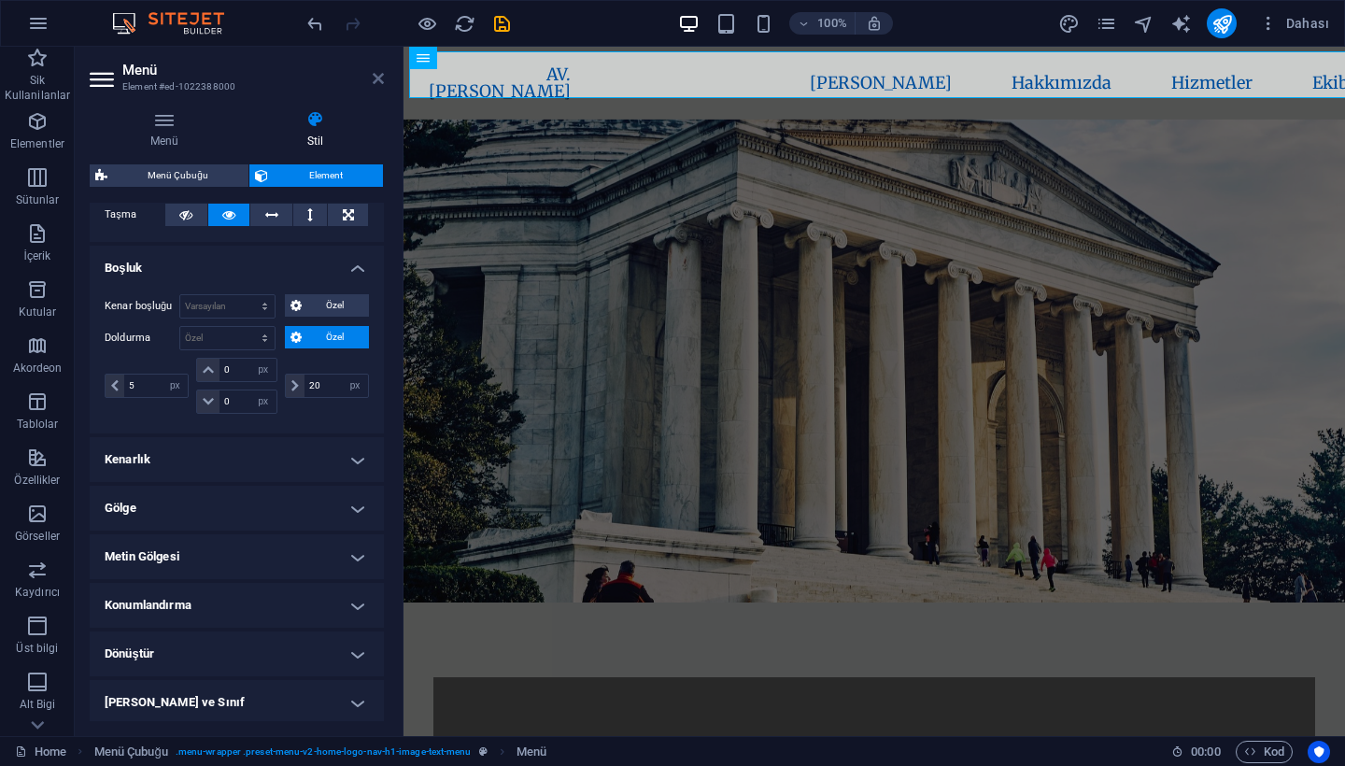
click at [378, 82] on icon at bounding box center [378, 78] width 11 height 15
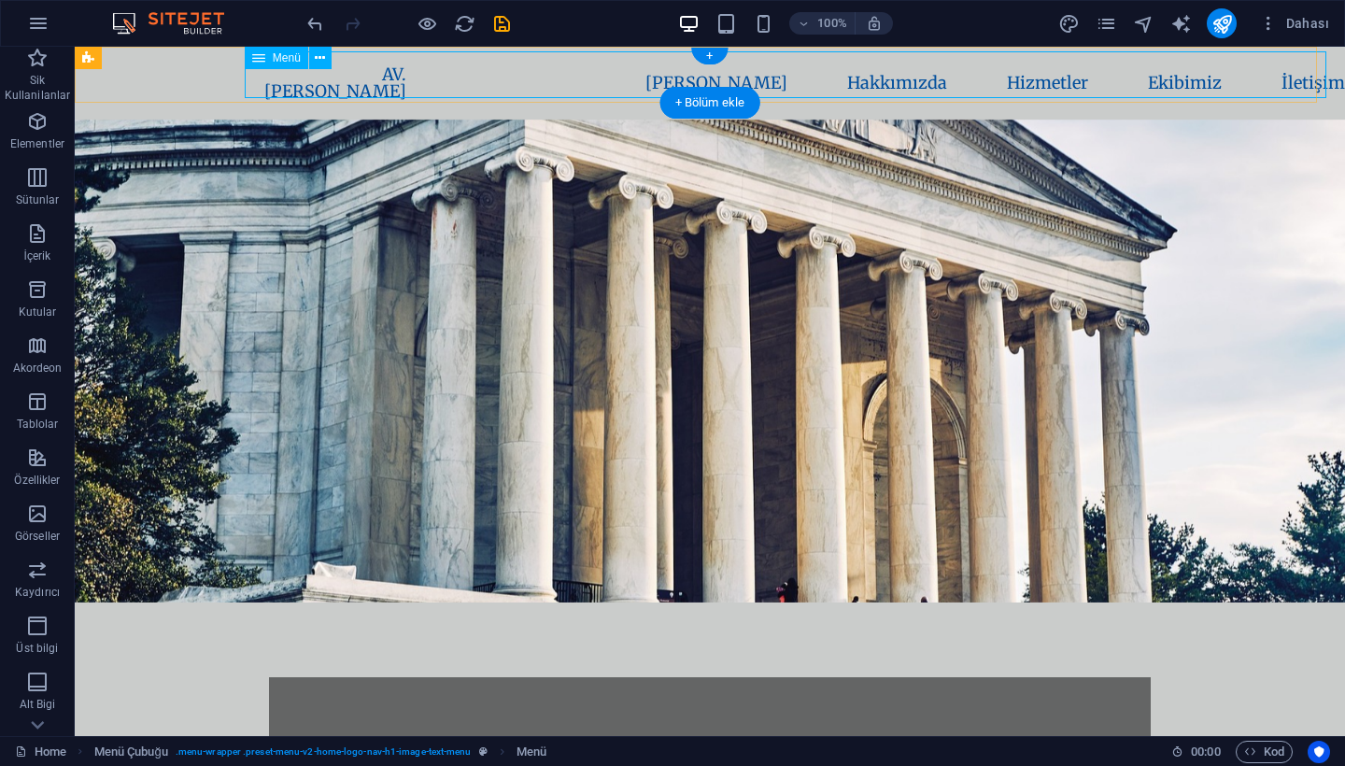
click at [348, 84] on nav "AV. [PERSON_NAME] [PERSON_NAME] Hakkımızda Hizmetler Ekibimiz İletişim" at bounding box center [696, 83] width 902 height 64
click at [318, 57] on icon at bounding box center [320, 59] width 10 height 20
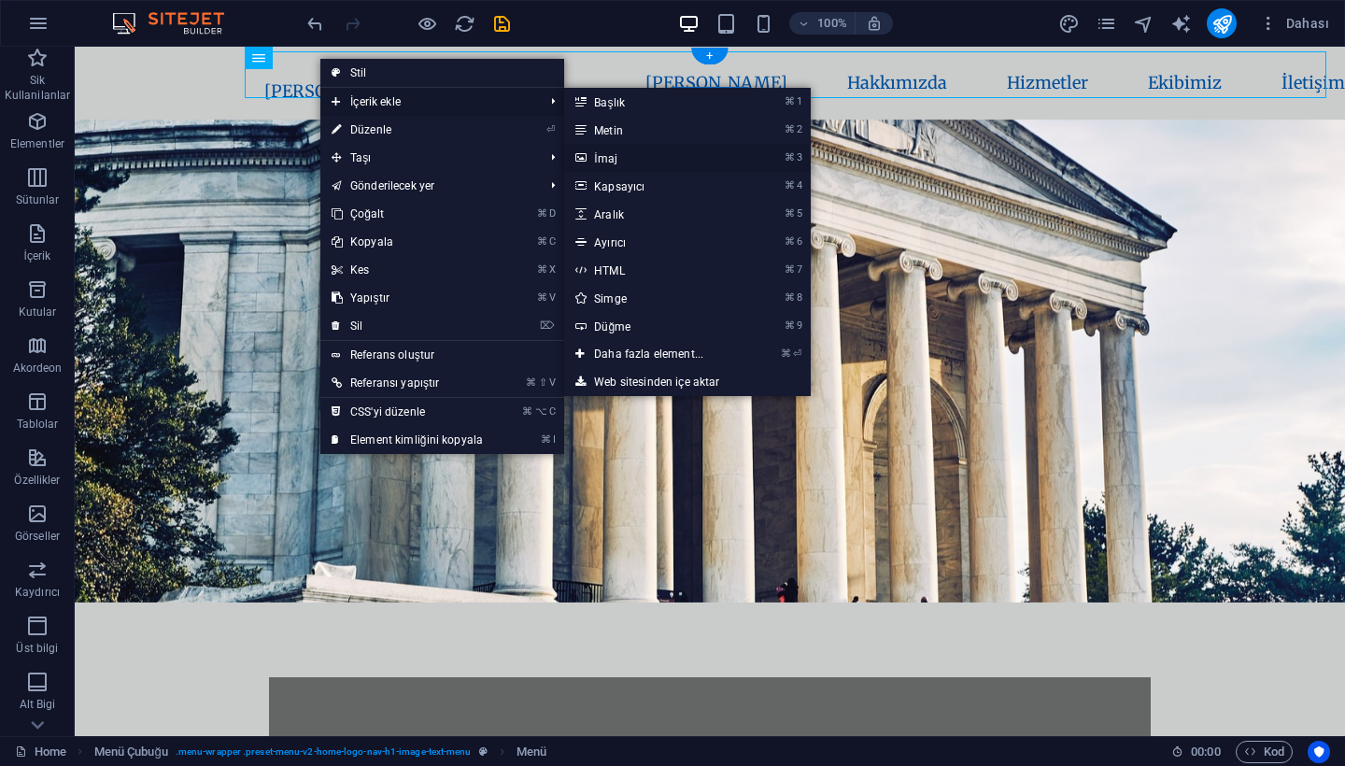
click at [626, 158] on link "⌘ 3 İmaj" at bounding box center [652, 158] width 177 height 28
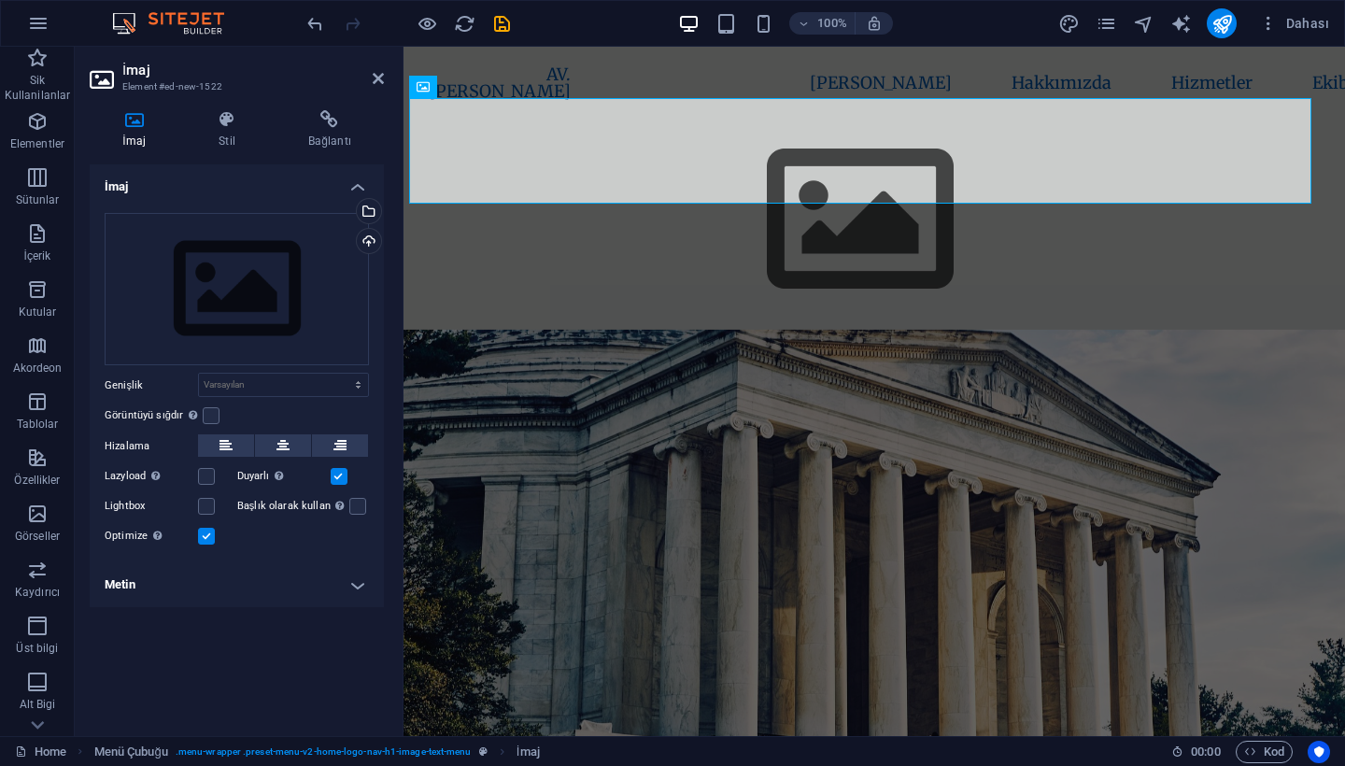
click at [589, 77] on nav "AV. [PERSON_NAME] [PERSON_NAME] Hakkımızda Hizmetler Ekibimiz İletişim" at bounding box center [860, 83] width 902 height 64
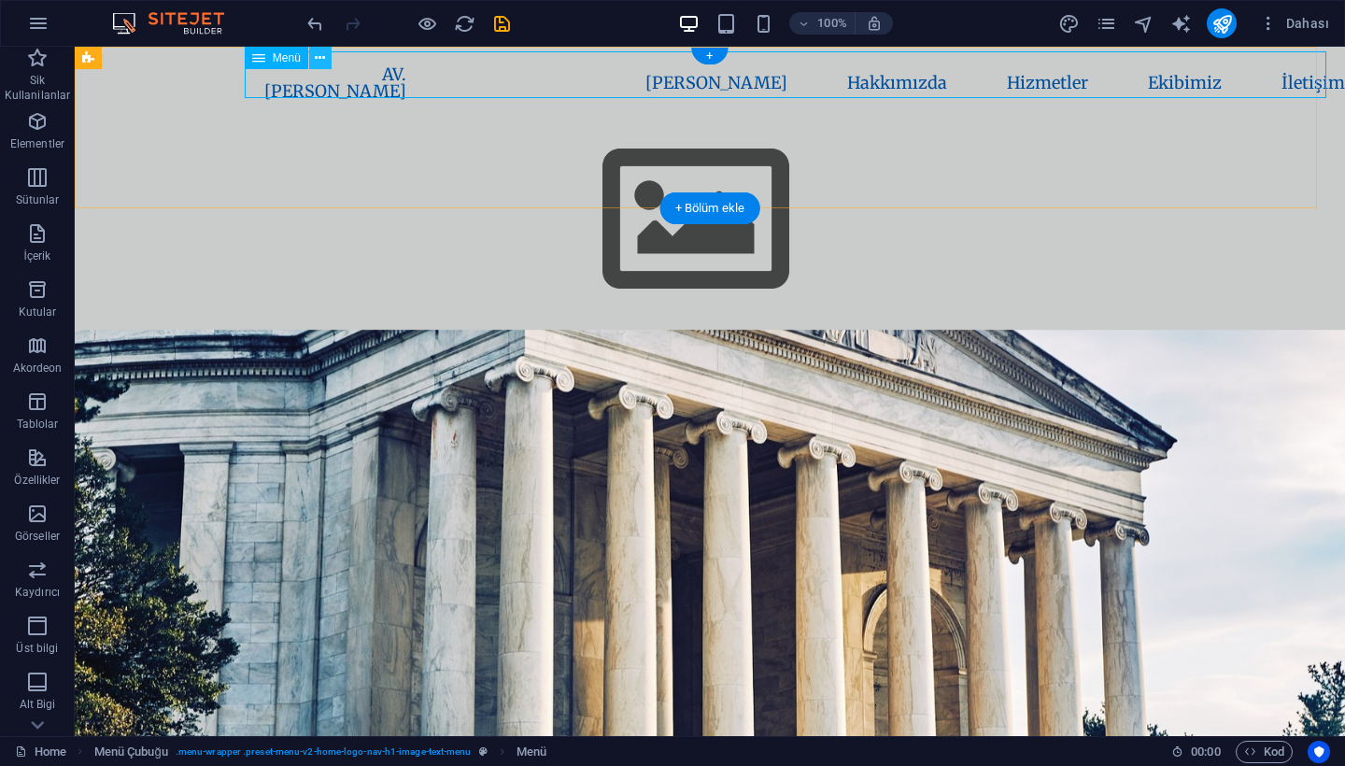
click at [316, 57] on icon at bounding box center [320, 59] width 10 height 20
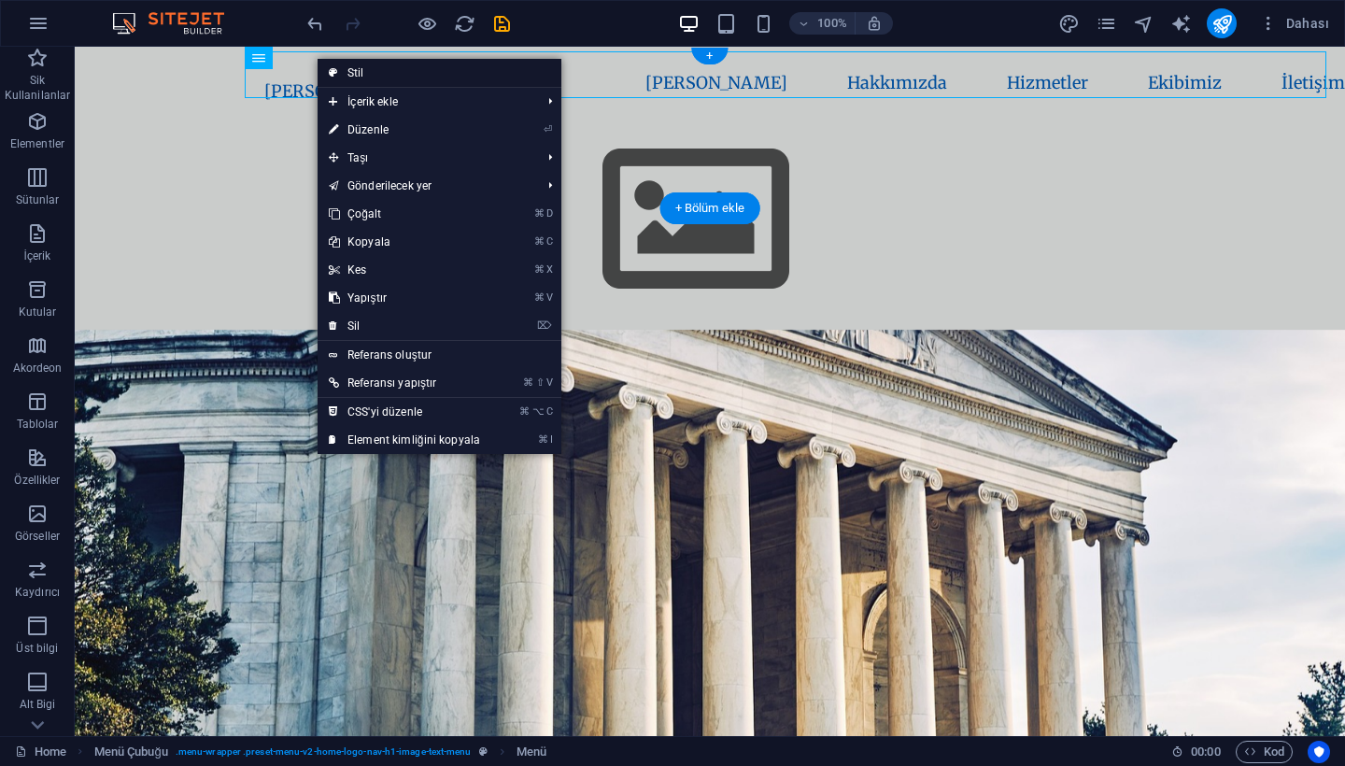
click at [375, 70] on link "Stil" at bounding box center [440, 73] width 244 height 28
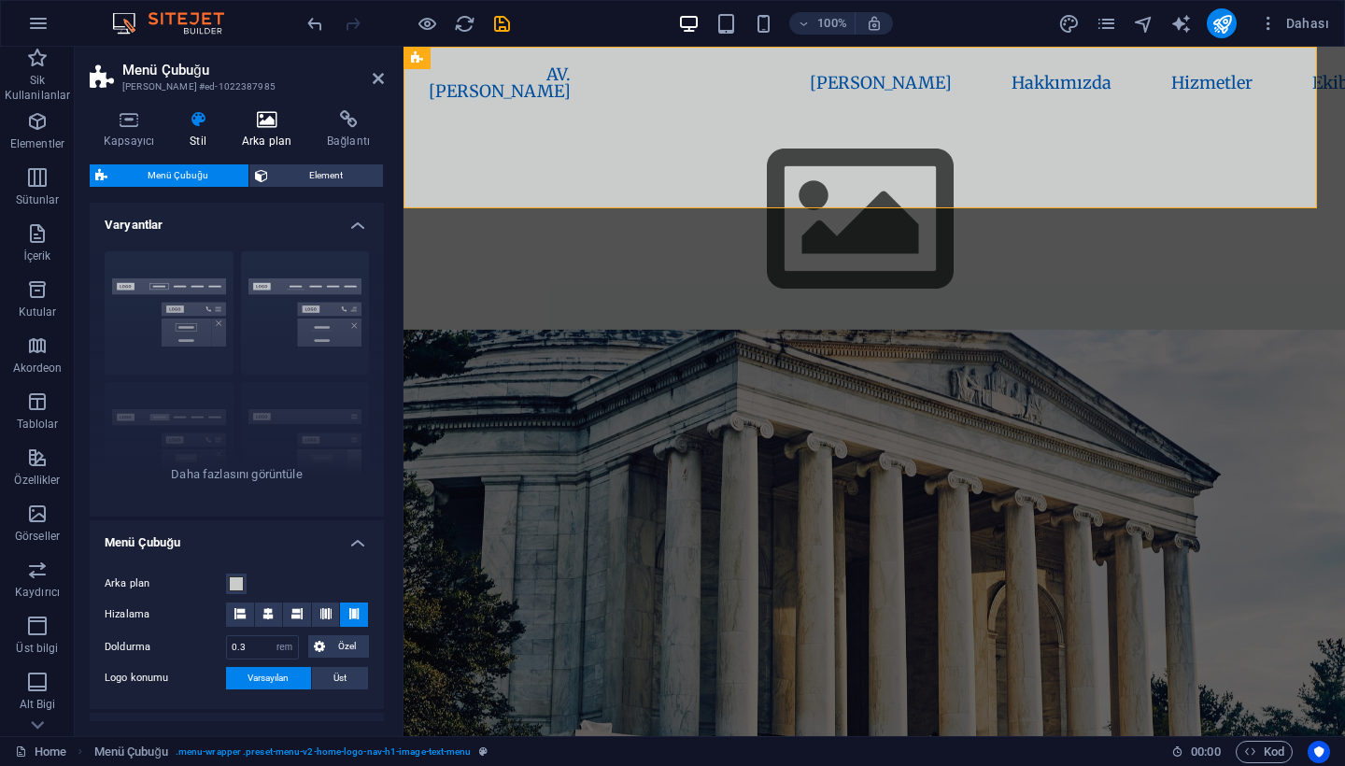
click at [262, 129] on h4 "Arka plan" at bounding box center [270, 129] width 85 height 39
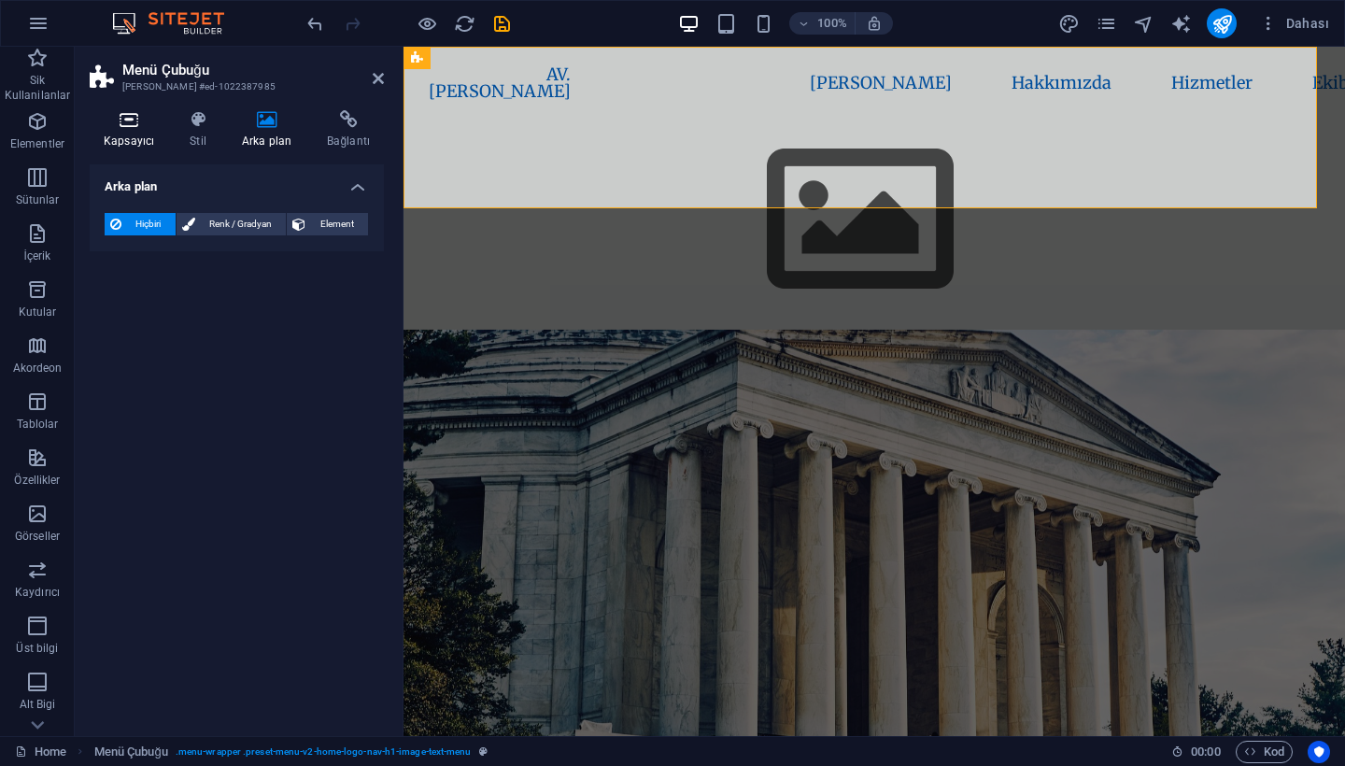
click at [144, 129] on h4 "Kapsayıcı" at bounding box center [133, 129] width 86 height 39
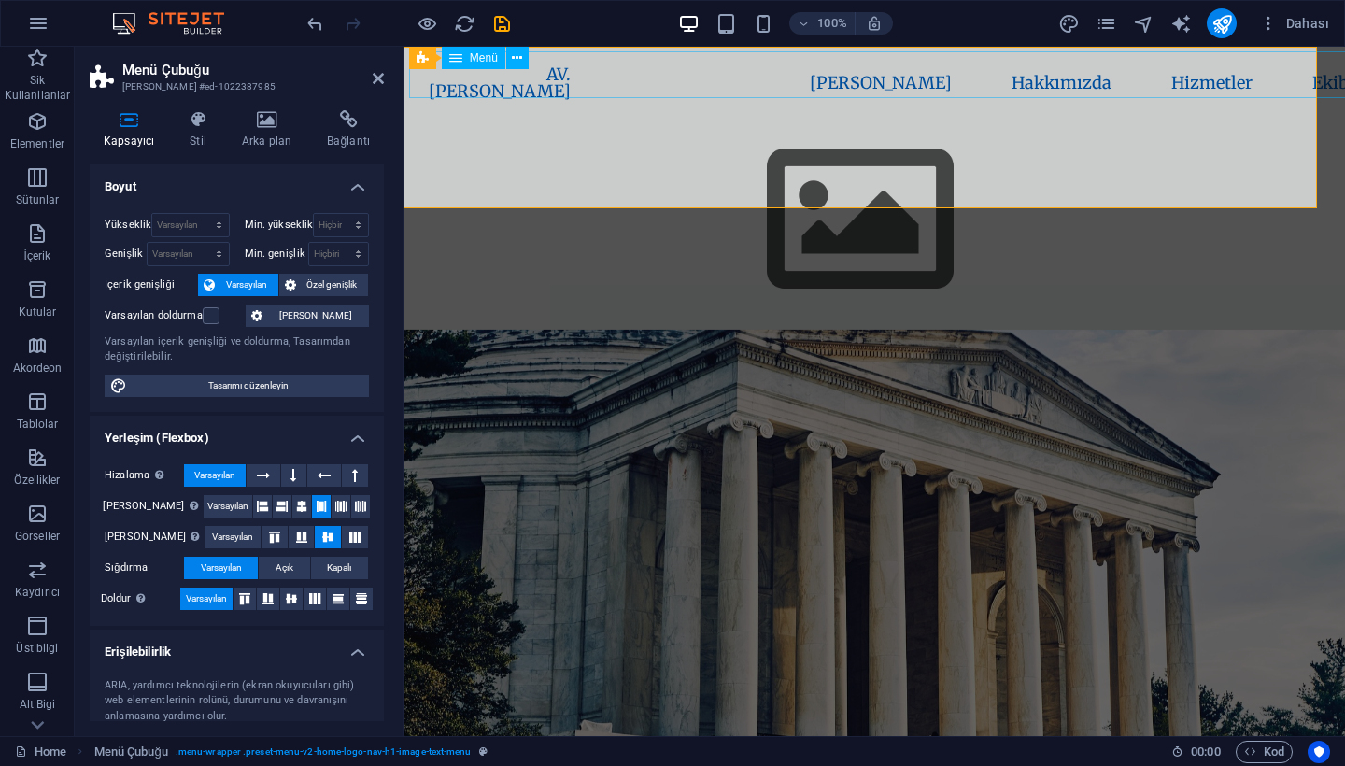
click at [546, 69] on nav "AV. [PERSON_NAME] [PERSON_NAME] Hakkımızda Hizmetler Ekibimiz İletişim" at bounding box center [860, 83] width 902 height 64
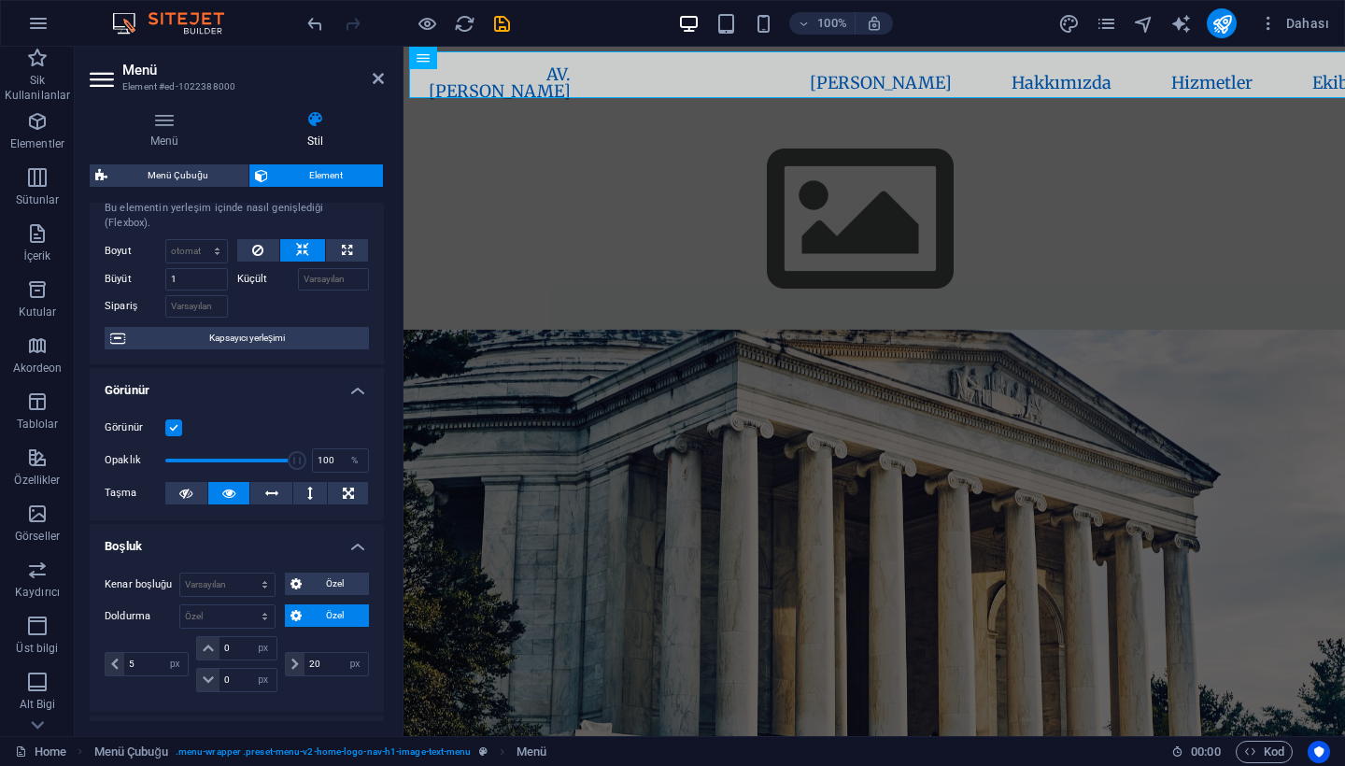
scroll to position [98, 0]
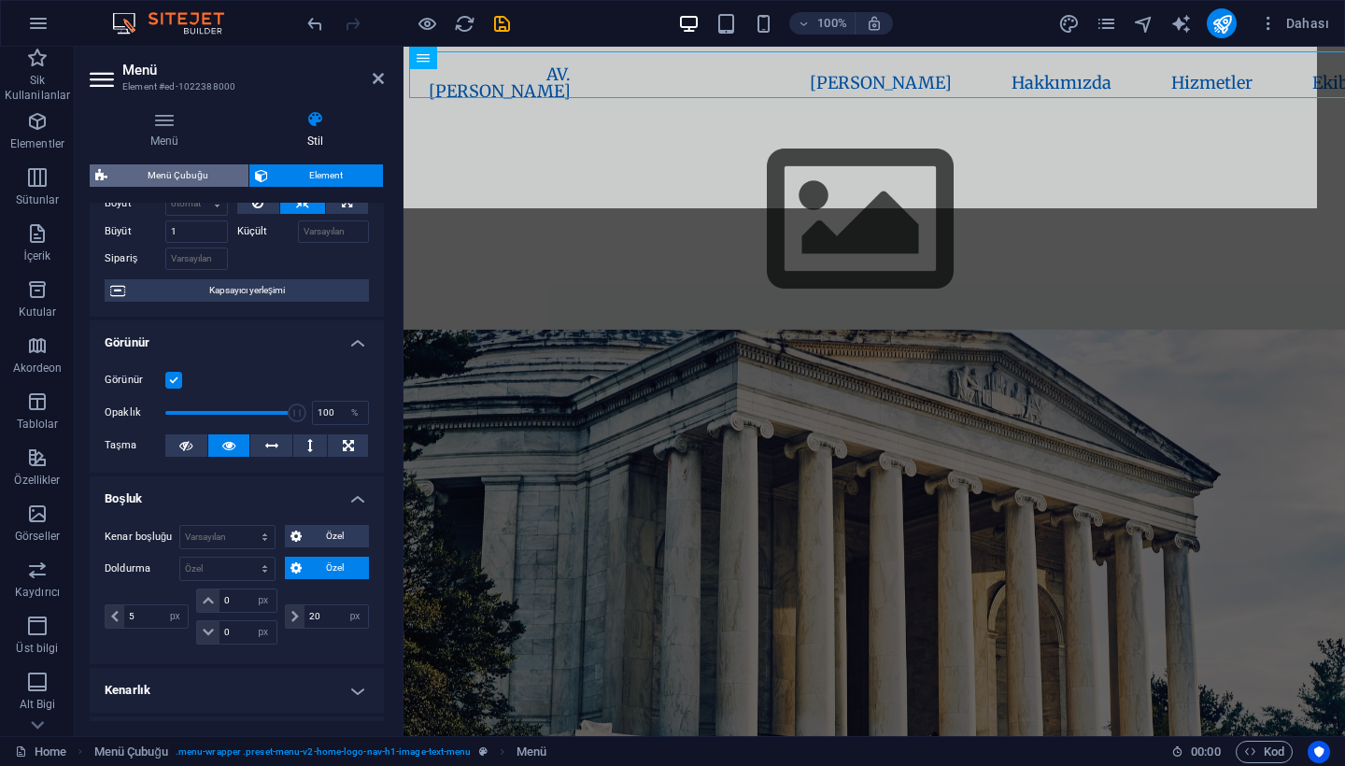
click at [161, 167] on span "Menü Çubuğu" at bounding box center [178, 175] width 130 height 22
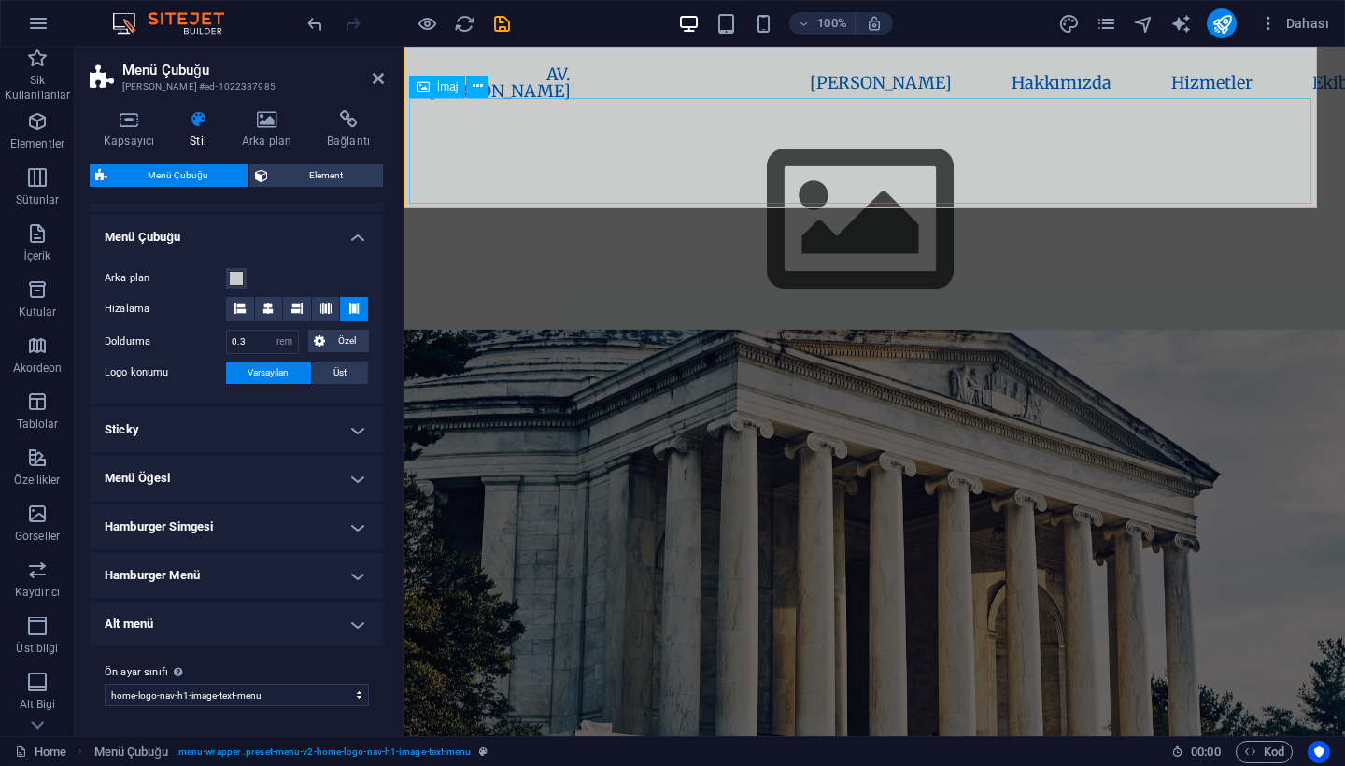
scroll to position [304, 0]
click at [530, 74] on nav "AV. [PERSON_NAME] [PERSON_NAME] Hakkımızda Hizmetler Ekibimiz İletişim" at bounding box center [860, 83] width 902 height 64
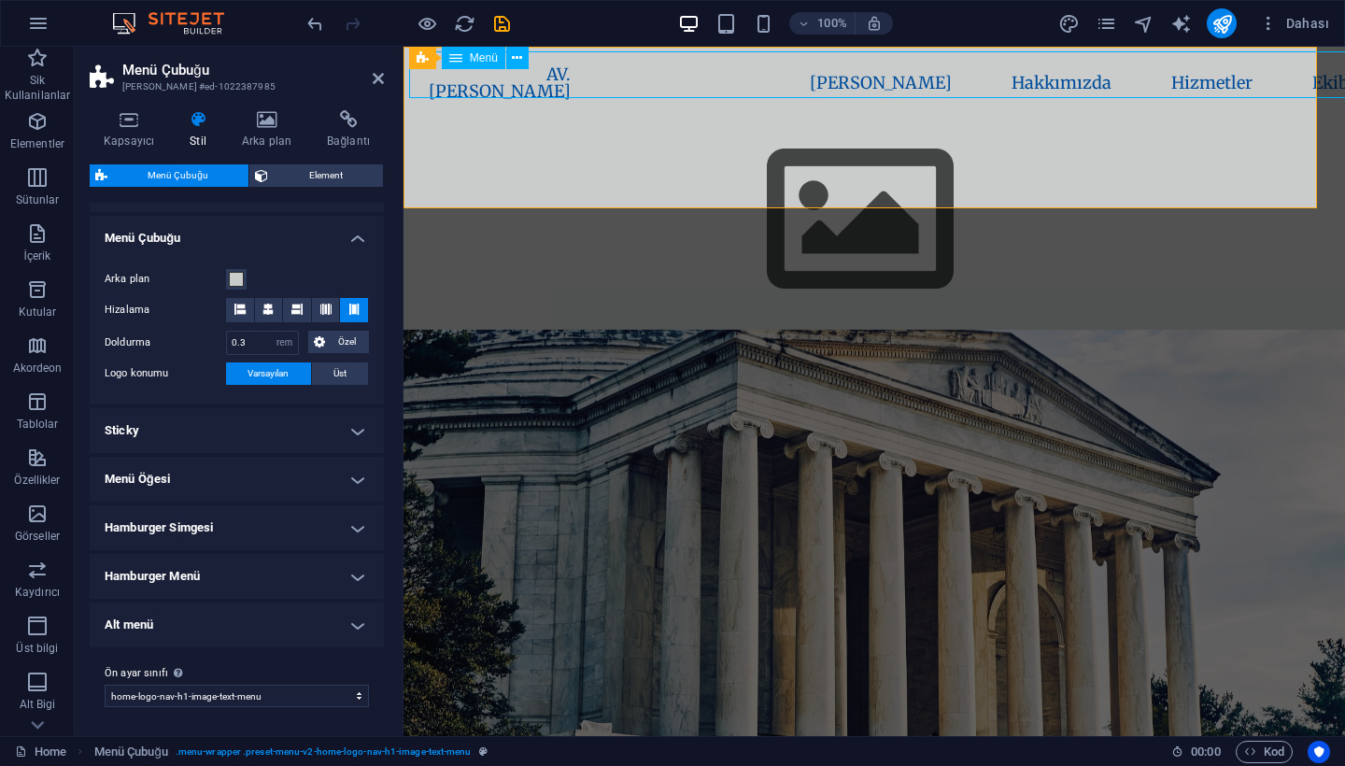
click at [530, 74] on nav "AV. [PERSON_NAME] [PERSON_NAME] Hakkımızda Hizmetler Ekibimiz İletişim" at bounding box center [860, 83] width 902 height 64
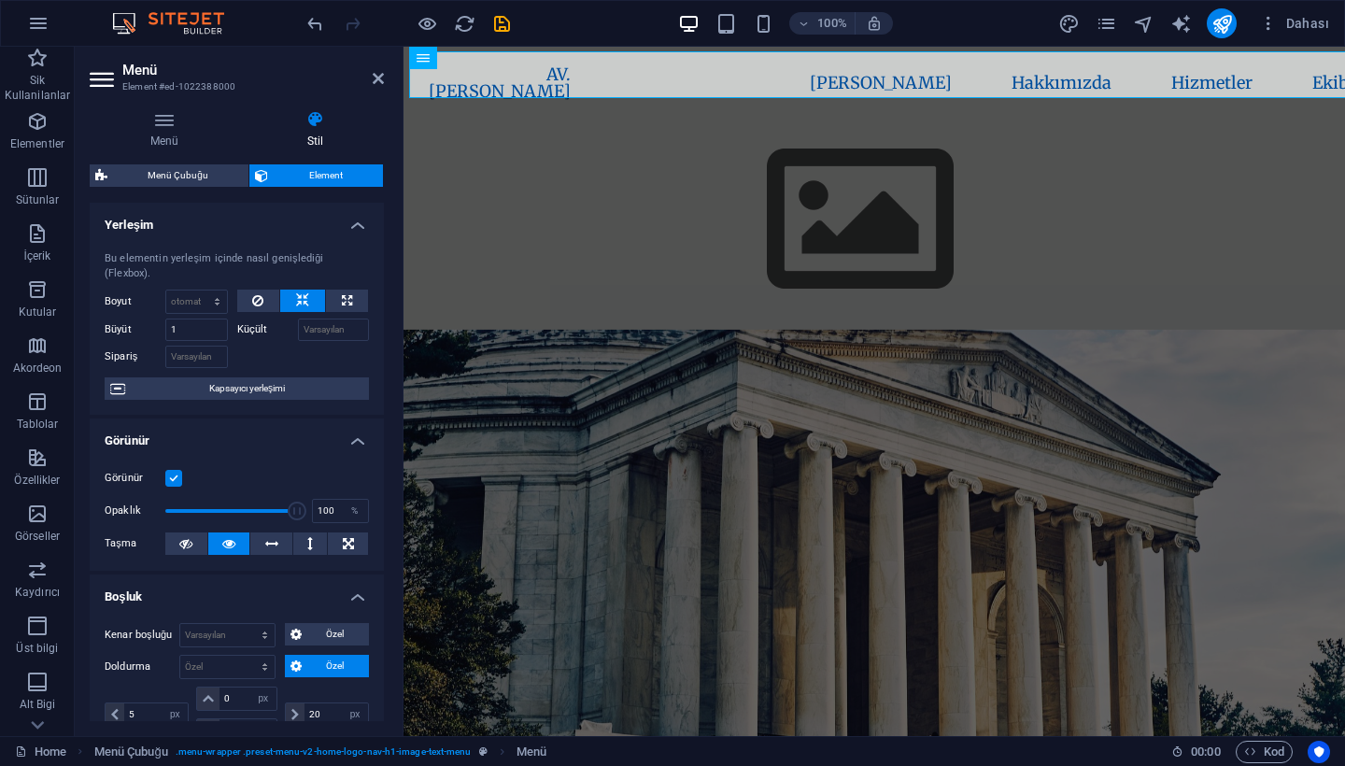
scroll to position [0, 0]
click at [481, 83] on nav "AV. [PERSON_NAME] [PERSON_NAME] Hakkımızda Hizmetler Ekibimiz İletişim" at bounding box center [860, 83] width 902 height 64
click at [174, 139] on h4 "Menü" at bounding box center [168, 129] width 157 height 39
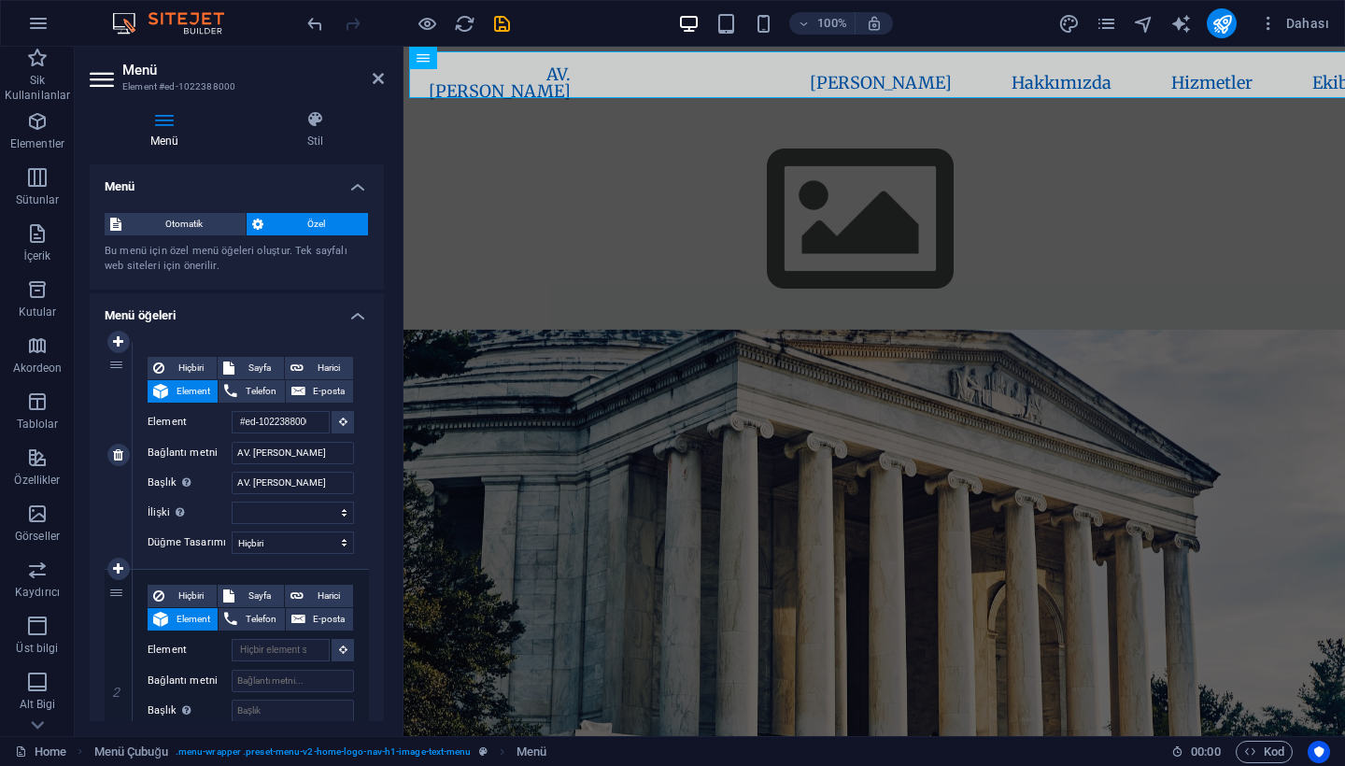
scroll to position [44, 0]
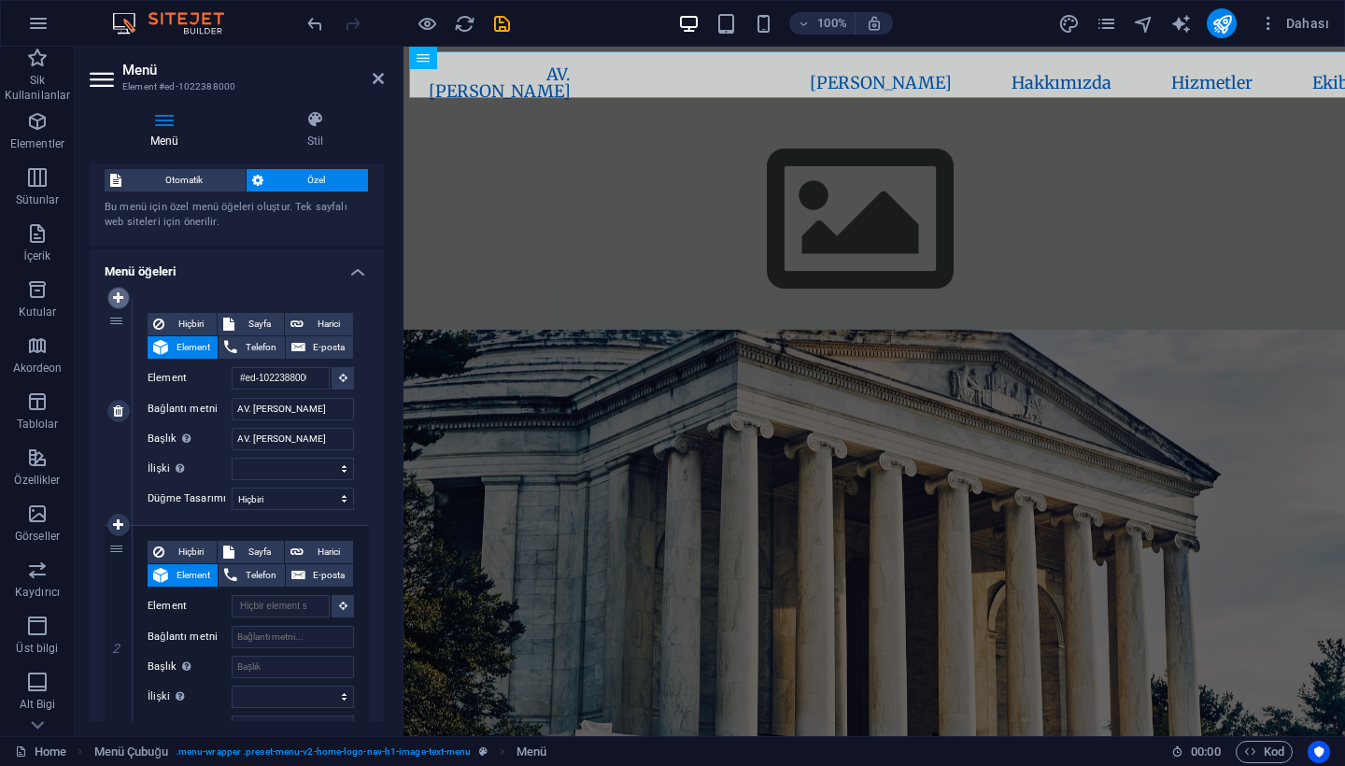
click at [119, 296] on icon at bounding box center [118, 297] width 10 height 13
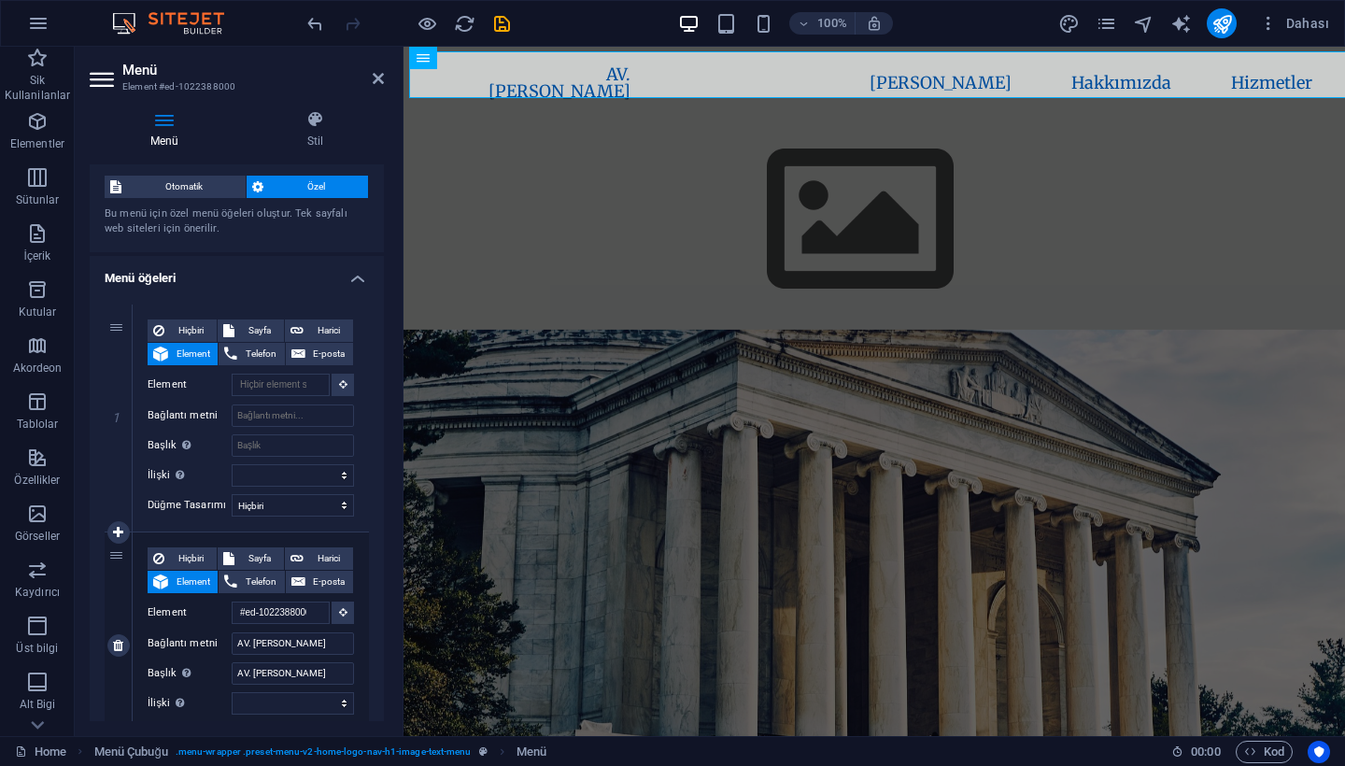
scroll to position [30, 0]
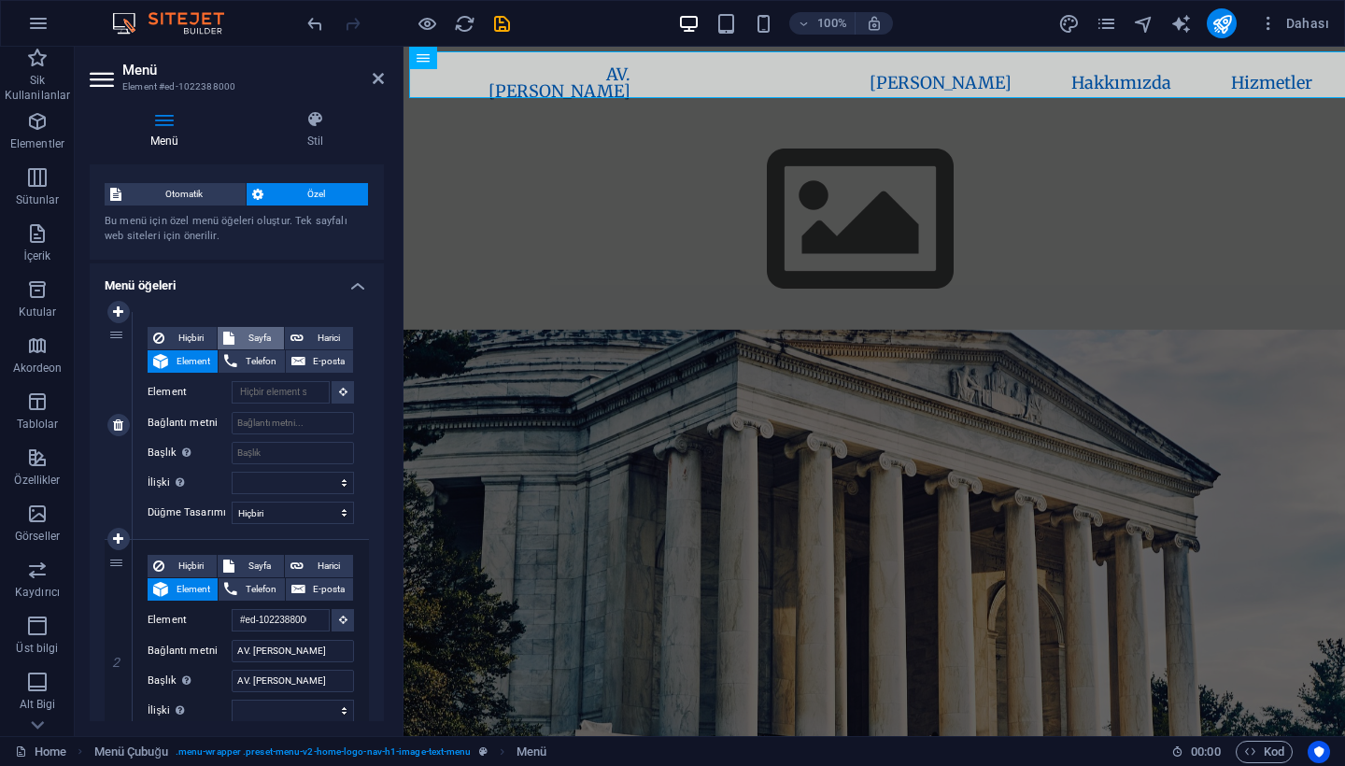
click at [240, 332] on span "Sayfa" at bounding box center [259, 338] width 38 height 22
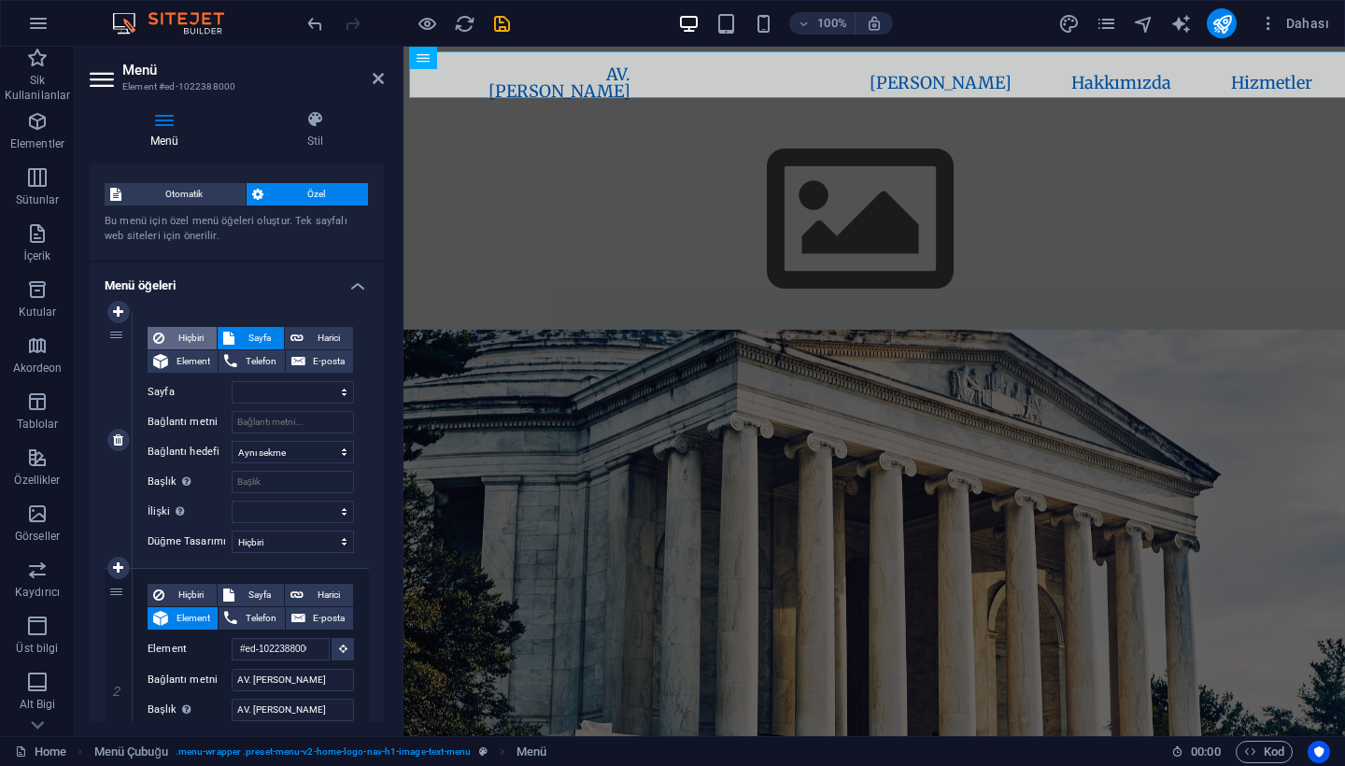
click at [196, 332] on span "Hiçbiri" at bounding box center [190, 338] width 41 height 22
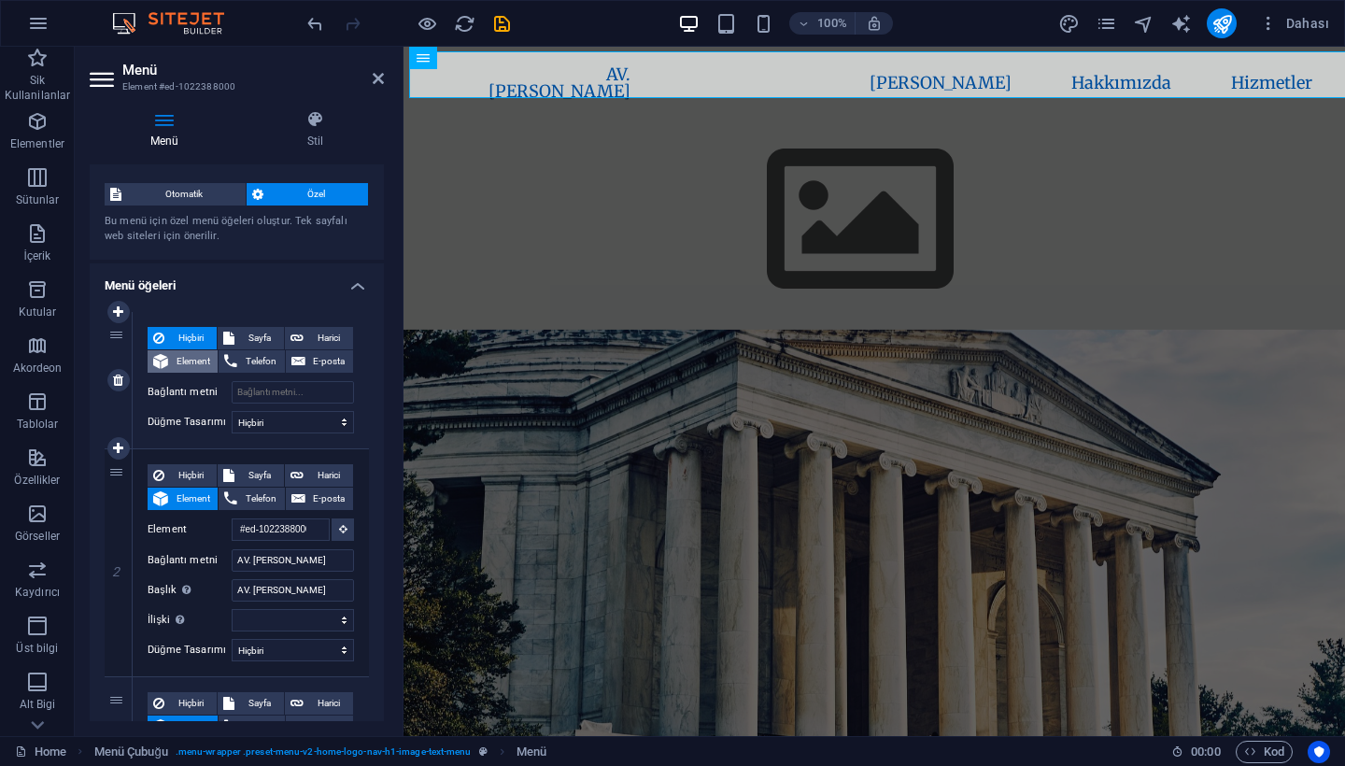
click at [196, 361] on span "Element" at bounding box center [193, 361] width 38 height 22
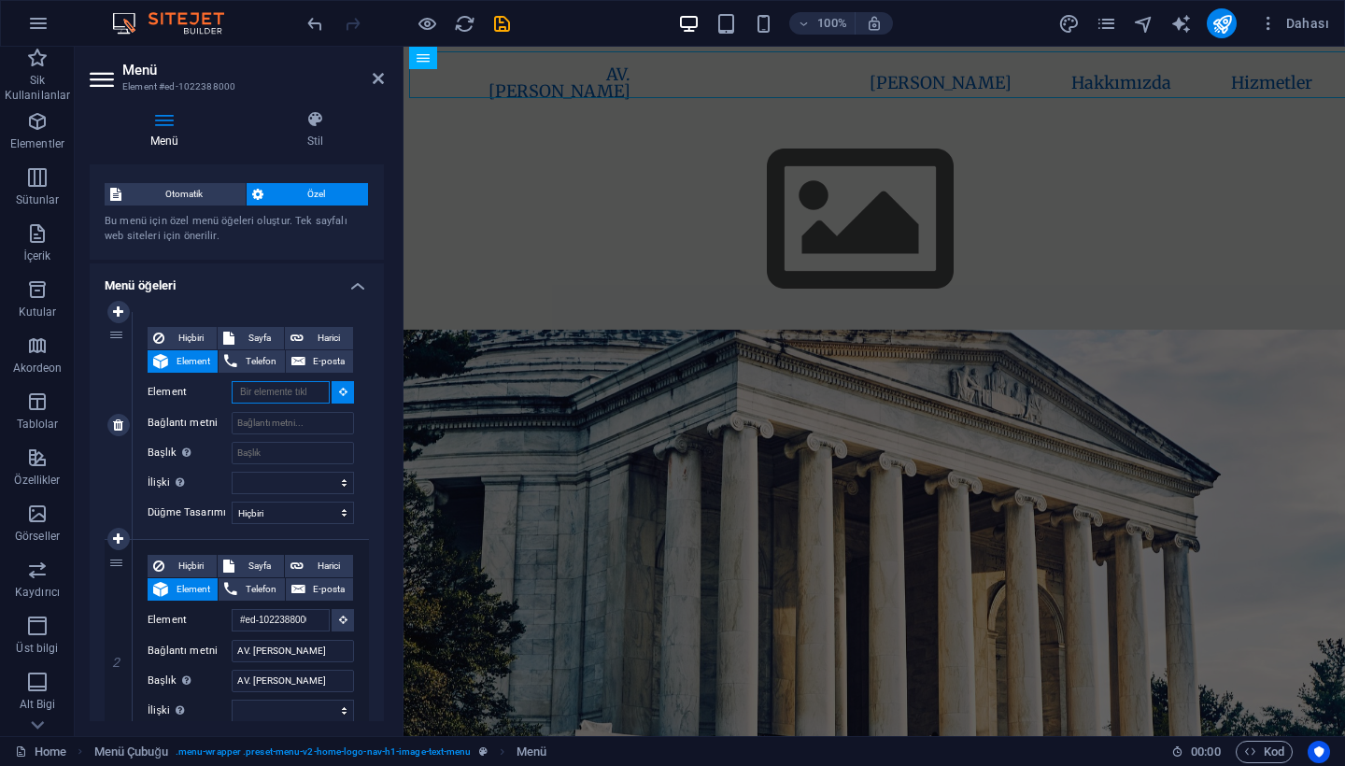
click at [307, 399] on input "Element" at bounding box center [281, 392] width 98 height 22
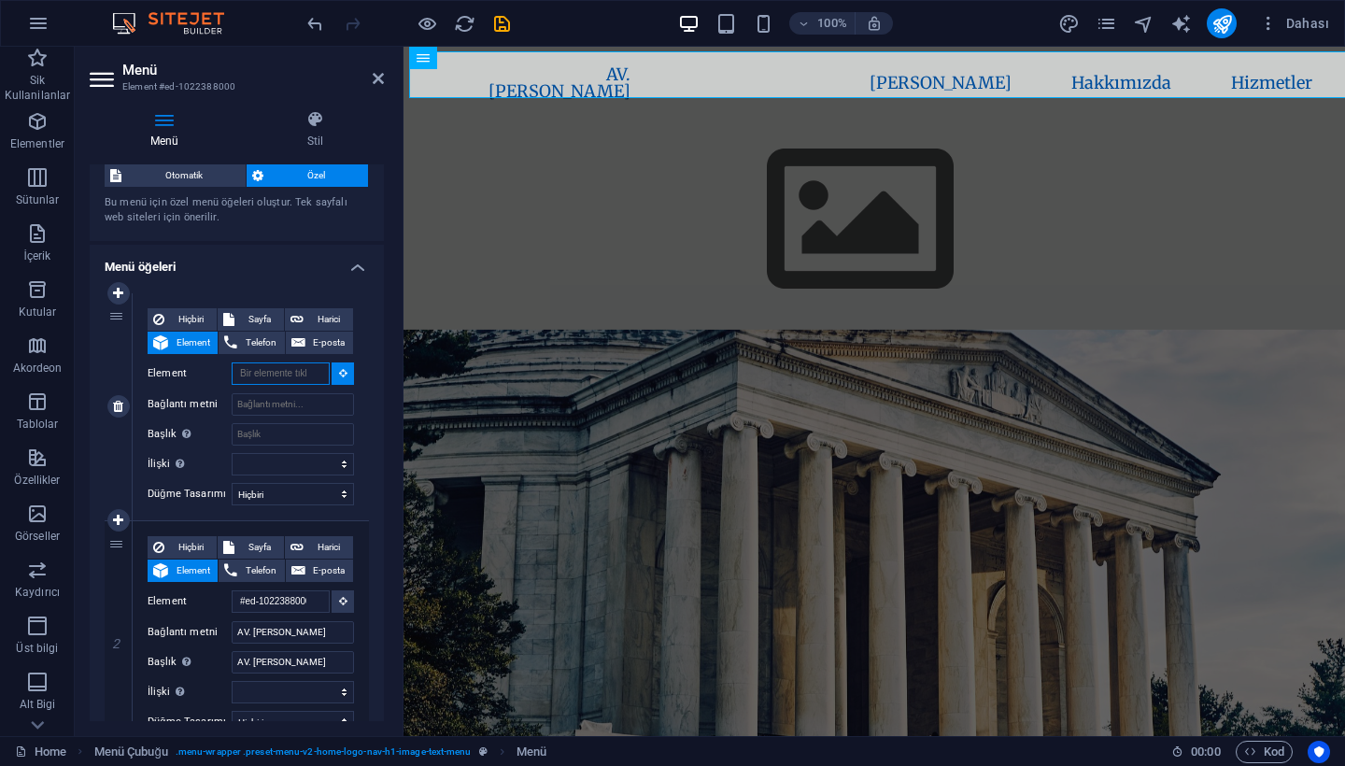
scroll to position [48, 0]
click at [120, 410] on icon at bounding box center [118, 407] width 10 height 13
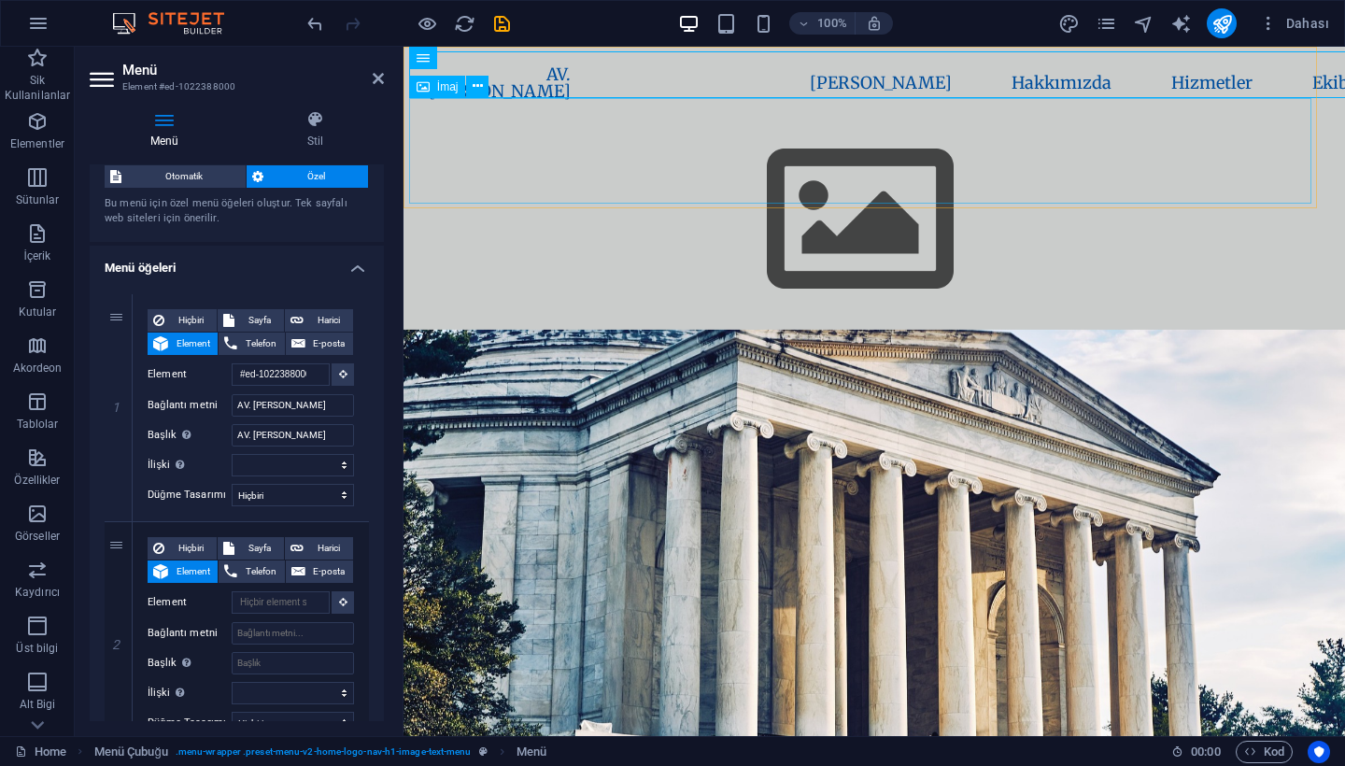
click at [781, 151] on figure at bounding box center [860, 220] width 902 height 210
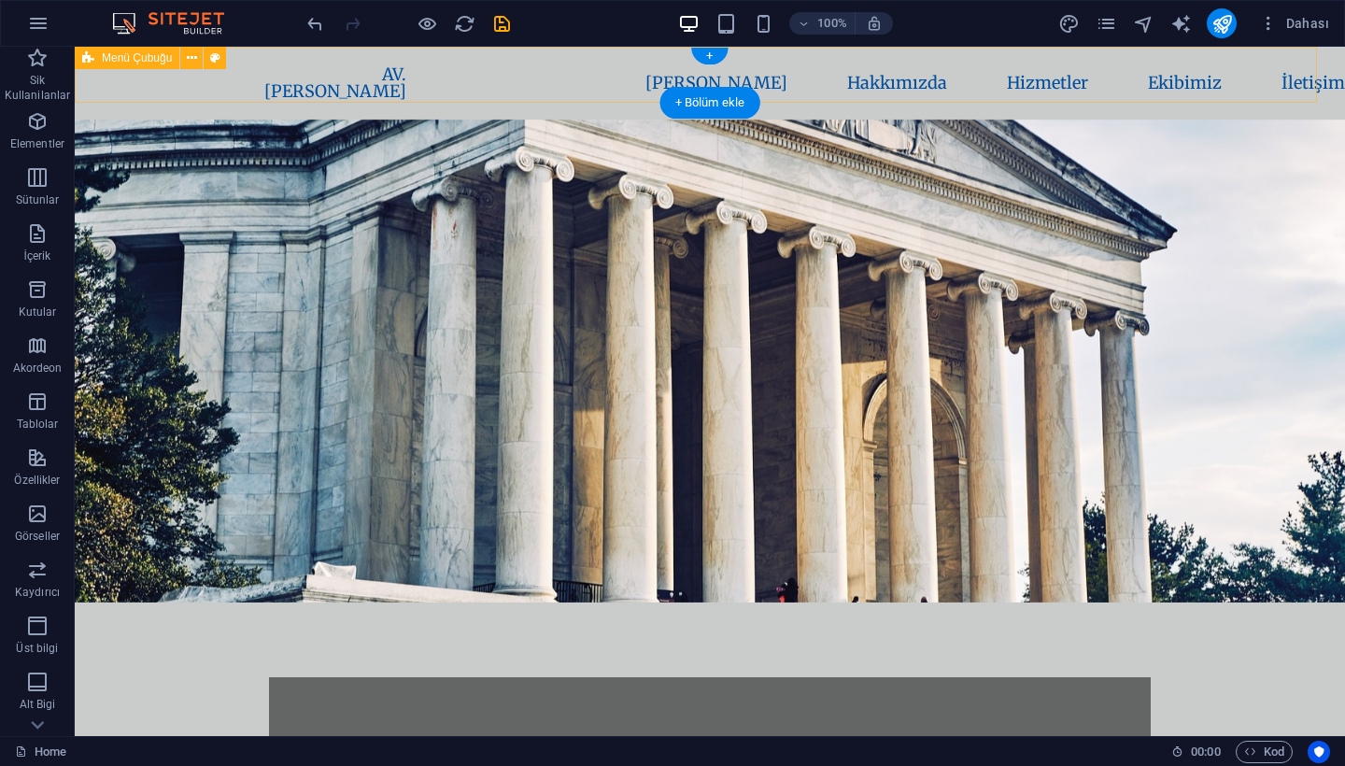
click at [168, 78] on div "AV. [PERSON_NAME] [PERSON_NAME] Hakkımızda Hizmetler Ekibimiz İletişim" at bounding box center [696, 83] width 1242 height 73
click at [188, 59] on icon at bounding box center [192, 59] width 10 height 20
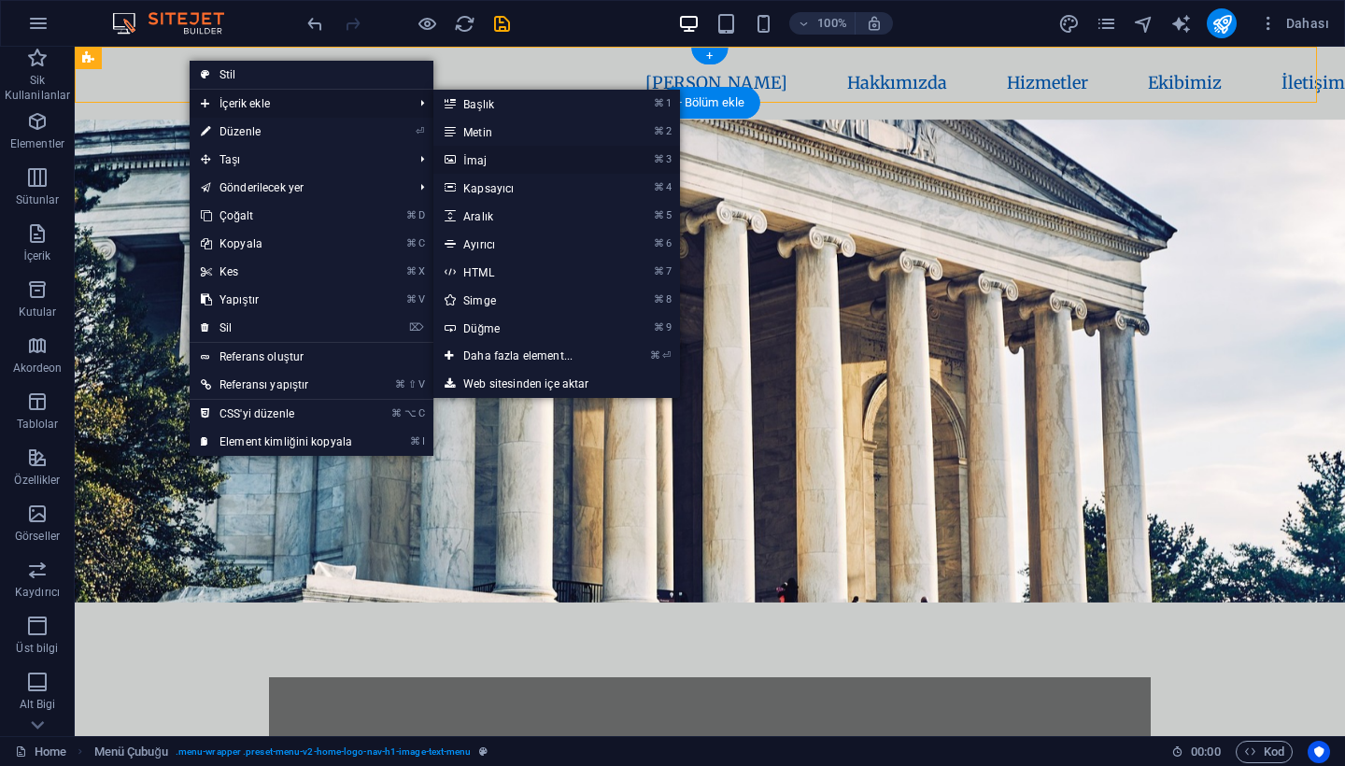
click at [460, 153] on link "⌘ 3 İmaj" at bounding box center [521, 160] width 177 height 28
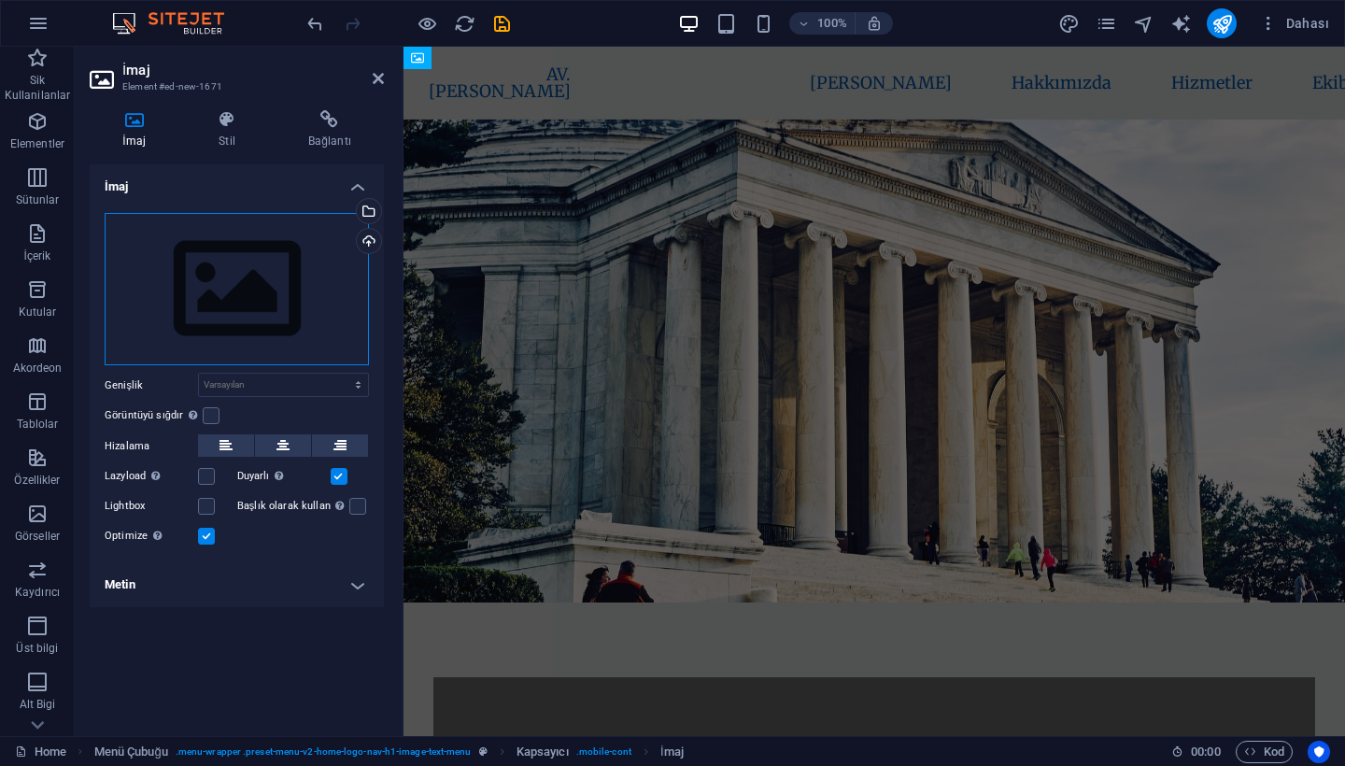
click at [221, 314] on div "Dosyaları buraya sürükleyin, dosyaları seçmek için tıklayın veya Dosyalardan ya…" at bounding box center [237, 289] width 264 height 153
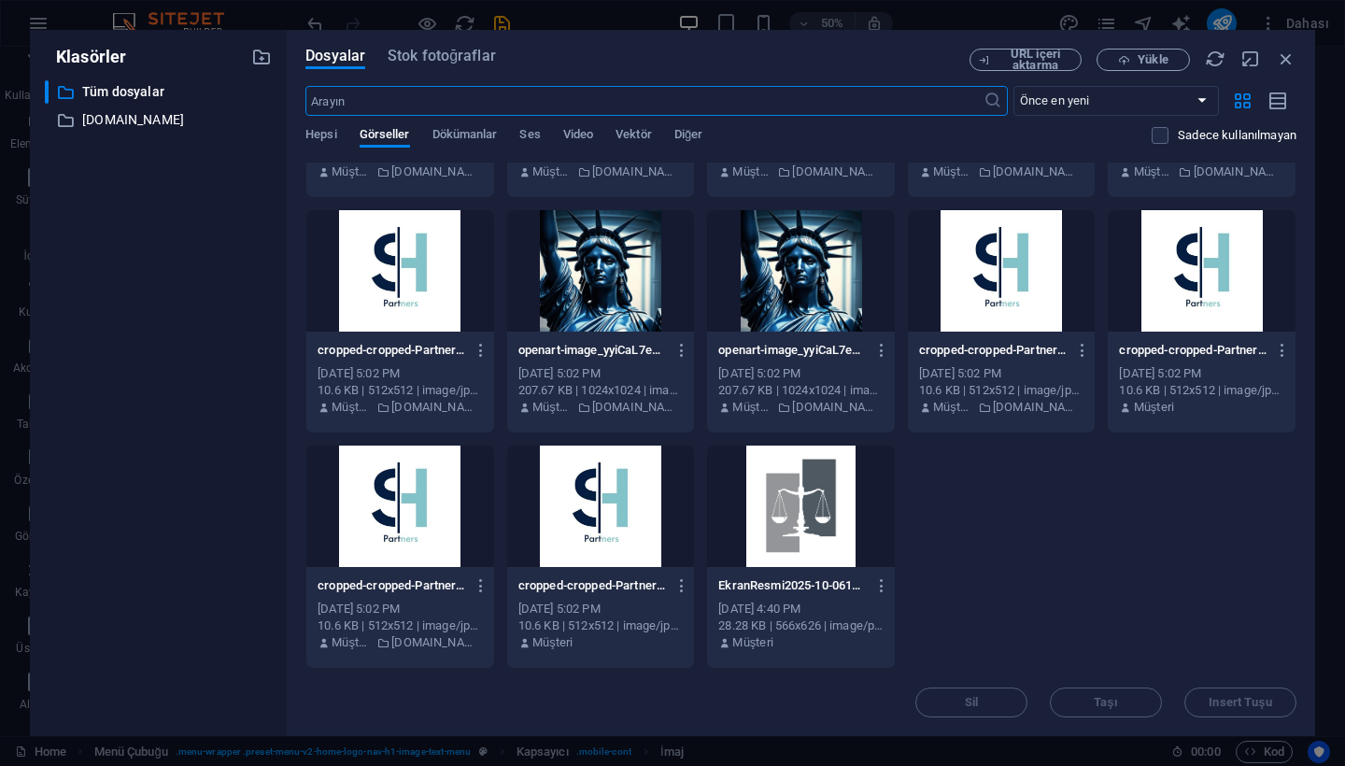
scroll to position [895, 0]
click at [817, 516] on div at bounding box center [801, 505] width 188 height 121
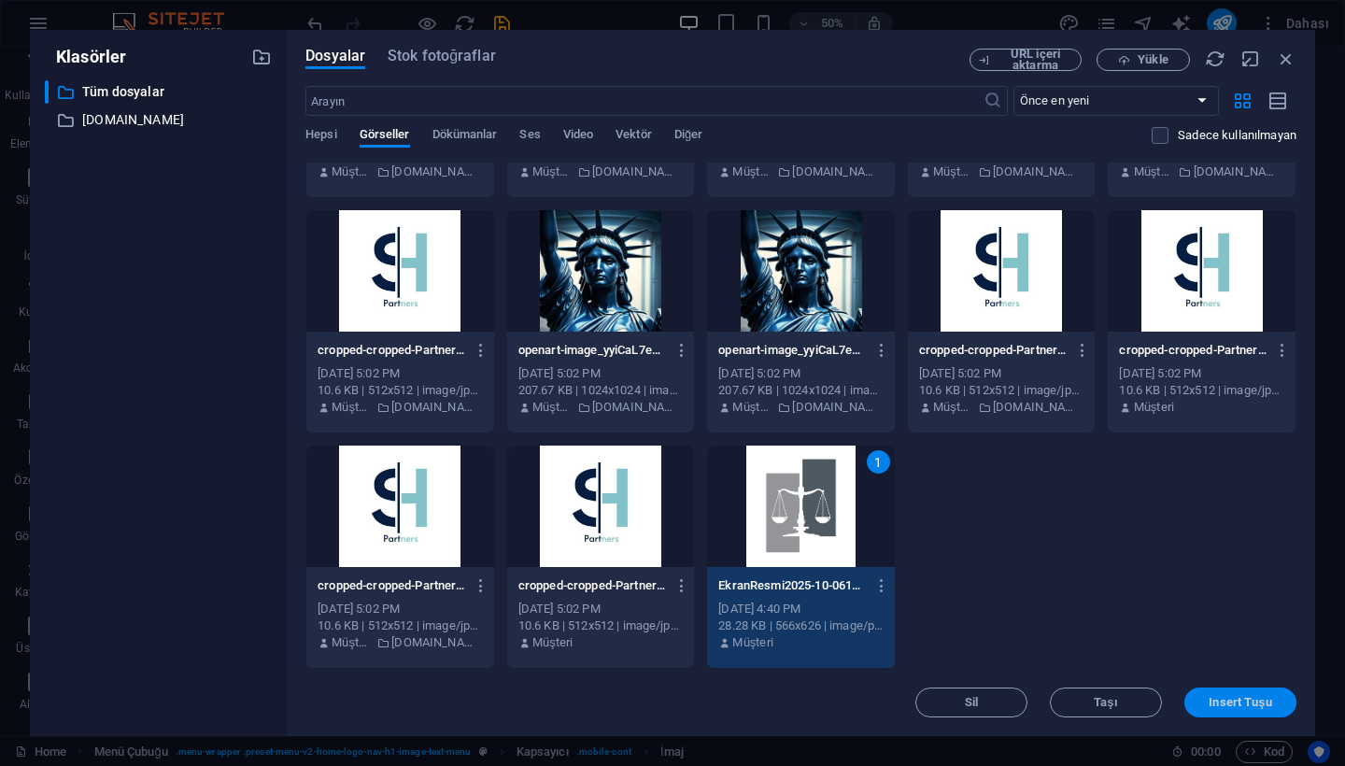
click at [1246, 707] on span "Insert Tuşu" at bounding box center [1240, 702] width 63 height 11
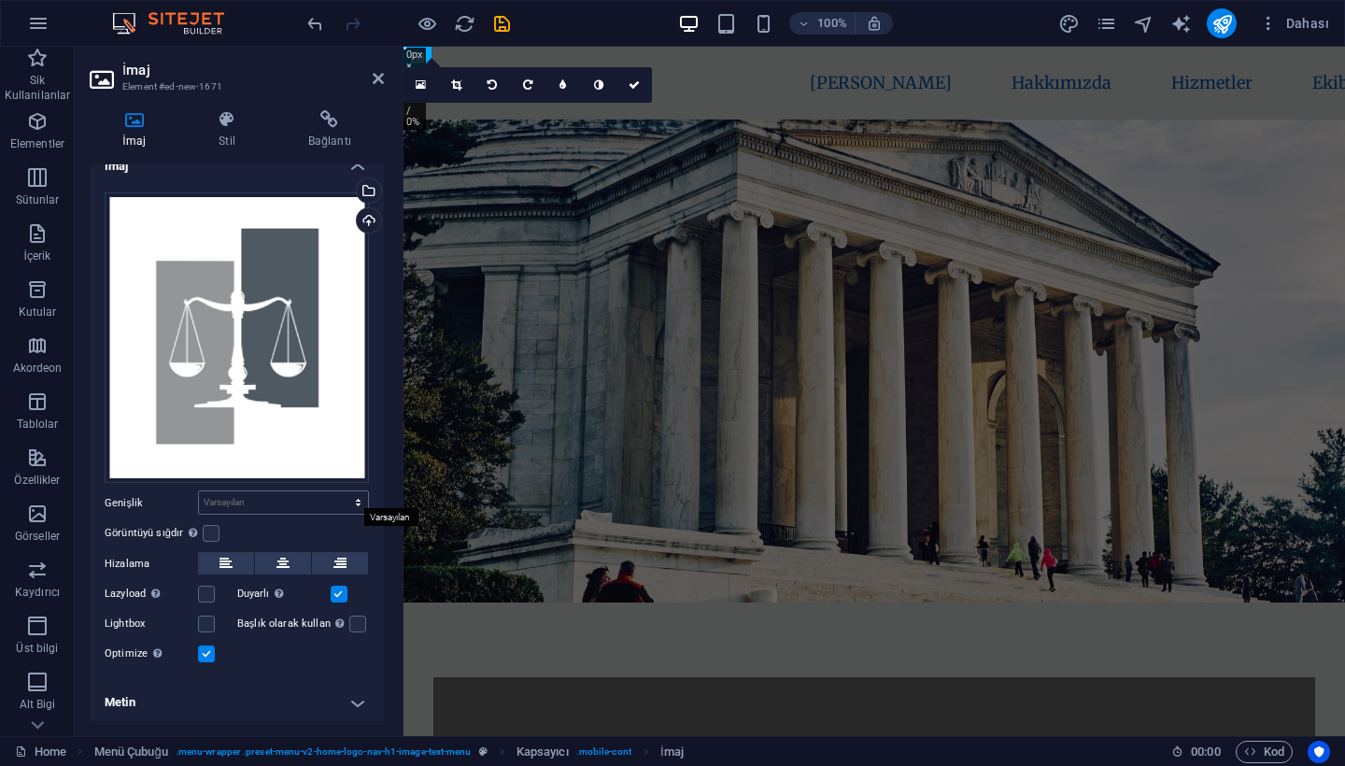
scroll to position [20, 0]
click at [635, 85] on icon at bounding box center [634, 84] width 11 height 11
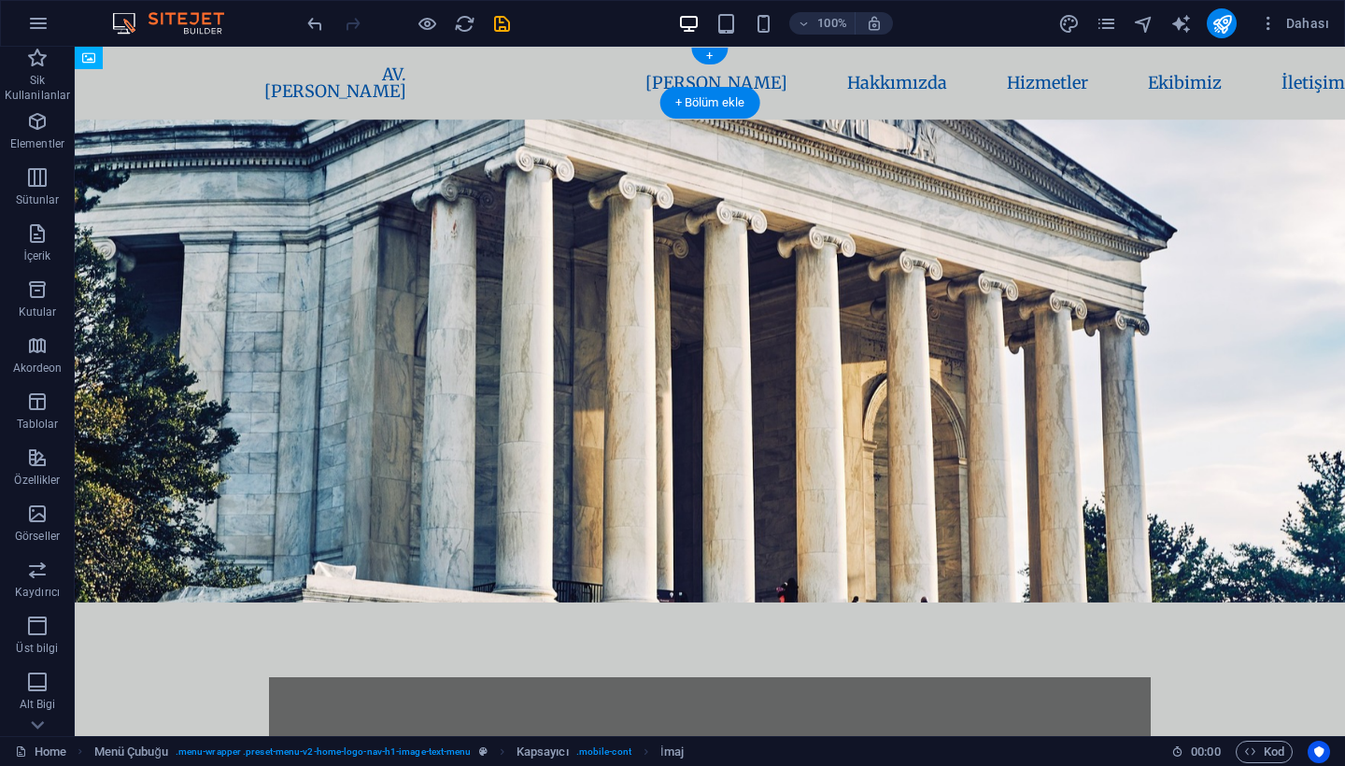
click at [205, 76] on div "AV. [PERSON_NAME] [PERSON_NAME] Hakkımızda Hizmetler Ekibimiz İletişim" at bounding box center [696, 83] width 1242 height 73
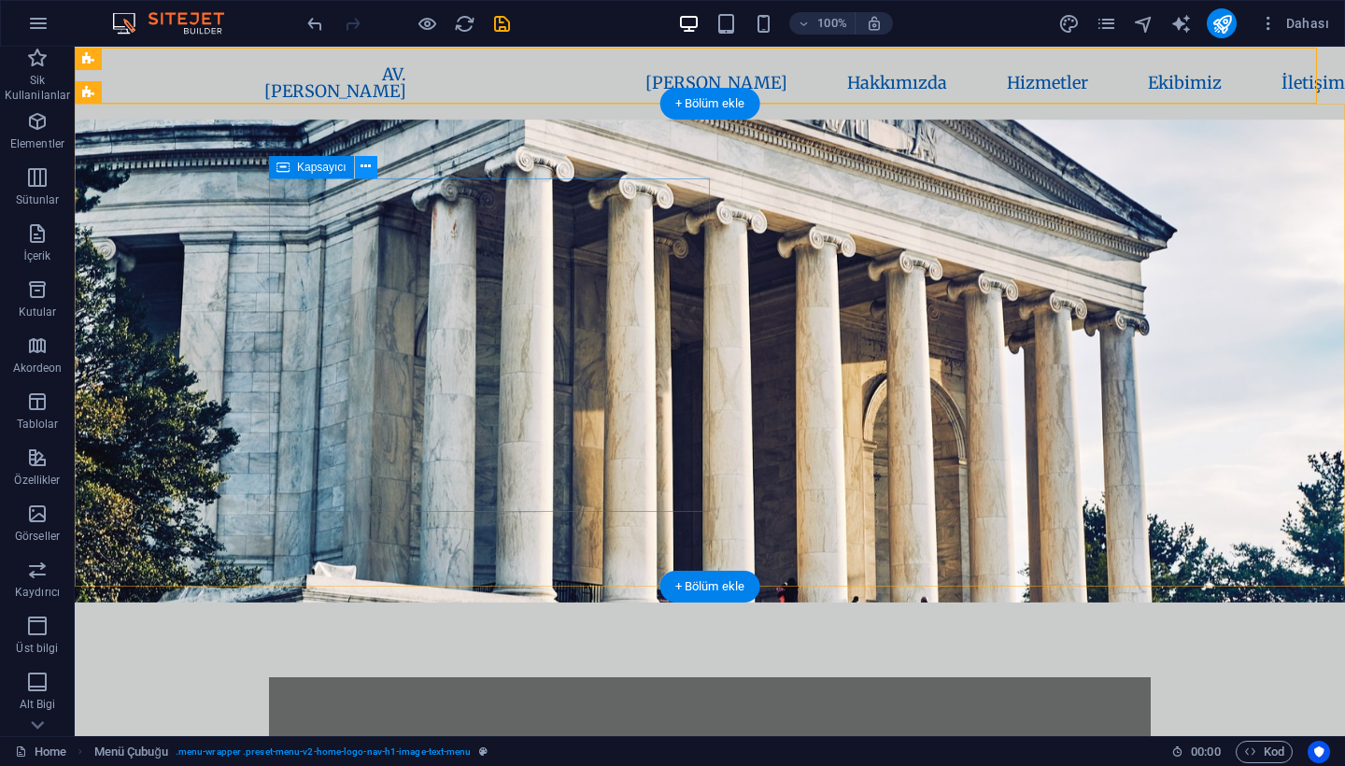
scroll to position [0, 0]
click at [337, 75] on nav "AV. [PERSON_NAME] [PERSON_NAME] Hakkımızda Hizmetler Ekibimiz İletişim" at bounding box center [696, 83] width 902 height 64
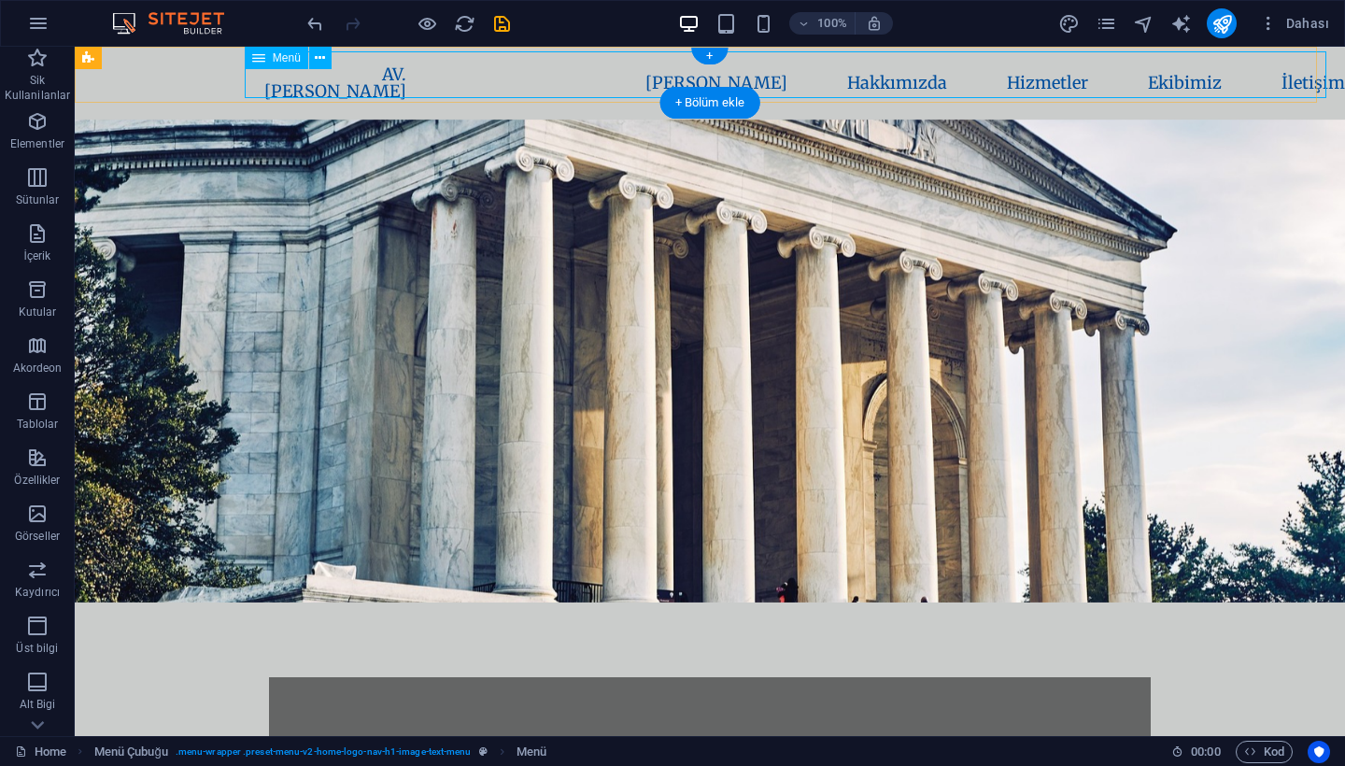
click at [682, 72] on nav "AV. [PERSON_NAME] [PERSON_NAME] Hakkımızda Hizmetler Ekibimiz İletişim" at bounding box center [696, 83] width 902 height 64
click at [835, 77] on nav "AV. [PERSON_NAME] [PERSON_NAME] Hakkımızda Hizmetler Ekibimiz İletişim" at bounding box center [696, 83] width 902 height 64
click at [702, 78] on nav "AV. [PERSON_NAME] [PERSON_NAME] Hakkımızda Hizmetler Ekibimiz İletişim" at bounding box center [696, 83] width 902 height 64
click at [672, 72] on nav "AV. [PERSON_NAME] [PERSON_NAME] Hakkımızda Hizmetler Ekibimiz İletişim" at bounding box center [696, 83] width 902 height 64
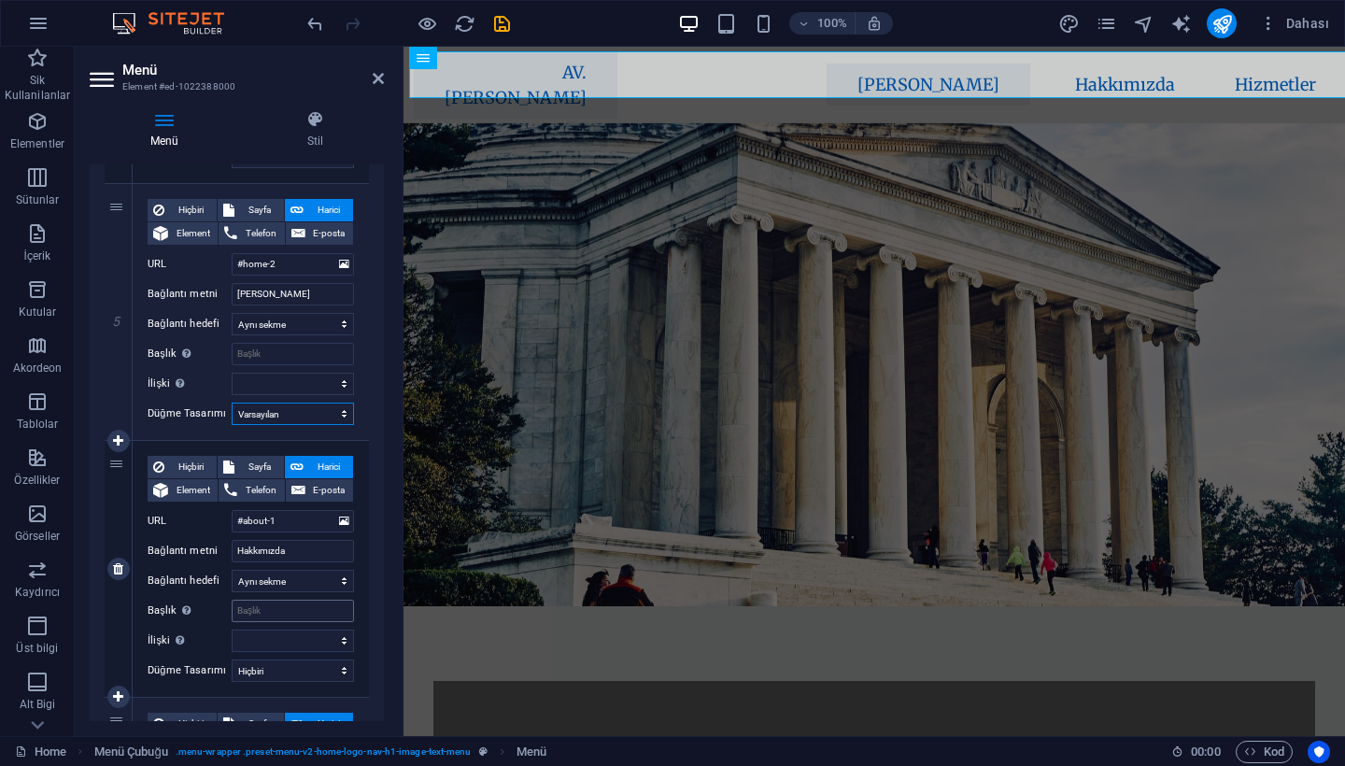
scroll to position [1119, 0]
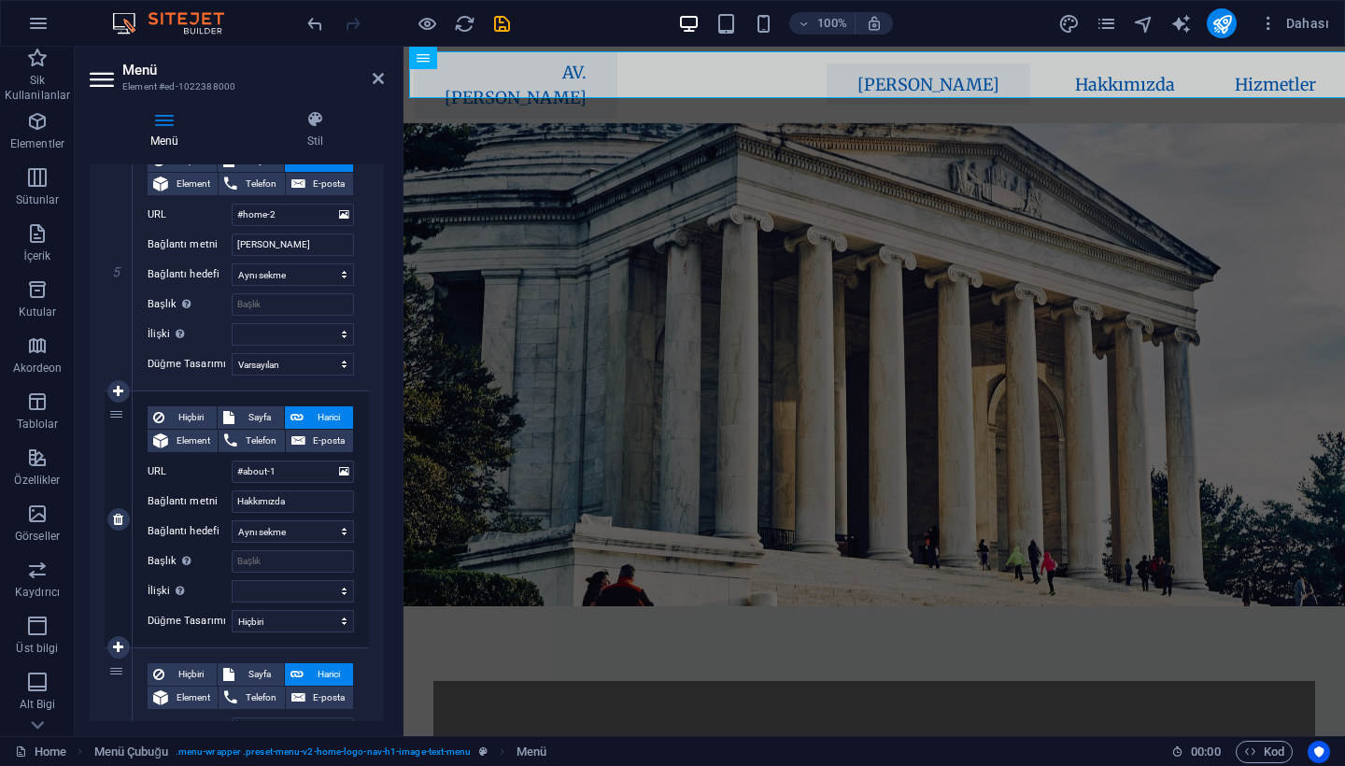
click at [286, 632] on div "Hiçbiri Sayfa Harici Element Telefon E-posta Sayfa Home Home İLETİŞİM HAKKIMIZD…" at bounding box center [251, 519] width 236 height 256
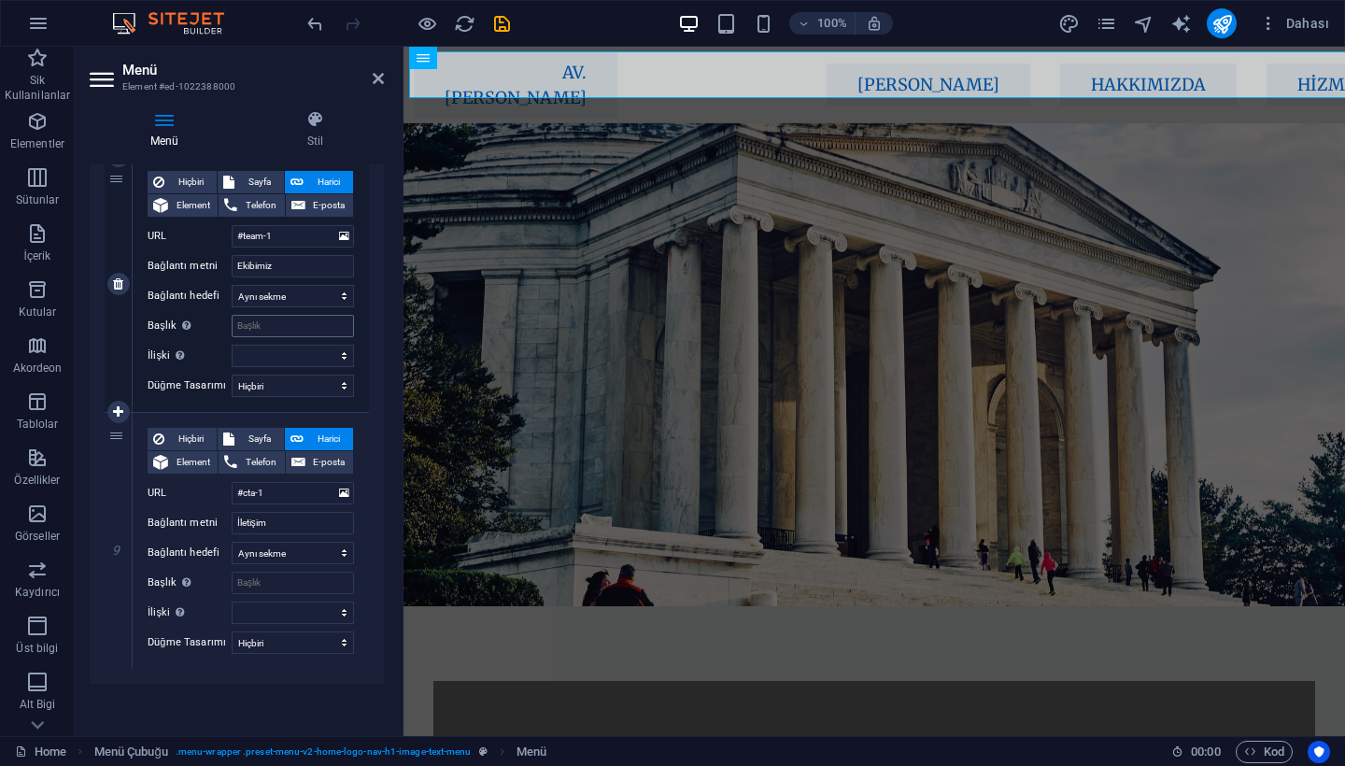
scroll to position [1868, 0]
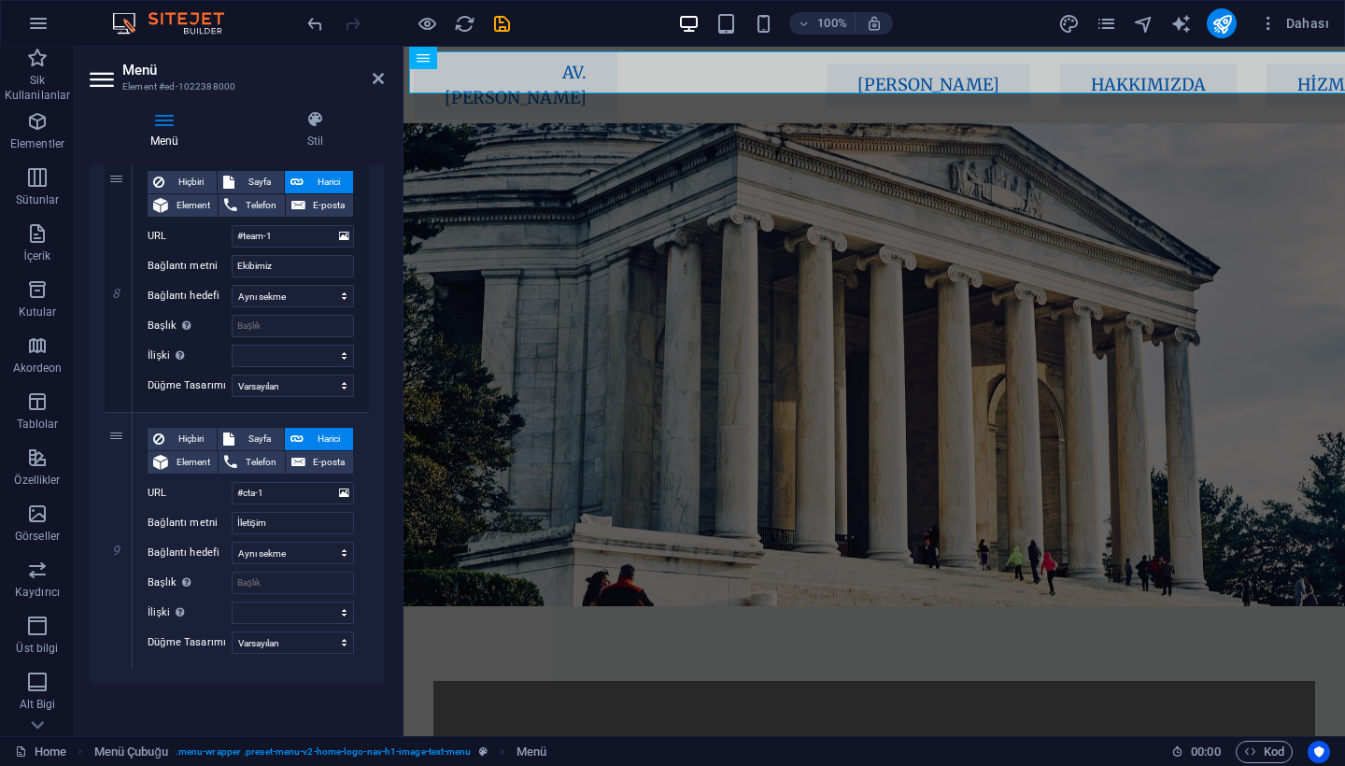
click at [382, 88] on header "Menü Element #ed-1022388000" at bounding box center [237, 71] width 294 height 49
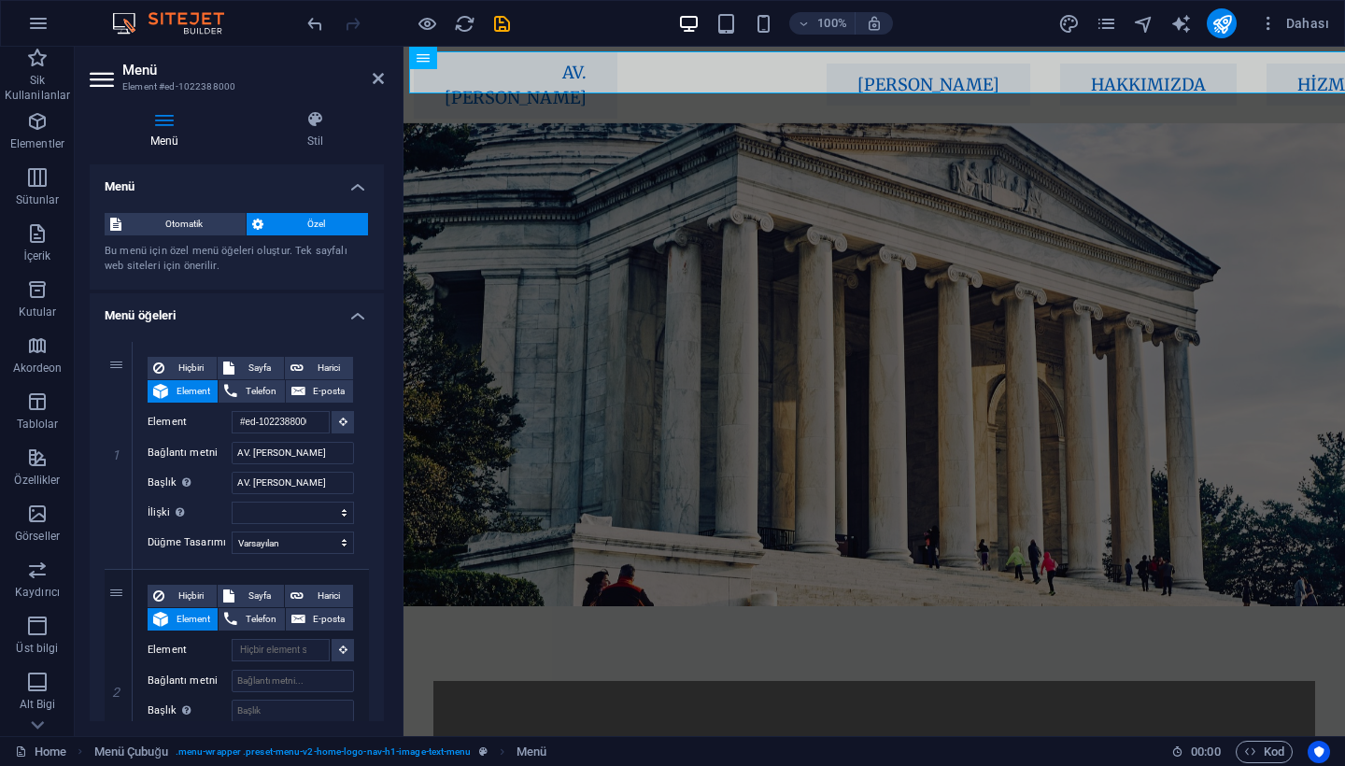
scroll to position [0, 0]
click at [331, 107] on div "Menü Stil Menü Otomatik Özel Bu menü için özel menü öğeleri oluştur. Tek sayfal…" at bounding box center [237, 415] width 324 height 641
click at [330, 114] on icon at bounding box center [315, 119] width 137 height 19
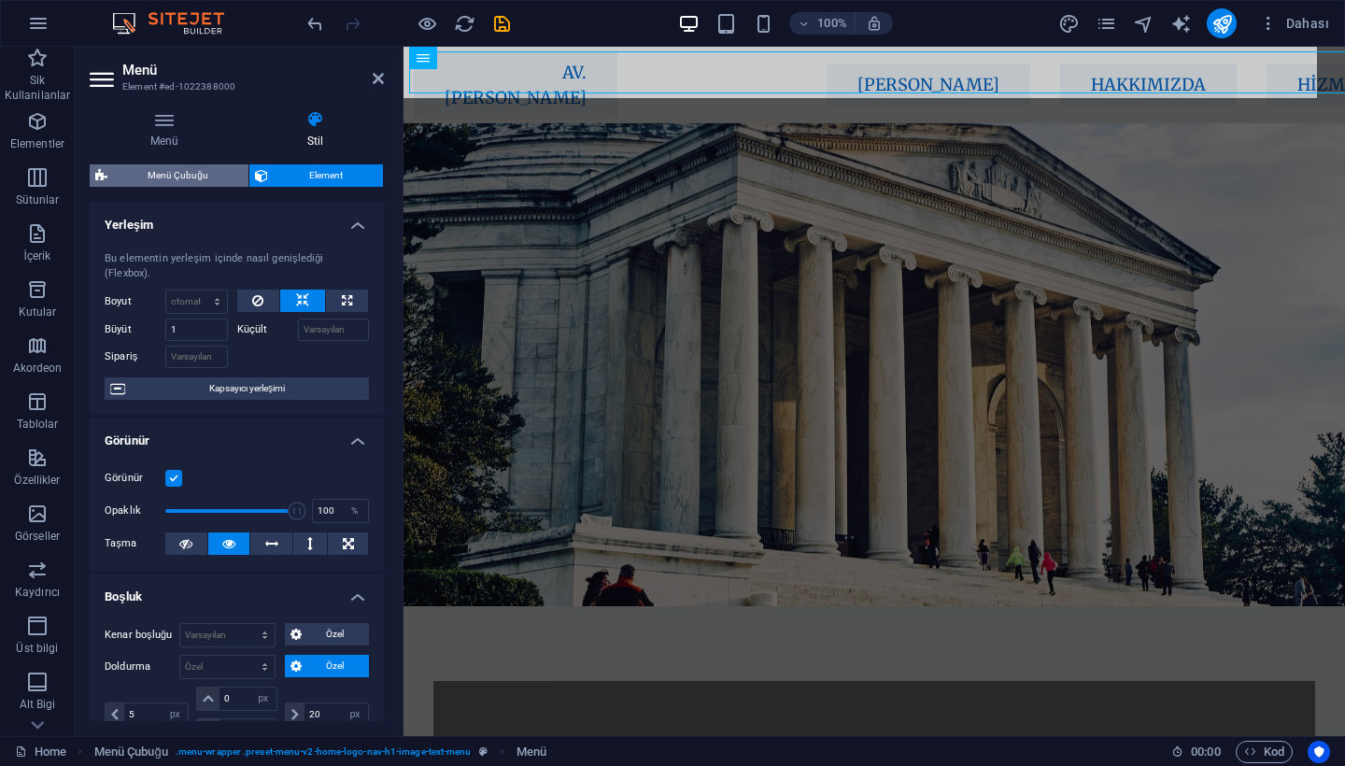
click at [174, 170] on span "Menü Çubuğu" at bounding box center [178, 175] width 130 height 22
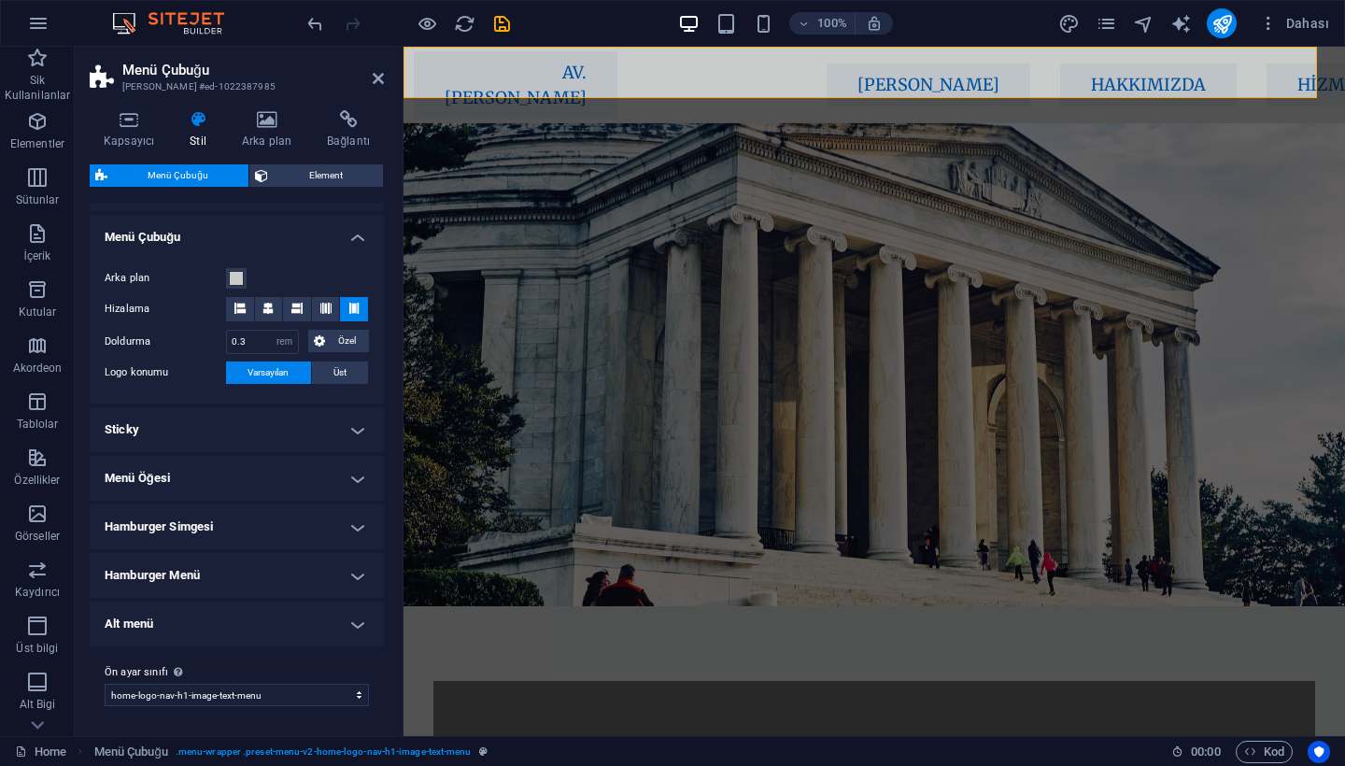
scroll to position [304, 0]
click at [187, 441] on h4 "Sticky" at bounding box center [237, 430] width 294 height 45
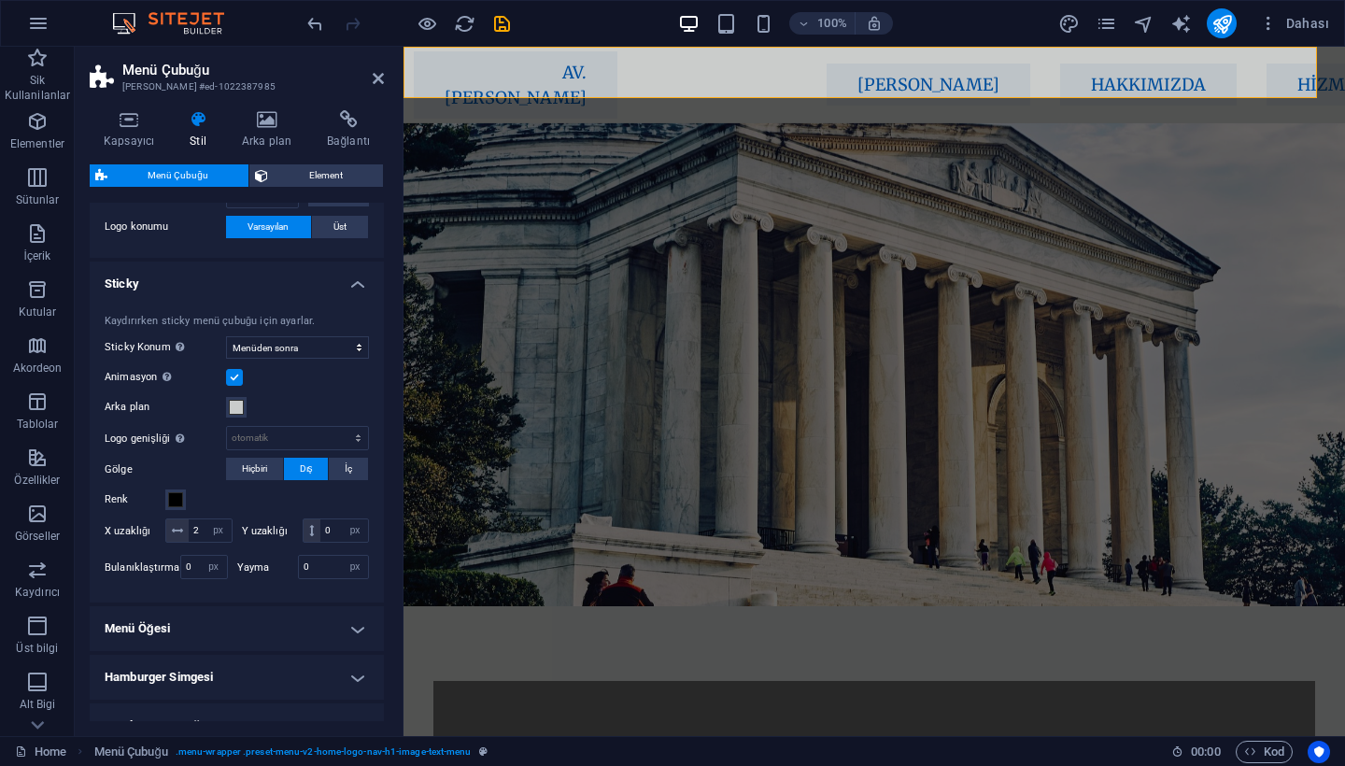
scroll to position [489, 0]
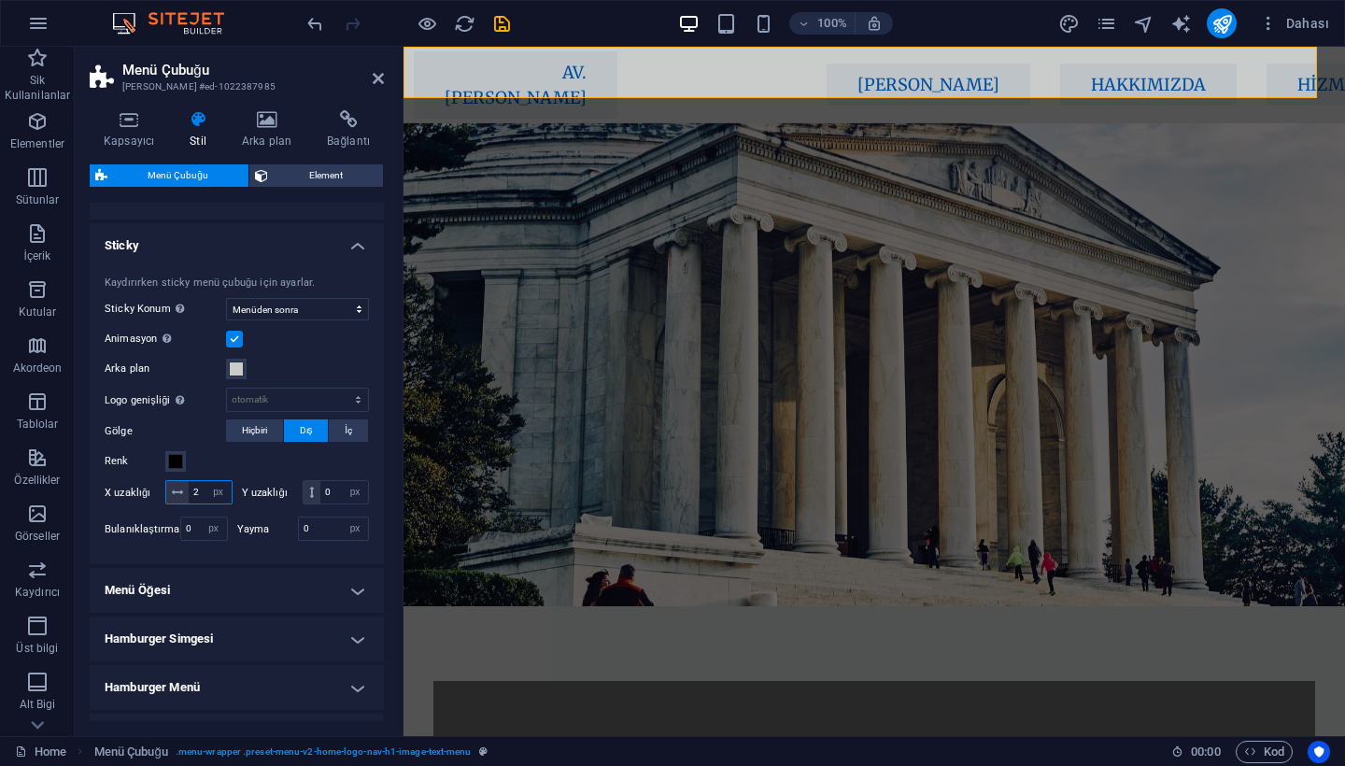
click at [200, 493] on input "2" at bounding box center [210, 492] width 43 height 22
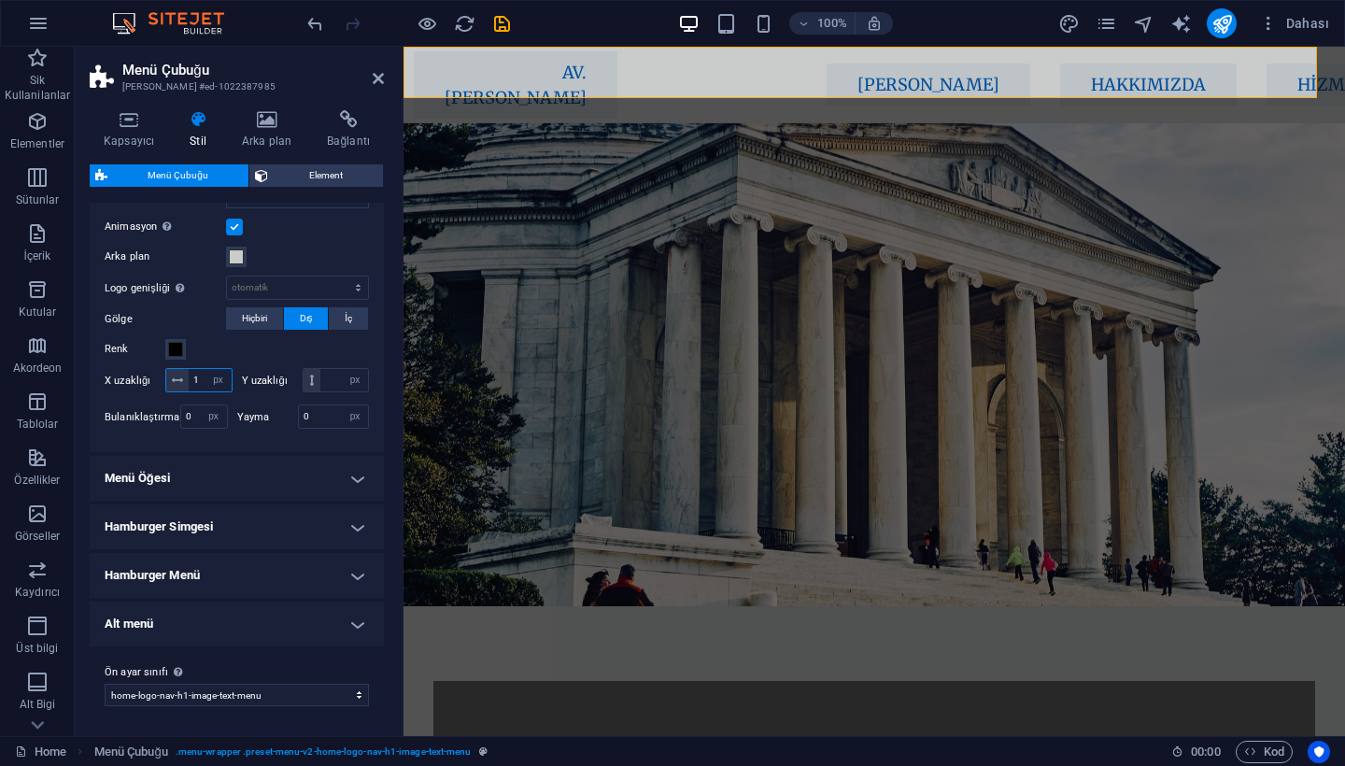
scroll to position [601, 0]
click at [266, 475] on h4 "Menü Öğesi" at bounding box center [237, 479] width 294 height 45
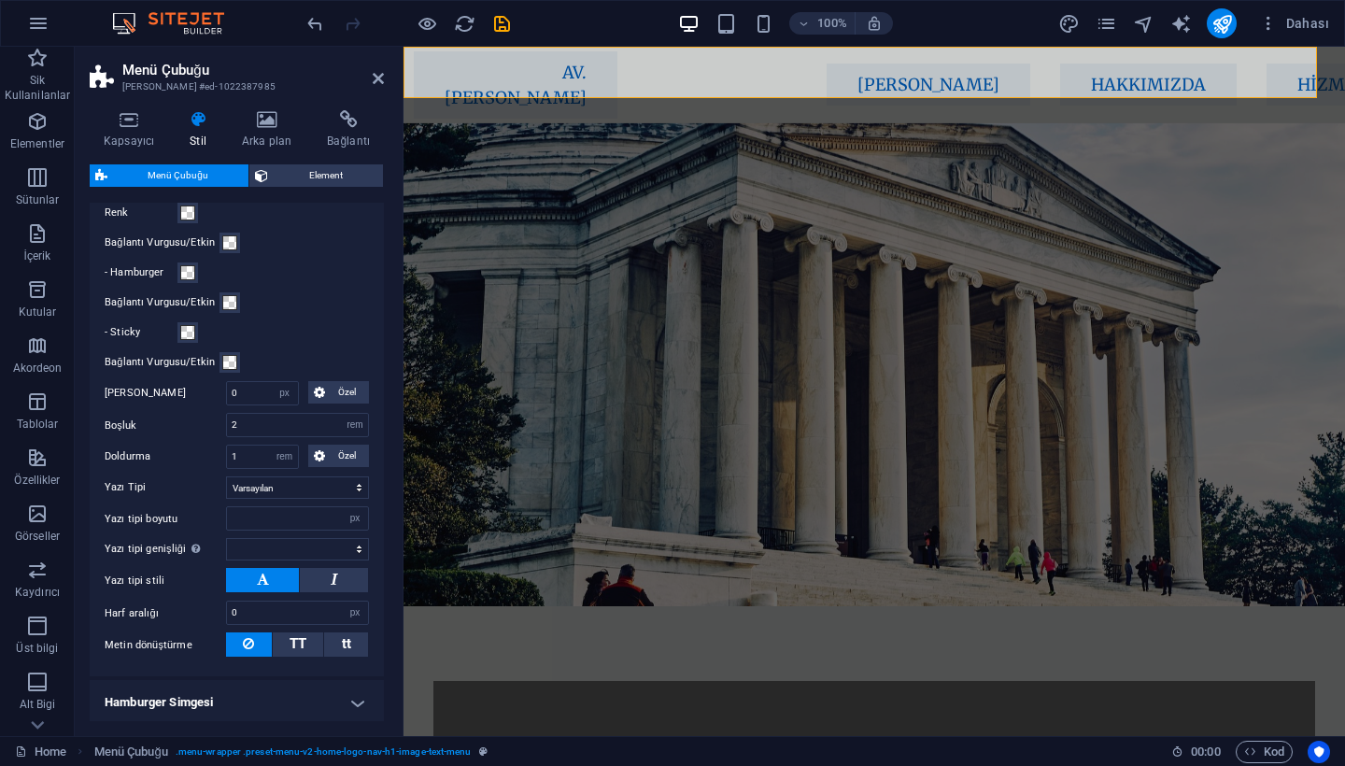
scroll to position [983, 0]
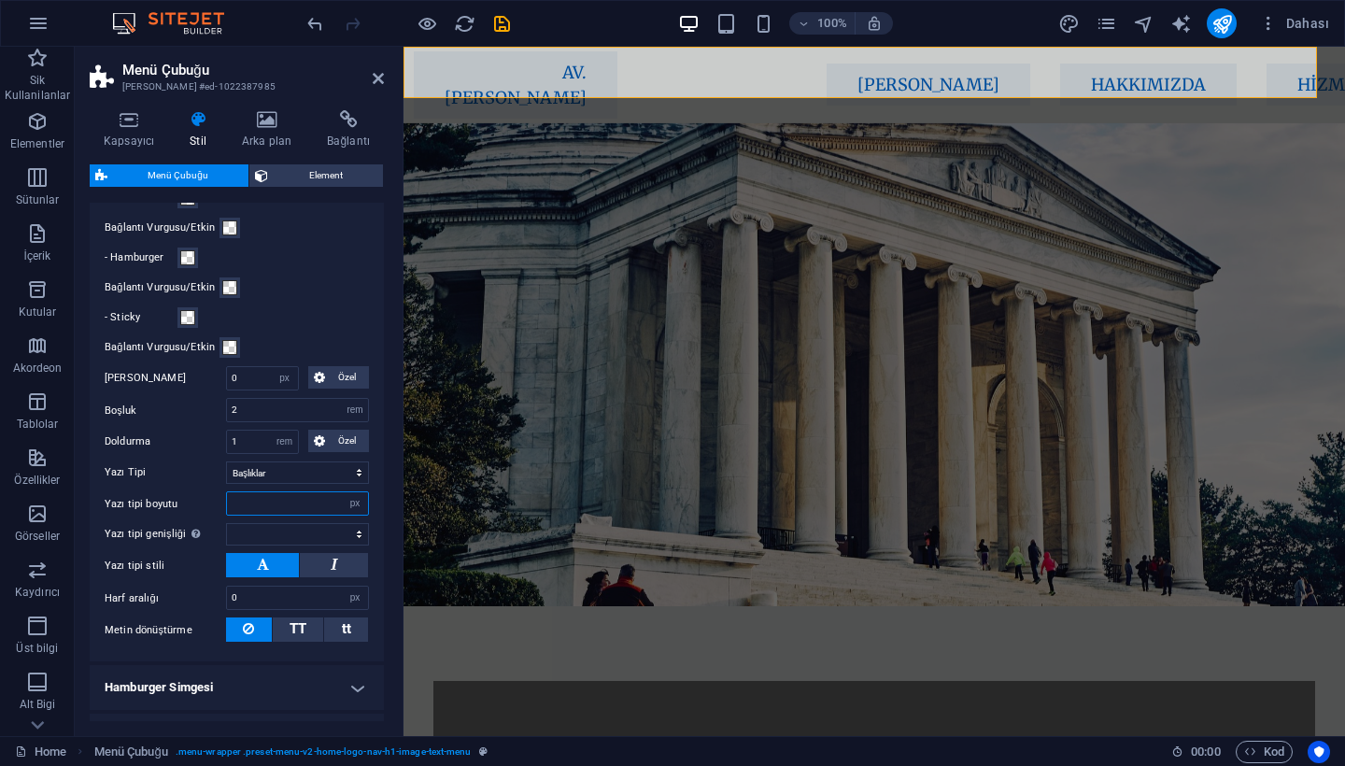
click at [276, 510] on input "number" at bounding box center [297, 503] width 141 height 22
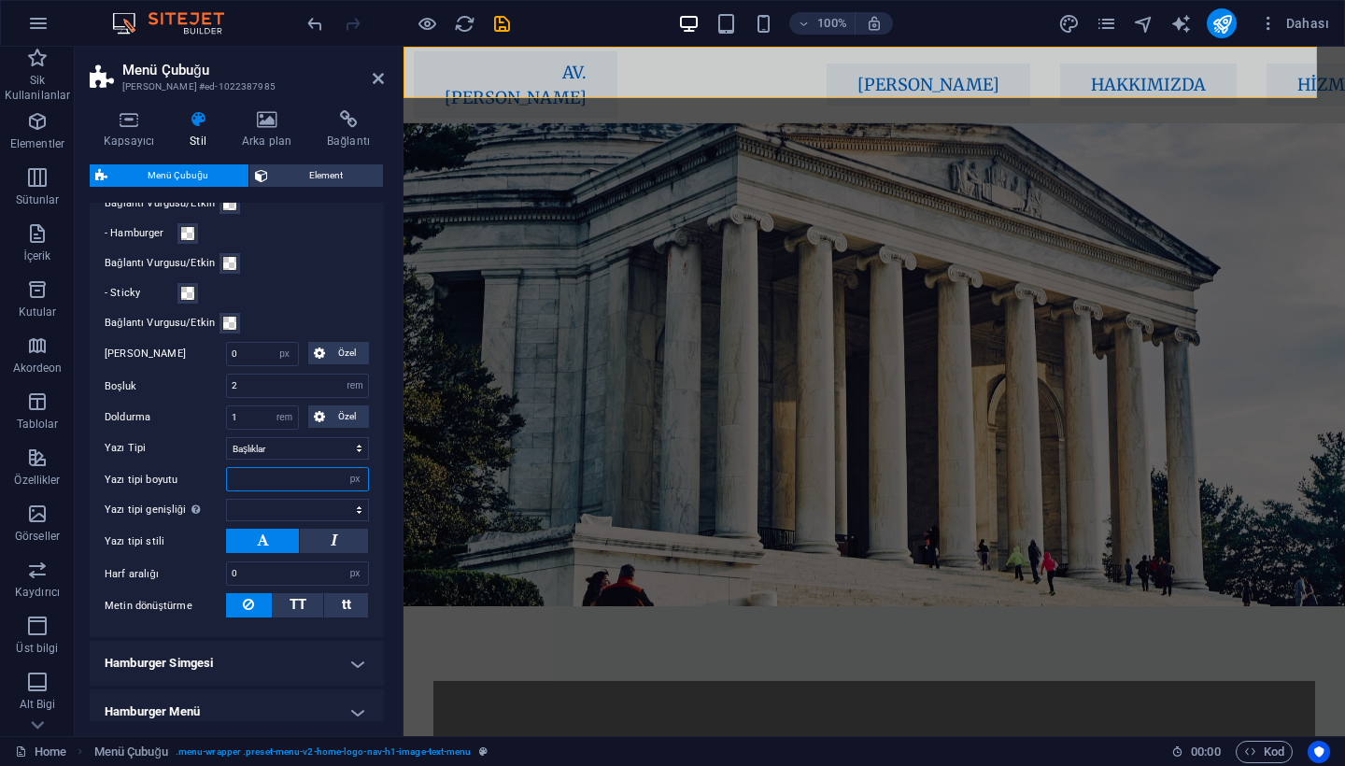
scroll to position [1011, 0]
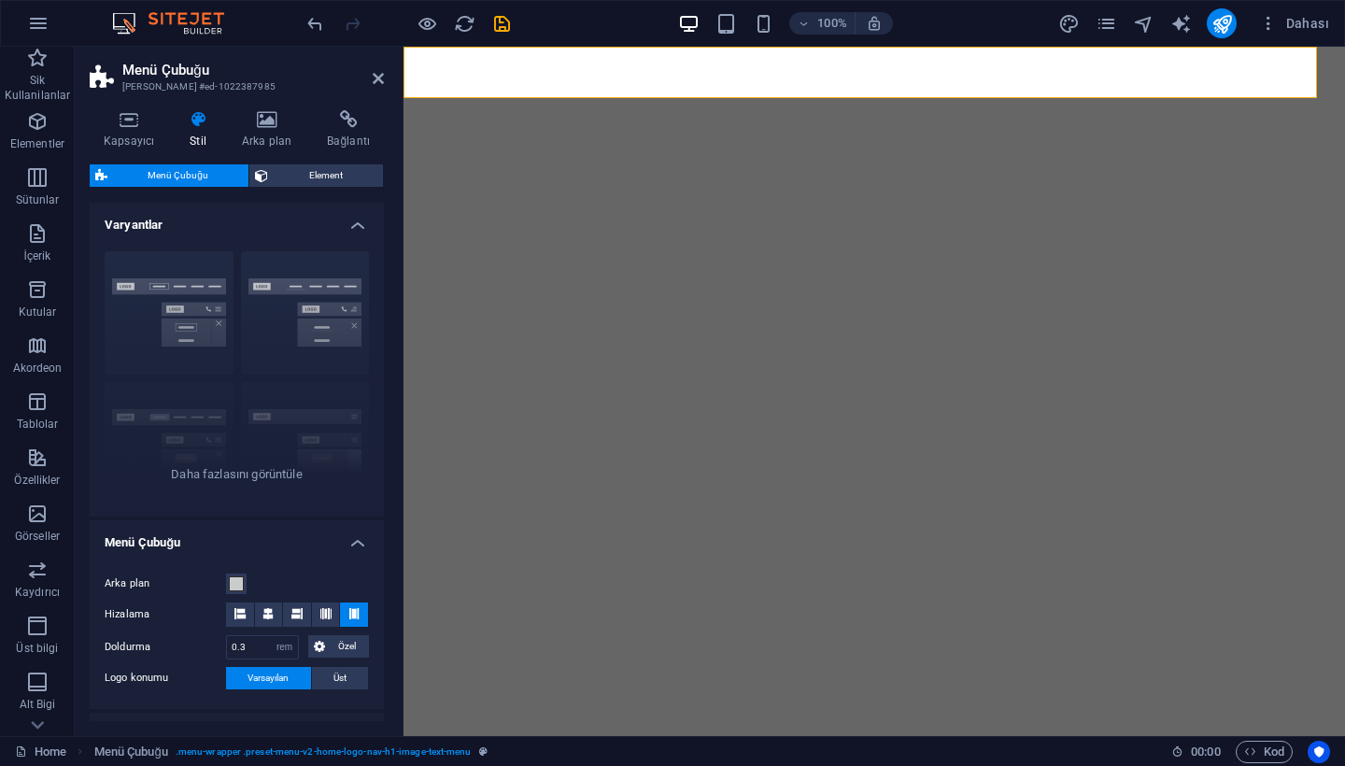
select select "rem"
select select "sticky_menu"
select select "px"
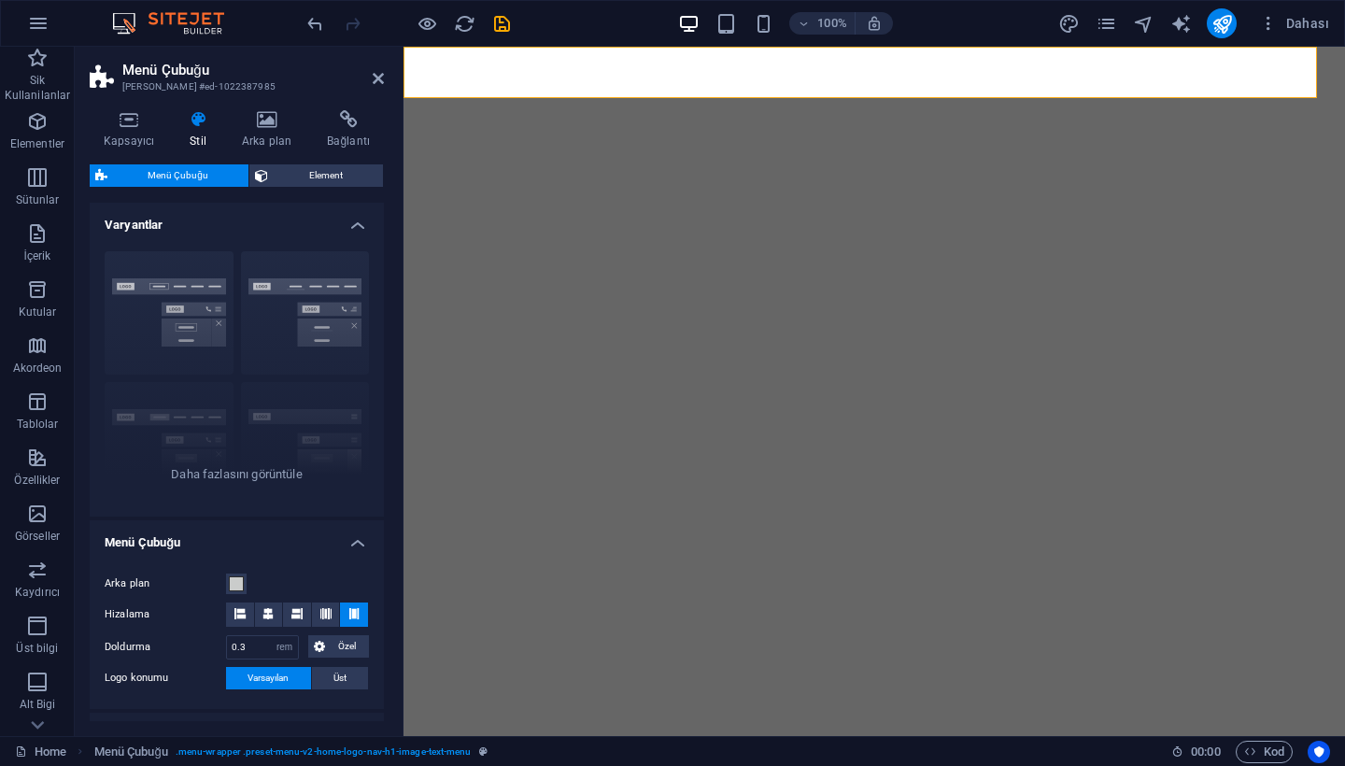
select select "px"
select select "hover_box_bottom"
select select "px"
select select "rem"
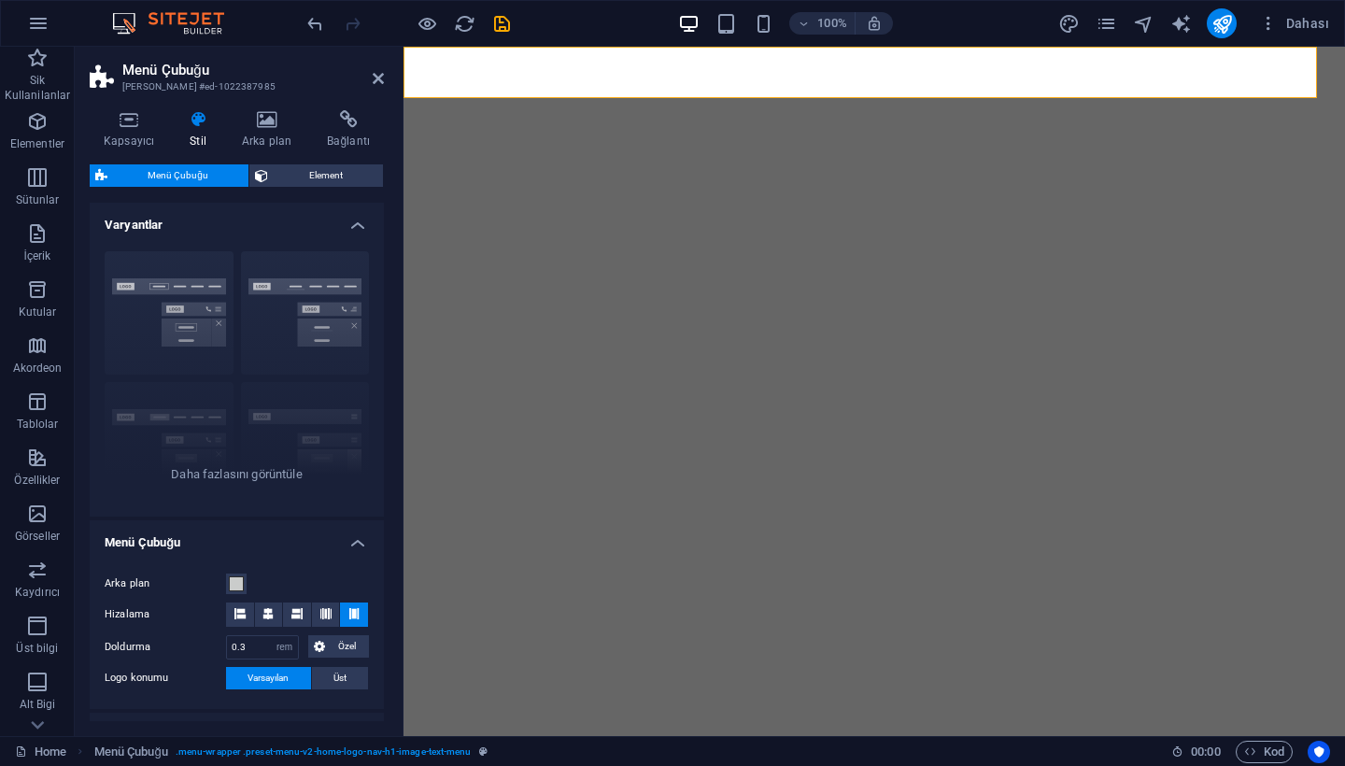
select select "link-special-font"
select select "px"
select select "300"
select select "px"
select select "preset-menu-v2-home-logo-nav-h1-image-text-menu"
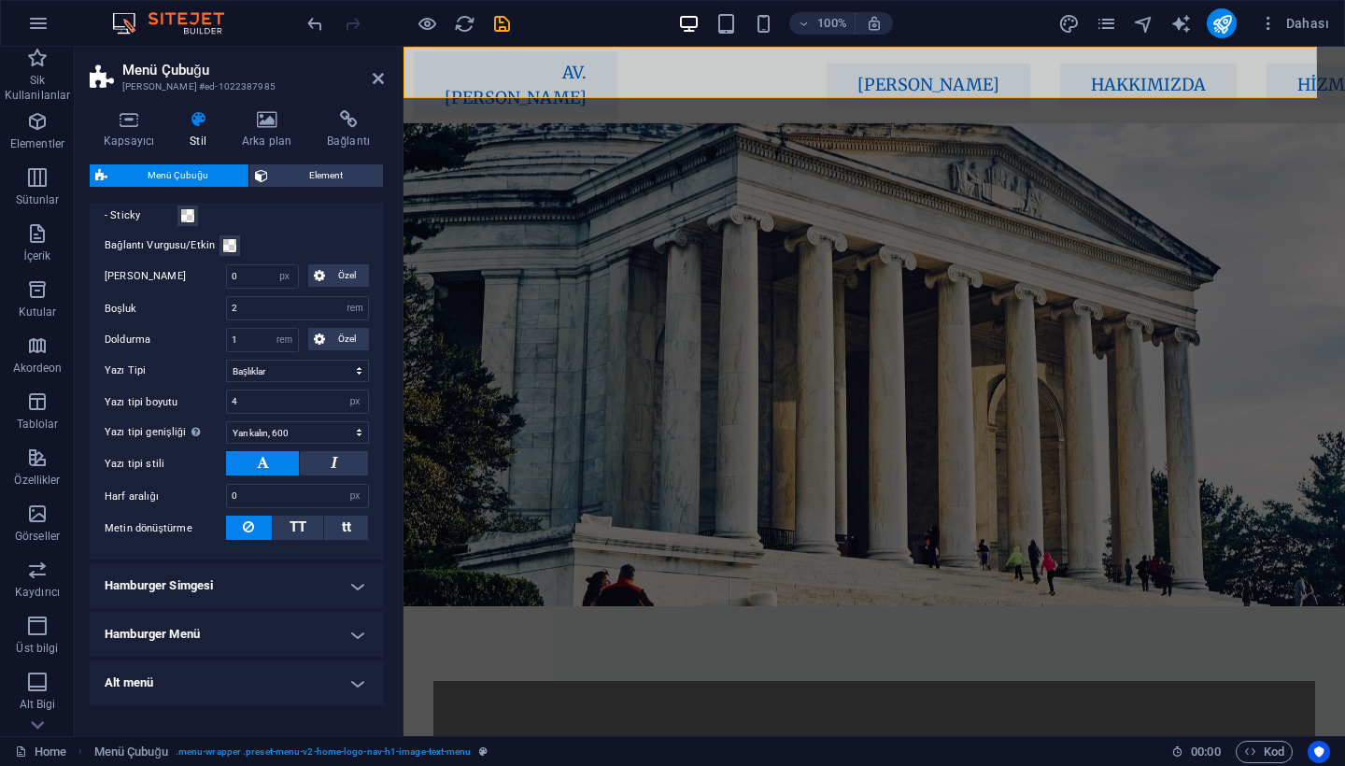
scroll to position [1079, 0]
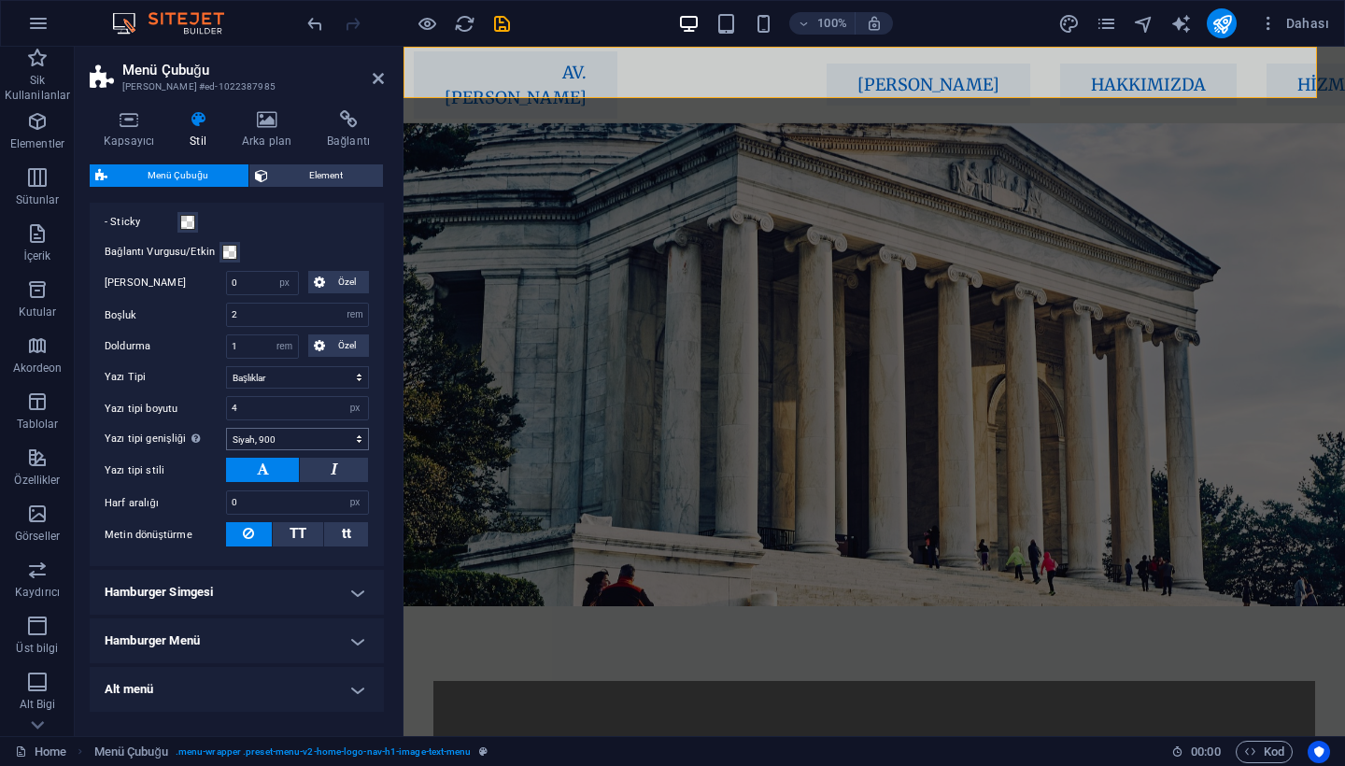
select select "800"
click at [506, 73] on nav "AV. [PERSON_NAME] [PERSON_NAME] Hakkımızda Hizmetler Ekibimiz İletişim" at bounding box center [860, 84] width 902 height 67
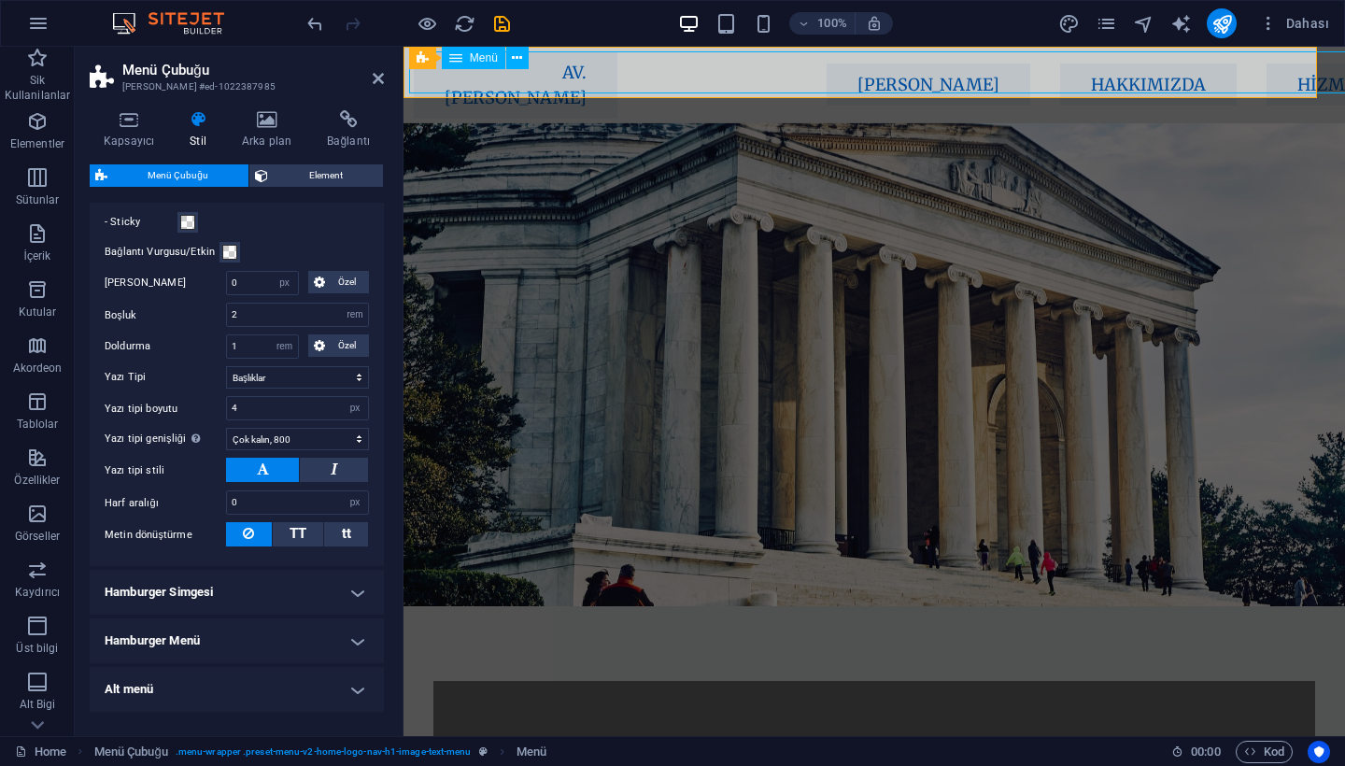
click at [506, 73] on nav "AV. [PERSON_NAME] [PERSON_NAME] Hakkımızda Hizmetler Ekibimiz İletişim" at bounding box center [860, 84] width 902 height 67
select select "px"
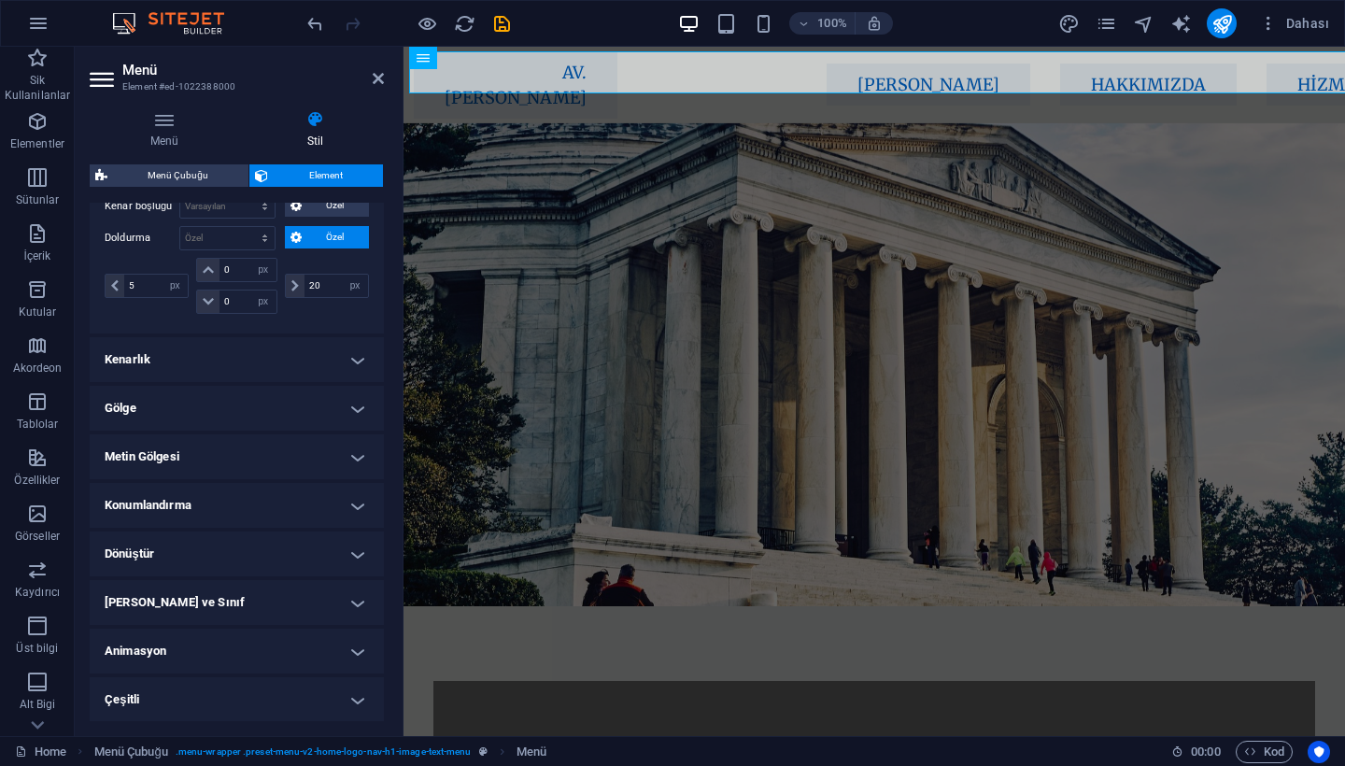
scroll to position [428, 0]
click at [375, 71] on link at bounding box center [378, 79] width 11 height 16
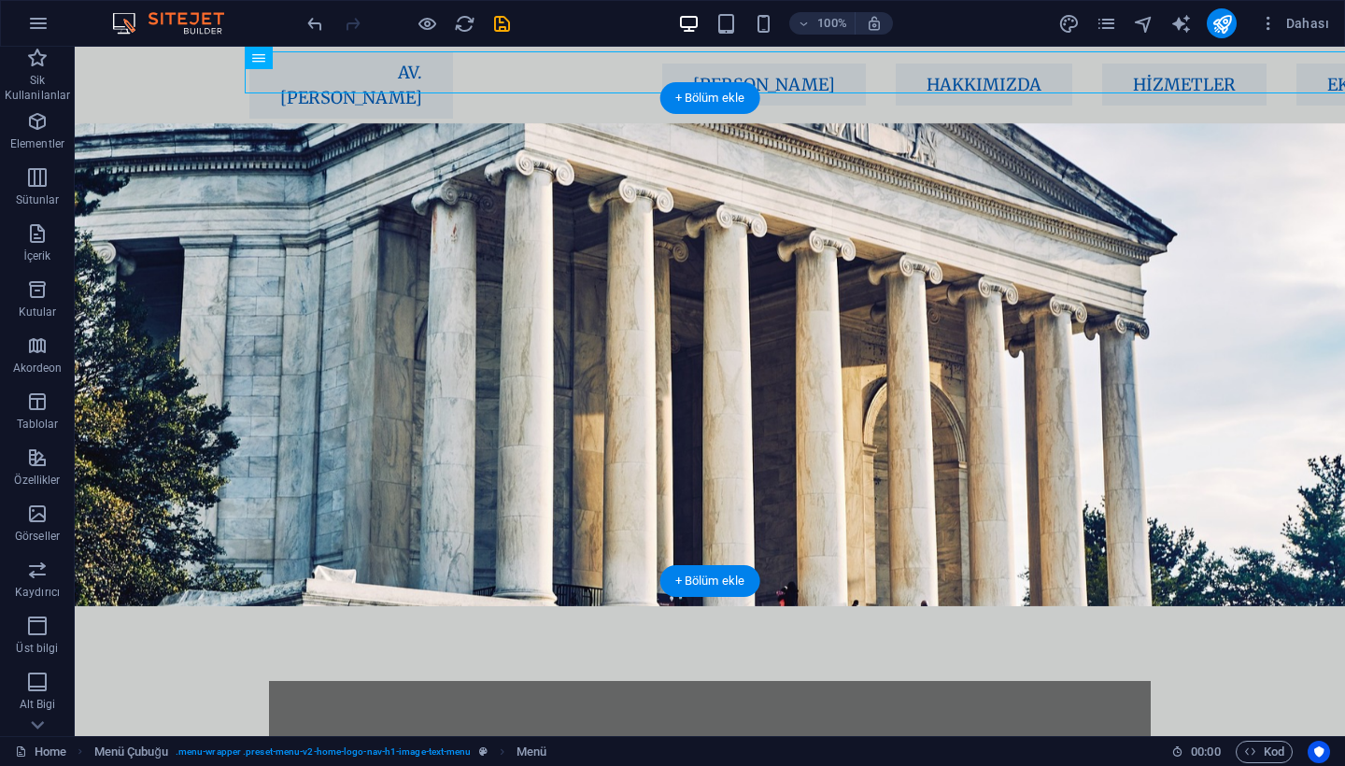
click at [172, 76] on div "AV. [PERSON_NAME] [PERSON_NAME] Hakkımızda Hizmetler Ekibimiz İletişim" at bounding box center [696, 85] width 1242 height 77
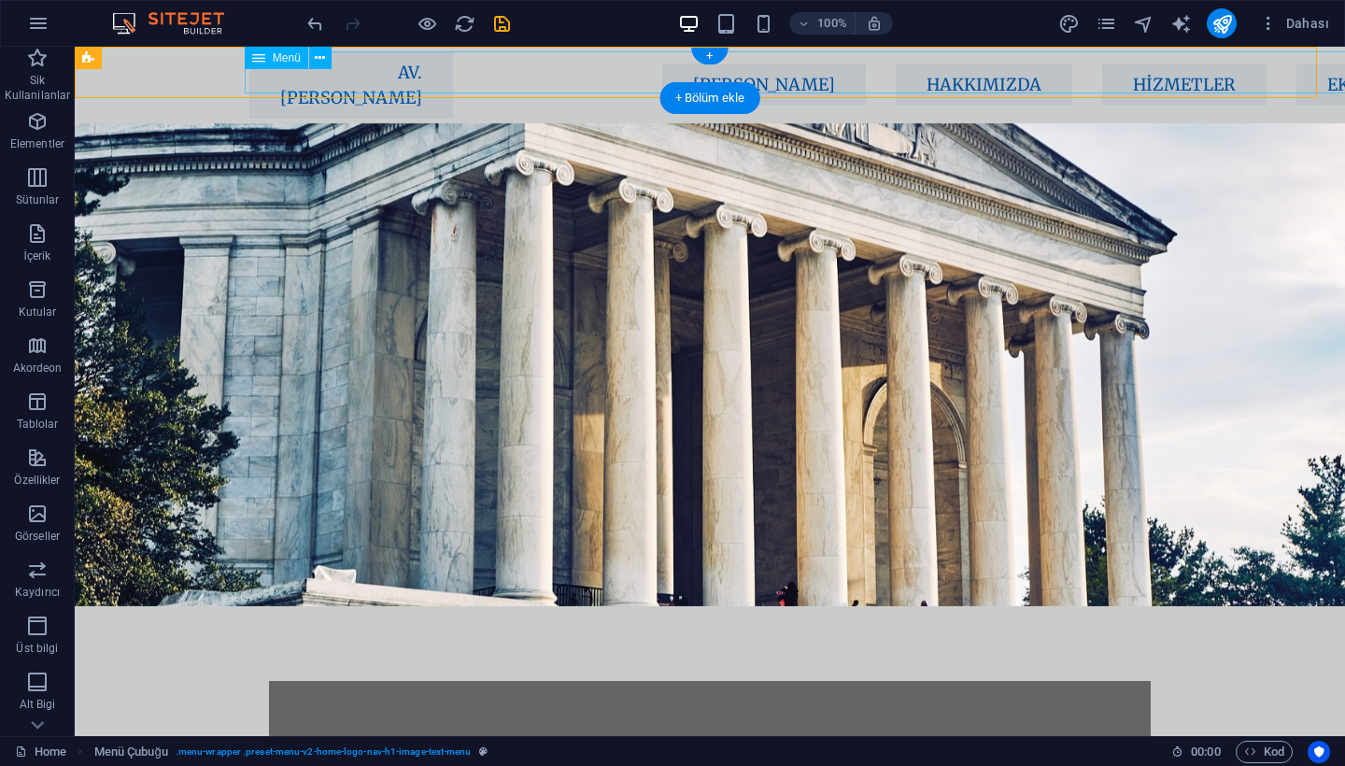
click at [1021, 74] on nav "AV. [PERSON_NAME] [PERSON_NAME] Hakkımızda Hizmetler Ekibimiz İletişim" at bounding box center [696, 84] width 902 height 67
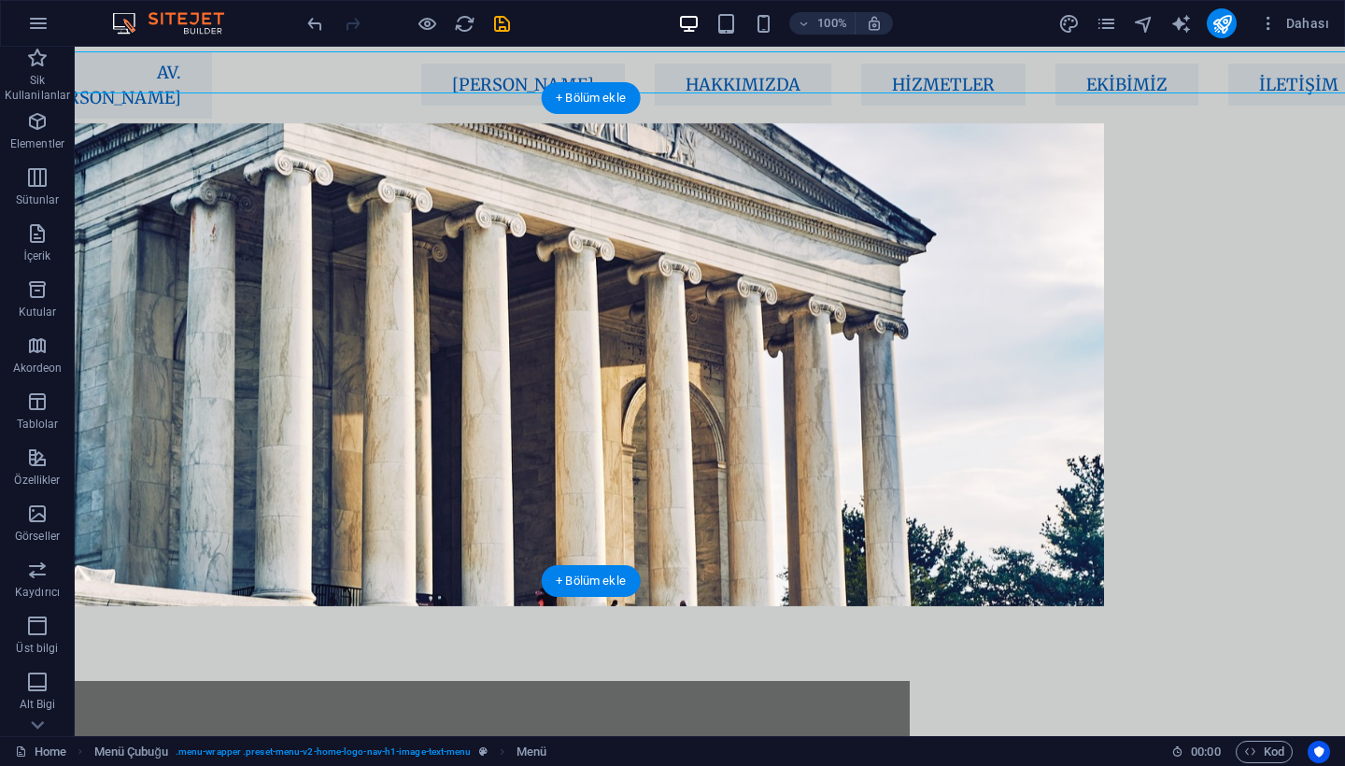
scroll to position [0, 0]
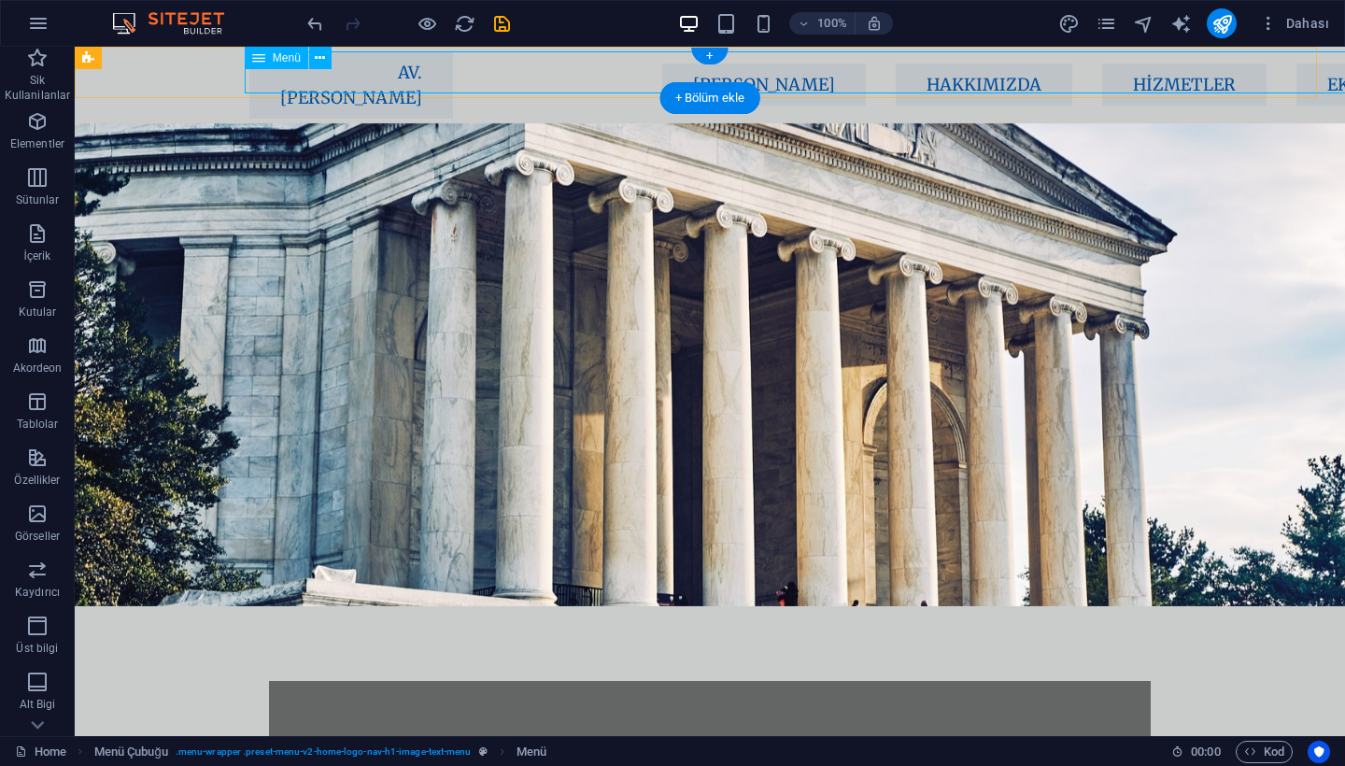
click at [555, 66] on nav "AV. [PERSON_NAME] [PERSON_NAME] Hakkımızda Hizmetler Ekibimiz İletişim" at bounding box center [696, 84] width 902 height 67
select select "px"
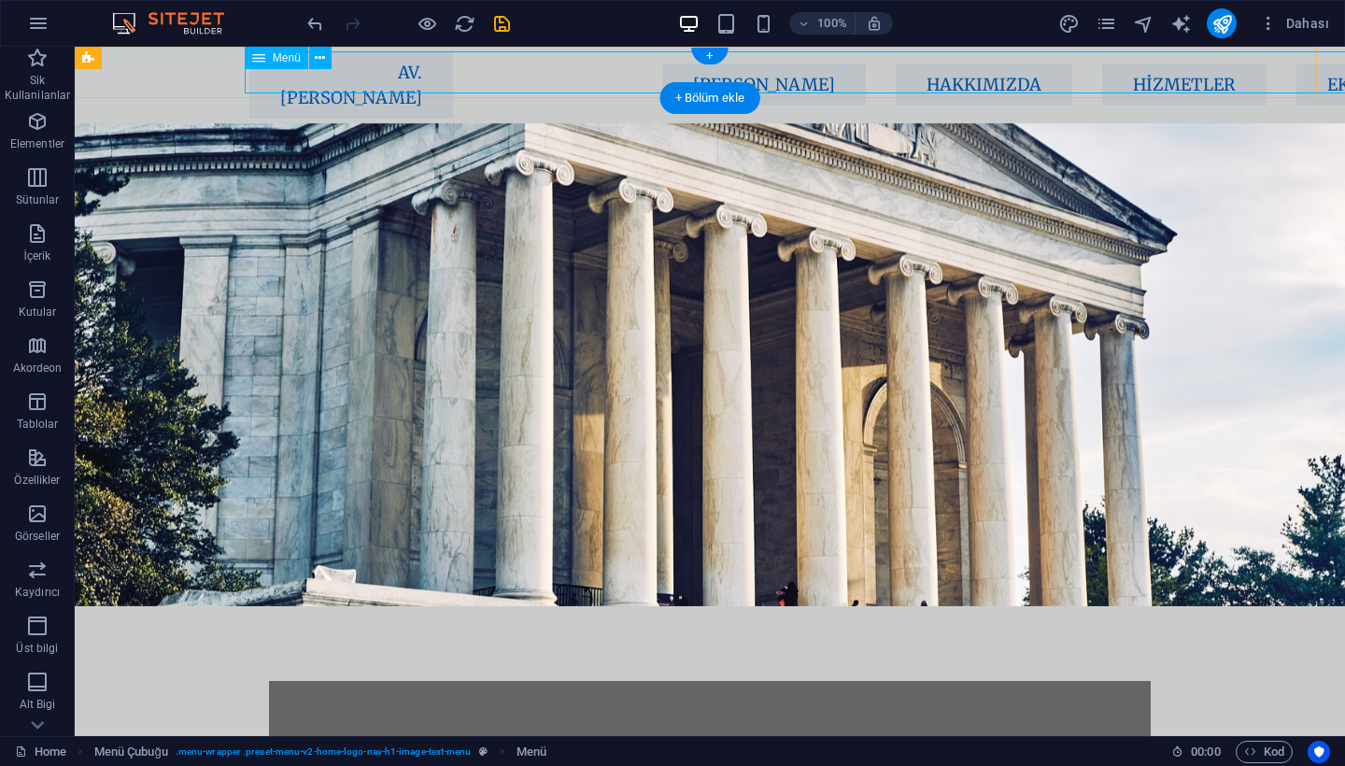
select select "px"
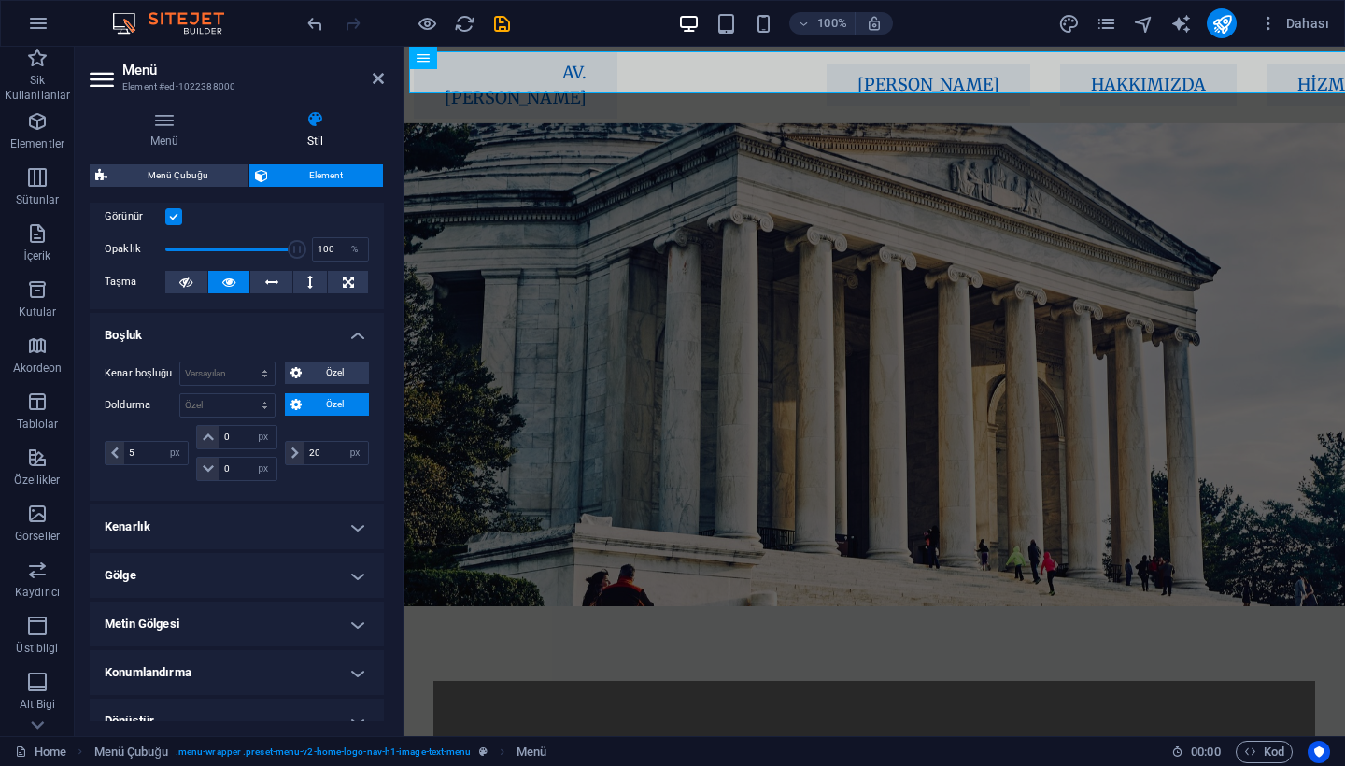
scroll to position [247, 0]
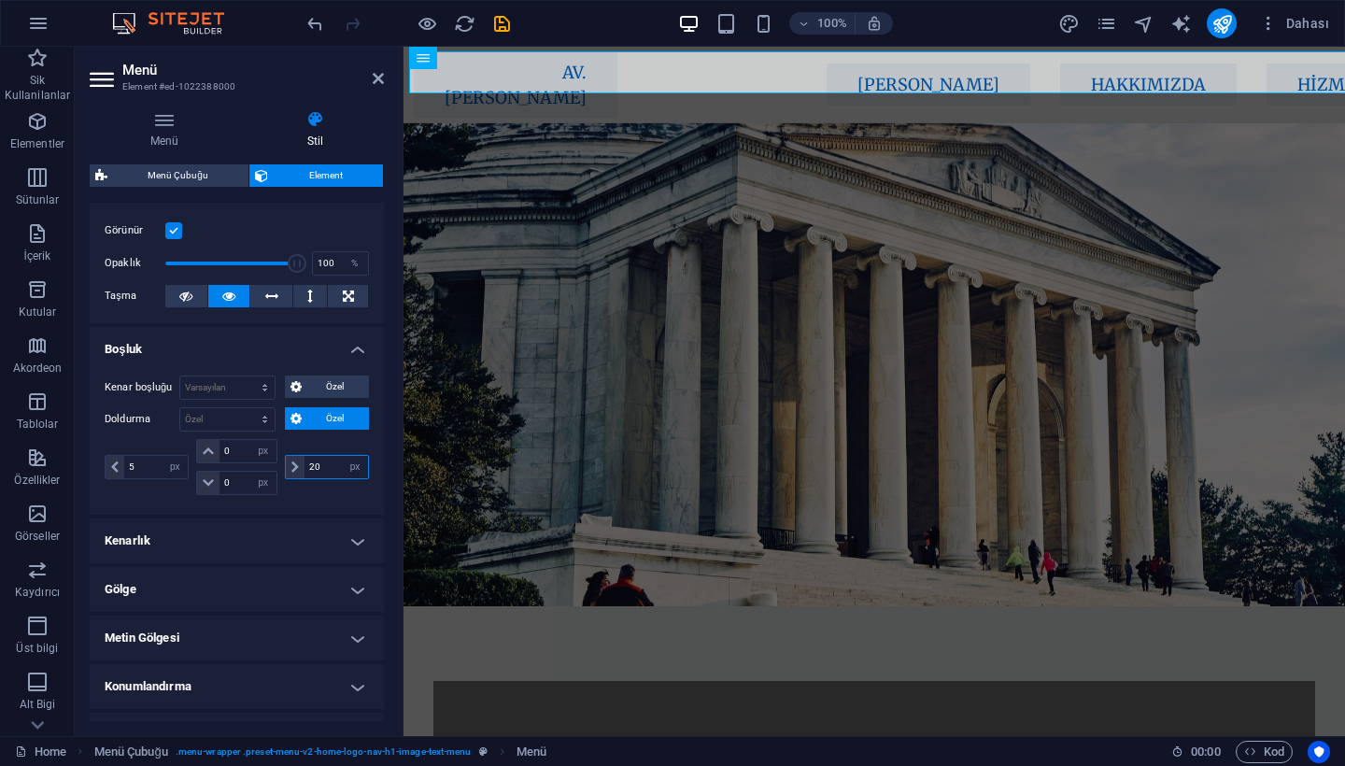
click at [320, 469] on input "20" at bounding box center [336, 467] width 64 height 22
type input "2"
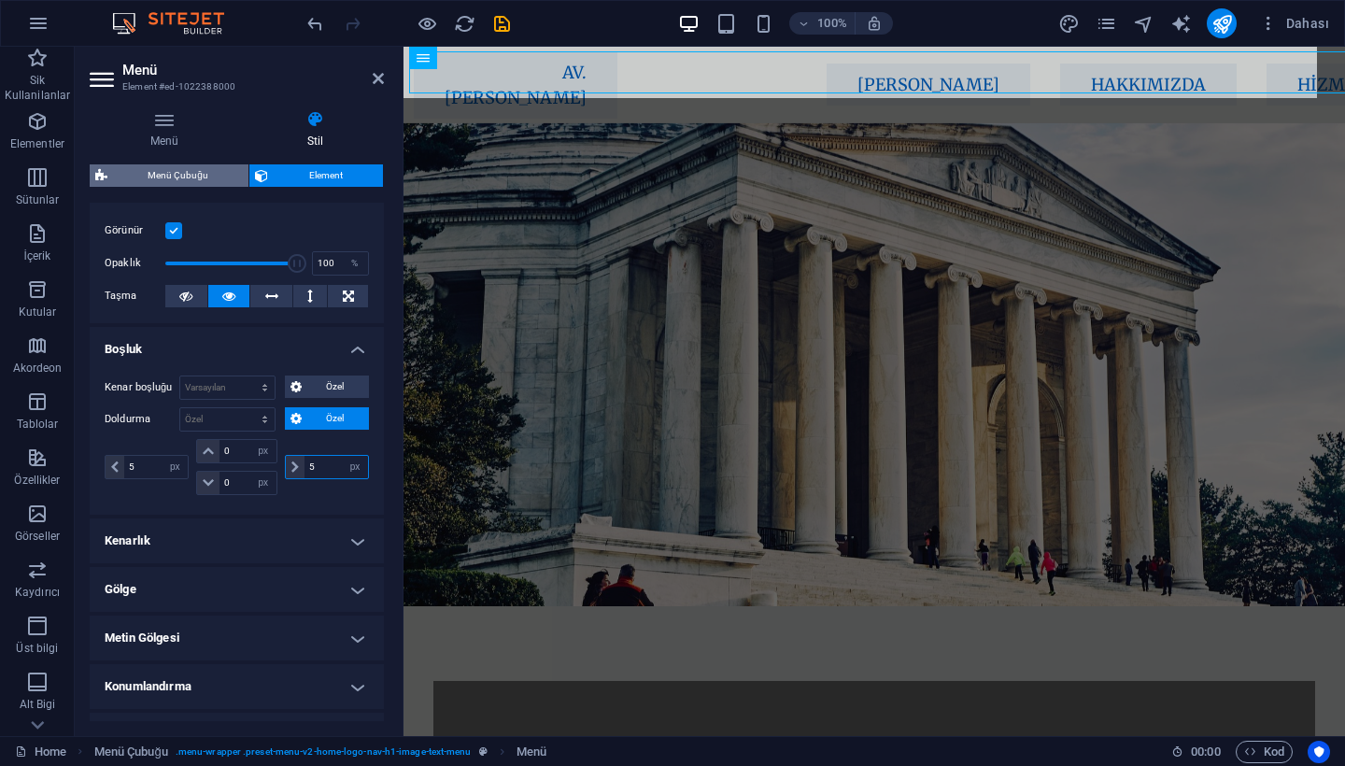
type input "5"
click at [198, 174] on span "Menü Çubuğu" at bounding box center [178, 175] width 130 height 22
select select "px"
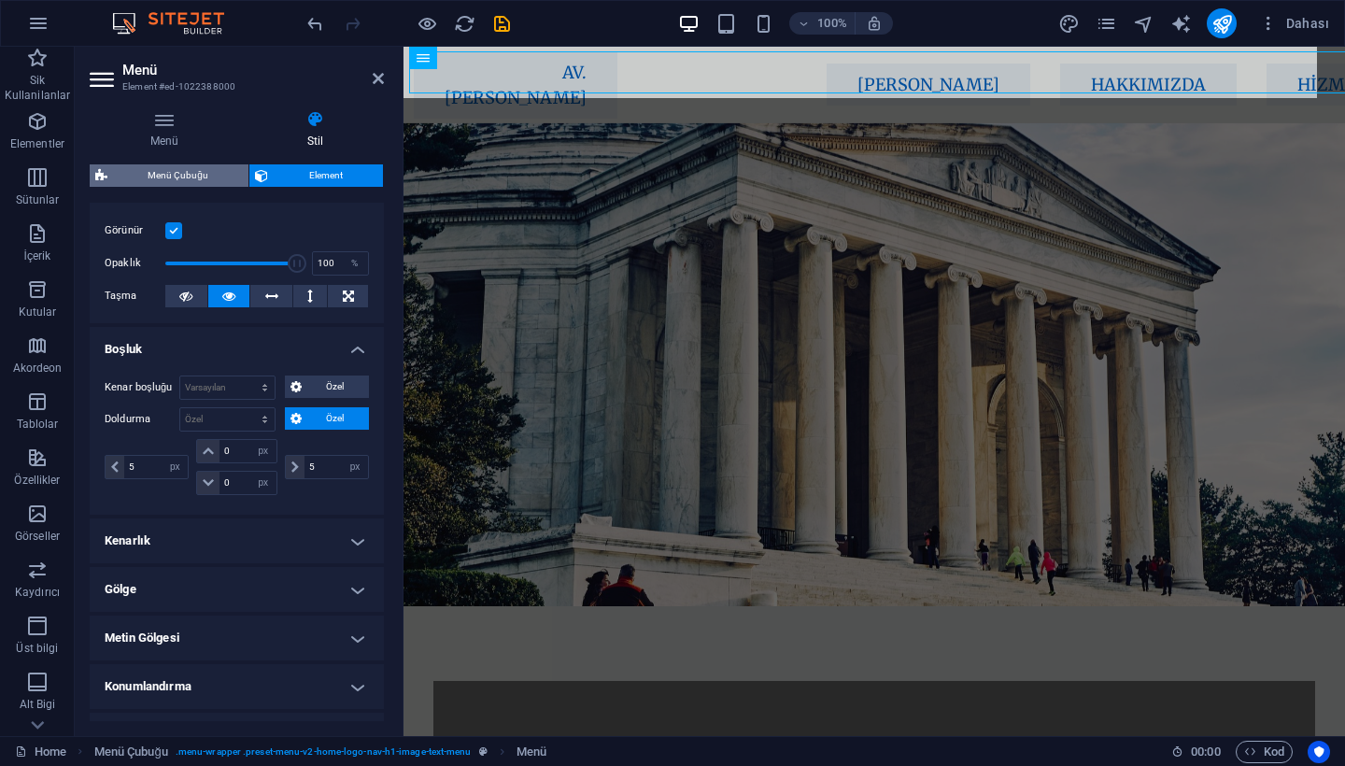
select select "px"
select select "rem"
select select "sticky_menu"
select select "px"
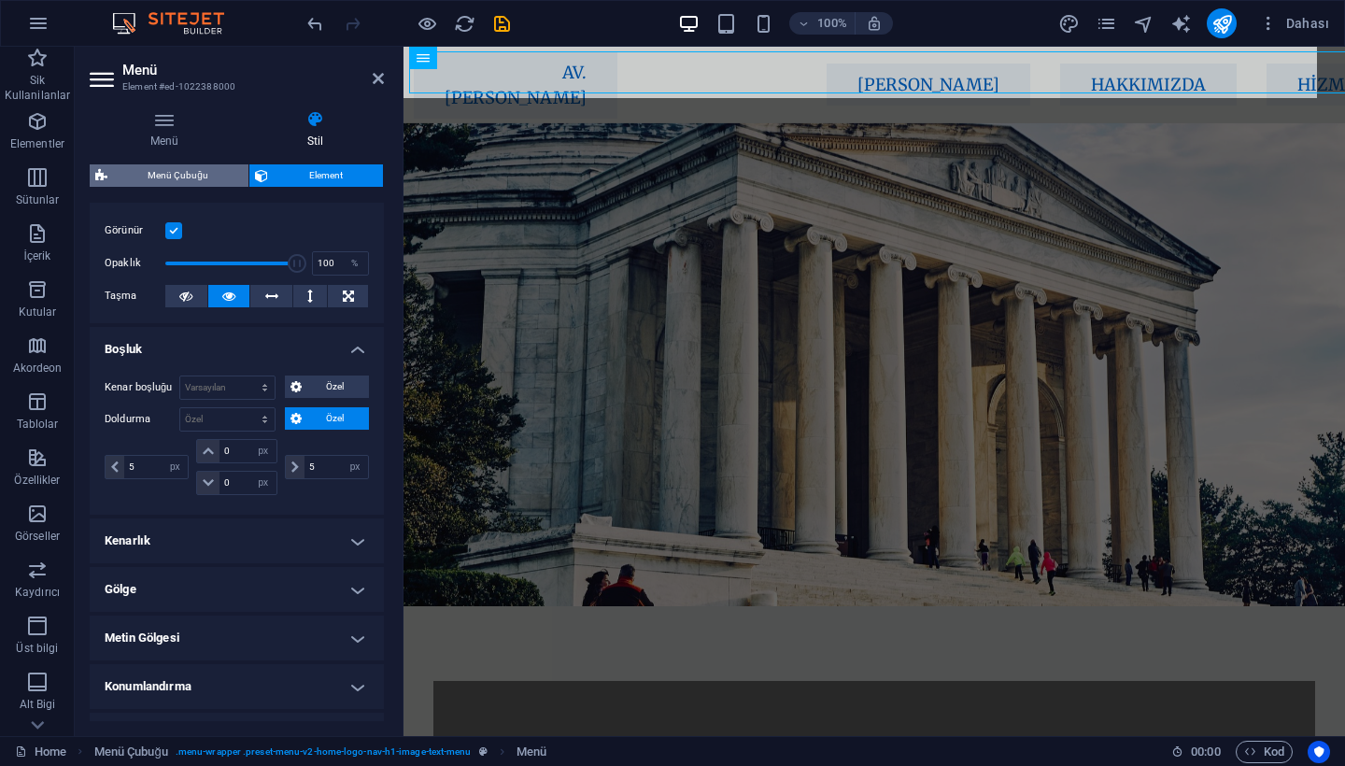
select select "px"
select select "hover_box_bottom"
select select "px"
select select "rem"
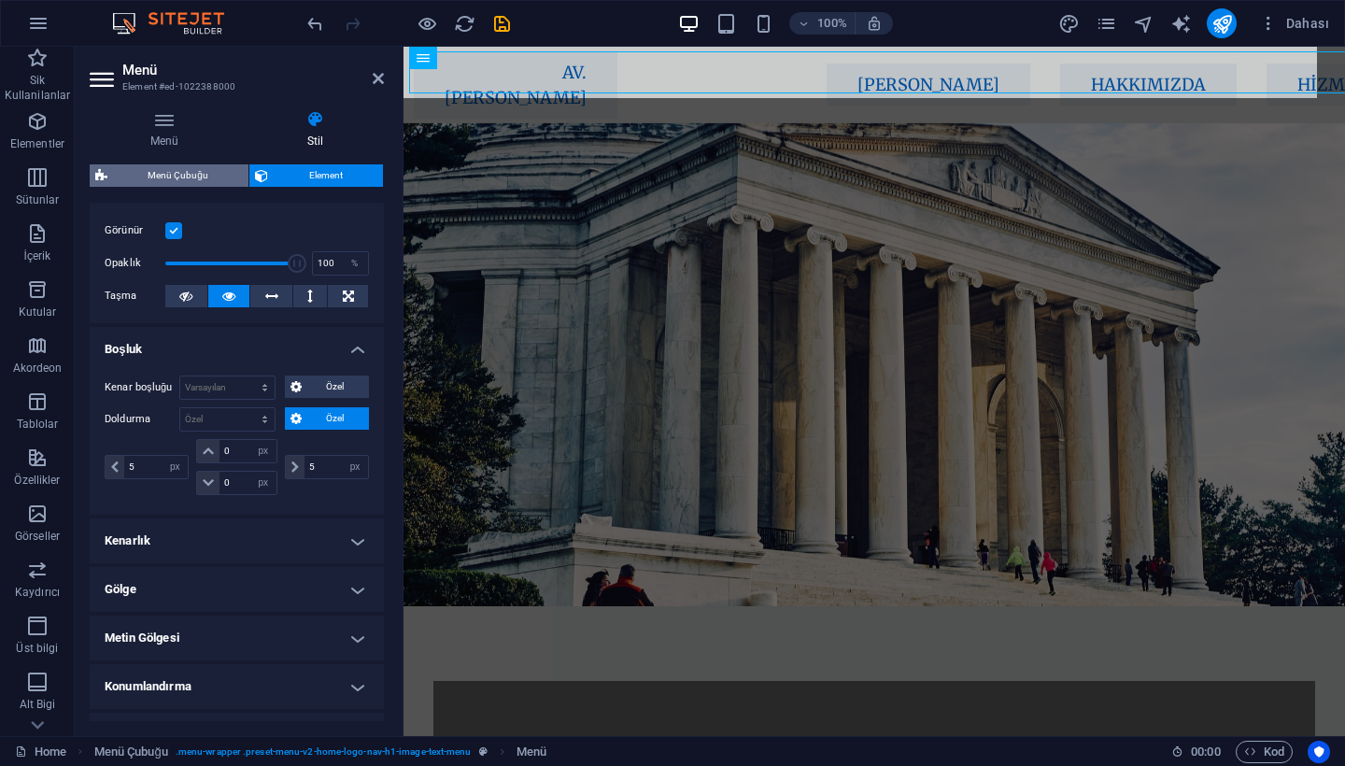
select select "rem"
select select "link-special-font"
select select "px"
select select "800"
select select "px"
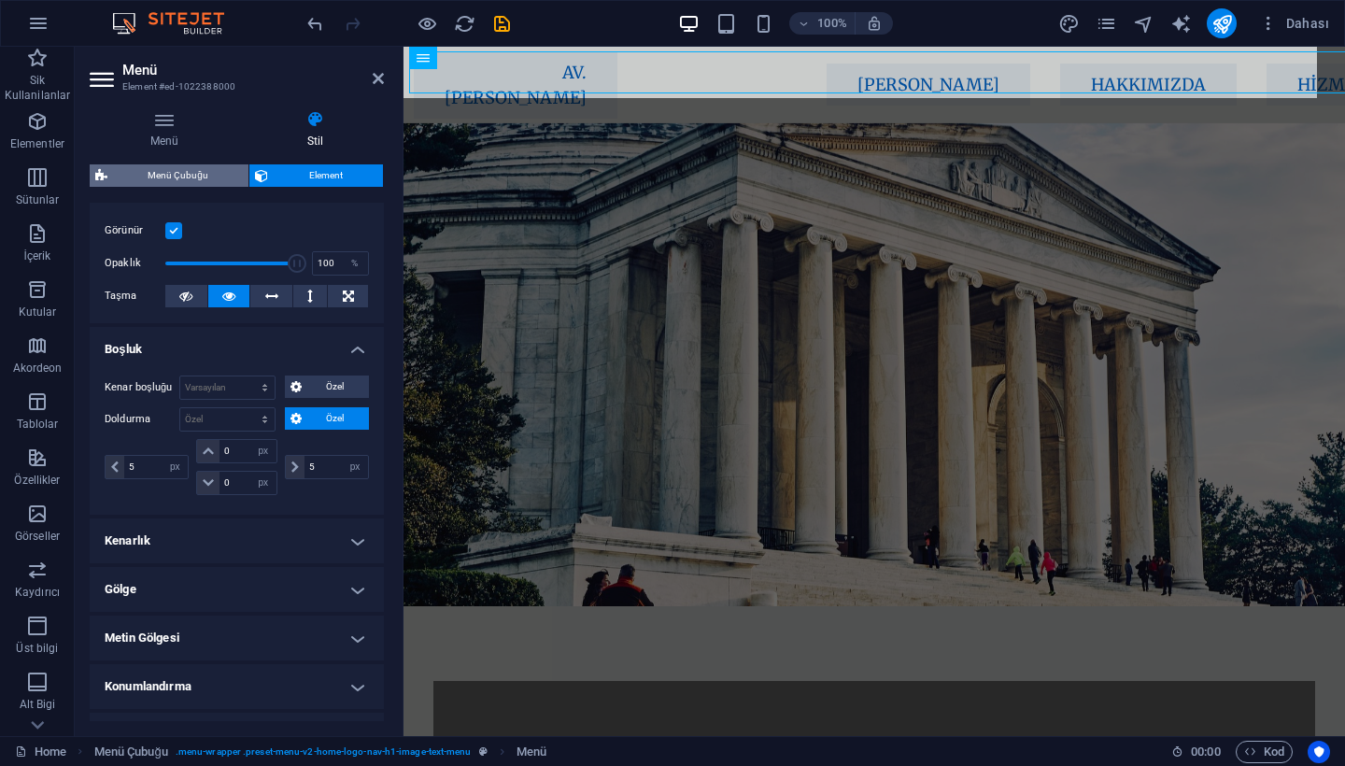
select select "preset-menu-v2-home-logo-nav-h1-image-text-menu"
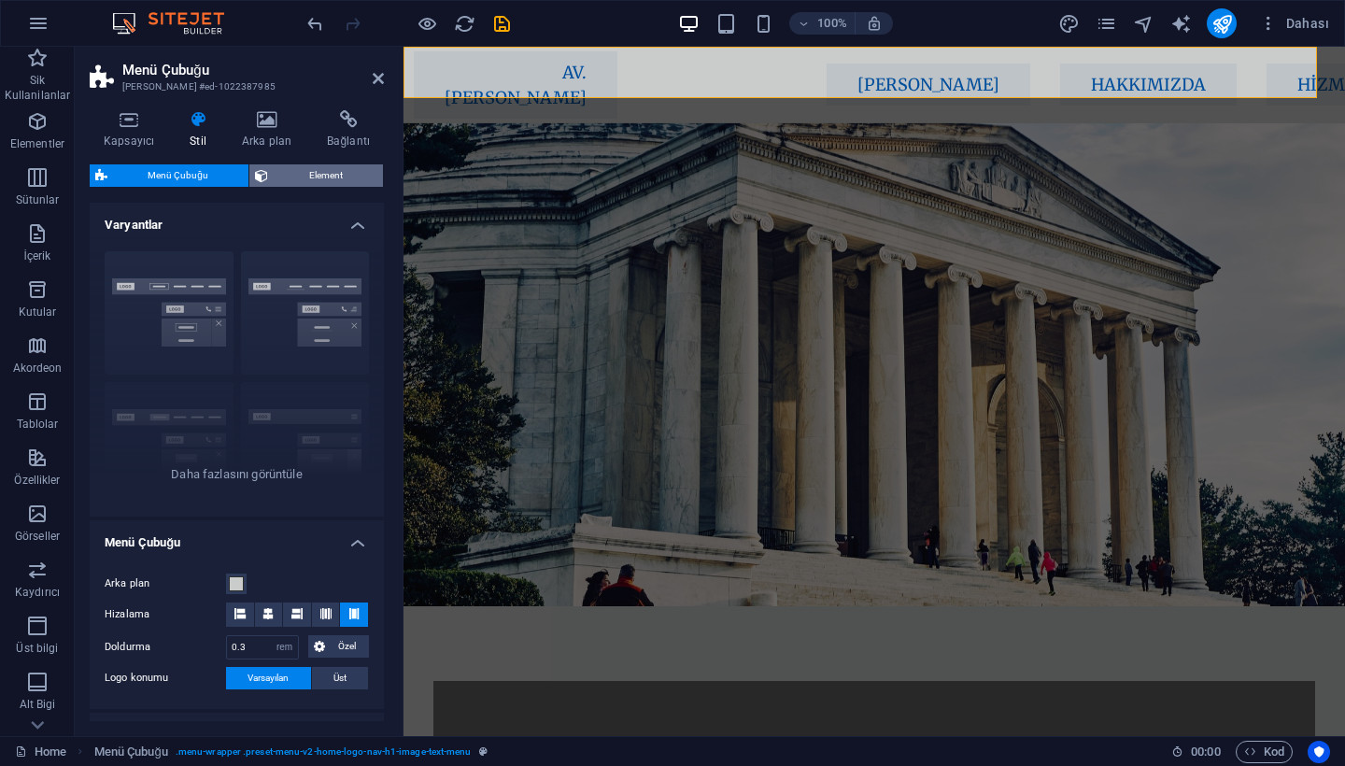
click at [307, 168] on span "Element" at bounding box center [326, 175] width 104 height 22
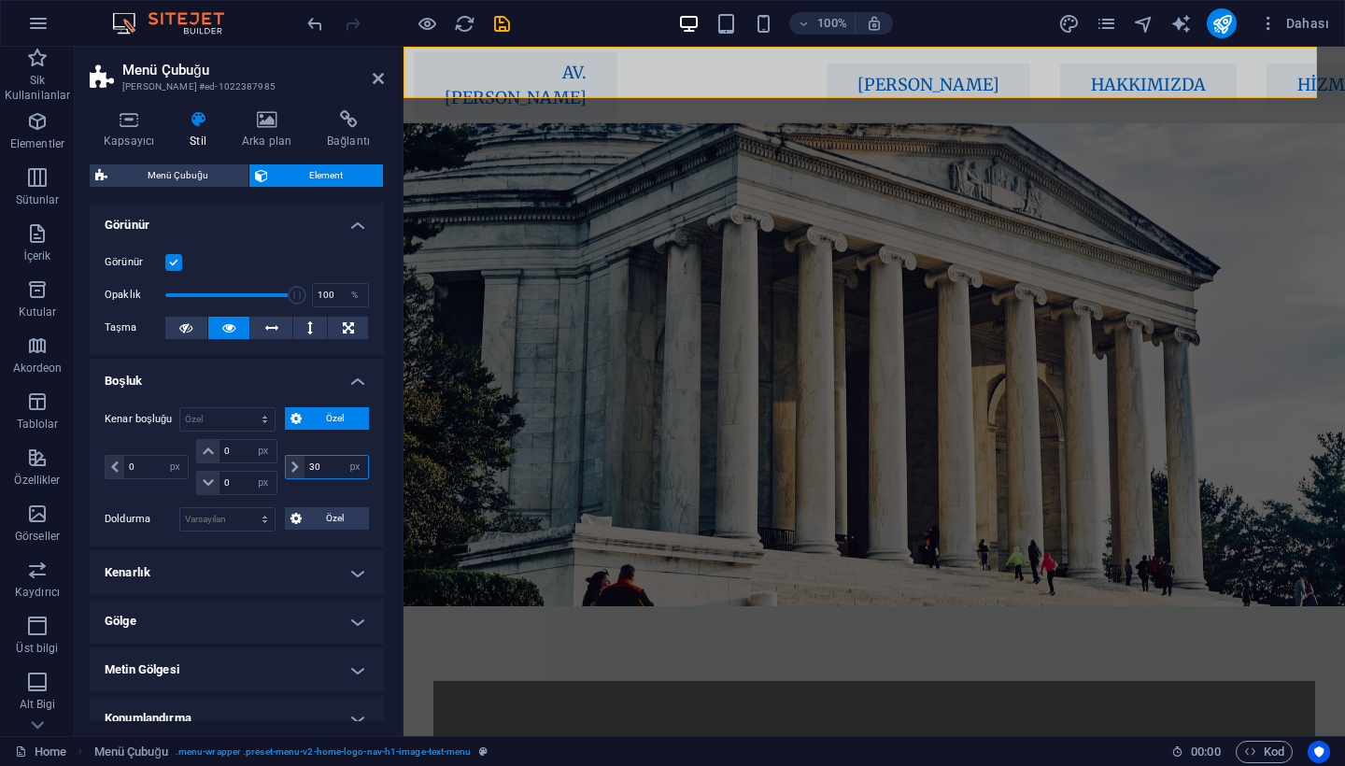
click at [320, 474] on input "30" at bounding box center [336, 467] width 64 height 22
type input "3"
type input "5"
click at [174, 174] on span "Menü Çubuğu" at bounding box center [178, 175] width 130 height 22
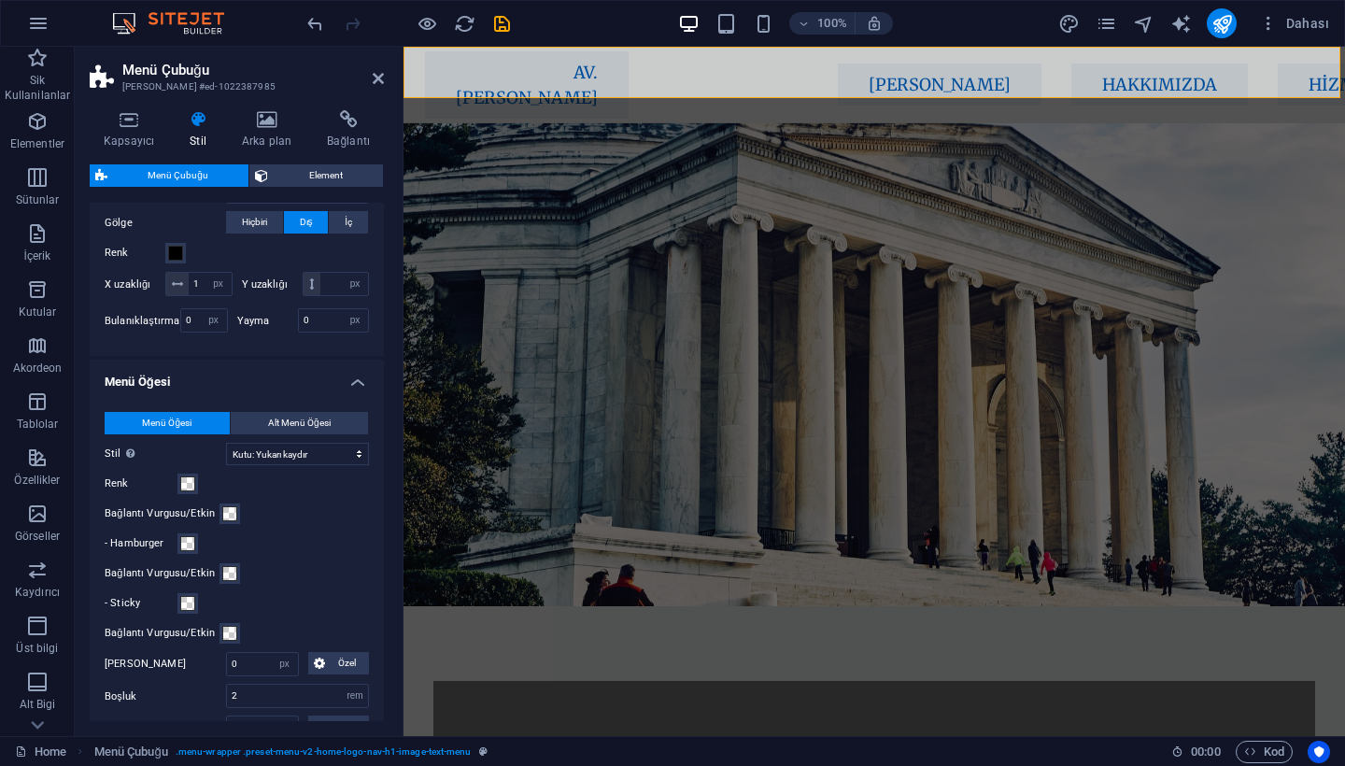
scroll to position [701, 0]
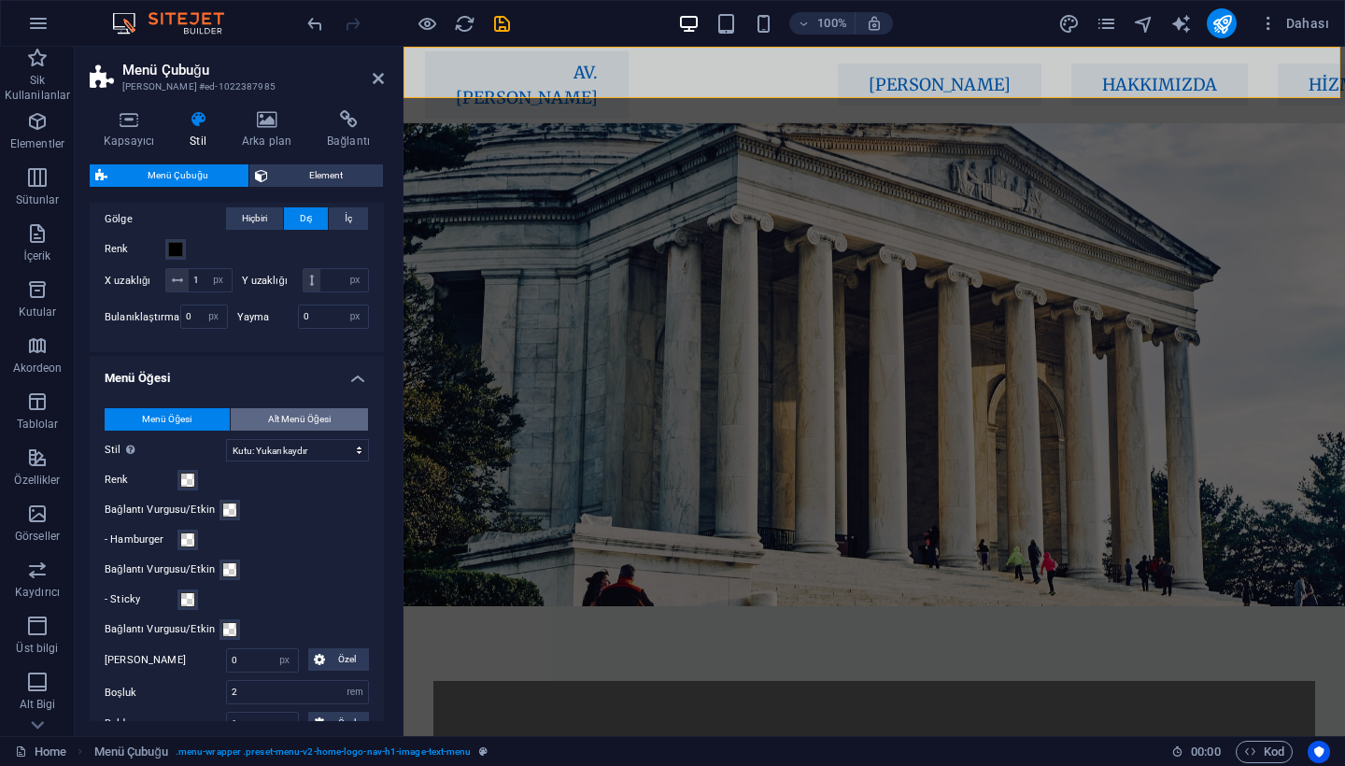
click at [276, 418] on span "Alt Menü Öğesi" at bounding box center [299, 419] width 63 height 22
click at [179, 415] on span "Menü Öğesi" at bounding box center [166, 419] width 49 height 22
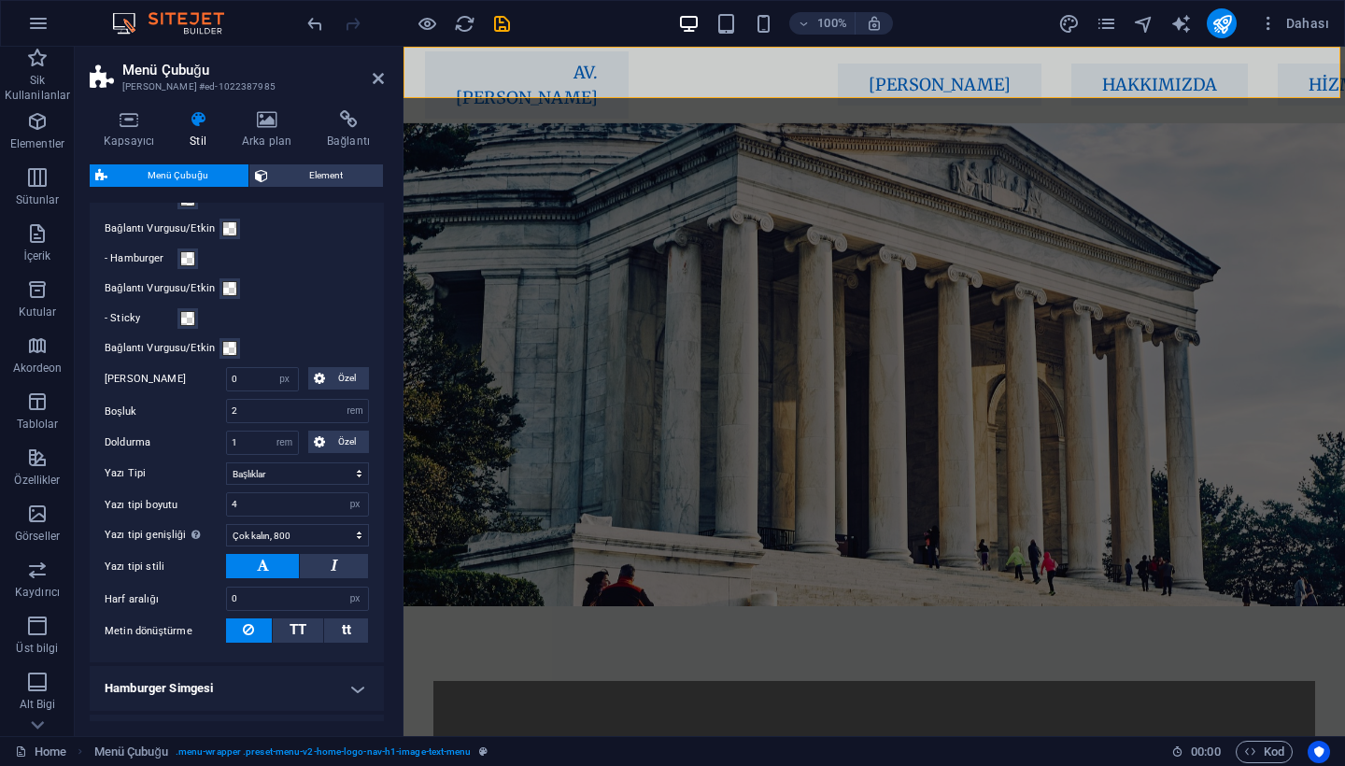
scroll to position [983, 0]
click at [333, 571] on icon at bounding box center [334, 564] width 7 height 22
click at [274, 564] on button at bounding box center [262, 565] width 73 height 24
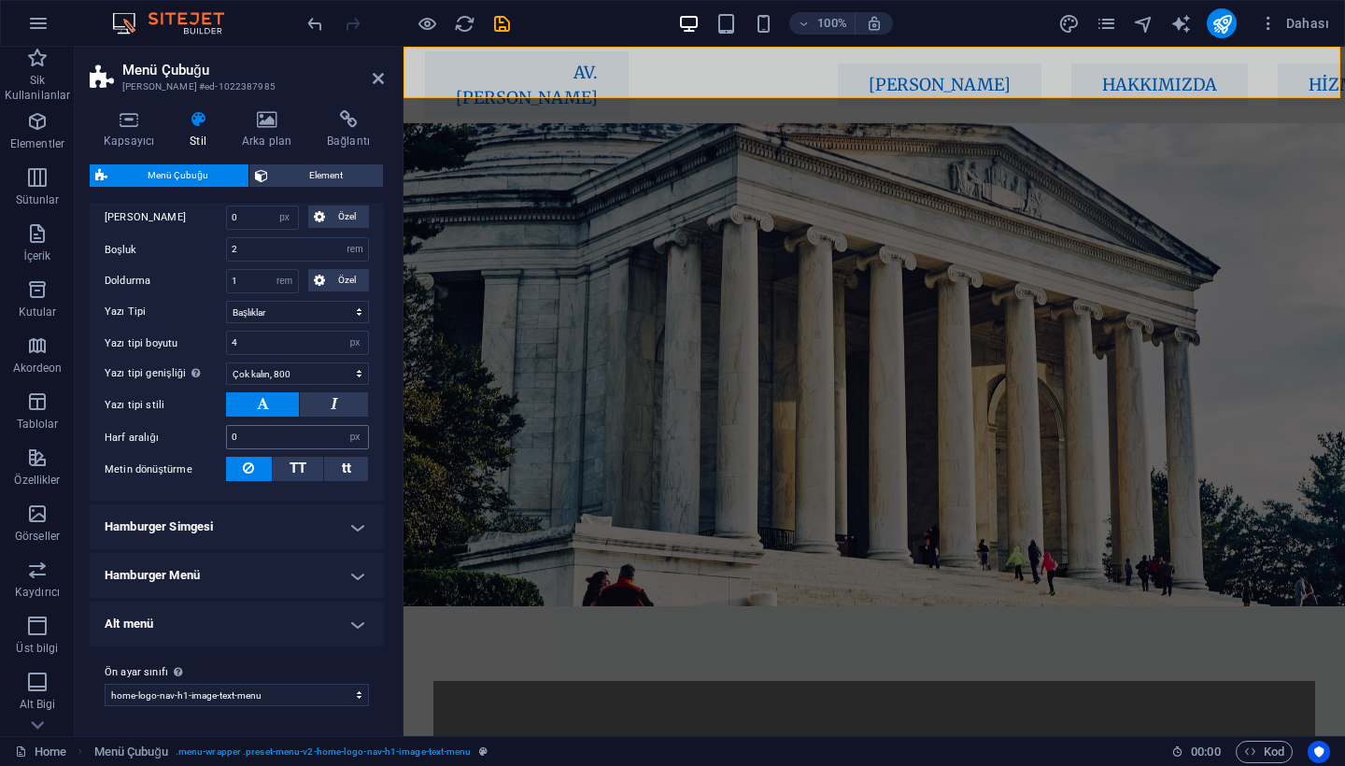
scroll to position [1143, 0]
click at [304, 465] on span "TT" at bounding box center [298, 468] width 17 height 17
click at [243, 468] on icon at bounding box center [248, 469] width 11 height 22
click at [240, 521] on h4 "Hamburger Simgesi" at bounding box center [237, 527] width 294 height 45
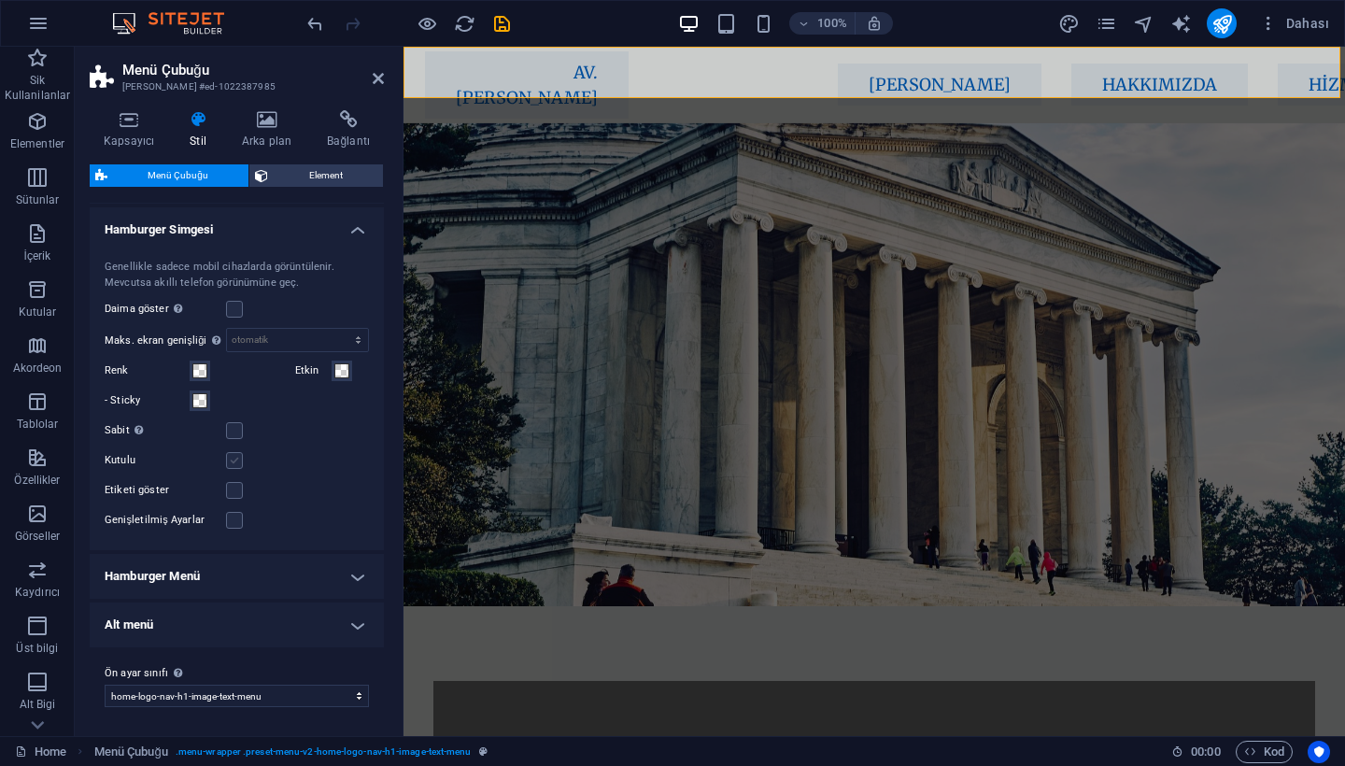
scroll to position [1440, 0]
click at [379, 74] on icon at bounding box center [378, 78] width 11 height 15
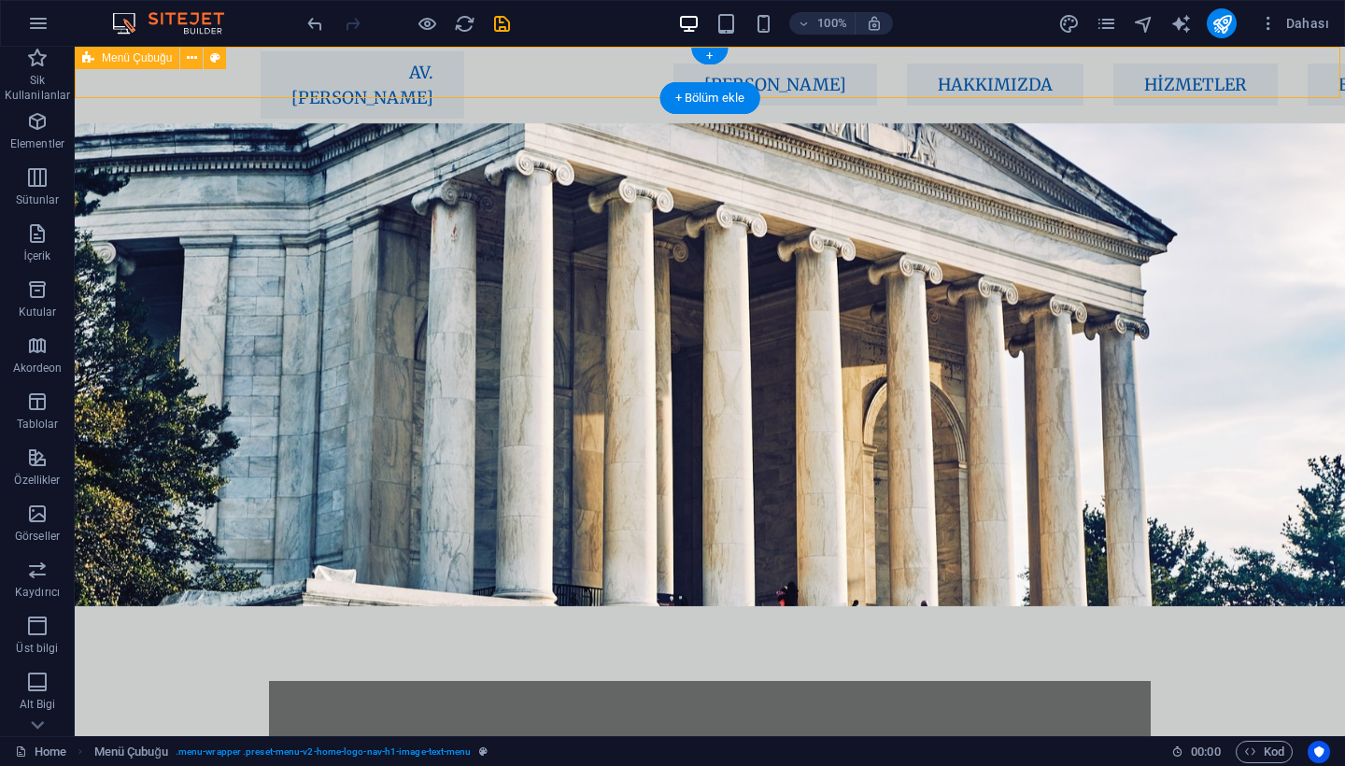
click at [233, 78] on div "AV. [PERSON_NAME] [PERSON_NAME] Hakkımızda Hizmetler Ekibimiz İletişim" at bounding box center [707, 85] width 1265 height 77
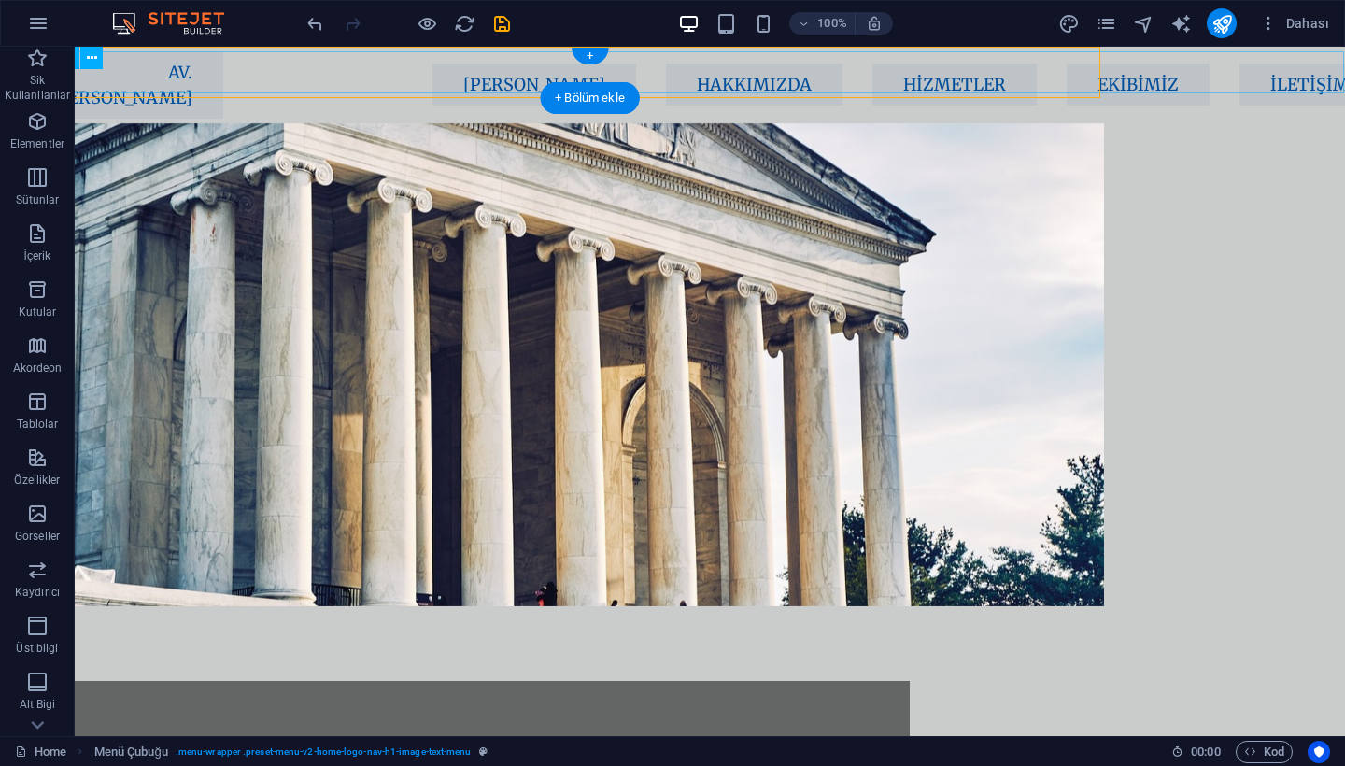
scroll to position [0, 239]
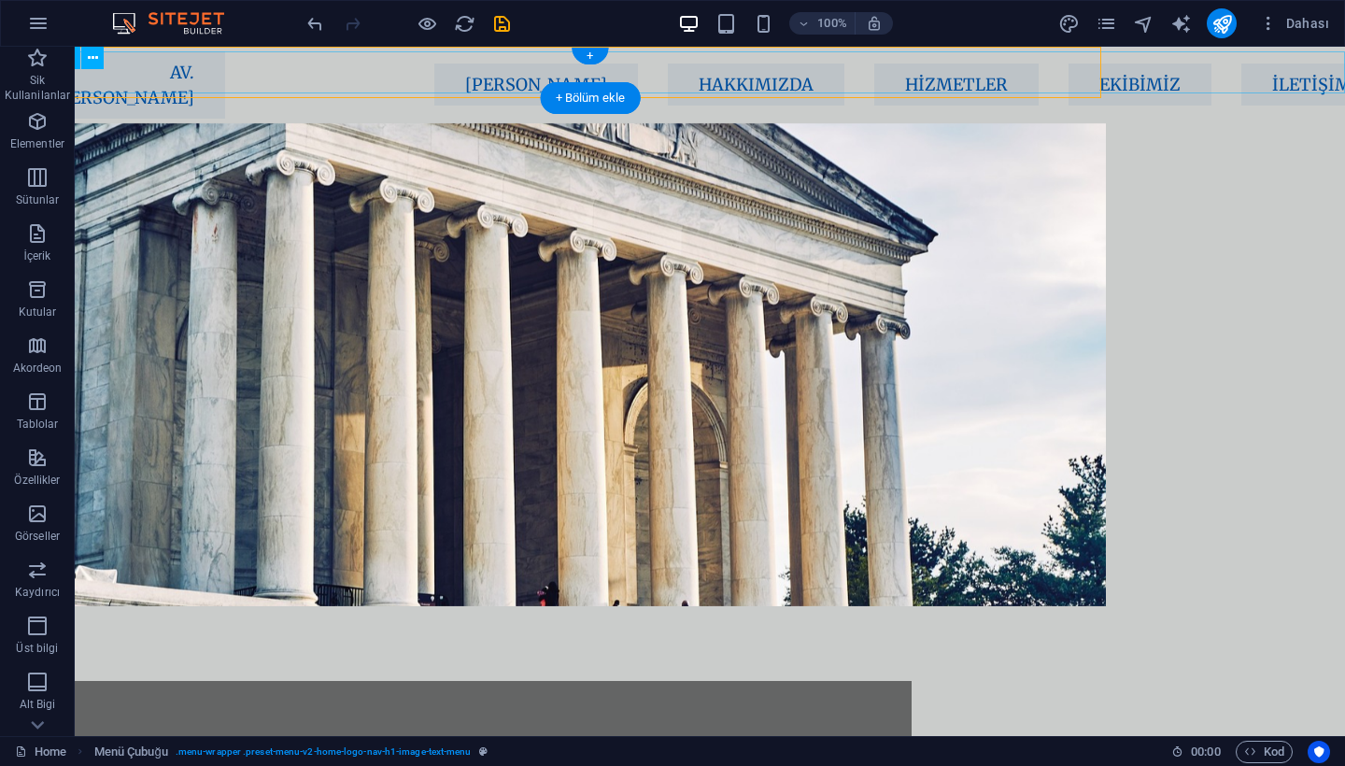
click at [528, 64] on nav "AV. [PERSON_NAME] [PERSON_NAME] Hakkımızda Hizmetler Ekibimiz İletişim" at bounding box center [468, 84] width 902 height 67
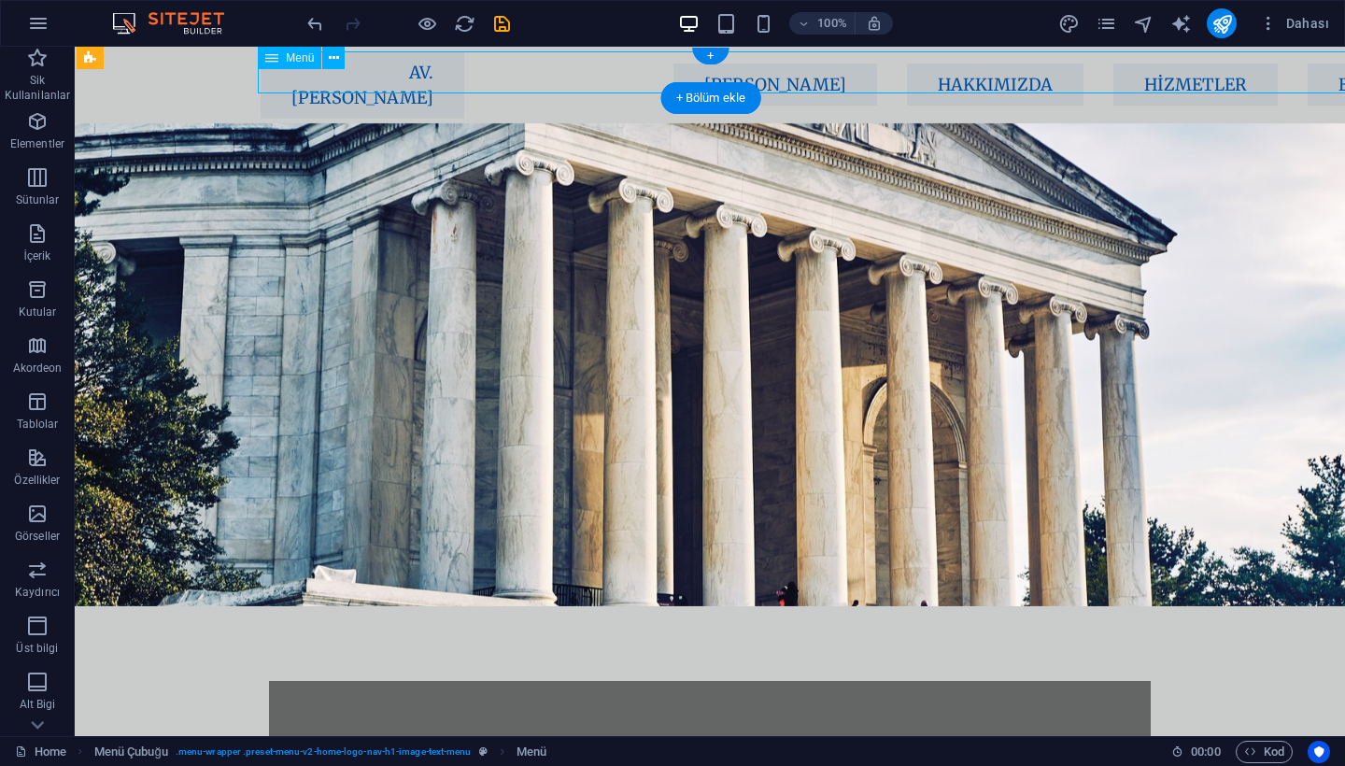
scroll to position [0, 0]
click at [422, 77] on nav "AV. [PERSON_NAME] [PERSON_NAME] Hakkımızda Hizmetler Ekibimiz İletişim" at bounding box center [707, 84] width 902 height 67
select select "px"
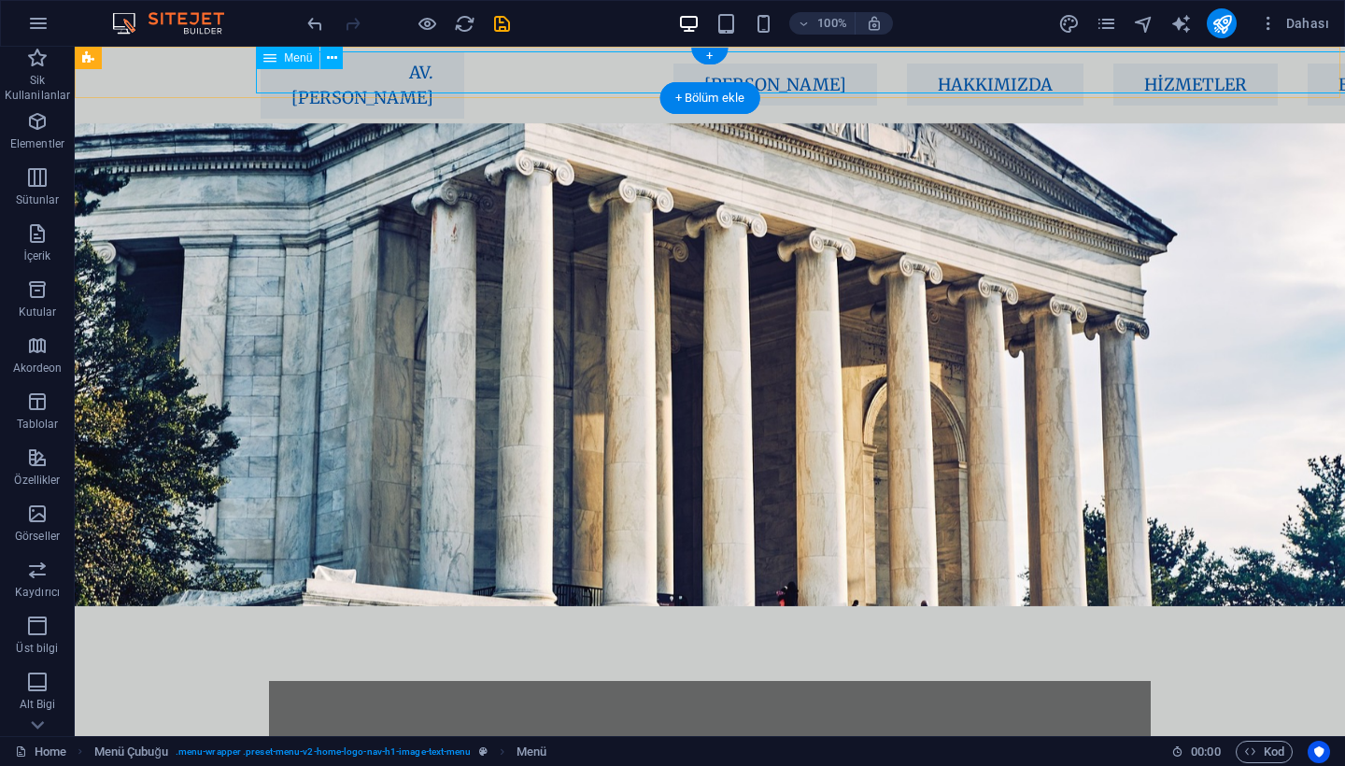
select select "px"
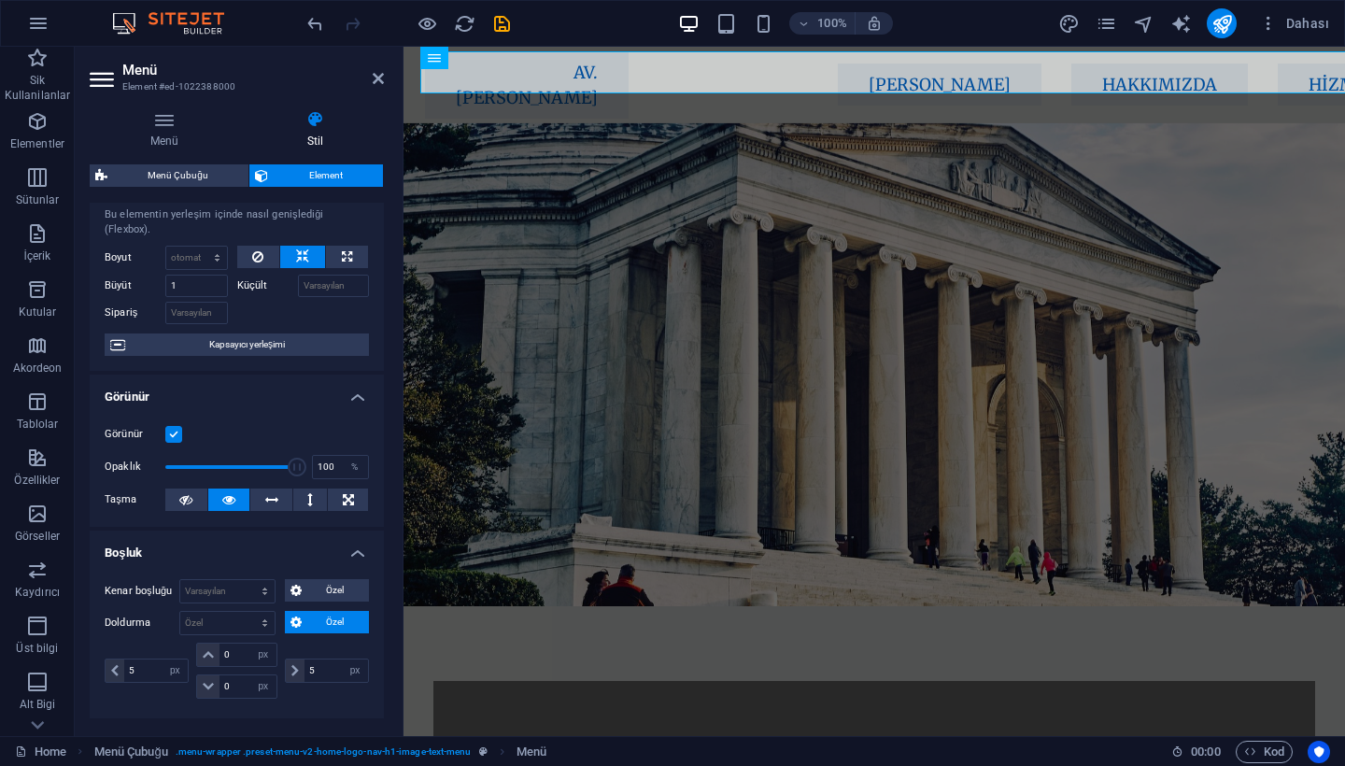
scroll to position [57, 0]
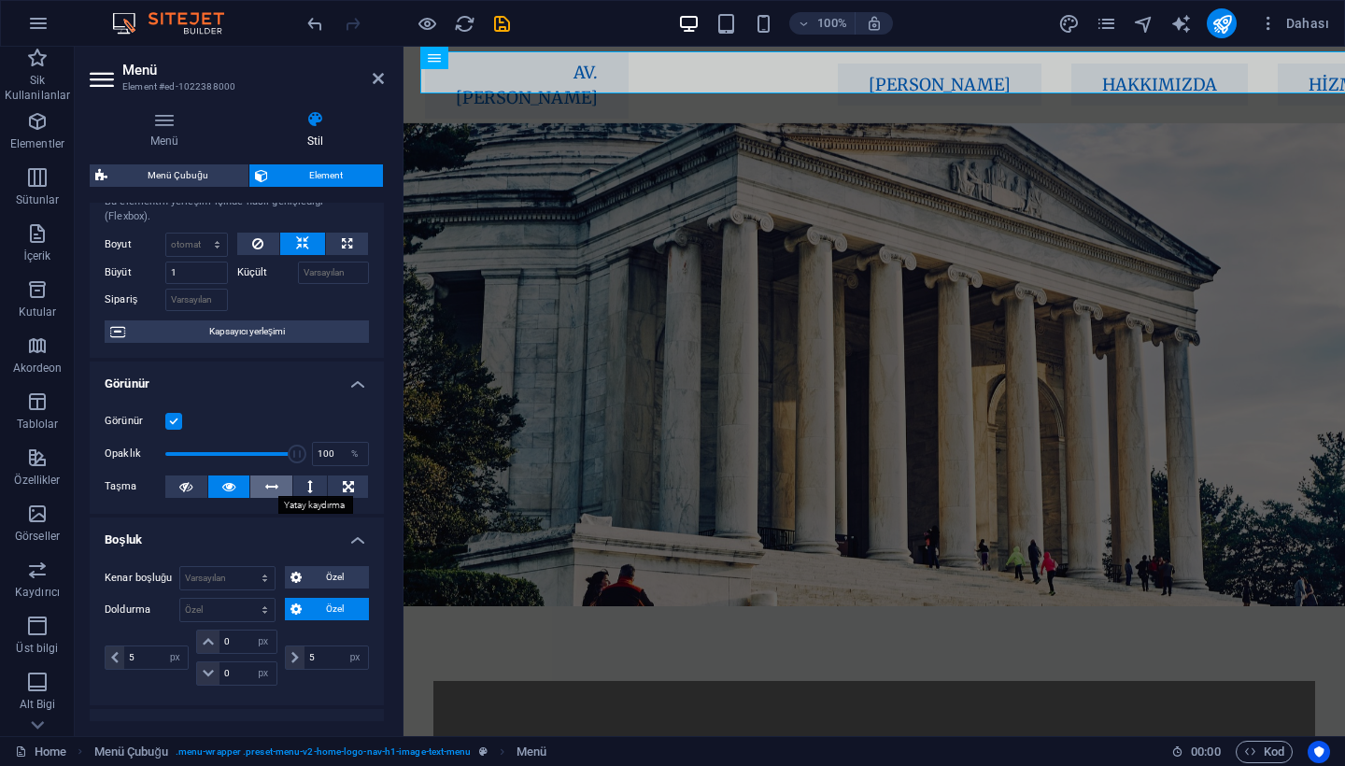
click at [266, 487] on icon at bounding box center [271, 486] width 13 height 22
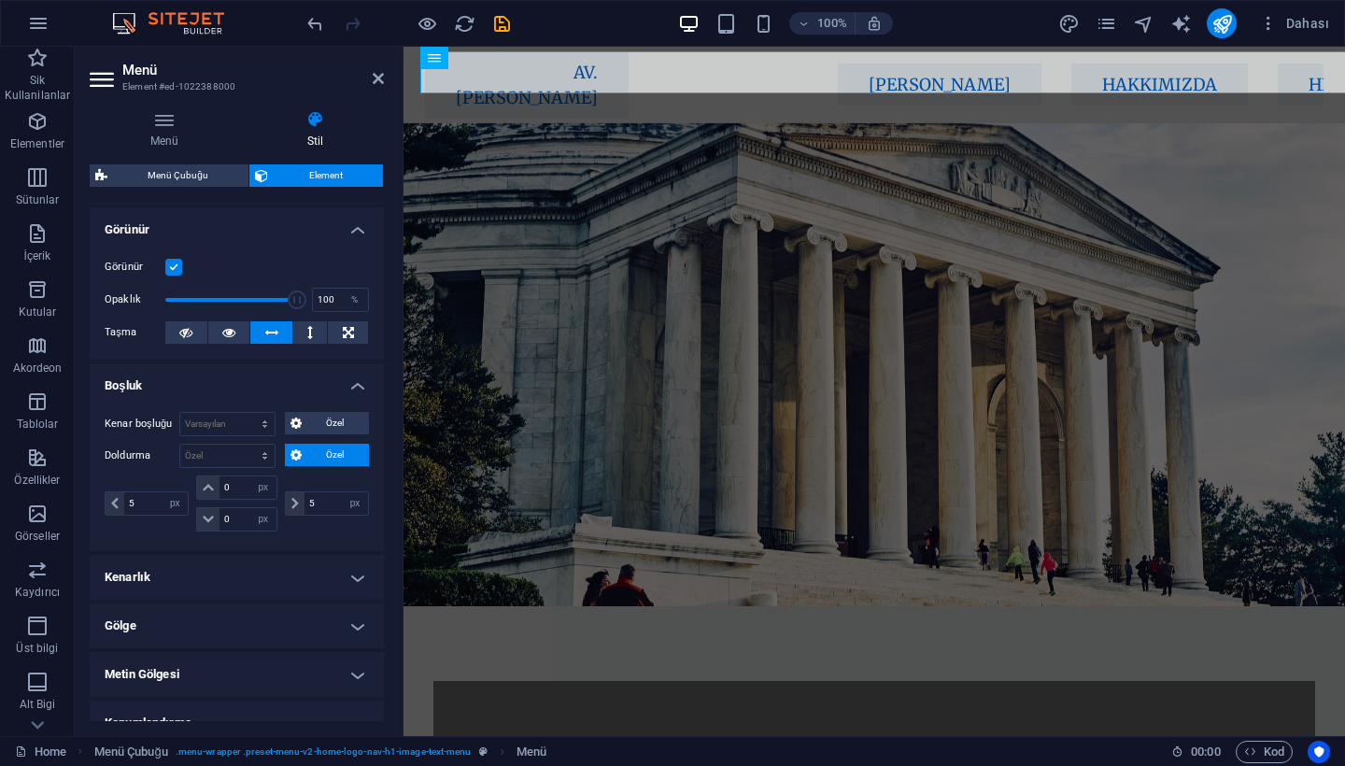
scroll to position [212, 0]
click at [311, 500] on input "5" at bounding box center [336, 502] width 64 height 22
type input "0"
click at [151, 501] on input "5" at bounding box center [156, 502] width 64 height 22
type input "0"
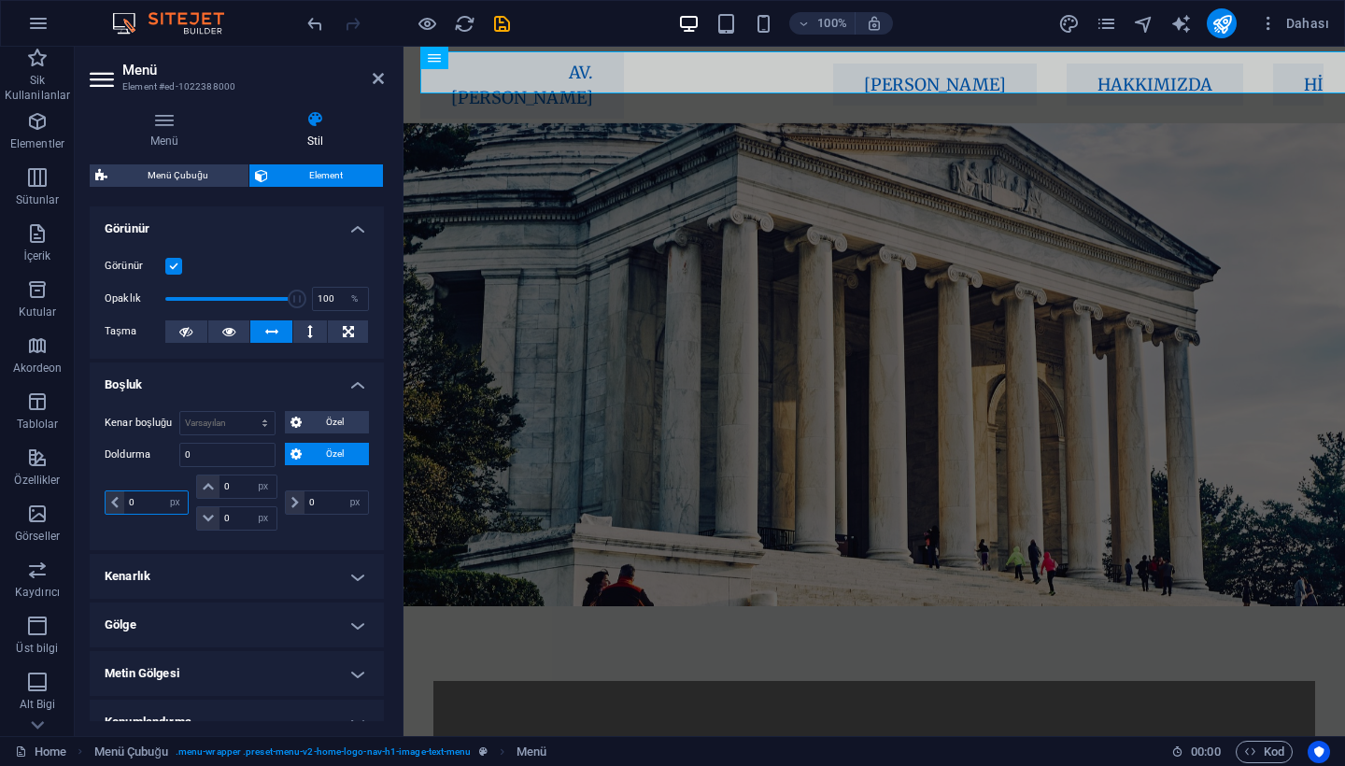
type input "0"
select select "px"
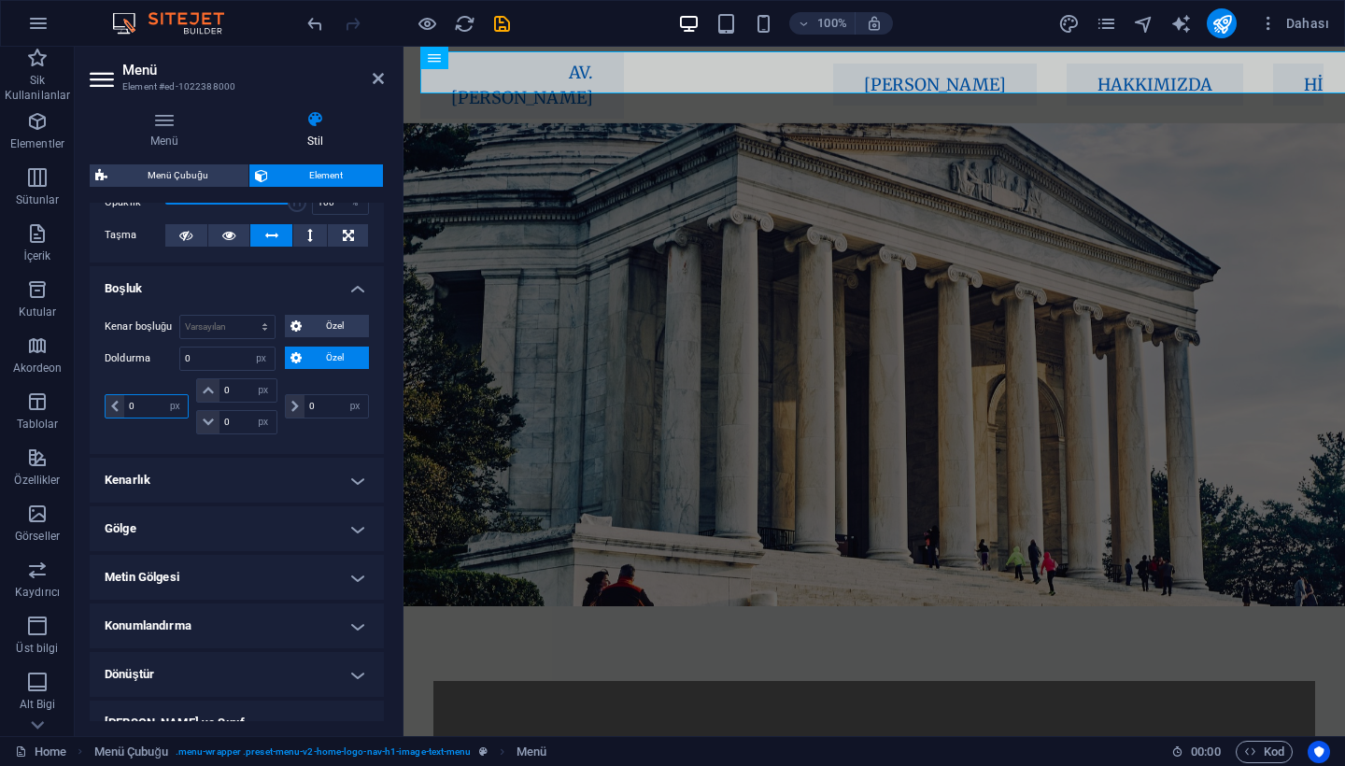
type input "0"
click at [229, 469] on h4 "Kenarlık" at bounding box center [237, 480] width 294 height 45
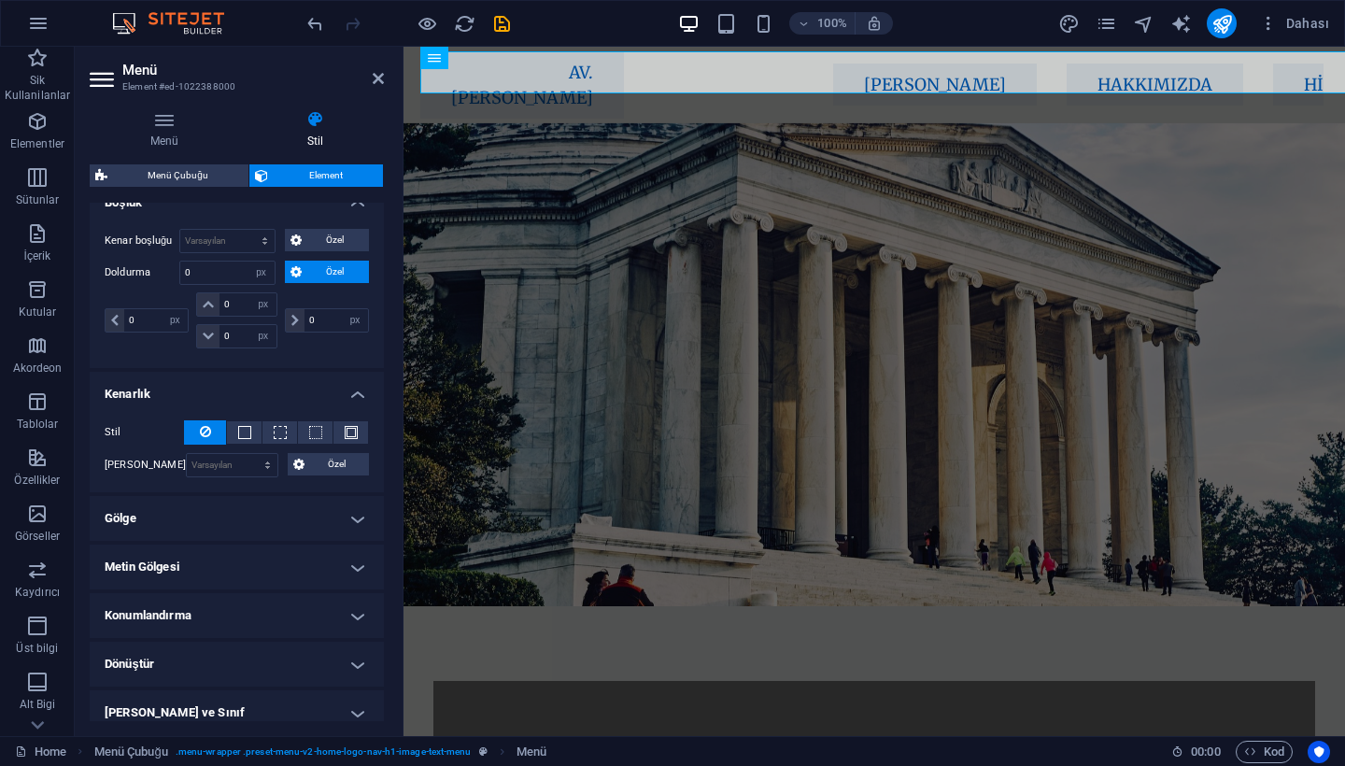
scroll to position [406, 0]
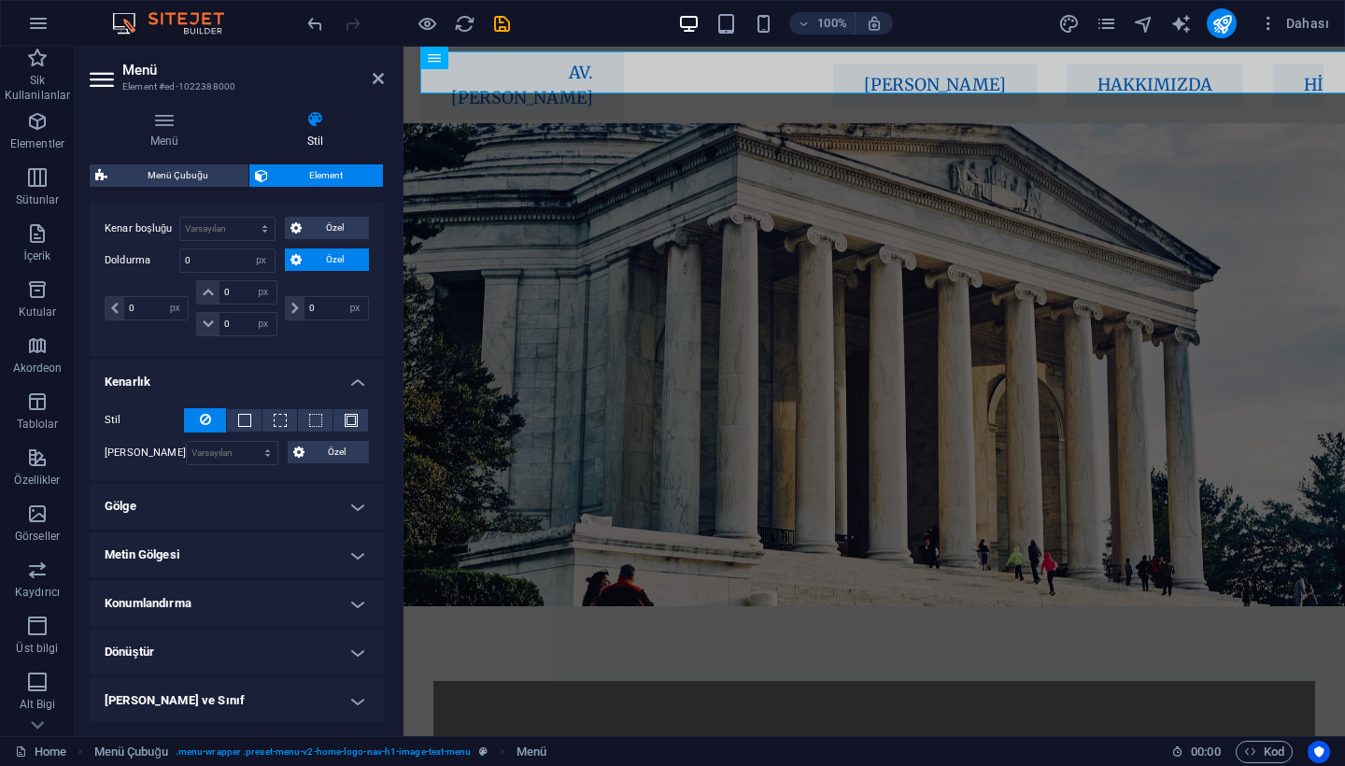
click at [236, 615] on h4 "Konumlandırma" at bounding box center [237, 603] width 294 height 45
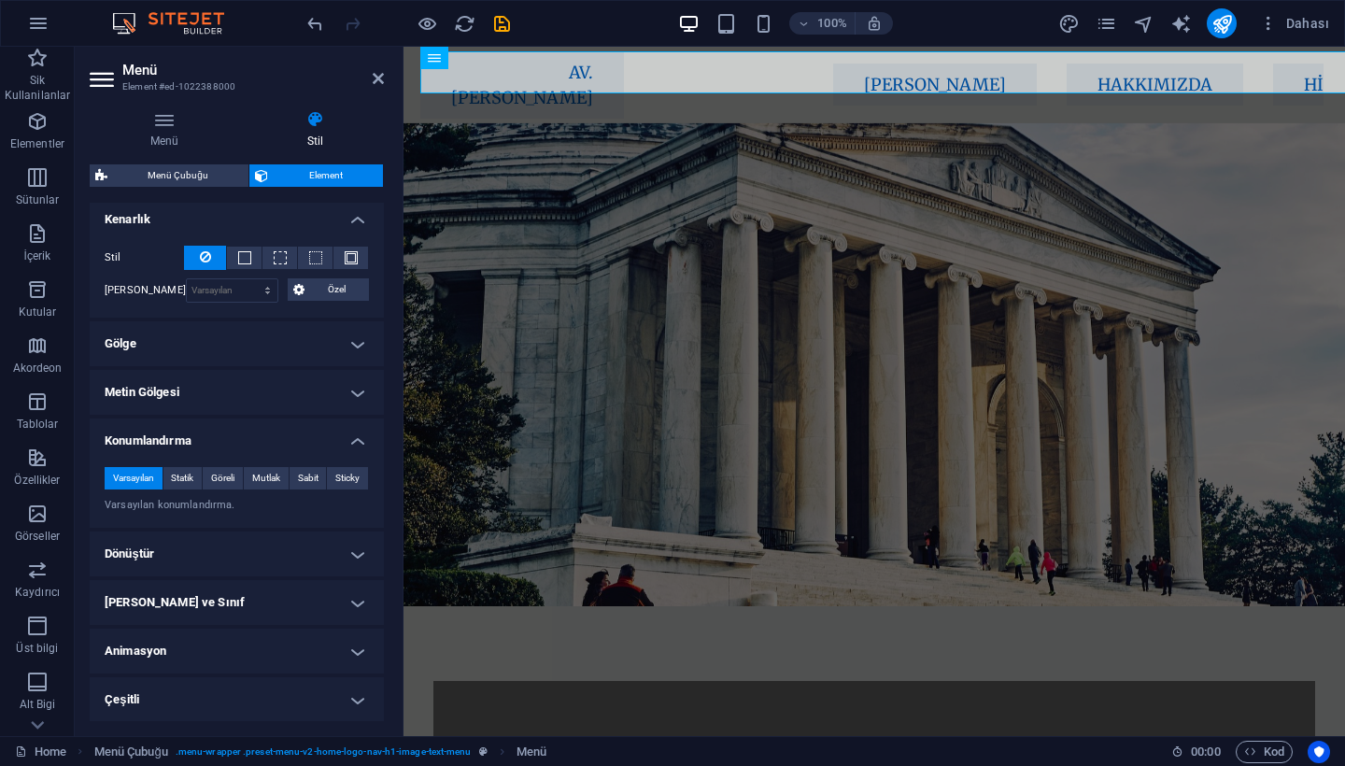
scroll to position [568, 0]
click at [312, 476] on span "Sabit" at bounding box center [308, 479] width 21 height 22
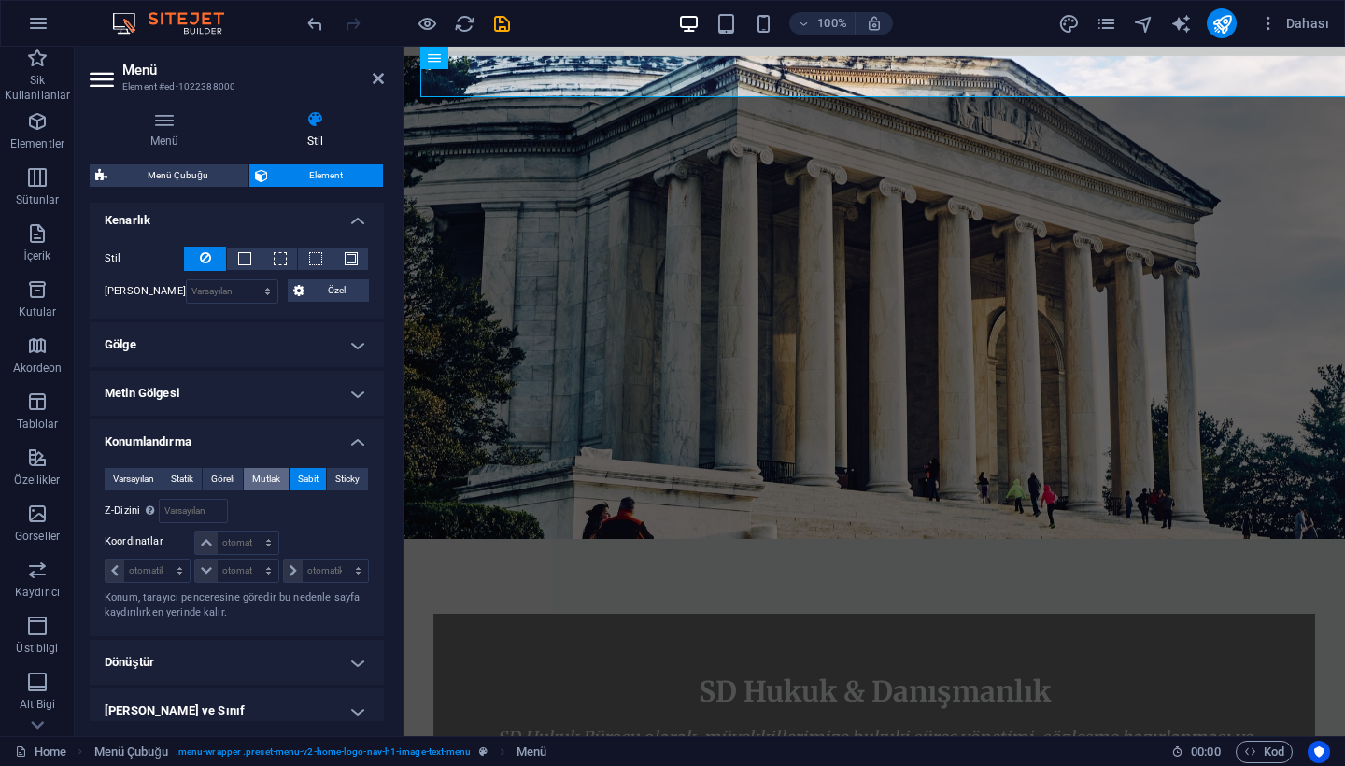
click at [265, 475] on span "Mutlak" at bounding box center [266, 479] width 28 height 22
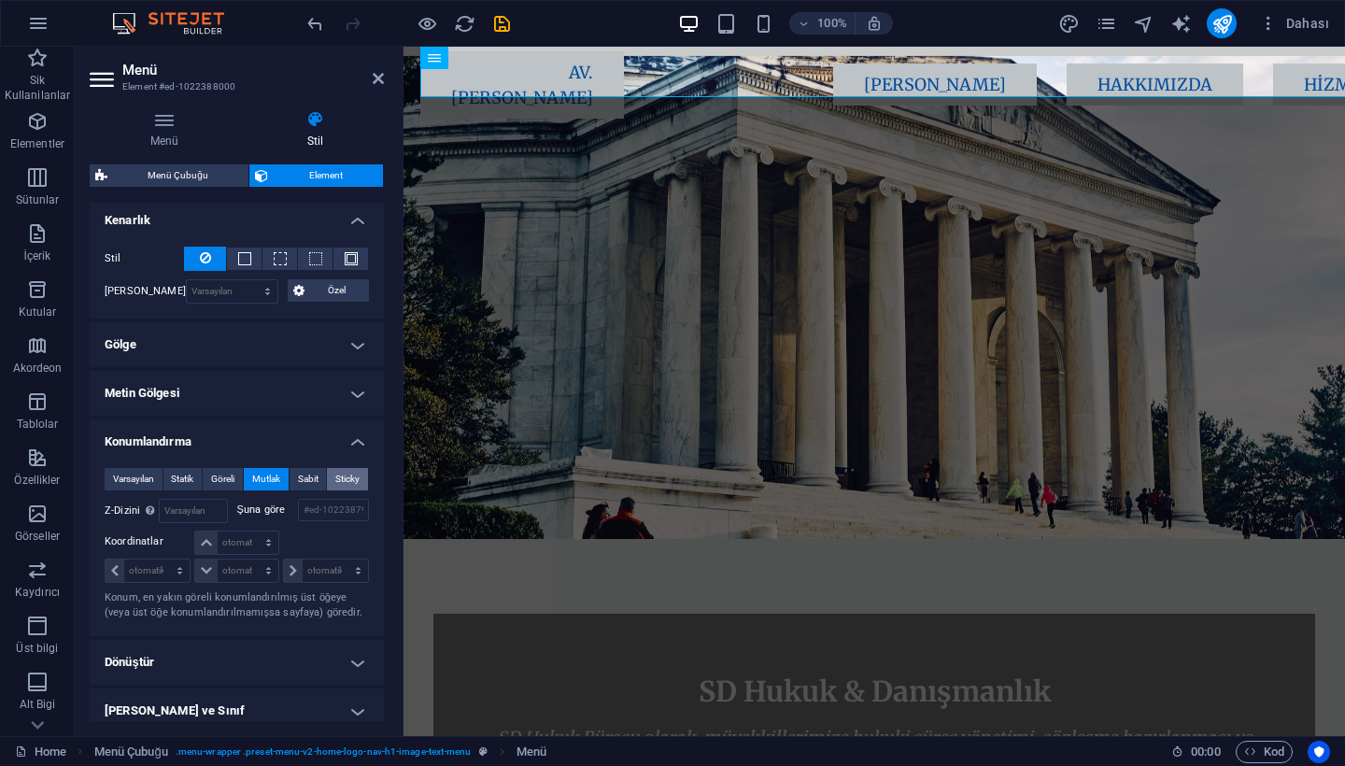
click at [335, 472] on span "Sticky" at bounding box center [347, 479] width 24 height 22
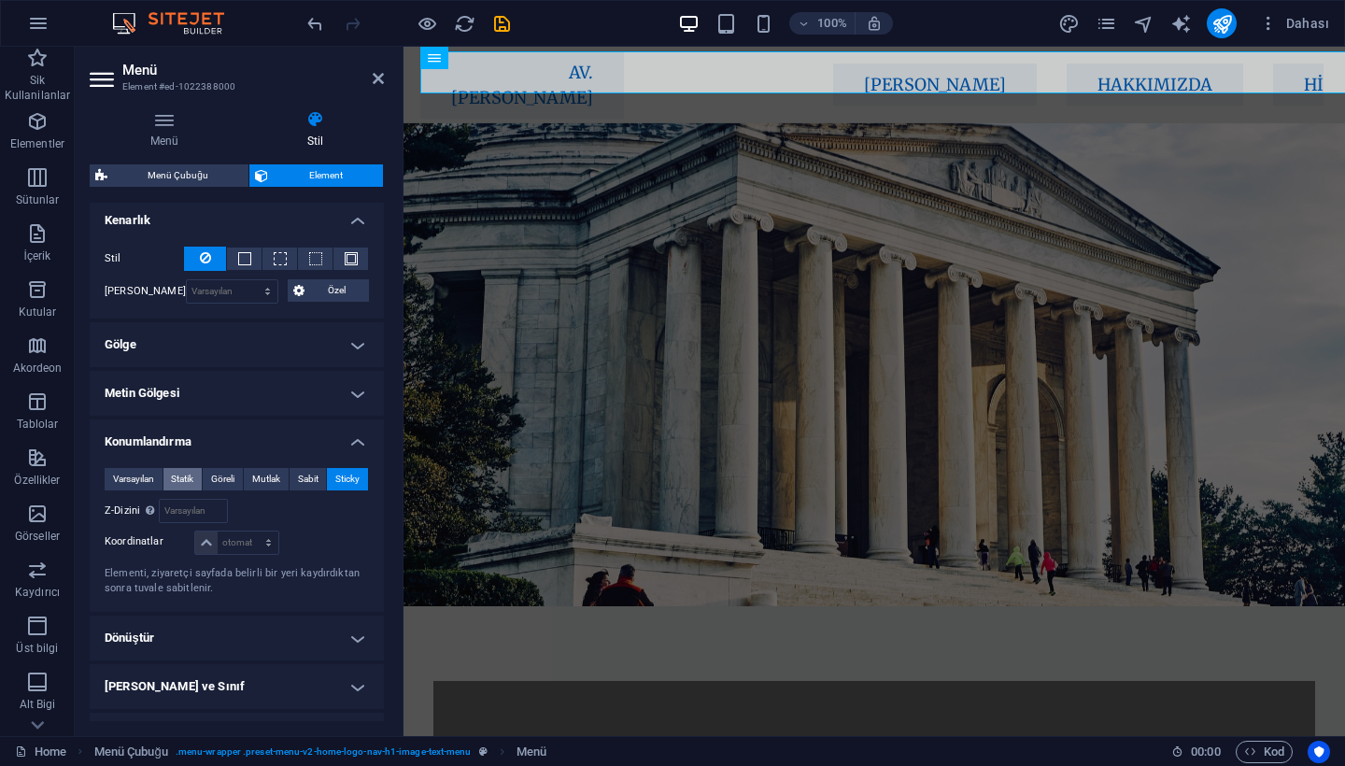
click at [188, 482] on span "Statik" at bounding box center [182, 479] width 22 height 22
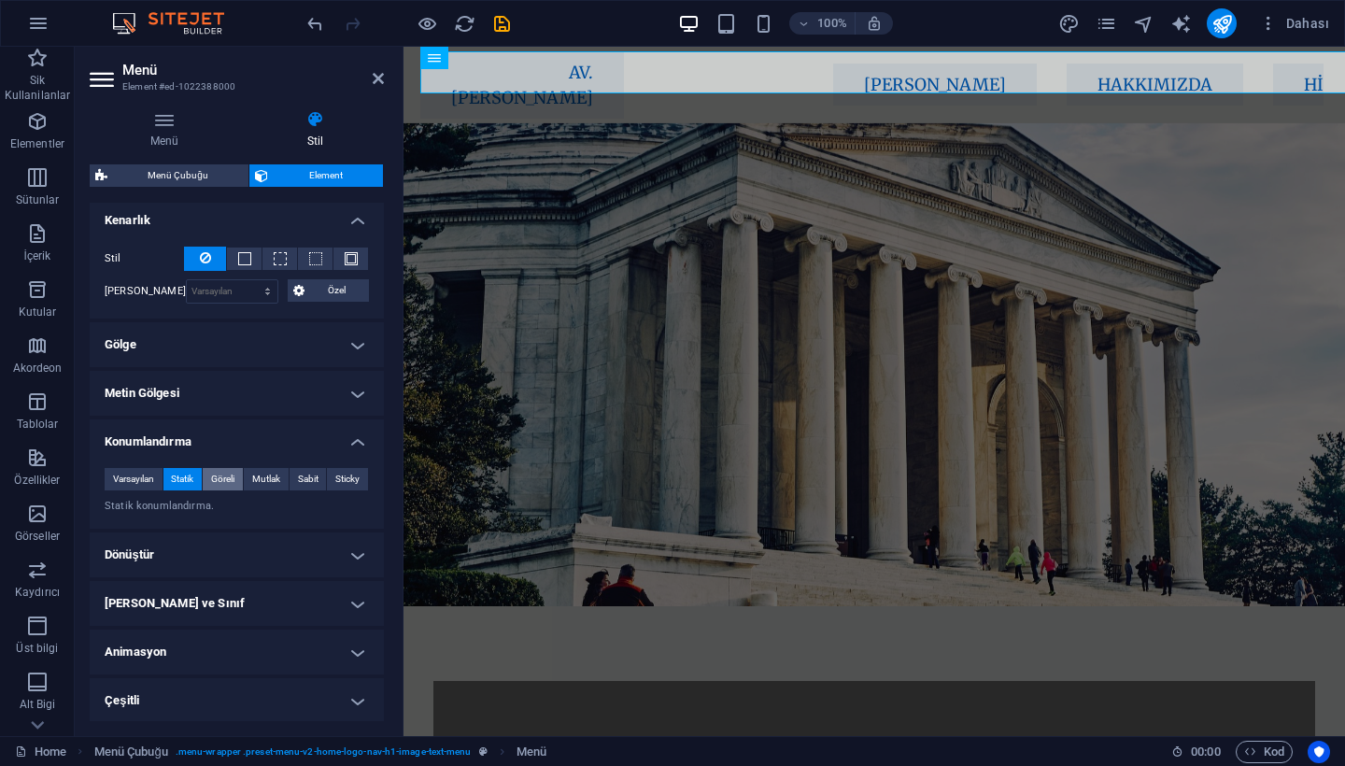
click at [227, 481] on span "Göreli" at bounding box center [222, 479] width 23 height 22
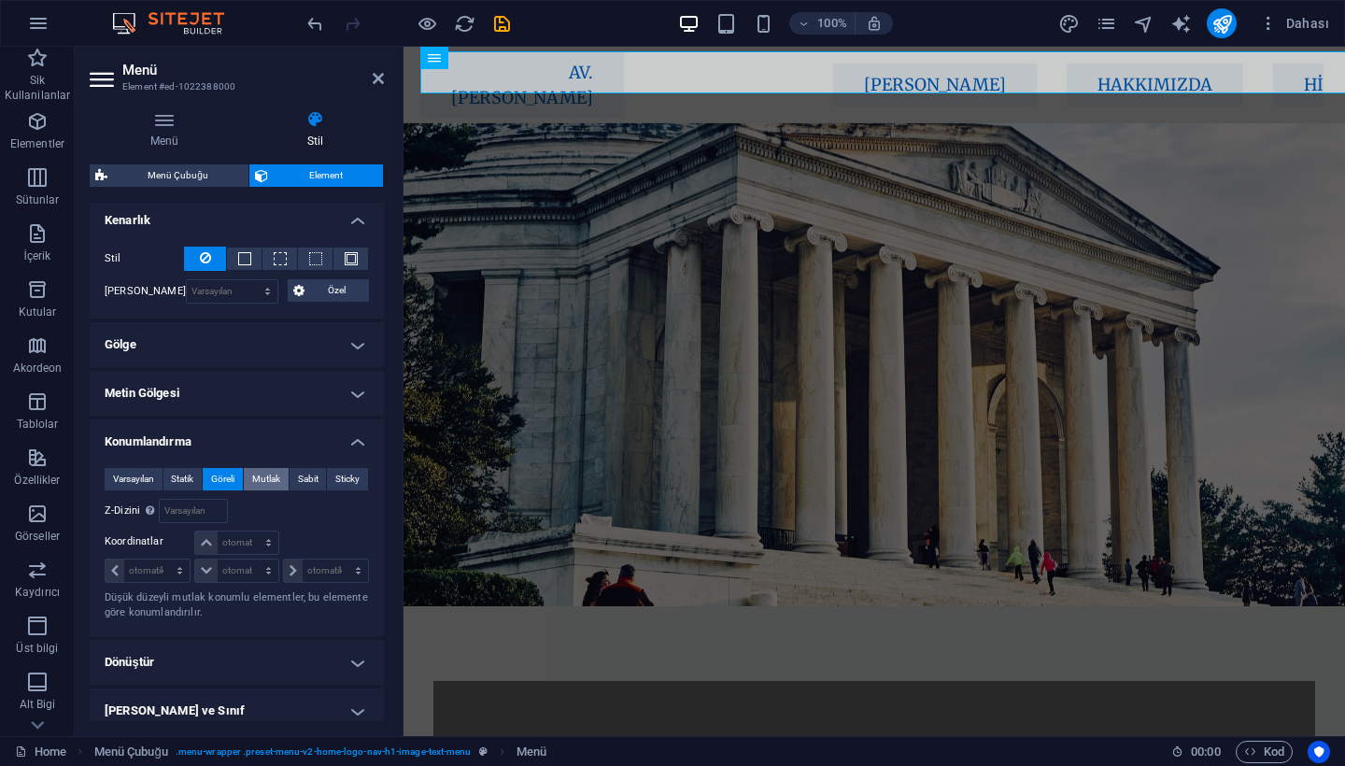
click at [268, 478] on span "Mutlak" at bounding box center [266, 479] width 28 height 22
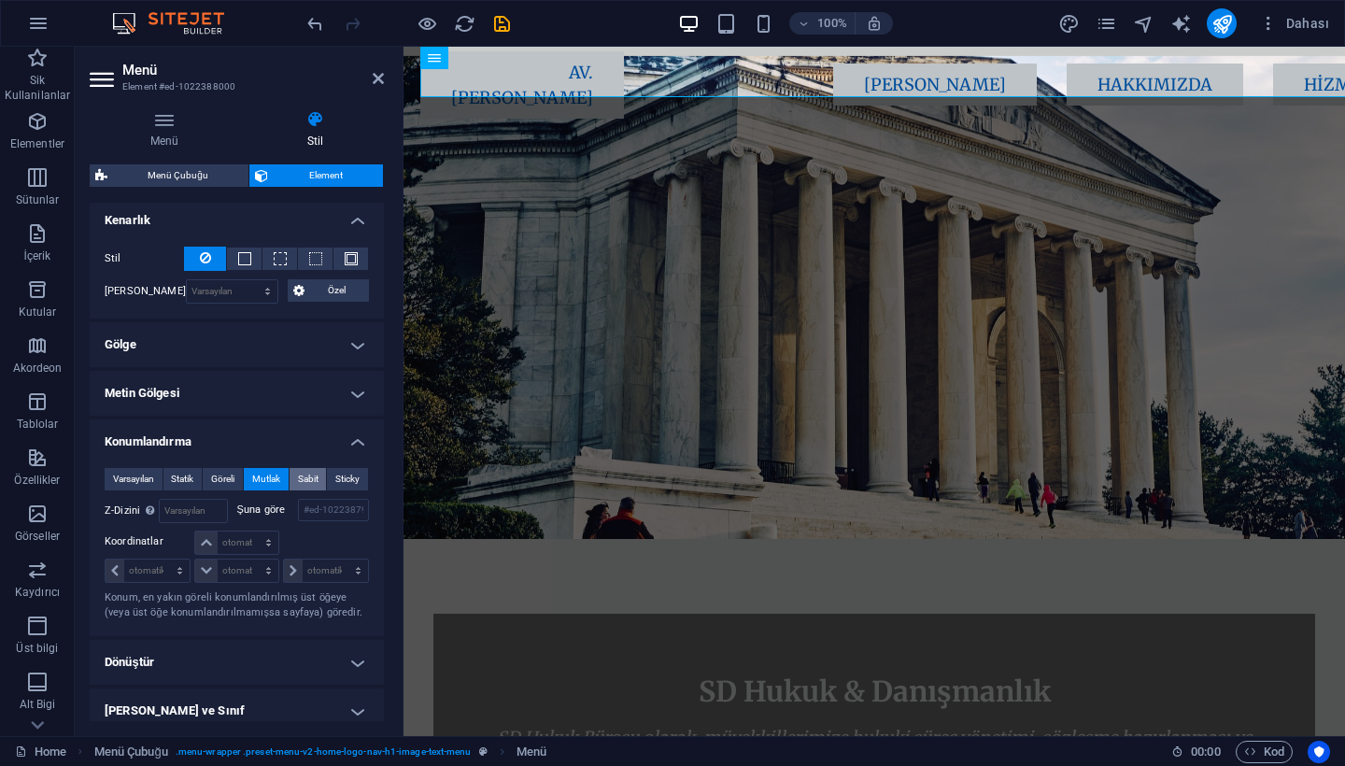
click at [310, 478] on span "Sabit" at bounding box center [308, 479] width 21 height 22
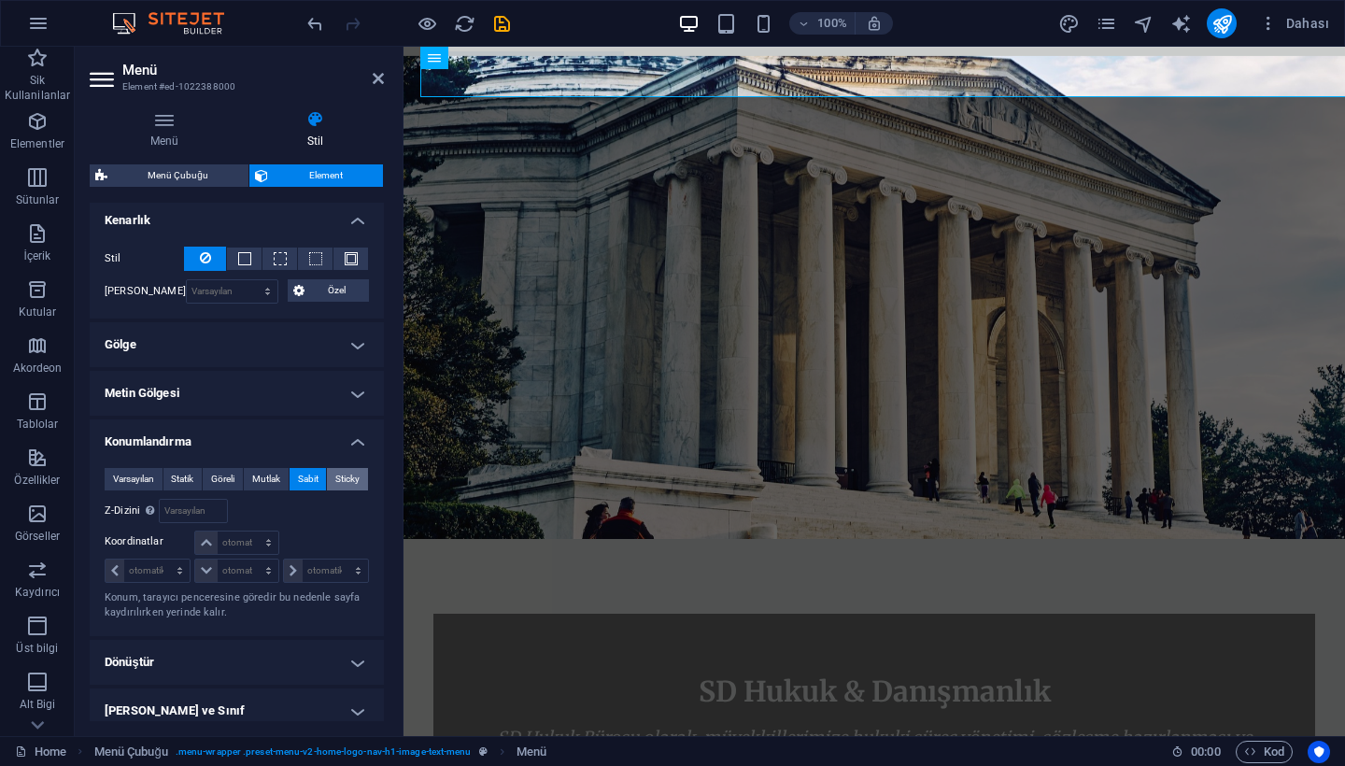
click at [335, 481] on span "Sticky" at bounding box center [347, 479] width 24 height 22
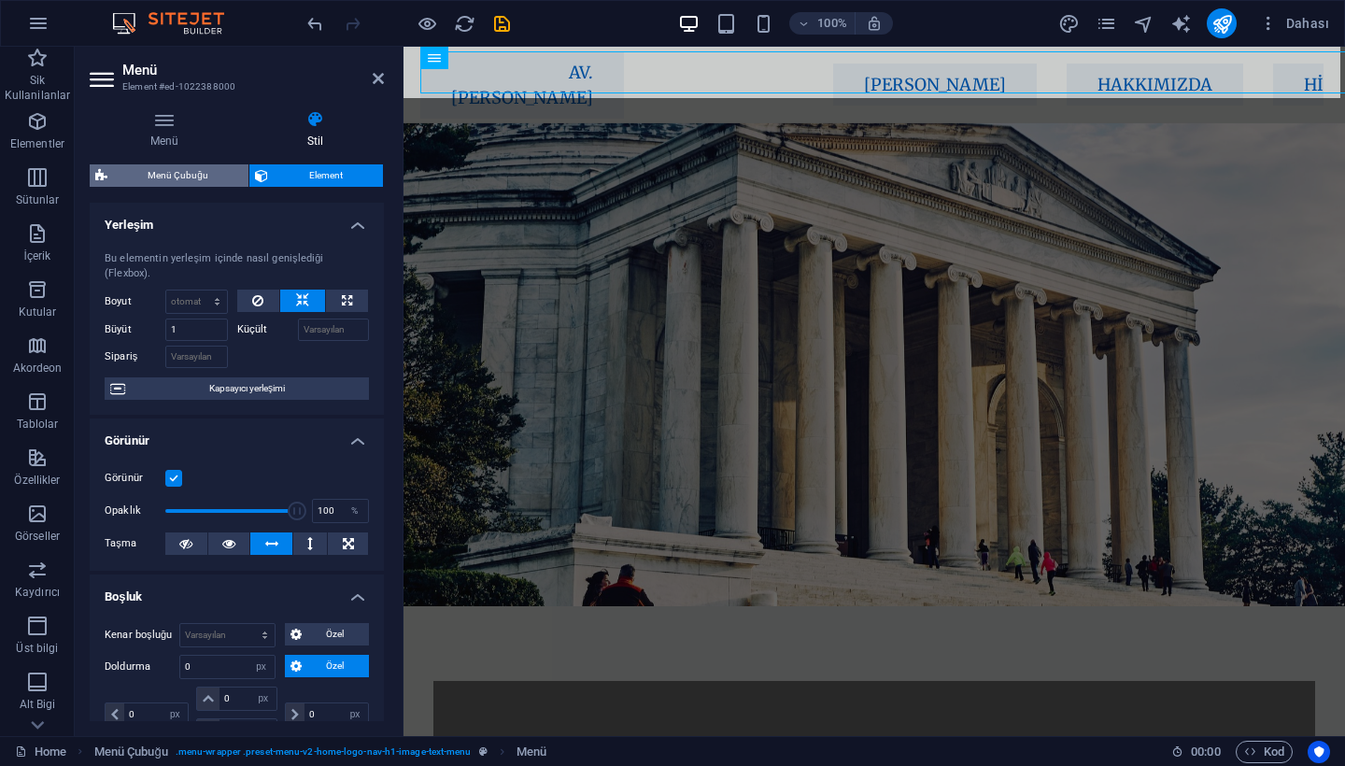
scroll to position [0, 0]
click at [221, 173] on span "Menü Çubuğu" at bounding box center [178, 175] width 130 height 22
select select "rem"
select select "sticky_menu"
select select "px"
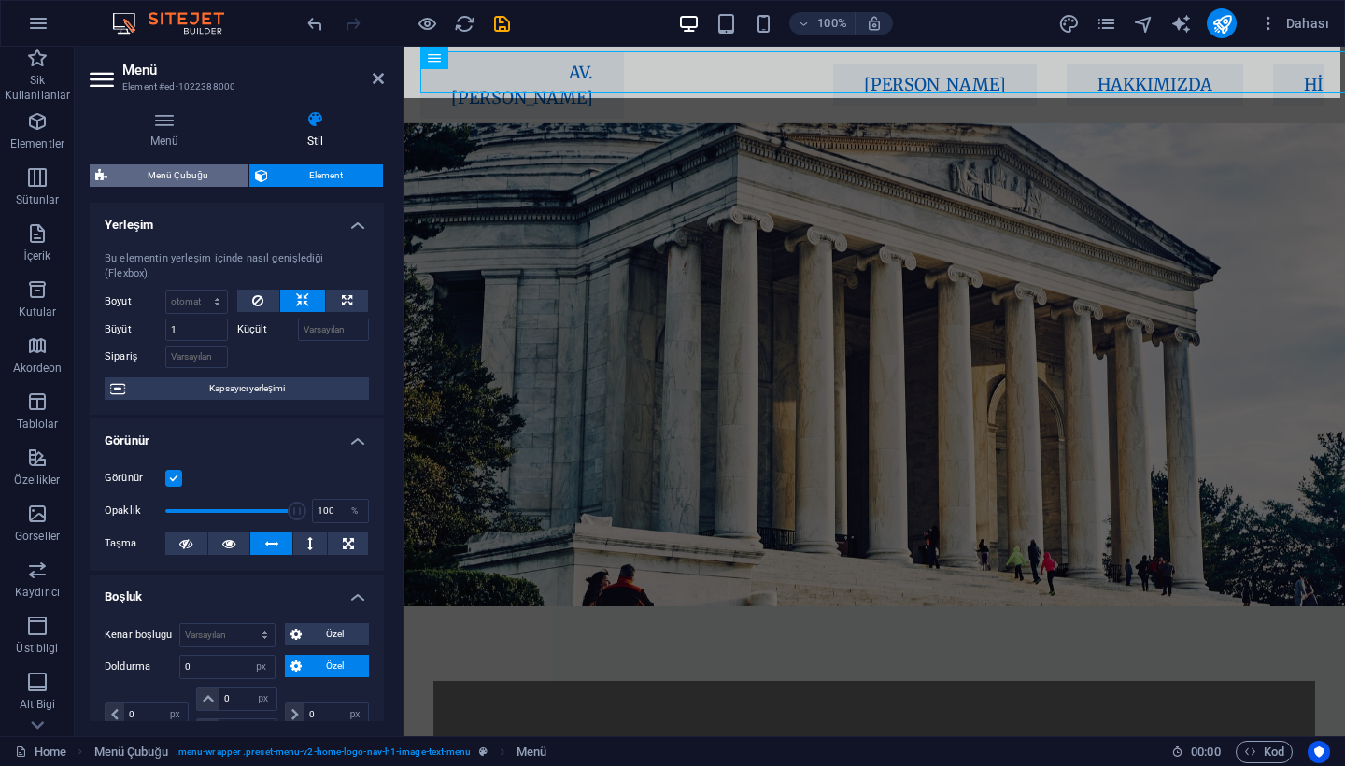
select select "px"
select select "hover_box_bottom"
select select "px"
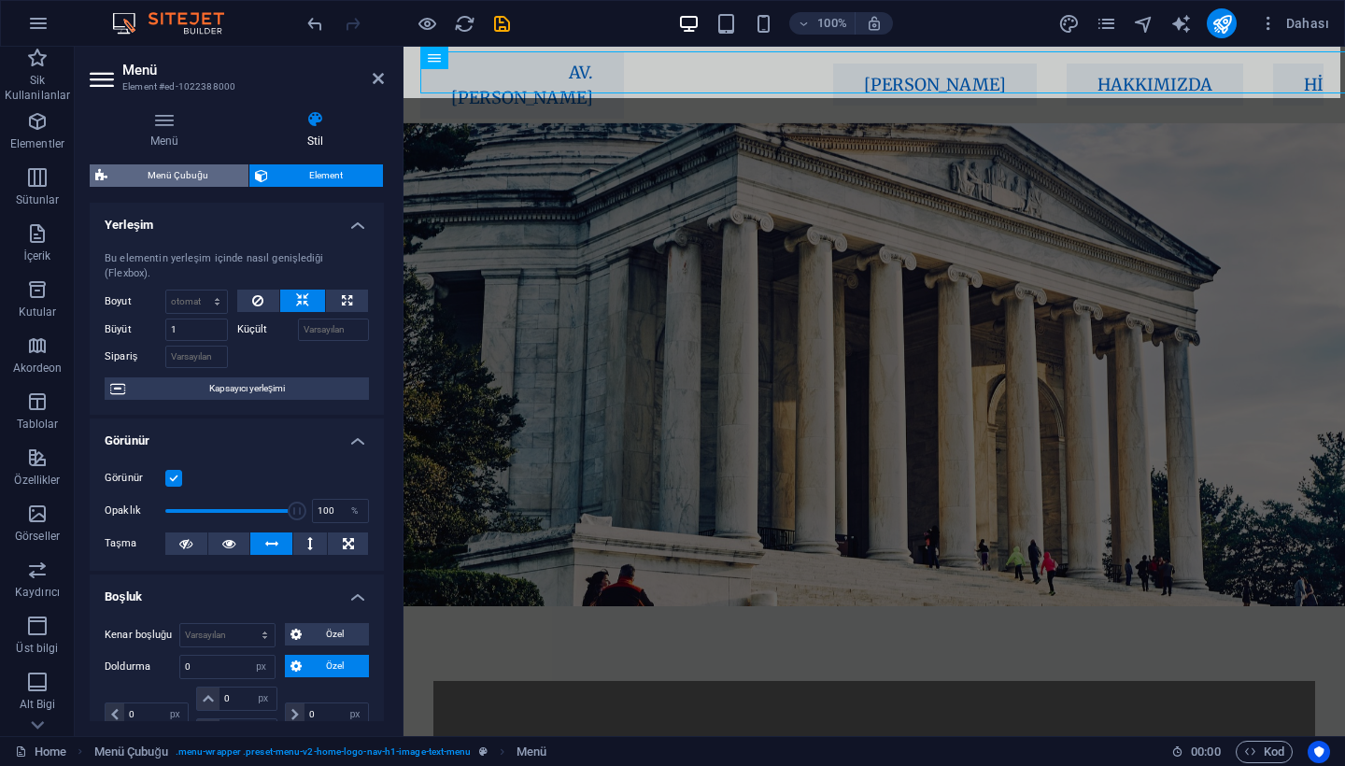
select select "rem"
select select "link-special-font"
select select "px"
select select "800"
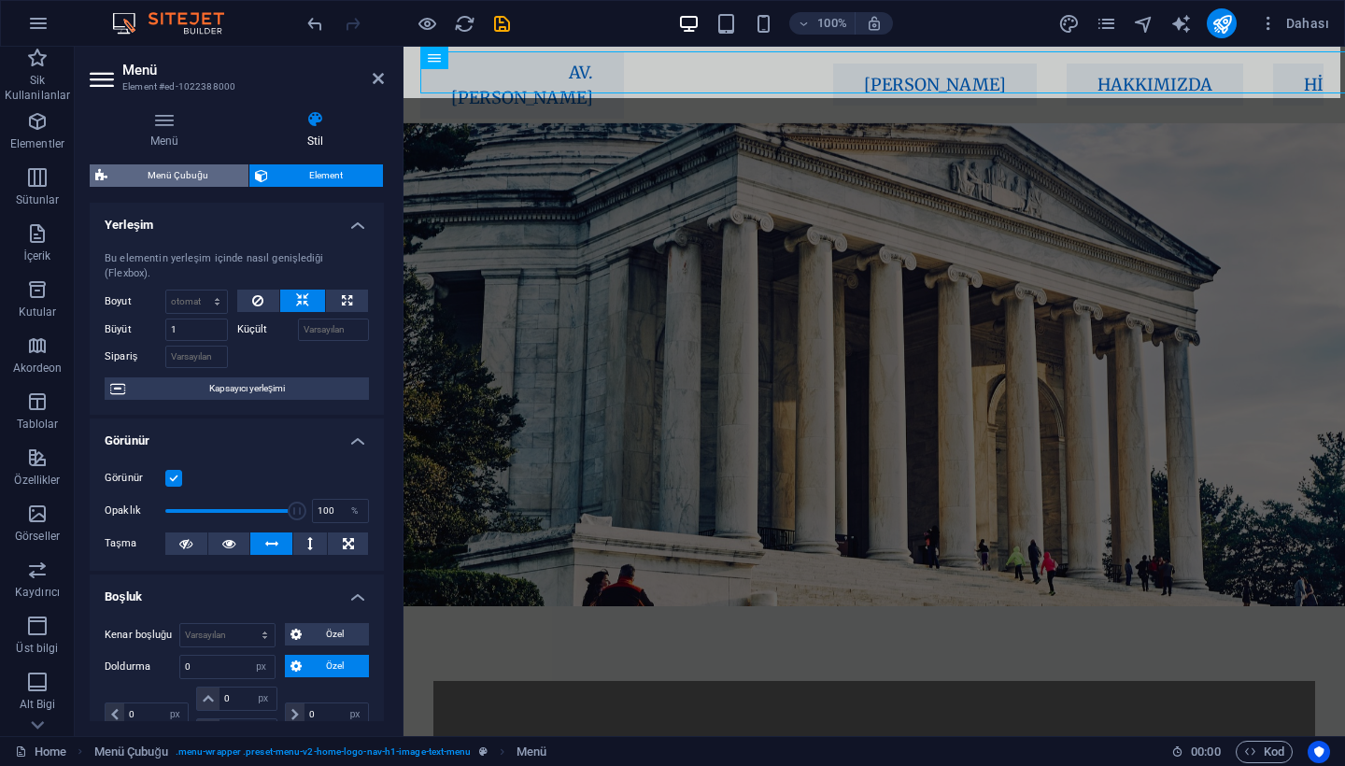
select select "px"
select select "preset-menu-v2-home-logo-nav-h1-image-text-menu"
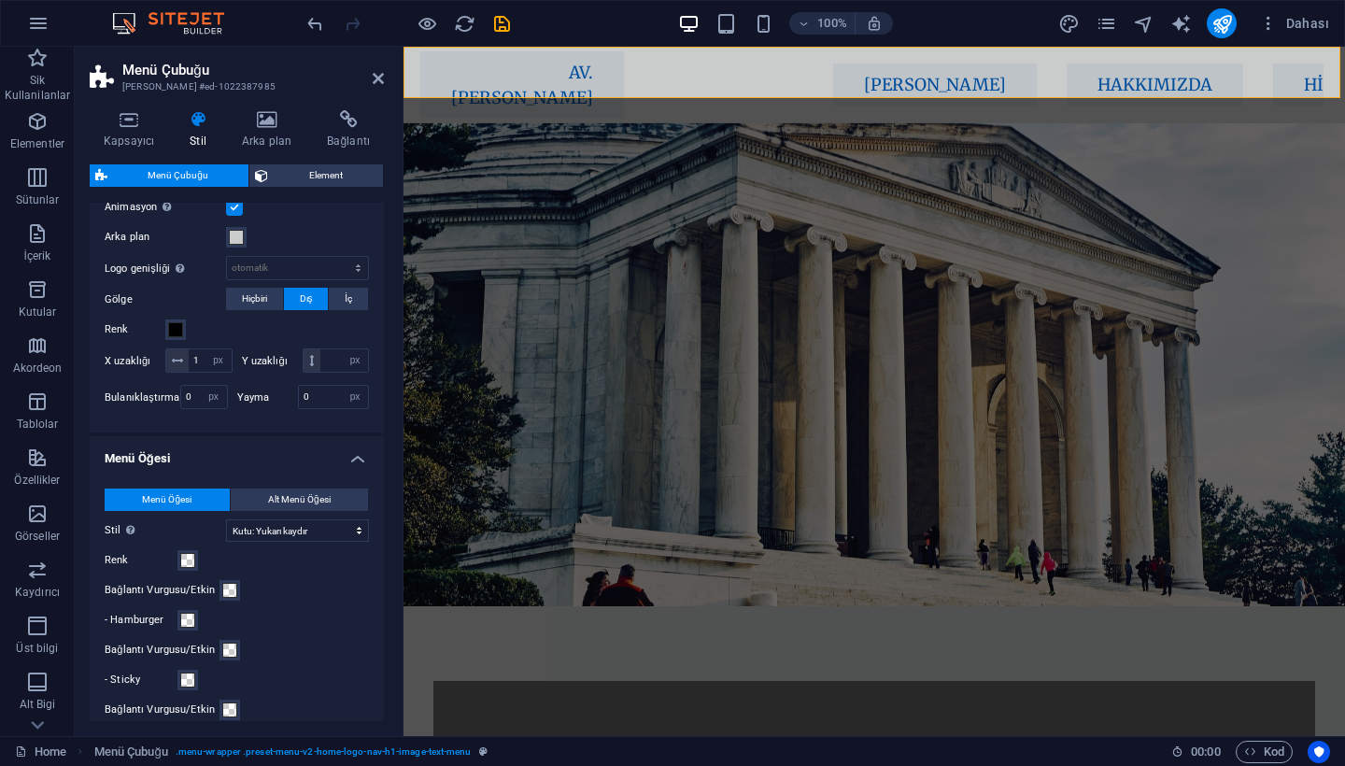
scroll to position [613, 0]
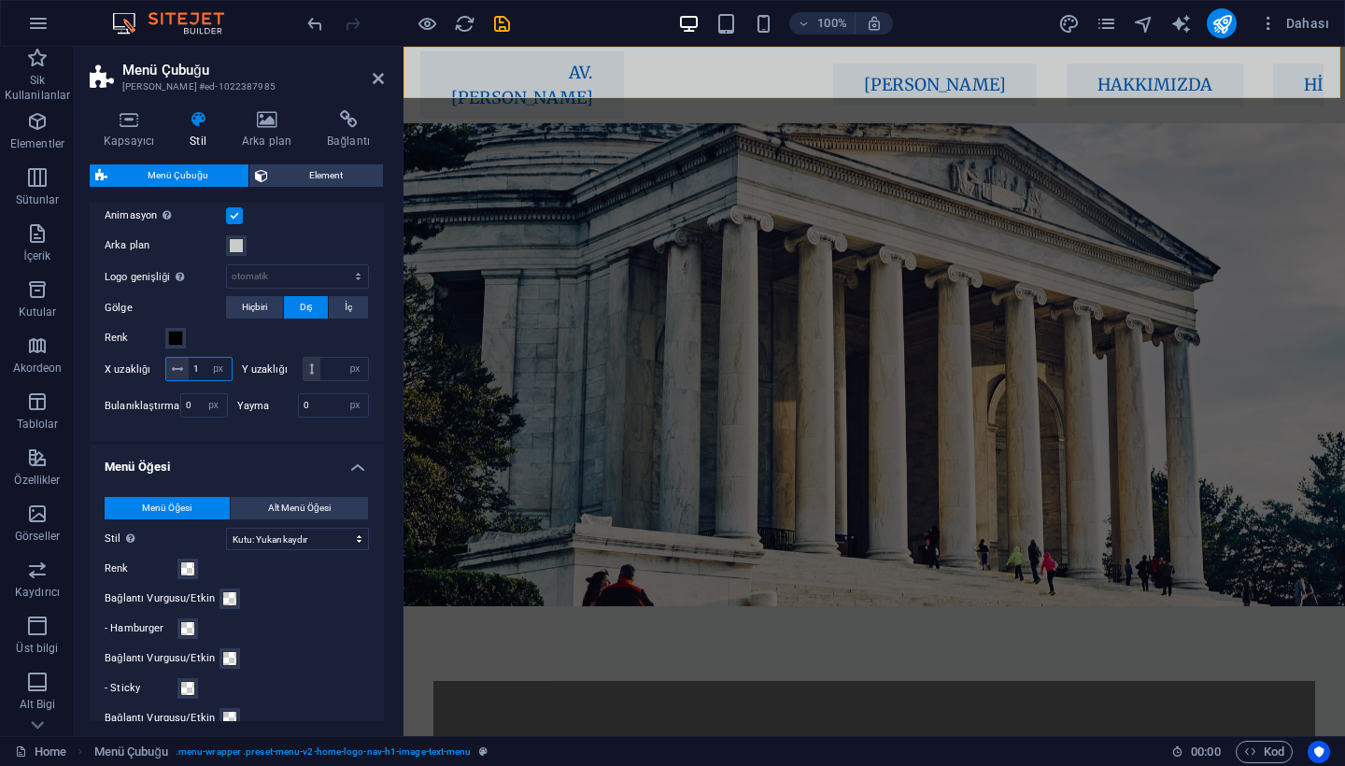
click at [196, 363] on input "1" at bounding box center [210, 369] width 43 height 22
type input "0"
click at [258, 445] on h4 "Menü Öğesi" at bounding box center [237, 462] width 294 height 34
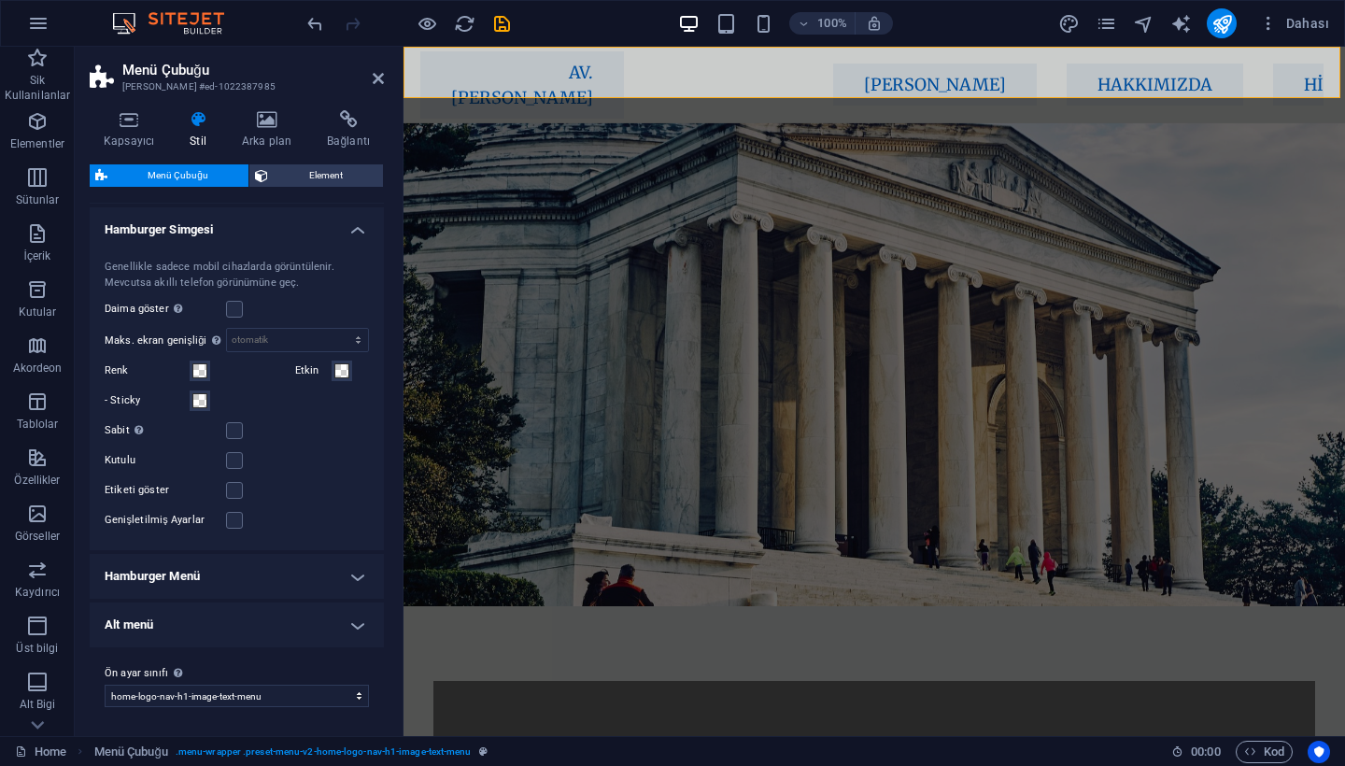
scroll to position [898, 0]
click at [378, 79] on icon at bounding box center [378, 78] width 11 height 15
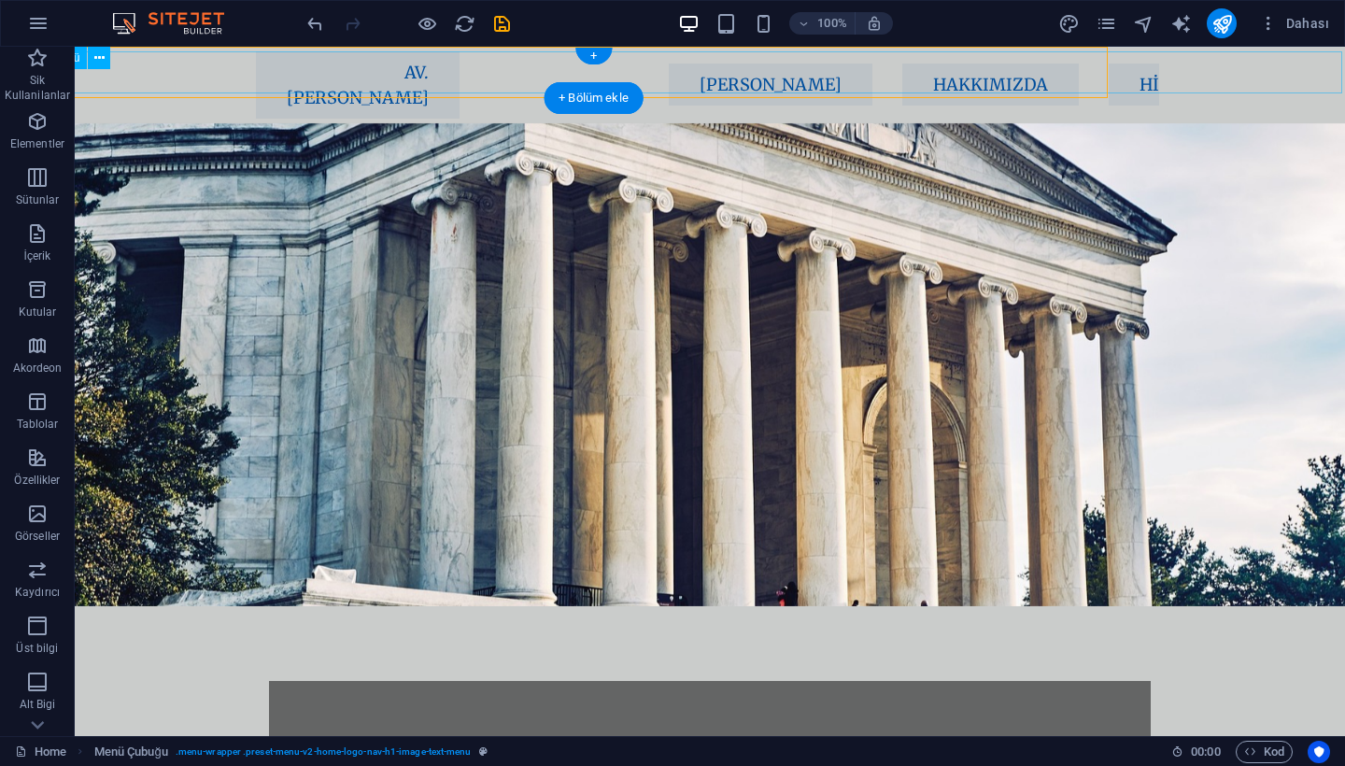
scroll to position [0, 230]
click at [841, 63] on nav "AV. [PERSON_NAME] [PERSON_NAME] Hakkımızda Hizmetler Ekibimiz İletişim" at bounding box center [707, 84] width 902 height 67
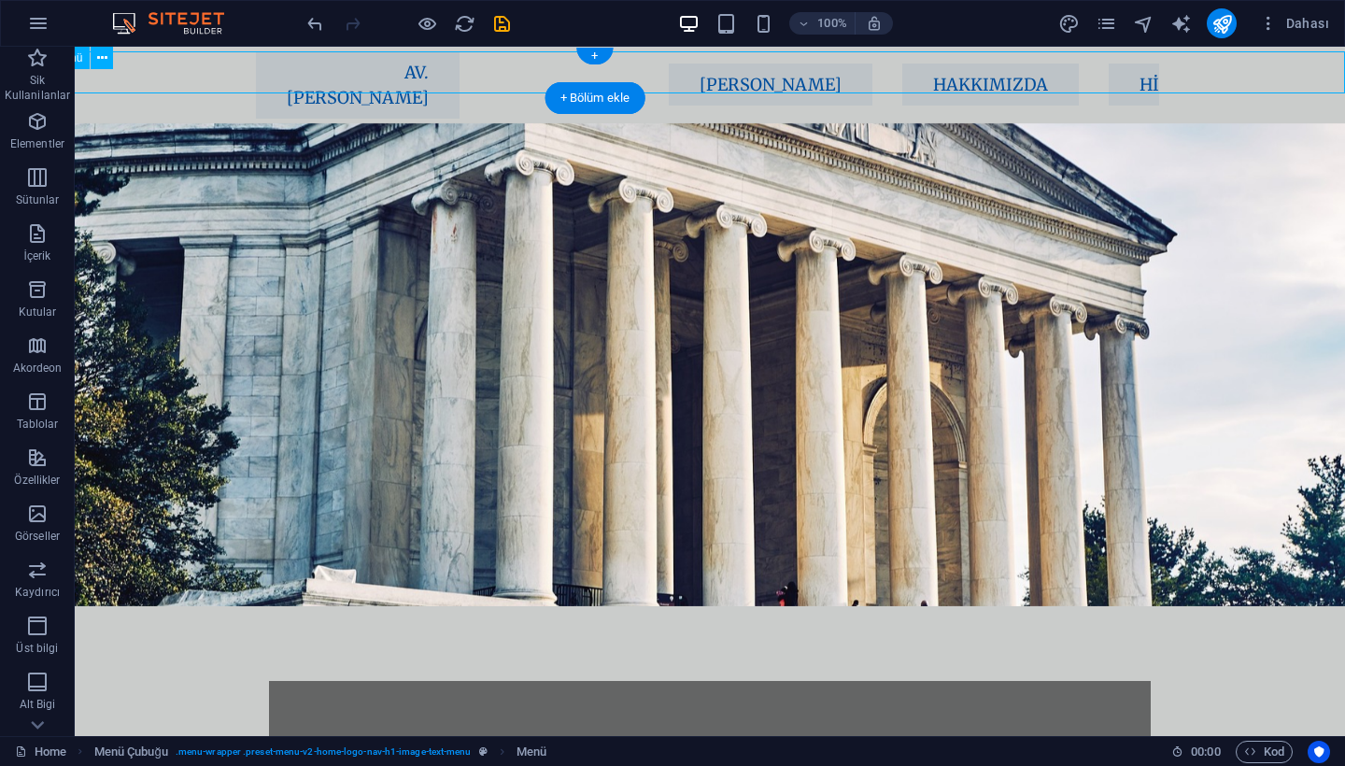
click at [757, 65] on nav "AV. [PERSON_NAME] [PERSON_NAME] Hakkımızda Hizmetler Ekibimiz İletişim" at bounding box center [707, 84] width 902 height 67
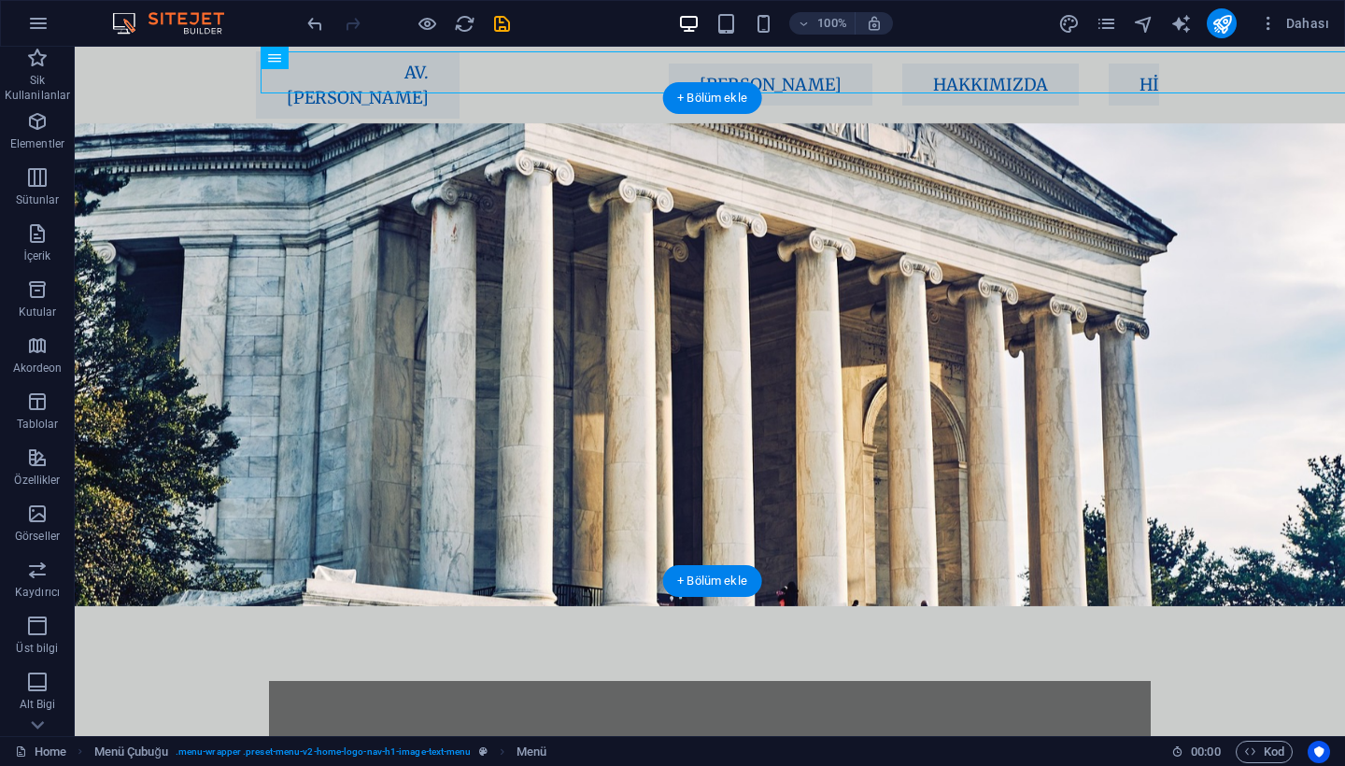
scroll to position [0, 0]
click at [413, 62] on nav "AV. [PERSON_NAME] [PERSON_NAME] Hakkımızda Hizmetler Ekibimiz İletişim" at bounding box center [707, 84] width 902 height 67
select select "px"
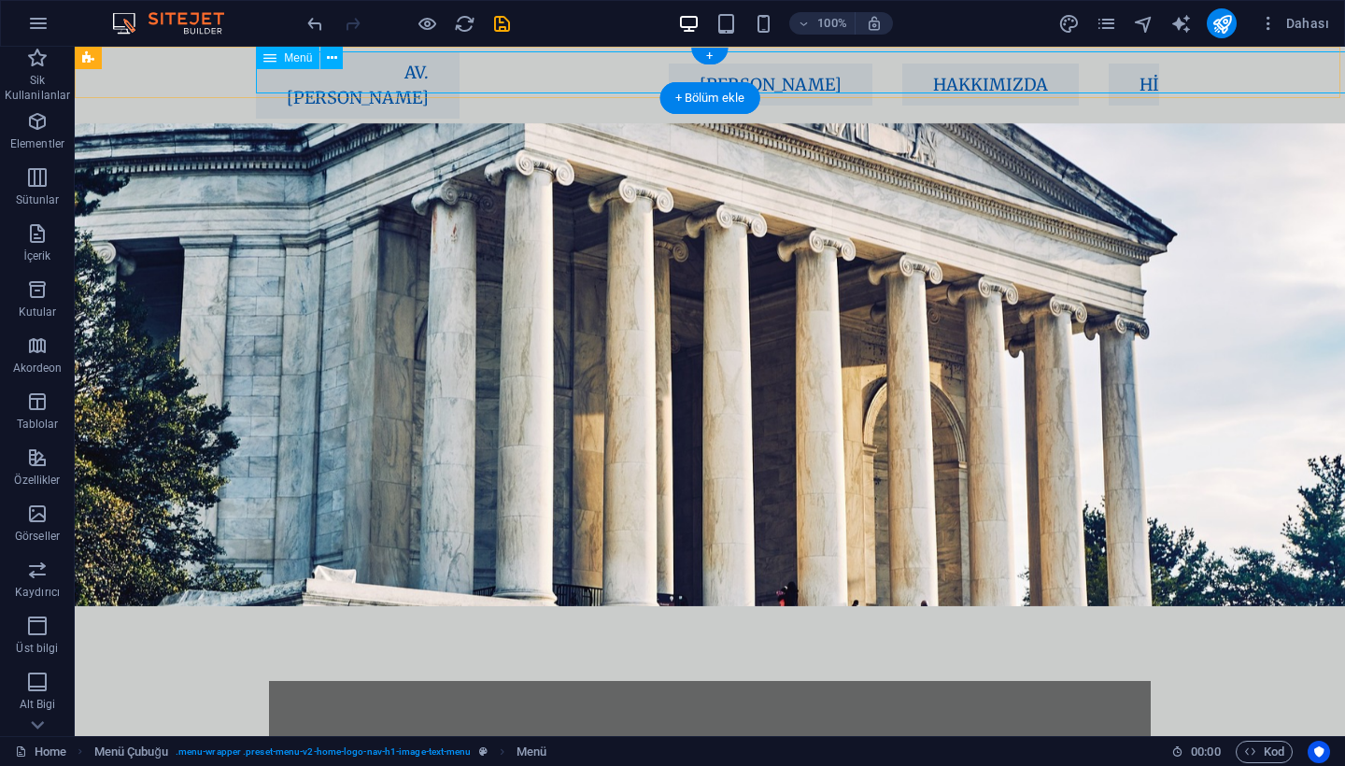
select select "px"
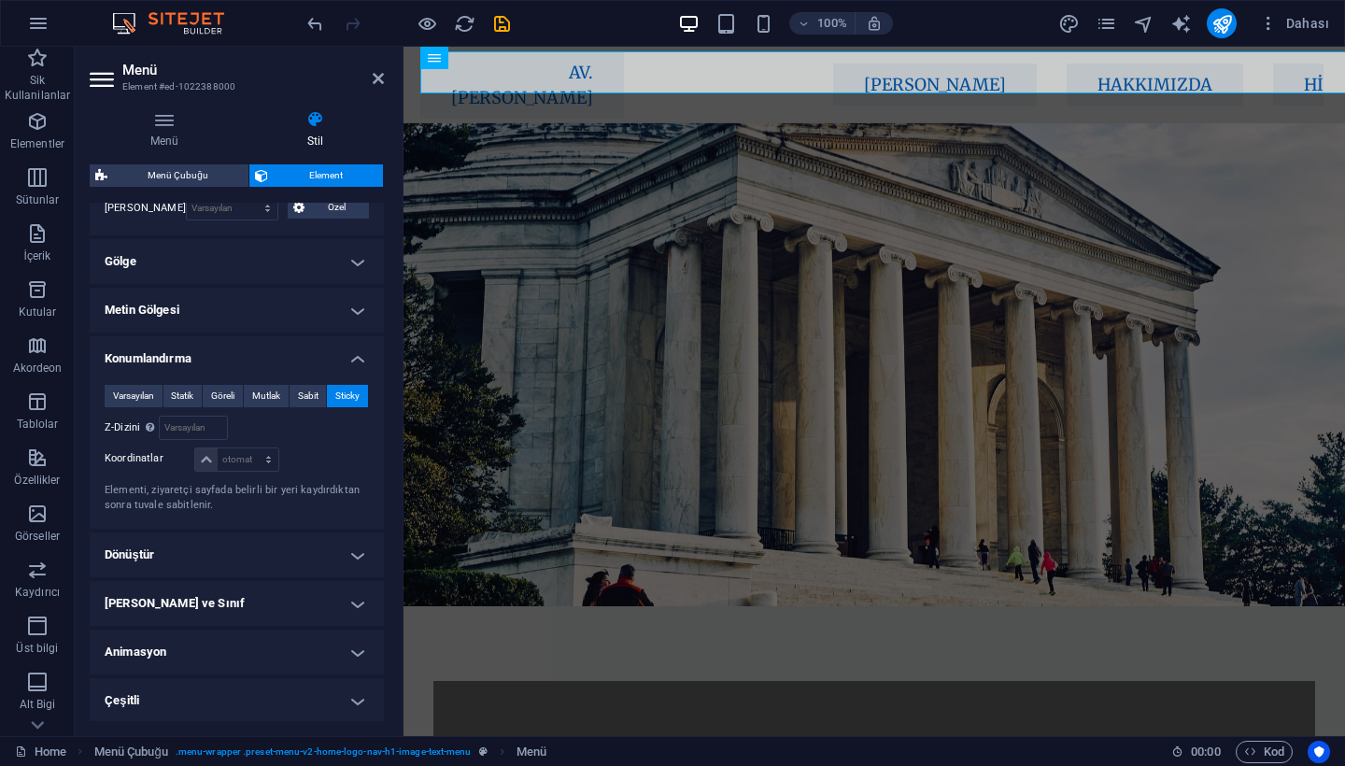
scroll to position [650, 0]
click at [187, 121] on icon at bounding box center [164, 119] width 149 height 19
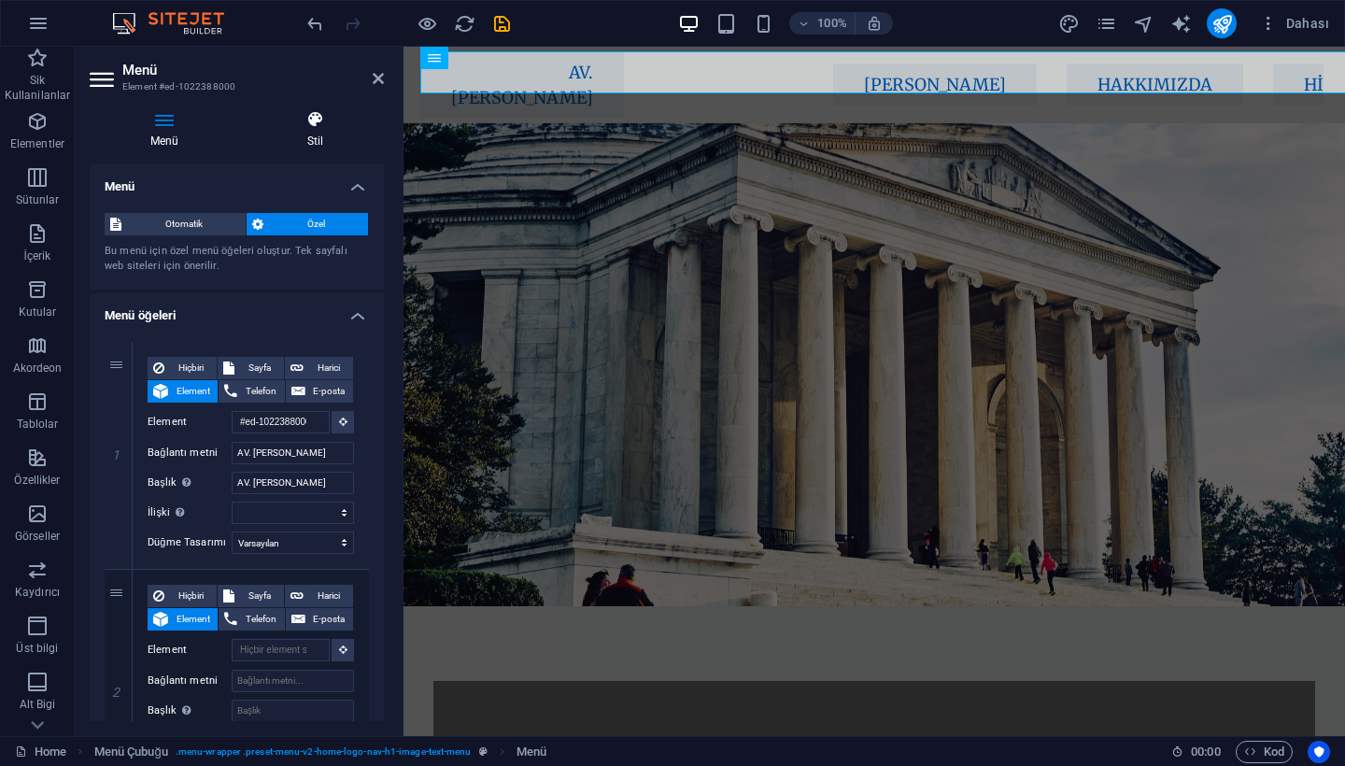
scroll to position [0, 0]
click at [315, 122] on icon at bounding box center [315, 119] width 137 height 19
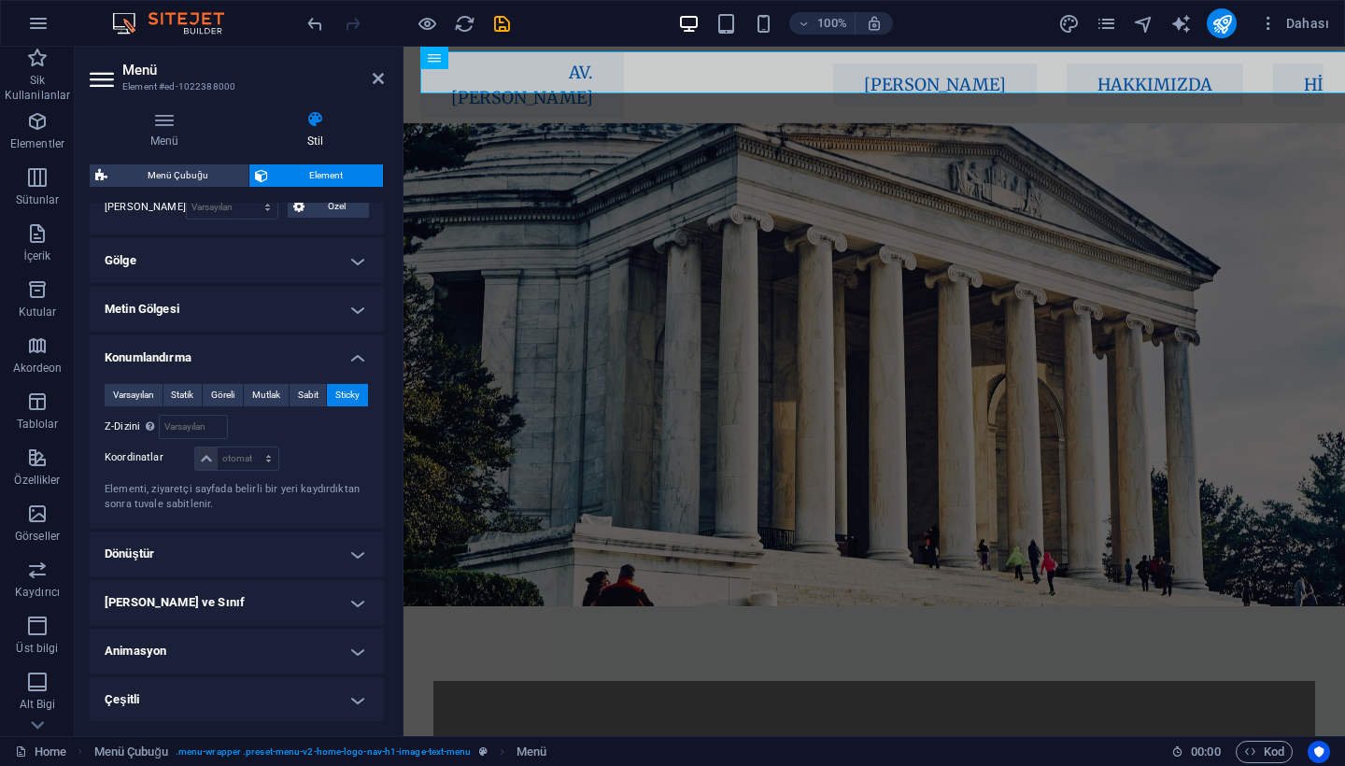
scroll to position [650, 0]
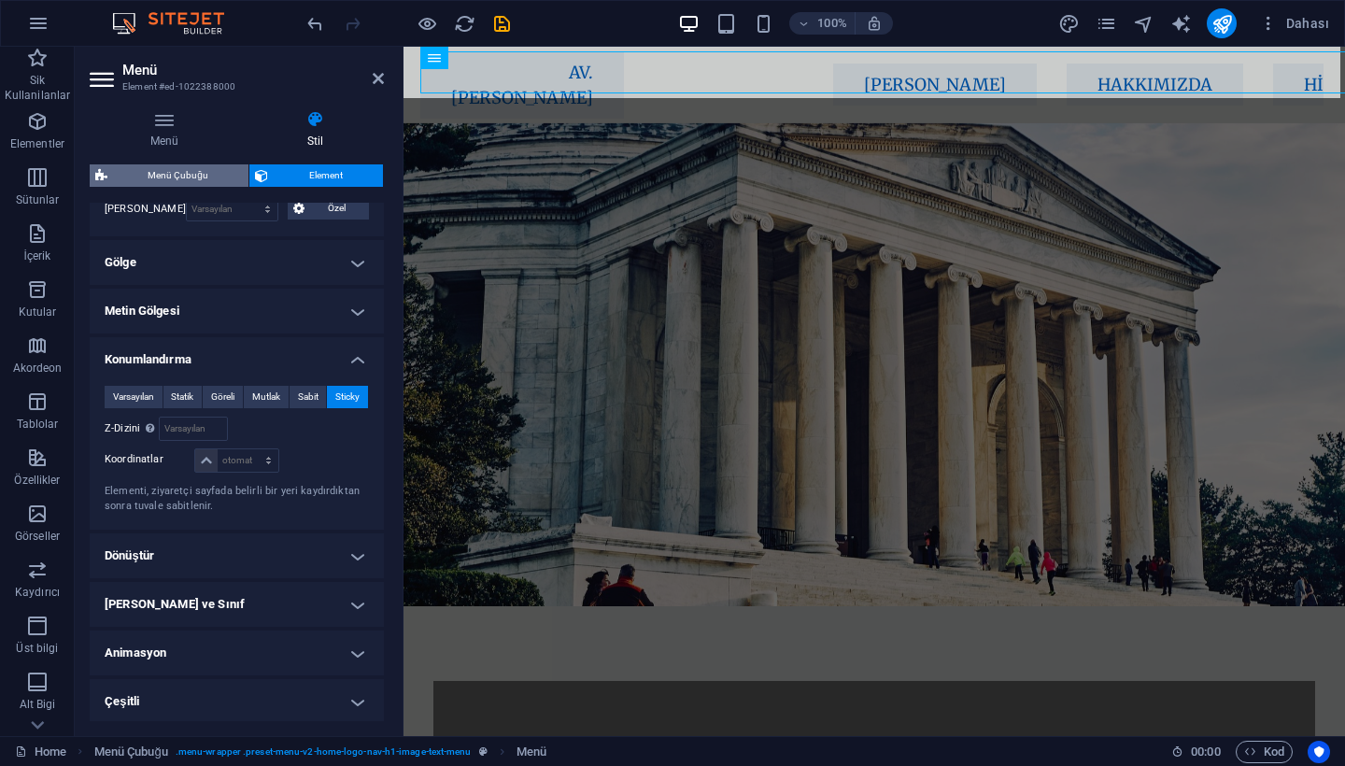
click at [207, 185] on span "Menü Çubuğu" at bounding box center [178, 175] width 130 height 22
select select "rem"
select select "sticky_menu"
select select "px"
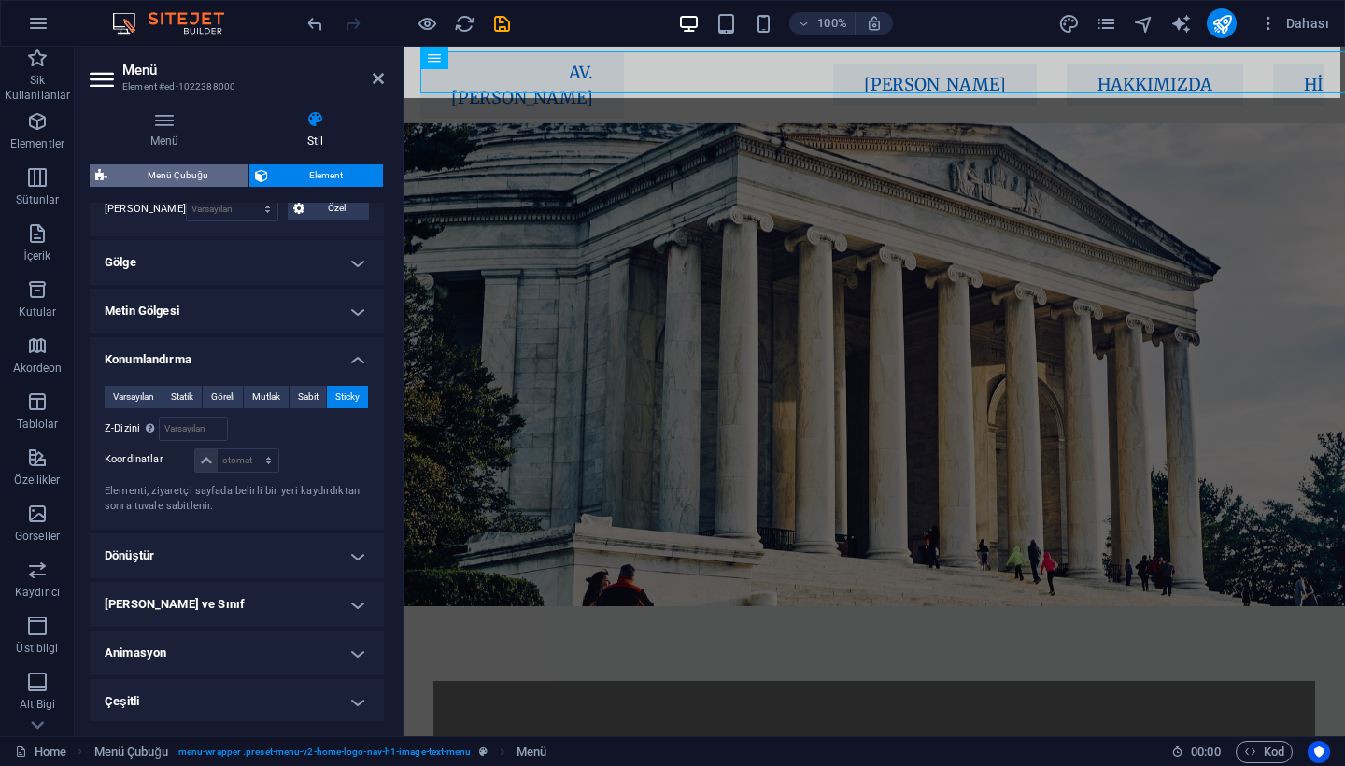
select select "px"
select select "preset-menu-v2-home-logo-nav-h1-image-text-menu"
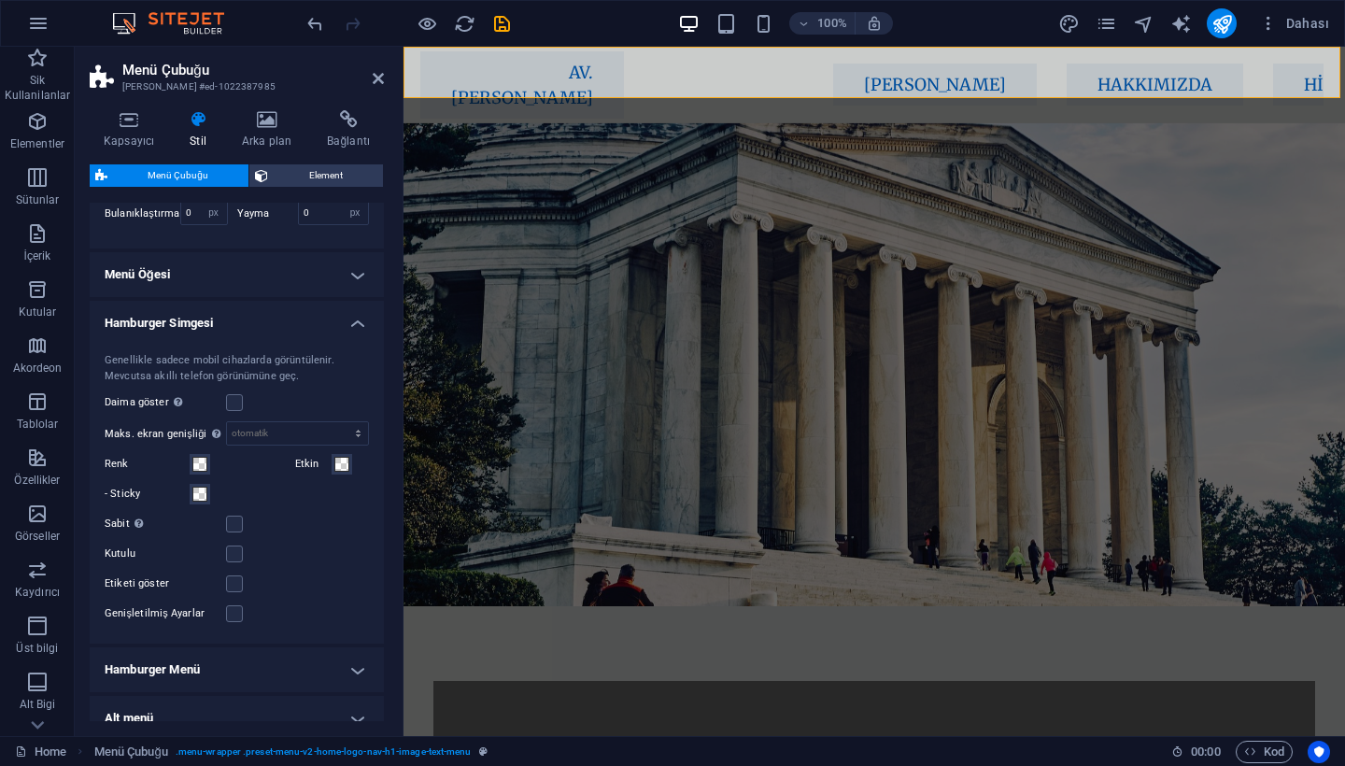
scroll to position [822, 0]
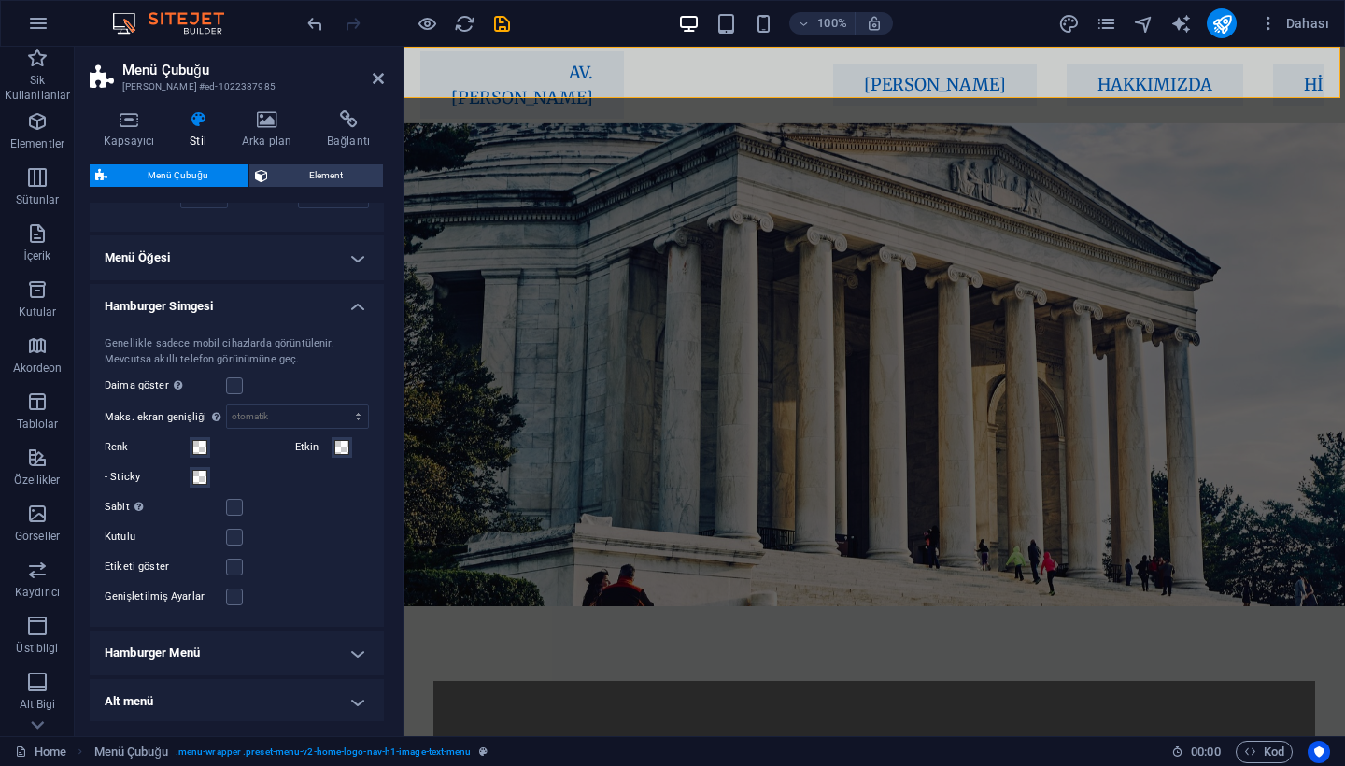
click at [250, 262] on h4 "Menü Öğesi" at bounding box center [237, 257] width 294 height 45
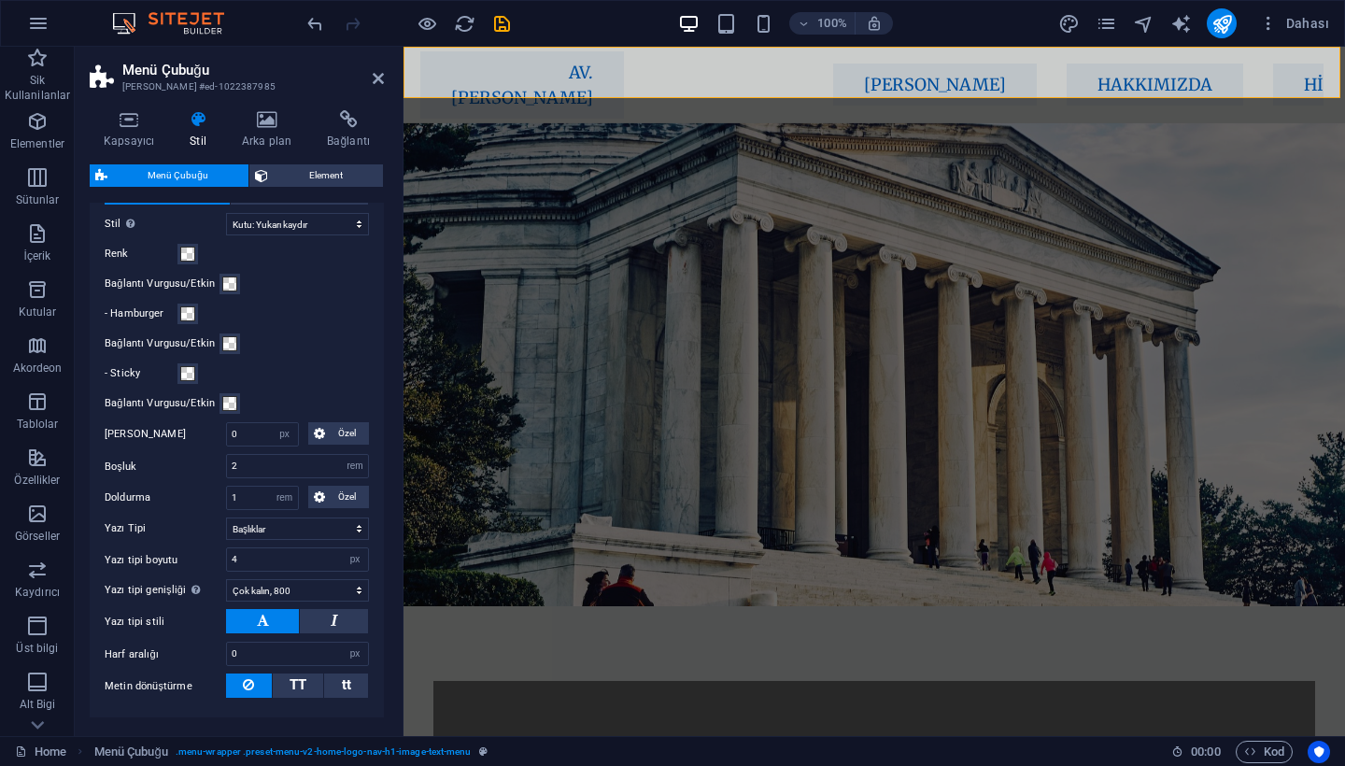
scroll to position [932, 0]
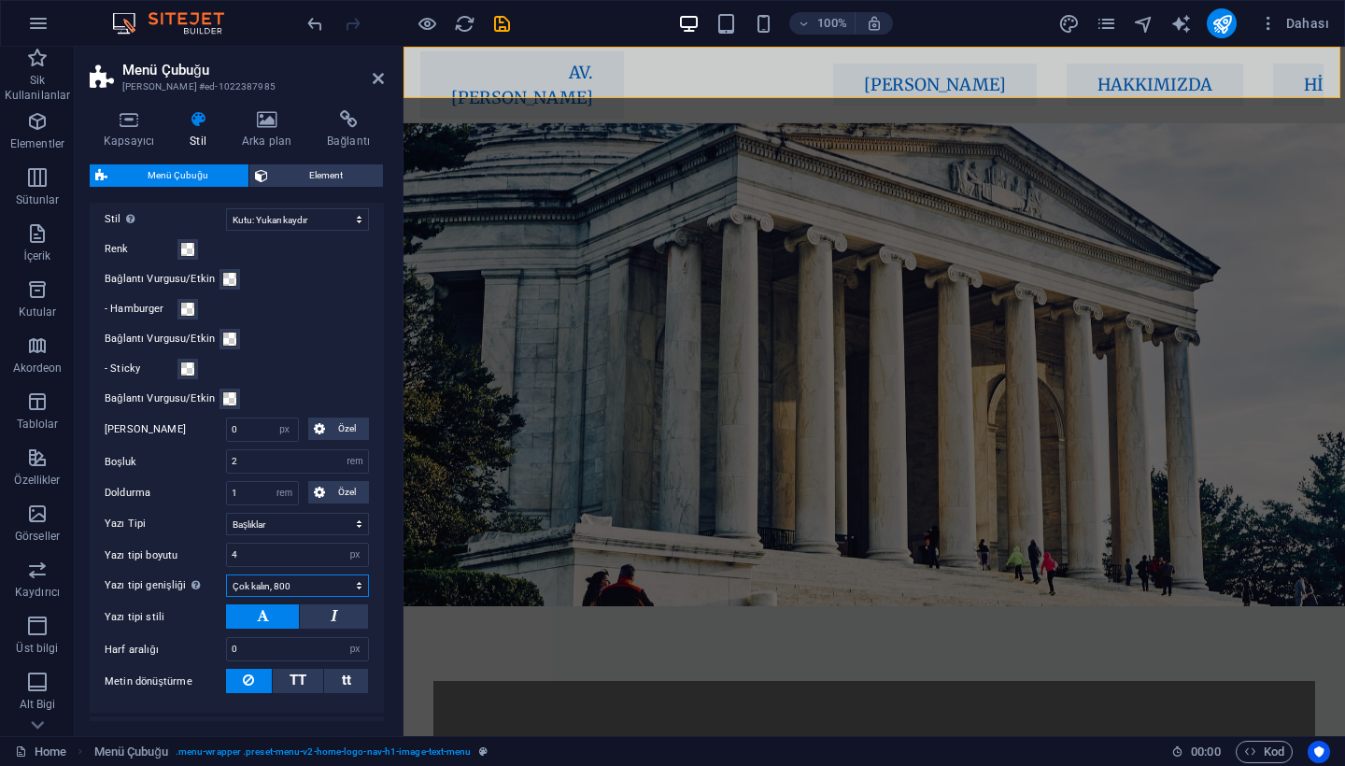
select select "400"
click at [267, 547] on input "4" at bounding box center [297, 555] width 141 height 22
type input "4"
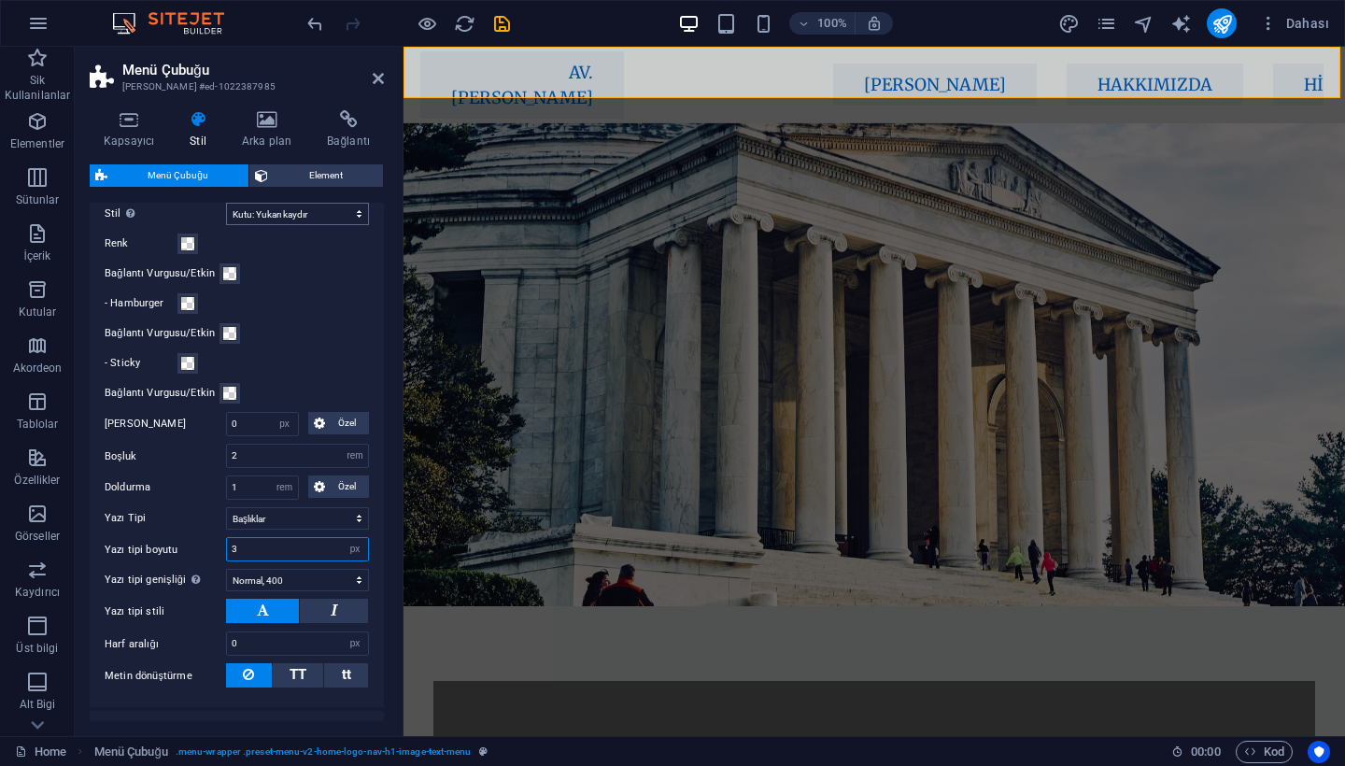
scroll to position [946, 0]
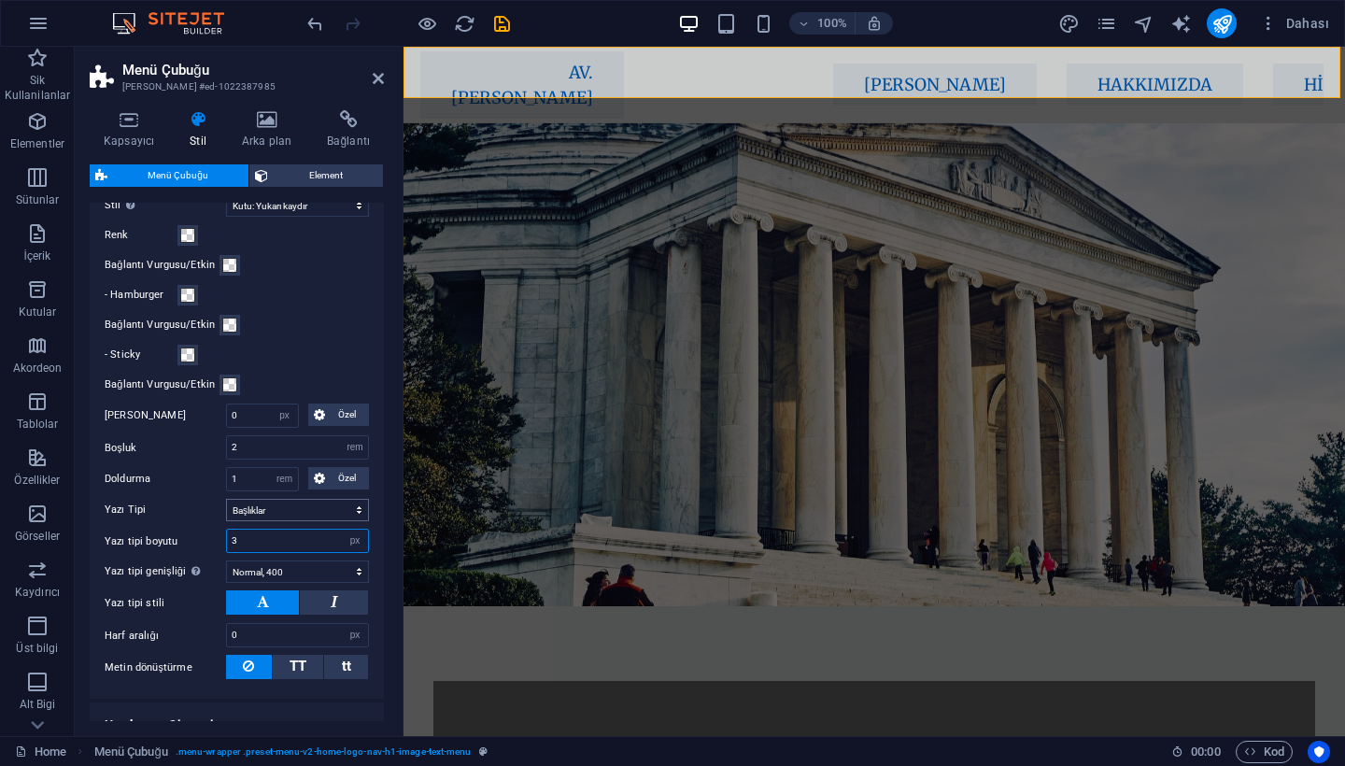
type input "3"
select select "link-default-font"
drag, startPoint x: 377, startPoint y: 78, endPoint x: 303, endPoint y: 32, distance: 87.6
click at [377, 78] on icon at bounding box center [378, 78] width 11 height 15
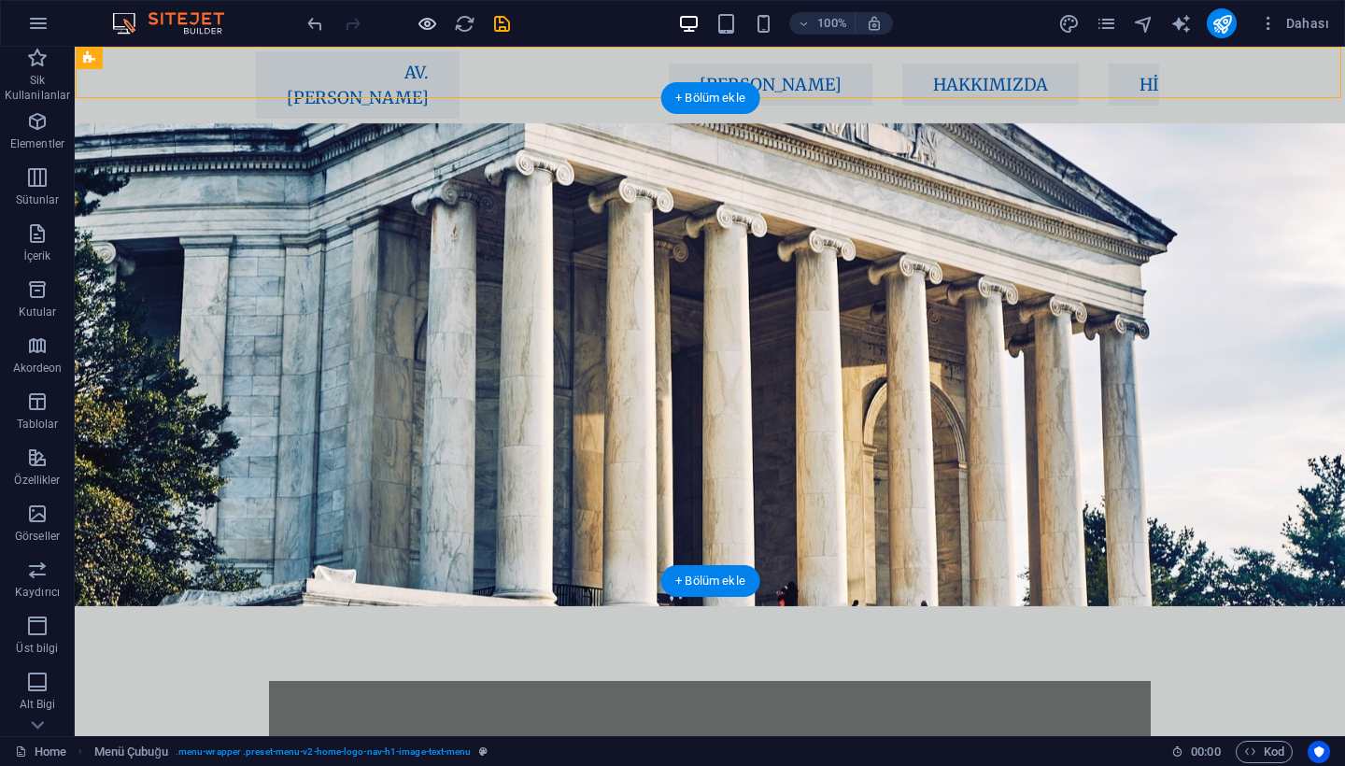
scroll to position [0, 0]
click at [542, 75] on nav "AV. [PERSON_NAME] [PERSON_NAME] Hakkımızda Hizmetler Ekibimiz İletişim" at bounding box center [707, 84] width 902 height 67
select select "px"
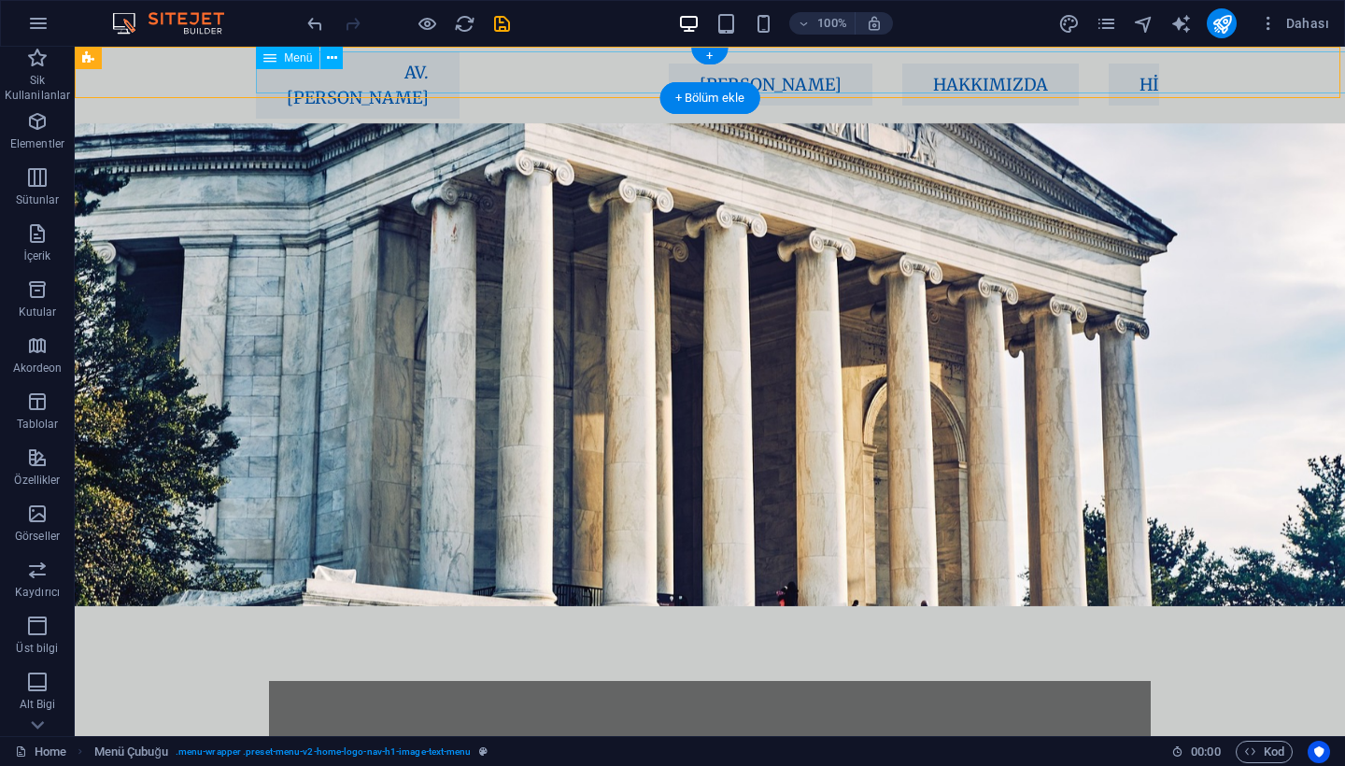
select select "px"
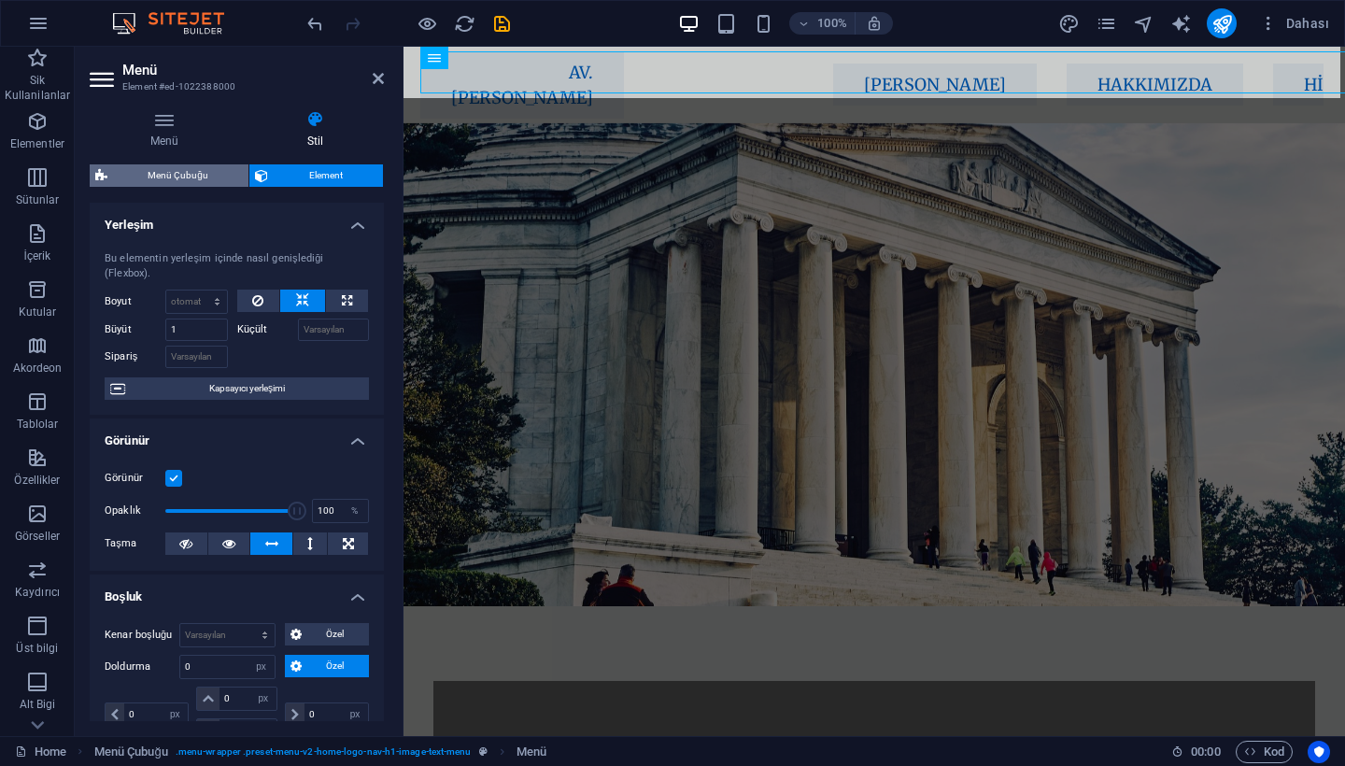
click at [213, 170] on span "Menü Çubuğu" at bounding box center [178, 175] width 130 height 22
select select "rem"
select select "sticky_menu"
select select "px"
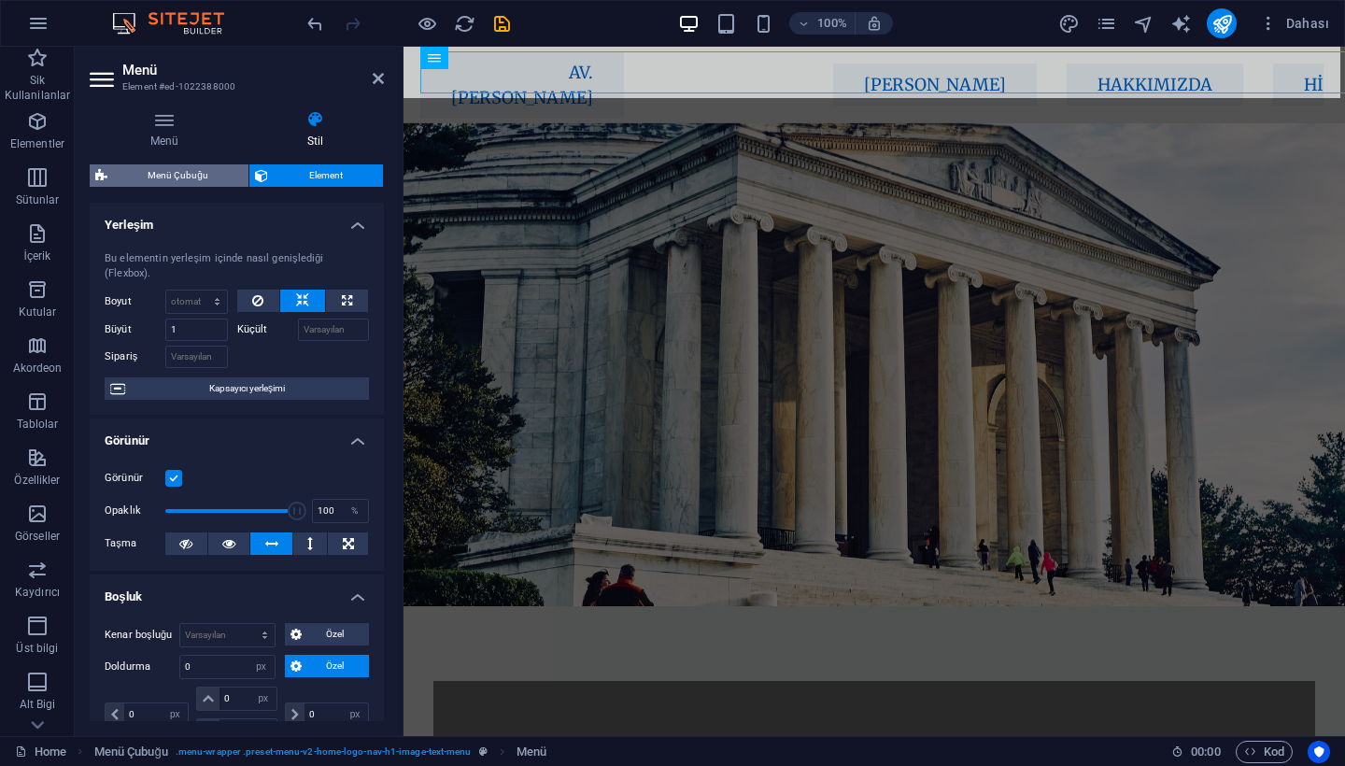
select select "px"
select select "hover_box_bottom"
select select "px"
select select "rem"
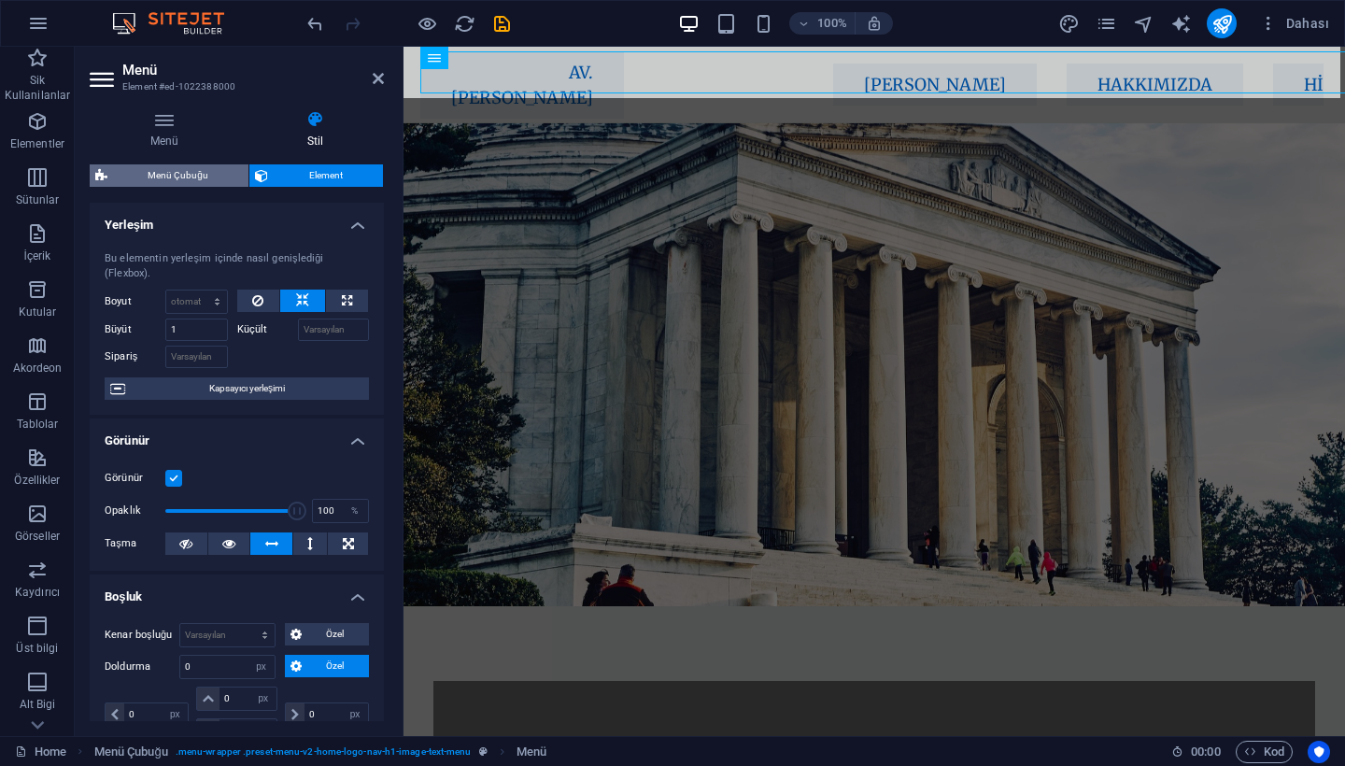
select select "rem"
select select "px"
select select "400"
select select "px"
select select "preset-menu-v2-home-logo-nav-h1-image-text-menu"
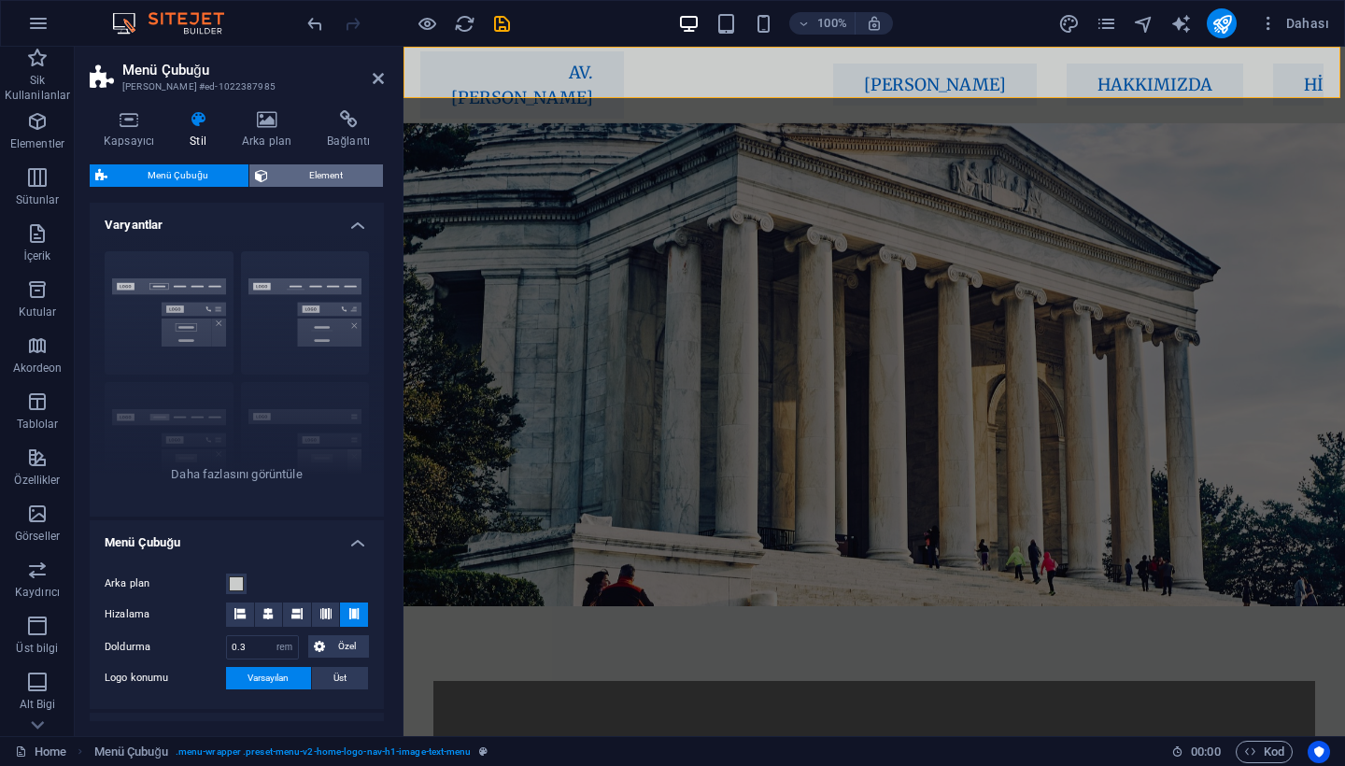
click at [312, 175] on span "Element" at bounding box center [326, 175] width 104 height 22
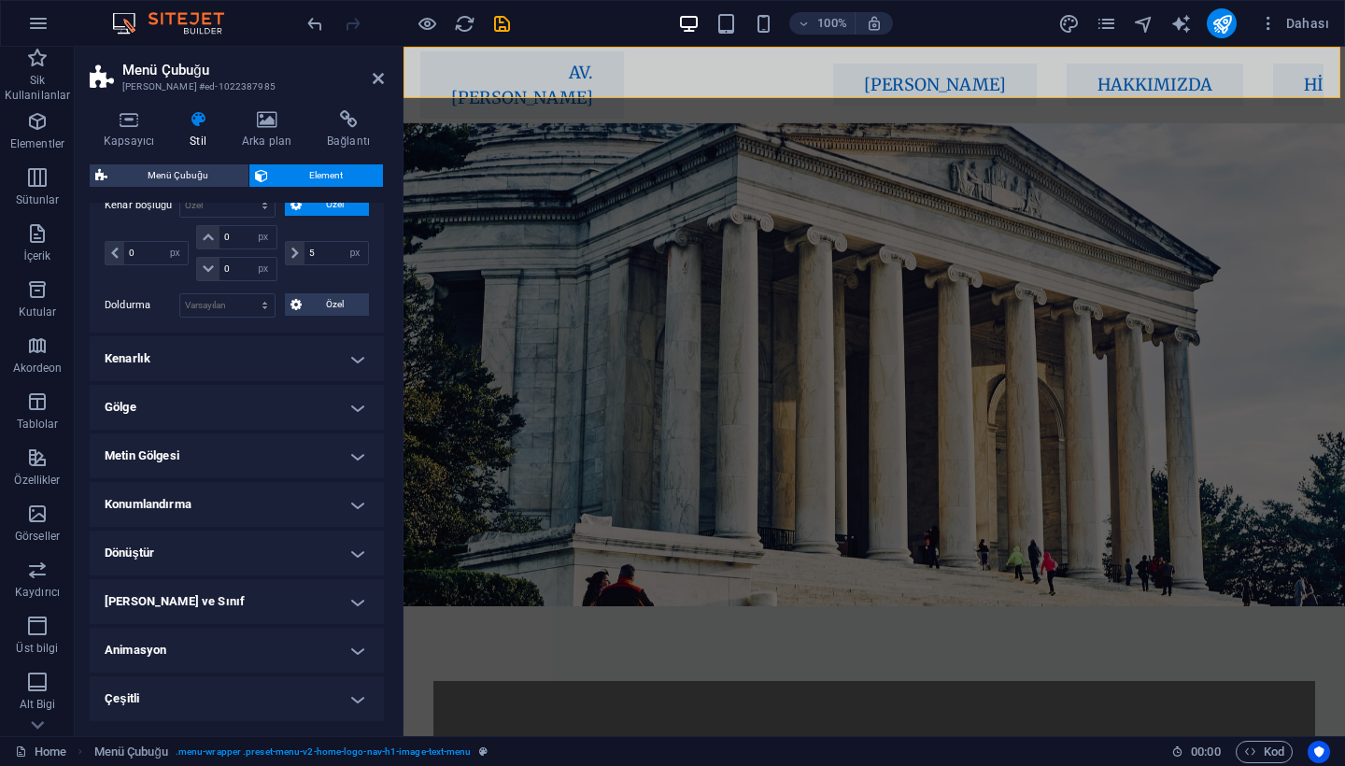
scroll to position [213, 0]
click at [136, 134] on h4 "Kapsayıcı" at bounding box center [133, 129] width 86 height 39
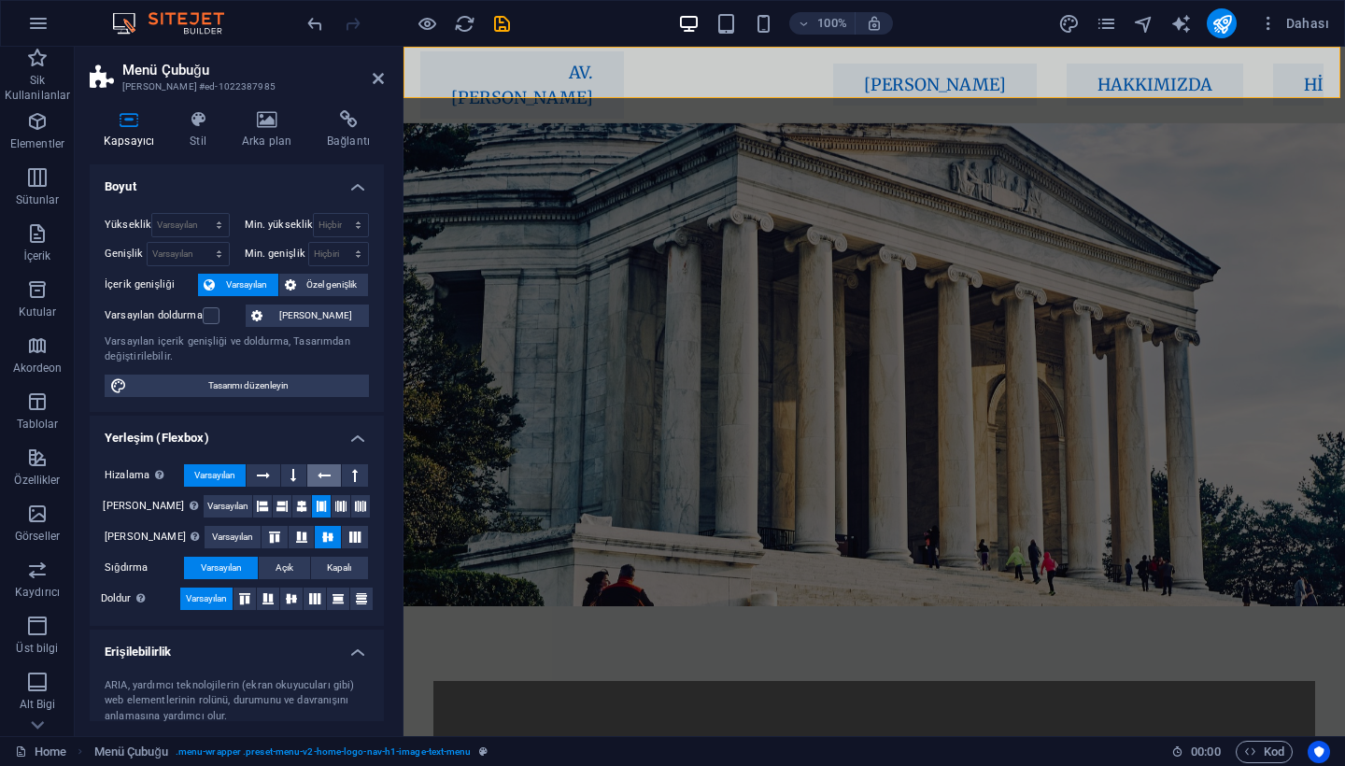
click at [312, 473] on button at bounding box center [324, 475] width 34 height 22
click at [369, 74] on h2 "Menü Çubuğu" at bounding box center [253, 70] width 262 height 17
click at [371, 74] on h2 "Menü Çubuğu" at bounding box center [253, 70] width 262 height 17
click at [373, 74] on icon at bounding box center [378, 78] width 11 height 15
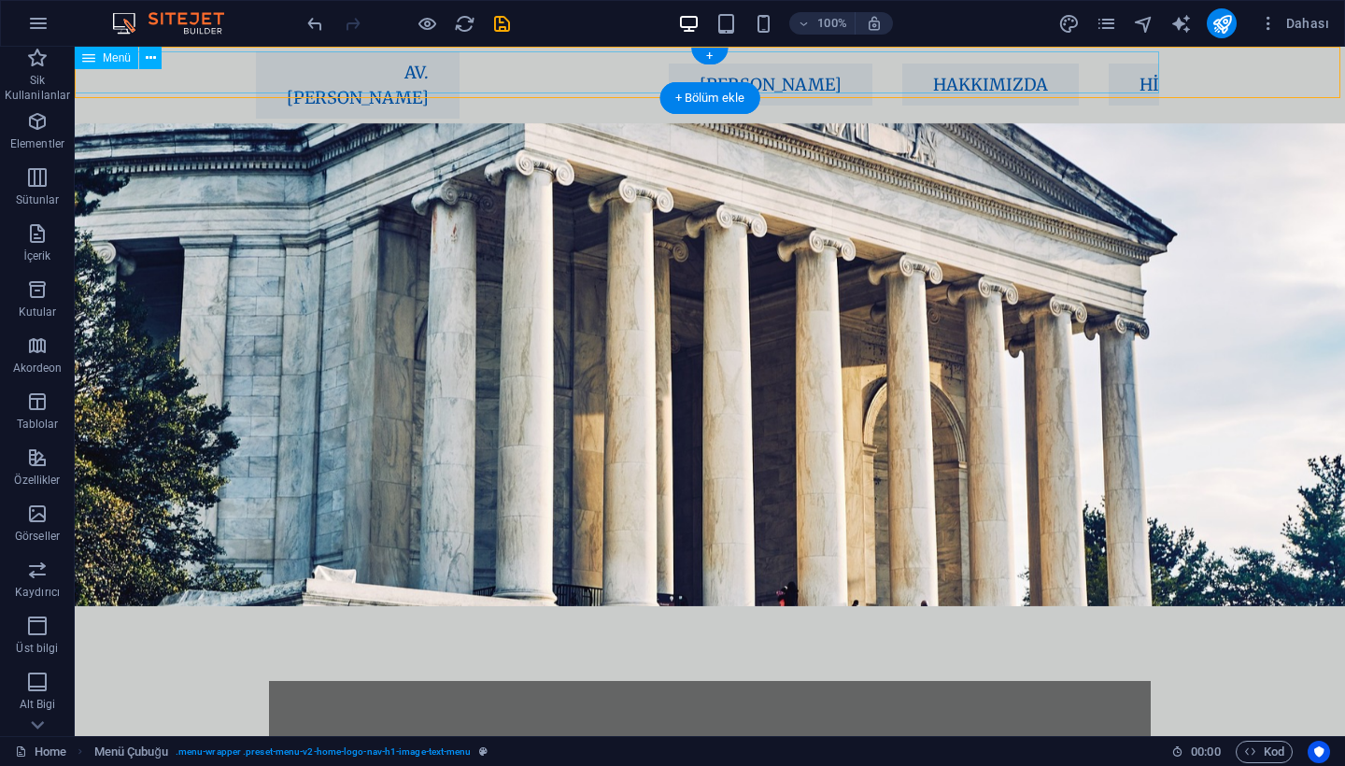
click at [256, 79] on nav "AV. [PERSON_NAME] [PERSON_NAME] Hakkımızda Hizmetler Ekibimiz İletişim" at bounding box center [707, 84] width 902 height 67
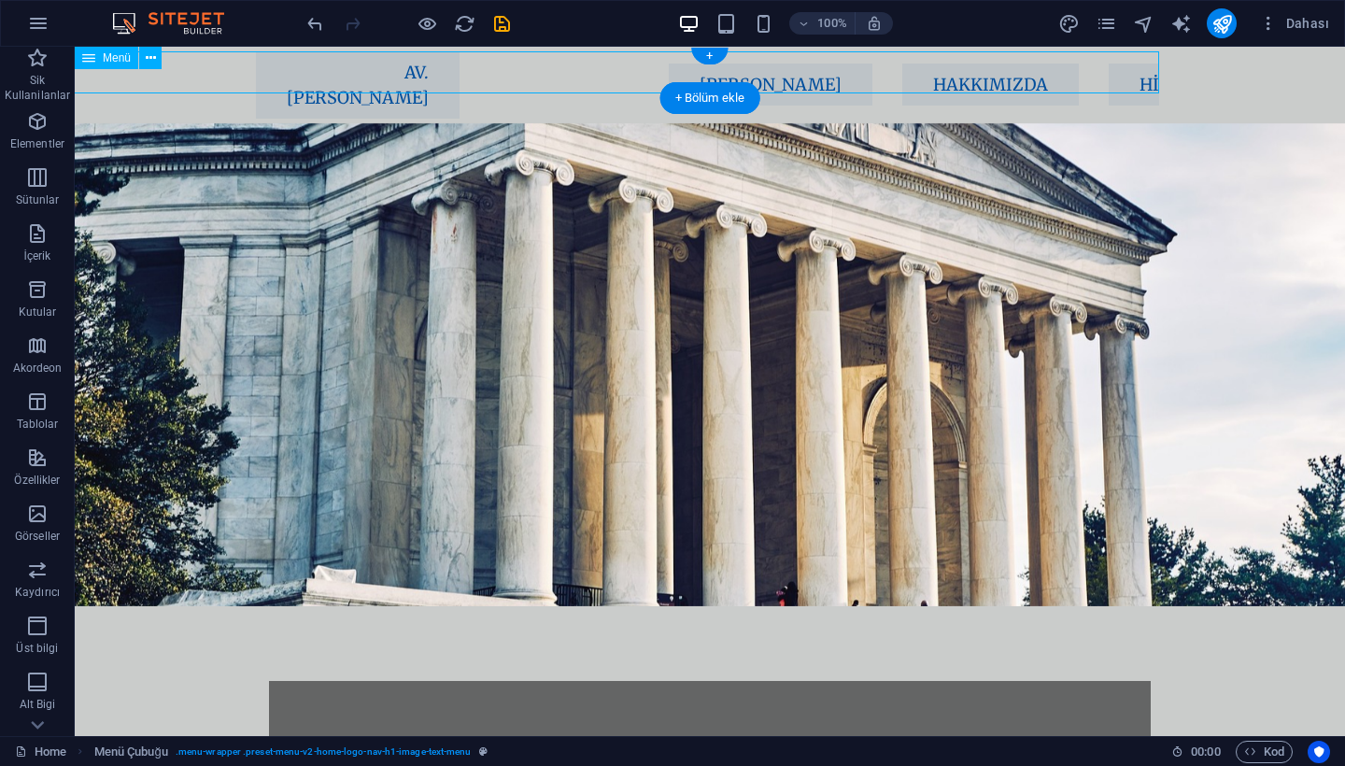
click at [256, 79] on nav "AV. [PERSON_NAME] [PERSON_NAME] Hakkımızda Hizmetler Ekibimiz İletişim" at bounding box center [707, 84] width 902 height 67
select select "px"
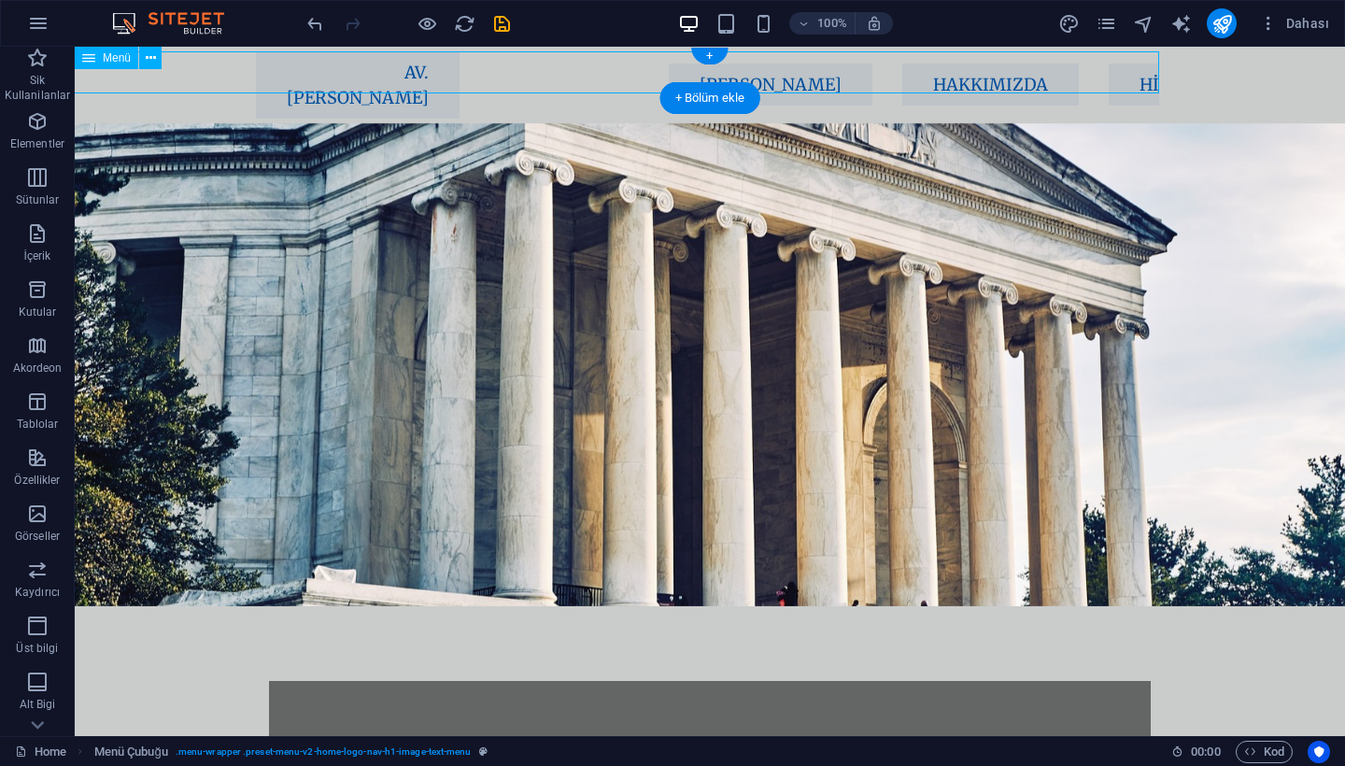
select select "px"
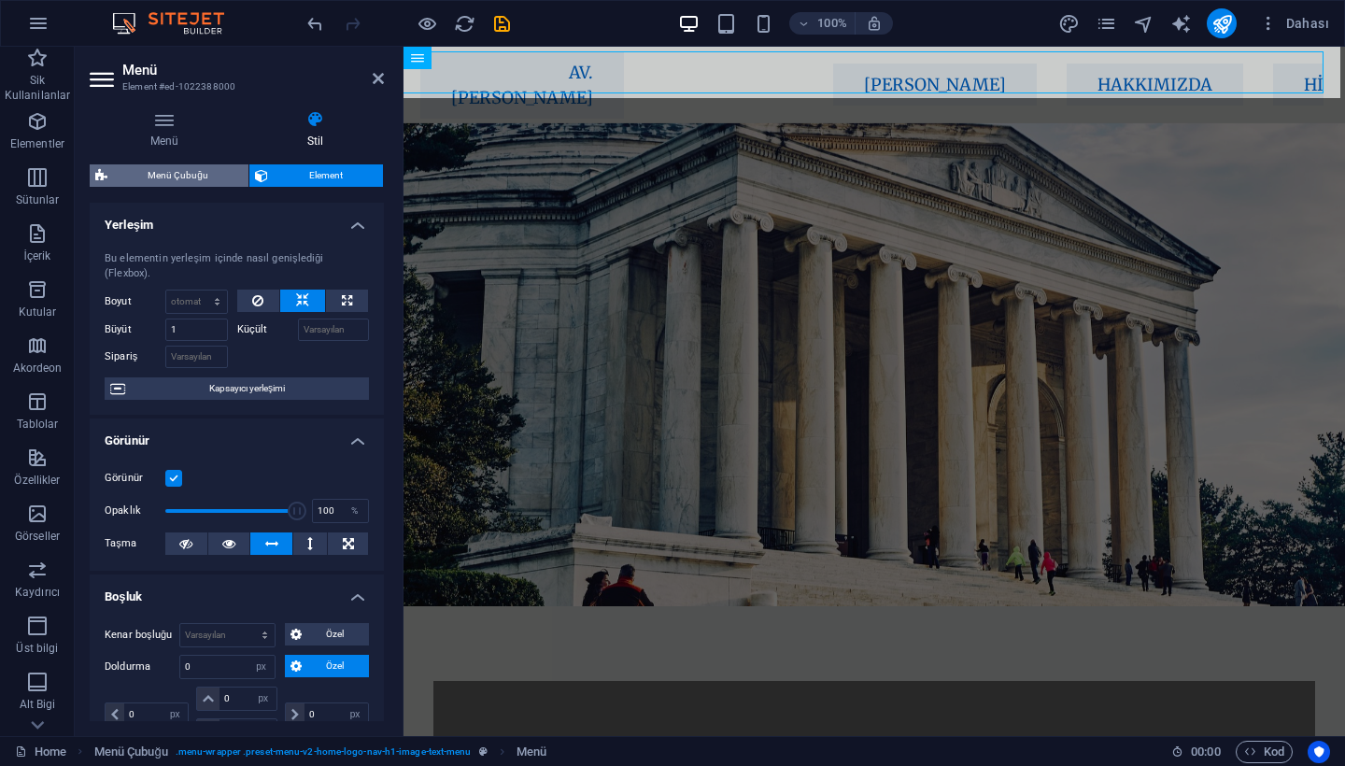
scroll to position [0, 0]
click at [163, 167] on span "Menü Çubuğu" at bounding box center [178, 175] width 130 height 22
select select "rem"
select select "sticky_menu"
select select "px"
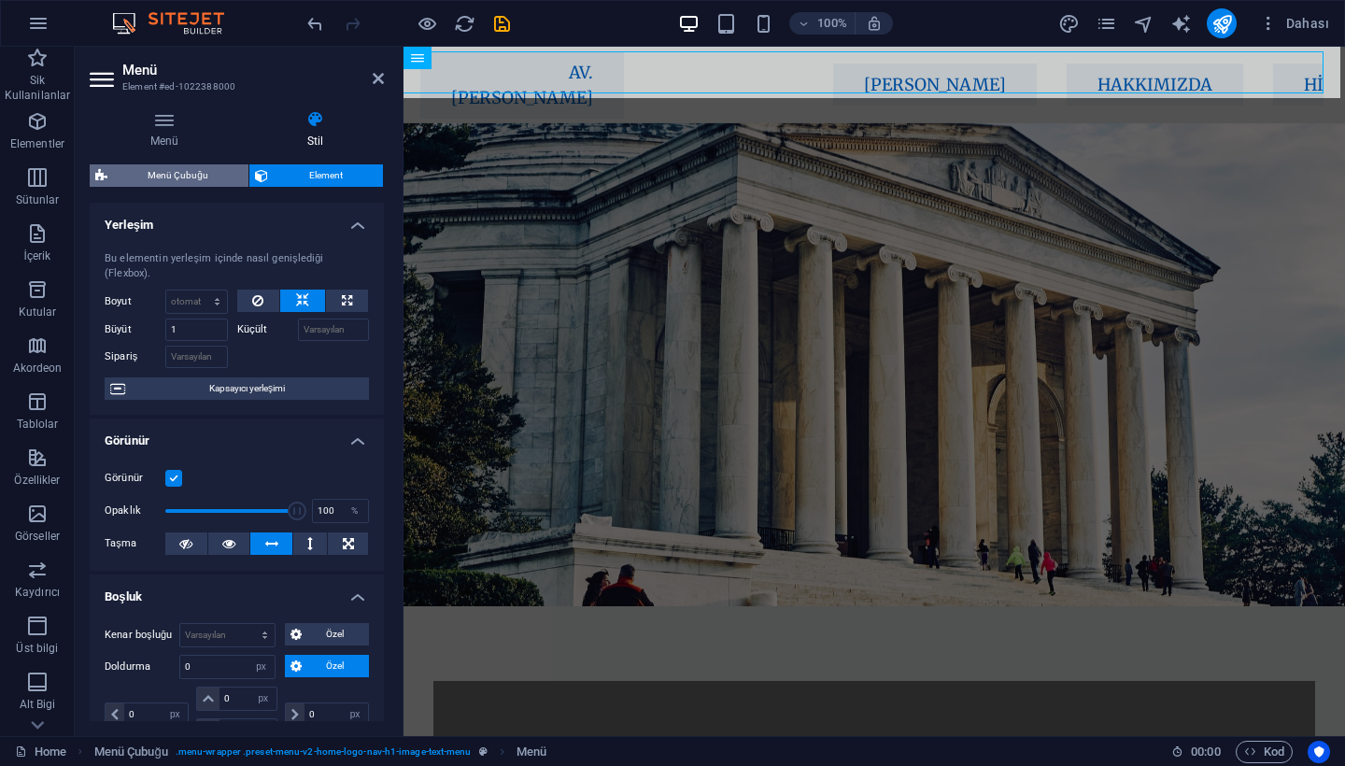
select select "px"
select select "hover_box_bottom"
select select "px"
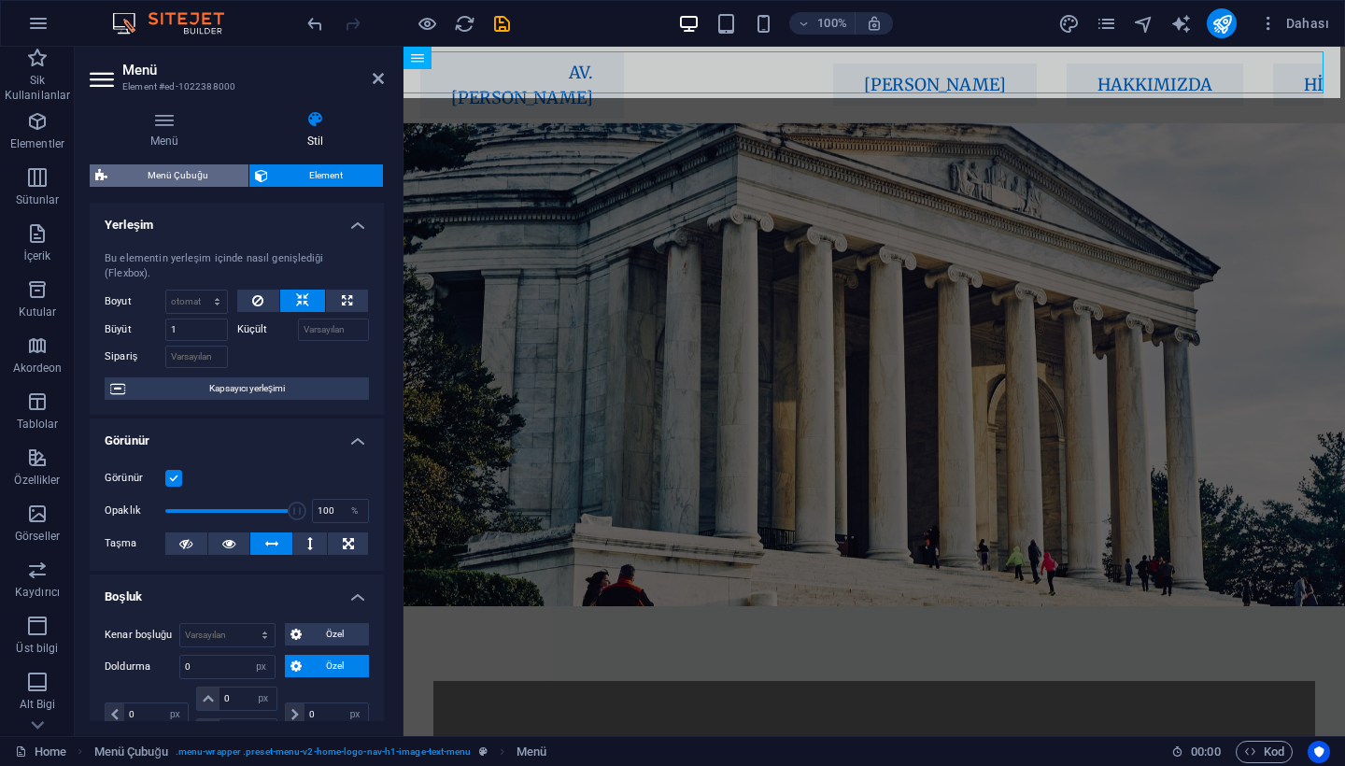
select select "rem"
select select "px"
select select "400"
select select "px"
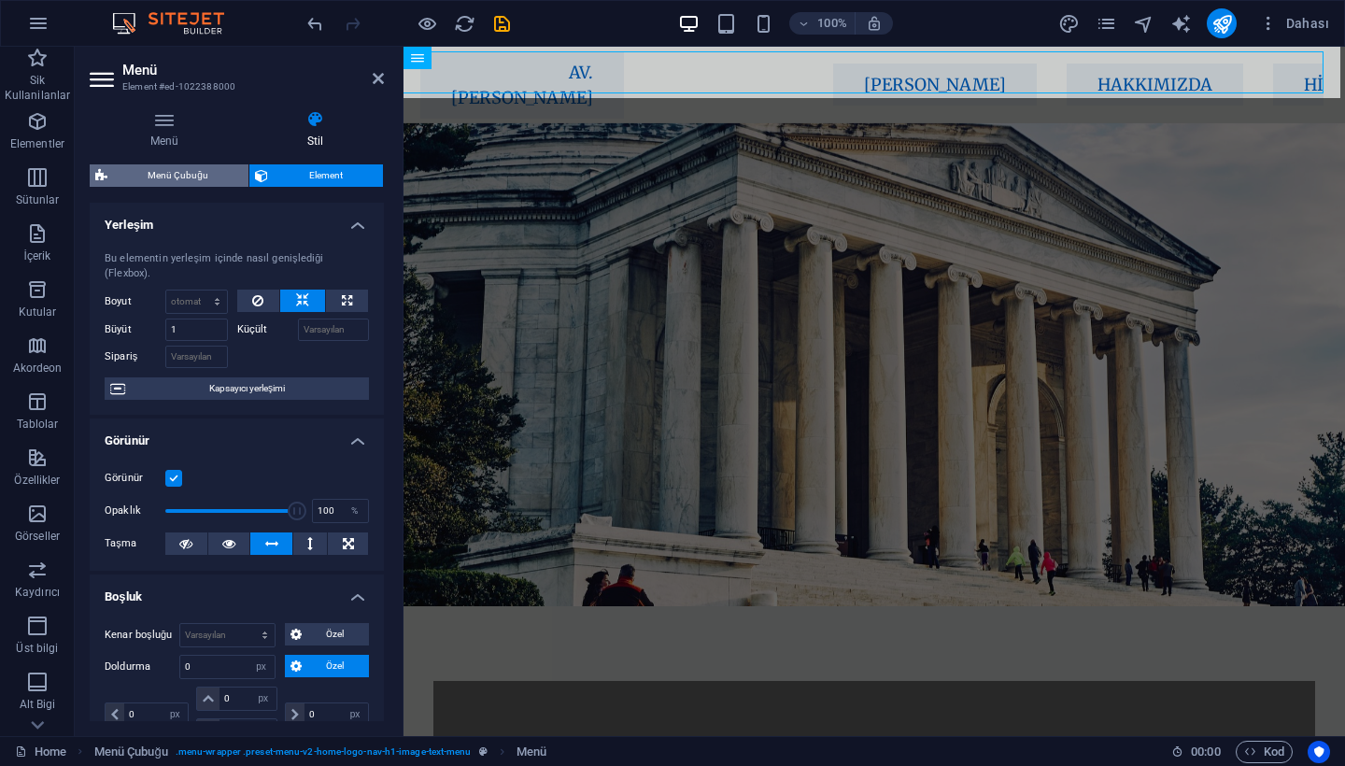
select select "preset-menu-v2-home-logo-nav-h1-image-text-menu"
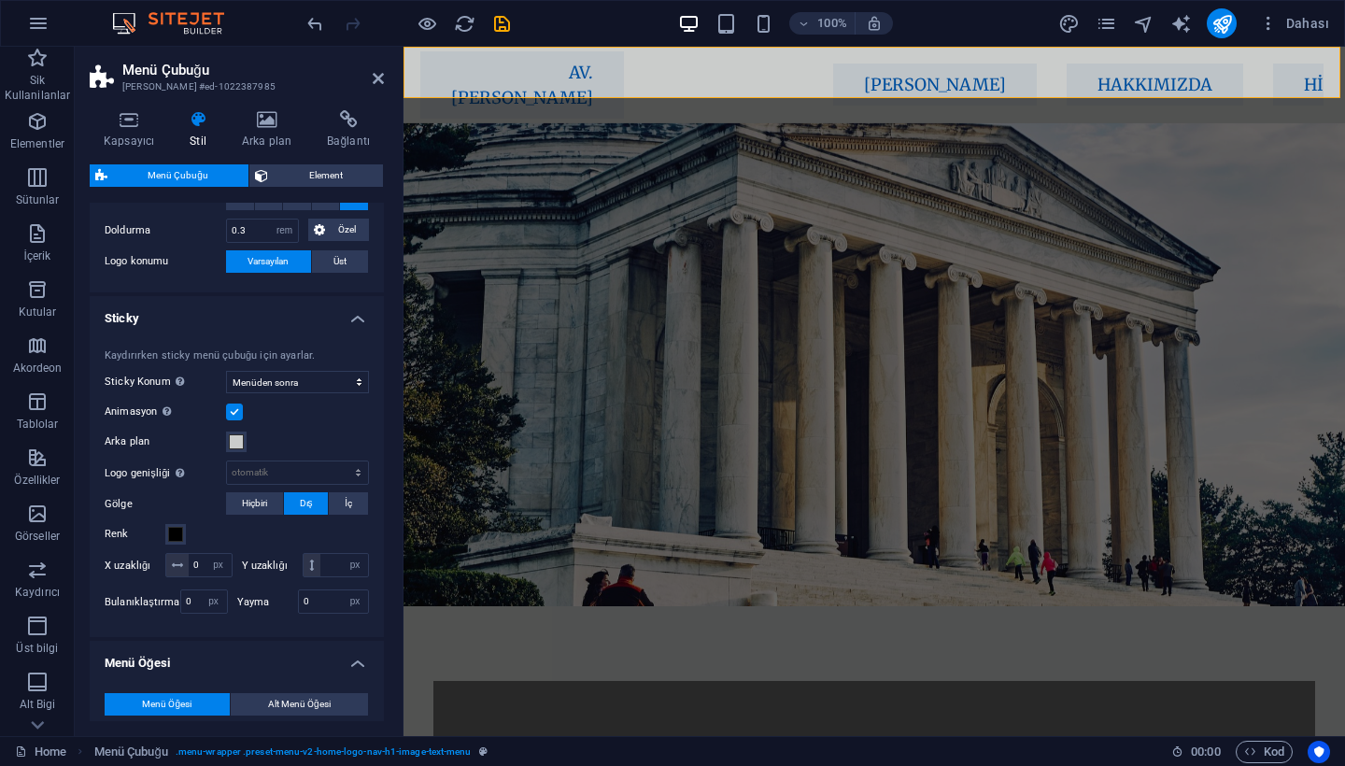
scroll to position [359, 0]
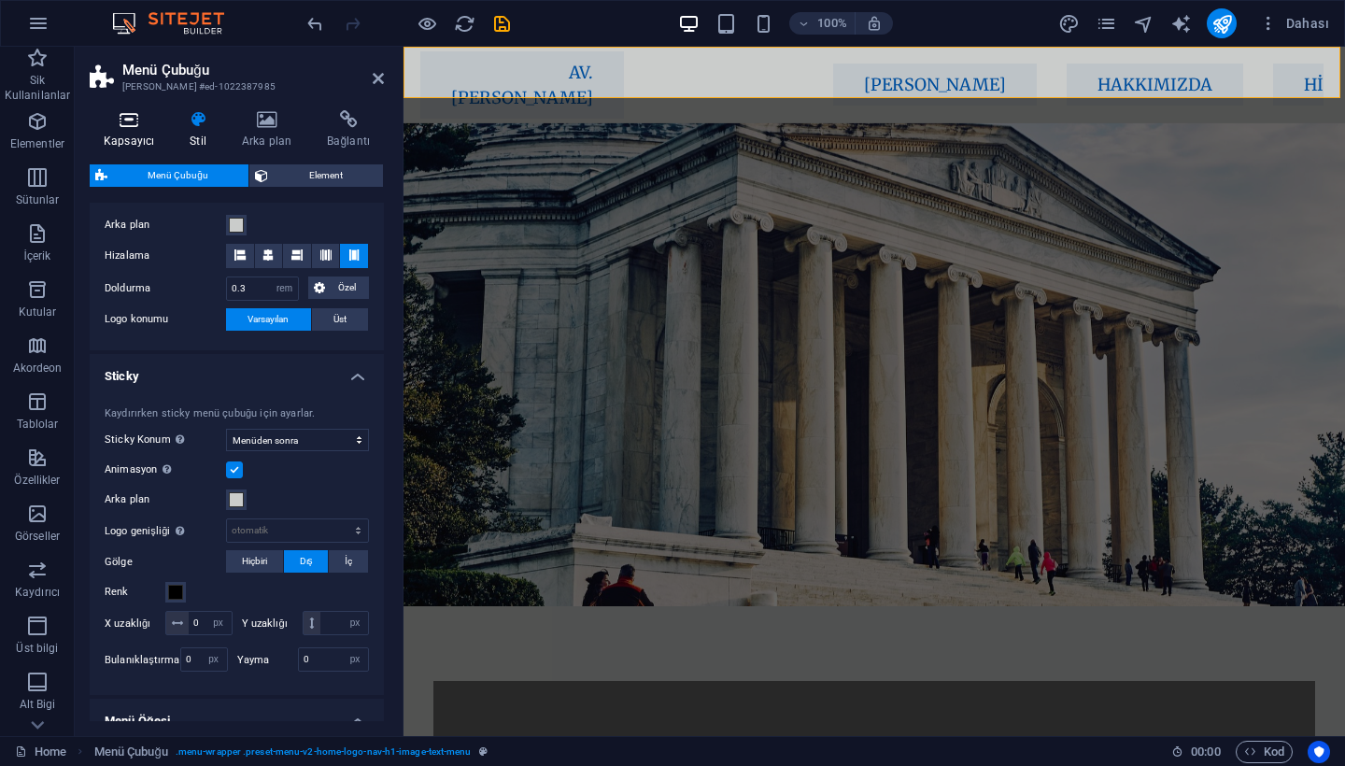
click at [141, 116] on icon at bounding box center [129, 119] width 78 height 19
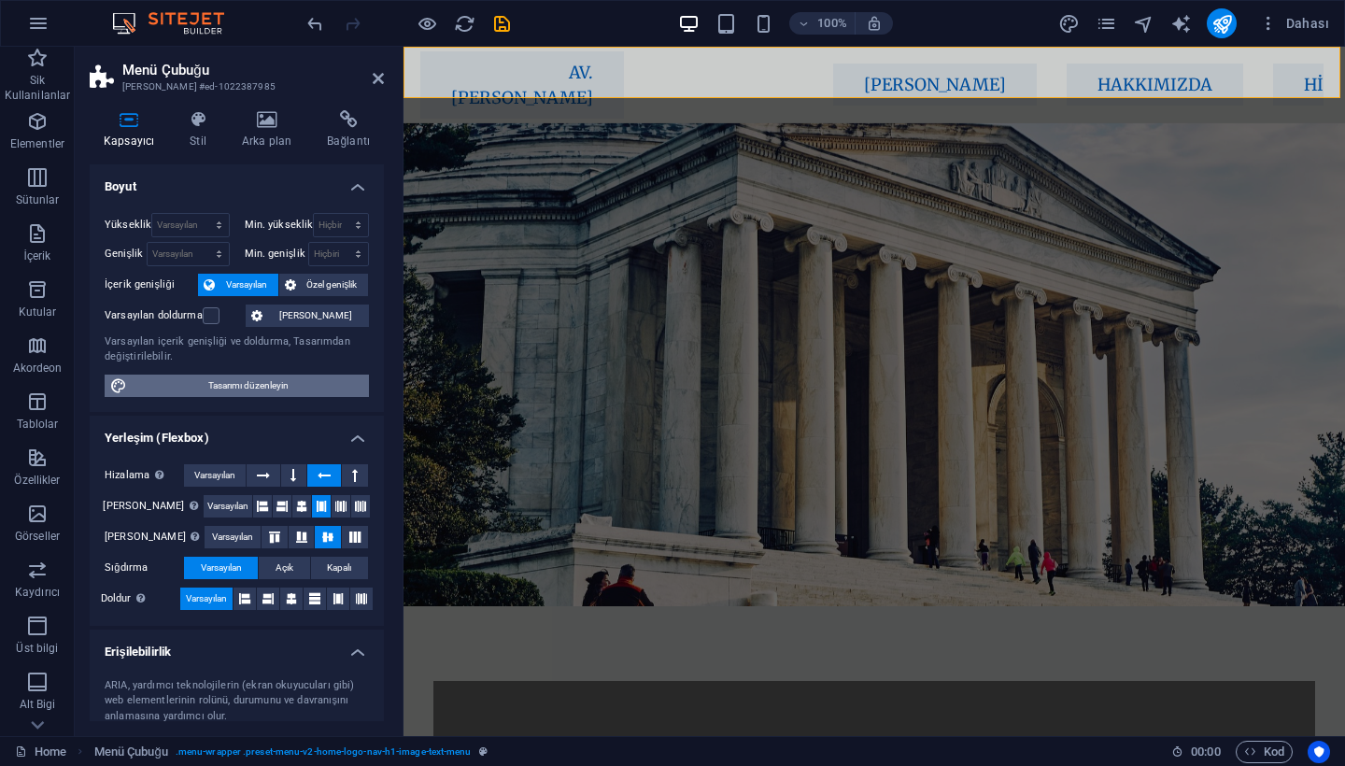
scroll to position [22, 0]
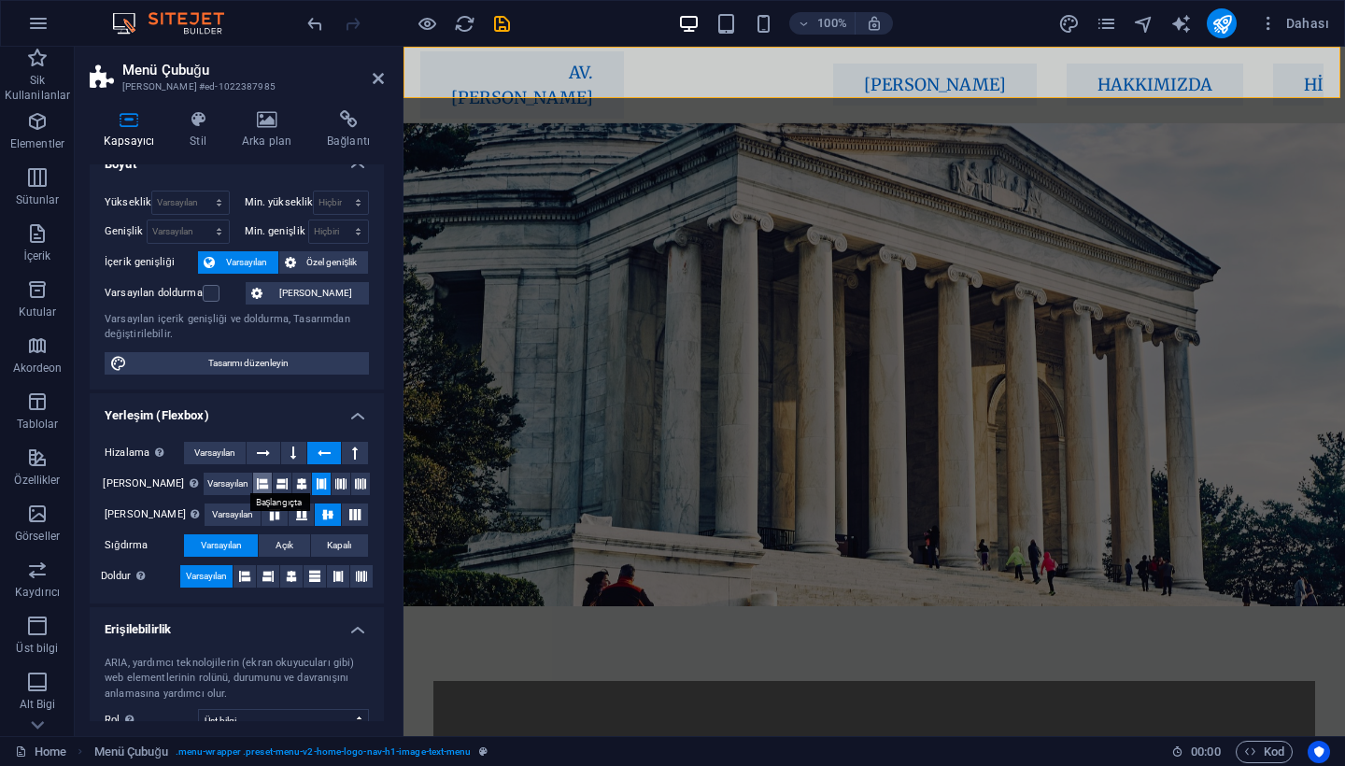
click at [257, 483] on icon at bounding box center [262, 484] width 11 height 22
click at [288, 546] on span "Açık" at bounding box center [285, 545] width 18 height 22
click at [240, 577] on icon at bounding box center [244, 576] width 11 height 22
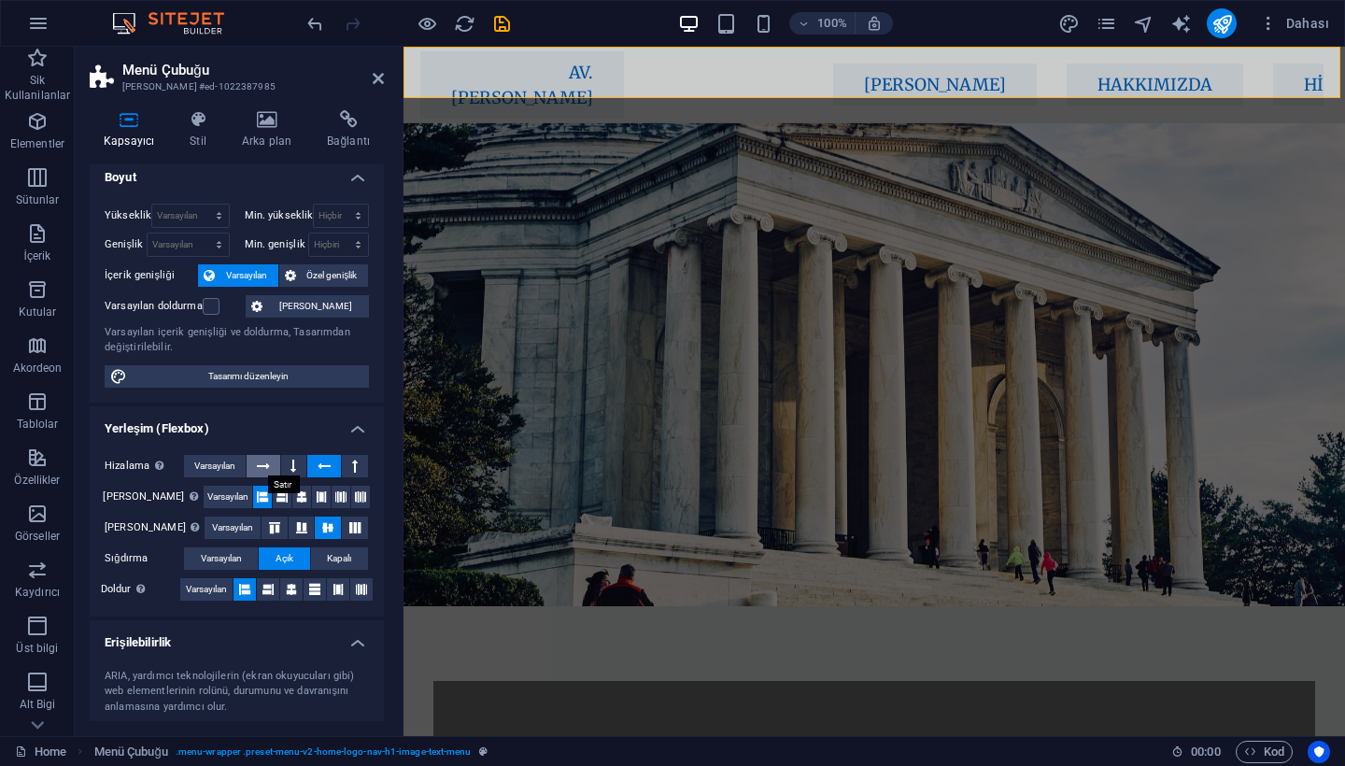
click at [267, 465] on icon at bounding box center [263, 466] width 13 height 22
click at [328, 461] on icon at bounding box center [324, 466] width 13 height 22
click at [265, 467] on icon at bounding box center [263, 466] width 13 height 22
click at [378, 83] on icon at bounding box center [378, 78] width 11 height 15
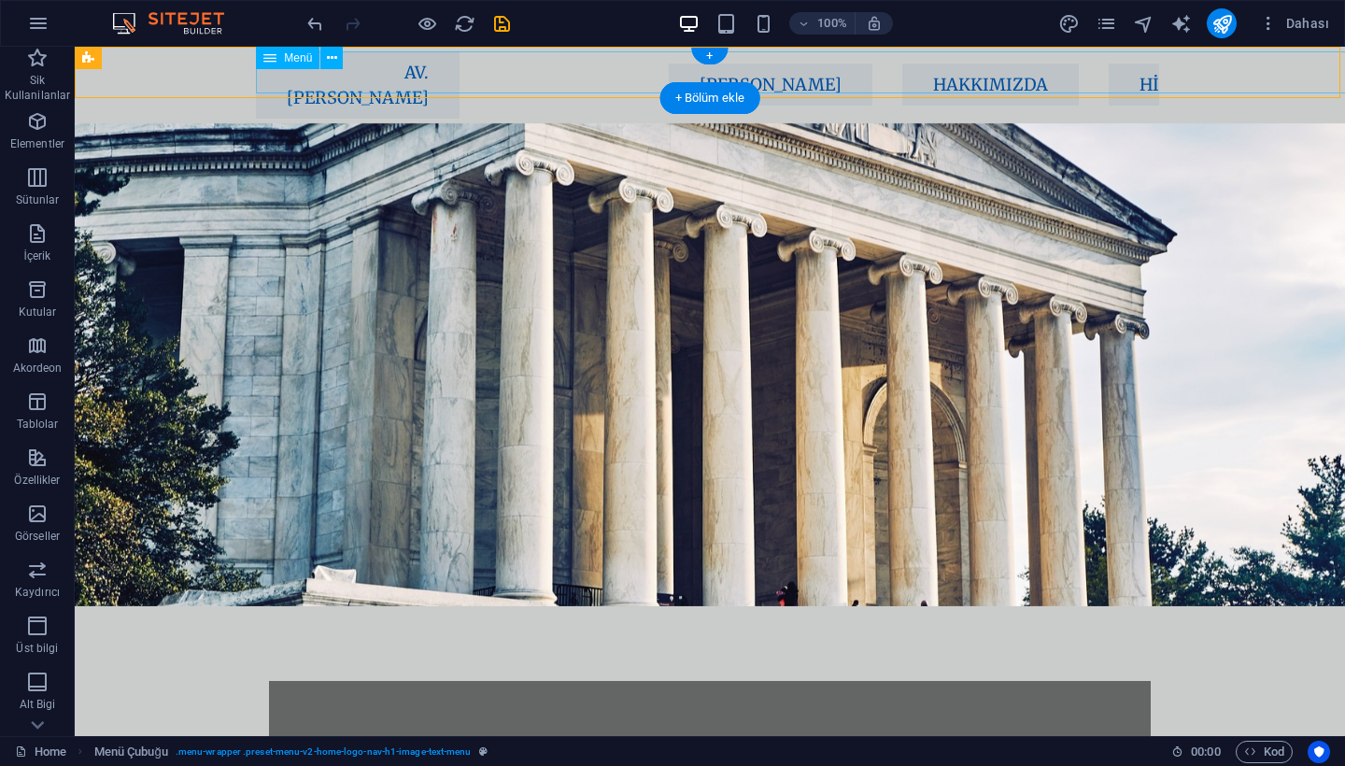
click at [544, 64] on nav "AV. [PERSON_NAME] [PERSON_NAME] Hakkımızda Hizmetler Ekibimiz İletişim" at bounding box center [707, 84] width 902 height 67
select select "px"
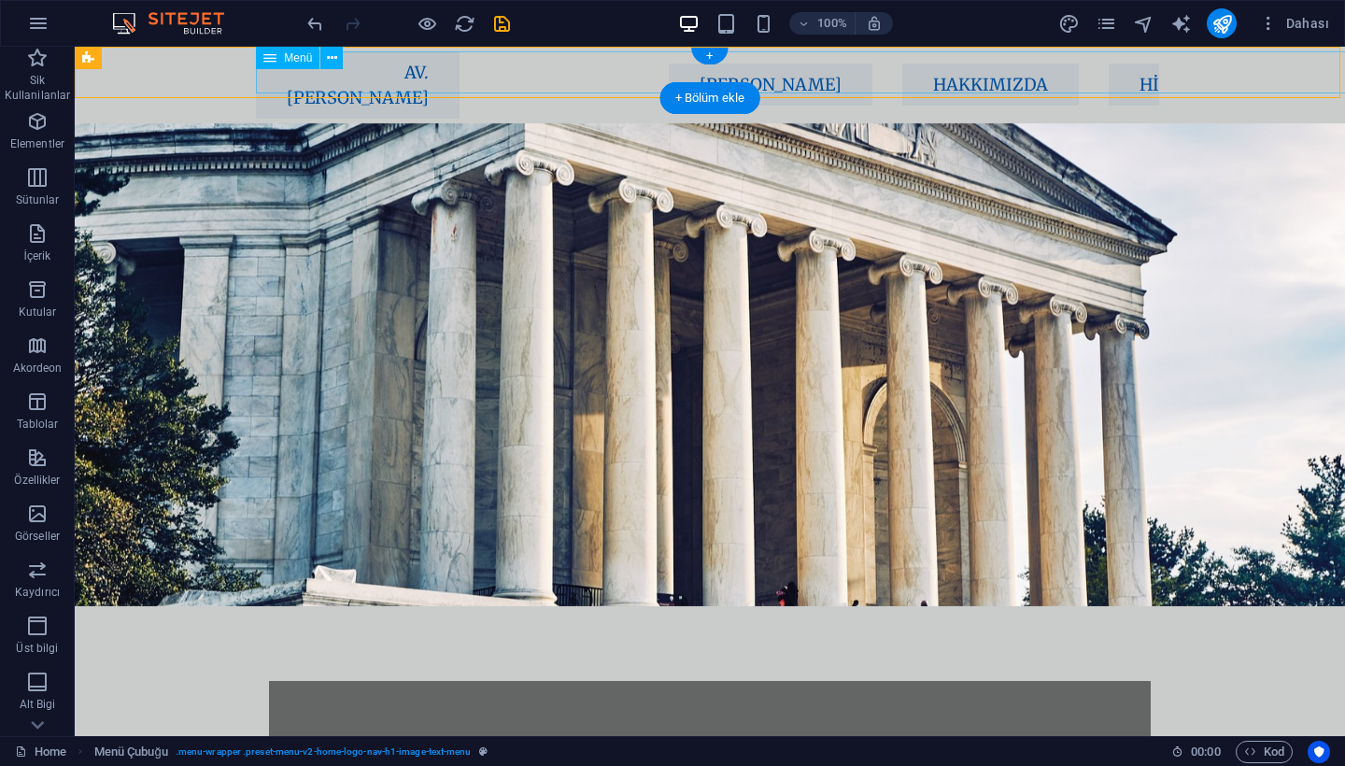
select select "px"
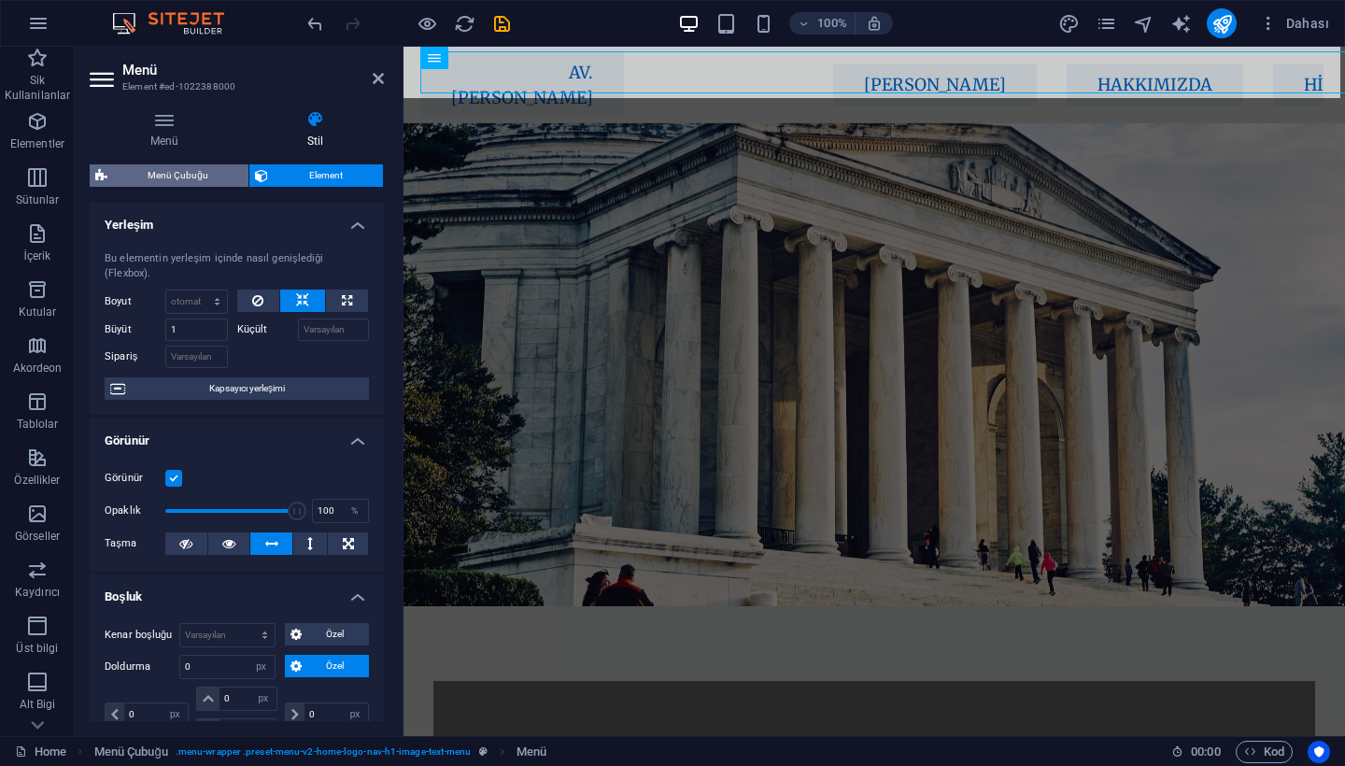
click at [161, 179] on span "Menü Çubuğu" at bounding box center [178, 175] width 130 height 22
select select "rem"
select select "sticky_menu"
select select "px"
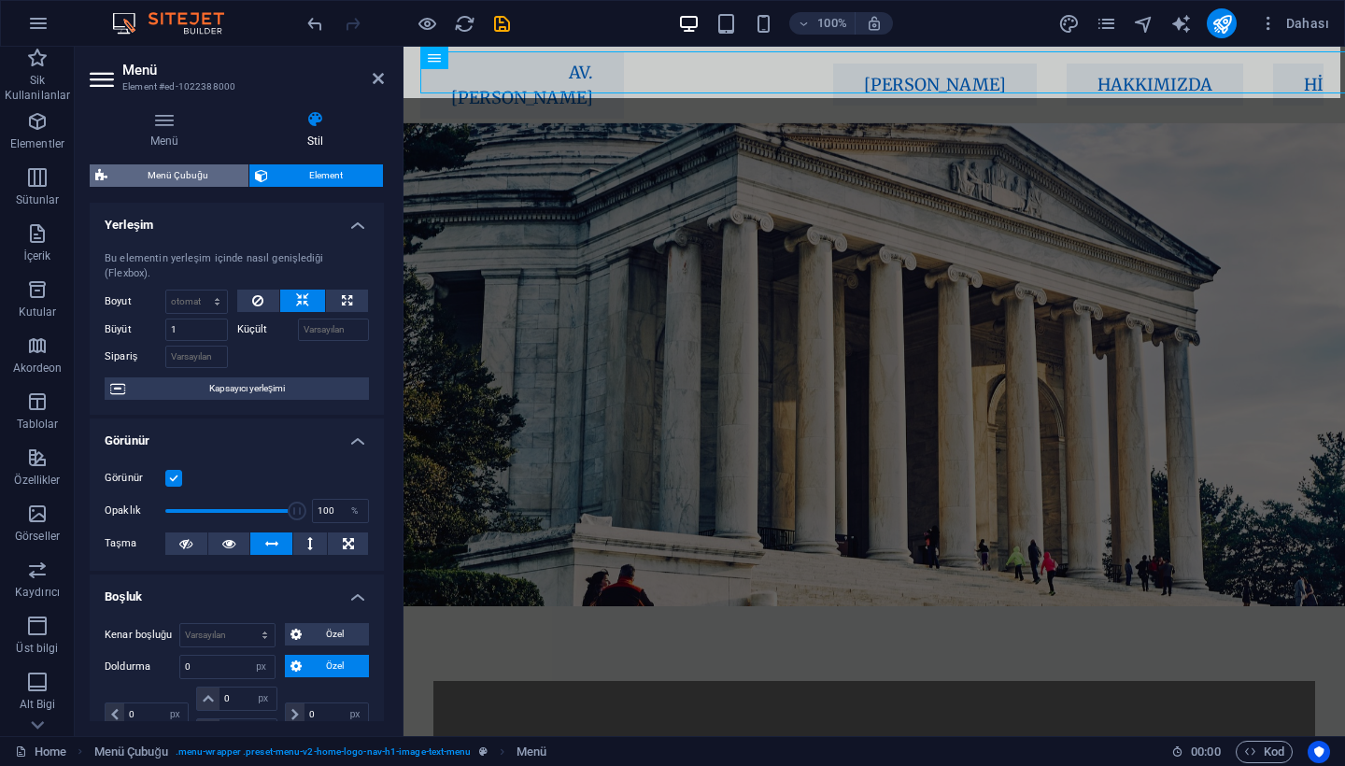
select select "px"
select select "hover_box_bottom"
select select "px"
select select "rem"
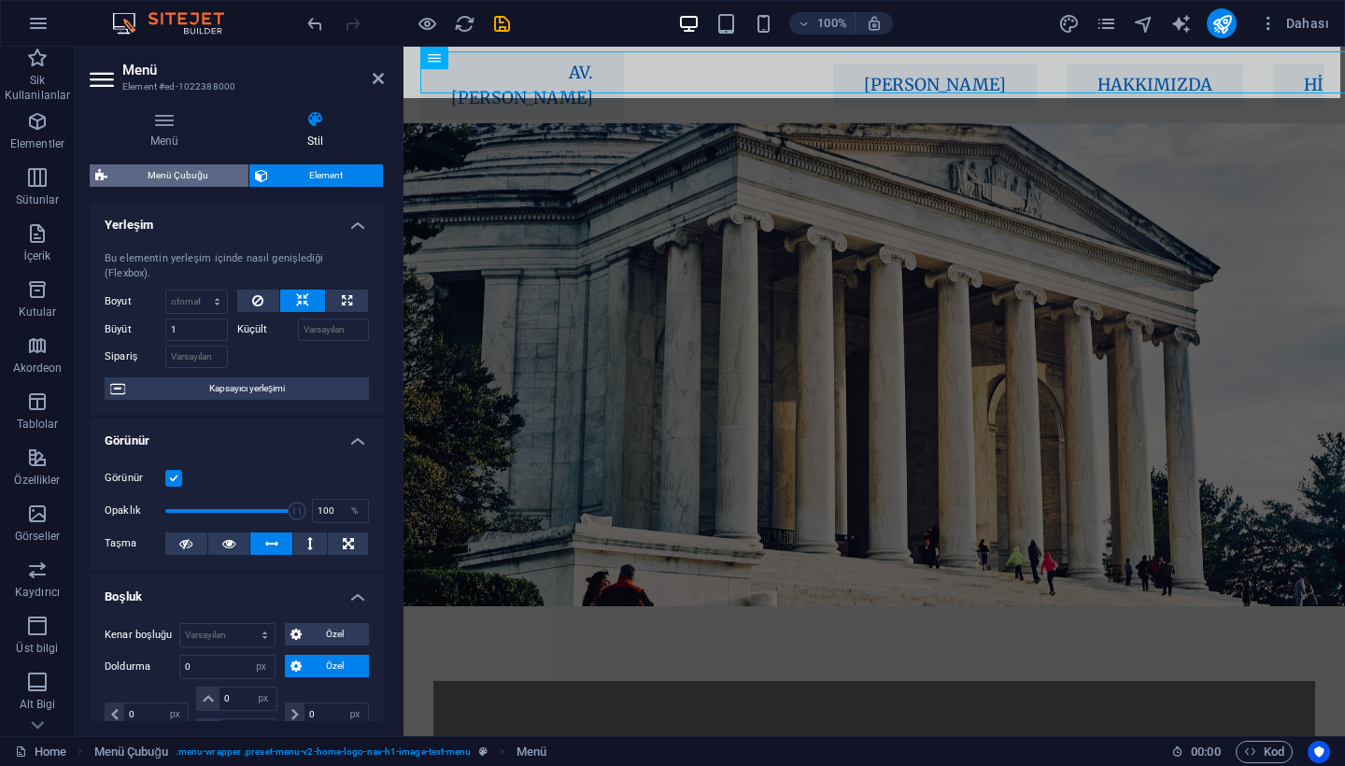
select select "rem"
select select "px"
select select "400"
select select "px"
select select "preset-menu-v2-home-logo-nav-h1-image-text-menu"
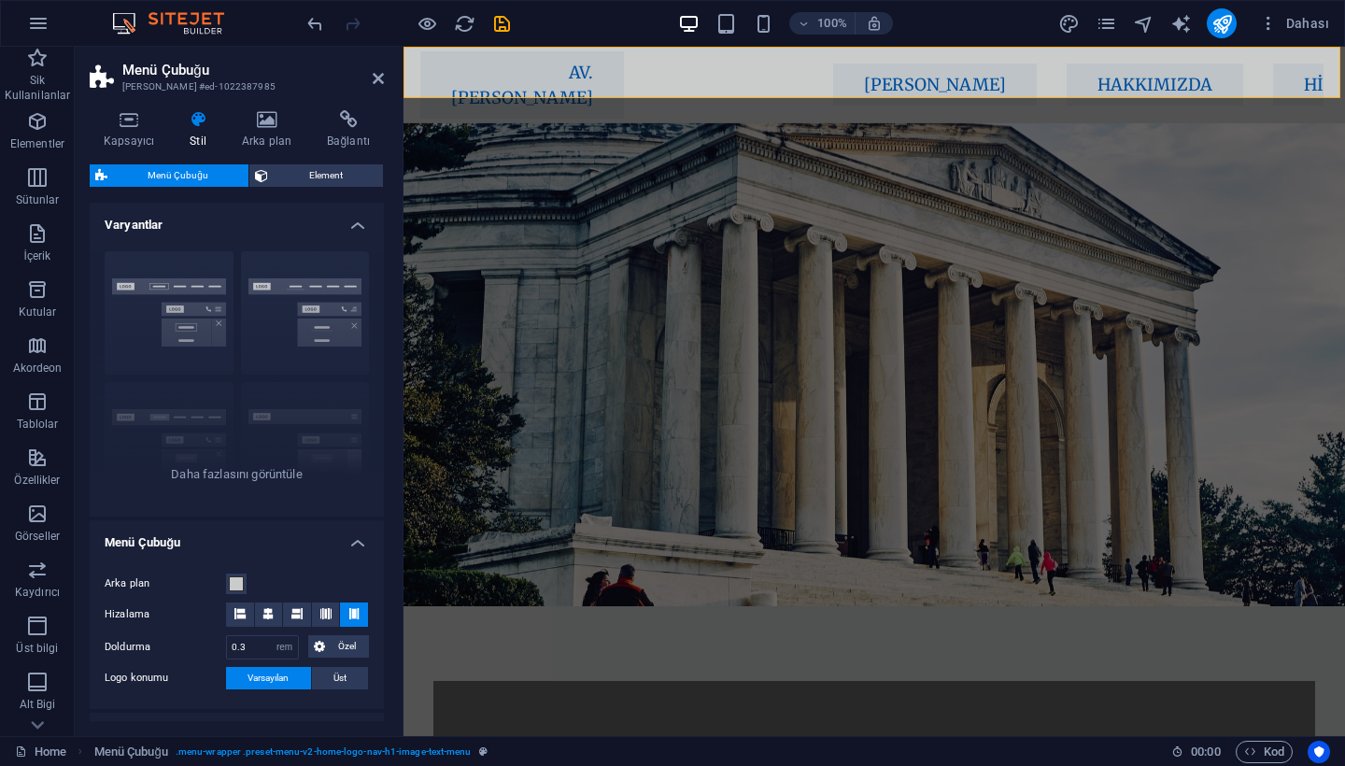
scroll to position [4, 0]
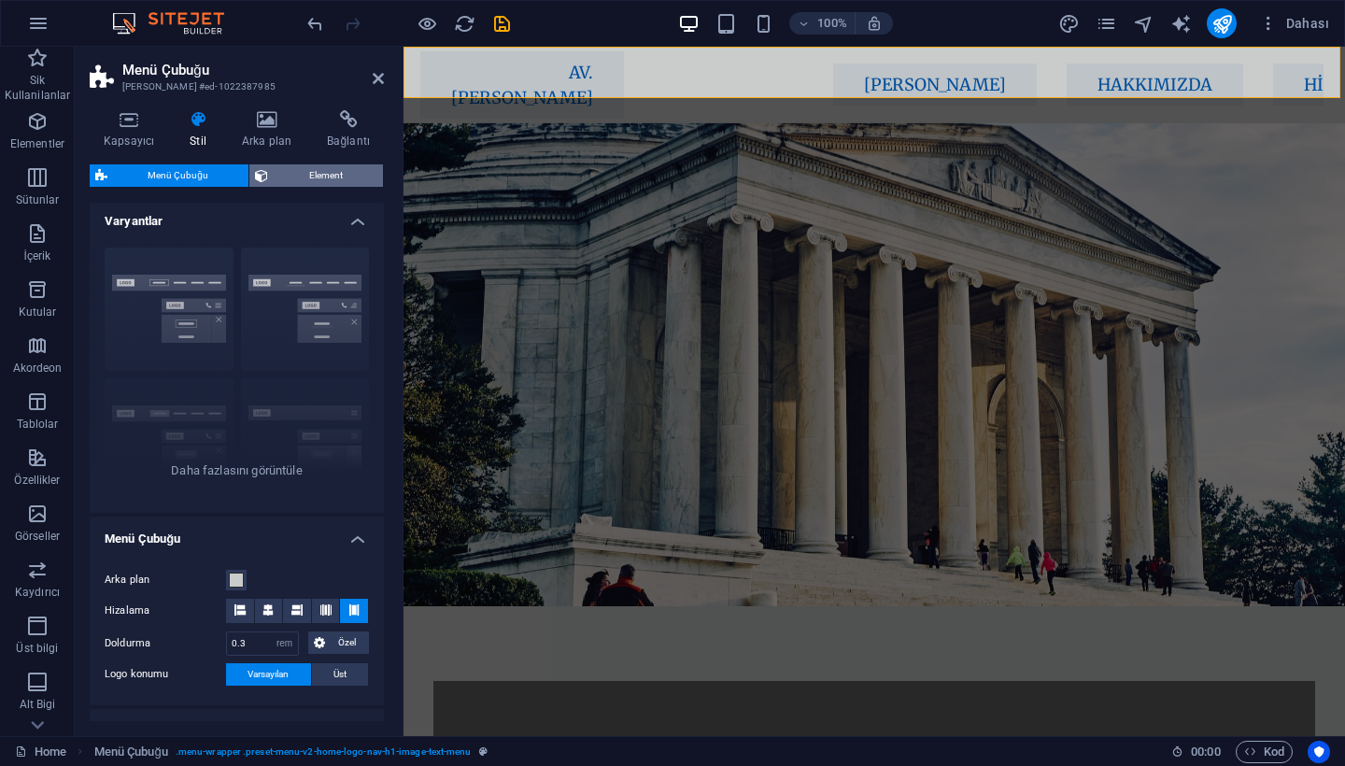
click at [332, 168] on span "Element" at bounding box center [326, 175] width 104 height 22
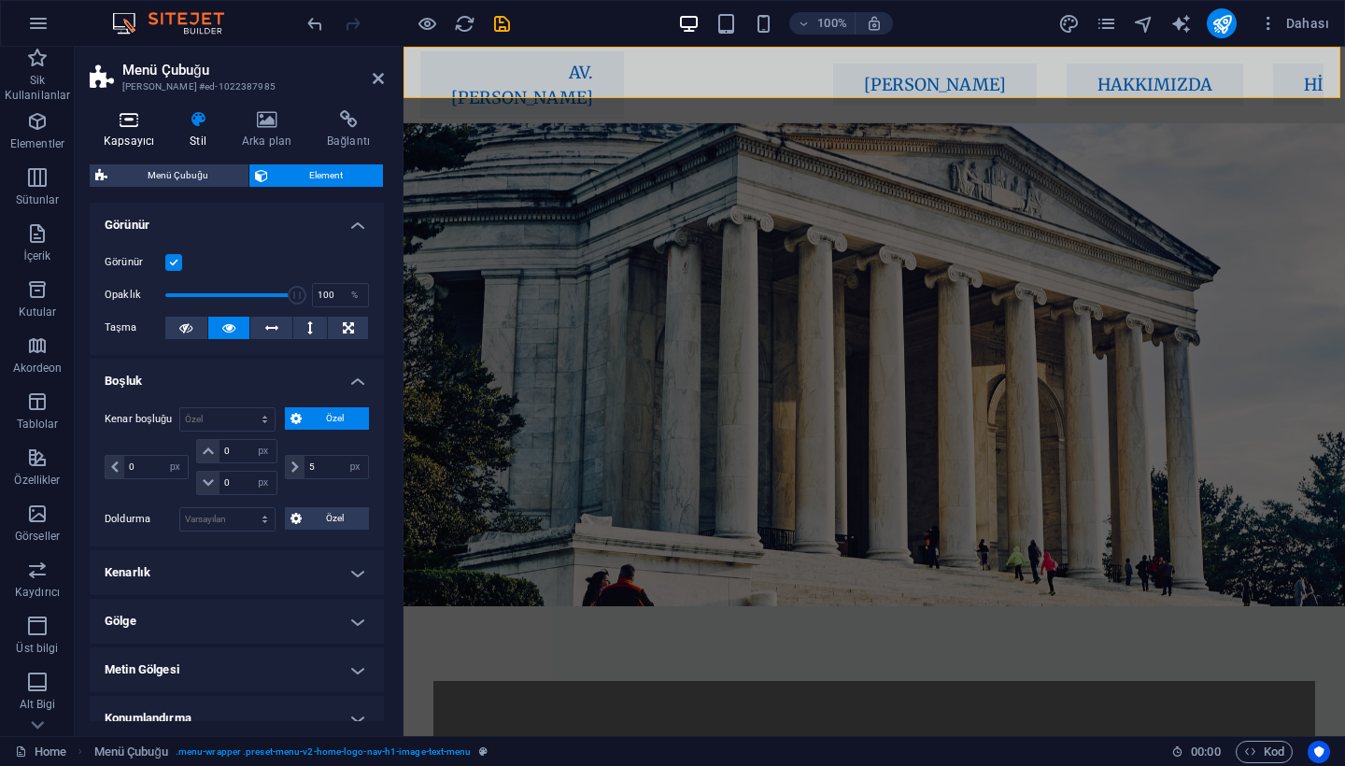
click at [129, 114] on icon at bounding box center [129, 119] width 78 height 19
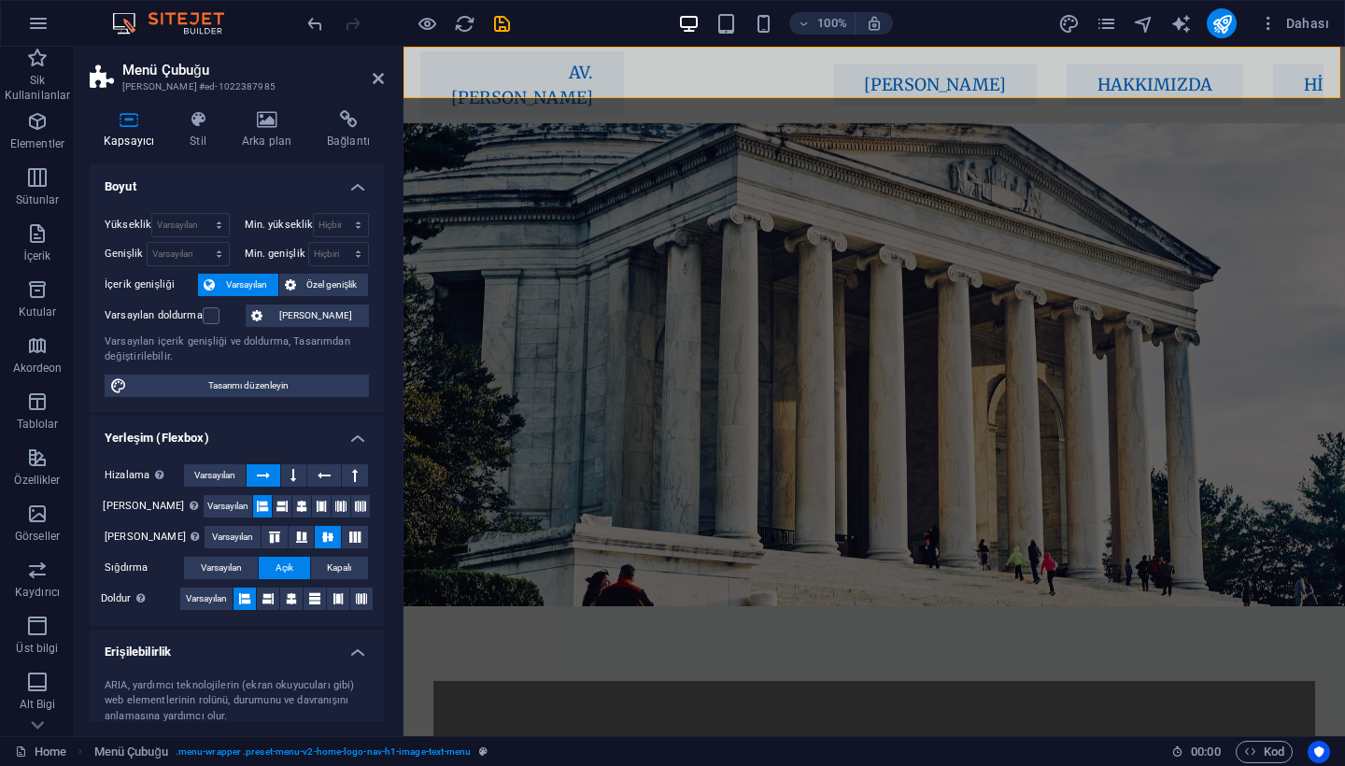
click at [375, 67] on h2 "Menü Çubuğu" at bounding box center [253, 70] width 262 height 17
click at [375, 74] on icon at bounding box center [378, 78] width 11 height 15
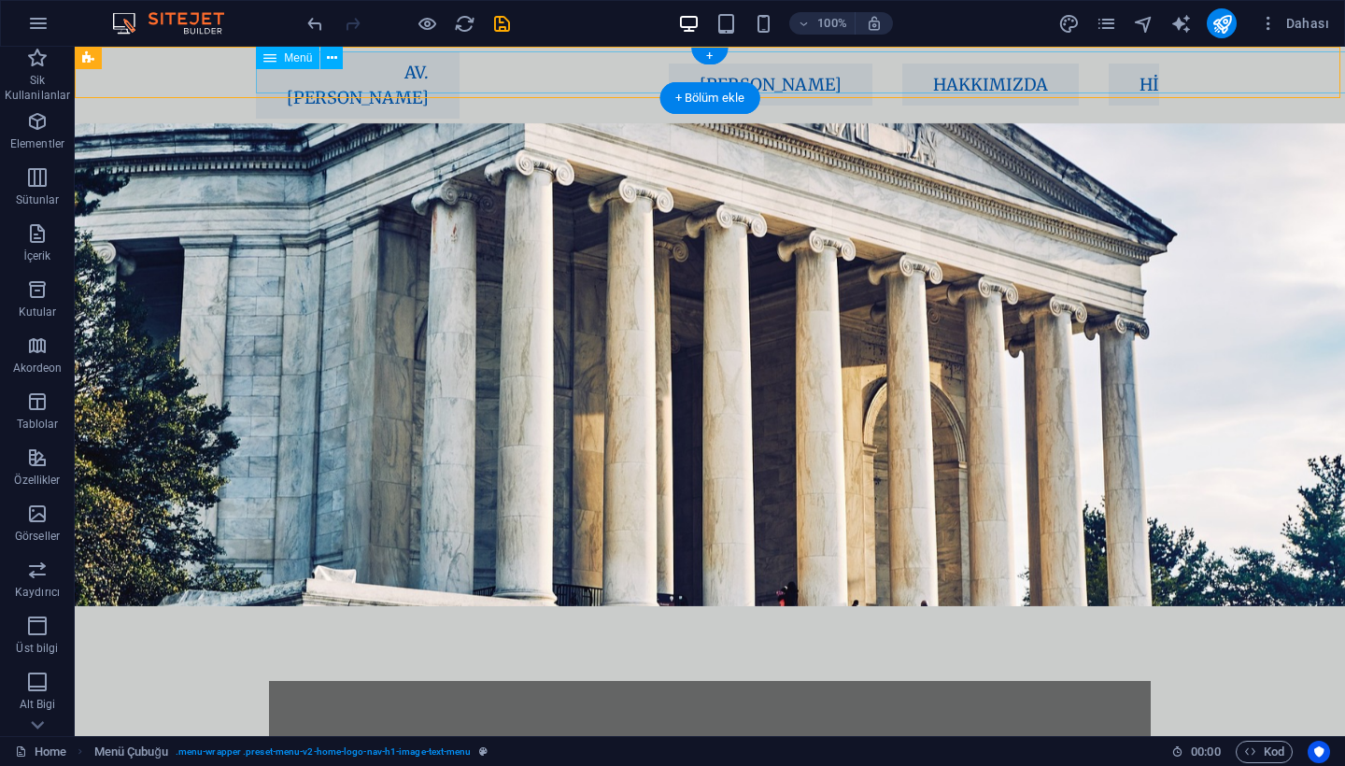
click at [387, 72] on nav "AV. [PERSON_NAME] [PERSON_NAME] Hakkımızda Hizmetler Ekibimiz İletişim" at bounding box center [707, 84] width 902 height 67
select select "default"
select select
select select "default"
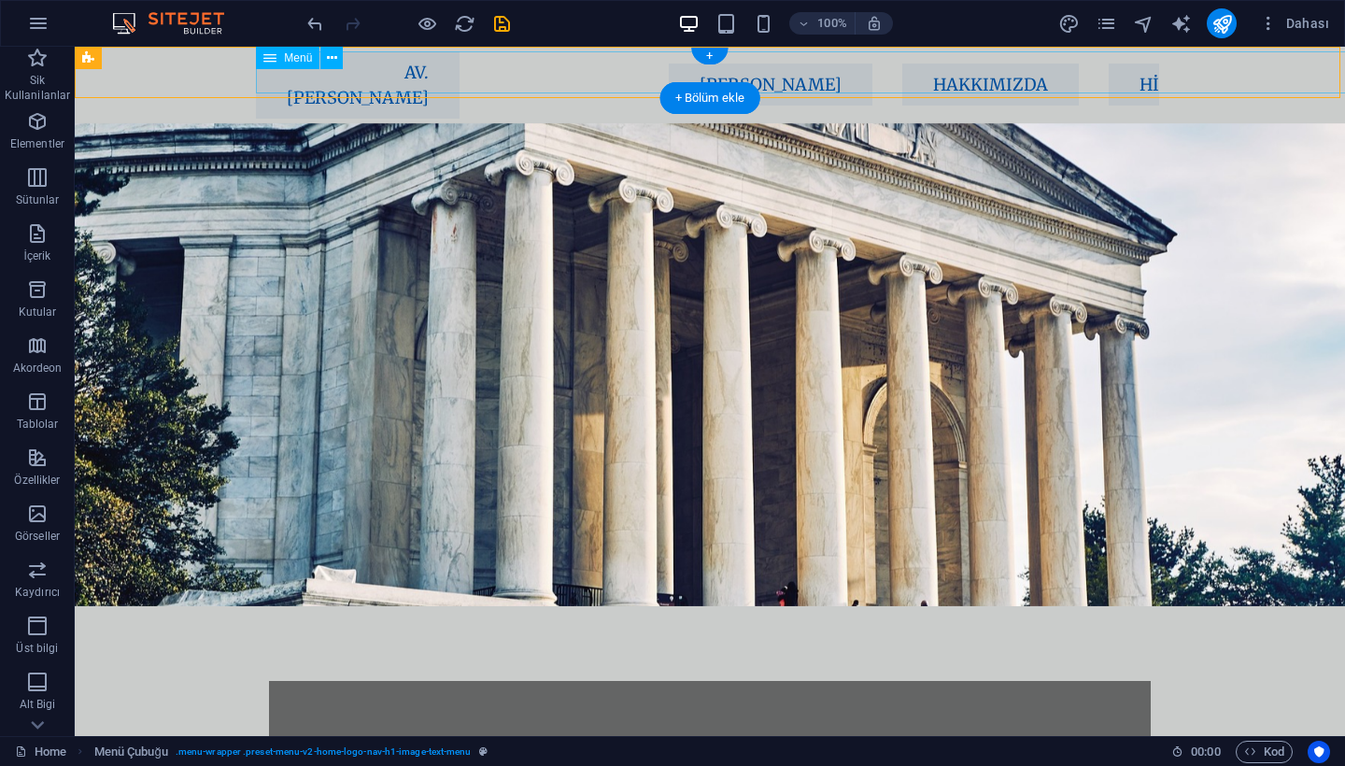
select select
select select "default"
select select
select select "default"
select select
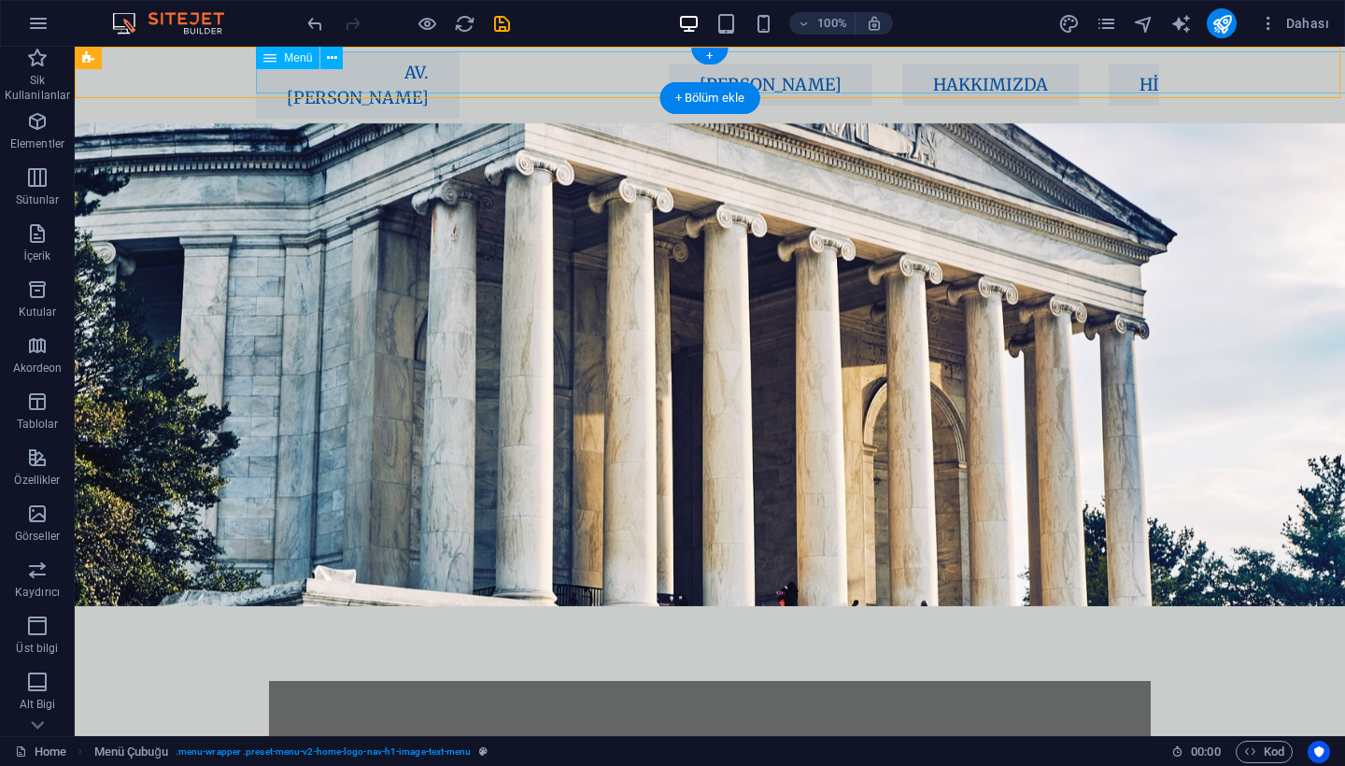
select select "default"
select select
select select "default"
select select "px"
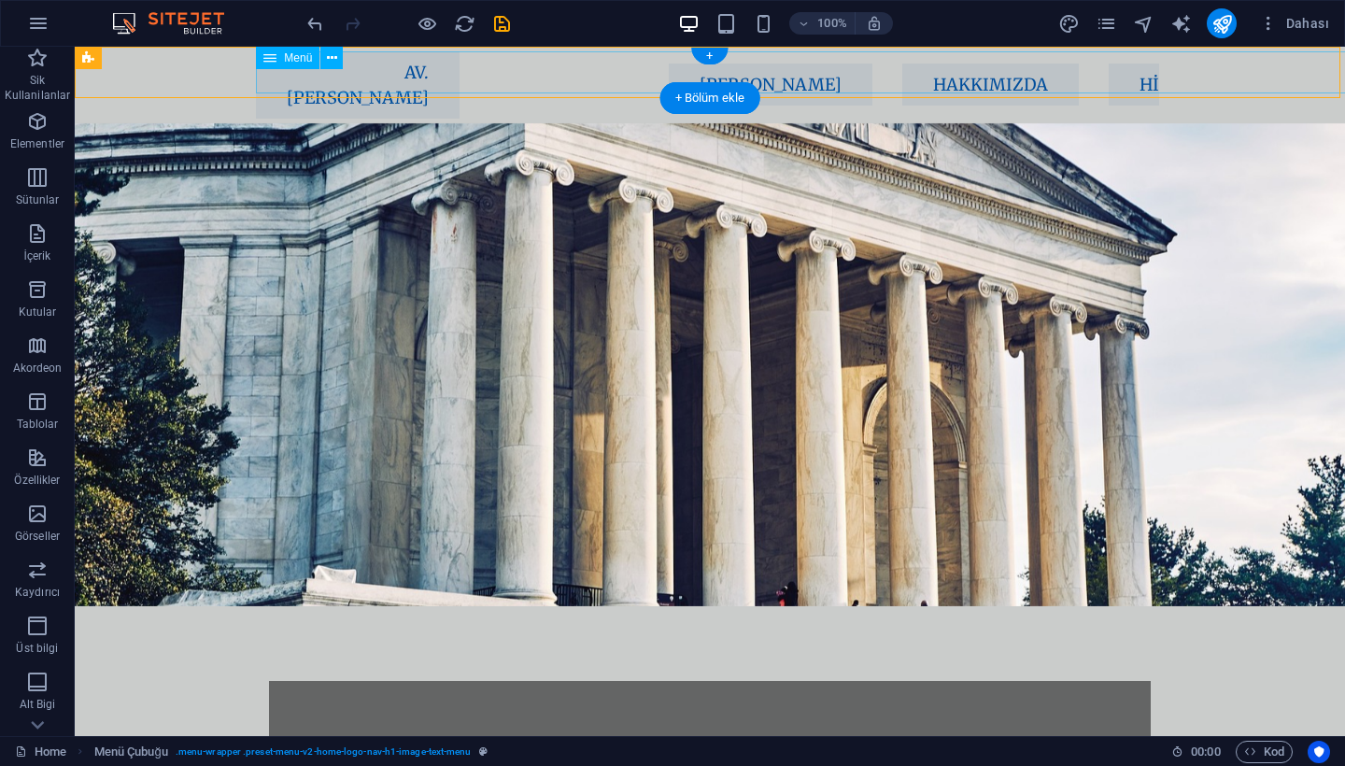
select select "px"
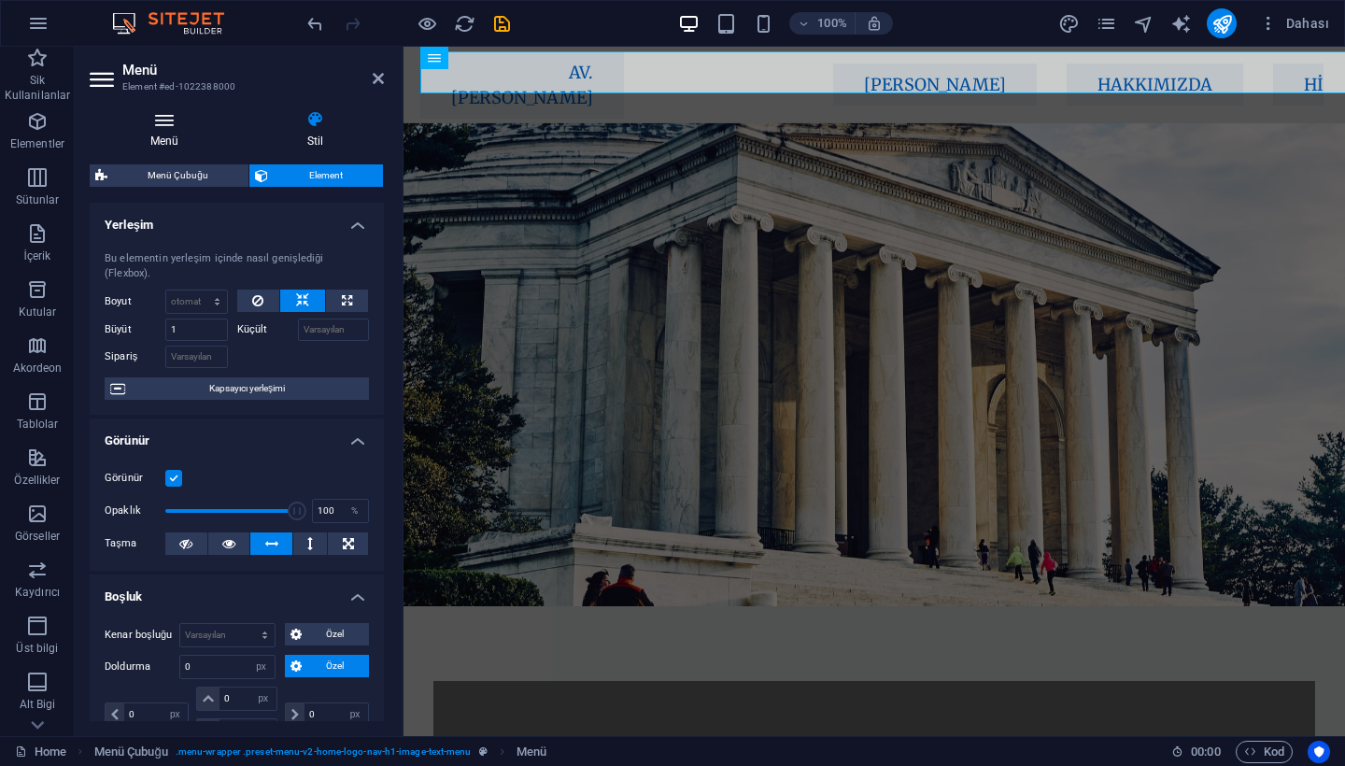
click at [162, 137] on h4 "Menü" at bounding box center [168, 129] width 157 height 39
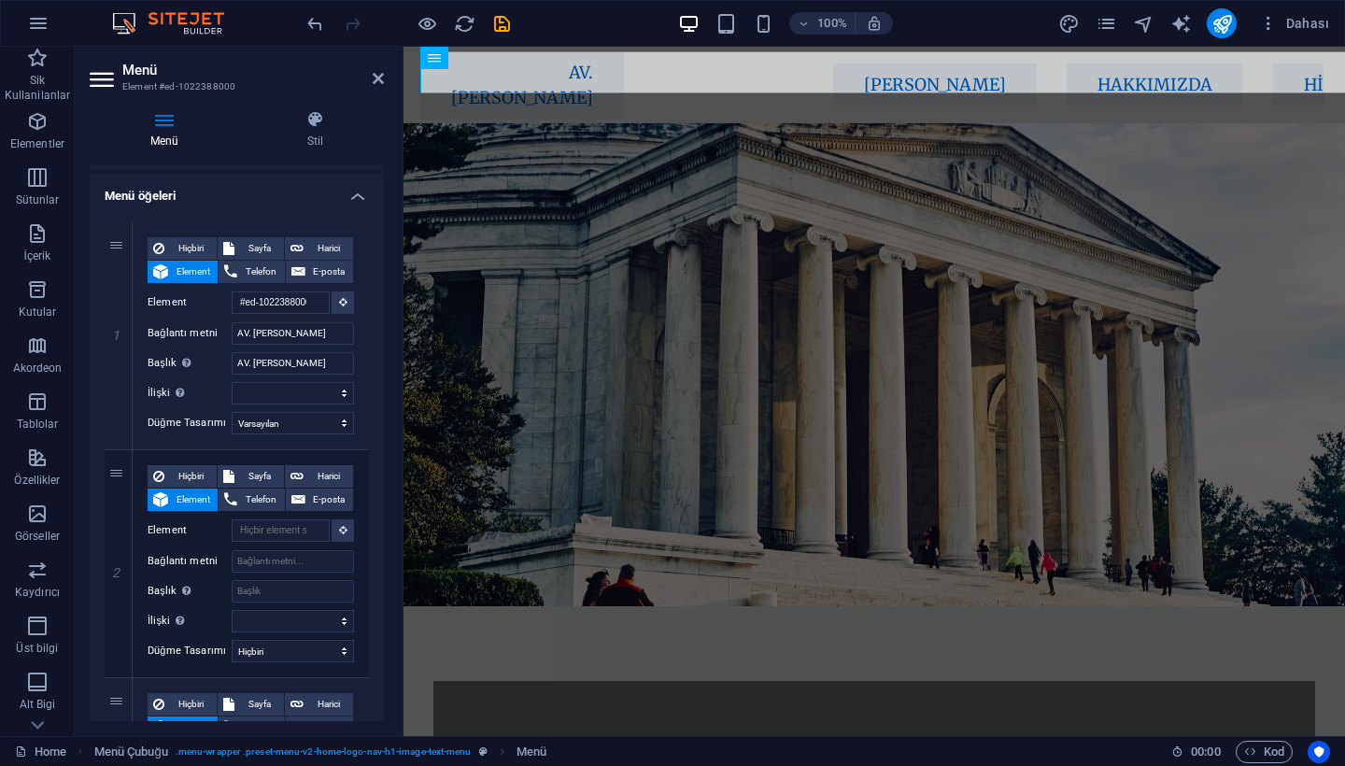
scroll to position [202, 0]
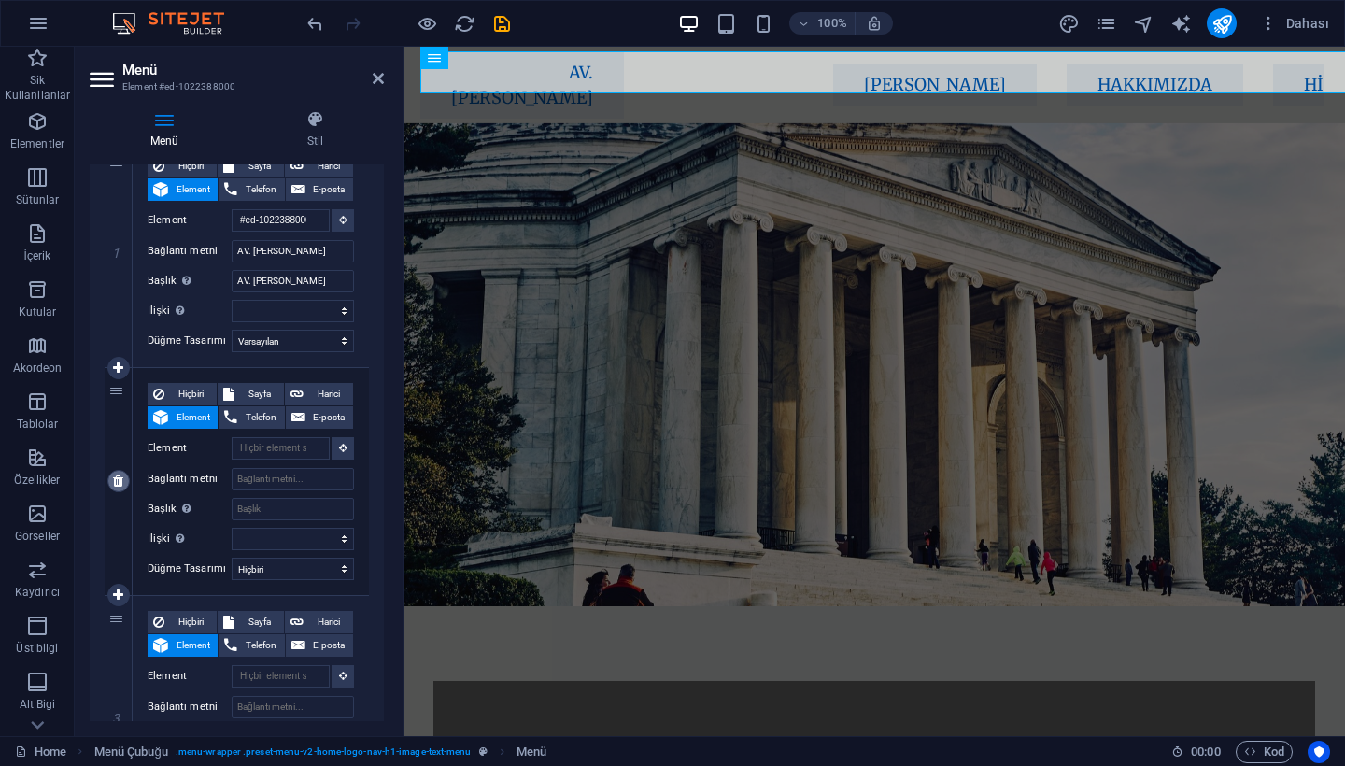
click at [121, 479] on icon at bounding box center [118, 480] width 10 height 13
select select
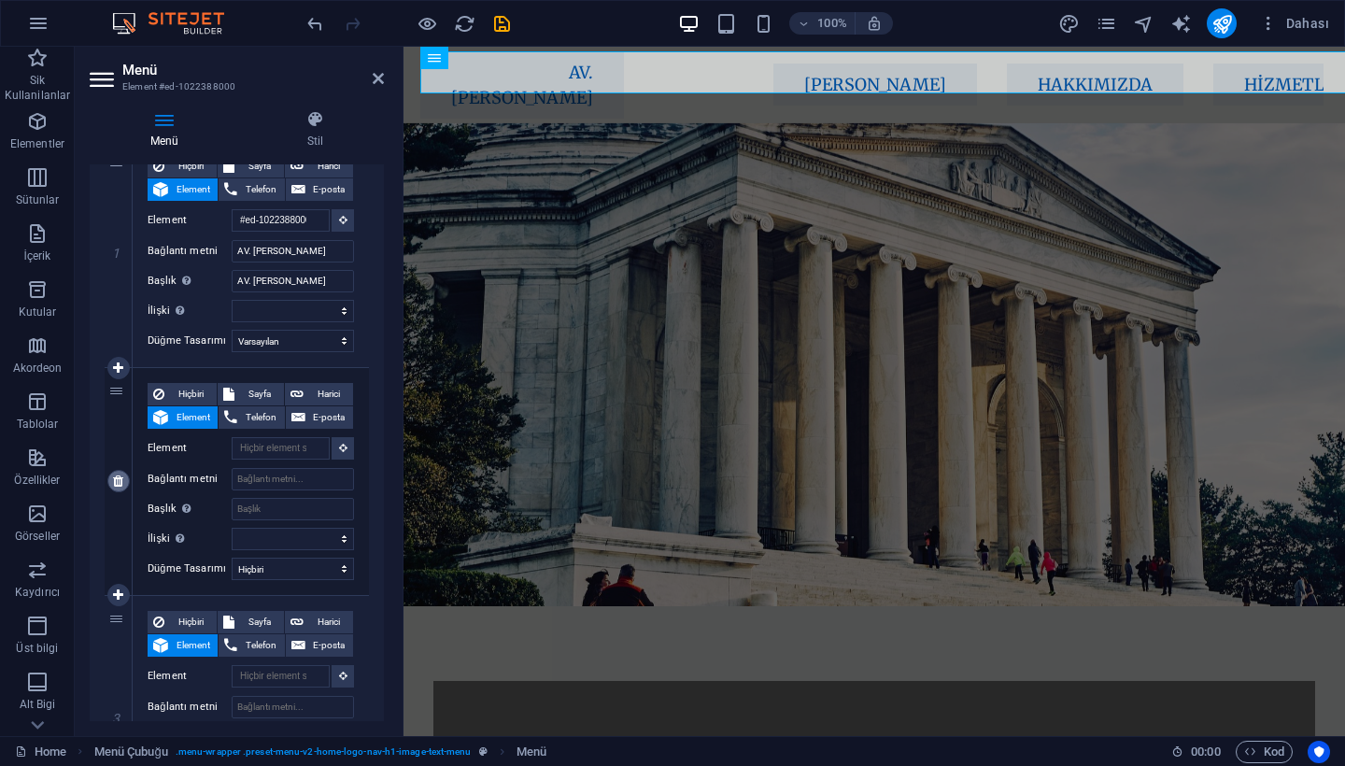
type input "#home-2"
type input "[PERSON_NAME]"
select select
select select "default"
type input "#about-1"
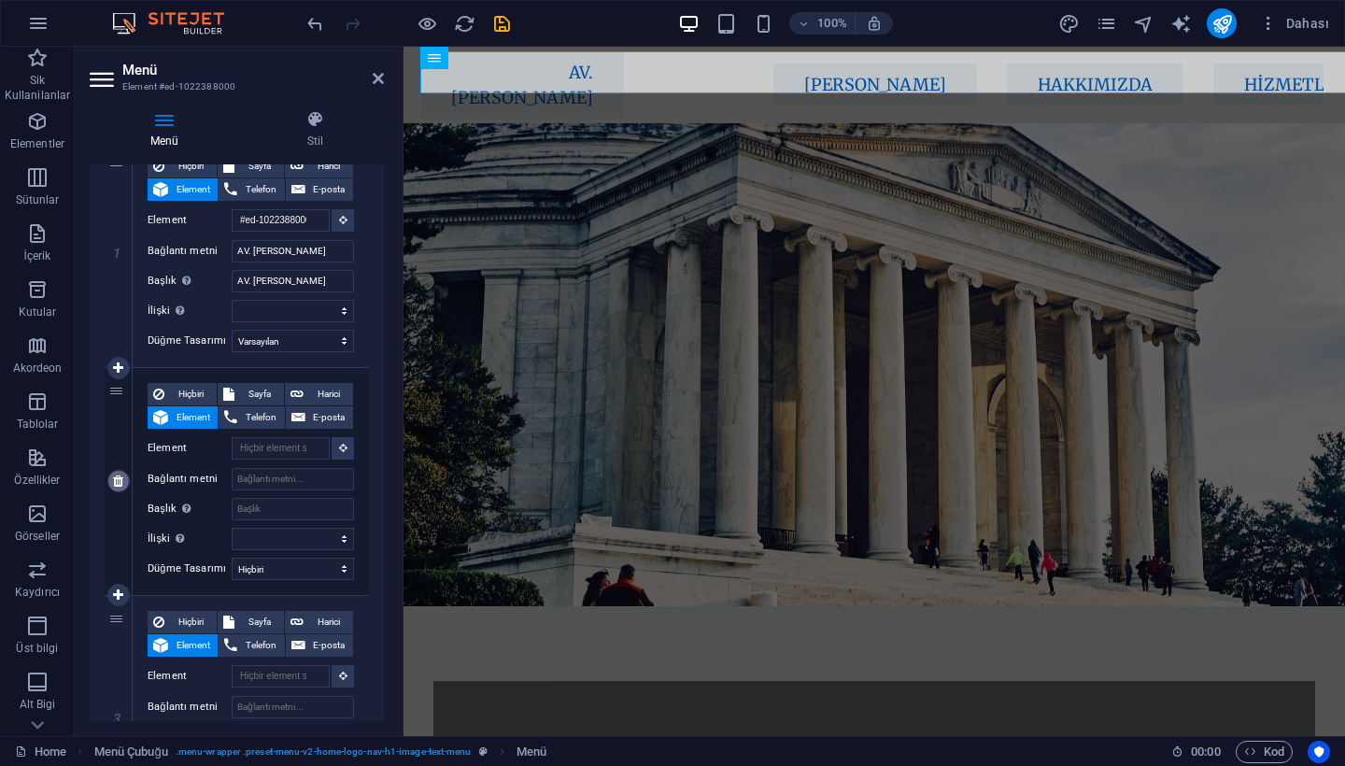
type input "Hakkımızda"
select select
type input "#services-4"
type input "Hizmetler"
select select
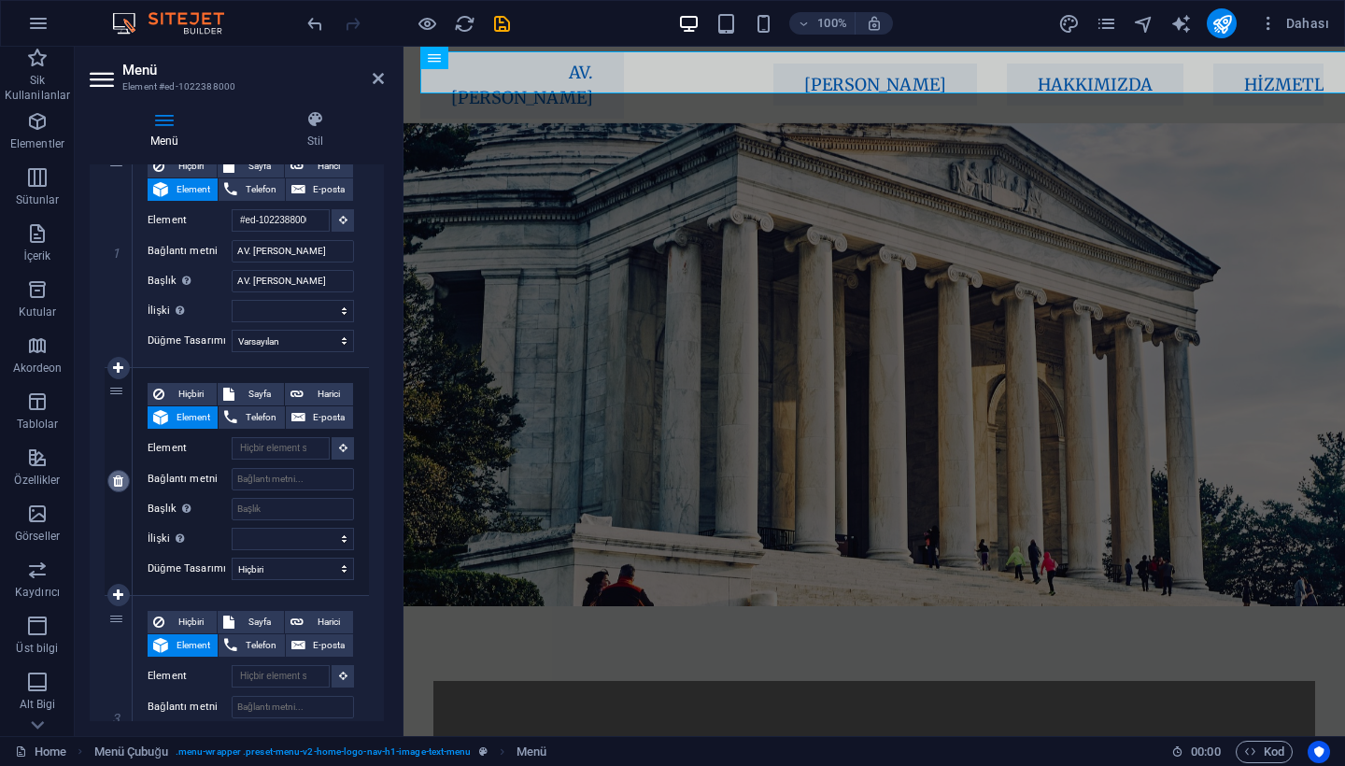
type input "#team-1"
type input "Ekibimiz"
select select
type input "#cta-1"
type input "İletişim"
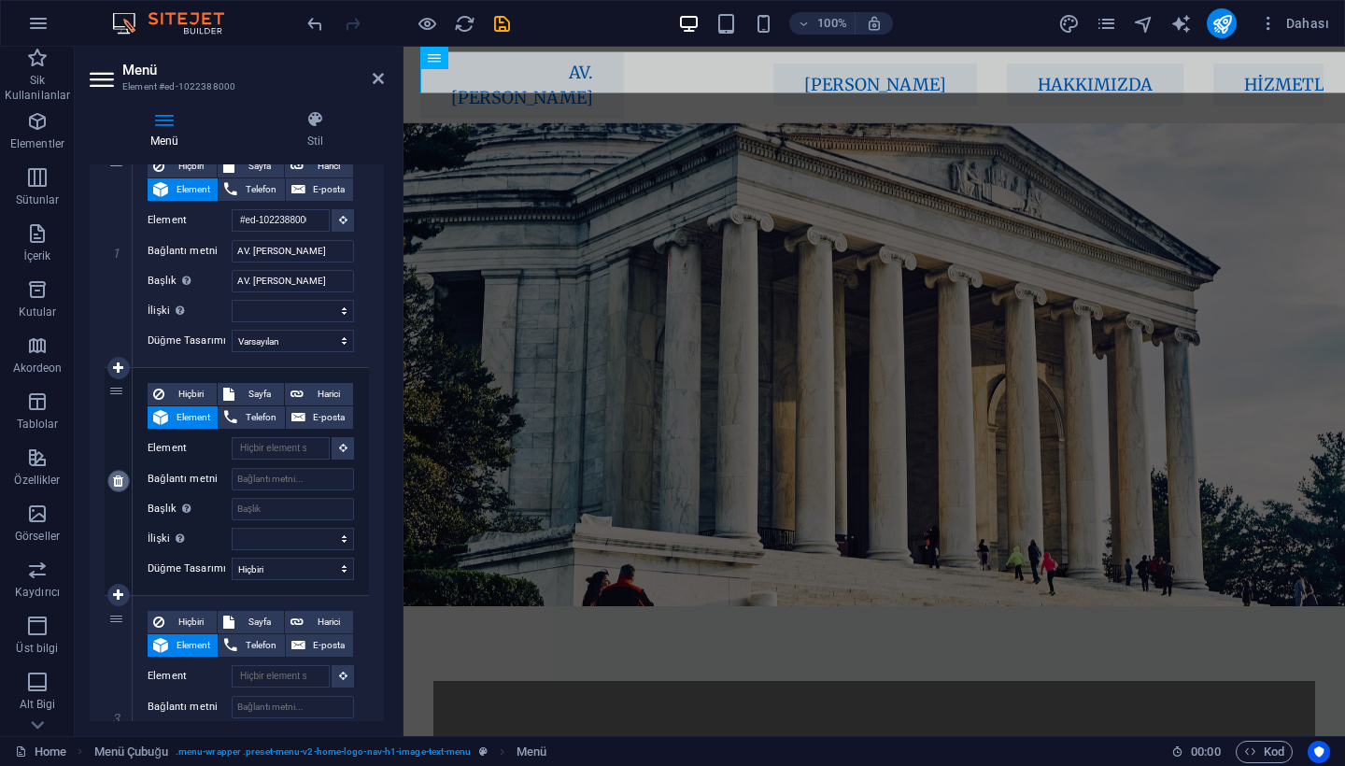
select select
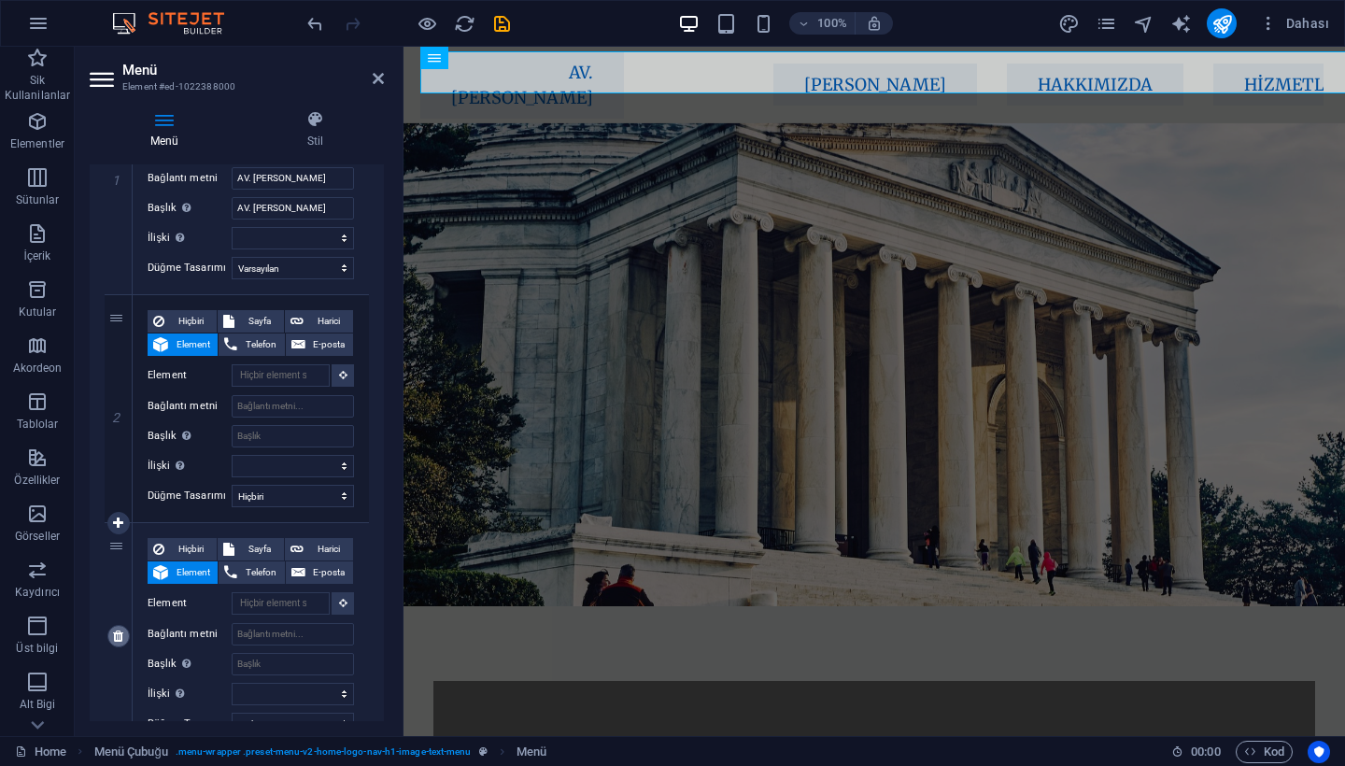
click at [116, 638] on icon at bounding box center [118, 635] width 10 height 13
select select
type input "#home-2"
type input "[PERSON_NAME]"
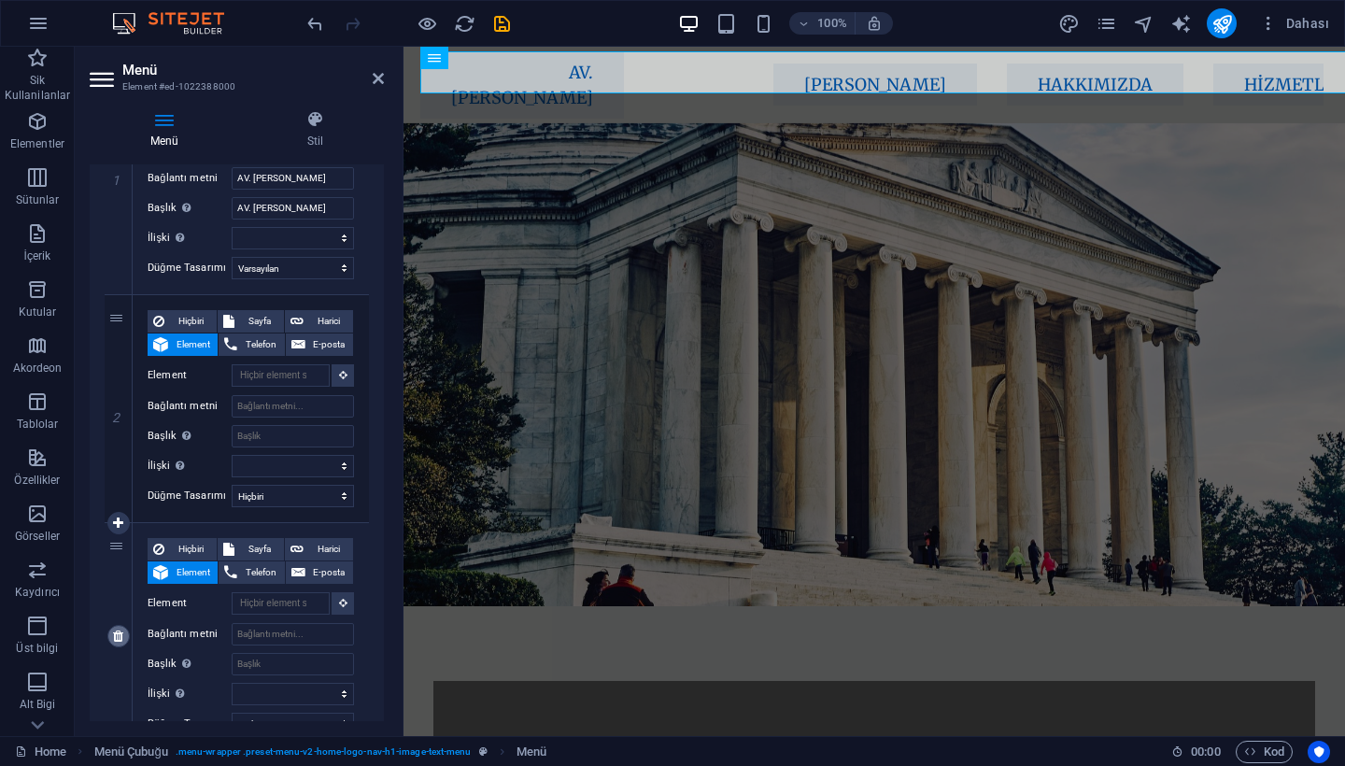
select select
select select "default"
type input "#about-1"
type input "Hakkımızda"
select select
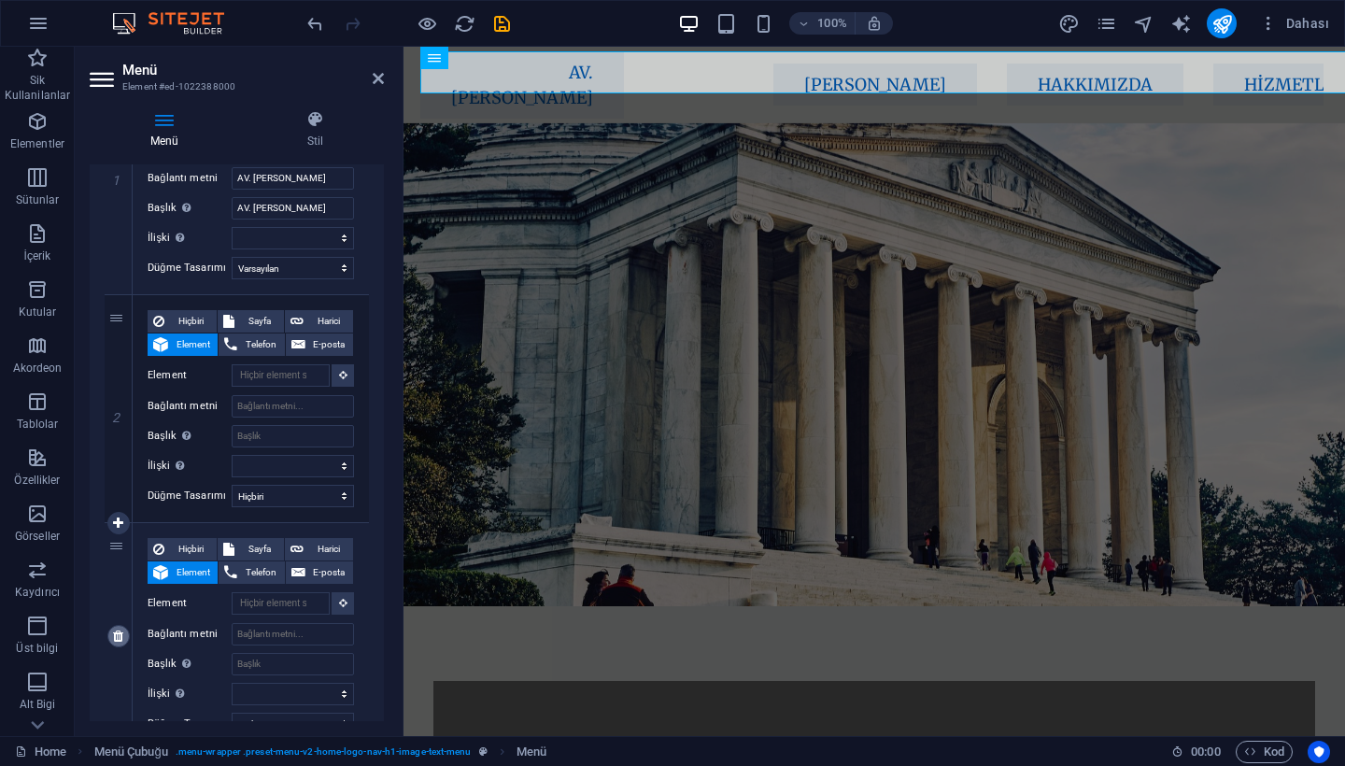
type input "#services-4"
type input "Hizmetler"
select select
type input "#team-1"
type input "Ekibimiz"
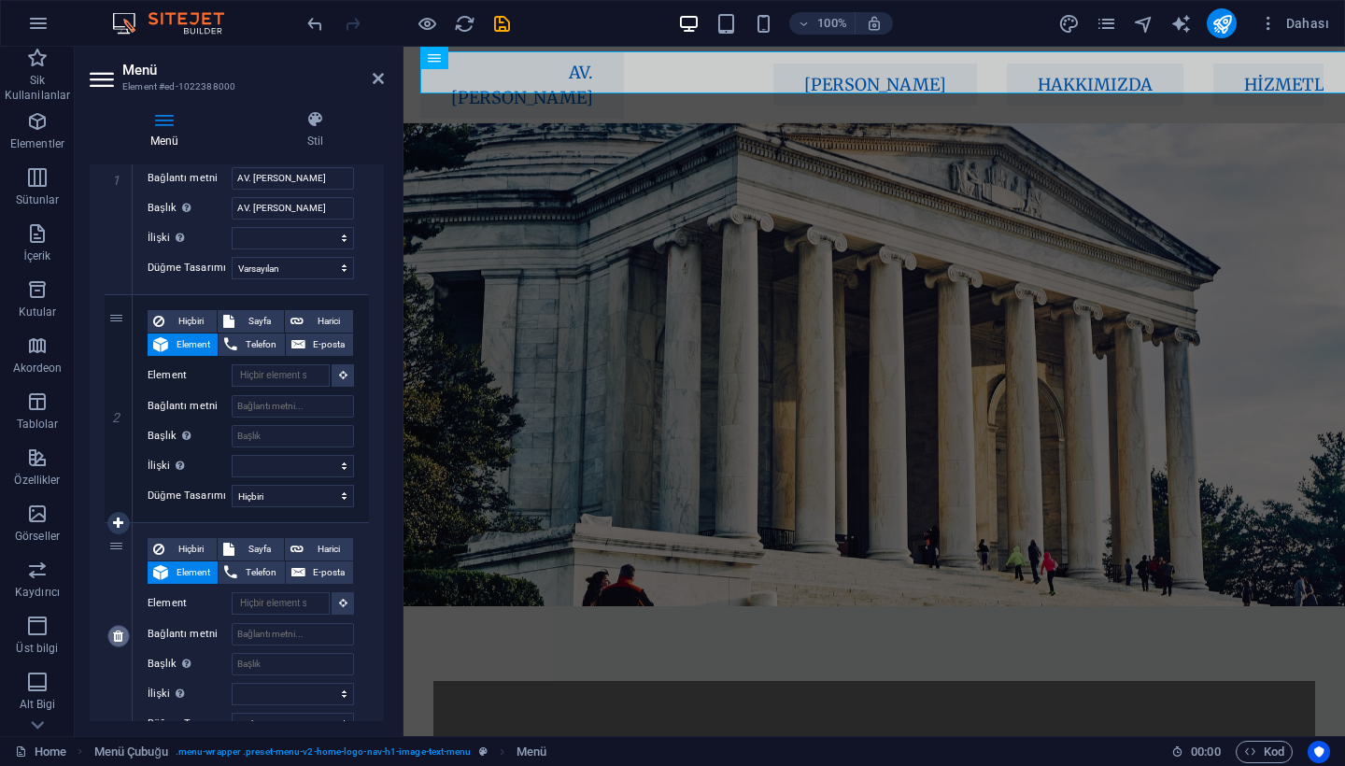
select select
type input "#cta-1"
type input "İletişim"
select select
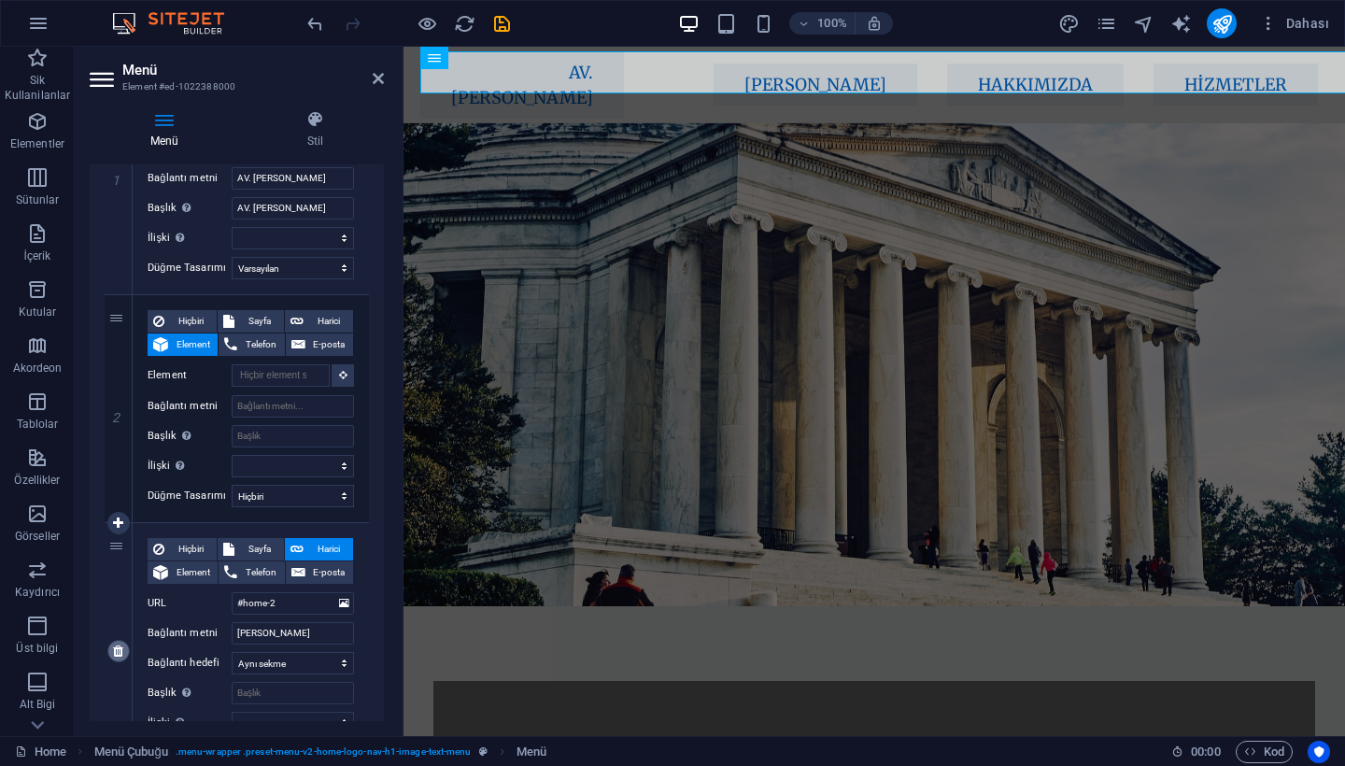
scroll to position [387, 0]
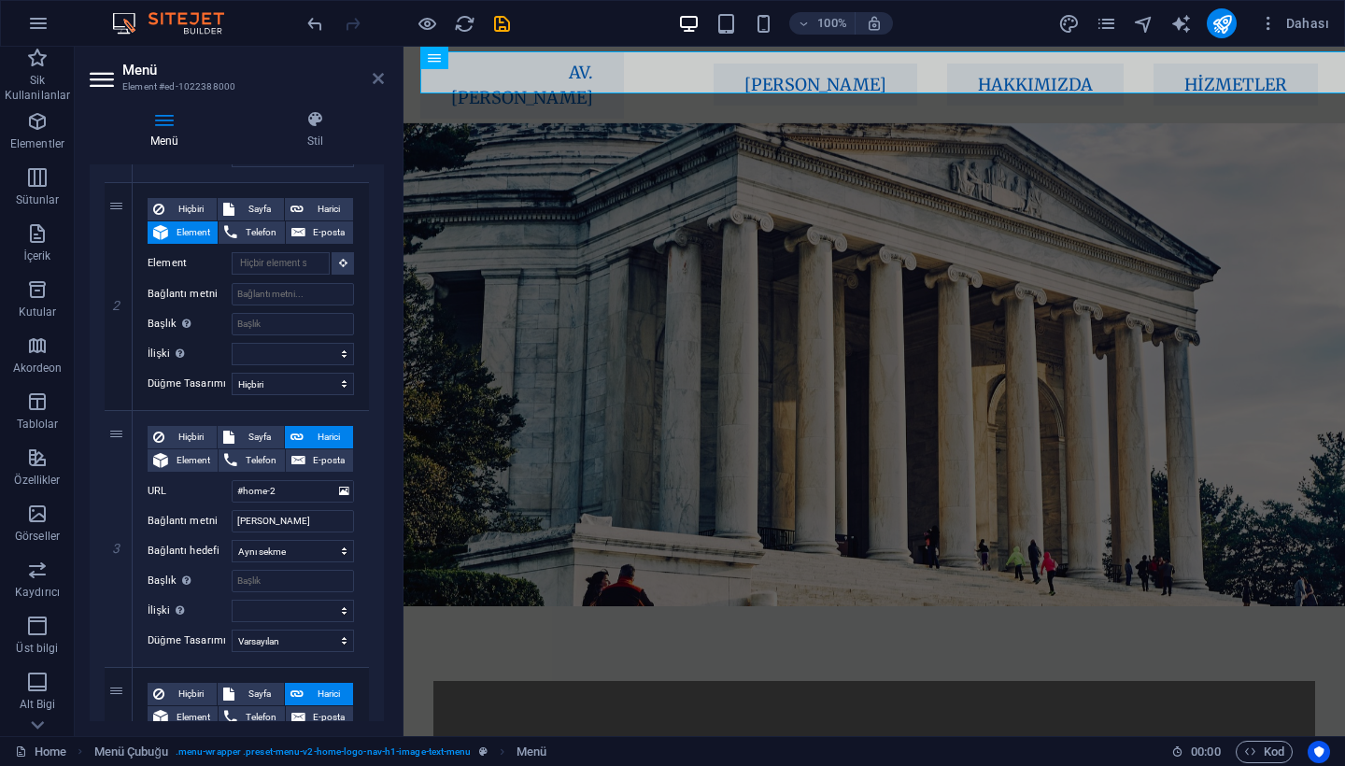
click at [380, 82] on icon at bounding box center [378, 78] width 11 height 15
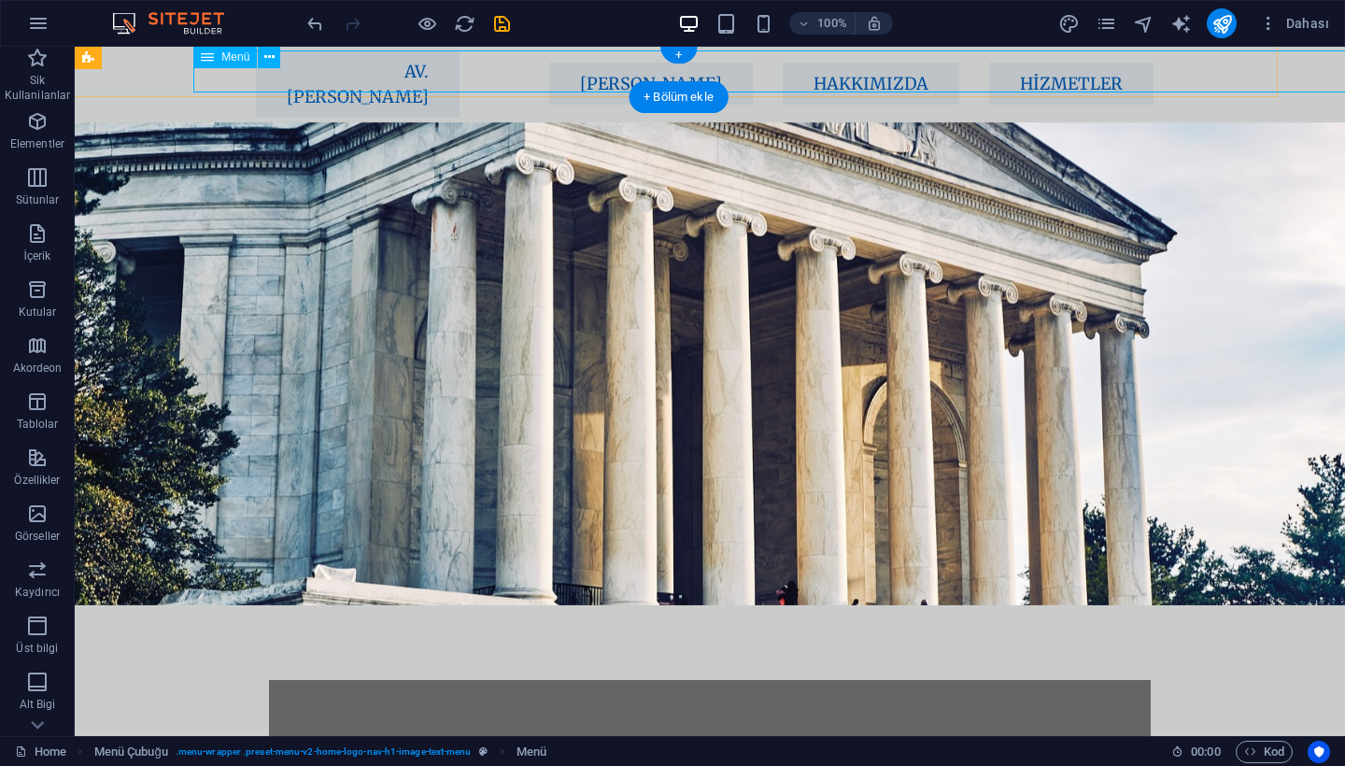
scroll to position [0, 63]
drag, startPoint x: 470, startPoint y: 90, endPoint x: 409, endPoint y: 90, distance: 60.7
click at [409, 90] on nav "AV. [PERSON_NAME] [PERSON_NAME] Hakkımızda Hizmetler Ekibimiz İletişim" at bounding box center [707, 84] width 902 height 67
click at [389, 70] on nav "AV. [PERSON_NAME] [PERSON_NAME] Hakkımızda Hizmetler Ekibimiz İletişim" at bounding box center [707, 84] width 902 height 67
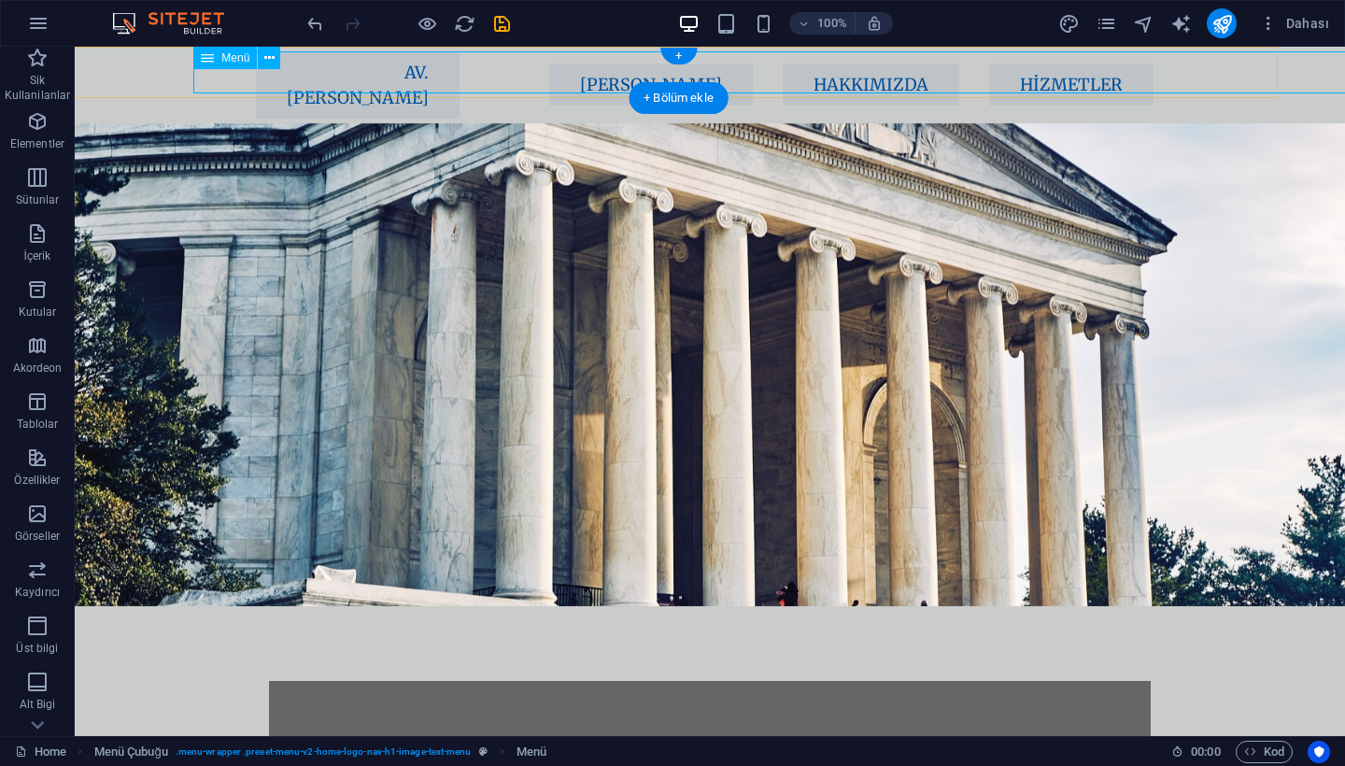
select select "default"
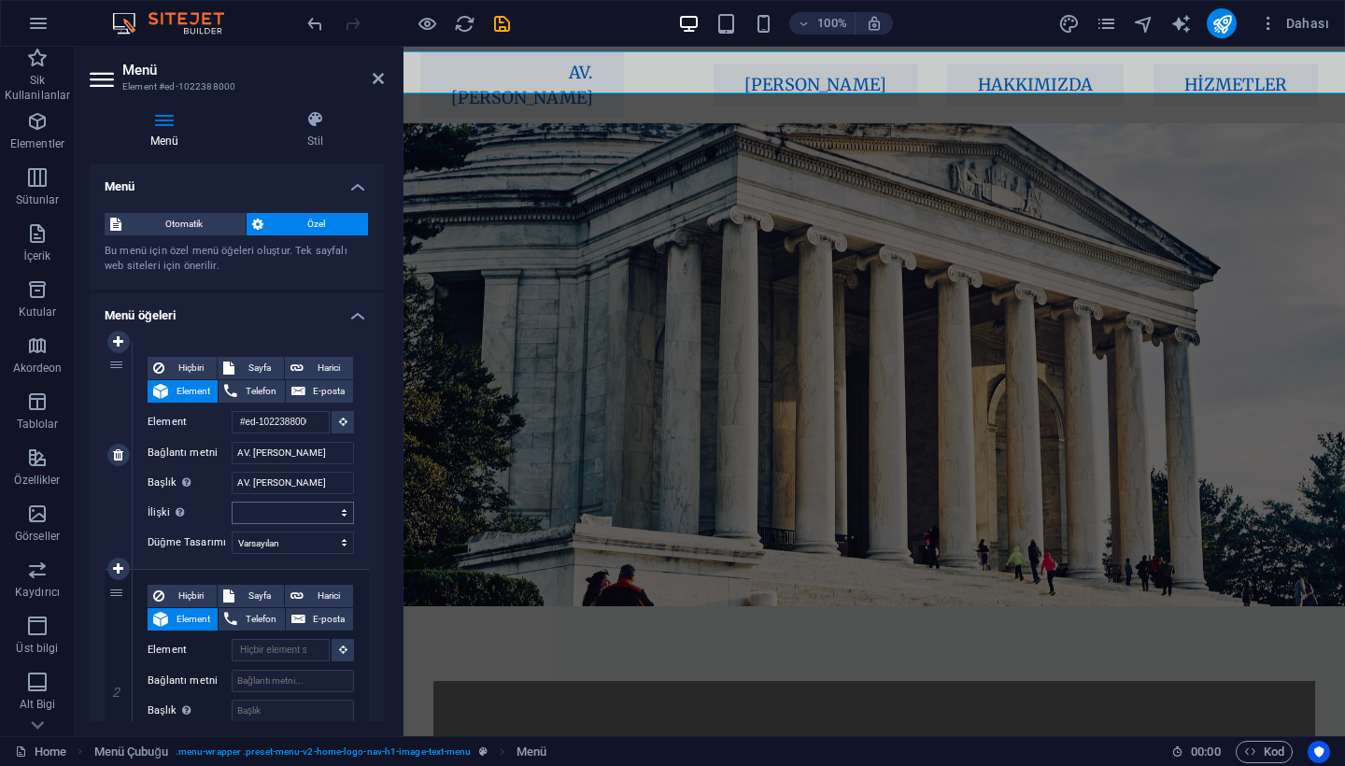
scroll to position [33, 0]
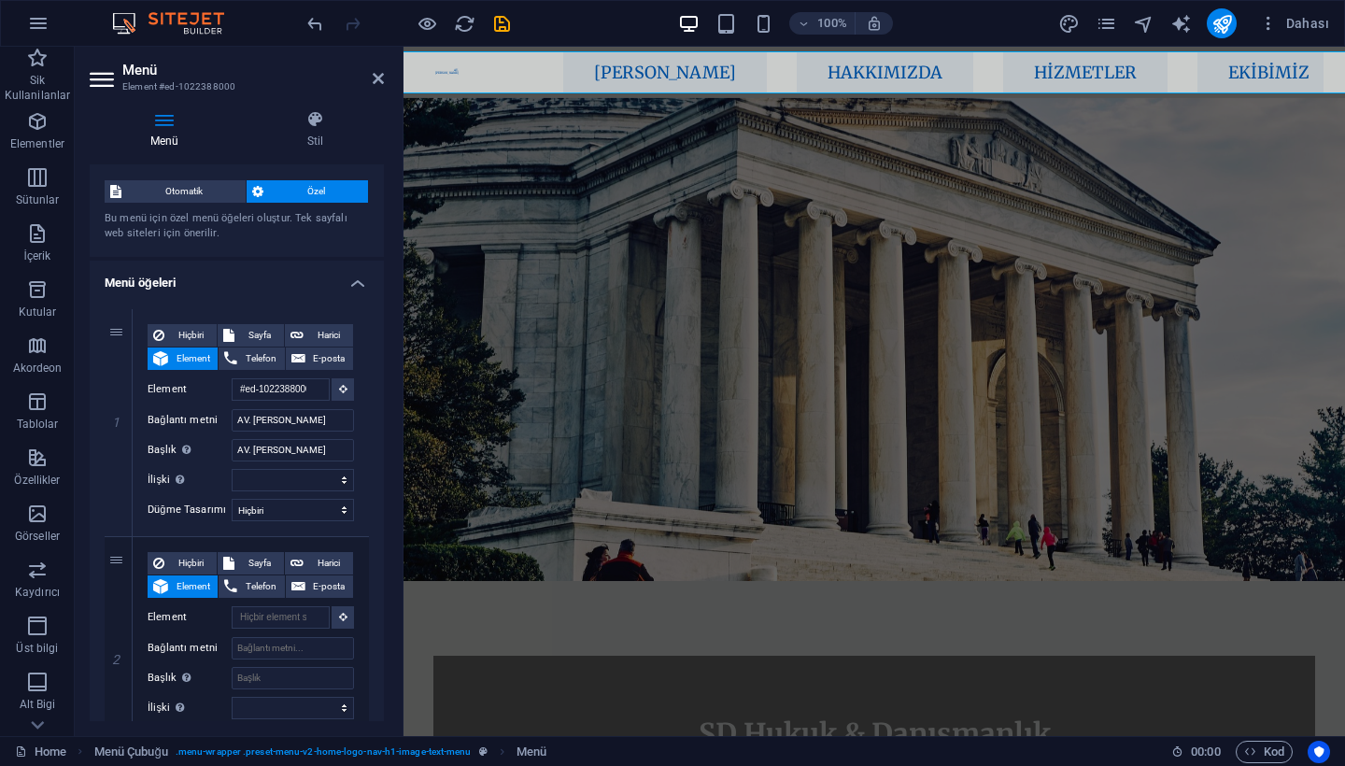
click at [477, 126] on figure at bounding box center [873, 339] width 941 height 483
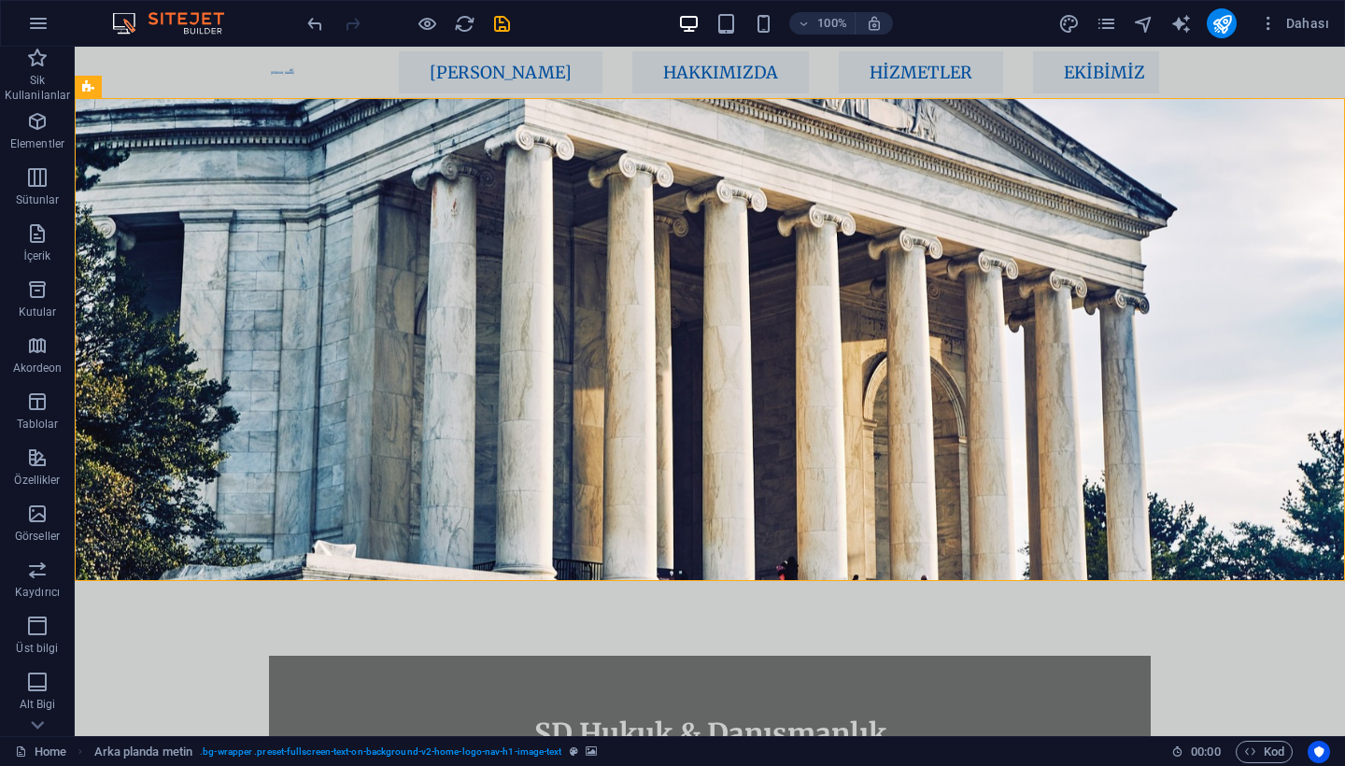
scroll to position [0, 0]
click at [318, 80] on nav "AV. [PERSON_NAME] [PERSON_NAME] Hakkımızda Hizmetler Ekibimiz İletişim" at bounding box center [707, 72] width 902 height 42
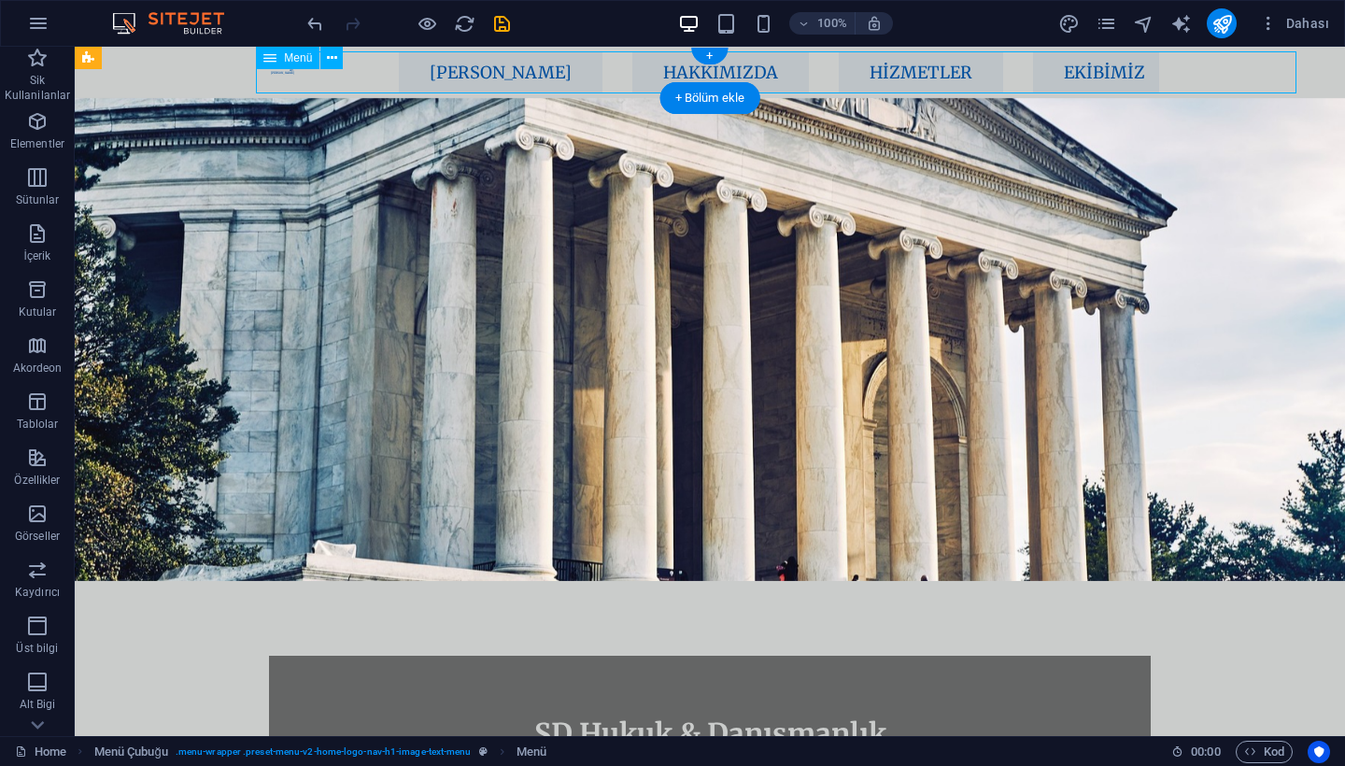
click at [318, 80] on nav "AV. [PERSON_NAME] [PERSON_NAME] Hakkımızda Hizmetler Ekibimiz İletişim" at bounding box center [707, 72] width 902 height 42
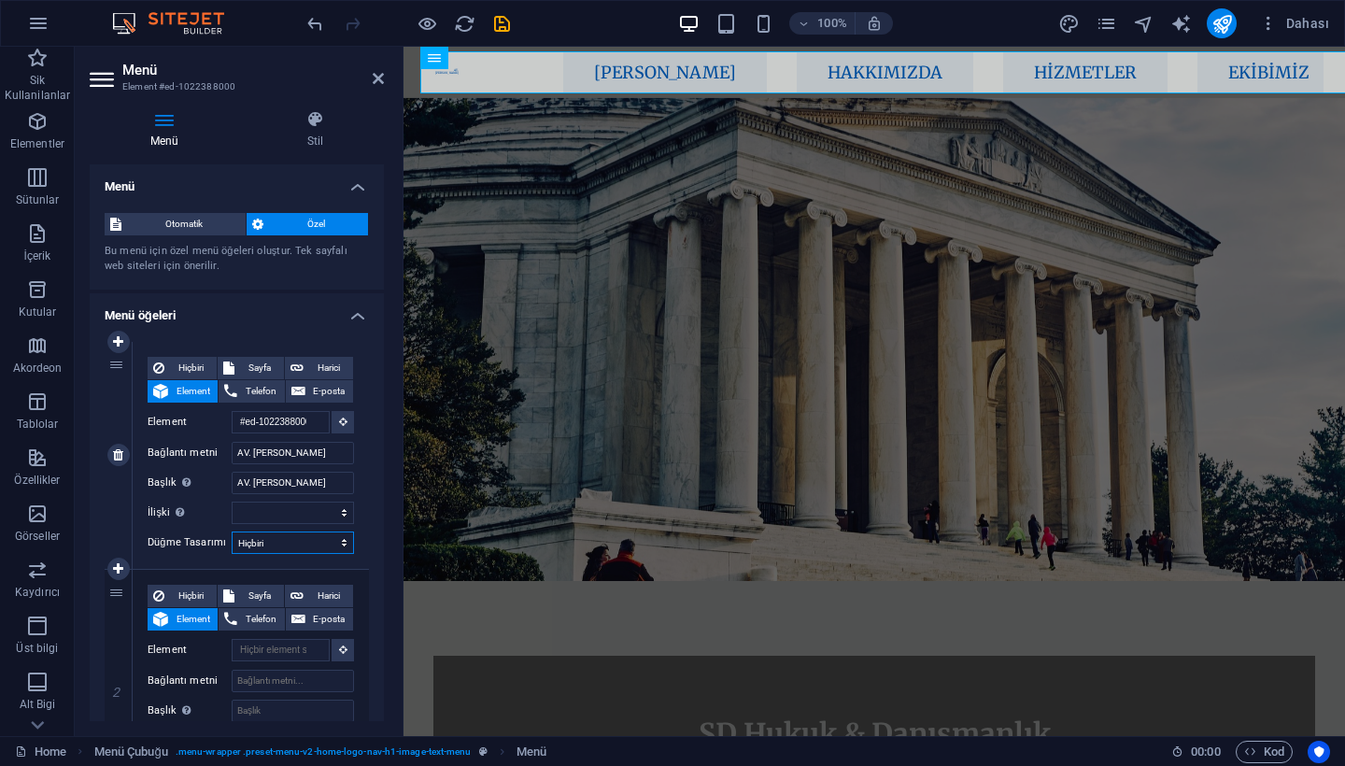
scroll to position [13, 0]
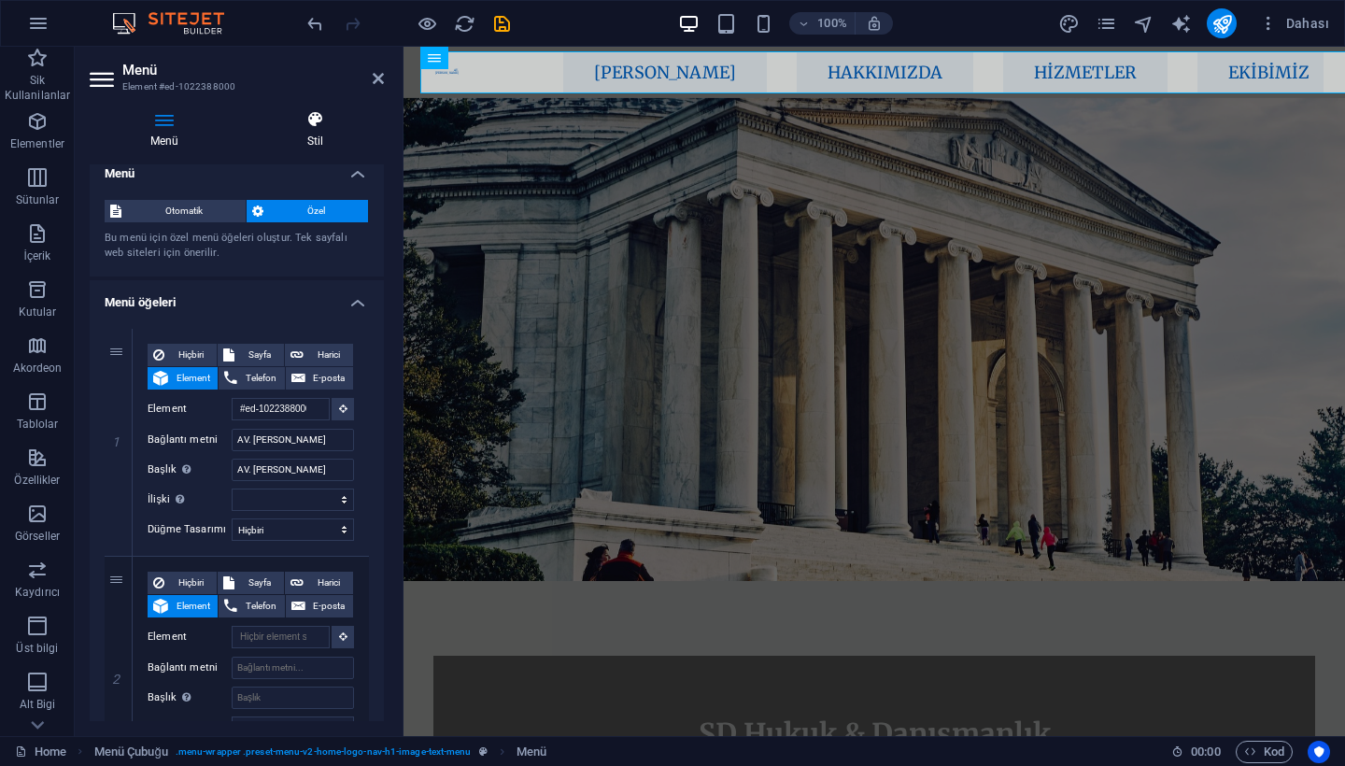
click at [323, 135] on h4 "Stil" at bounding box center [315, 129] width 137 height 39
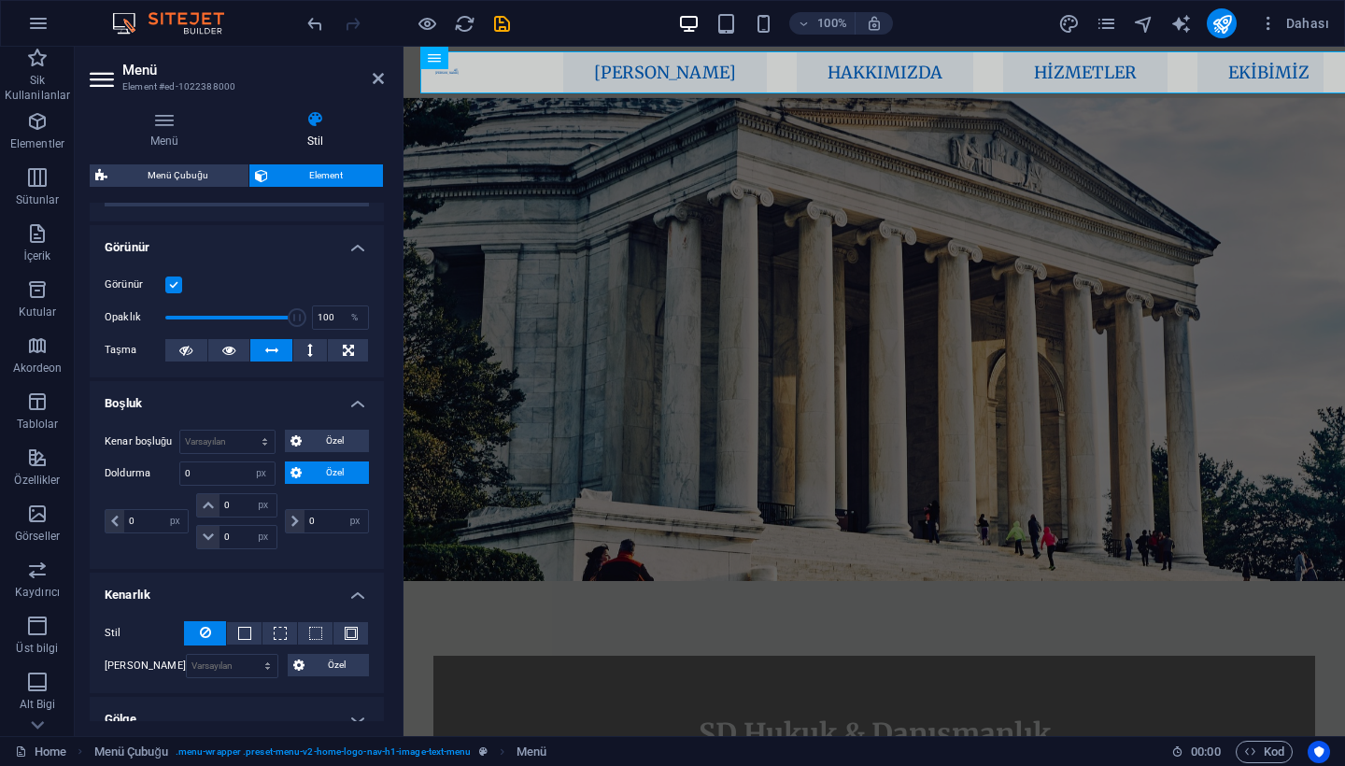
scroll to position [194, 0]
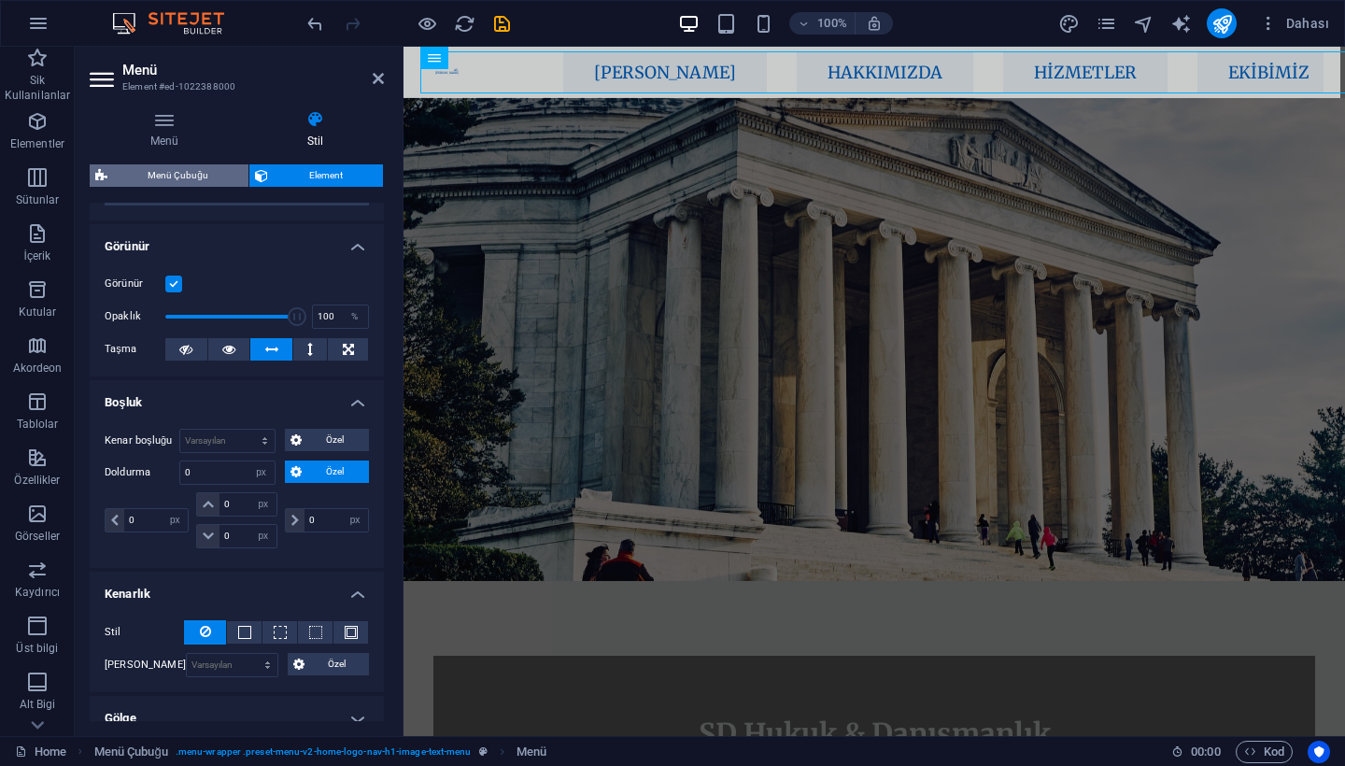
click at [180, 172] on span "Menü Çubuğu" at bounding box center [178, 175] width 130 height 22
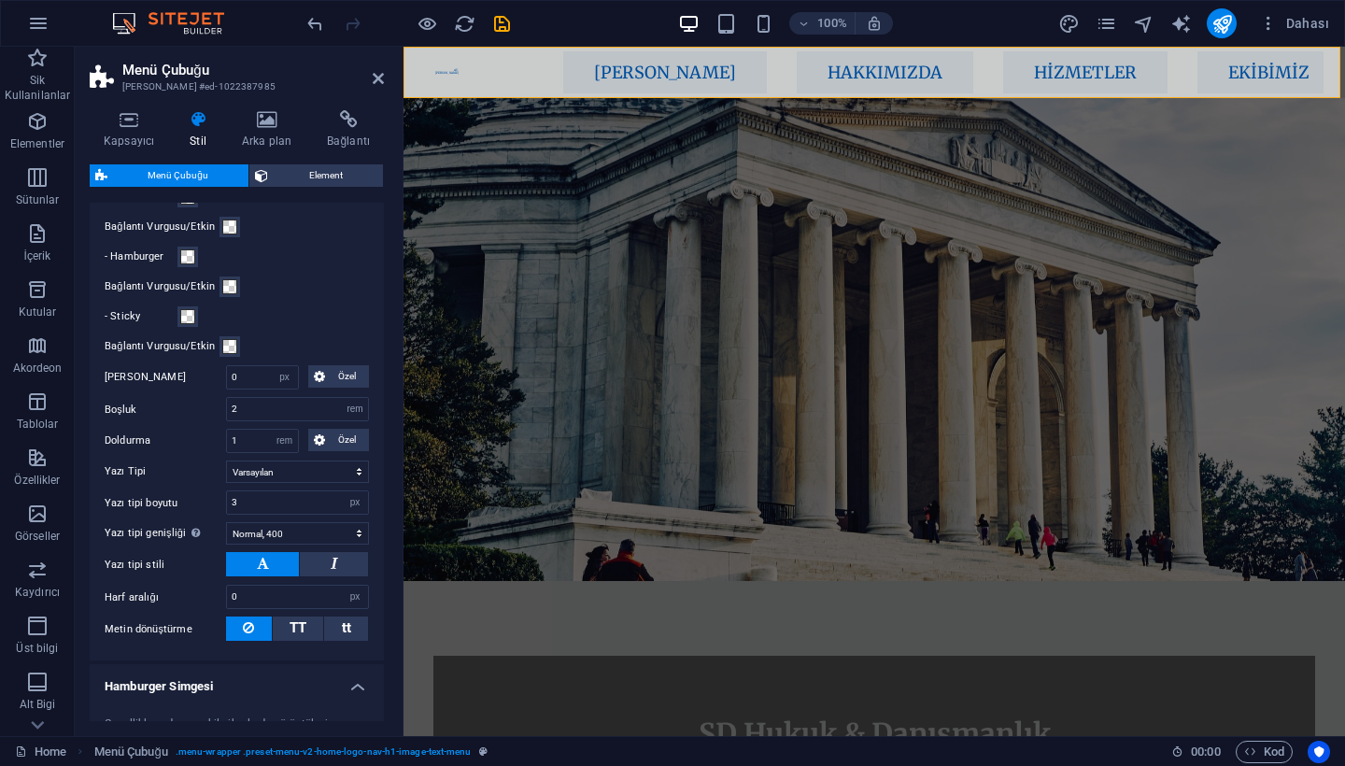
scroll to position [1015, 0]
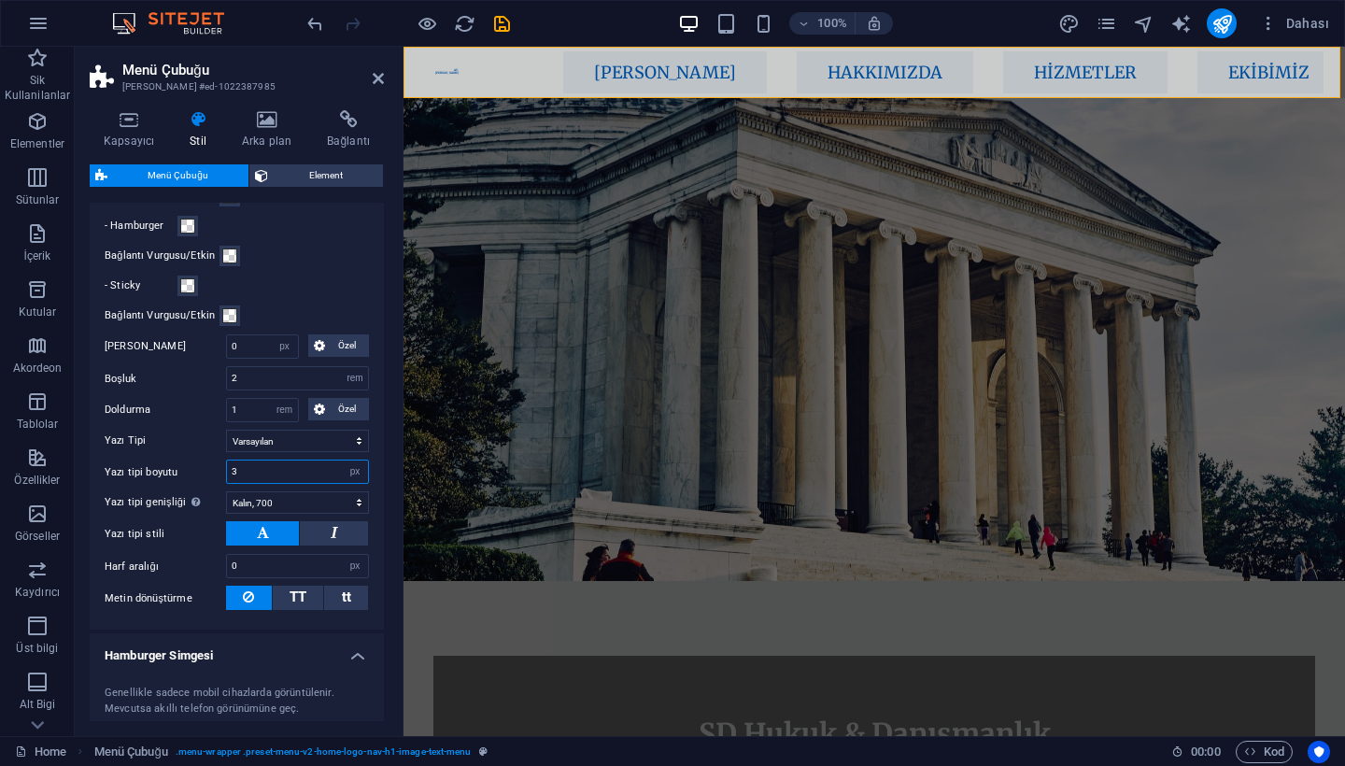
click at [318, 469] on input "3" at bounding box center [297, 471] width 141 height 22
